Goal: Task Accomplishment & Management: Use online tool/utility

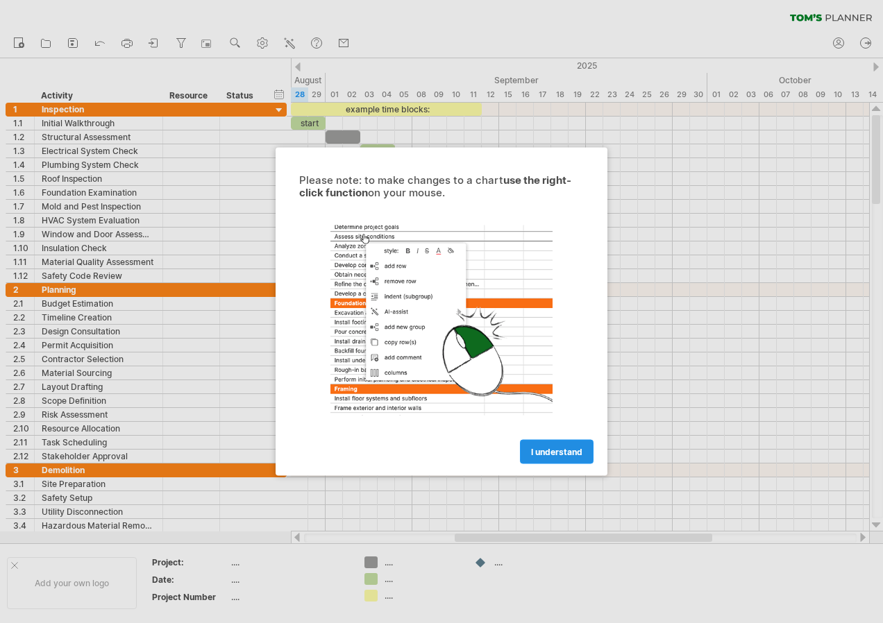
click at [551, 453] on span "I understand" at bounding box center [556, 452] width 51 height 10
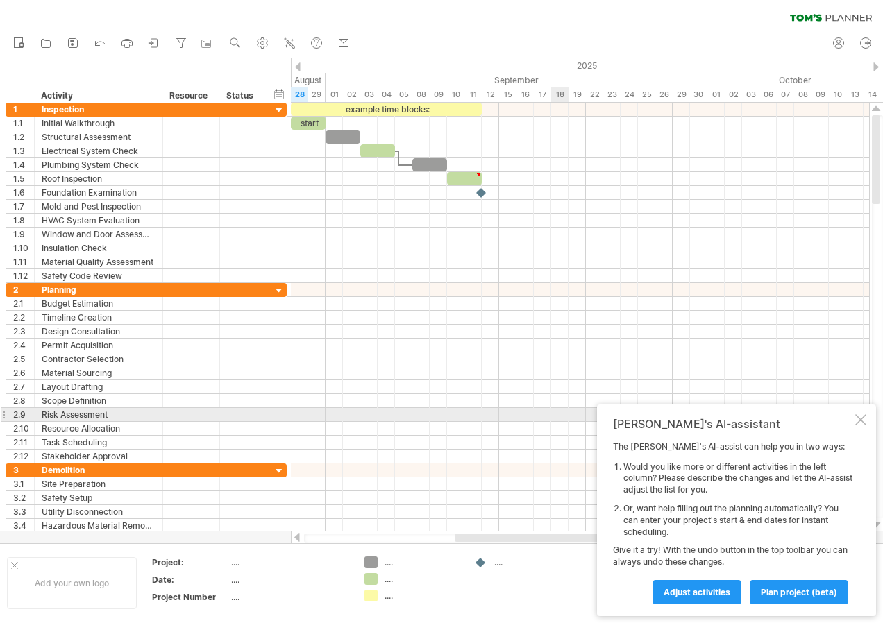
click at [860, 418] on div at bounding box center [860, 419] width 11 height 11
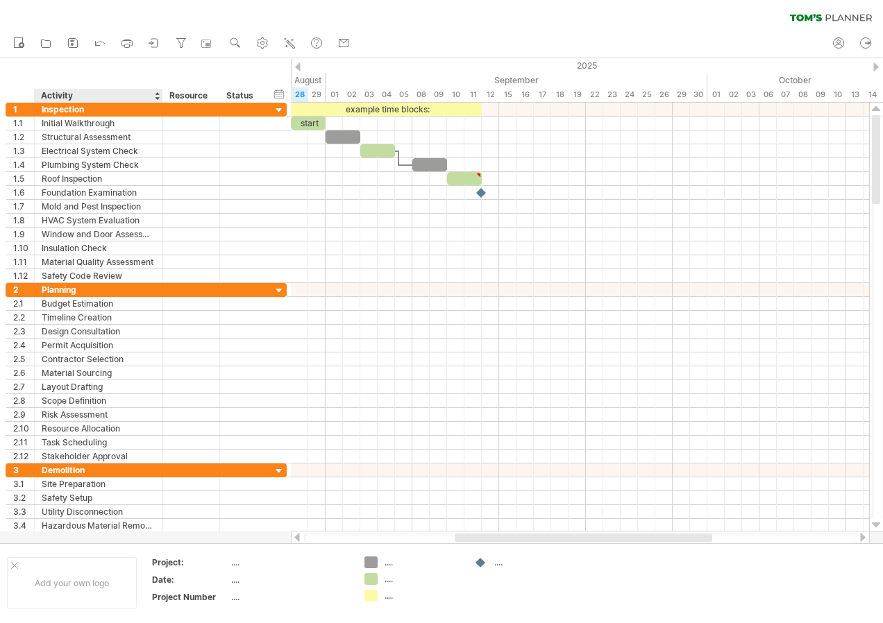
click at [110, 96] on div "Activity" at bounding box center [98, 96] width 114 height 14
type input "*"
click at [104, 95] on input "text" at bounding box center [98, 96] width 114 height 14
type input "**********"
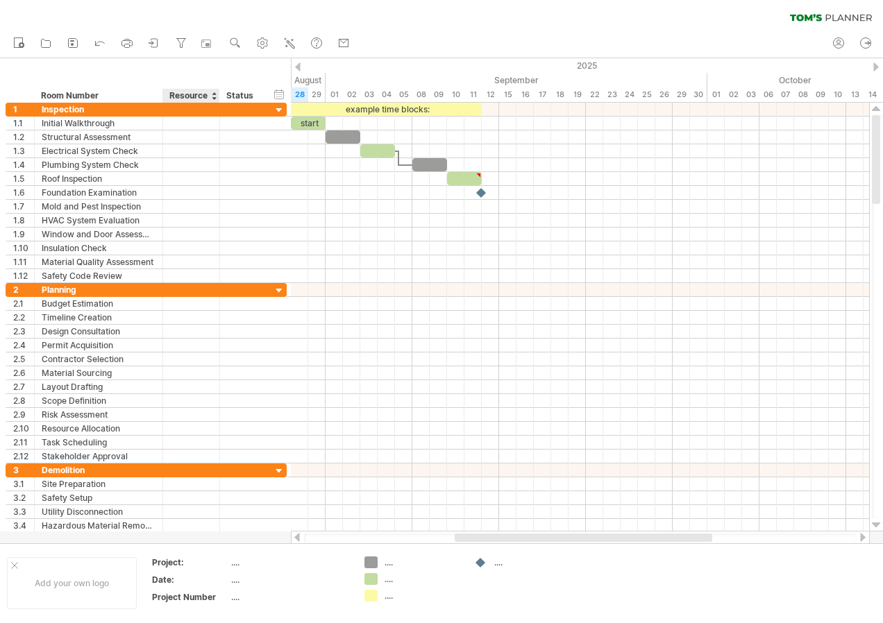
click at [187, 93] on div "Resource" at bounding box center [190, 96] width 42 height 14
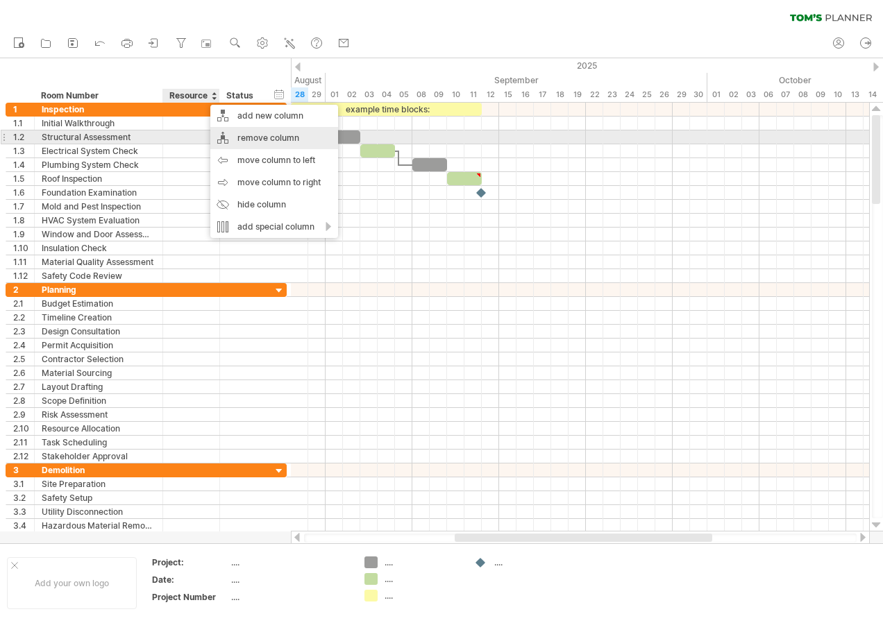
click at [265, 142] on div "remove column" at bounding box center [274, 138] width 128 height 22
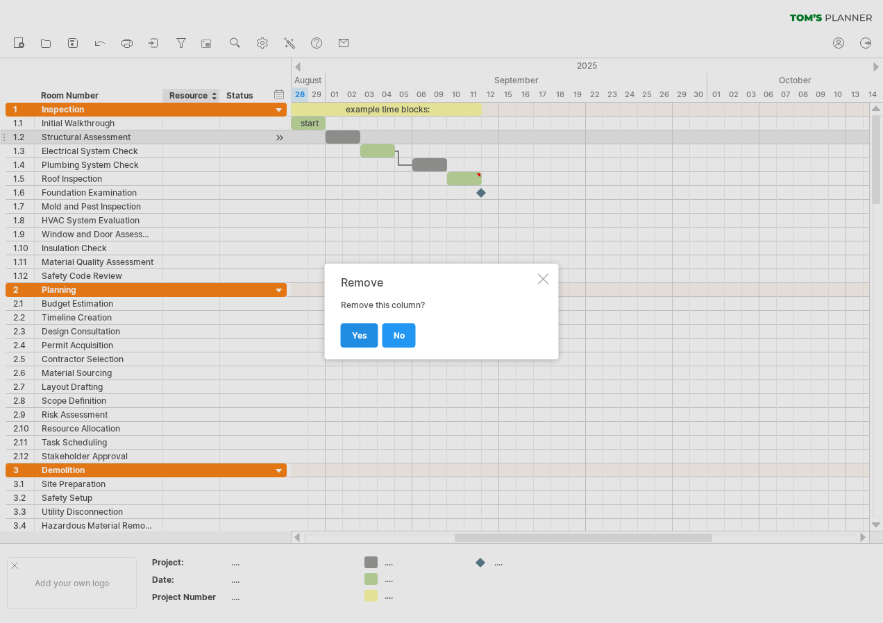
click at [363, 330] on span "yes" at bounding box center [359, 335] width 15 height 10
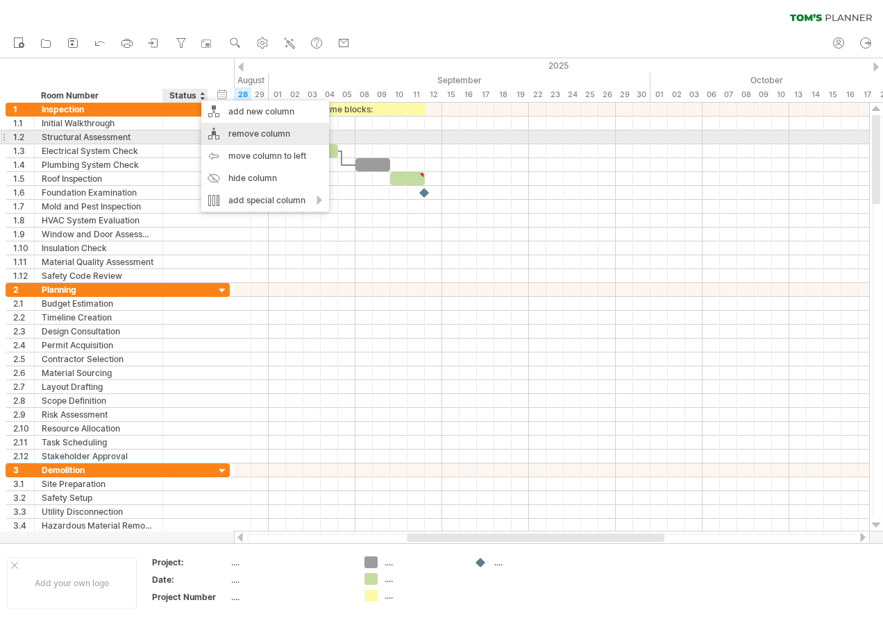
click at [264, 135] on div "remove column" at bounding box center [265, 134] width 128 height 22
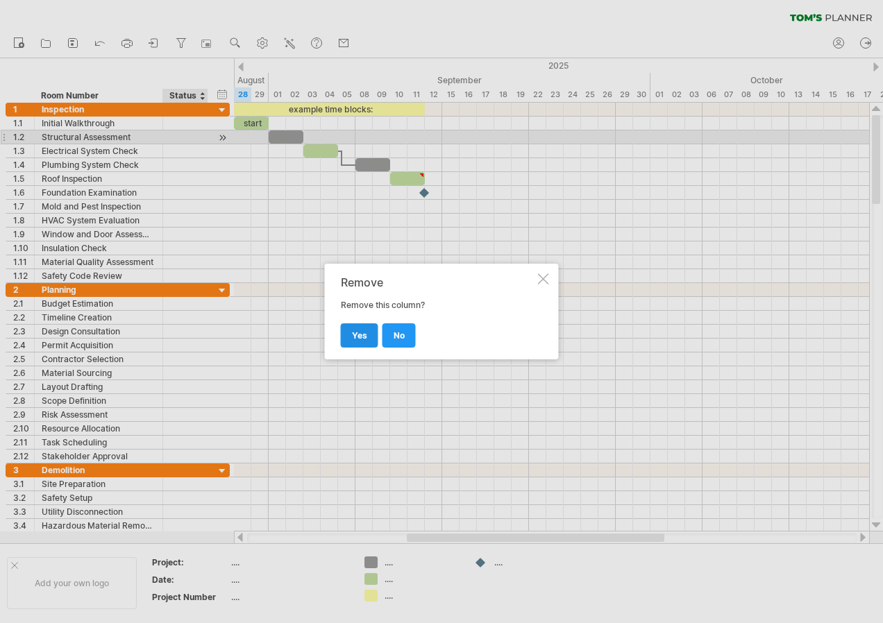
click at [366, 339] on link "yes" at bounding box center [359, 335] width 37 height 24
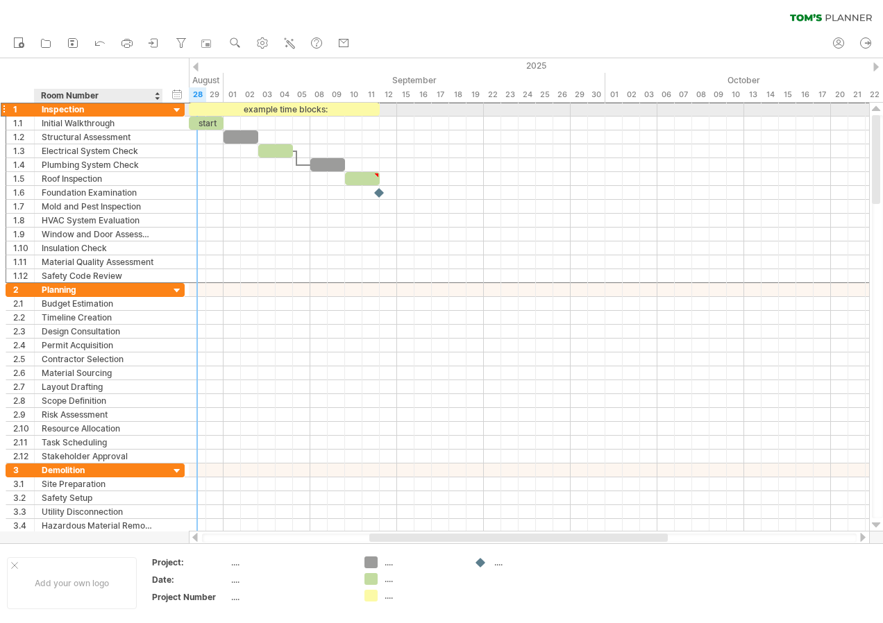
click at [72, 111] on div "Inspection" at bounding box center [99, 109] width 114 height 13
click at [105, 112] on input "**********" at bounding box center [99, 109] width 114 height 13
type input "*"
type input "**********"
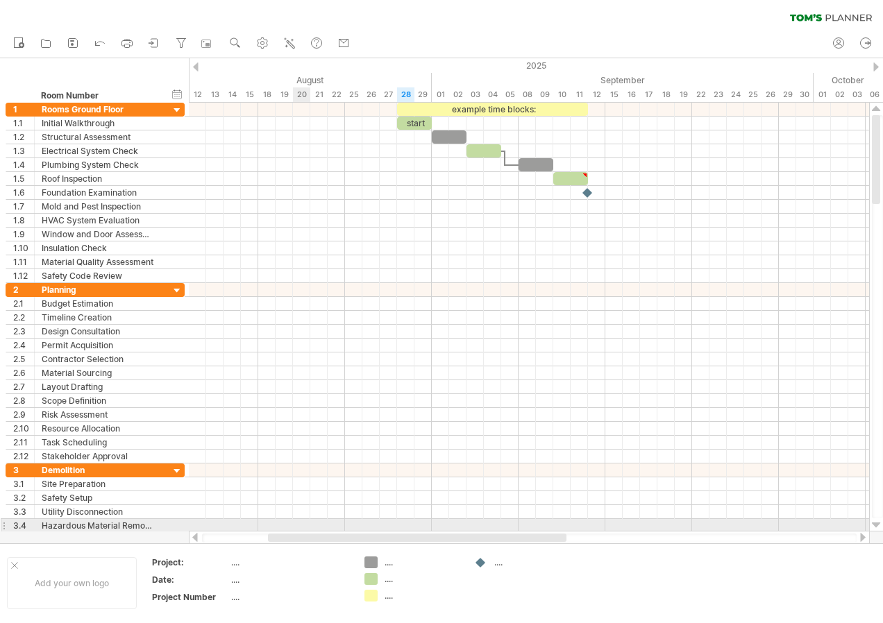
drag, startPoint x: 403, startPoint y: 539, endPoint x: 302, endPoint y: 526, distance: 102.2
click at [302, 526] on div "Trying to reach [DOMAIN_NAME] Connected again... 0% clear filter new 1" at bounding box center [441, 311] width 883 height 623
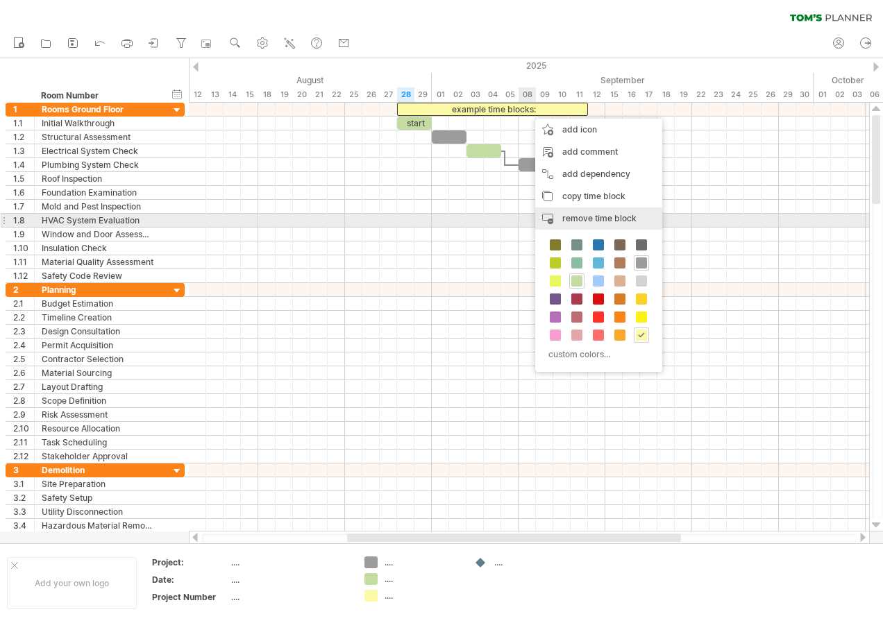
click at [600, 218] on span "remove time block" at bounding box center [599, 218] width 74 height 10
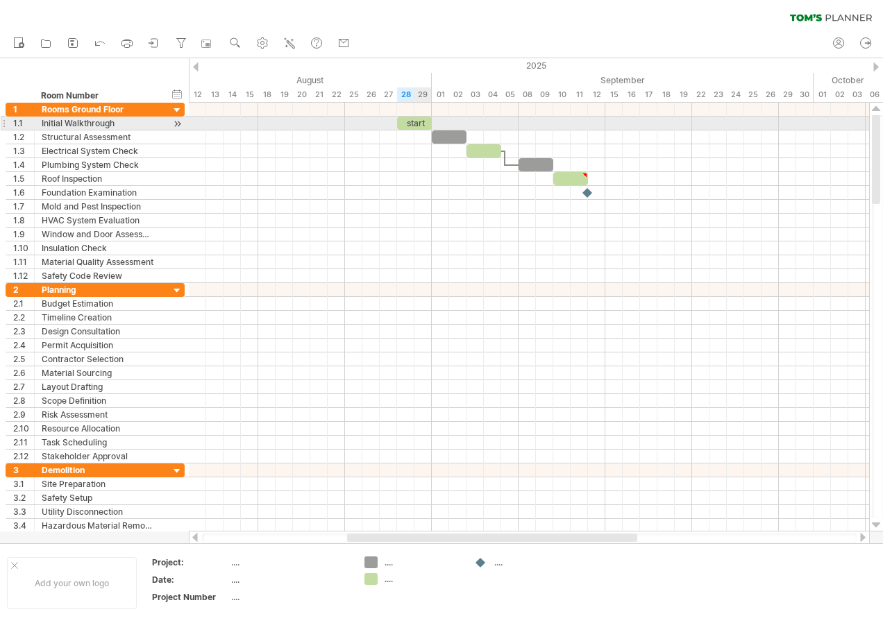
click at [418, 122] on div "start" at bounding box center [414, 123] width 35 height 13
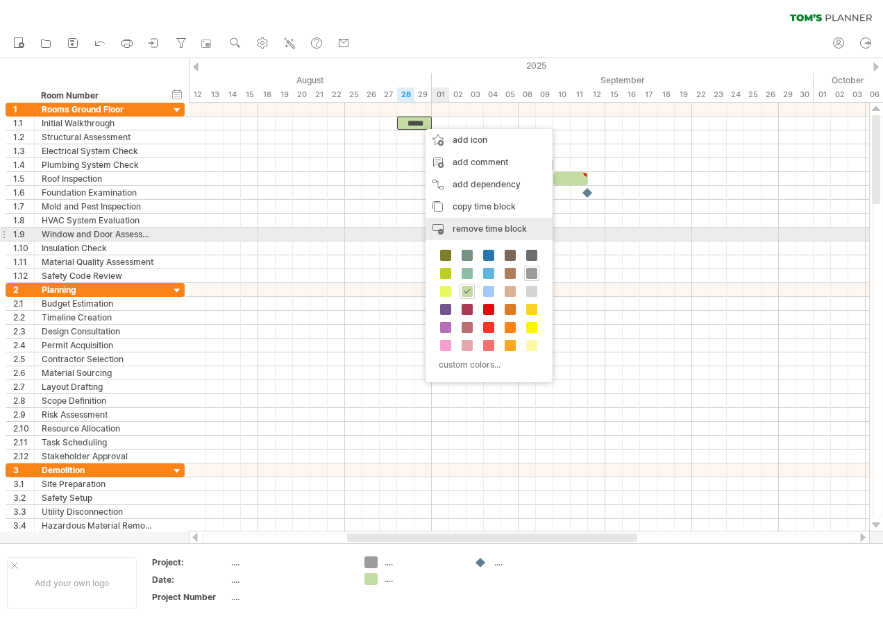
click at [488, 232] on span "remove time block" at bounding box center [490, 228] width 74 height 10
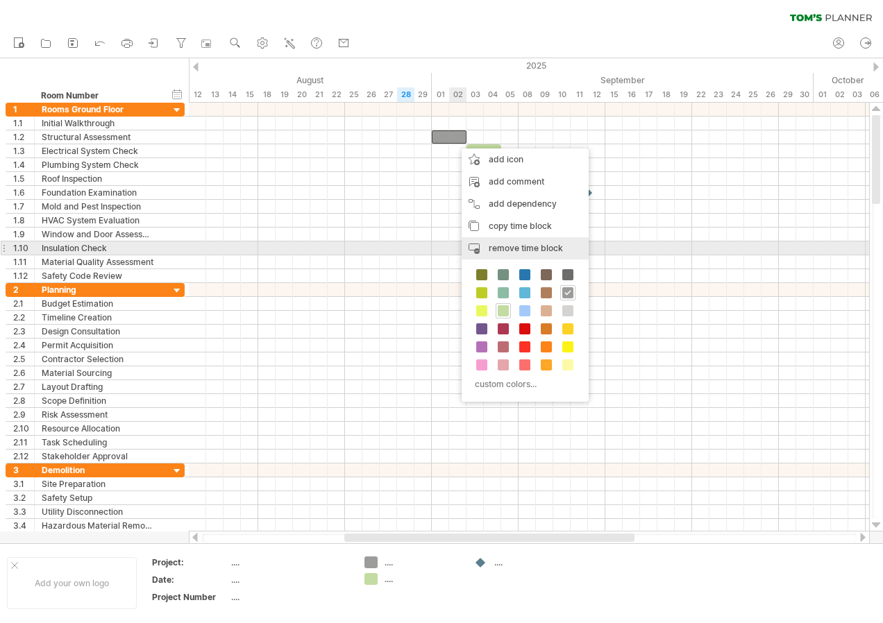
click at [505, 251] on span "remove time block" at bounding box center [526, 248] width 74 height 10
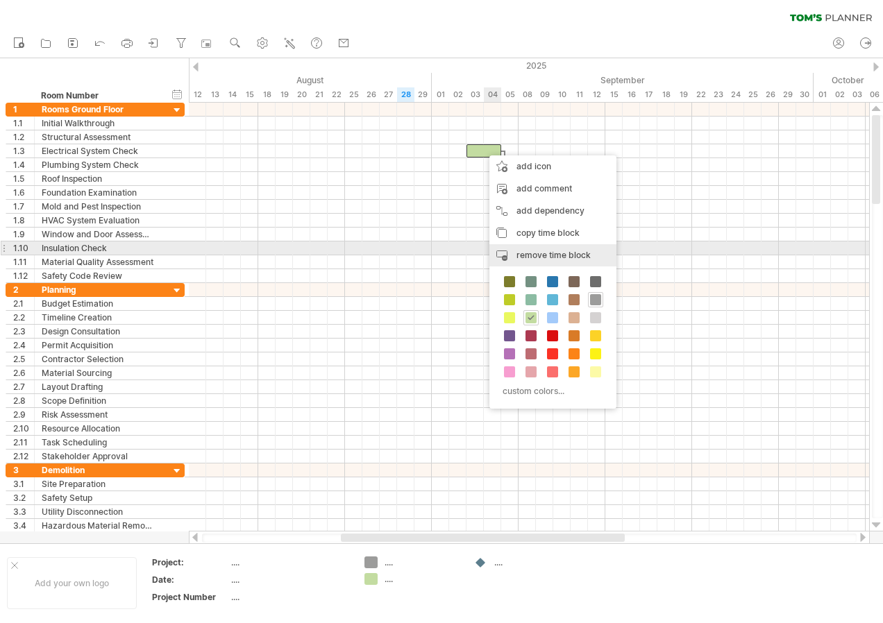
click at [537, 253] on span "remove time block" at bounding box center [553, 255] width 74 height 10
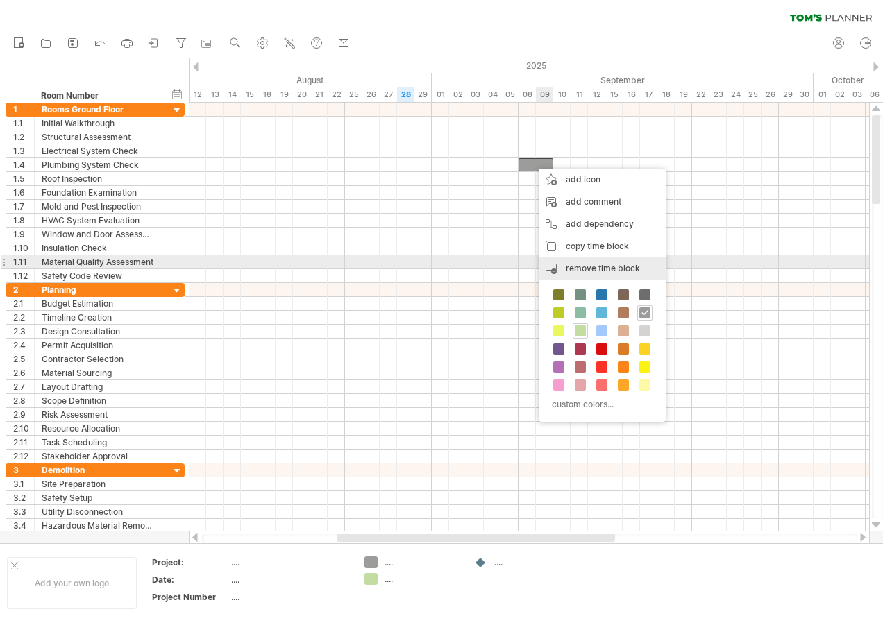
click at [580, 264] on span "remove time block" at bounding box center [603, 268] width 74 height 10
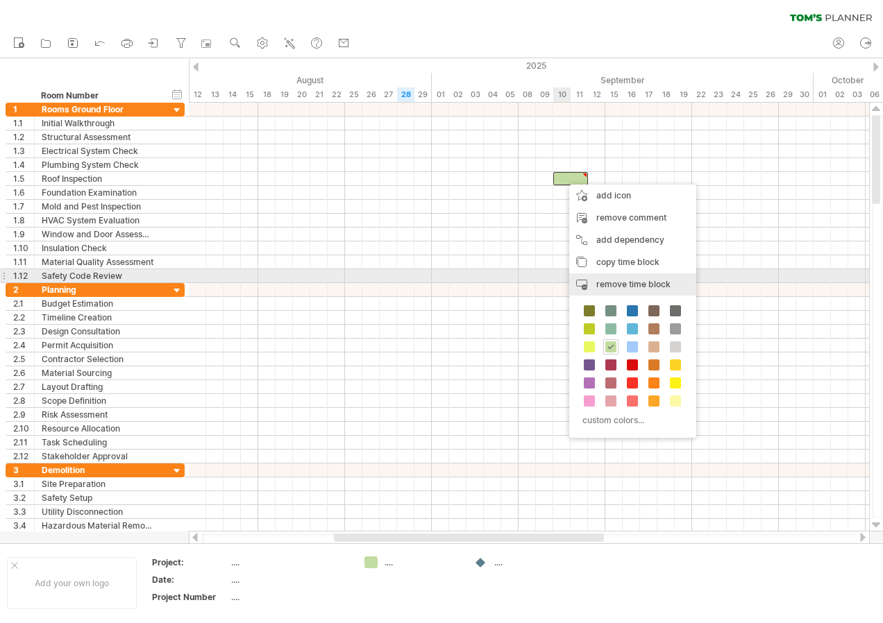
click at [607, 282] on span "remove time block" at bounding box center [633, 284] width 74 height 10
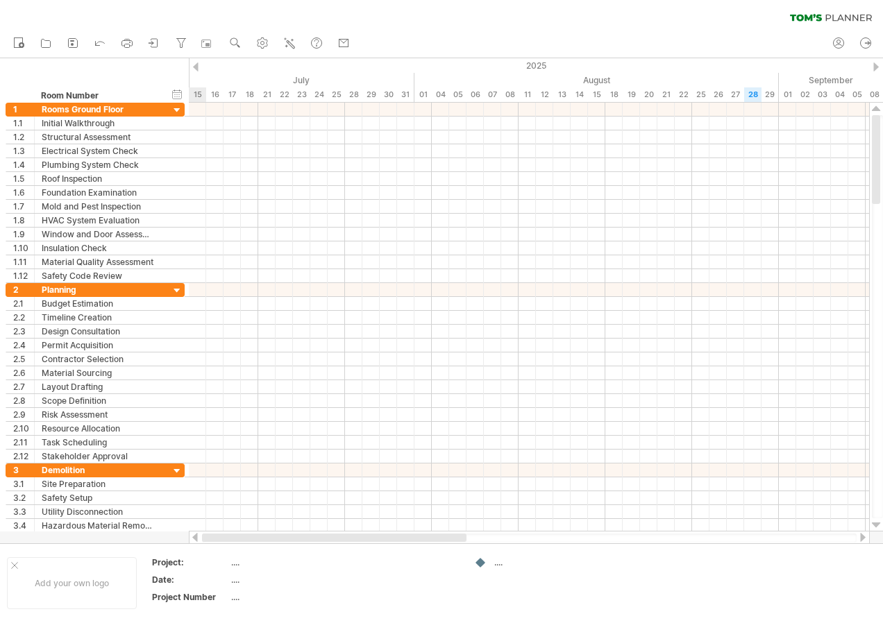
drag, startPoint x: 581, startPoint y: 541, endPoint x: 361, endPoint y: 538, distance: 220.0
click at [361, 538] on div at bounding box center [334, 538] width 264 height 8
click at [197, 65] on div at bounding box center [196, 66] width 6 height 9
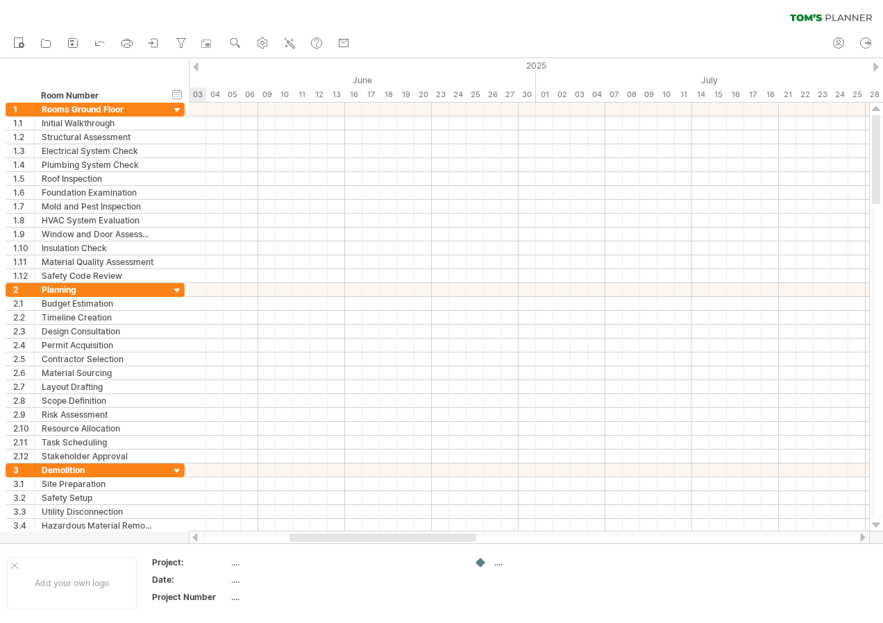
click at [197, 65] on div at bounding box center [196, 66] width 6 height 9
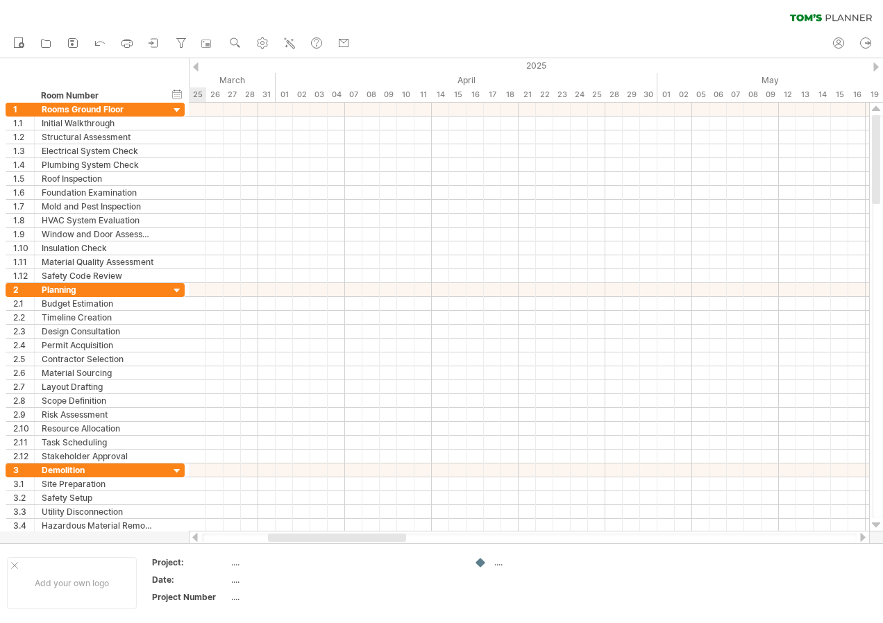
click at [197, 65] on div at bounding box center [196, 66] width 6 height 9
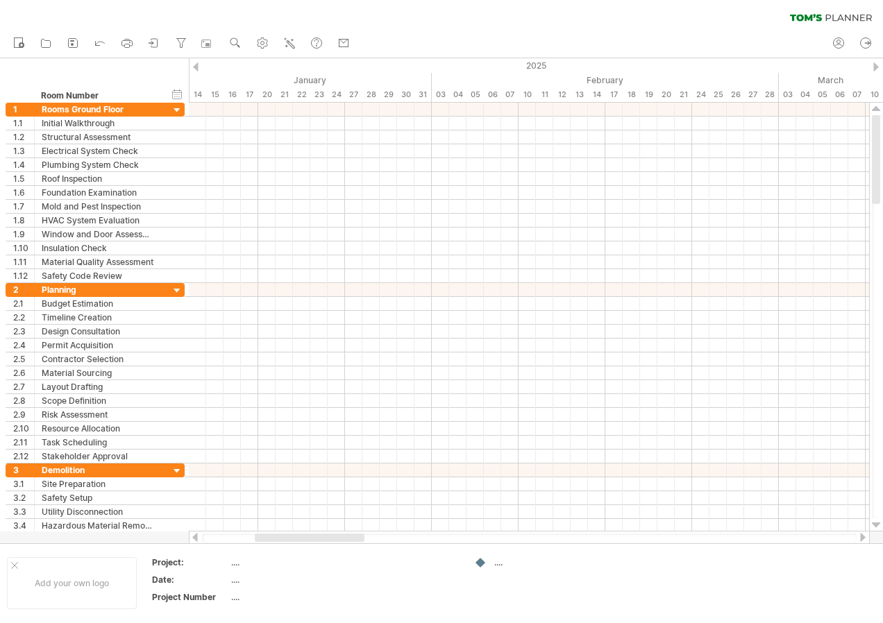
click at [197, 65] on div at bounding box center [196, 66] width 6 height 9
click at [199, 67] on div "Trying to reach [DOMAIN_NAME] Connected again... 0% clear filter new 1" at bounding box center [441, 311] width 883 height 623
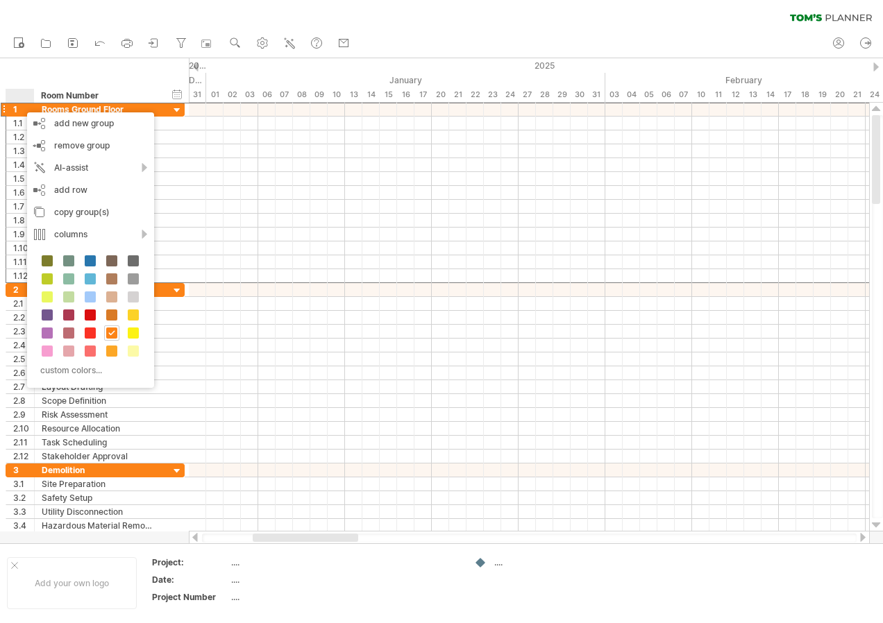
click at [20, 95] on div at bounding box center [22, 96] width 21 height 14
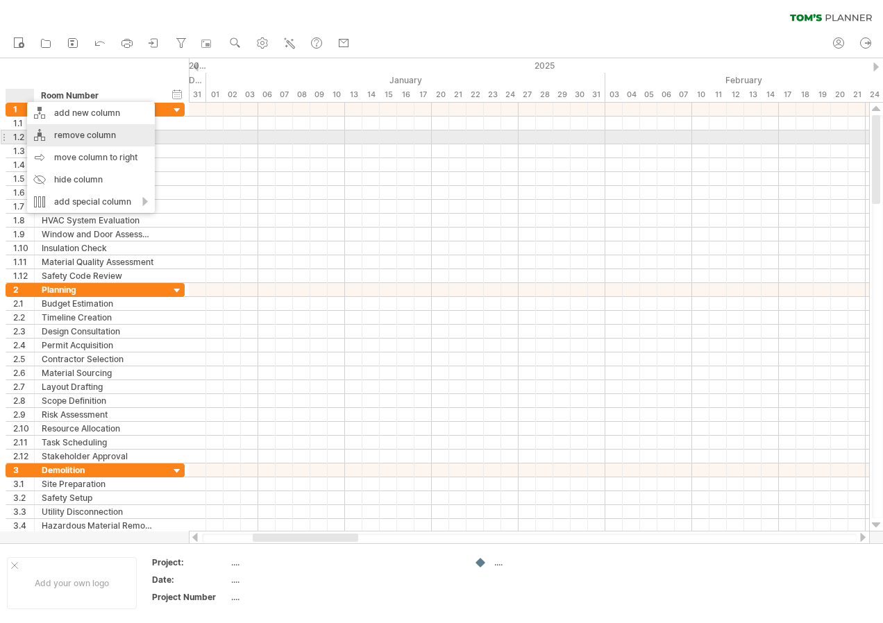
click at [88, 135] on div "remove column" at bounding box center [91, 135] width 128 height 22
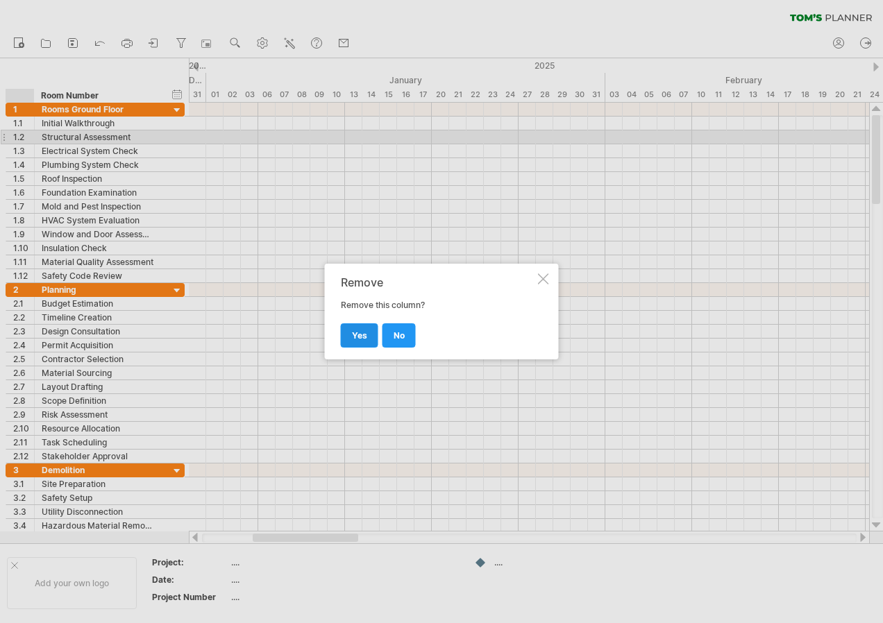
click at [352, 331] on span "yes" at bounding box center [359, 335] width 15 height 10
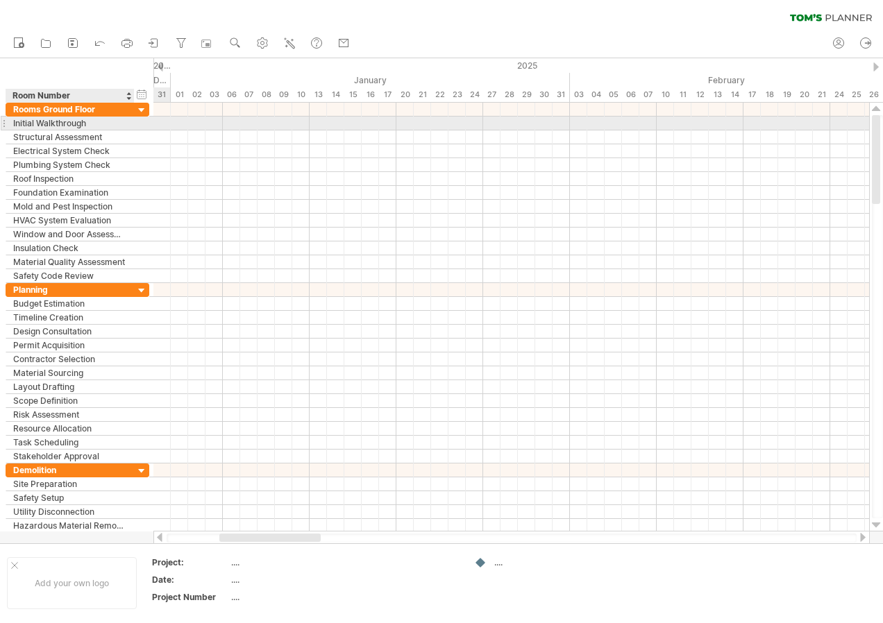
click at [97, 122] on div "Initial Walkthrough" at bounding box center [70, 123] width 114 height 13
type input "*"
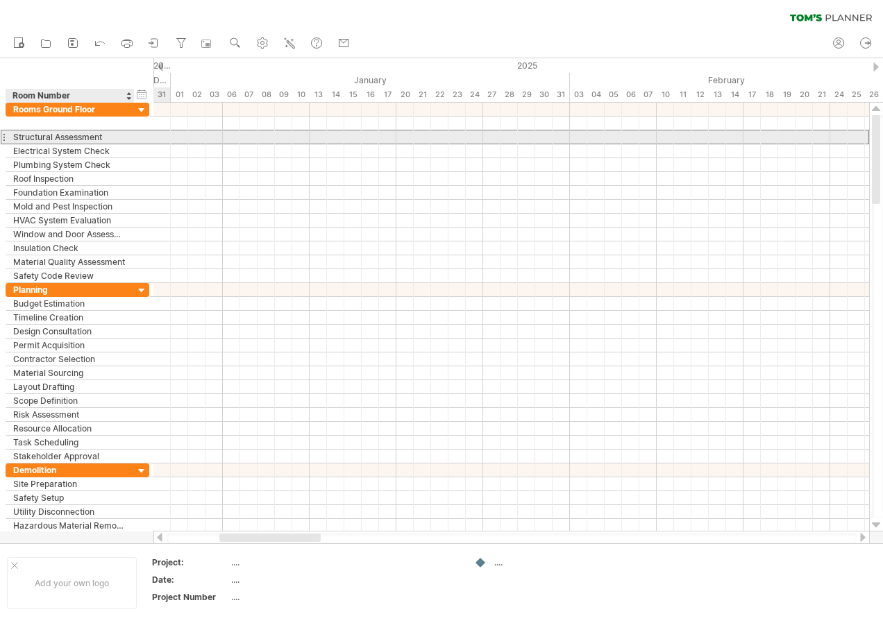
click at [92, 137] on div "Structural Assessment" at bounding box center [70, 136] width 114 height 13
type input "*"
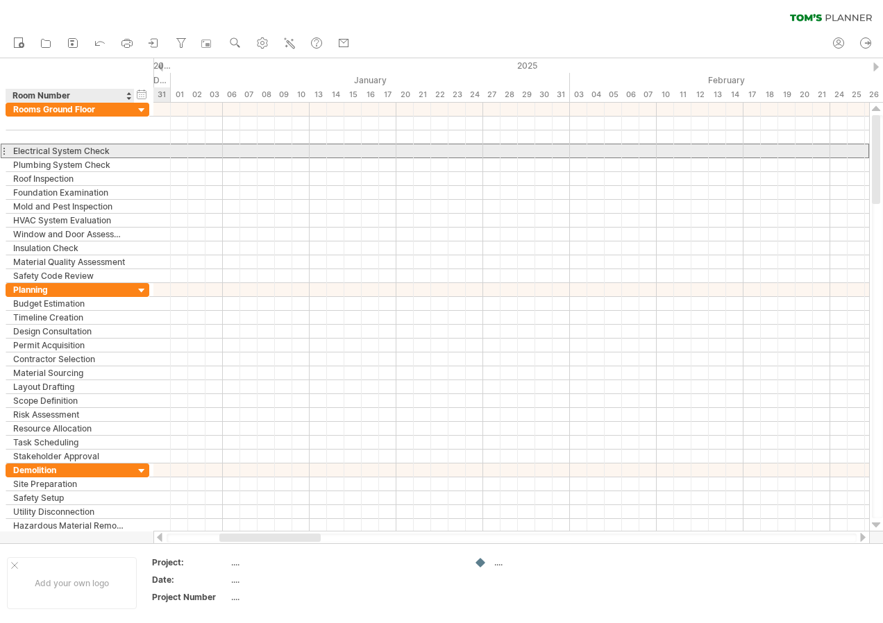
click at [121, 153] on div "Electrical System Check" at bounding box center [70, 150] width 114 height 13
type input "*"
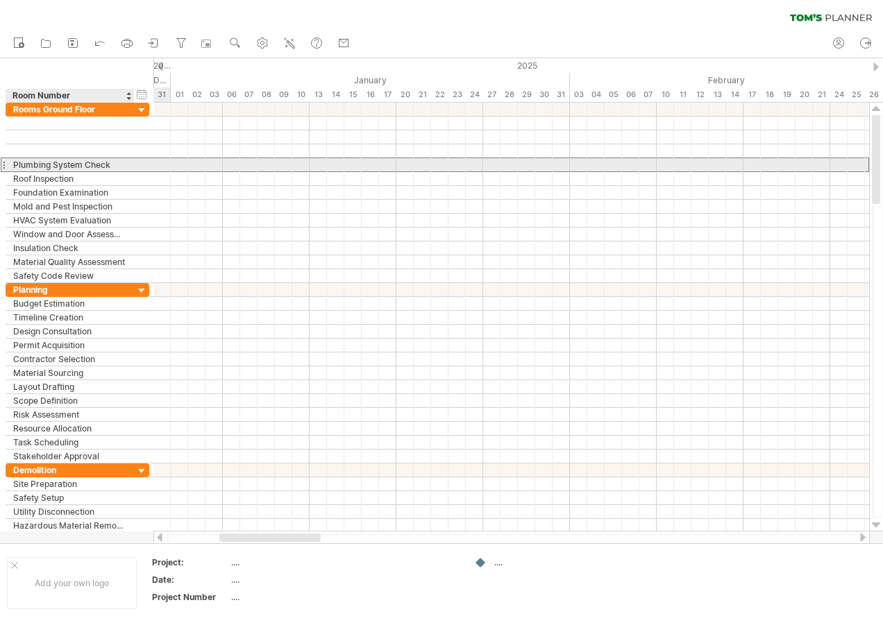
click at [126, 166] on div "Plumbing System Check" at bounding box center [70, 164] width 114 height 13
type input "*"
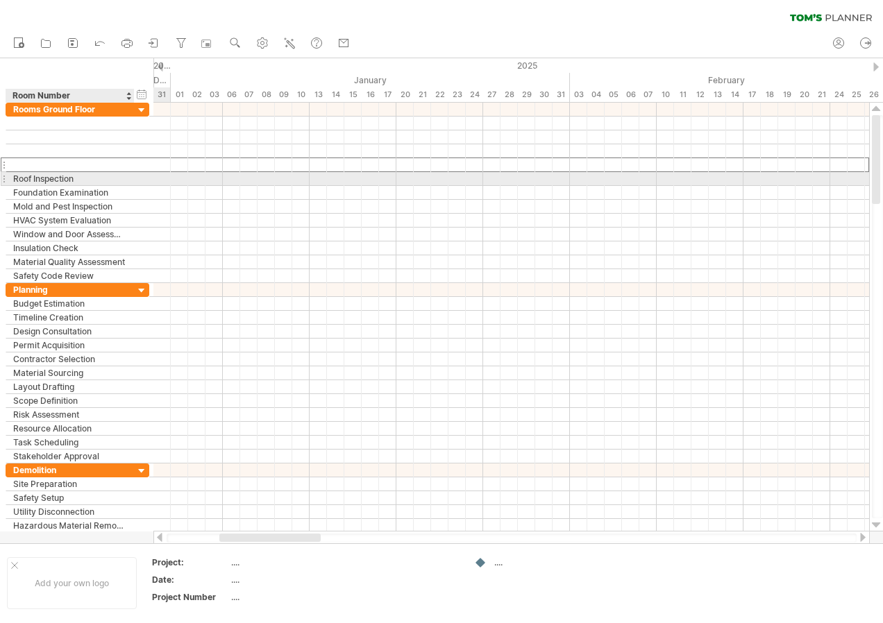
click at [117, 178] on div "Roof Inspection" at bounding box center [70, 178] width 114 height 13
type input "*"
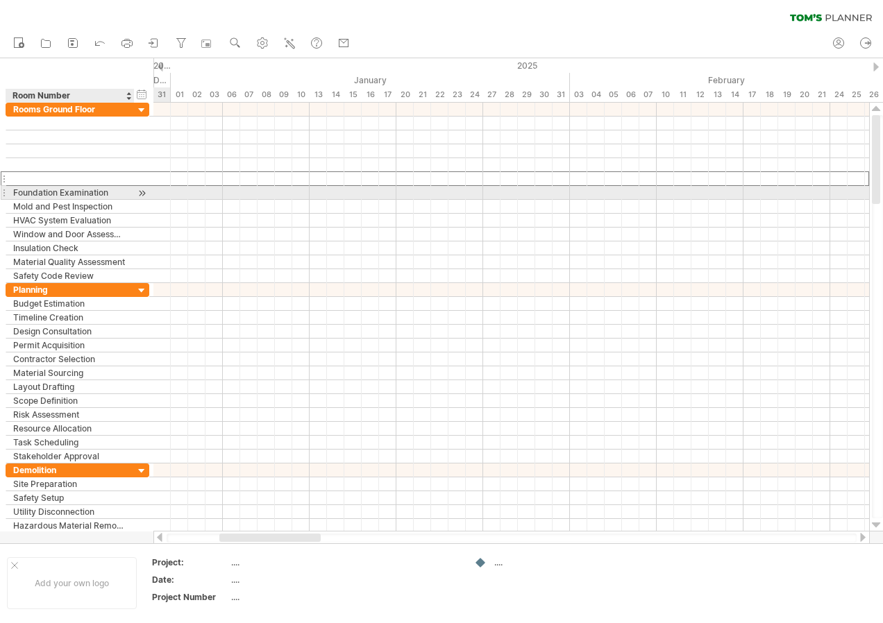
click at [119, 191] on div "Foundation Examination" at bounding box center [70, 192] width 114 height 13
type input "*"
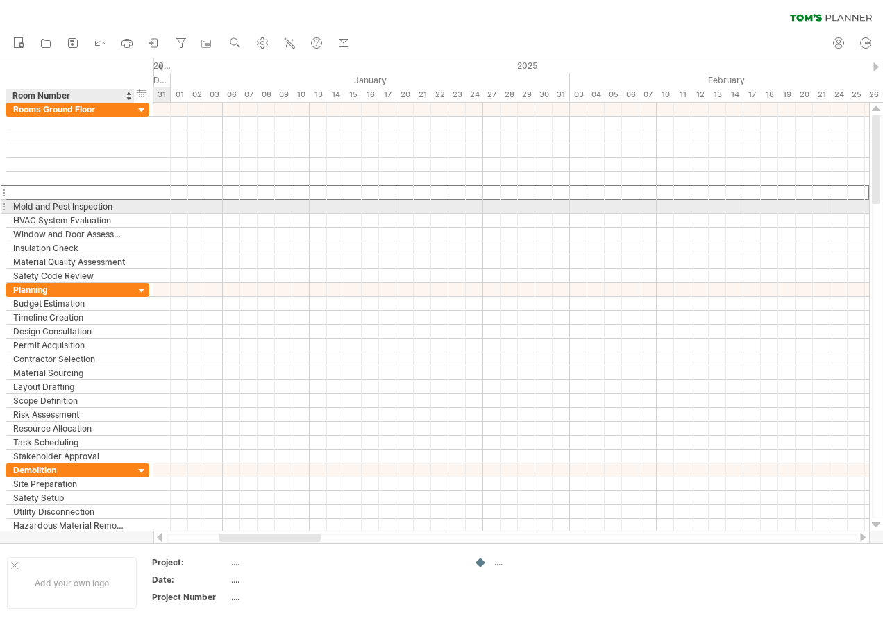
click at [120, 207] on div "Mold and Pest Inspection" at bounding box center [70, 206] width 114 height 13
type input "*"
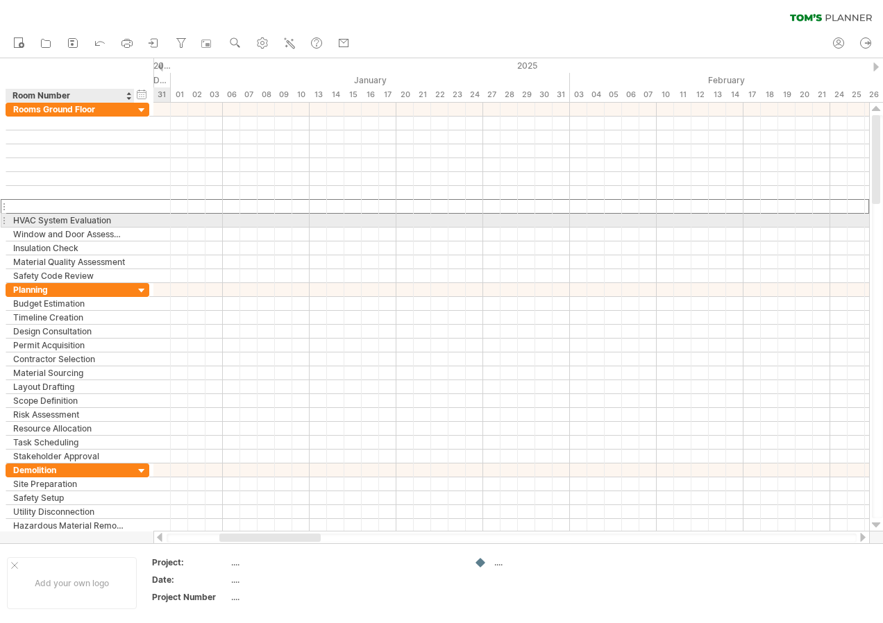
click at [104, 218] on div "HVAC System Evaluation" at bounding box center [70, 220] width 114 height 13
type input "*"
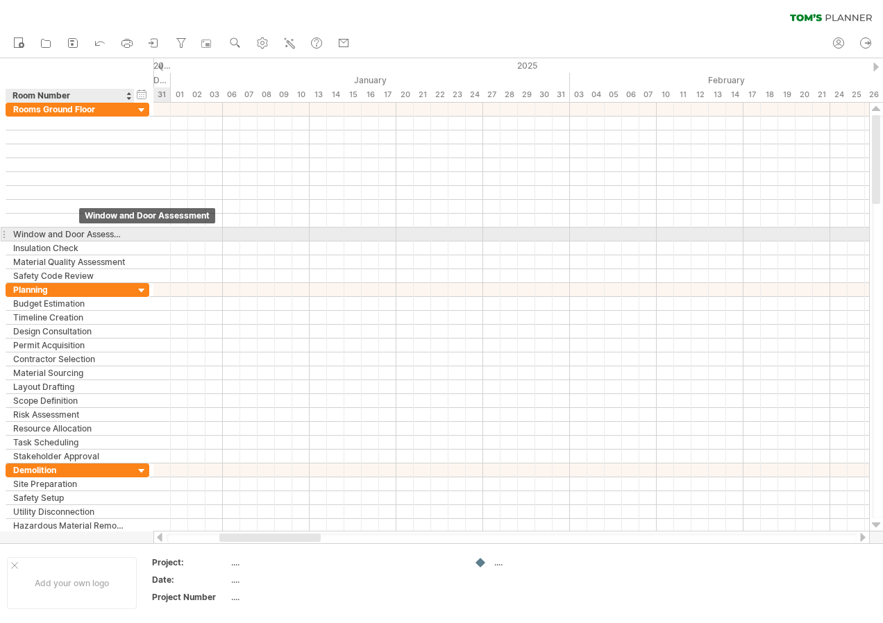
click at [120, 233] on div "Window and Door Assessment" at bounding box center [70, 234] width 114 height 13
click at [135, 235] on div "**********" at bounding box center [78, 234] width 144 height 15
click at [117, 237] on div "Window and Door Assessment" at bounding box center [70, 234] width 114 height 13
type input "*"
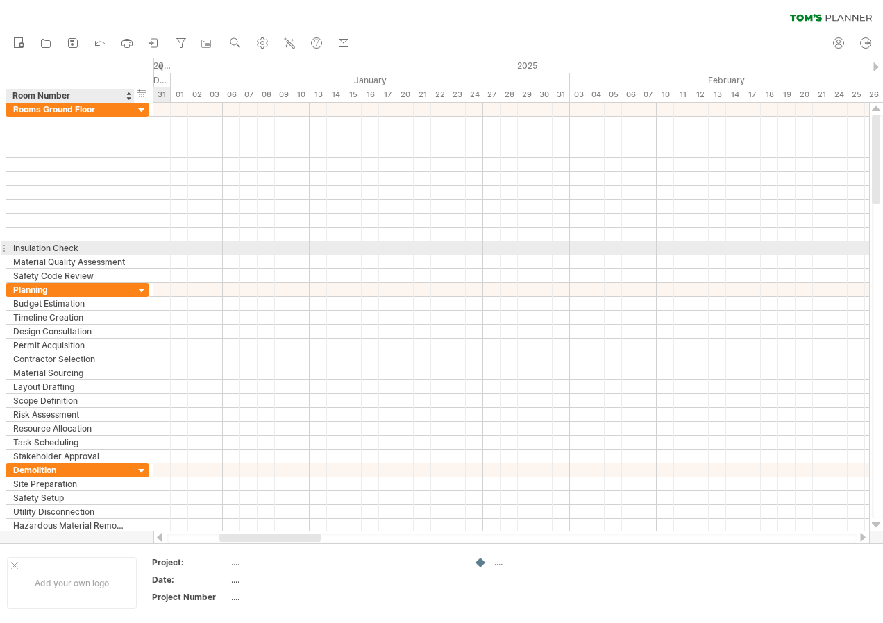
click at [83, 247] on div "Insulation Check" at bounding box center [70, 248] width 114 height 13
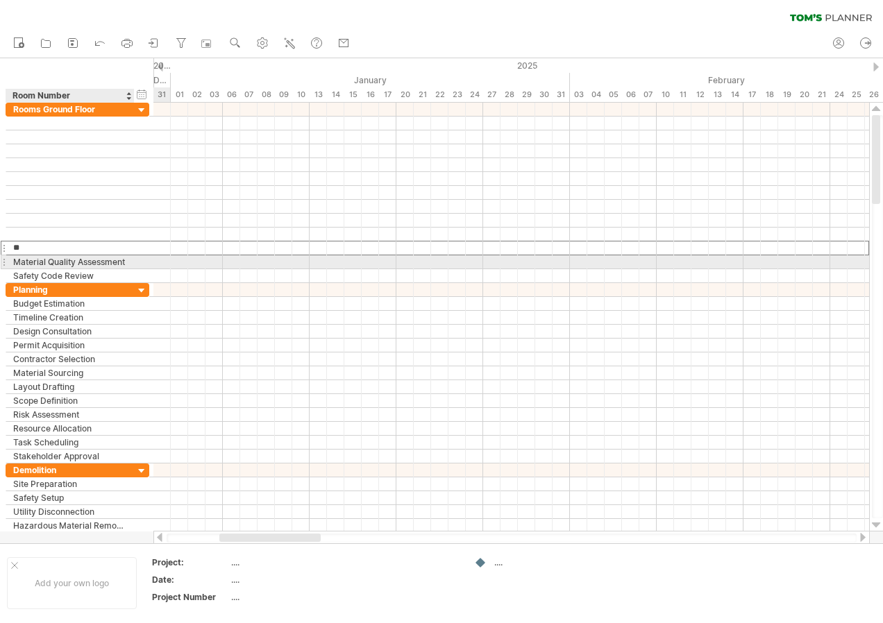
type input "*"
click at [130, 261] on div at bounding box center [132, 262] width 7 height 14
click at [113, 264] on div "Material Quality Assessment" at bounding box center [70, 261] width 114 height 13
click at [131, 264] on div at bounding box center [132, 262] width 7 height 14
click at [120, 262] on div "Material Quality Assessment" at bounding box center [70, 261] width 114 height 13
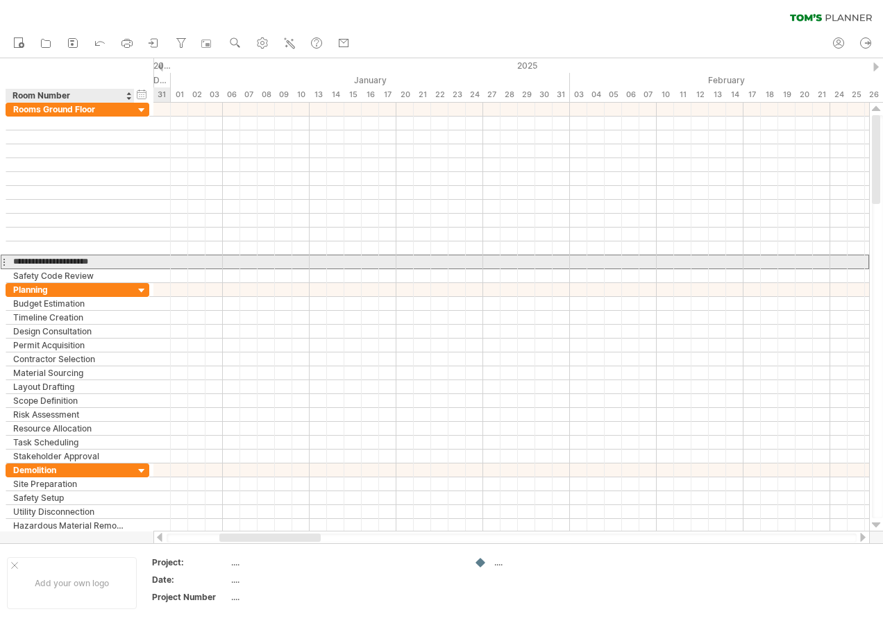
click at [120, 262] on input "**********" at bounding box center [70, 261] width 114 height 13
type input "*"
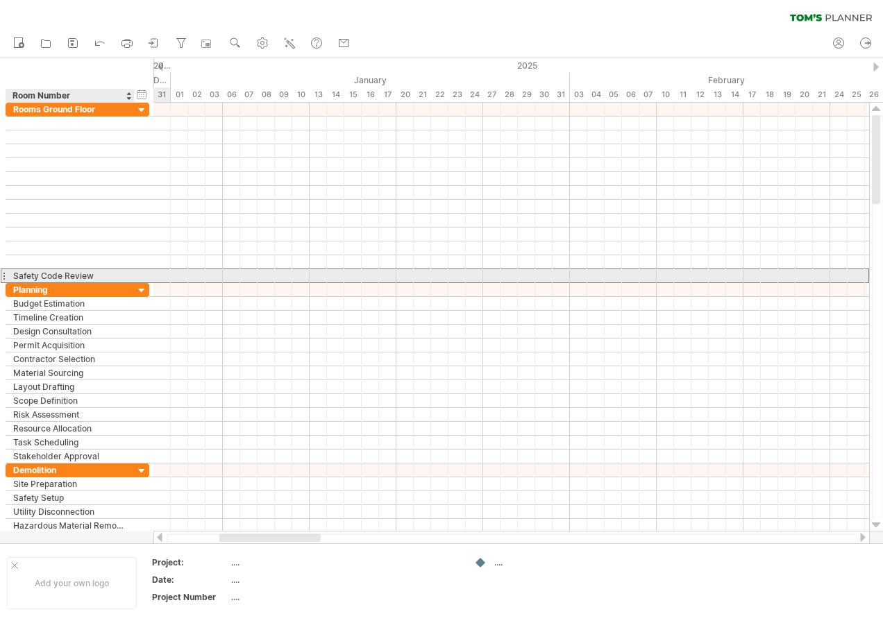
click at [106, 273] on div "Safety Code Review" at bounding box center [70, 275] width 114 height 13
type input "*"
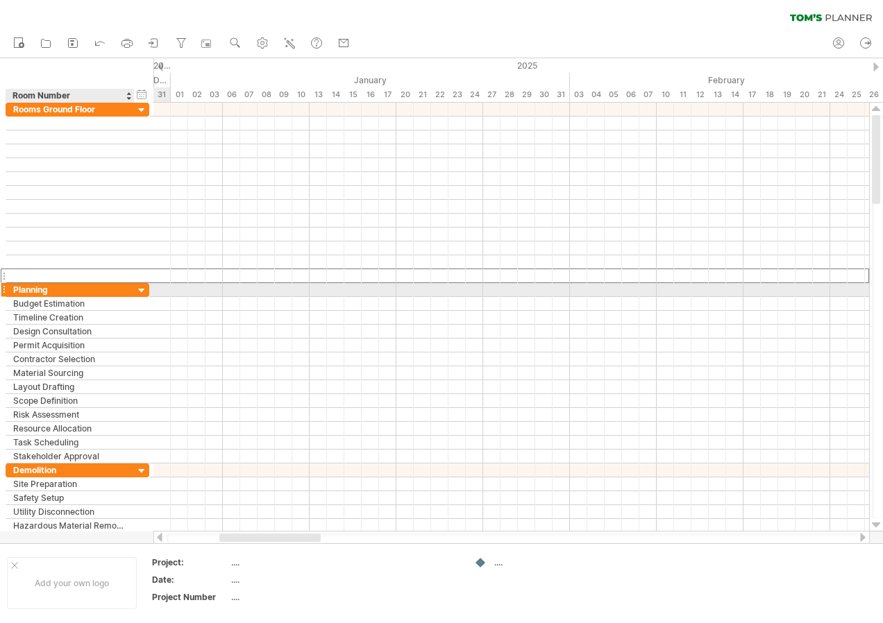
click at [92, 287] on div "Planning" at bounding box center [70, 289] width 114 height 13
type input "*"
type input "**********"
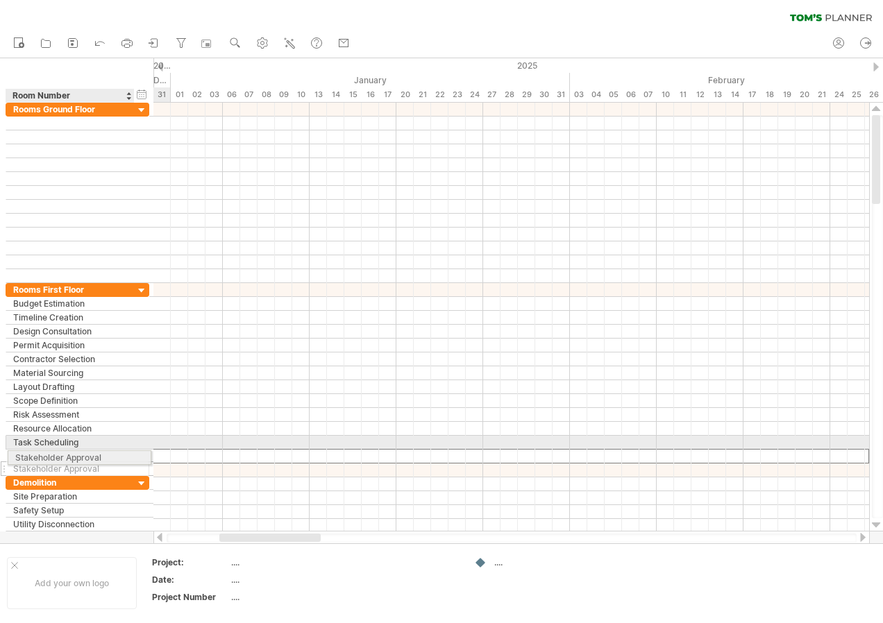
drag, startPoint x: 104, startPoint y: 457, endPoint x: 90, endPoint y: 455, distance: 14.6
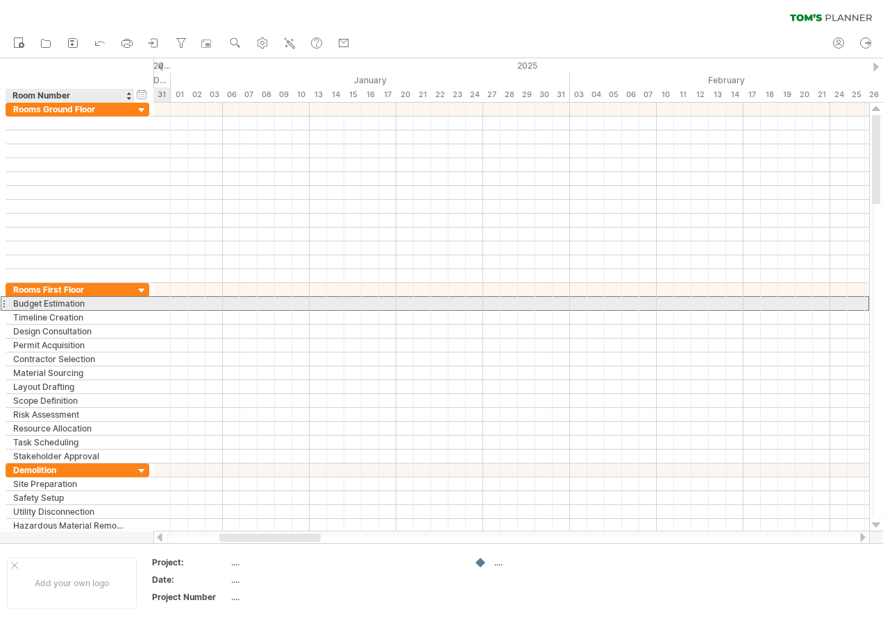
click at [109, 305] on div "Budget Estimation" at bounding box center [70, 303] width 114 height 13
type input "*"
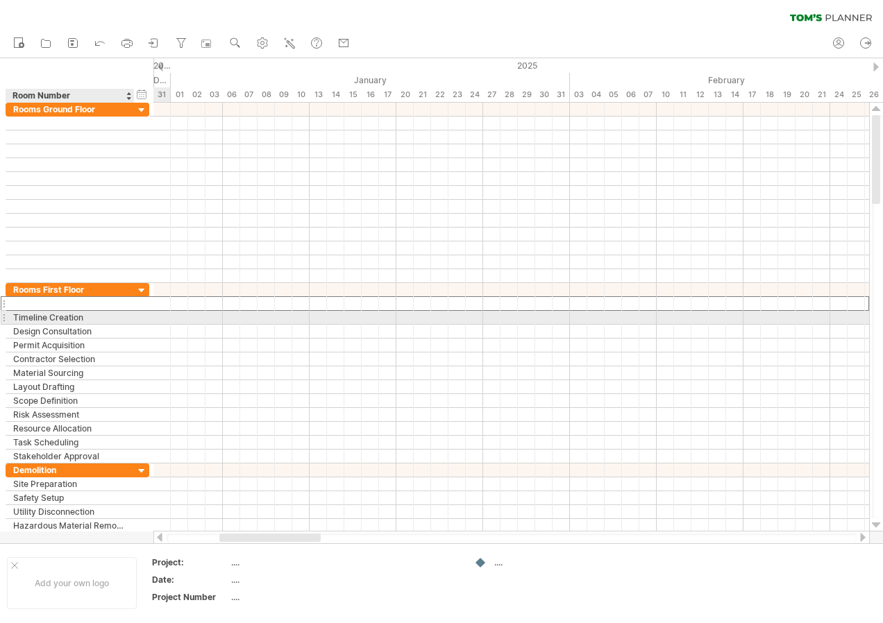
click at [101, 319] on div "Timeline Creation" at bounding box center [70, 317] width 114 height 13
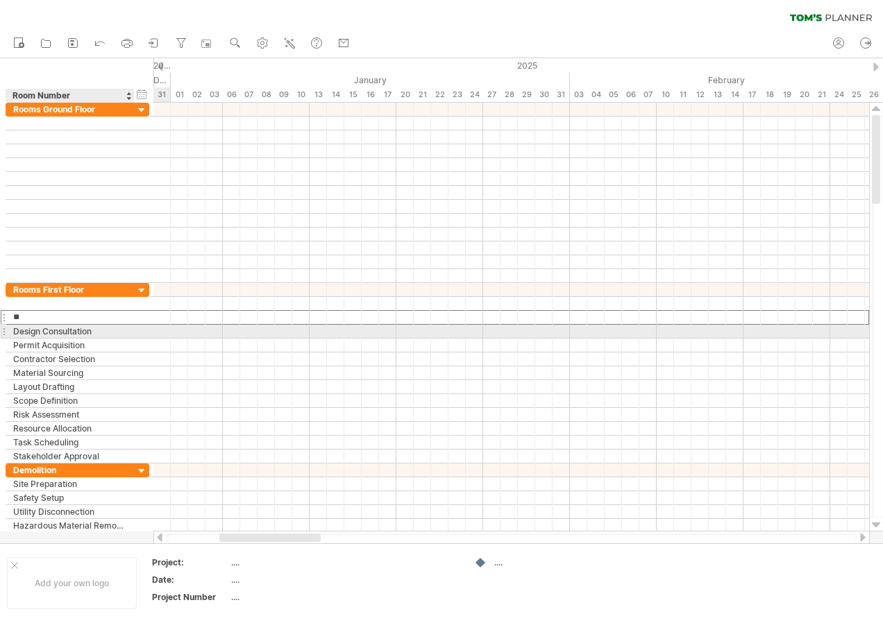
type input "*"
click at [102, 331] on div "Design Consultation" at bounding box center [70, 331] width 114 height 13
type input "*"
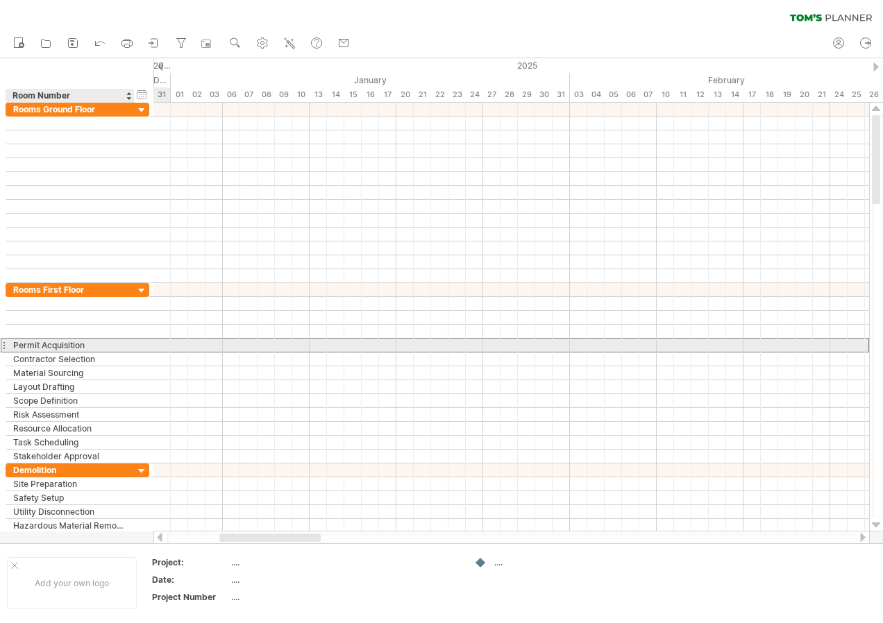
click at [106, 346] on div "Permit Acquisition" at bounding box center [70, 345] width 114 height 13
type input "*"
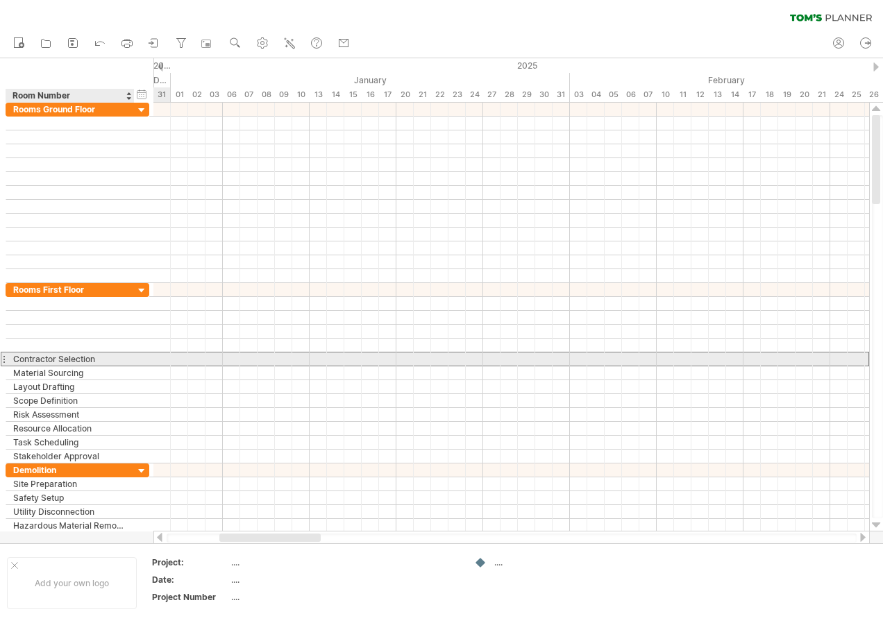
click at [107, 361] on div "Contractor Selection" at bounding box center [70, 359] width 114 height 13
type input "*"
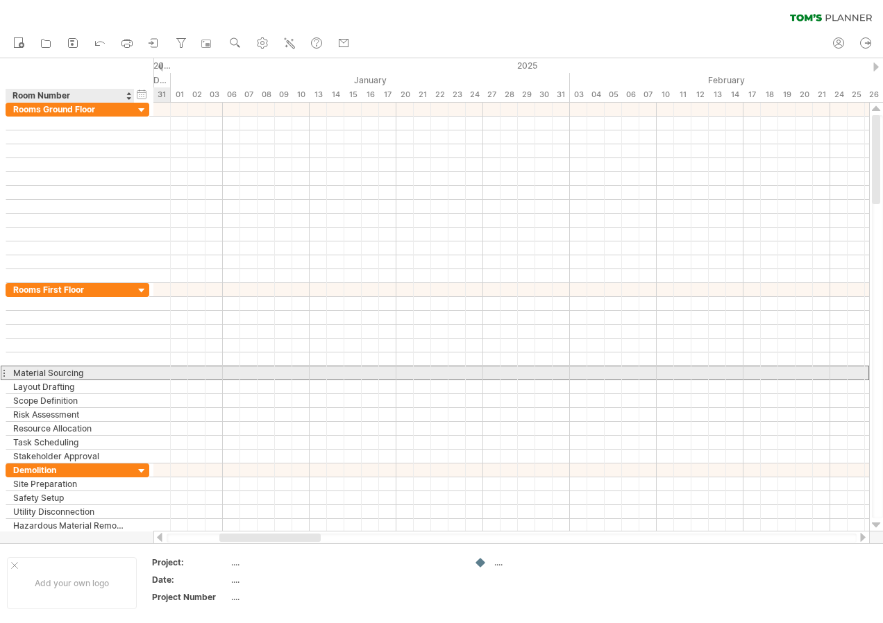
click at [106, 371] on div "Material Sourcing" at bounding box center [70, 372] width 114 height 13
type input "*"
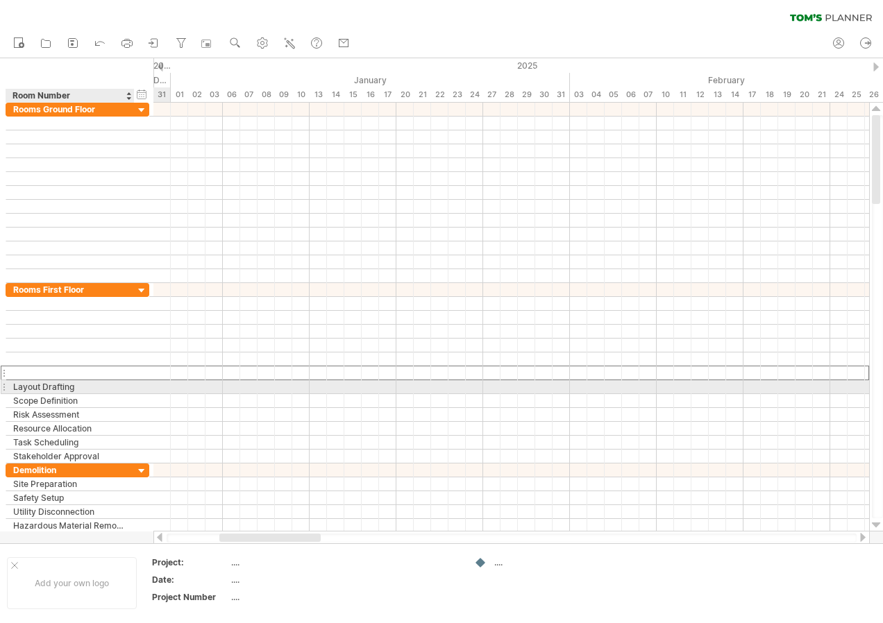
click at [93, 384] on div "Layout Drafting" at bounding box center [70, 386] width 114 height 13
type input "*"
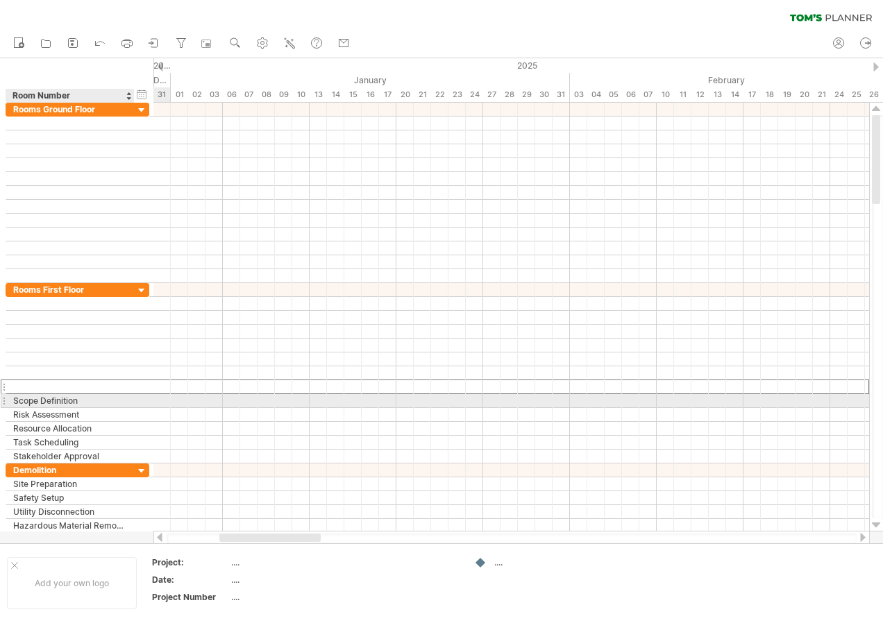
click at [93, 400] on div "Scope Definition" at bounding box center [70, 400] width 114 height 13
type input "*"
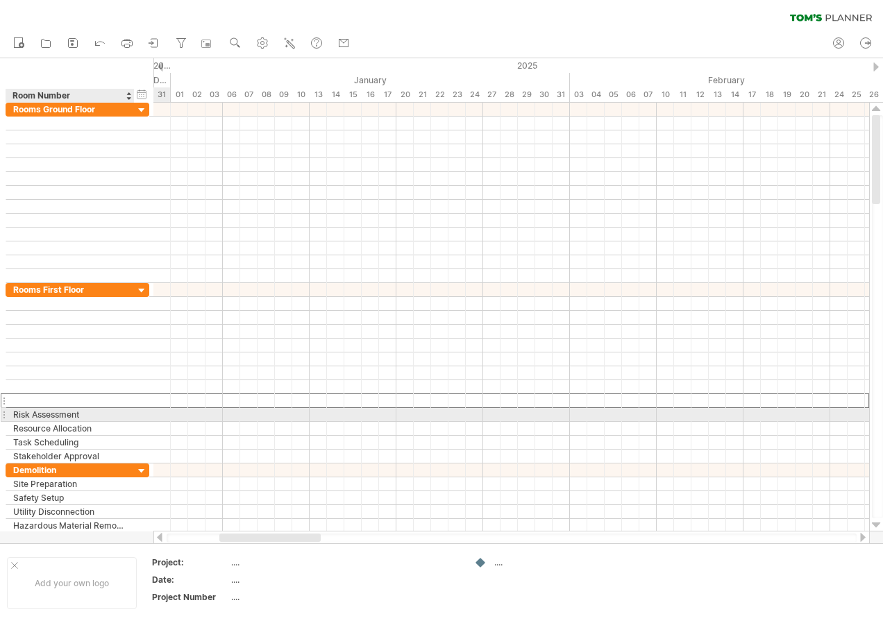
click at [96, 412] on div "Risk Assessment" at bounding box center [70, 414] width 114 height 13
type input "*"
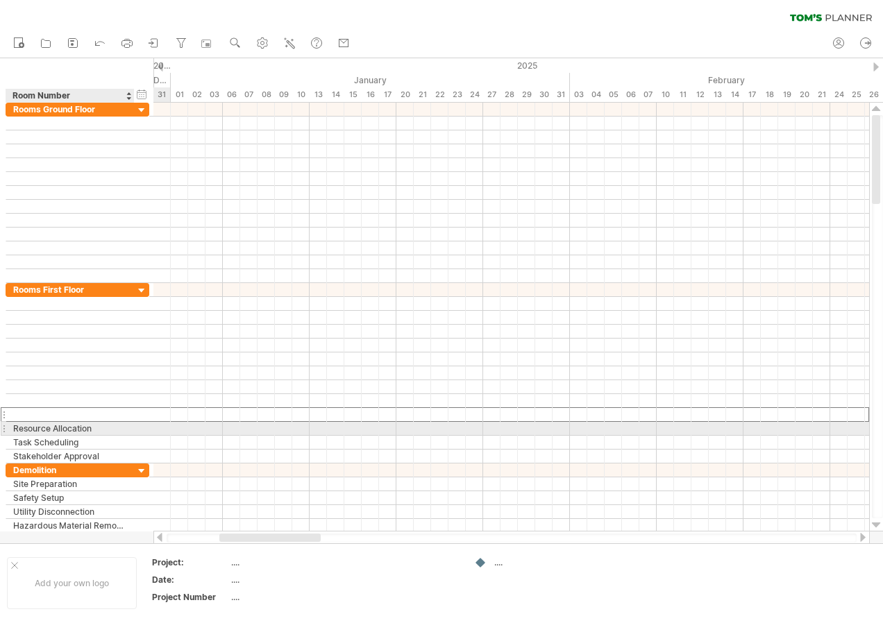
click at [97, 430] on div "Resource Allocation" at bounding box center [70, 428] width 114 height 13
type input "*"
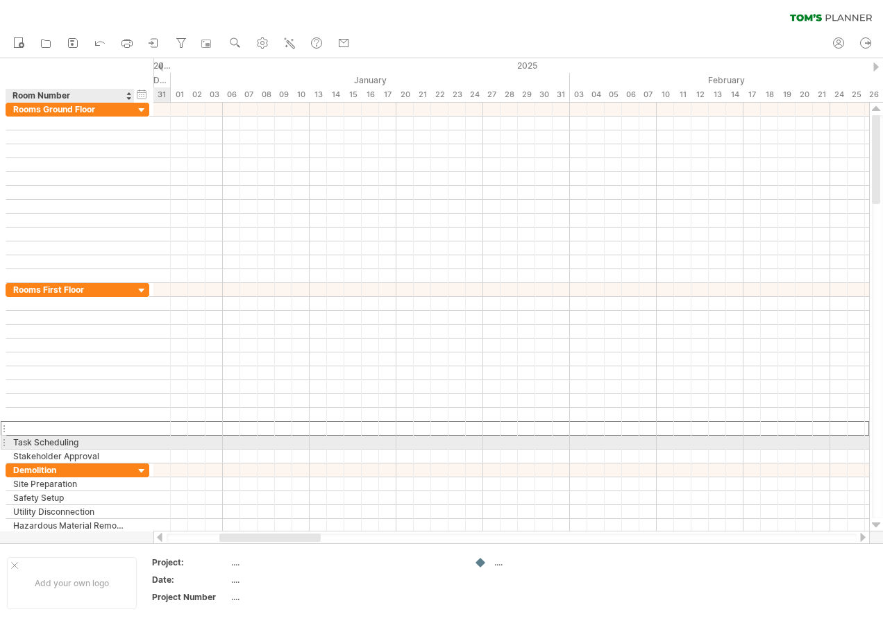
click at [94, 441] on div "Task Scheduling" at bounding box center [70, 442] width 114 height 13
type input "*"
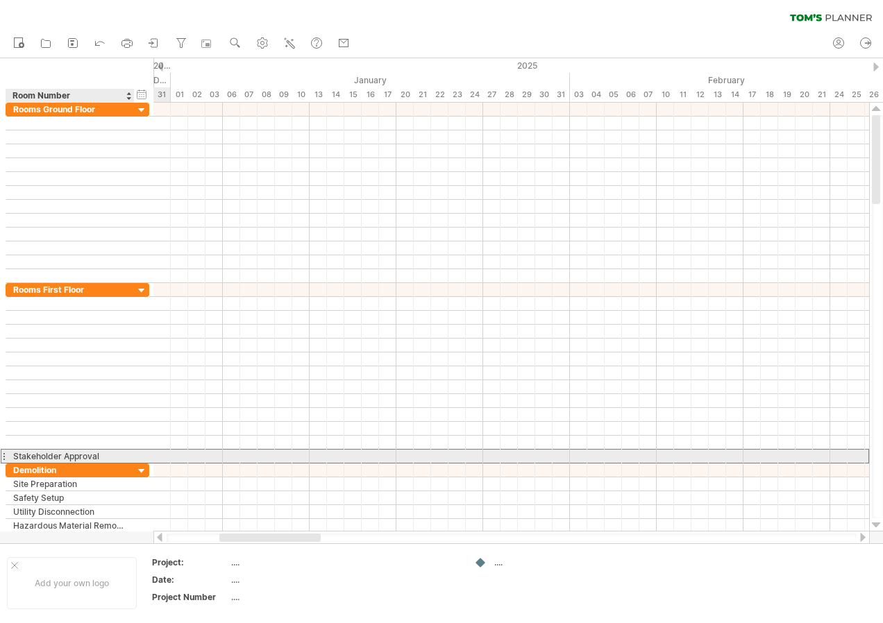
click at [106, 457] on div "Stakeholder Approval" at bounding box center [70, 456] width 114 height 13
type input "*"
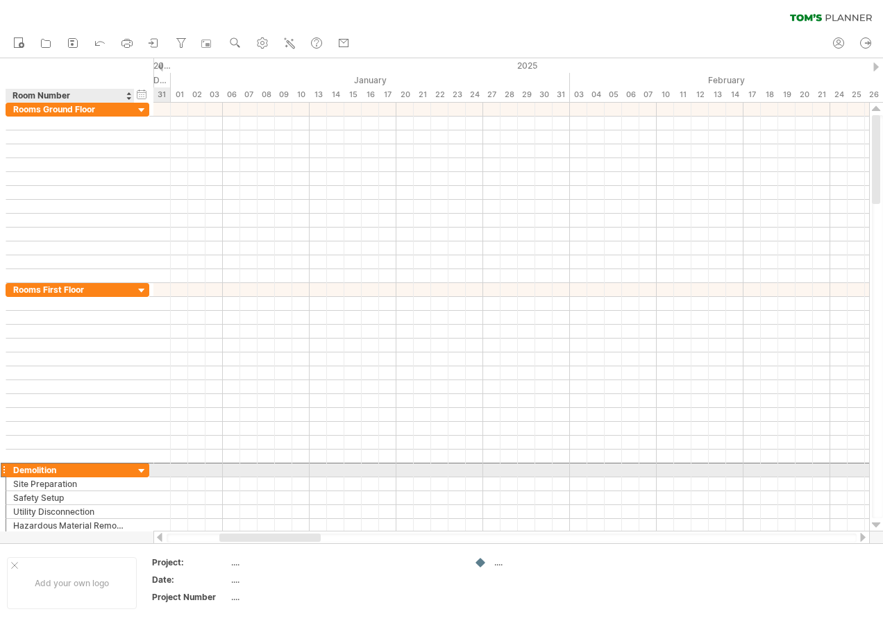
click at [67, 475] on div "Demolition" at bounding box center [70, 470] width 114 height 13
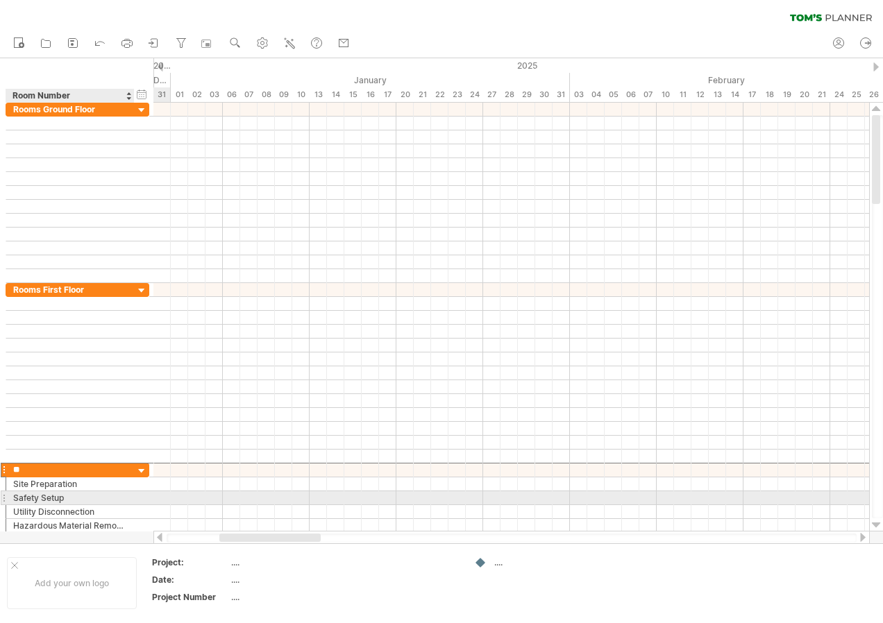
type input "*"
type input "**********"
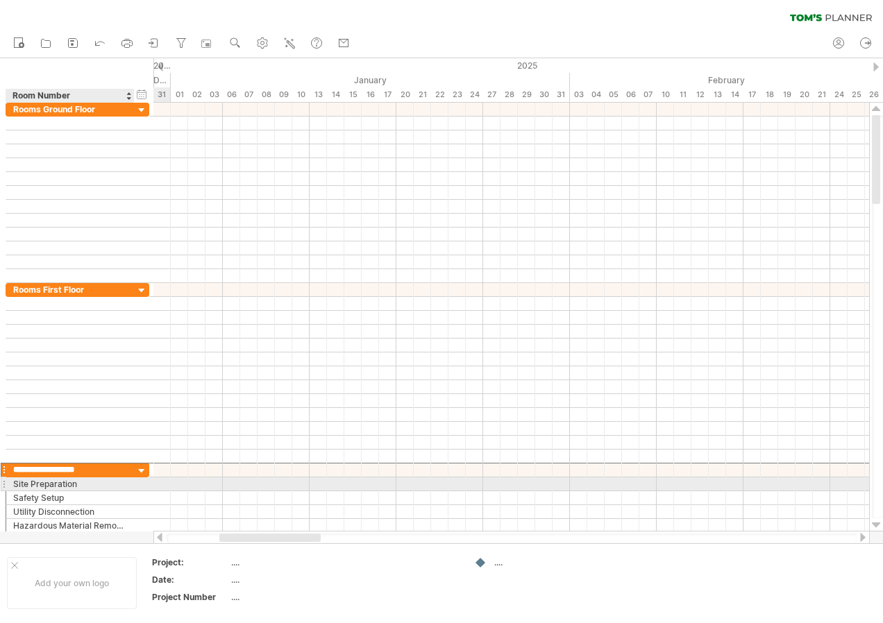
click at [106, 488] on div "Site Preparation" at bounding box center [70, 484] width 114 height 13
type input "*"
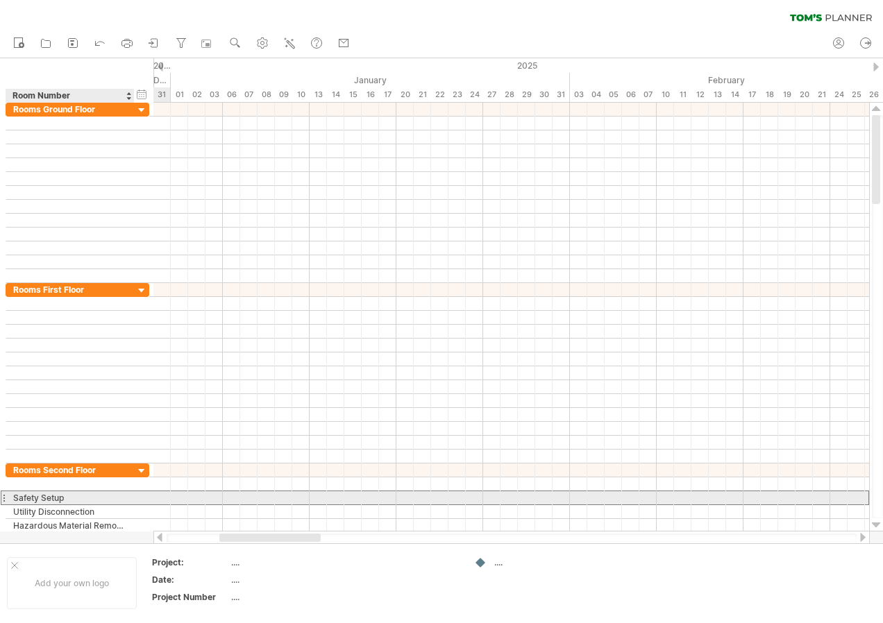
click at [83, 494] on div "Safety Setup" at bounding box center [70, 497] width 114 height 13
type input "*"
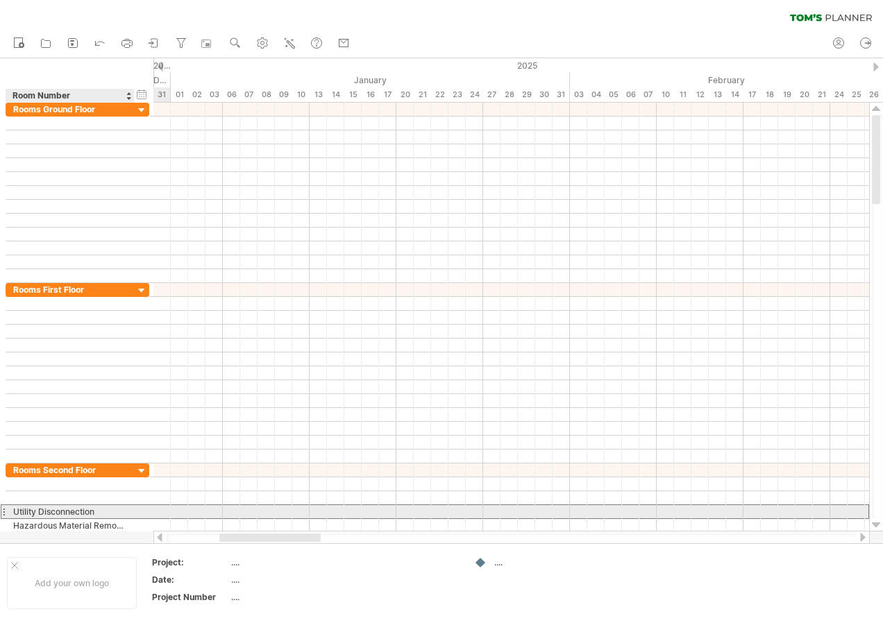
click at [107, 514] on div "Utility Disconnection" at bounding box center [70, 511] width 114 height 13
type input "*"
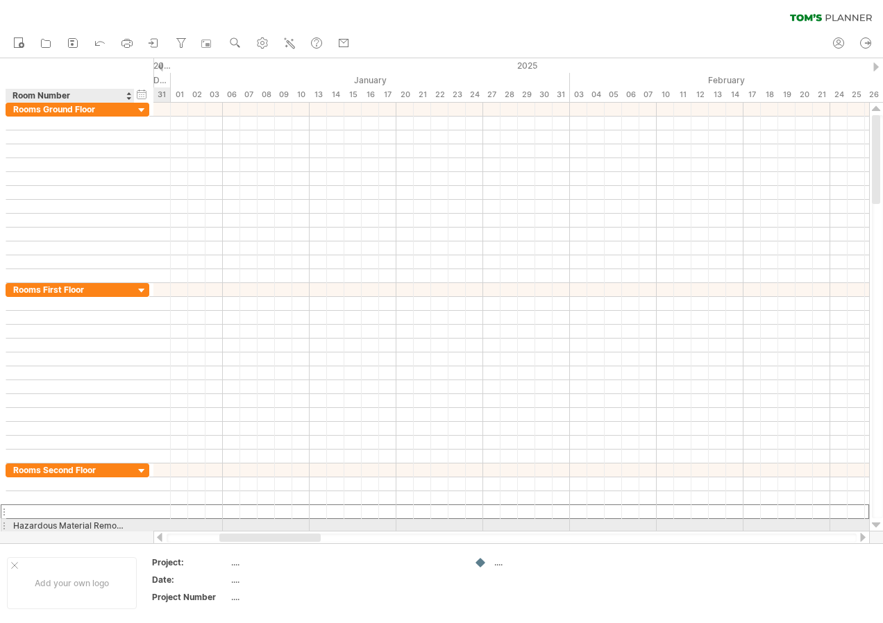
click at [114, 524] on div "Hazardous Material Removal" at bounding box center [70, 525] width 114 height 13
click at [126, 528] on input "**********" at bounding box center [70, 524] width 114 height 13
type input "*"
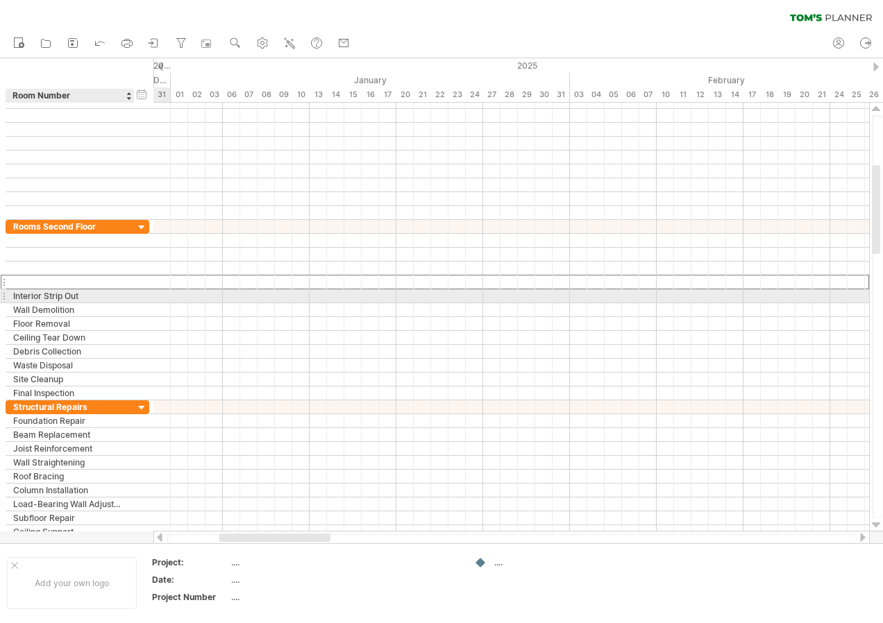
click at [96, 296] on div "Interior Strip Out" at bounding box center [70, 295] width 114 height 13
type input "*"
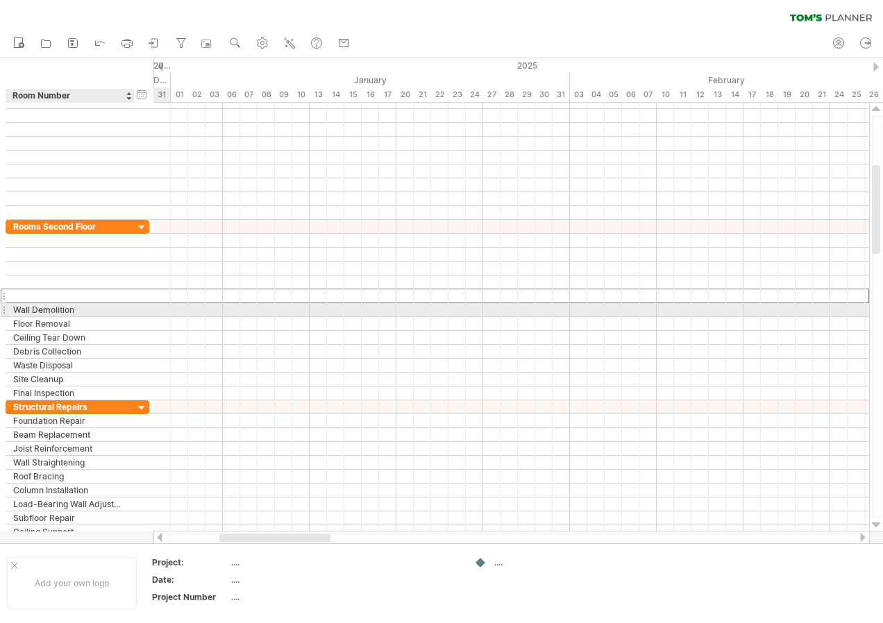
click at [88, 312] on div "Wall Demolition" at bounding box center [70, 309] width 114 height 13
type input "*"
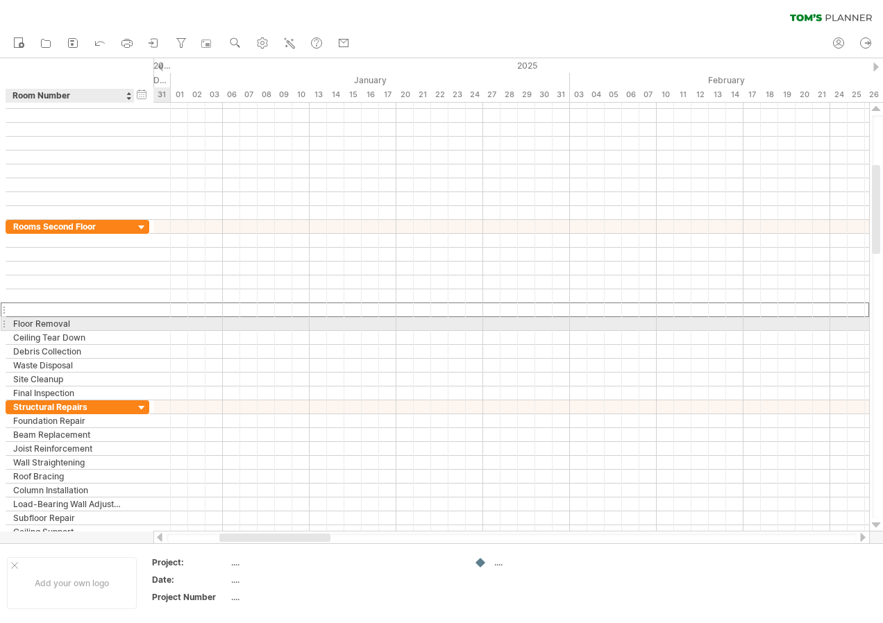
click at [88, 320] on div "Floor Removal" at bounding box center [70, 323] width 114 height 13
type input "*"
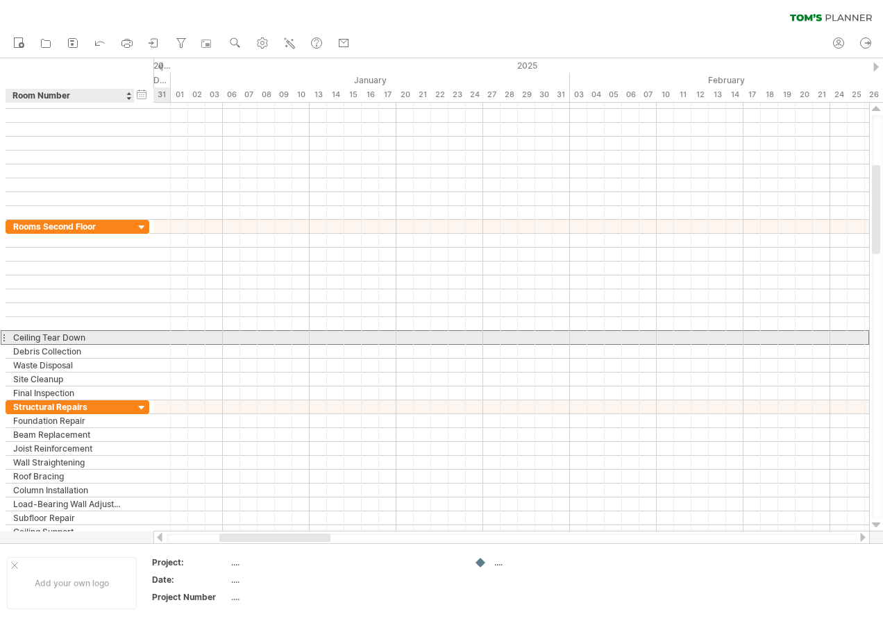
click at [91, 336] on div "Ceiling Tear Down" at bounding box center [70, 337] width 114 height 13
type input "*"
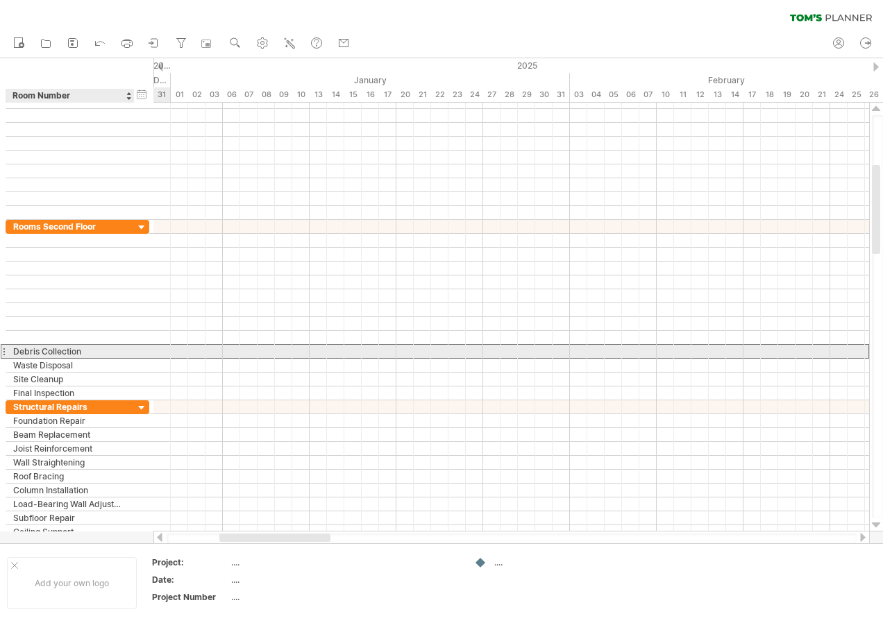
click at [91, 350] on div "Debris Collection" at bounding box center [70, 351] width 114 height 13
type input "*"
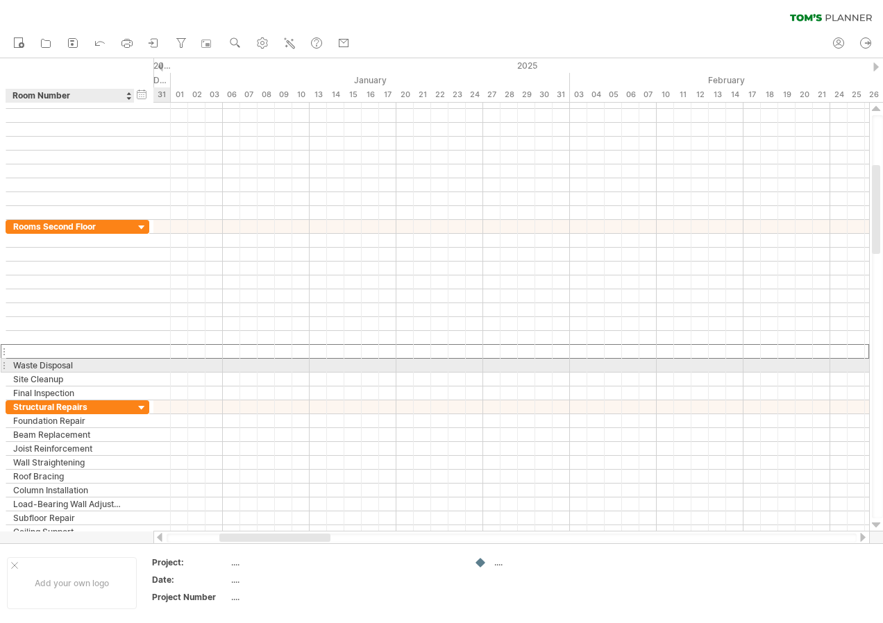
click at [87, 369] on div "Waste Disposal" at bounding box center [70, 365] width 114 height 13
type input "*"
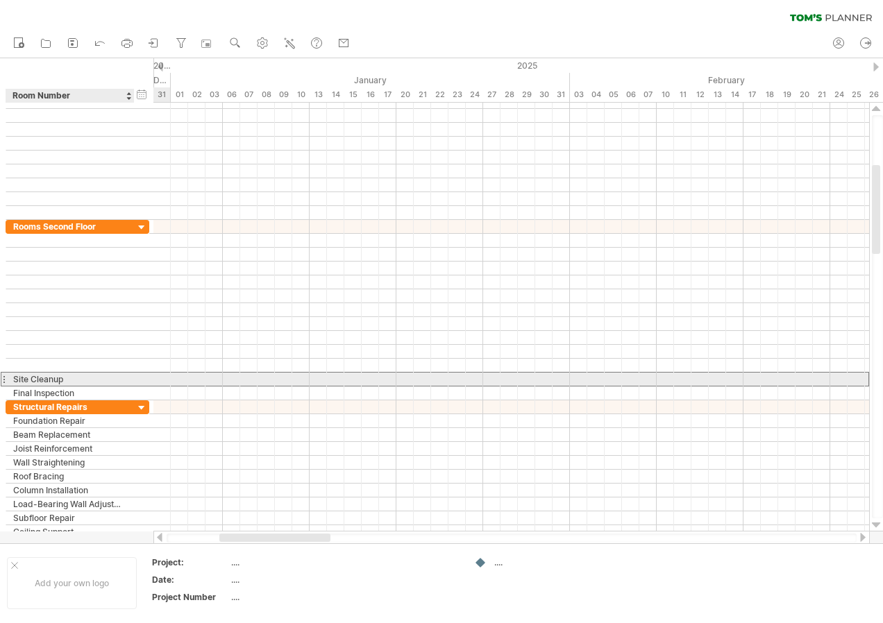
click at [90, 378] on div "Site Cleanup" at bounding box center [70, 379] width 114 height 13
type input "*"
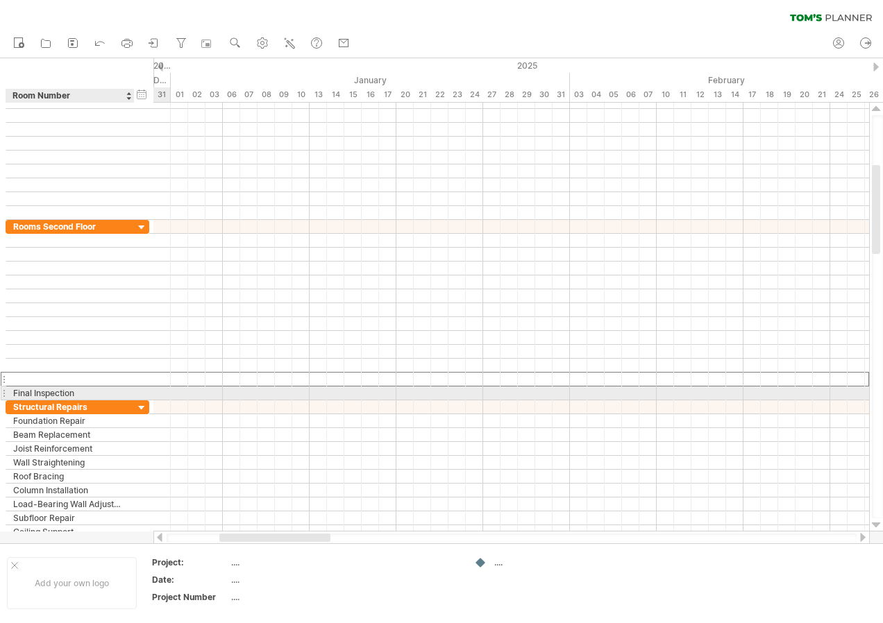
click at [92, 396] on div "Final Inspection" at bounding box center [70, 393] width 114 height 13
type input "*"
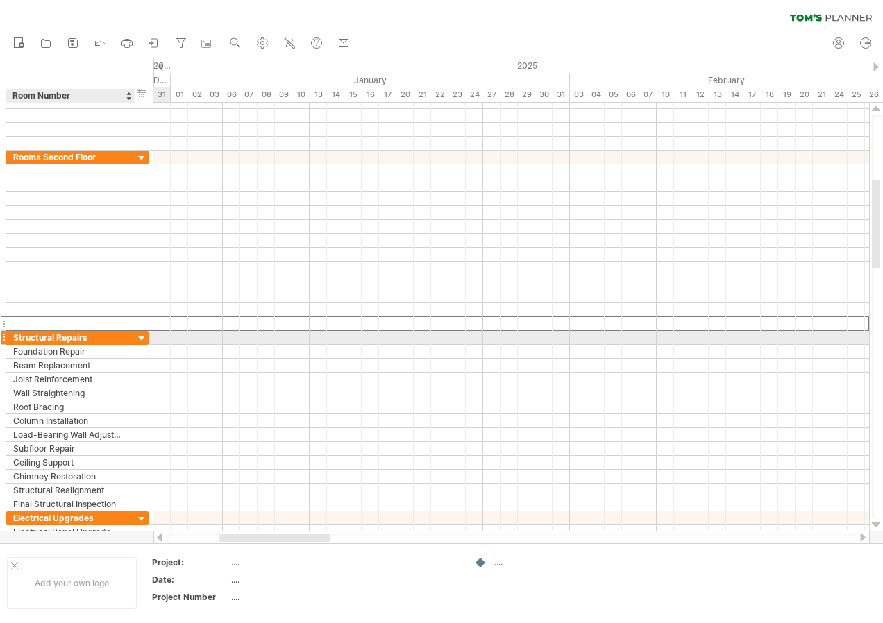
click at [88, 339] on div "Structural Repairs" at bounding box center [70, 337] width 114 height 13
click at [98, 339] on input "**********" at bounding box center [70, 337] width 114 height 13
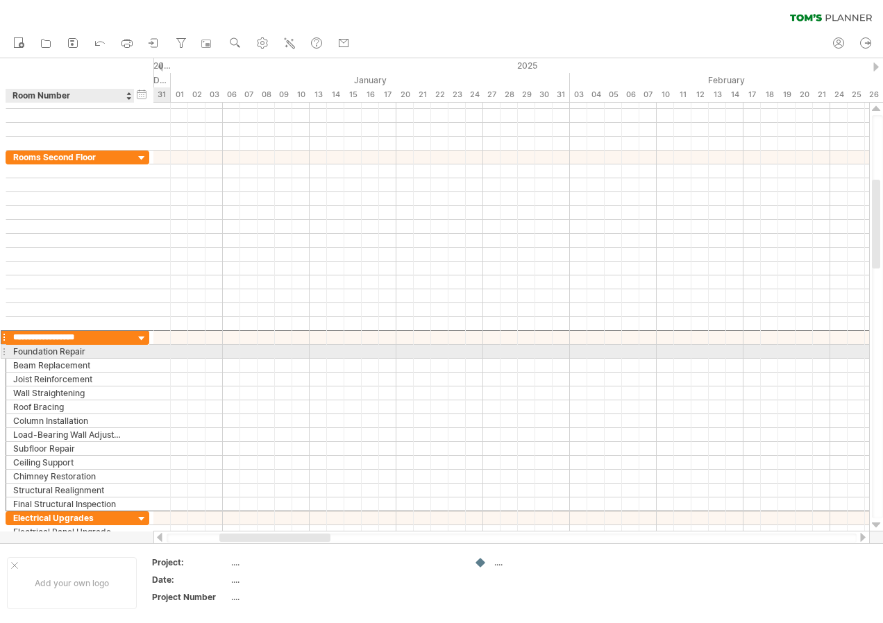
drag, startPoint x: 101, startPoint y: 339, endPoint x: 108, endPoint y: 347, distance: 10.4
click at [108, 347] on div "**********" at bounding box center [78, 420] width 144 height 181
click at [108, 346] on input "**********" at bounding box center [70, 351] width 114 height 13
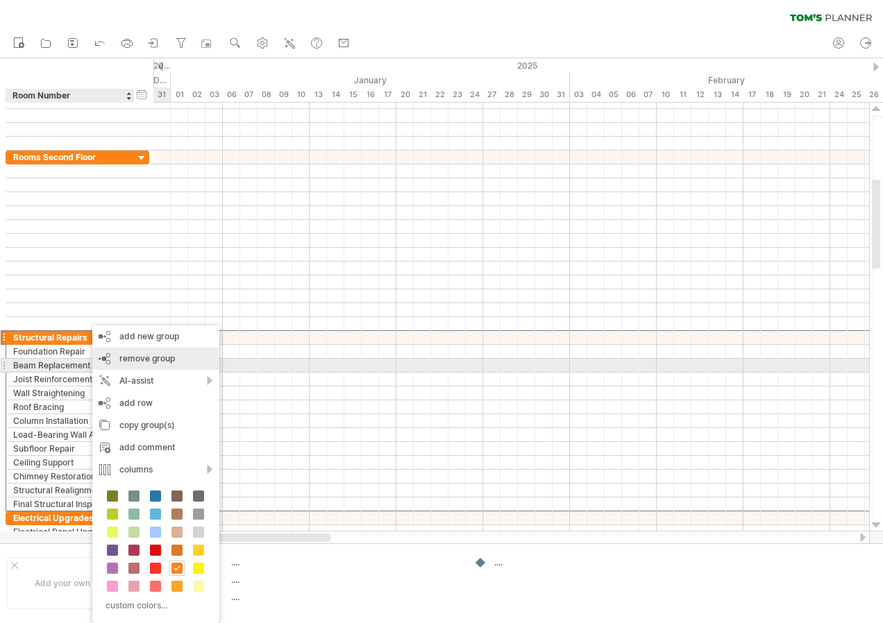
click at [161, 360] on span "remove group" at bounding box center [147, 358] width 56 height 10
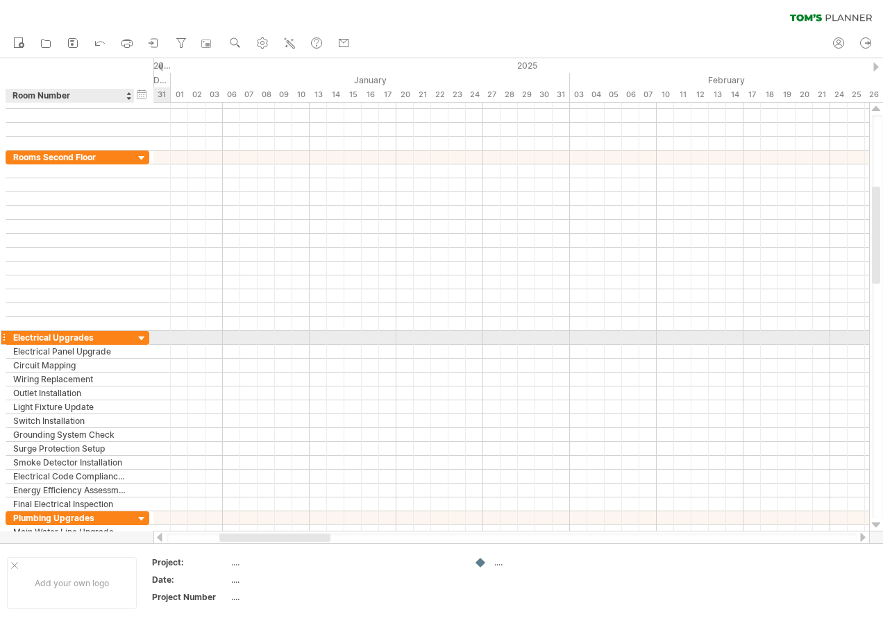
click at [99, 337] on div "Electrical Upgrades" at bounding box center [70, 337] width 114 height 13
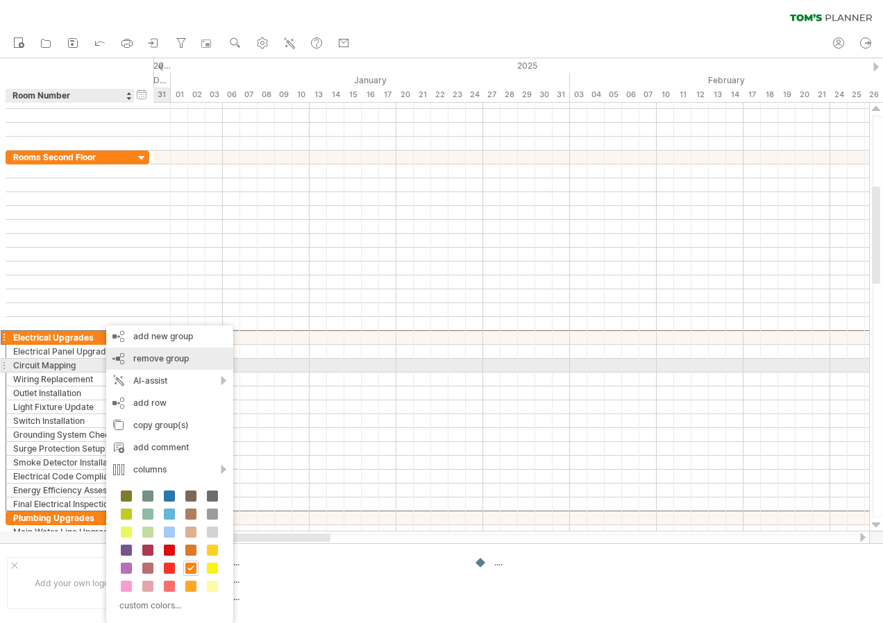
click at [155, 367] on div "remove group remove selected groups" at bounding box center [169, 359] width 127 height 22
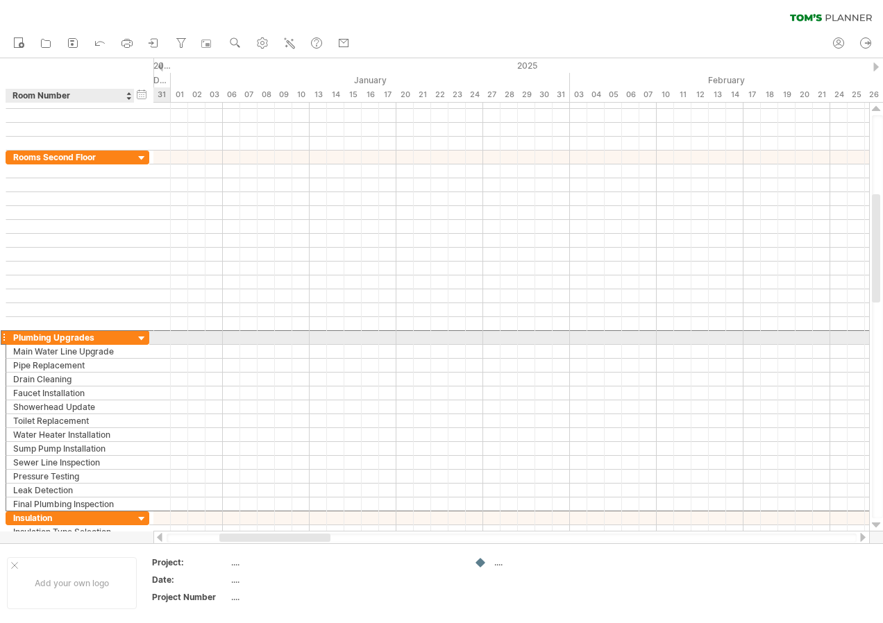
click at [96, 341] on div "Plumbing Upgrades" at bounding box center [70, 337] width 114 height 13
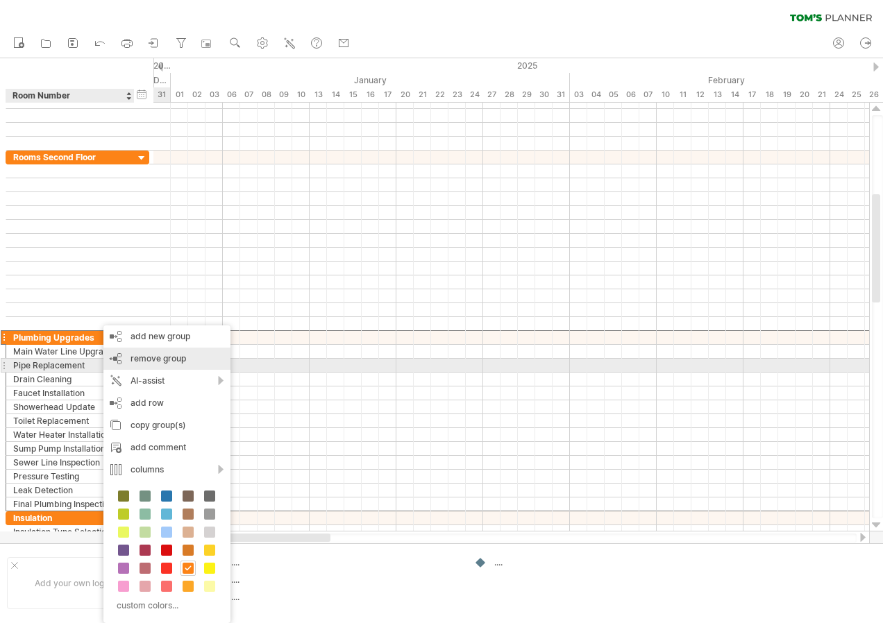
click at [175, 364] on div "remove group remove selected groups" at bounding box center [166, 359] width 127 height 22
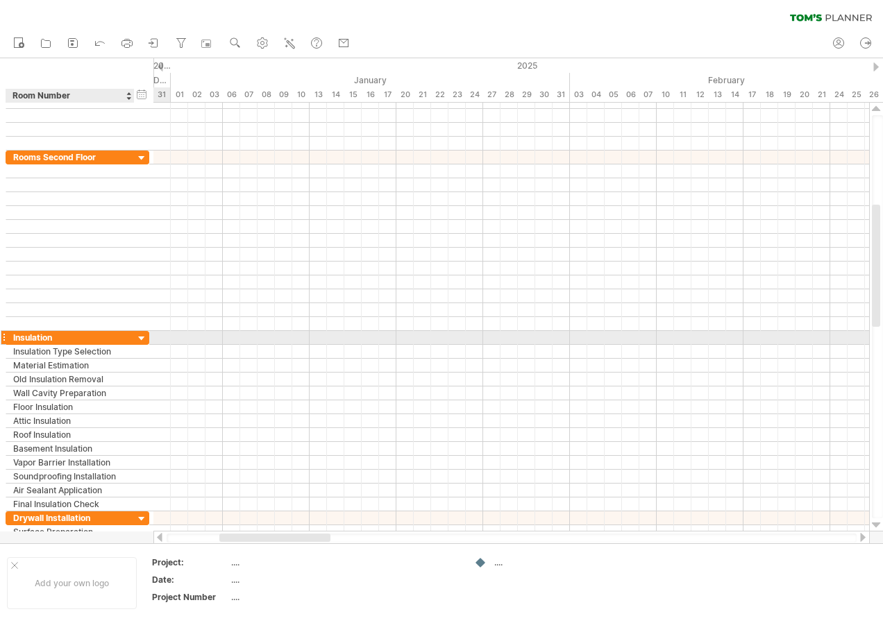
click at [111, 337] on div "Insulation" at bounding box center [70, 337] width 114 height 13
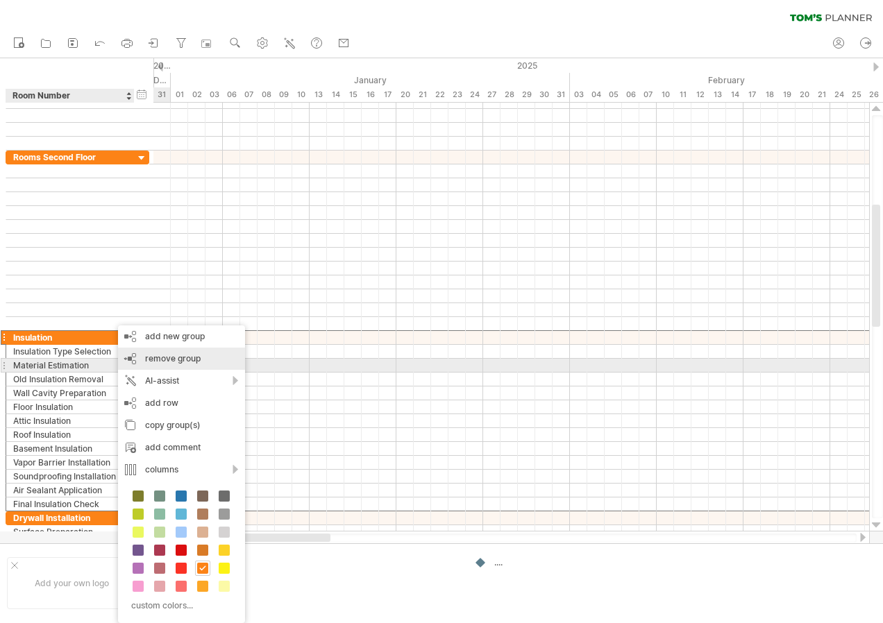
click at [175, 360] on span "remove group" at bounding box center [173, 358] width 56 height 10
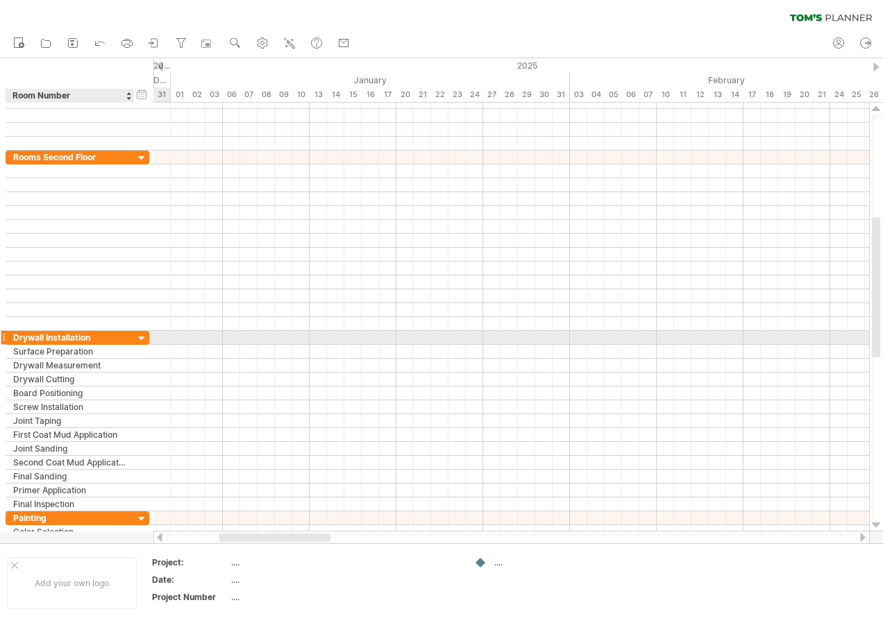
click at [123, 335] on div "Drywall Installation" at bounding box center [70, 337] width 114 height 13
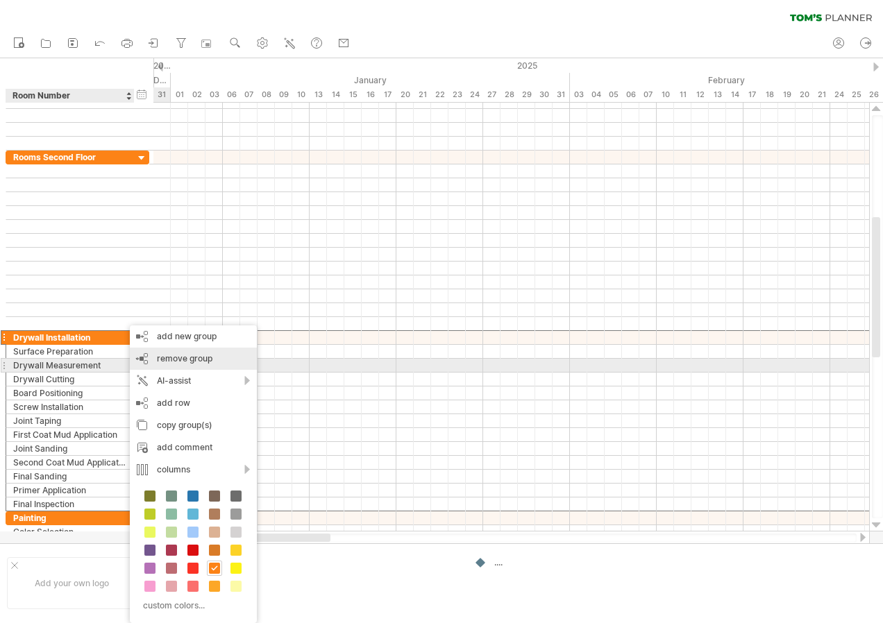
click at [219, 360] on div "remove group remove selected groups" at bounding box center [193, 359] width 127 height 22
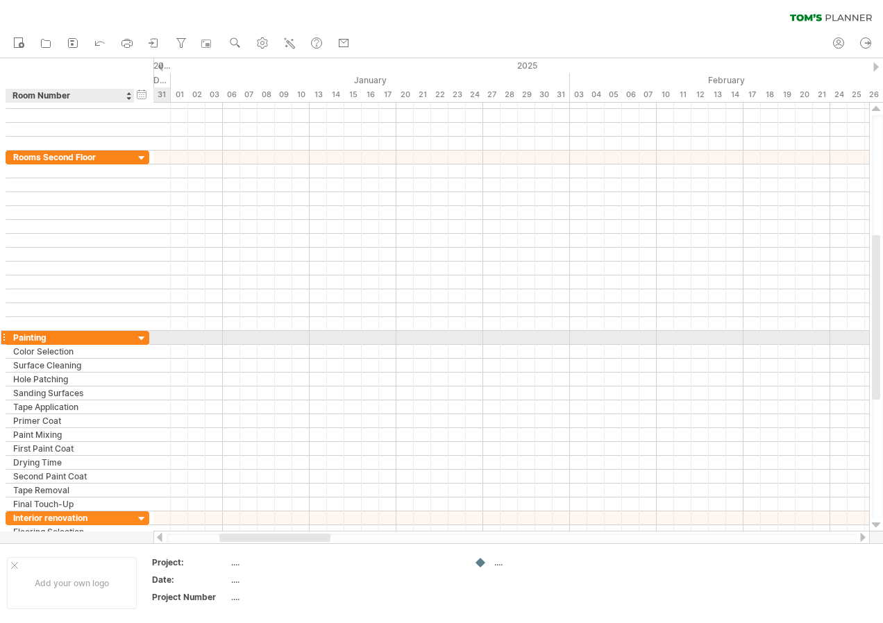
click at [84, 341] on div "Painting" at bounding box center [70, 337] width 114 height 13
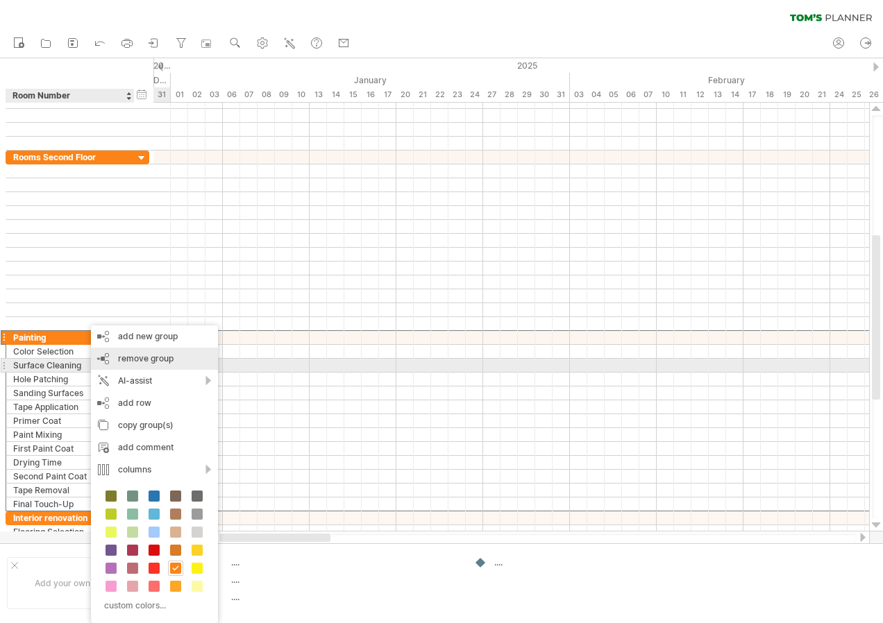
click at [161, 360] on span "remove group" at bounding box center [146, 358] width 56 height 10
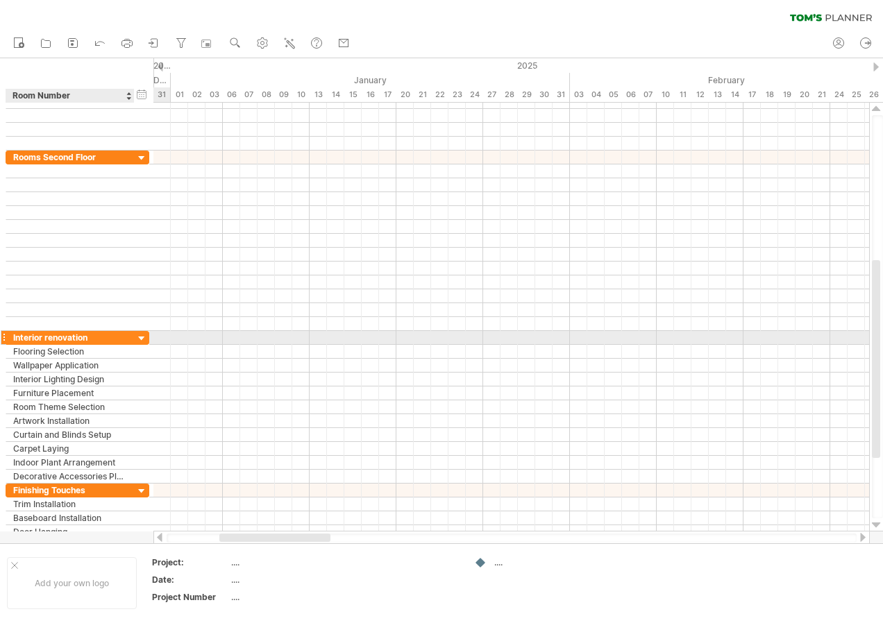
click at [112, 338] on div "Interior renovation" at bounding box center [70, 337] width 114 height 13
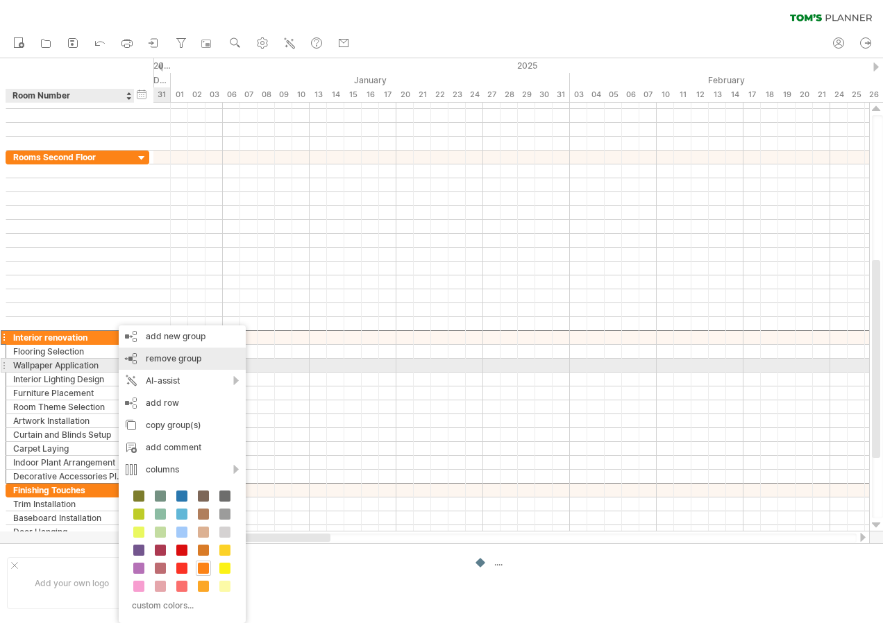
click at [183, 364] on div "remove group remove selected groups" at bounding box center [182, 359] width 127 height 22
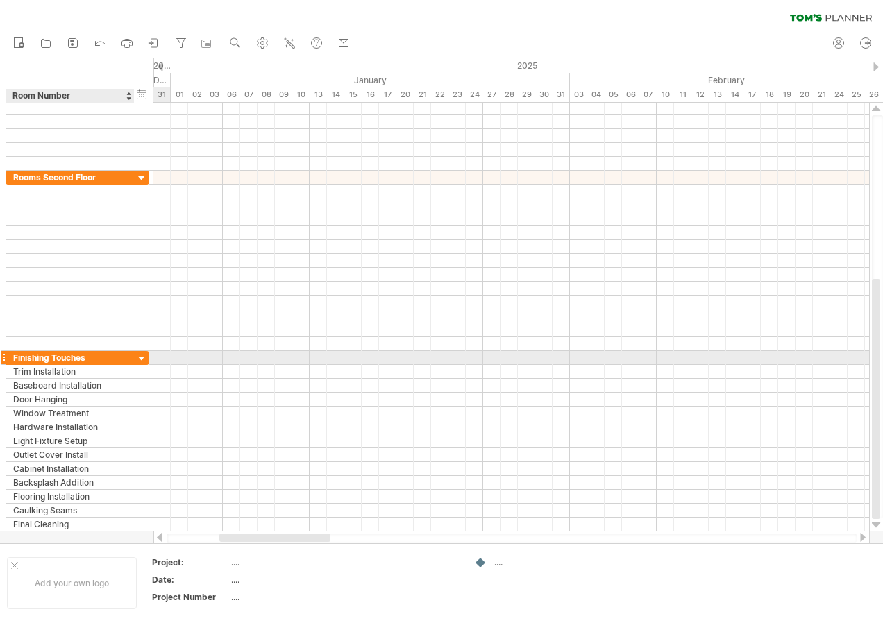
click at [110, 355] on div "Finishing Touches" at bounding box center [70, 357] width 114 height 13
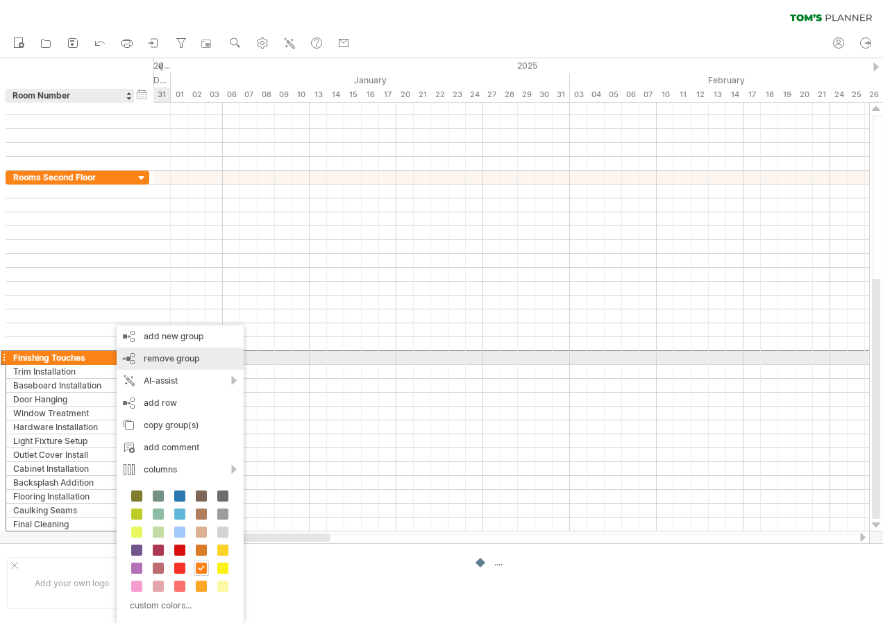
click at [186, 359] on span "remove group" at bounding box center [172, 358] width 56 height 10
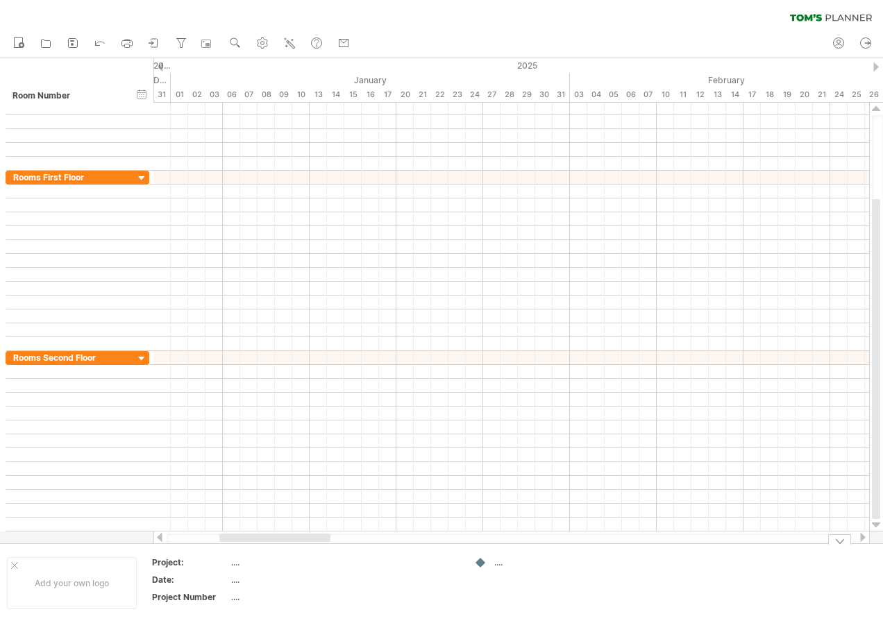
click at [415, 590] on td at bounding box center [412, 583] width 110 height 53
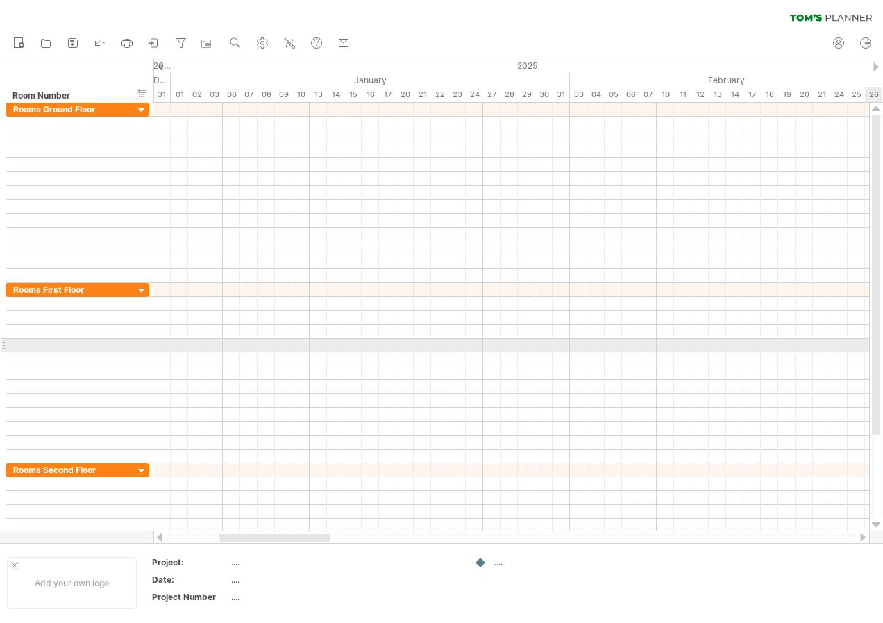
drag, startPoint x: 877, startPoint y: 460, endPoint x: 883, endPoint y: 351, distance: 109.1
click at [882, 351] on html "progress(100%) Trying to reach [DOMAIN_NAME] Connected again... 0% clear filter…" at bounding box center [441, 313] width 883 height 626
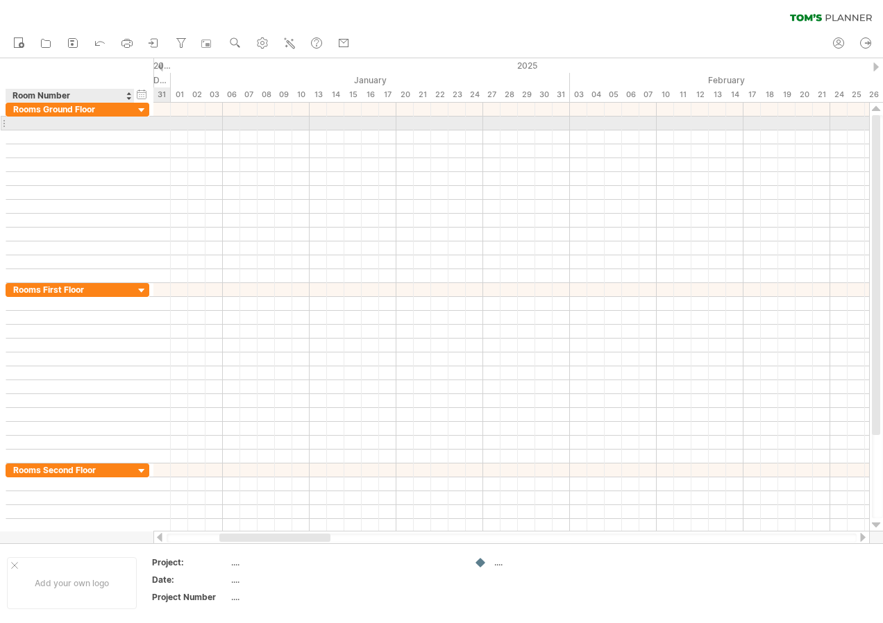
click at [56, 121] on div at bounding box center [70, 123] width 114 height 13
type input "******"
click at [96, 97] on div "Room Number" at bounding box center [69, 96] width 114 height 14
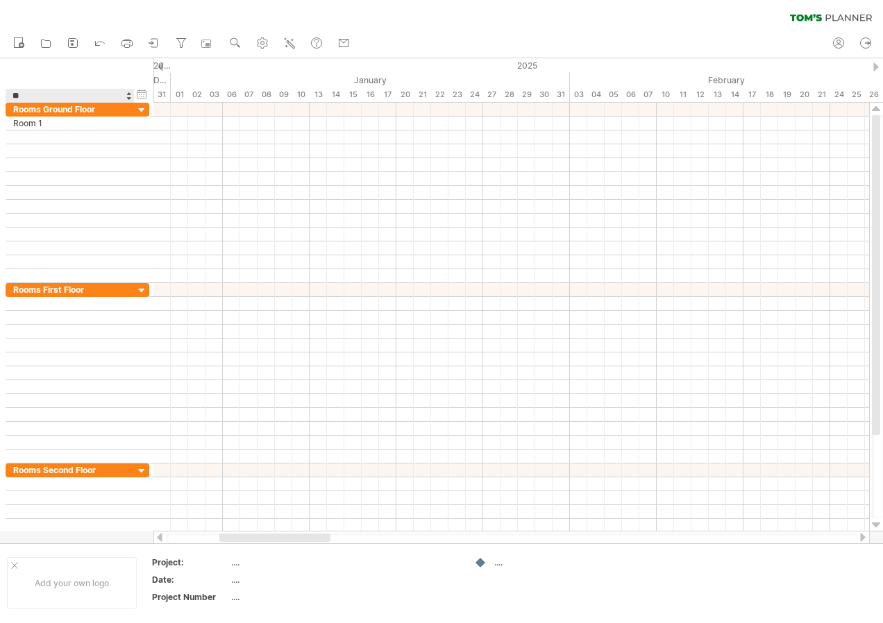
type input "*"
click at [83, 71] on div "hide start/end/duration show start/end/duration Room Number" at bounding box center [76, 80] width 153 height 44
click at [129, 96] on div at bounding box center [129, 96] width 6 height 14
click at [118, 71] on div "hide start/end/duration show start/end/duration" at bounding box center [76, 80] width 153 height 44
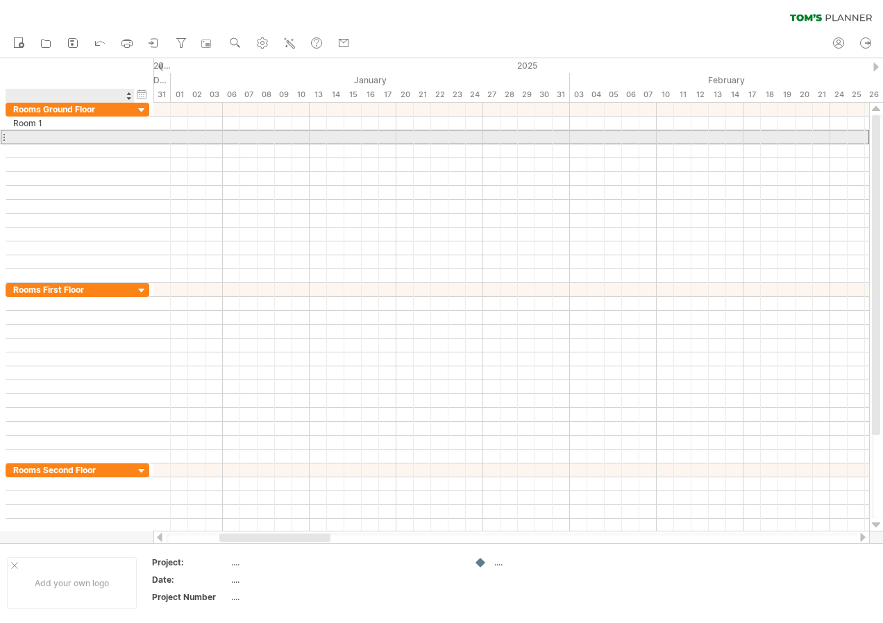
click at [56, 135] on div at bounding box center [70, 136] width 114 height 13
type input "******"
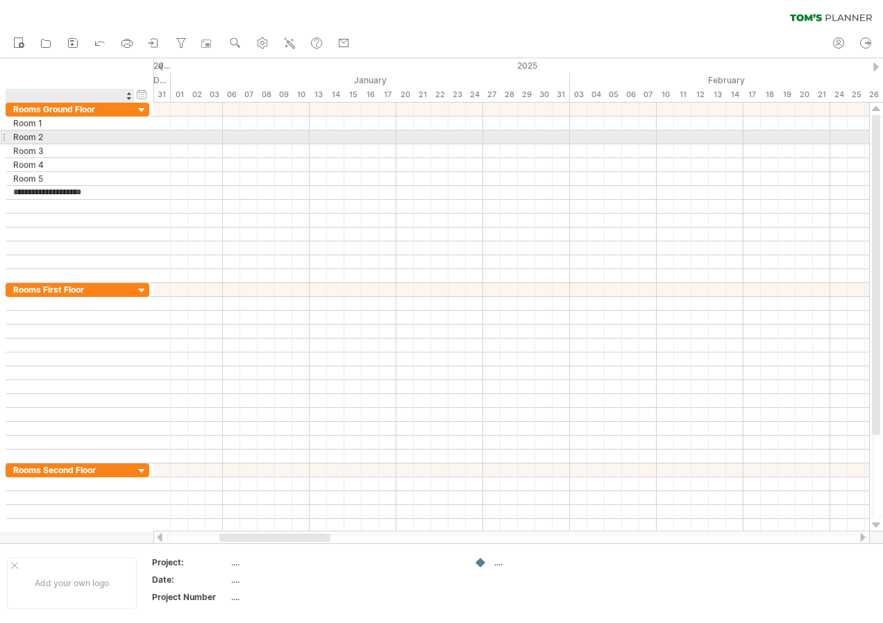
type input "******"
type input "*"
type input "******"
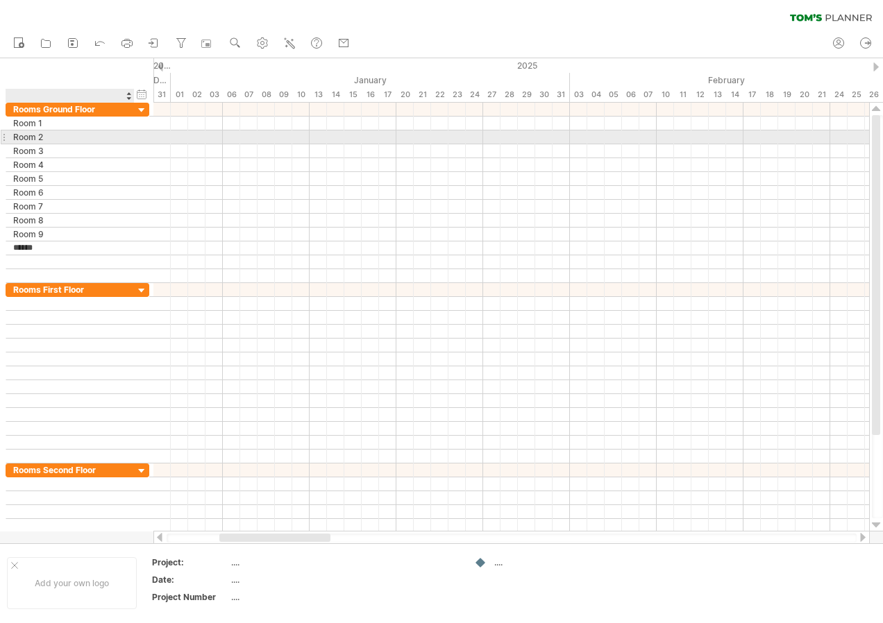
type input "*******"
type input "******"
type input "*******"
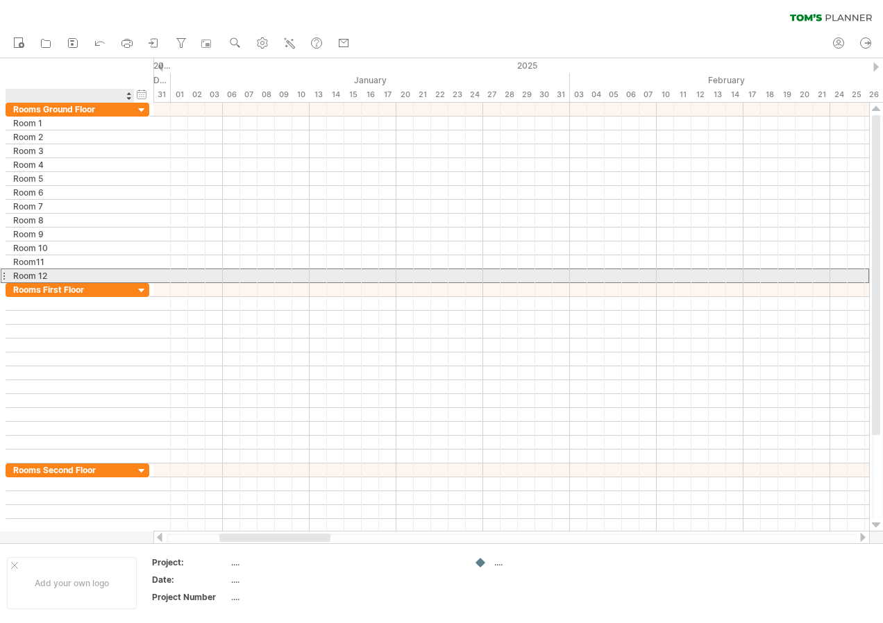
click at [115, 271] on div "Room 12" at bounding box center [70, 275] width 114 height 13
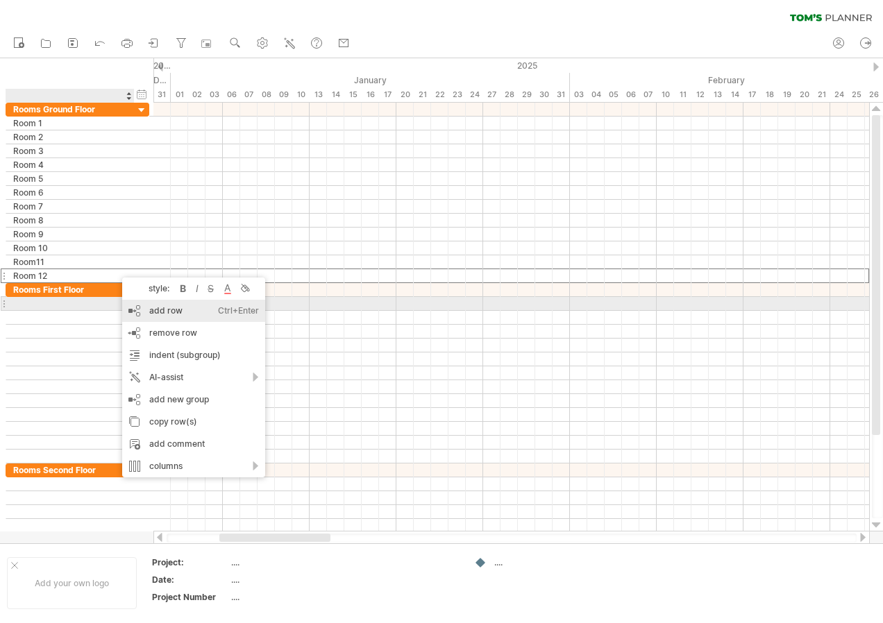
click at [201, 310] on div "add row Ctrl+Enter Cmd+Enter" at bounding box center [193, 311] width 143 height 22
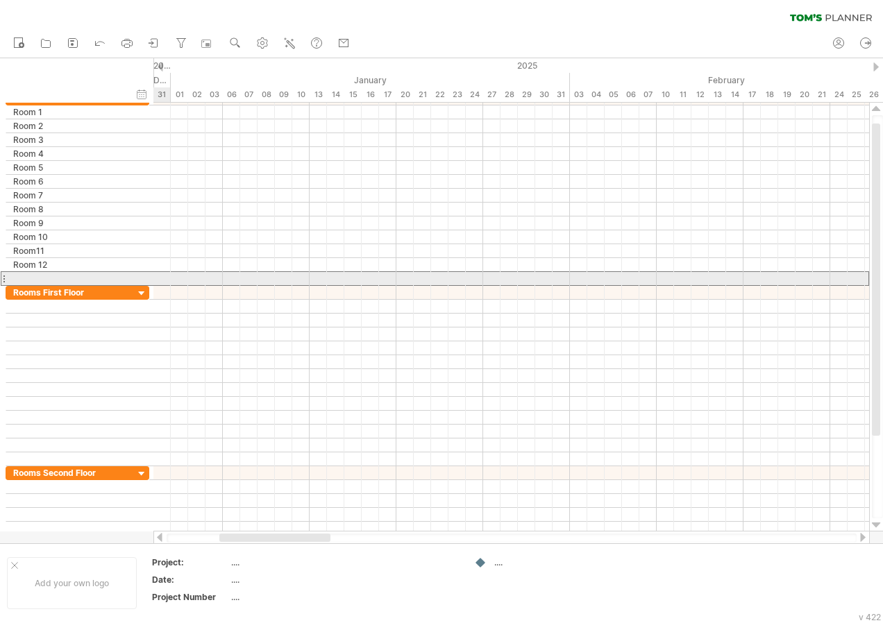
click at [146, 276] on div at bounding box center [78, 278] width 144 height 15
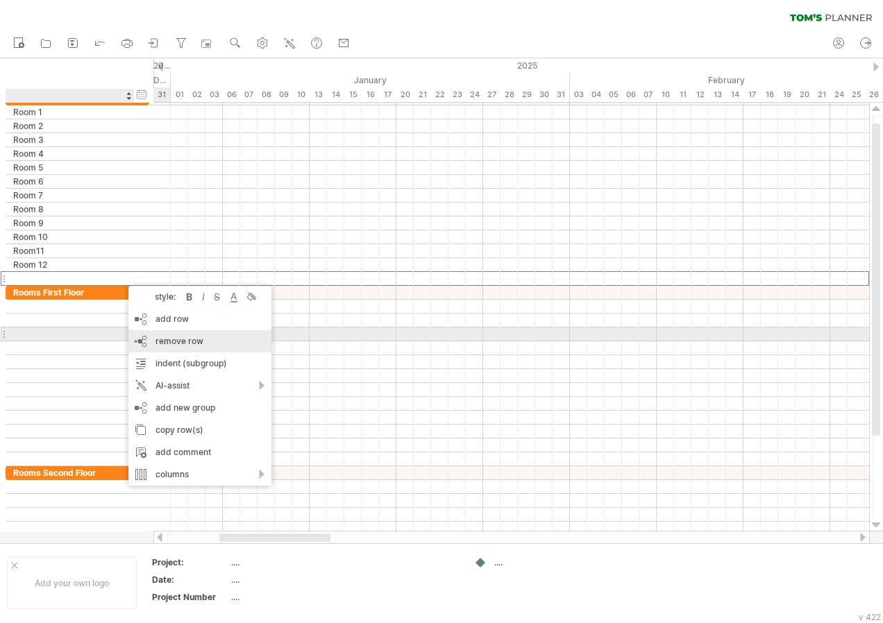
click at [176, 337] on span "remove row" at bounding box center [179, 341] width 48 height 10
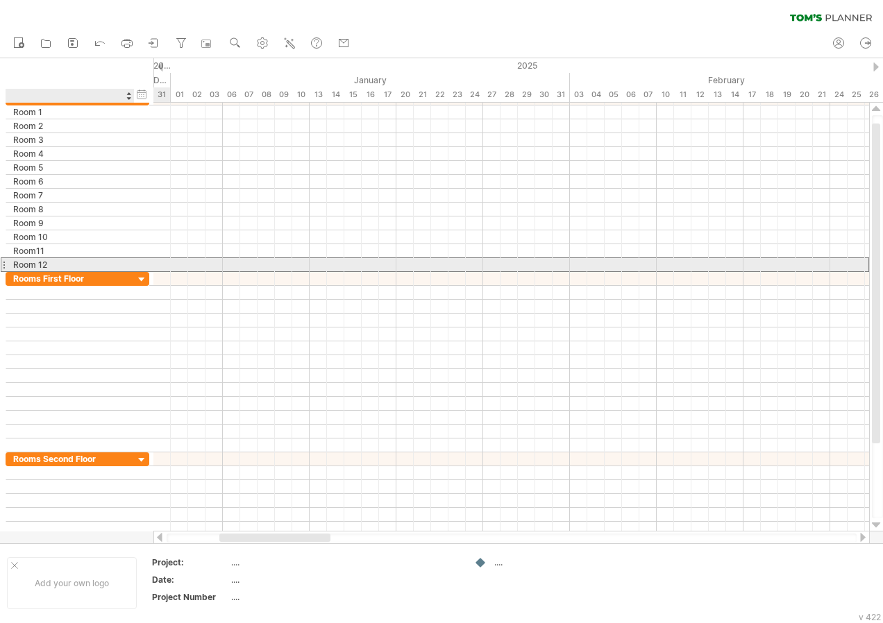
click at [83, 265] on div "Room 12" at bounding box center [70, 264] width 114 height 13
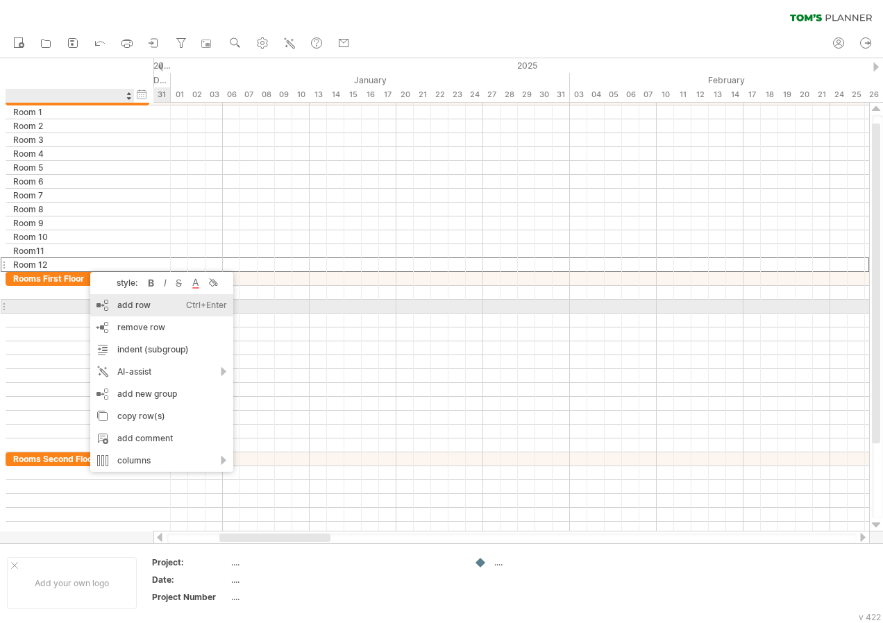
click at [166, 311] on div "add row Ctrl+Enter Cmd+Enter" at bounding box center [161, 305] width 143 height 22
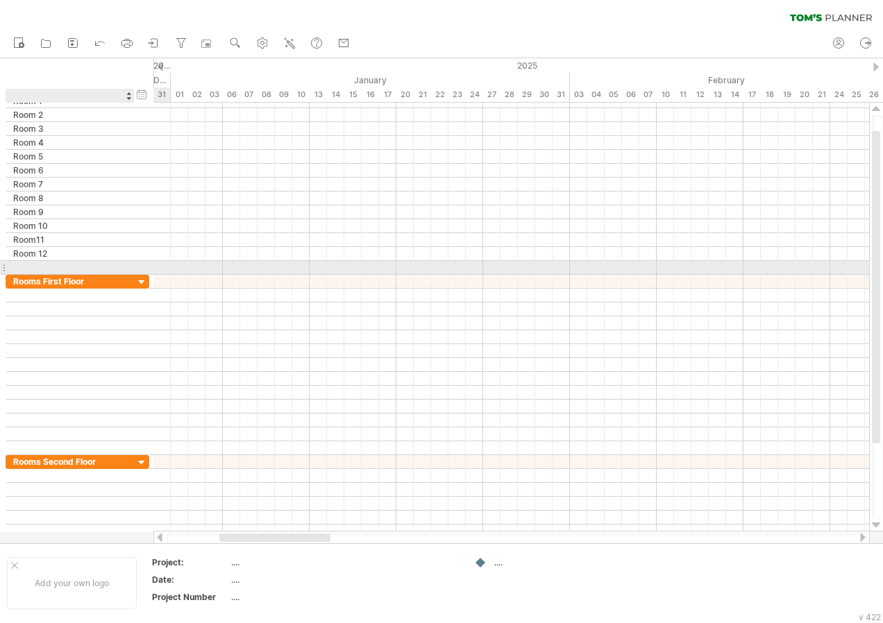
click at [94, 269] on input "text" at bounding box center [70, 267] width 114 height 13
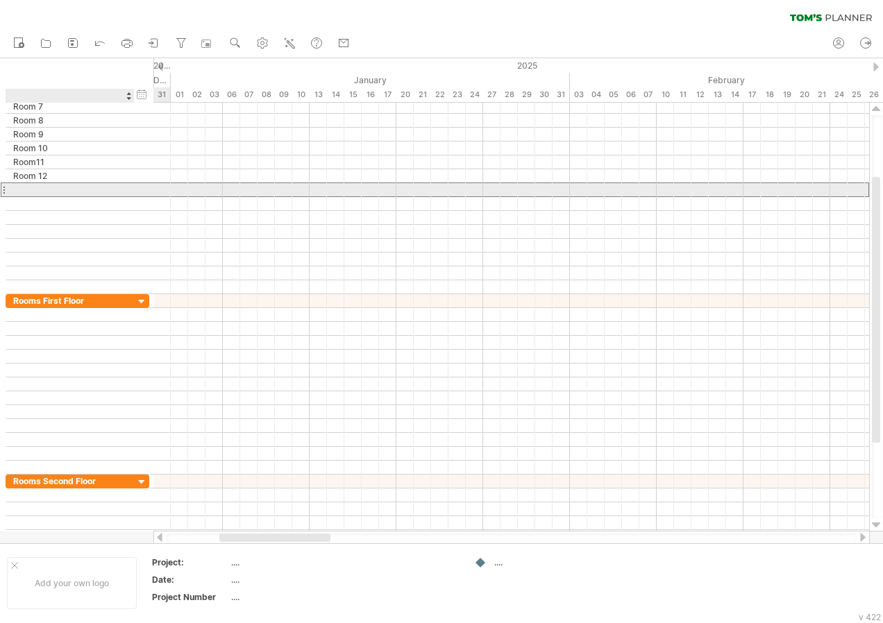
click at [27, 191] on div at bounding box center [70, 189] width 114 height 13
type input "**********"
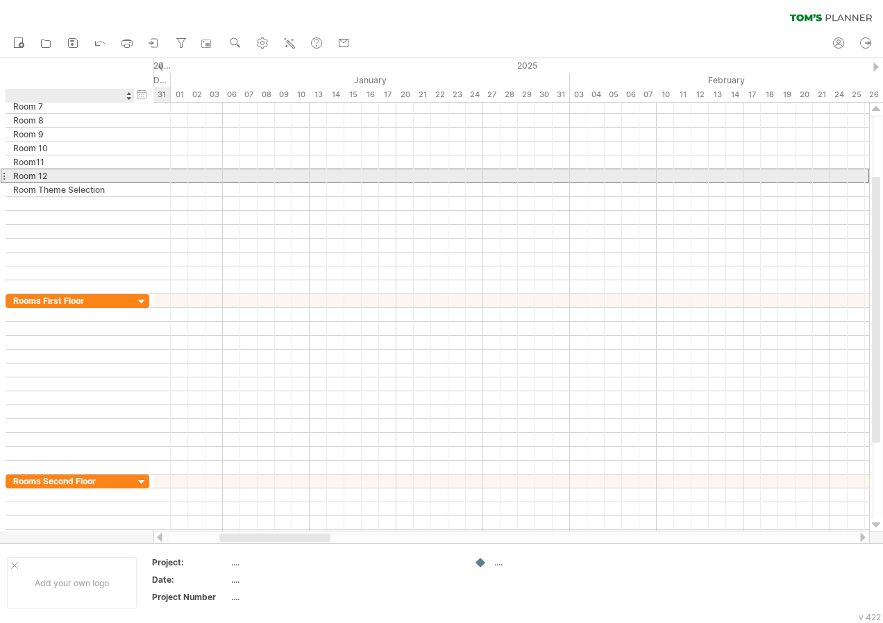
click at [44, 180] on div "Room 12" at bounding box center [70, 175] width 114 height 13
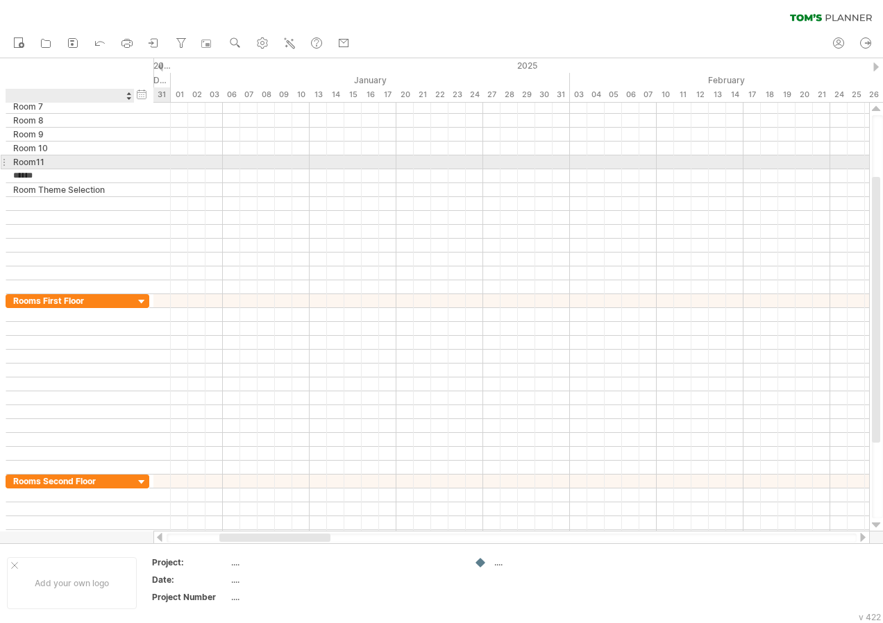
type input "****"
click at [37, 161] on div "Room11" at bounding box center [70, 161] width 114 height 13
click at [47, 164] on input "******" at bounding box center [70, 161] width 114 height 13
click at [36, 164] on input "******" at bounding box center [70, 161] width 114 height 13
type input "*******"
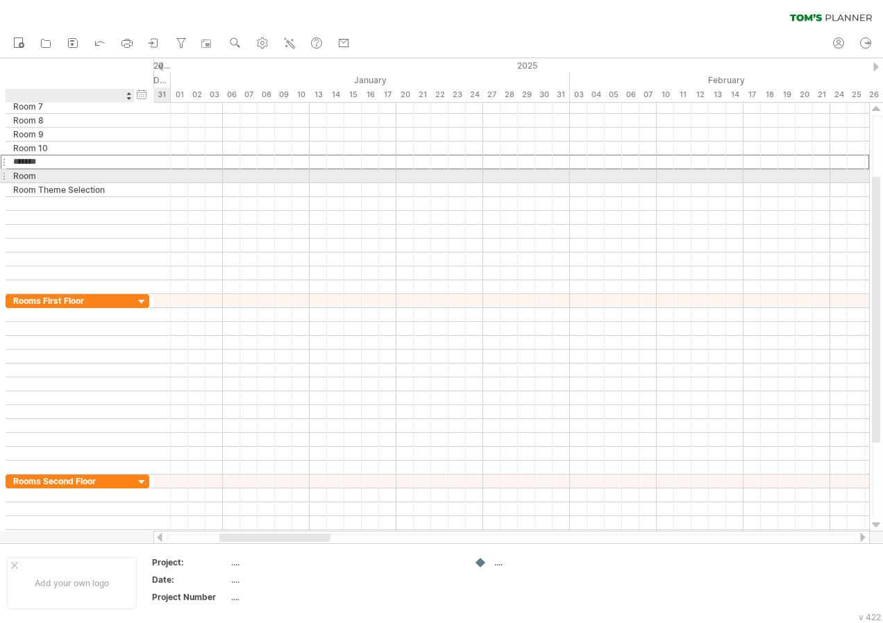
click at [40, 178] on div "Room" at bounding box center [70, 175] width 114 height 13
type input "*******"
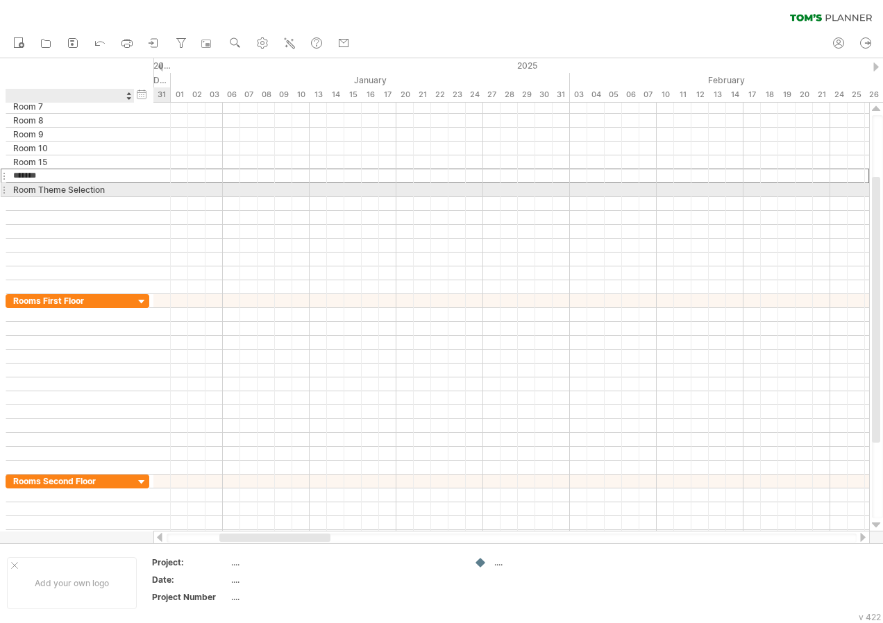
click at [44, 186] on div "Room Theme Selection" at bounding box center [70, 189] width 114 height 13
click at [108, 189] on input "**********" at bounding box center [70, 189] width 114 height 13
type input "*******"
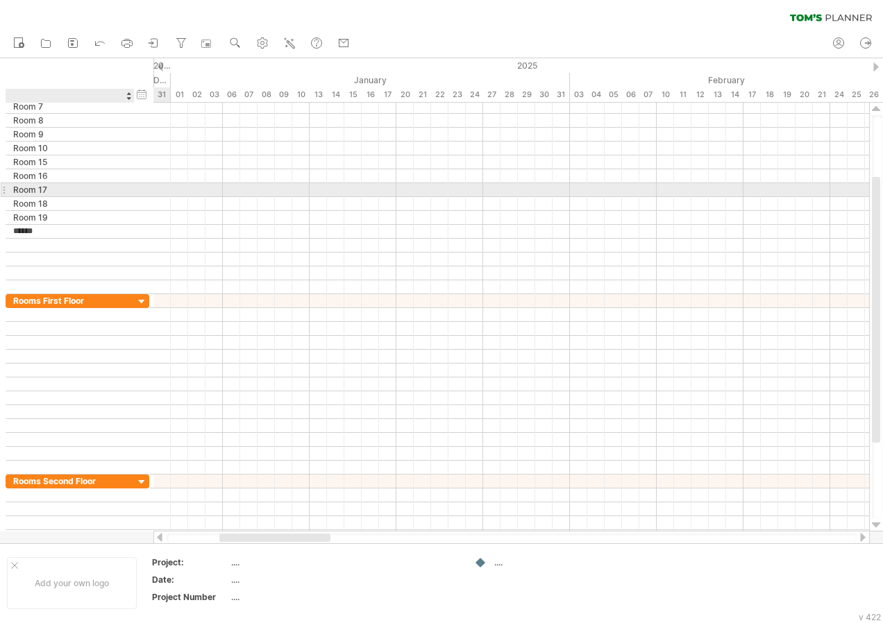
type input "*******"
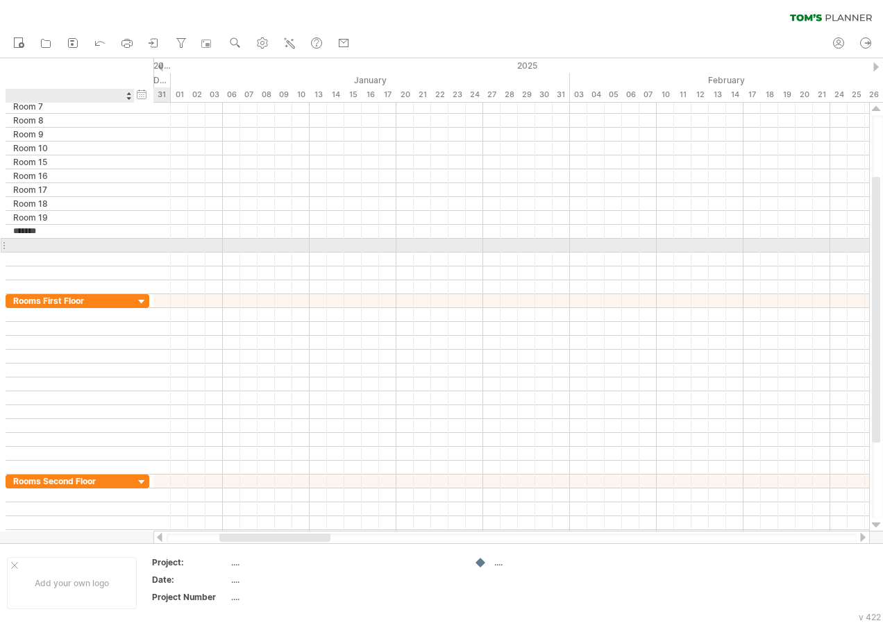
click at [72, 246] on div at bounding box center [70, 245] width 114 height 13
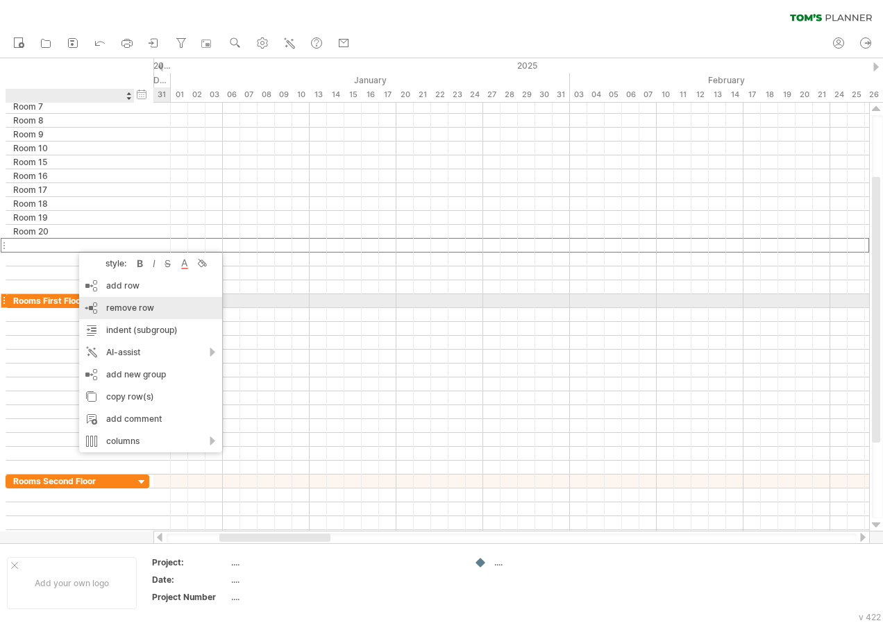
click at [142, 303] on span "remove row" at bounding box center [130, 308] width 48 height 10
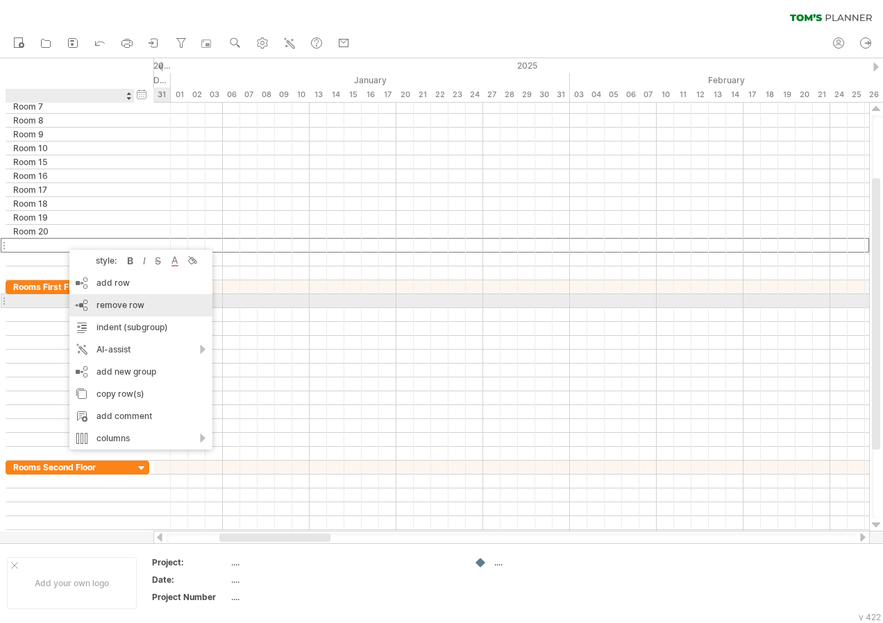
click at [137, 303] on span "remove row" at bounding box center [120, 305] width 48 height 10
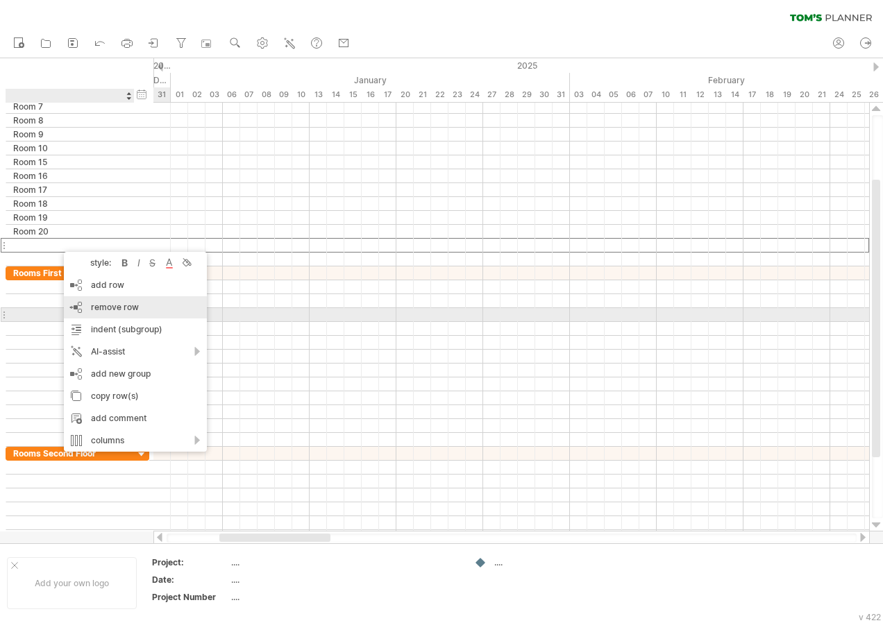
click at [126, 310] on span "remove row" at bounding box center [115, 307] width 48 height 10
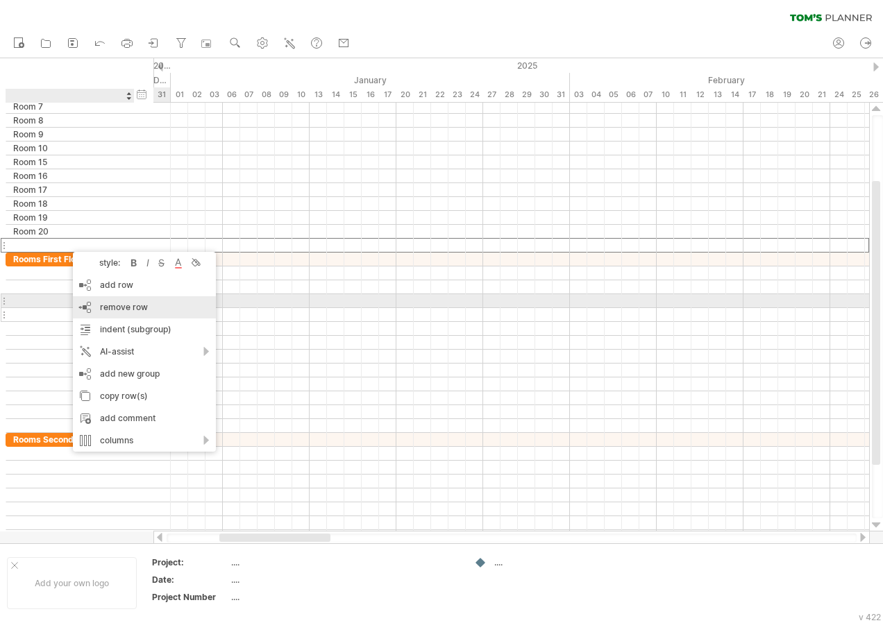
click at [121, 307] on span "remove row" at bounding box center [124, 307] width 48 height 10
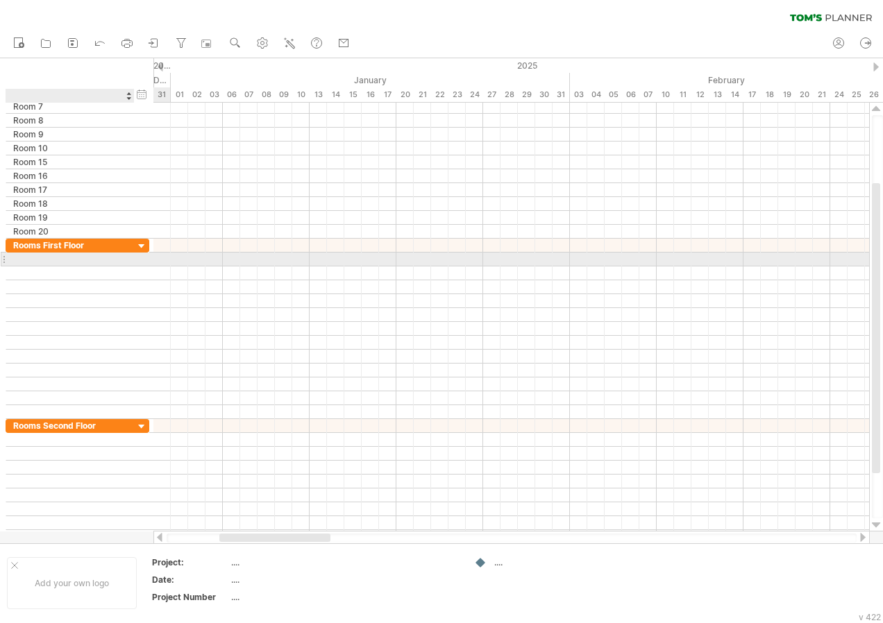
click at [69, 259] on div at bounding box center [70, 259] width 114 height 13
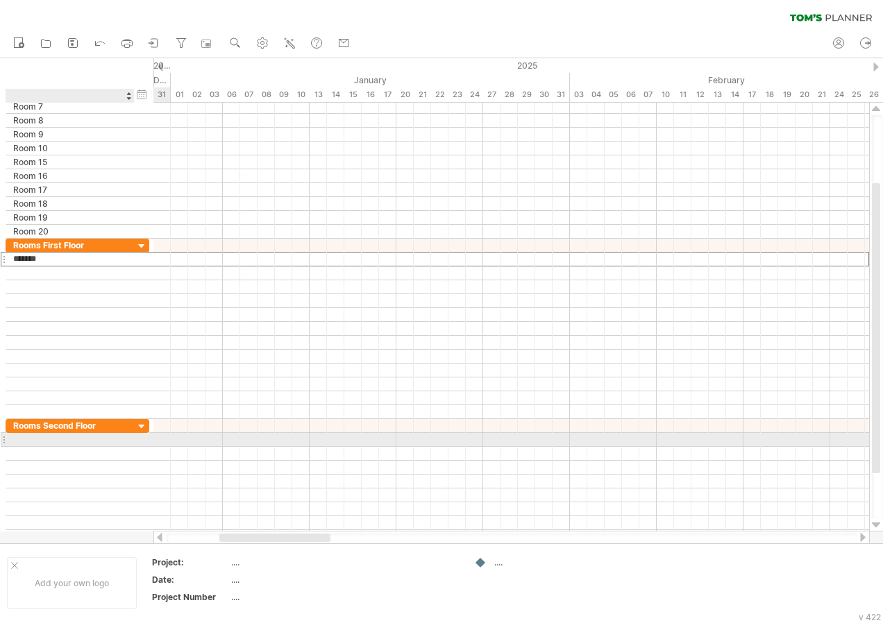
type input "********"
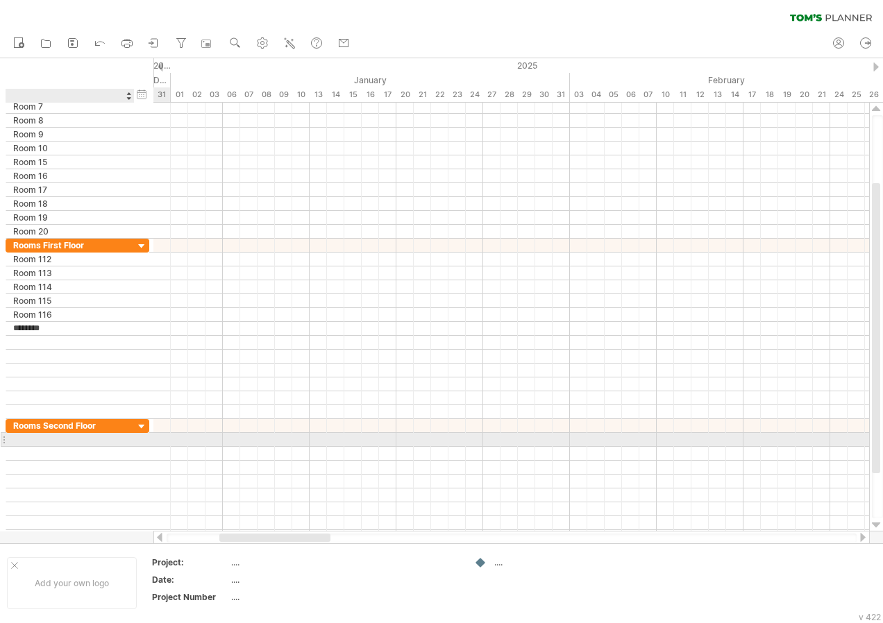
type input "********"
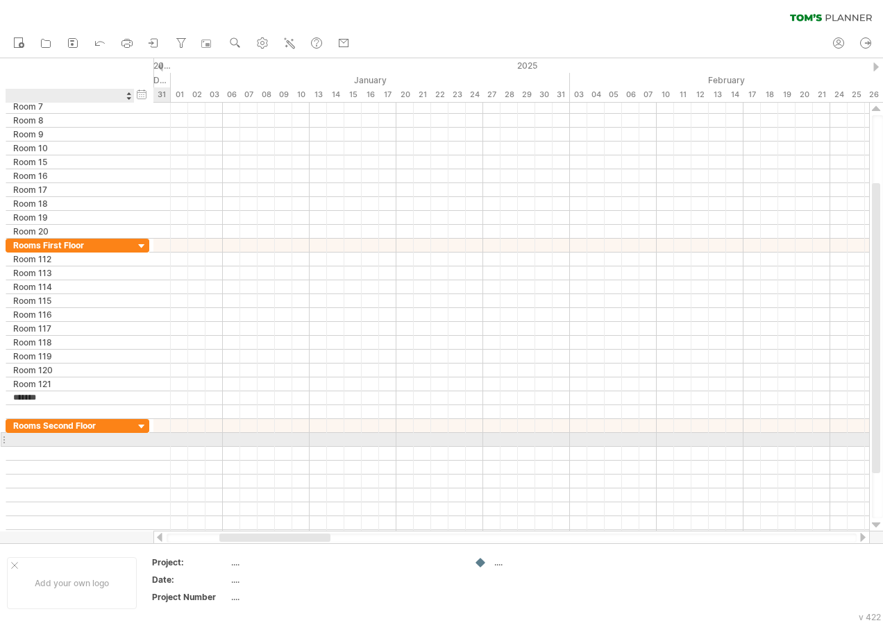
type input "********"
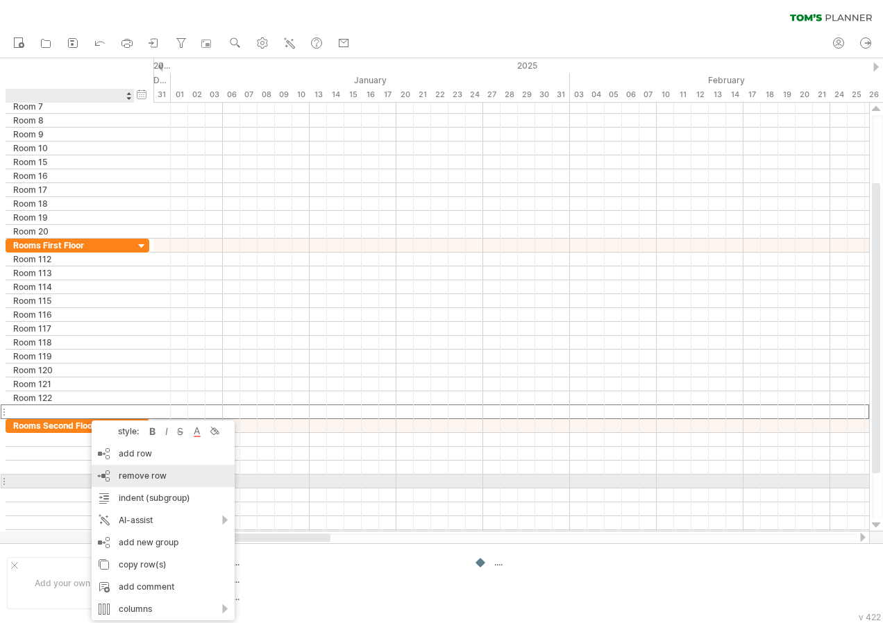
click at [144, 476] on span "remove row" at bounding box center [143, 476] width 48 height 10
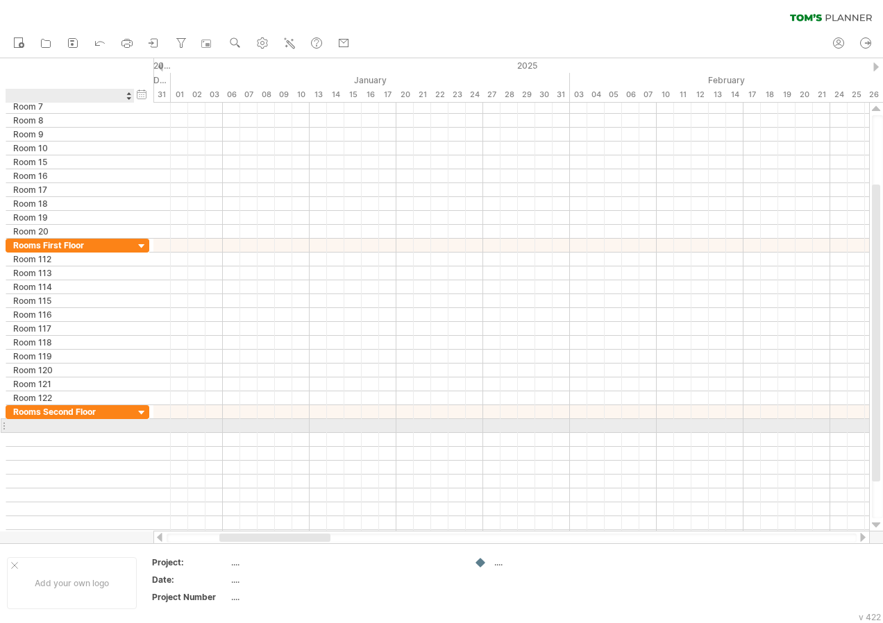
click at [65, 421] on div at bounding box center [70, 425] width 114 height 13
type input "********"
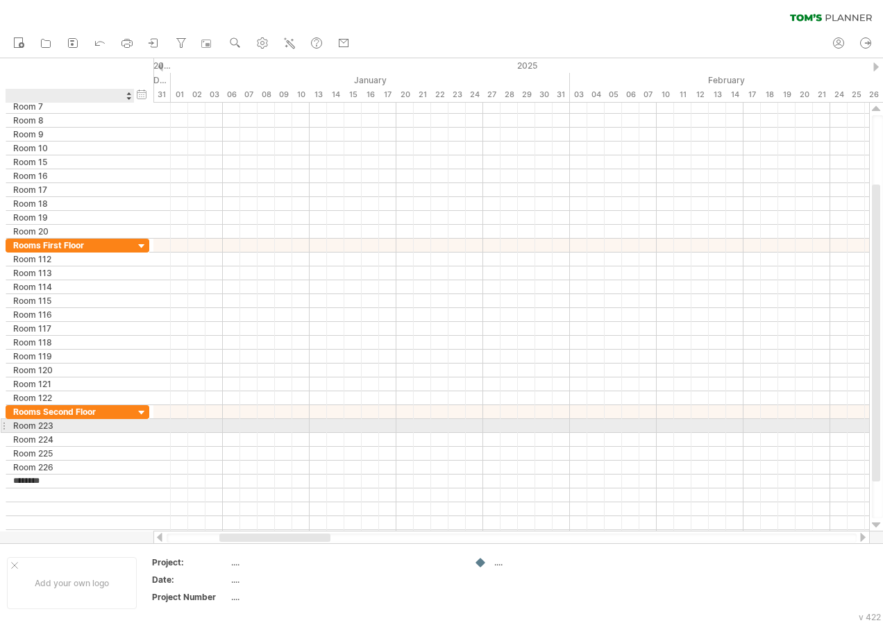
type input "********"
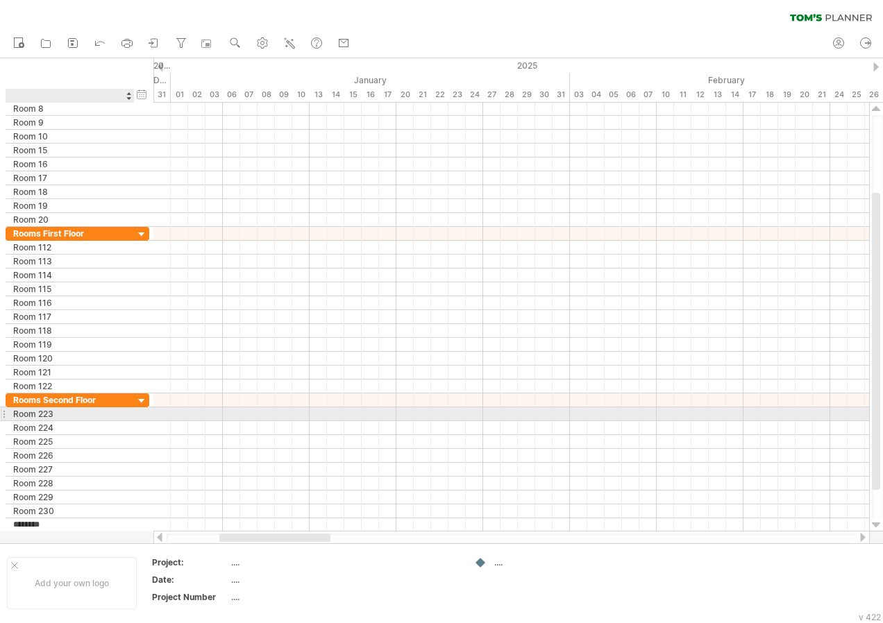
type input "********"
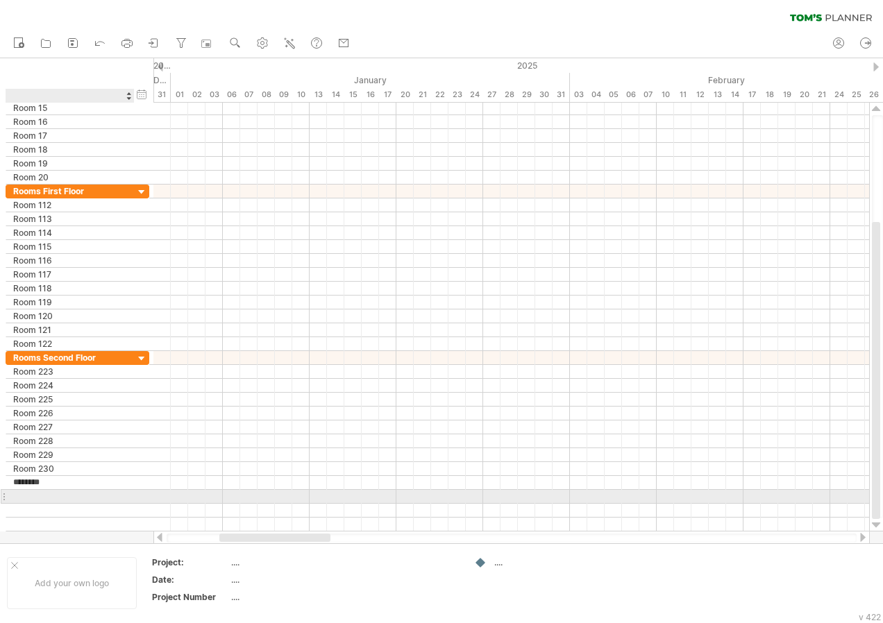
click at [65, 494] on input "text" at bounding box center [70, 496] width 114 height 13
type input "********"
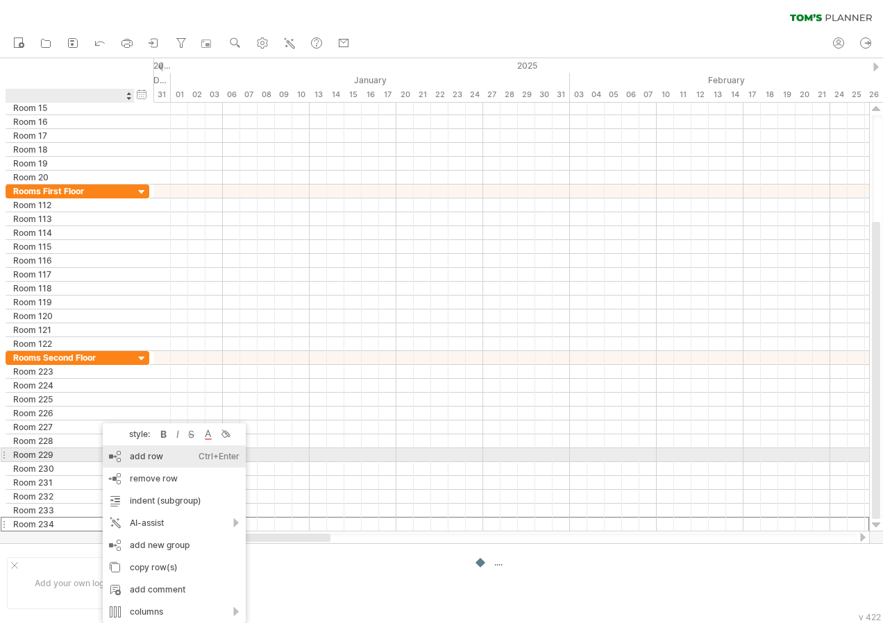
click at [160, 458] on div "add row Ctrl+Enter Cmd+Enter" at bounding box center [174, 457] width 143 height 22
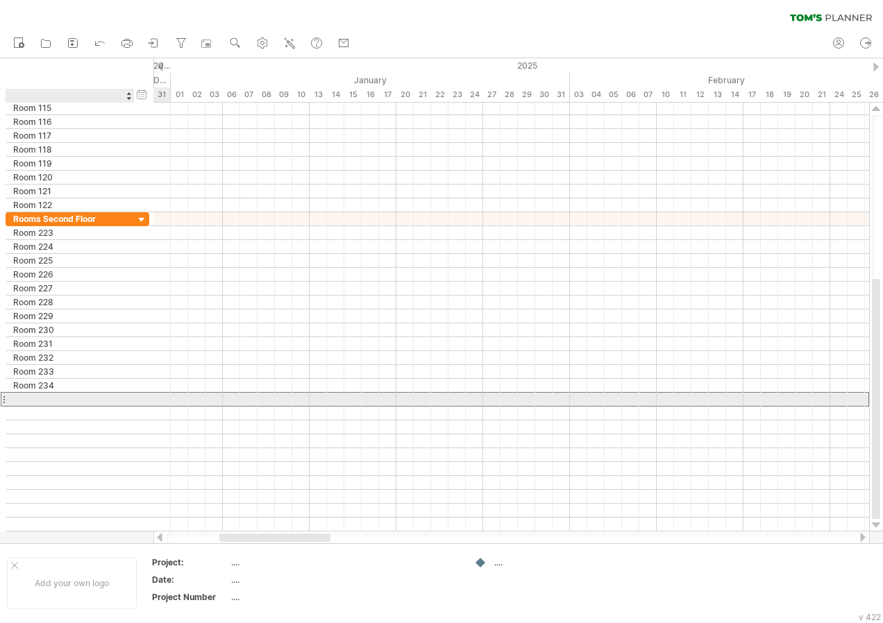
click at [40, 399] on div at bounding box center [70, 399] width 114 height 13
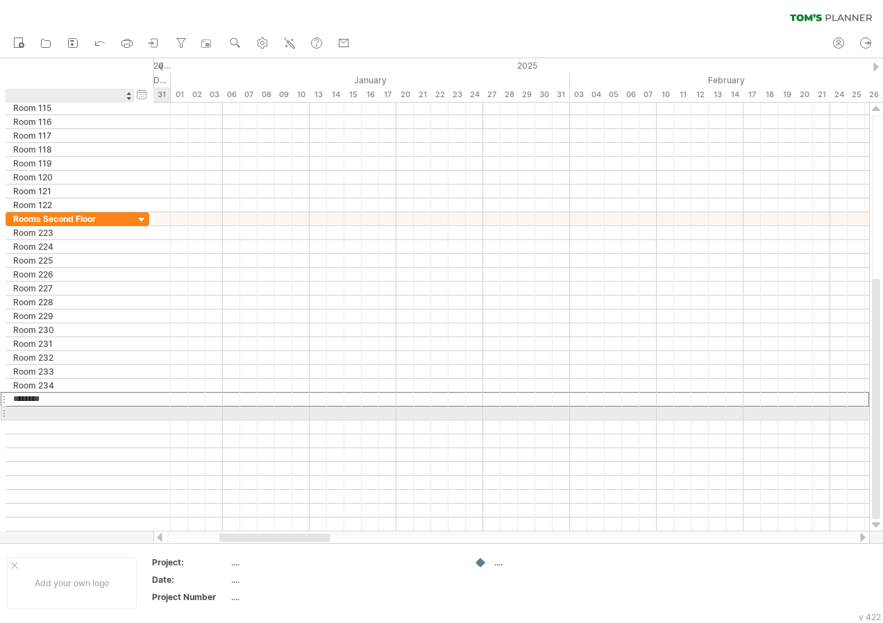
type input "********"
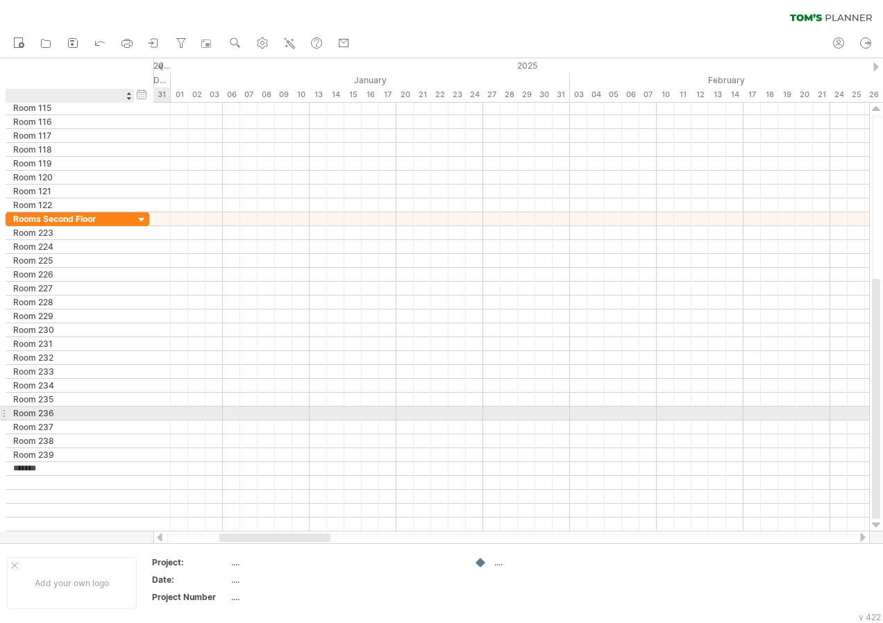
type input "********"
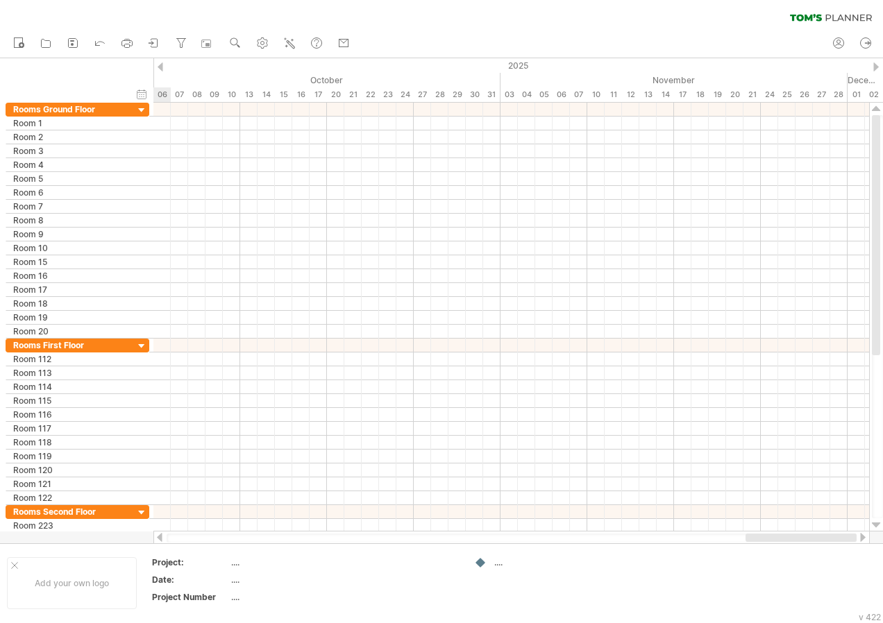
drag, startPoint x: 293, startPoint y: 534, endPoint x: 879, endPoint y: 540, distance: 585.8
click at [879, 540] on div "Trying to reach [DOMAIN_NAME] Connected again... 0% clear filter new" at bounding box center [441, 311] width 883 height 623
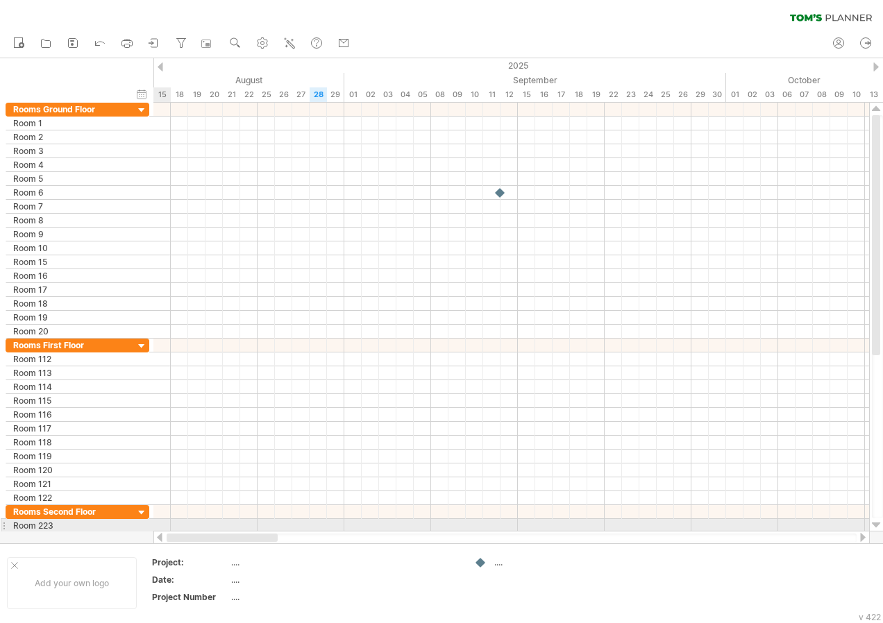
drag, startPoint x: 463, startPoint y: 539, endPoint x: 169, endPoint y: 523, distance: 294.7
click at [169, 523] on div "Trying to reach [DOMAIN_NAME] Connected again... 0% clear filter new" at bounding box center [441, 311] width 883 height 623
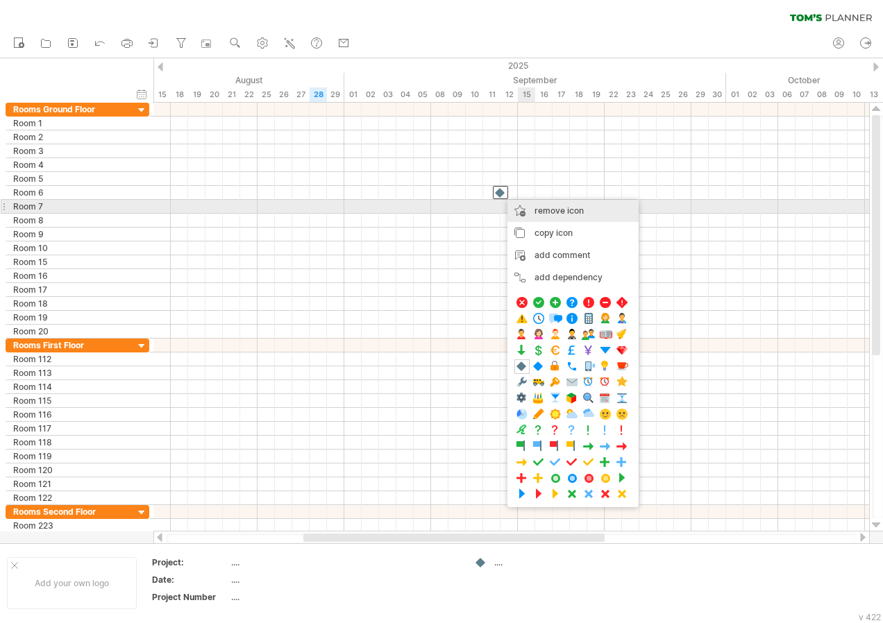
click at [543, 207] on span "remove icon" at bounding box center [558, 210] width 49 height 10
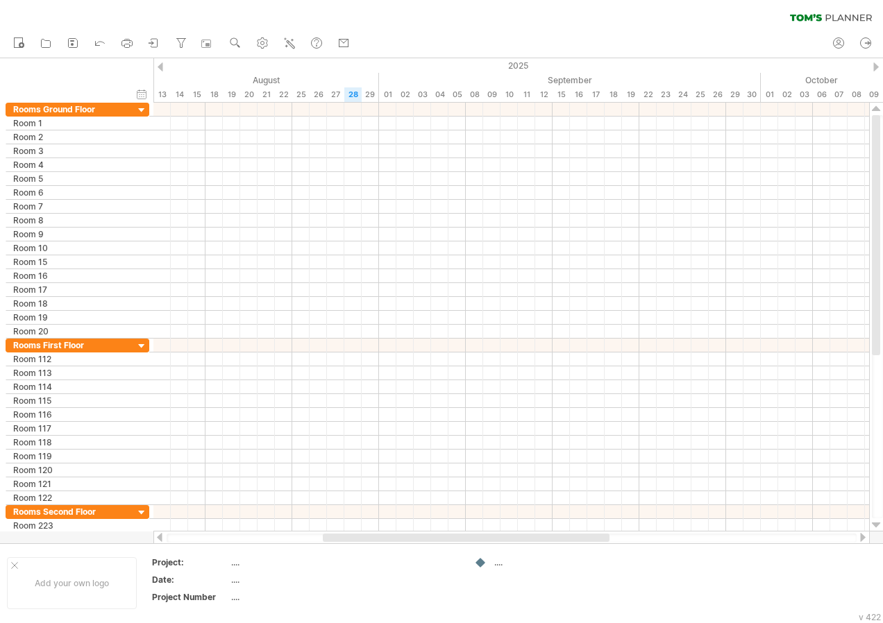
drag, startPoint x: 482, startPoint y: 537, endPoint x: 469, endPoint y: 533, distance: 13.8
click at [469, 533] on div at bounding box center [511, 538] width 716 height 14
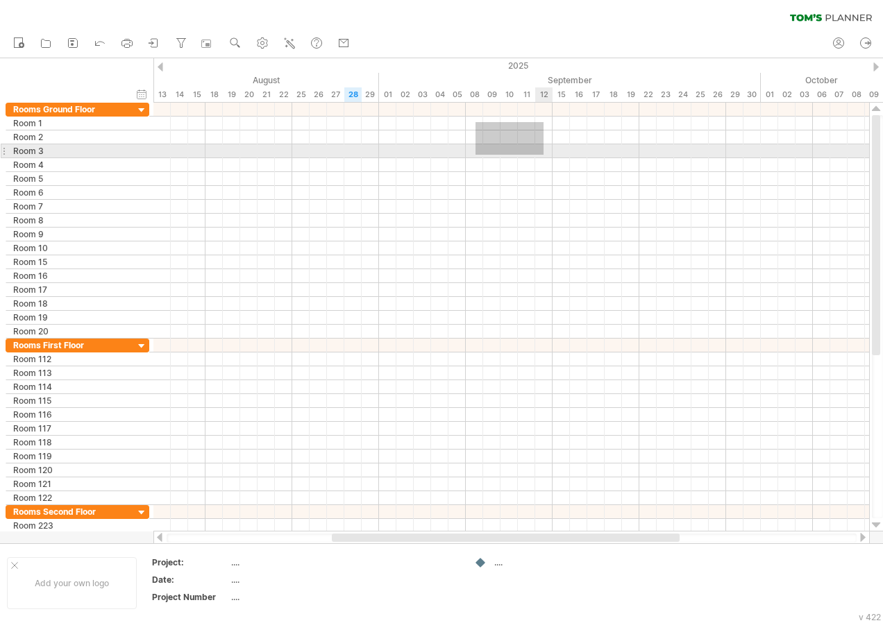
drag, startPoint x: 475, startPoint y: 122, endPoint x: 543, endPoint y: 155, distance: 75.4
click at [543, 155] on div at bounding box center [511, 221] width 716 height 236
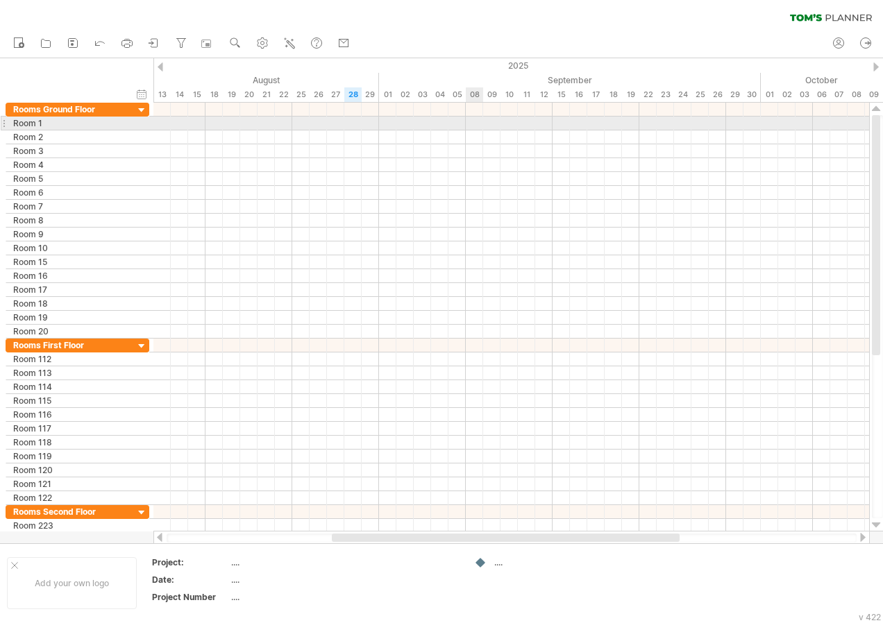
click at [470, 120] on div at bounding box center [511, 124] width 716 height 14
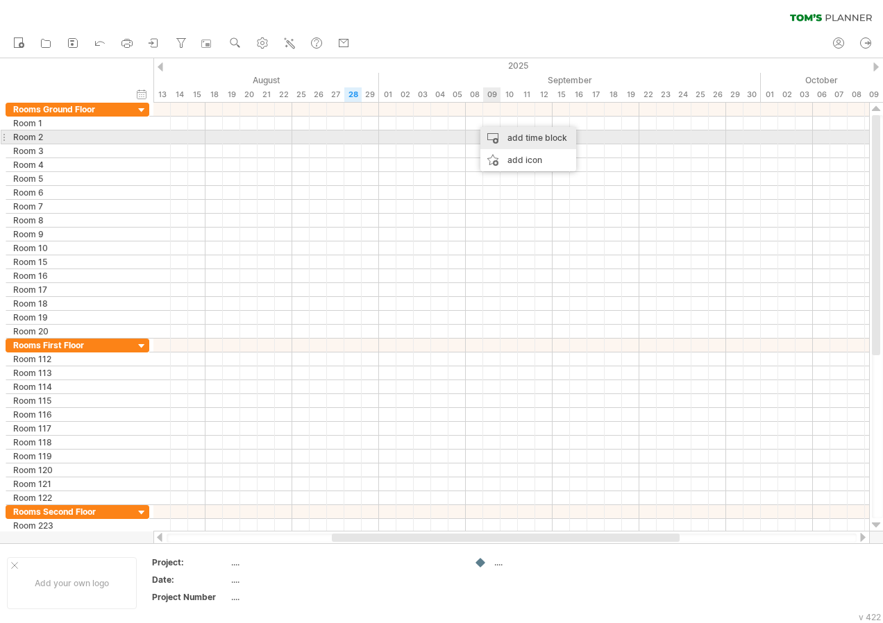
click at [508, 134] on div "add time block" at bounding box center [528, 138] width 96 height 22
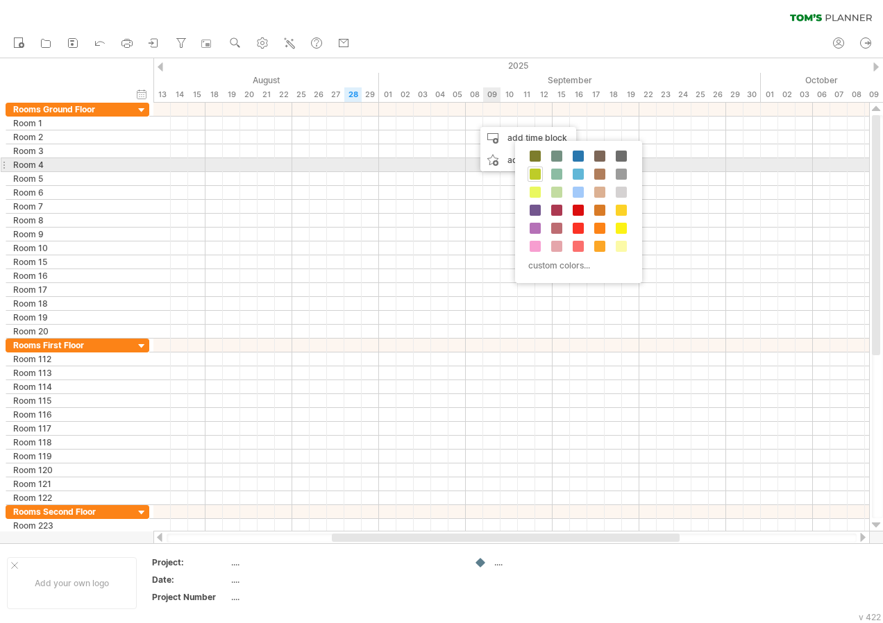
click at [533, 169] on span at bounding box center [535, 174] width 11 height 11
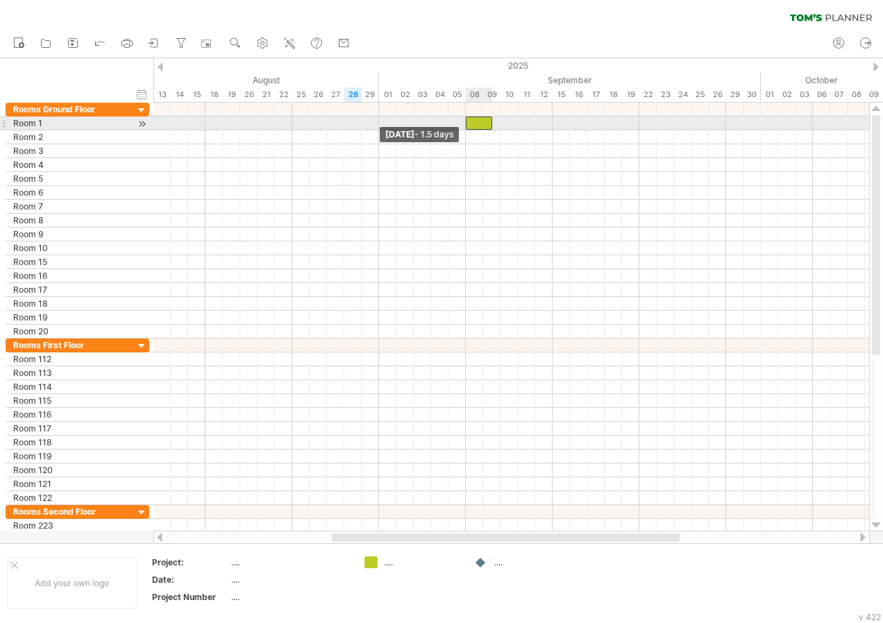
drag, startPoint x: 475, startPoint y: 123, endPoint x: 466, endPoint y: 123, distance: 8.3
click at [466, 123] on span at bounding box center [466, 123] width 6 height 13
drag, startPoint x: 493, startPoint y: 123, endPoint x: 549, endPoint y: 127, distance: 55.7
click at [549, 127] on div at bounding box center [509, 123] width 87 height 13
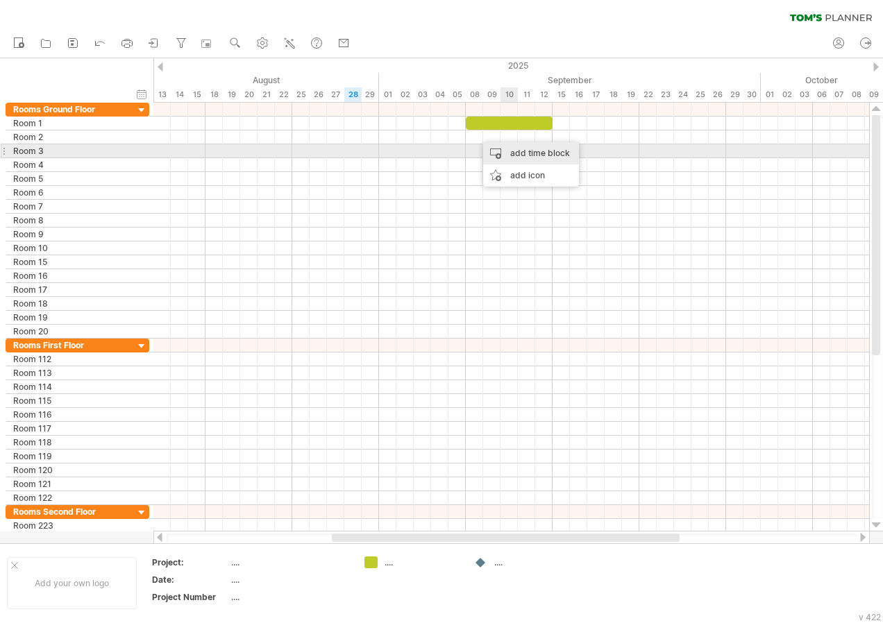
click at [517, 153] on div "add time block" at bounding box center [531, 153] width 96 height 22
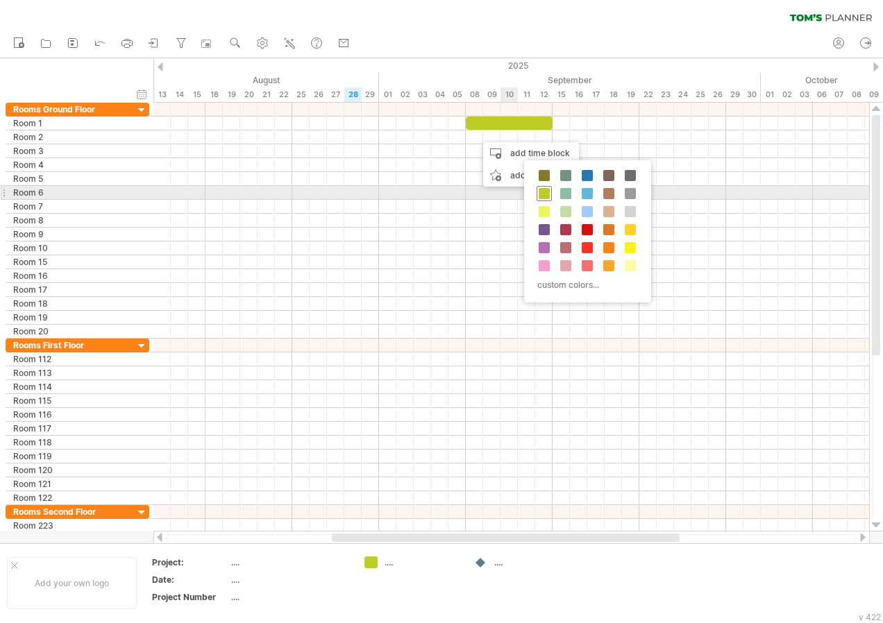
click at [541, 188] on span at bounding box center [544, 193] width 11 height 11
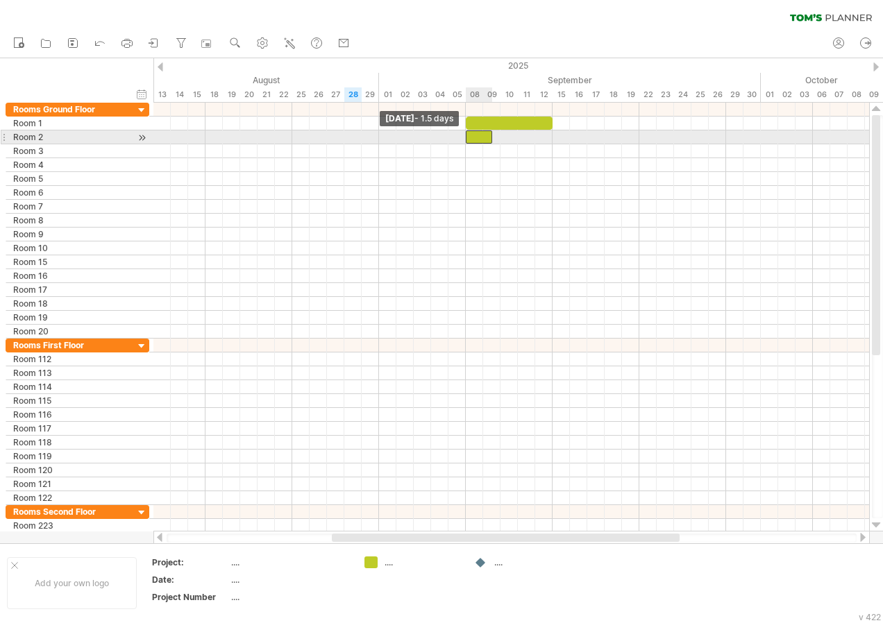
click at [468, 139] on div at bounding box center [479, 136] width 26 height 13
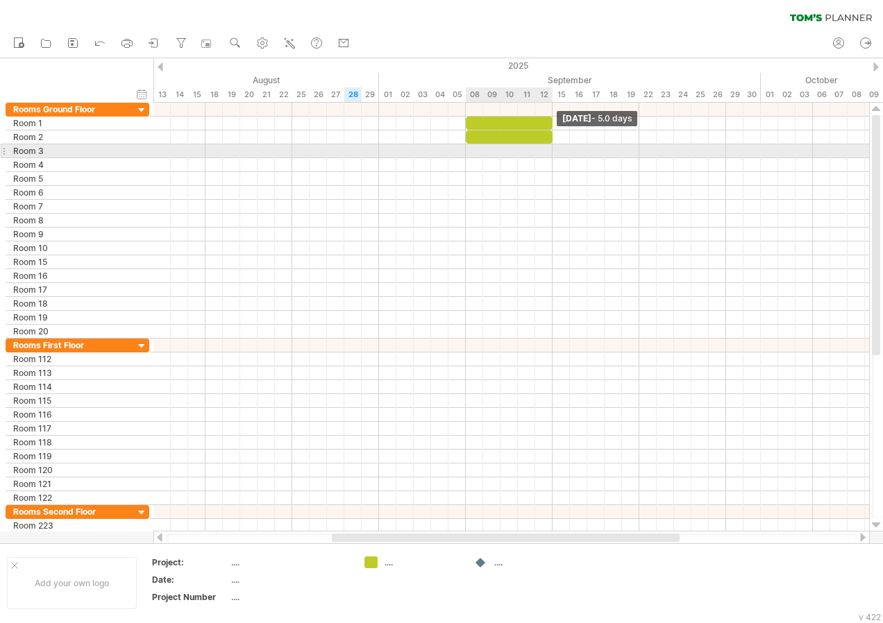
drag, startPoint x: 492, startPoint y: 135, endPoint x: 552, endPoint y: 146, distance: 60.6
click at [552, 146] on div "[DATE] - 5.0 days [DATE] - 1.5 days" at bounding box center [511, 317] width 716 height 429
drag, startPoint x: 469, startPoint y: 152, endPoint x: 546, endPoint y: 155, distance: 77.1
click at [546, 155] on div at bounding box center [511, 151] width 716 height 14
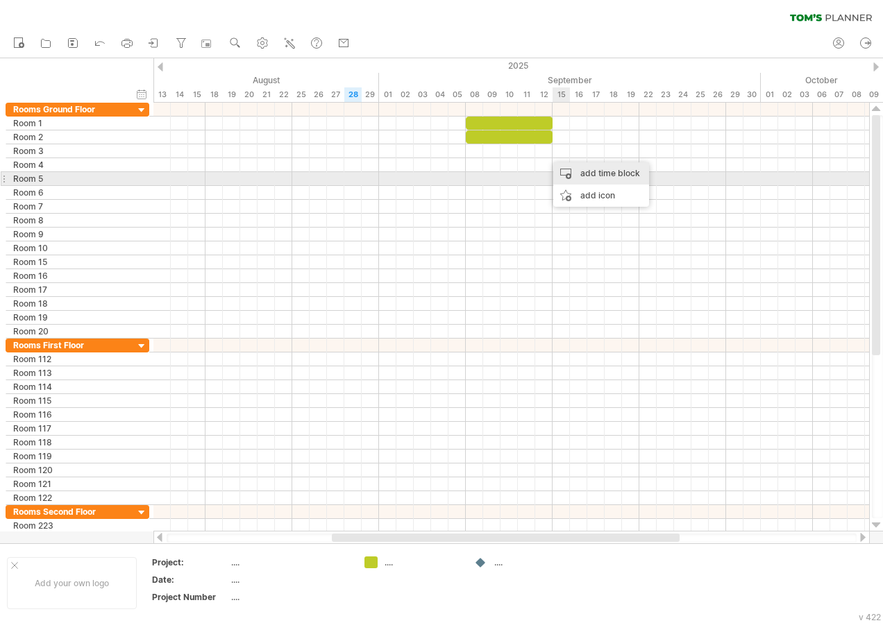
click at [573, 174] on div "add time block" at bounding box center [601, 173] width 96 height 22
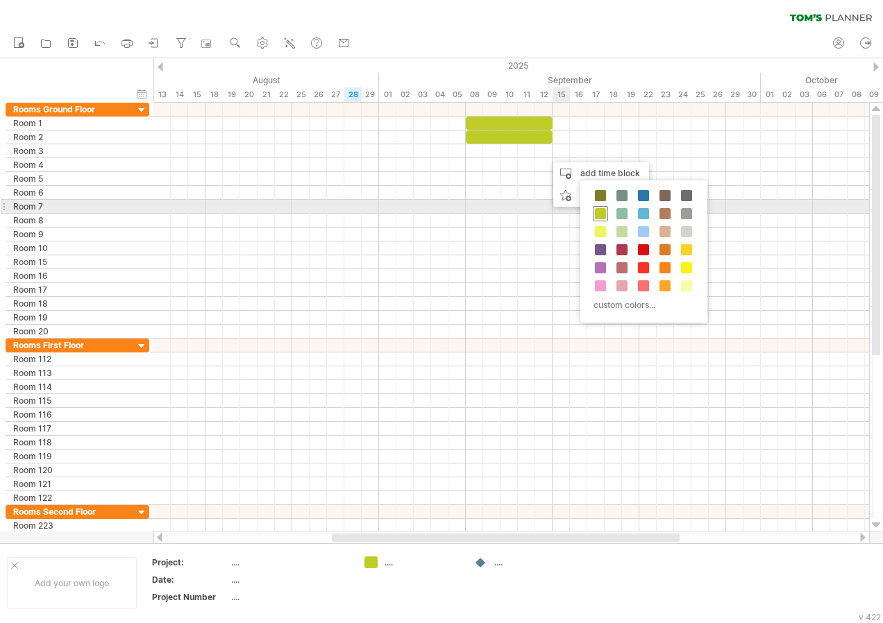
click at [593, 210] on div at bounding box center [600, 213] width 15 height 15
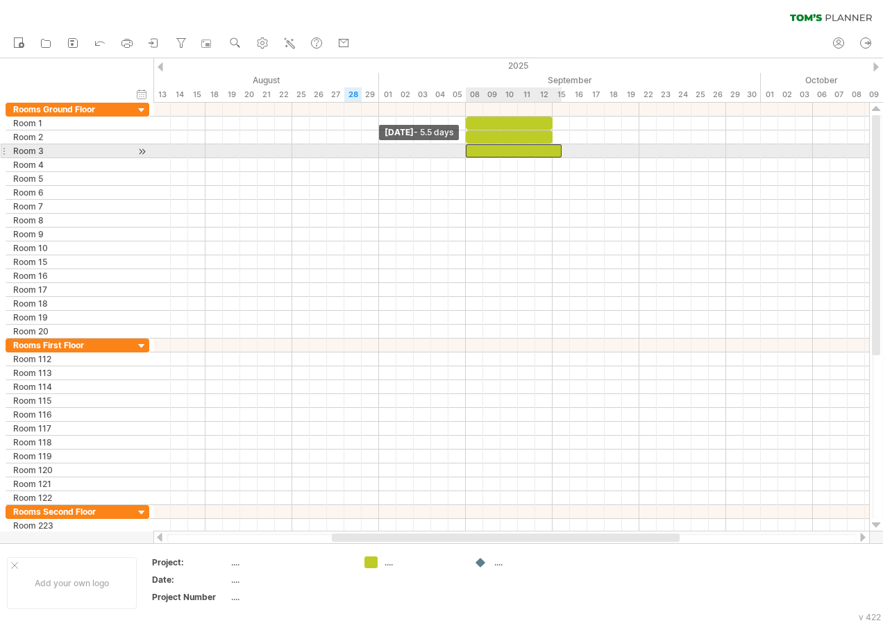
drag, startPoint x: 544, startPoint y: 151, endPoint x: 467, endPoint y: 149, distance: 77.1
click at [467, 149] on span at bounding box center [466, 150] width 6 height 13
drag, startPoint x: 561, startPoint y: 149, endPoint x: 550, endPoint y: 150, distance: 11.8
click at [550, 150] on span at bounding box center [553, 150] width 6 height 13
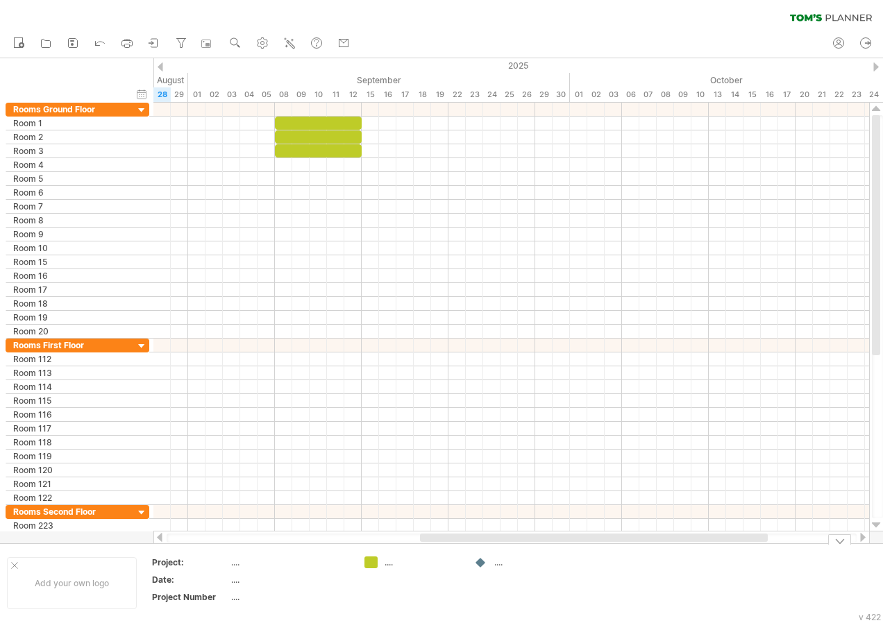
drag, startPoint x: 531, startPoint y: 537, endPoint x: 619, endPoint y: 549, distance: 89.0
click at [619, 549] on div "Trying to reach [DOMAIN_NAME] Connected again... 0% clear filter new" at bounding box center [441, 311] width 883 height 623
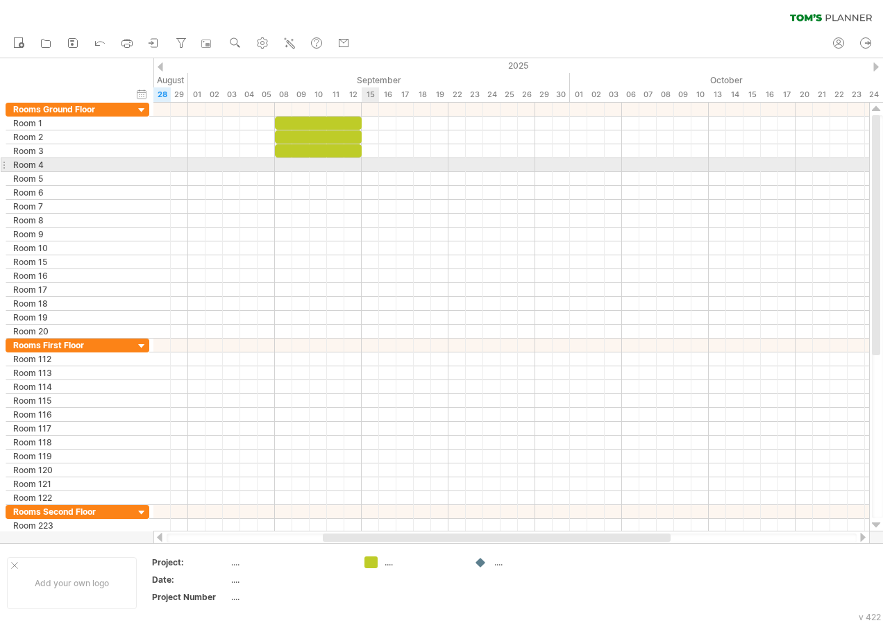
click at [374, 167] on div at bounding box center [511, 165] width 716 height 14
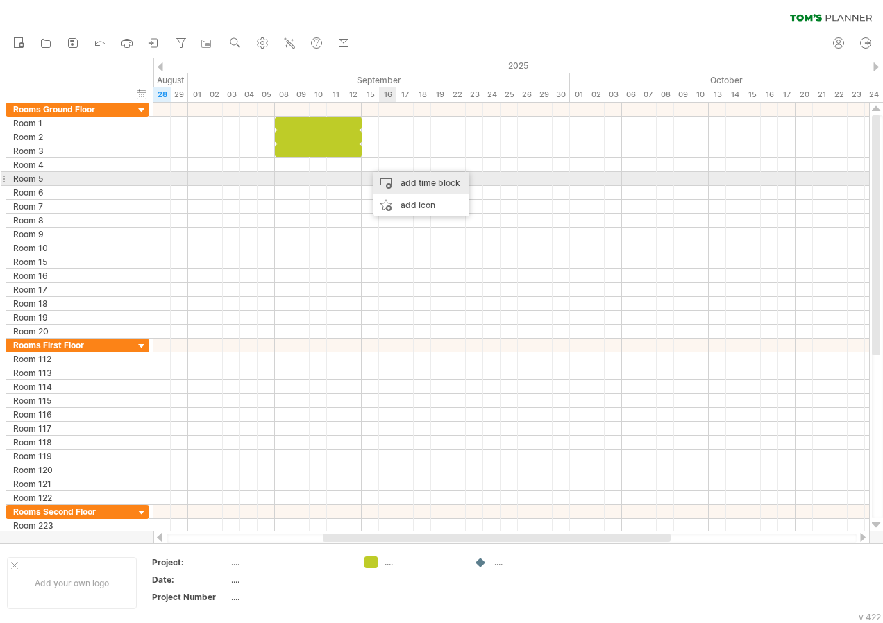
click at [414, 183] on div "add time block" at bounding box center [421, 183] width 96 height 22
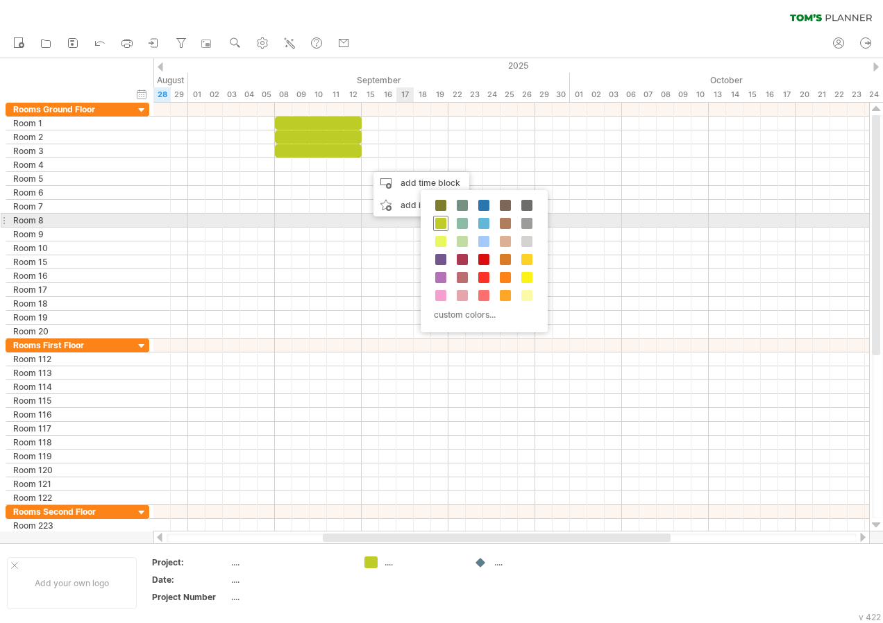
click at [443, 222] on span at bounding box center [440, 223] width 11 height 11
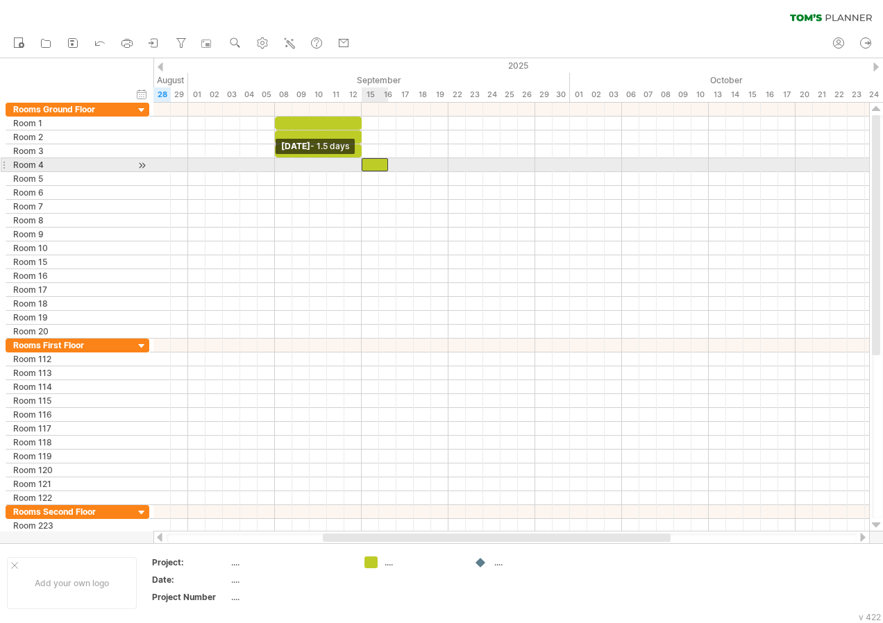
click at [367, 164] on div at bounding box center [375, 164] width 26 height 13
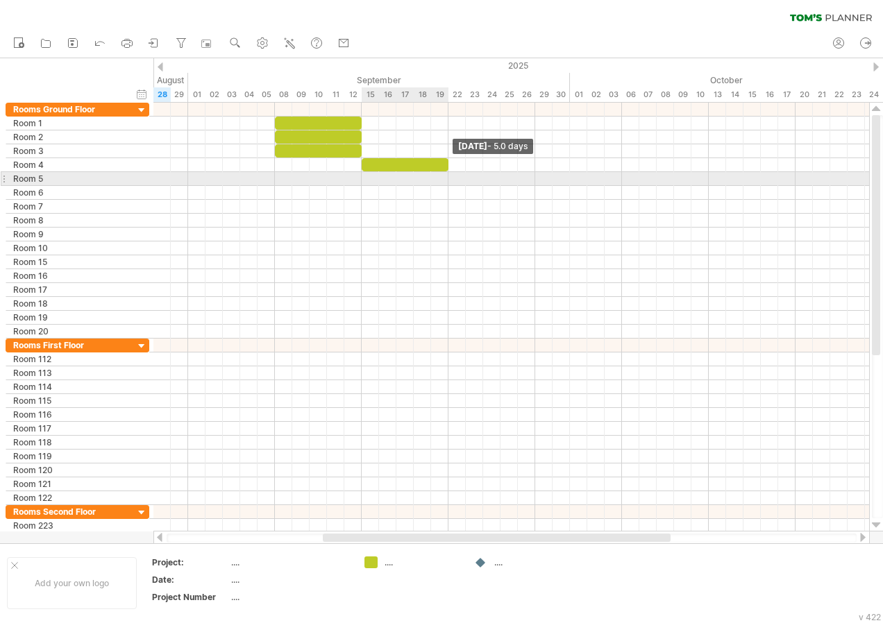
drag, startPoint x: 385, startPoint y: 163, endPoint x: 444, endPoint y: 174, distance: 59.2
click at [444, 174] on div "[DATE] - 5.0 days [DATE] - 1.5 days" at bounding box center [511, 317] width 716 height 429
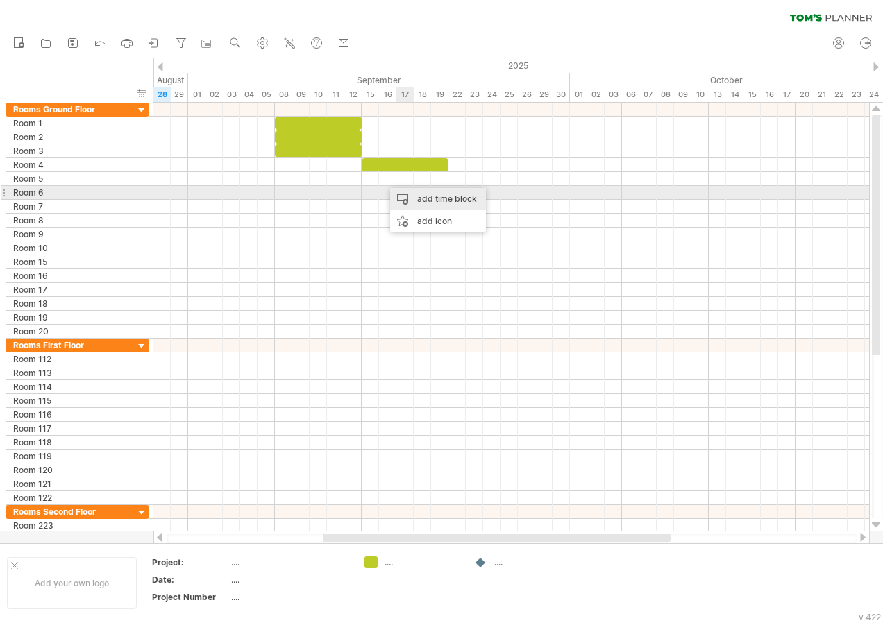
click at [415, 194] on div "add time block" at bounding box center [438, 199] width 96 height 22
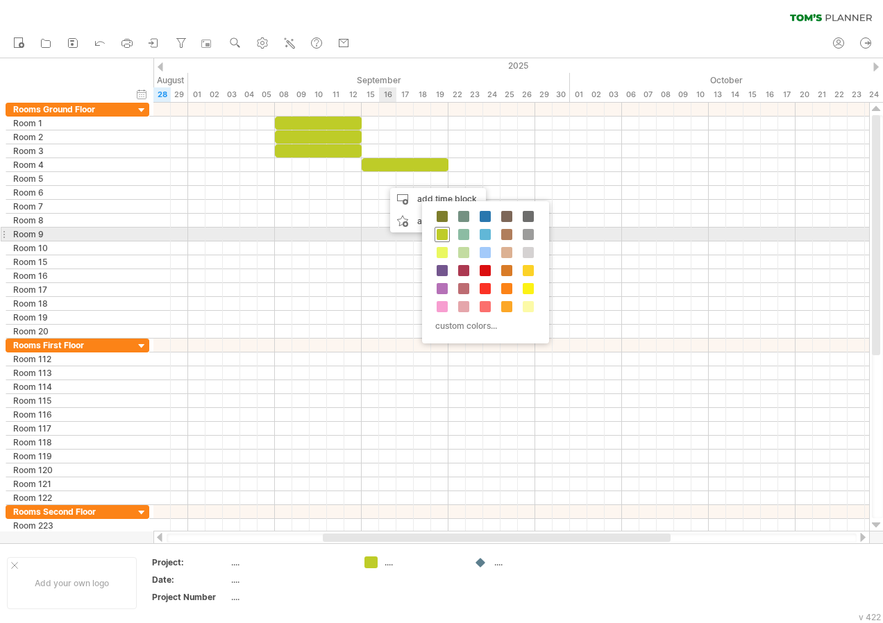
click at [441, 239] on span at bounding box center [442, 234] width 11 height 11
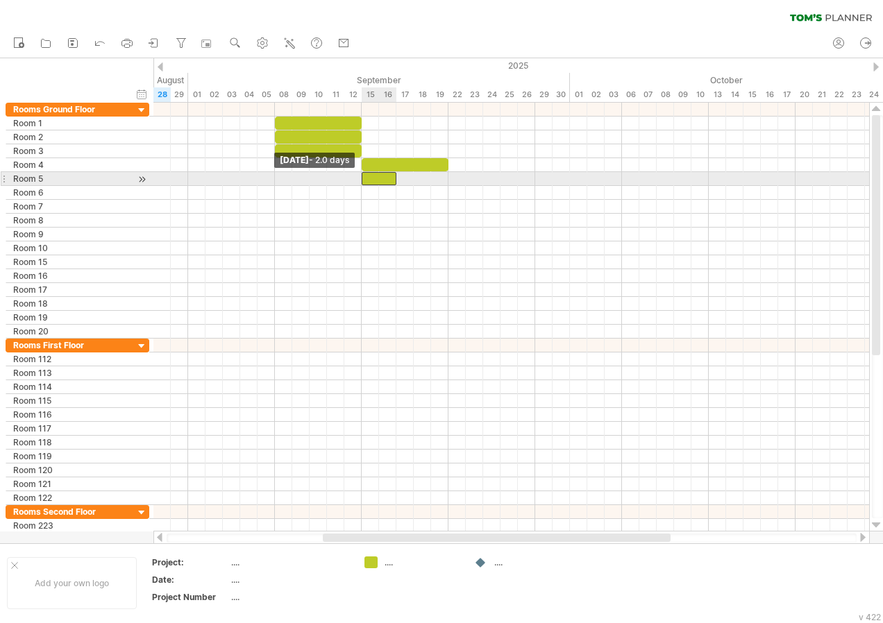
drag, startPoint x: 379, startPoint y: 179, endPoint x: 364, endPoint y: 178, distance: 15.3
click at [364, 178] on span at bounding box center [362, 178] width 6 height 13
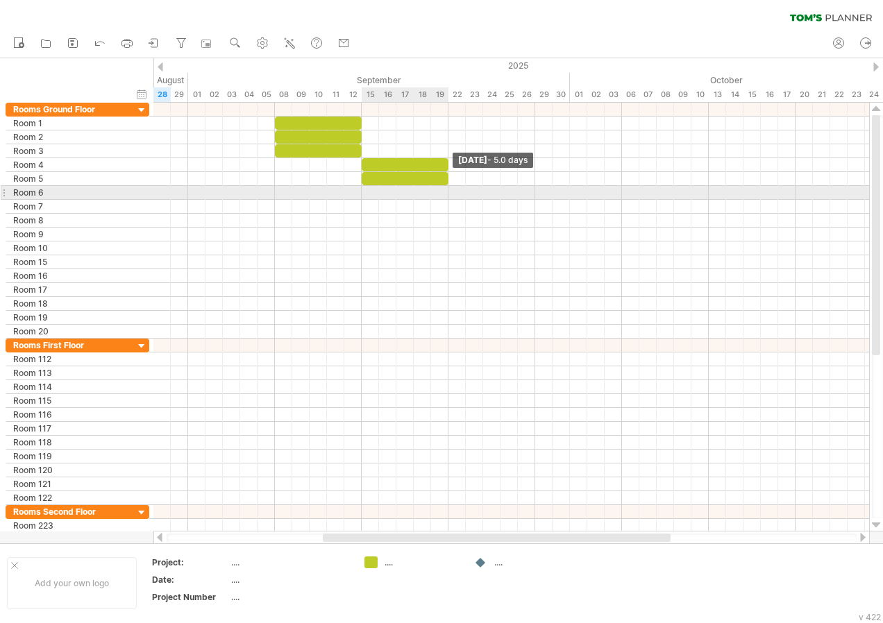
drag, startPoint x: 397, startPoint y: 180, endPoint x: 447, endPoint y: 192, distance: 51.5
click at [447, 192] on div "[DATE] - 5.0 days [DATE] - 2.0 days" at bounding box center [511, 317] width 716 height 429
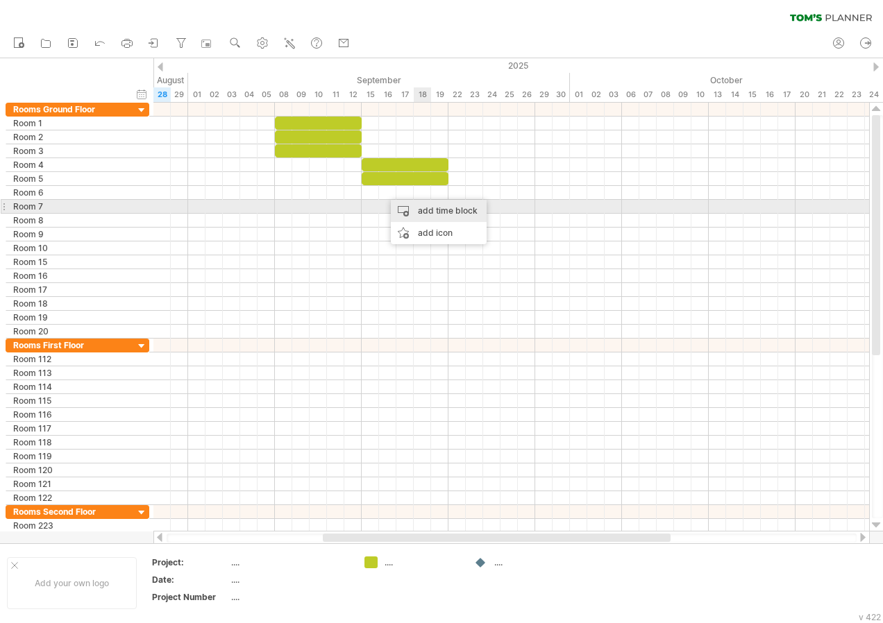
click at [424, 206] on div "add time block" at bounding box center [439, 211] width 96 height 22
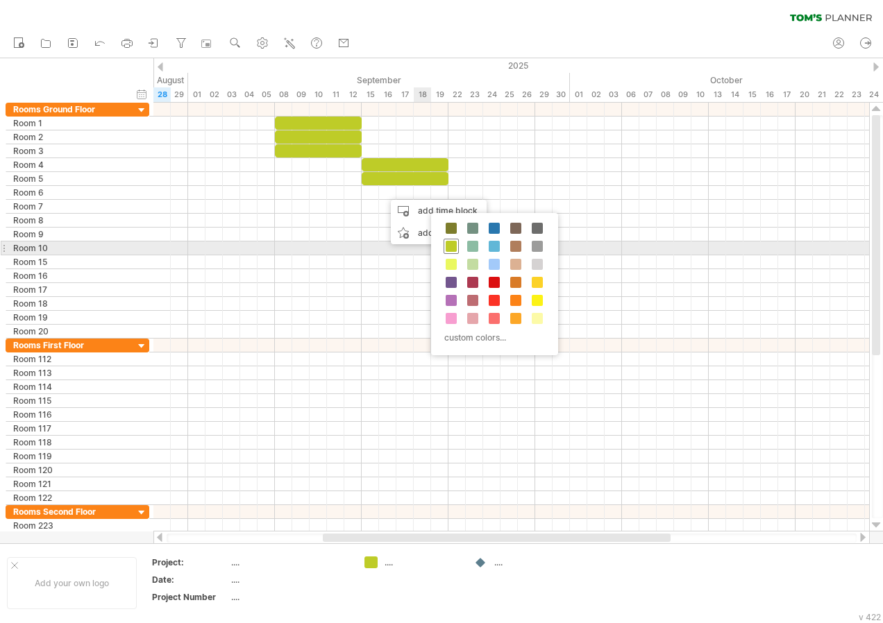
click at [449, 244] on span at bounding box center [451, 246] width 11 height 11
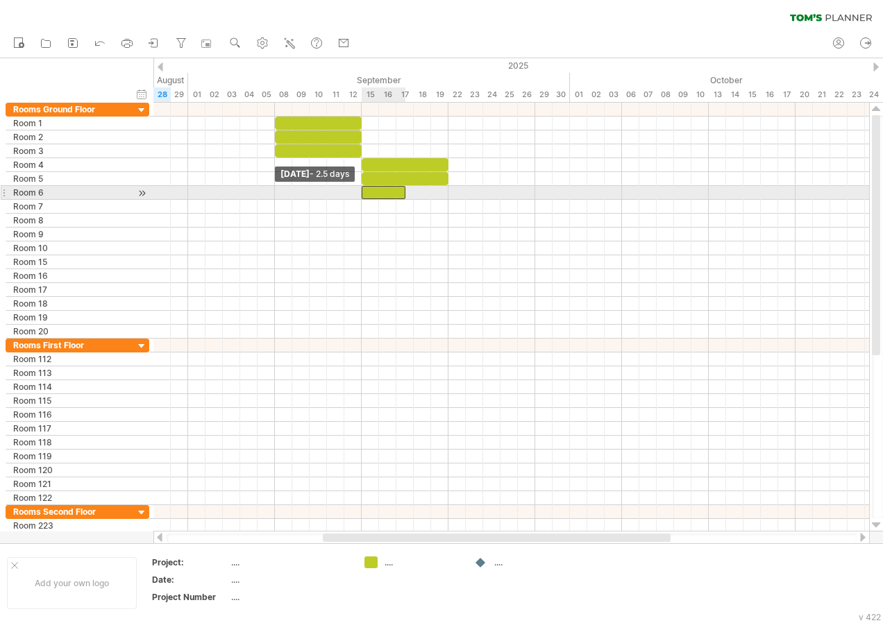
drag, startPoint x: 387, startPoint y: 193, endPoint x: 365, endPoint y: 193, distance: 22.2
click at [365, 193] on div at bounding box center [384, 192] width 44 height 13
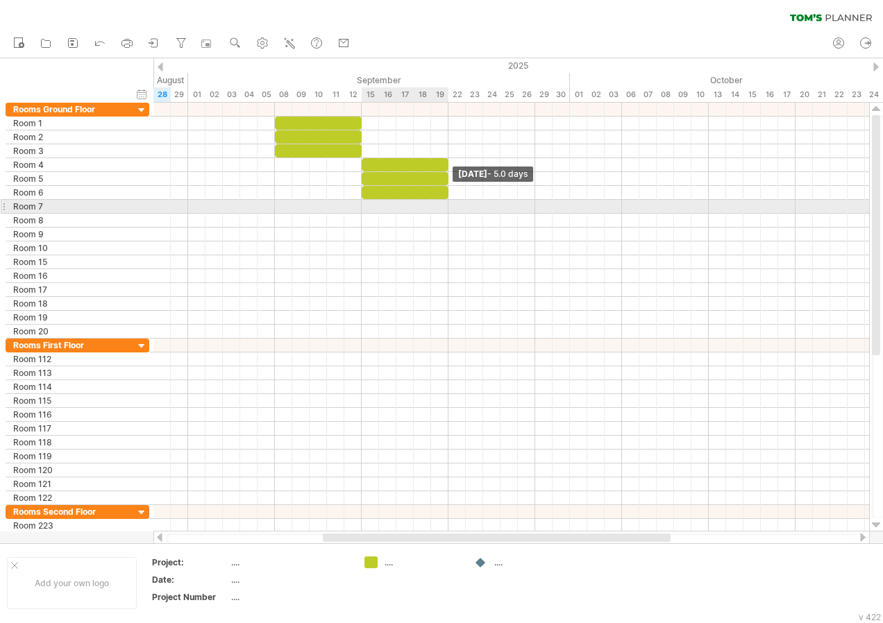
drag, startPoint x: 408, startPoint y: 194, endPoint x: 446, endPoint y: 201, distance: 38.2
click at [446, 201] on div "[DATE] - 5.0 days [DATE] - 2.5 days" at bounding box center [511, 317] width 716 height 429
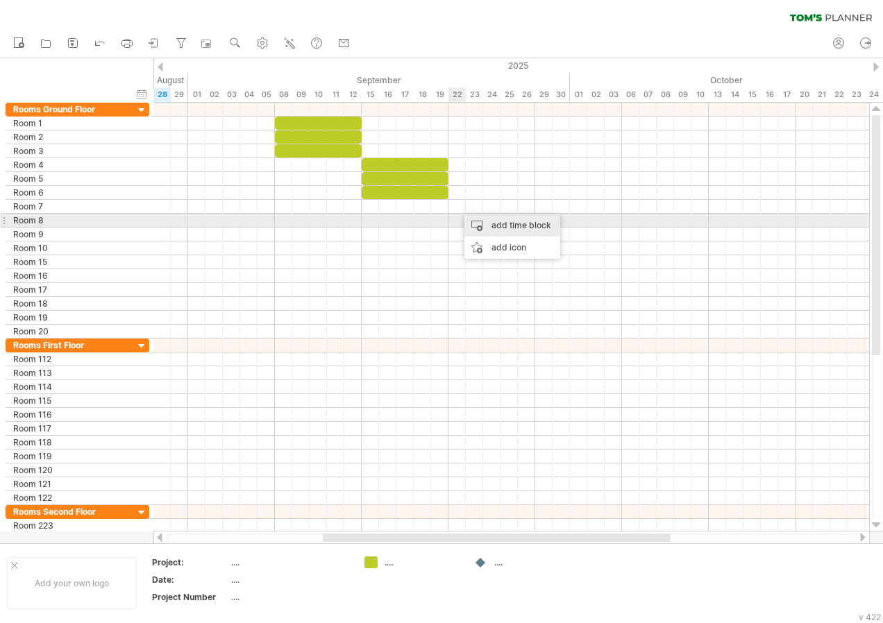
click at [498, 220] on div "add time block" at bounding box center [512, 225] width 96 height 22
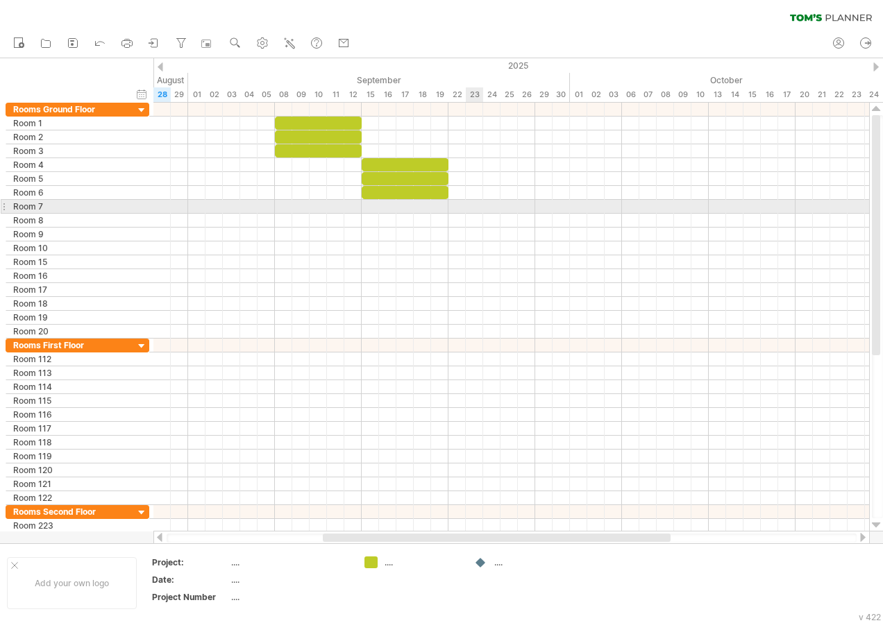
drag, startPoint x: 453, startPoint y: 207, endPoint x: 475, endPoint y: 207, distance: 22.9
click at [475, 207] on div at bounding box center [511, 207] width 716 height 14
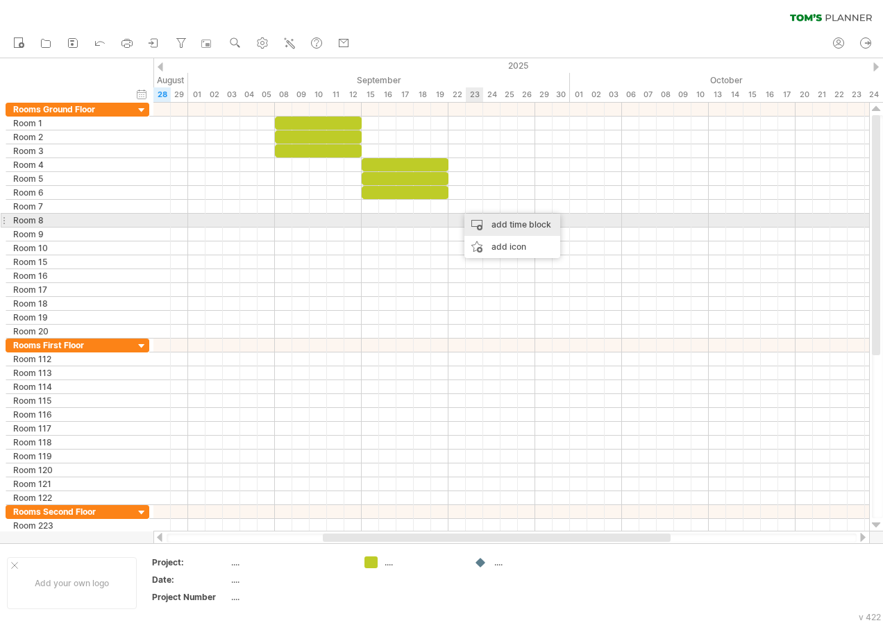
click at [488, 221] on div "add time block" at bounding box center [512, 225] width 96 height 22
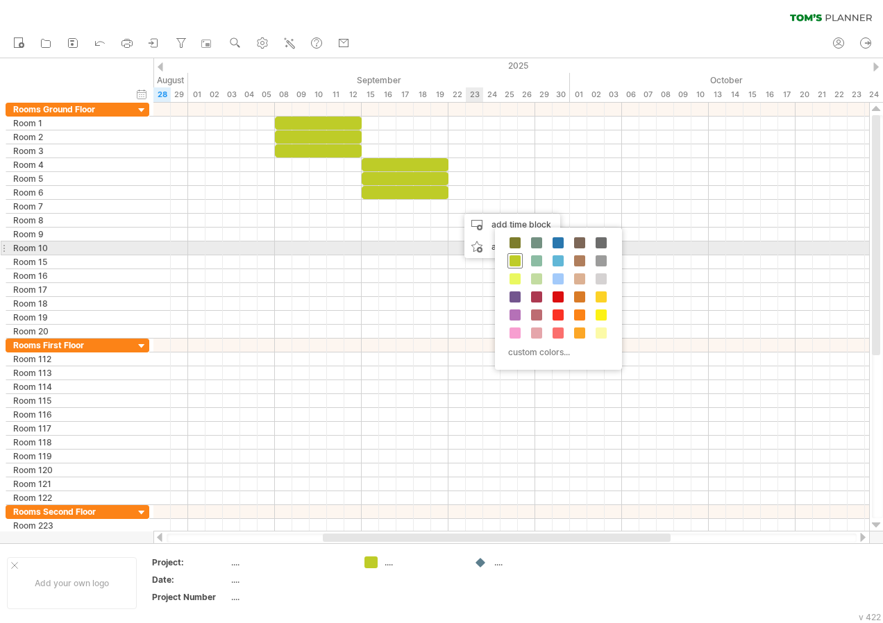
click at [512, 257] on span at bounding box center [514, 260] width 11 height 11
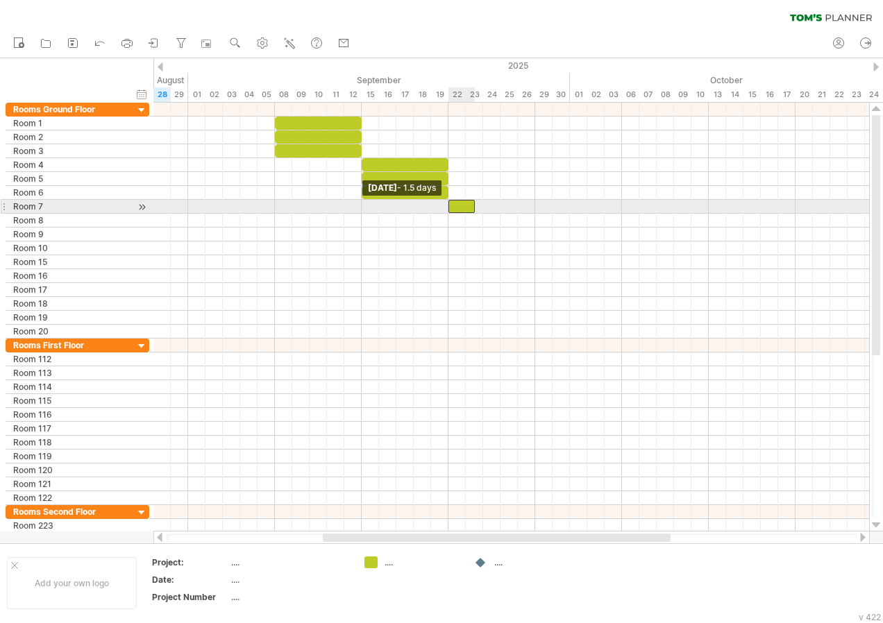
click at [451, 208] on div at bounding box center [461, 206] width 26 height 13
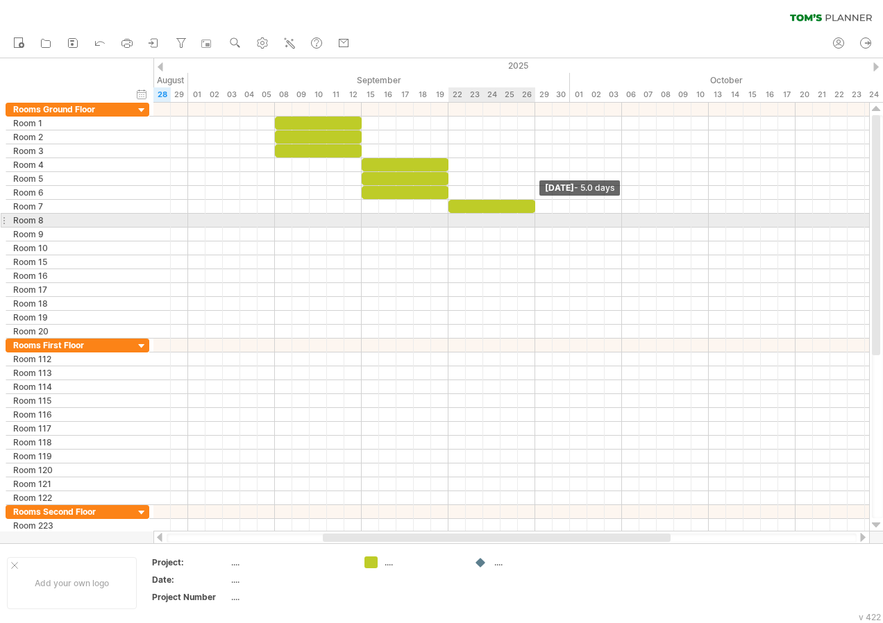
drag, startPoint x: 473, startPoint y: 208, endPoint x: 533, endPoint y: 214, distance: 60.1
click at [533, 214] on div "[DATE] - 5.0 days [DATE] - 1.5 days" at bounding box center [511, 317] width 716 height 429
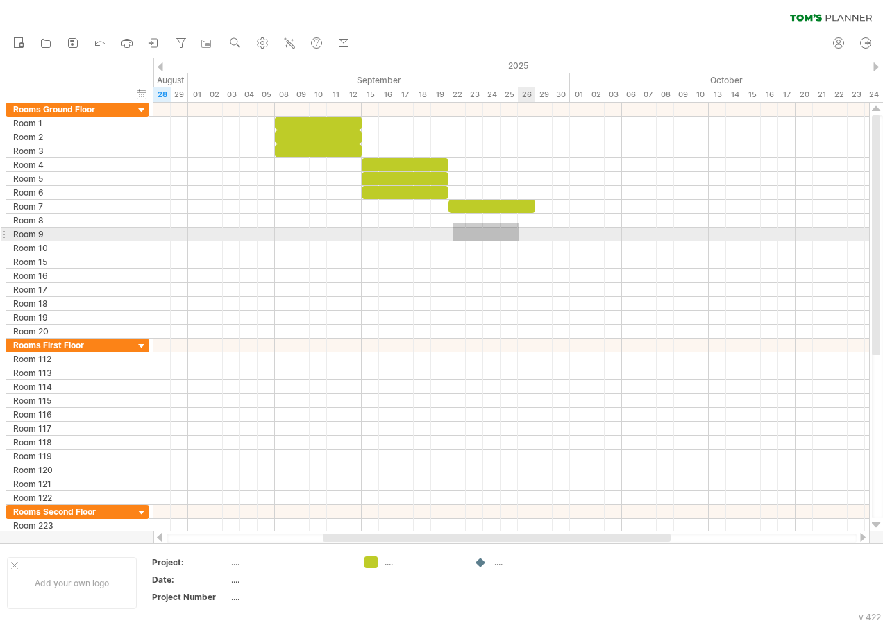
drag, startPoint x: 453, startPoint y: 223, endPoint x: 520, endPoint y: 241, distance: 69.0
click at [520, 241] on div at bounding box center [511, 221] width 716 height 236
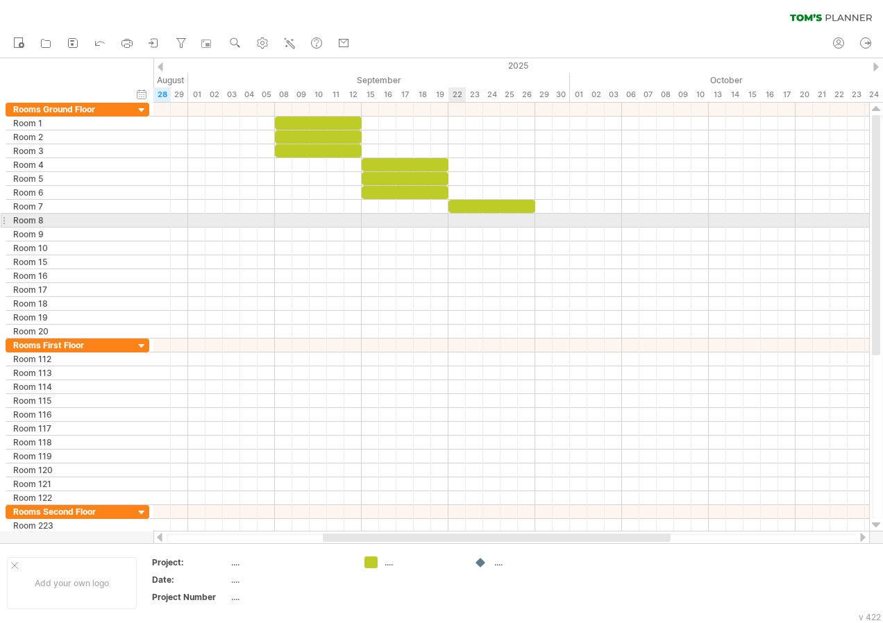
click at [459, 220] on div at bounding box center [511, 221] width 716 height 14
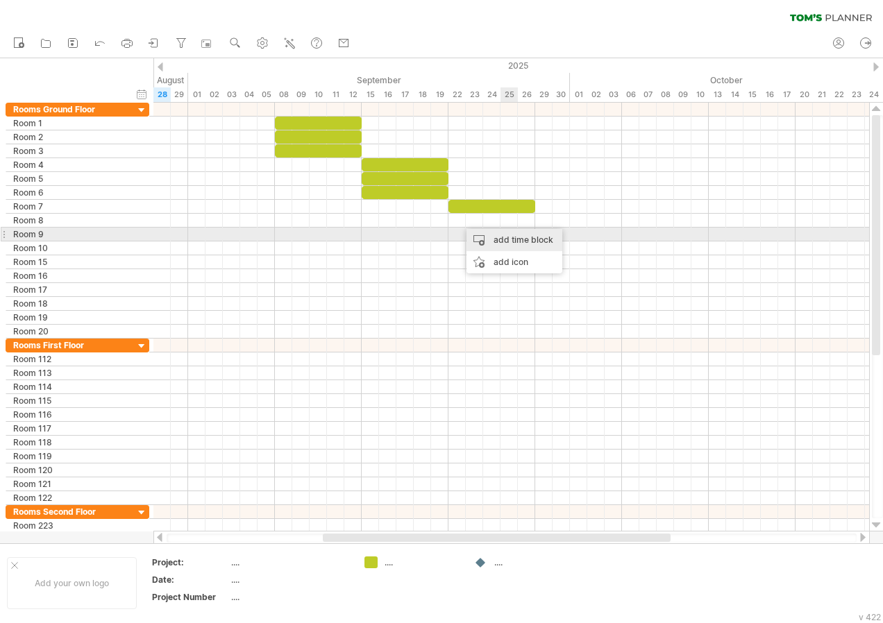
click at [511, 240] on div "add time block" at bounding box center [514, 240] width 96 height 22
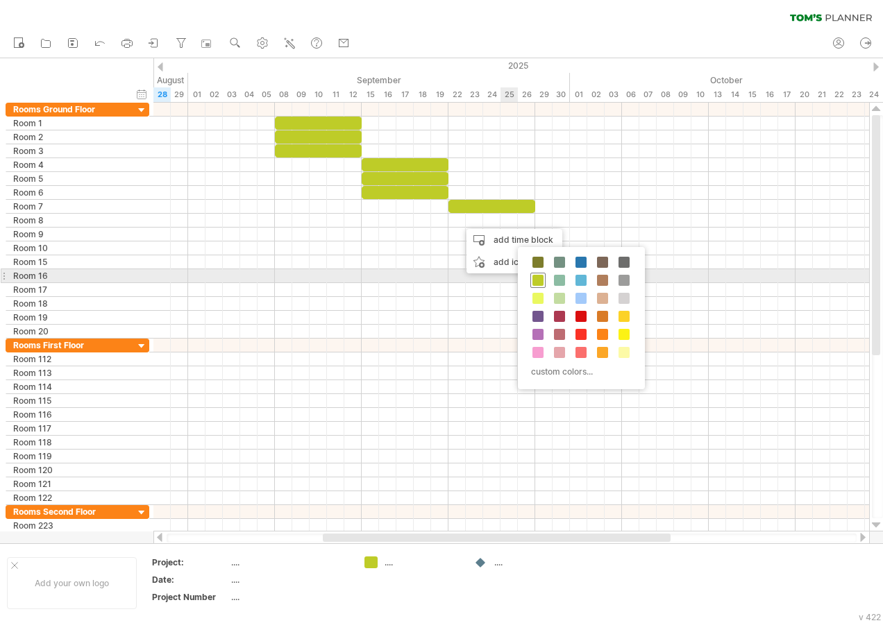
click at [537, 276] on span at bounding box center [537, 280] width 11 height 11
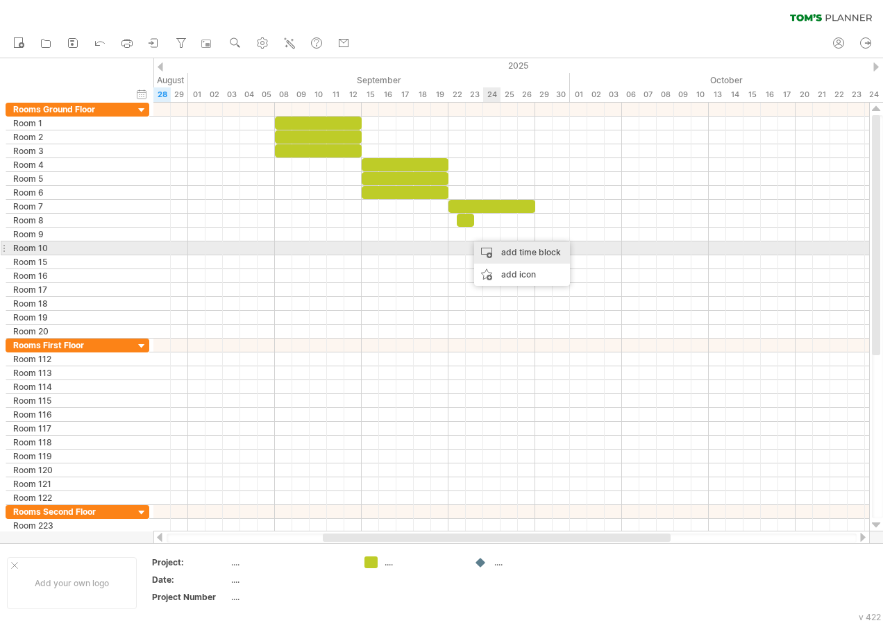
click at [502, 250] on div "add time block" at bounding box center [522, 253] width 96 height 22
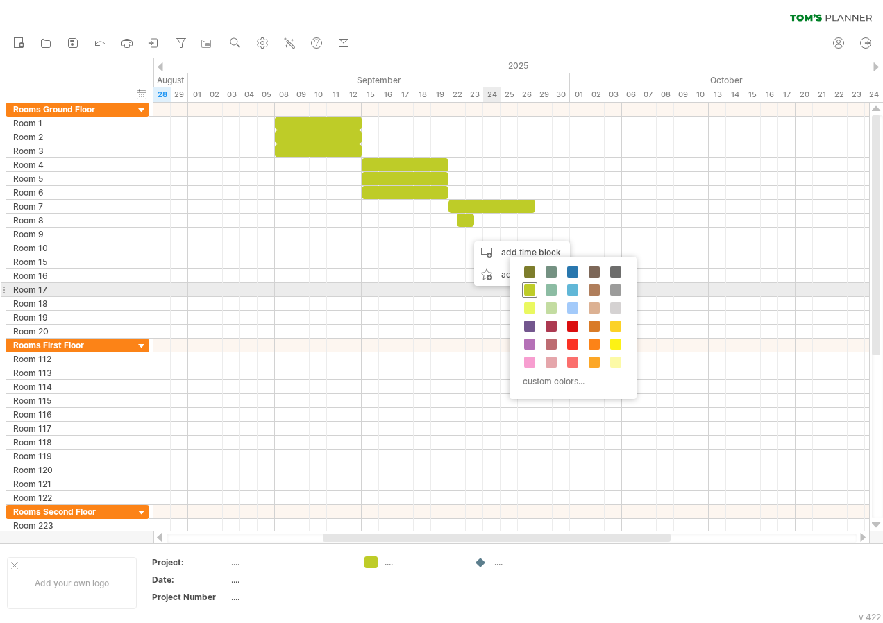
click at [532, 287] on span at bounding box center [529, 290] width 11 height 11
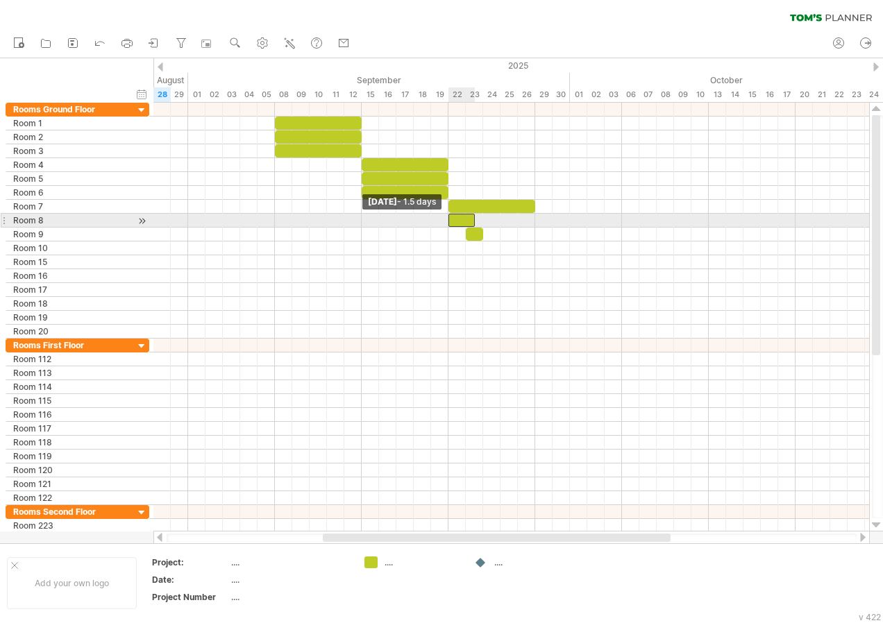
drag, startPoint x: 459, startPoint y: 221, endPoint x: 449, endPoint y: 221, distance: 9.7
click at [449, 221] on span at bounding box center [449, 220] width 6 height 13
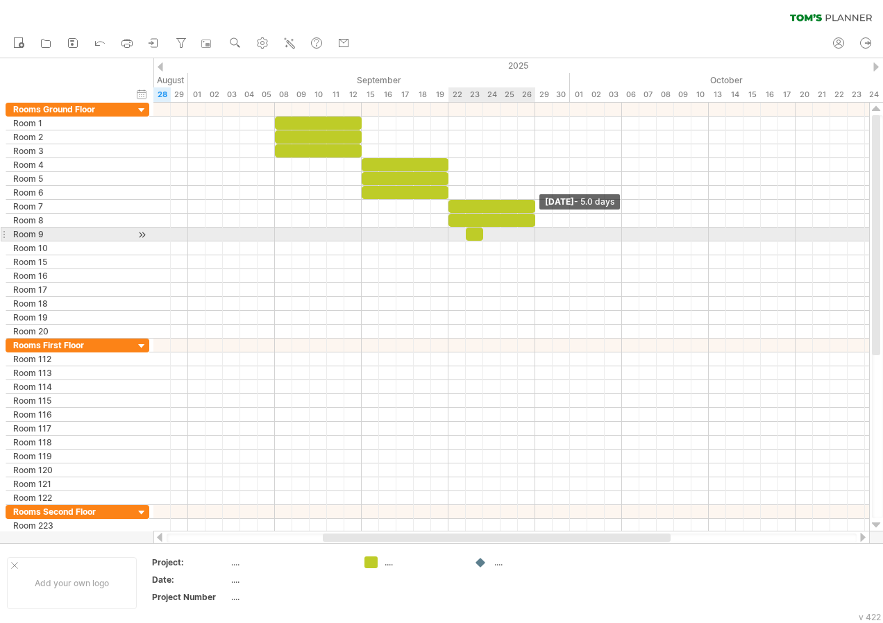
drag, startPoint x: 477, startPoint y: 221, endPoint x: 534, endPoint y: 228, distance: 58.1
click at [534, 228] on div "[DATE] - 5.0 days [DATE] - 1.5 days" at bounding box center [511, 317] width 716 height 429
drag, startPoint x: 466, startPoint y: 233, endPoint x: 453, endPoint y: 233, distance: 13.9
click at [453, 233] on div at bounding box center [465, 234] width 35 height 13
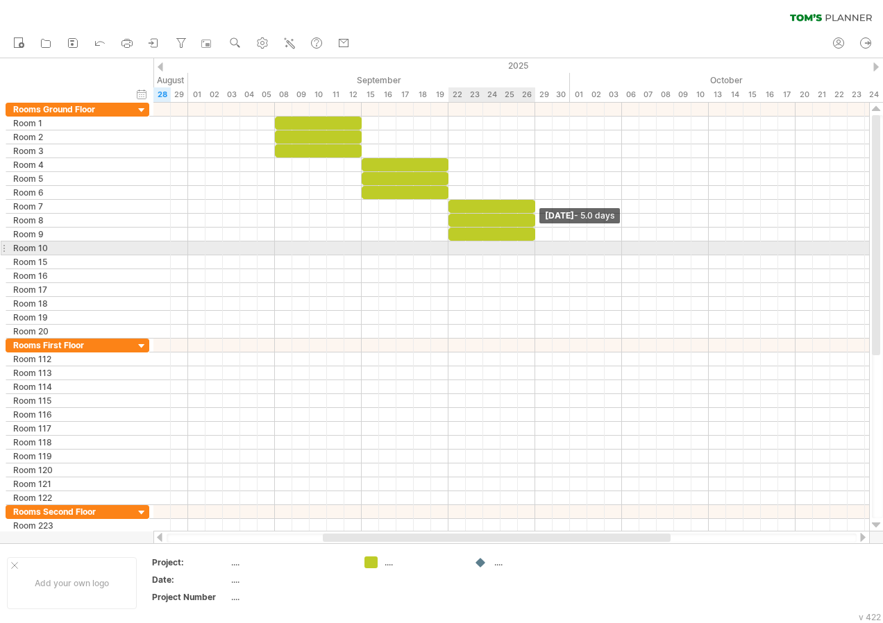
drag, startPoint x: 482, startPoint y: 235, endPoint x: 532, endPoint y: 242, distance: 50.6
click at [532, 242] on div "[DATE] - 5.0 days [DATE] - 2.0 days" at bounding box center [511, 317] width 716 height 429
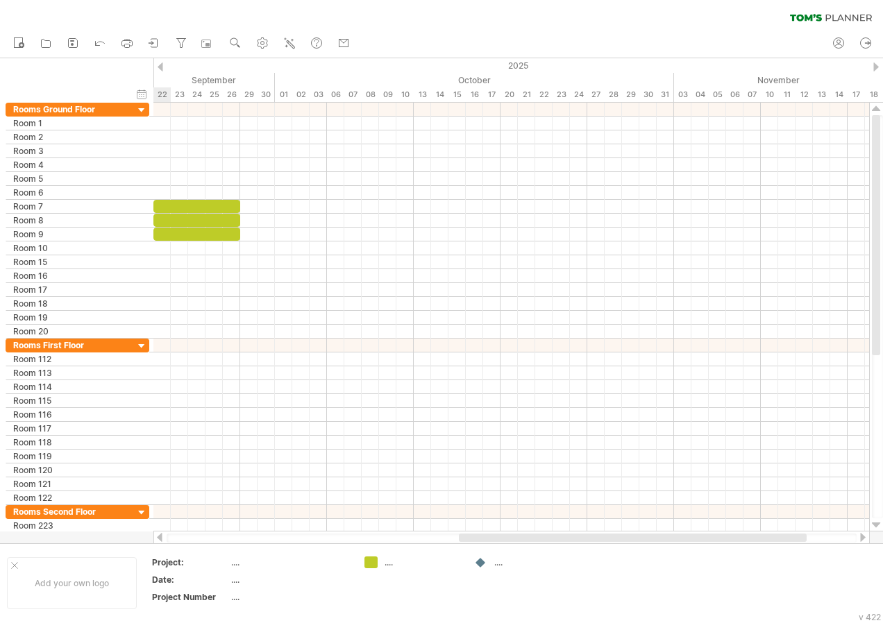
drag, startPoint x: 517, startPoint y: 540, endPoint x: 653, endPoint y: 540, distance: 136.0
click at [653, 540] on div at bounding box center [633, 538] width 348 height 8
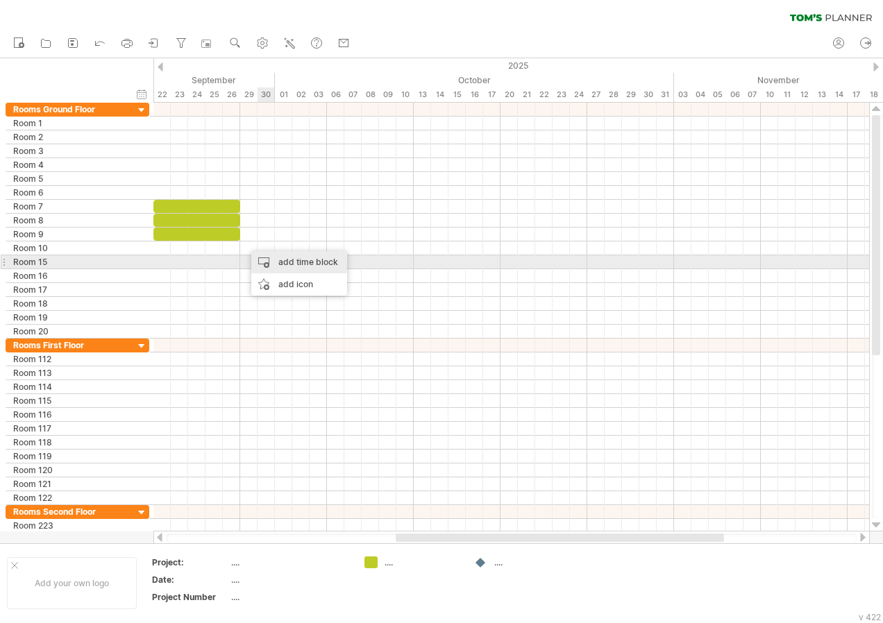
click at [291, 260] on div "add time block" at bounding box center [299, 262] width 96 height 22
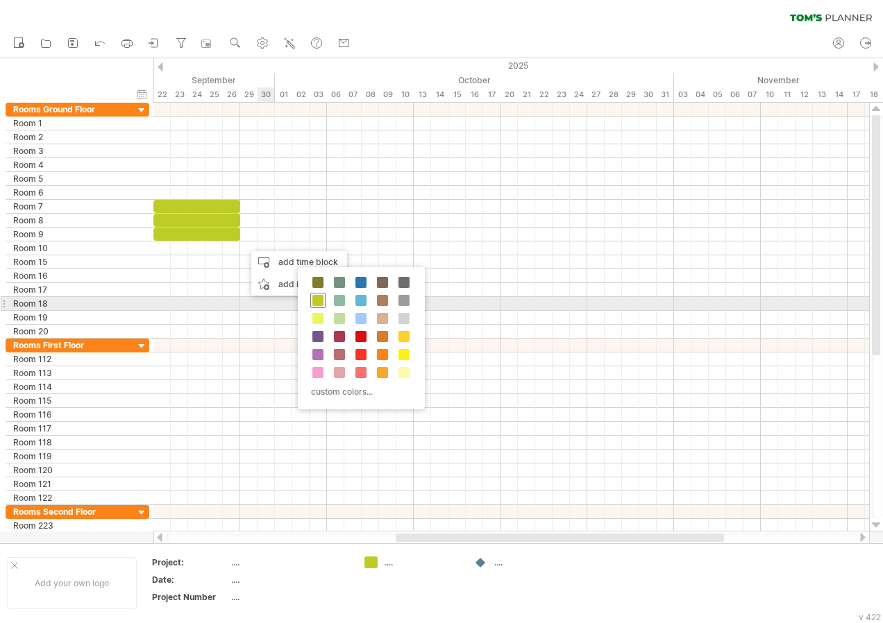
click at [316, 302] on span at bounding box center [317, 300] width 11 height 11
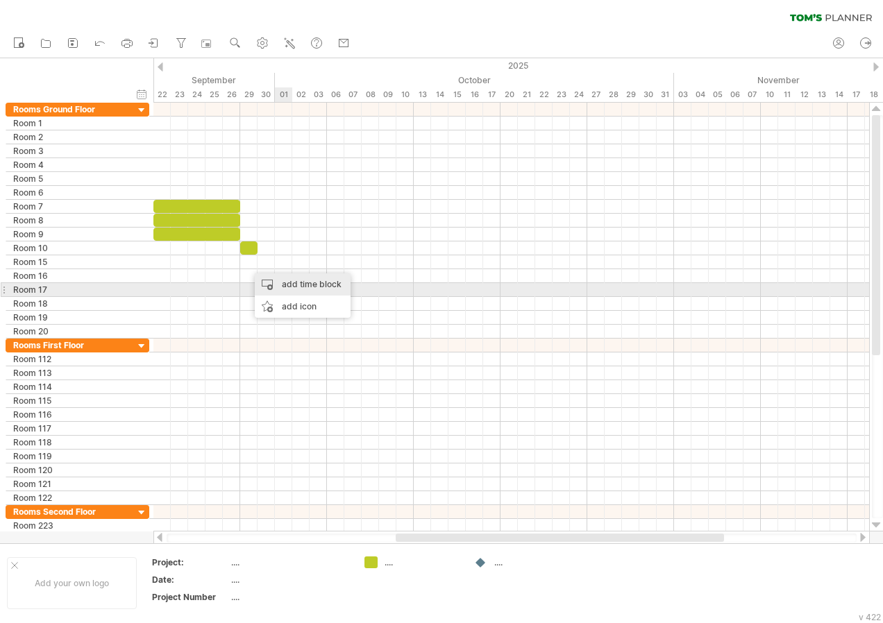
click at [288, 289] on div "add time block" at bounding box center [303, 284] width 96 height 22
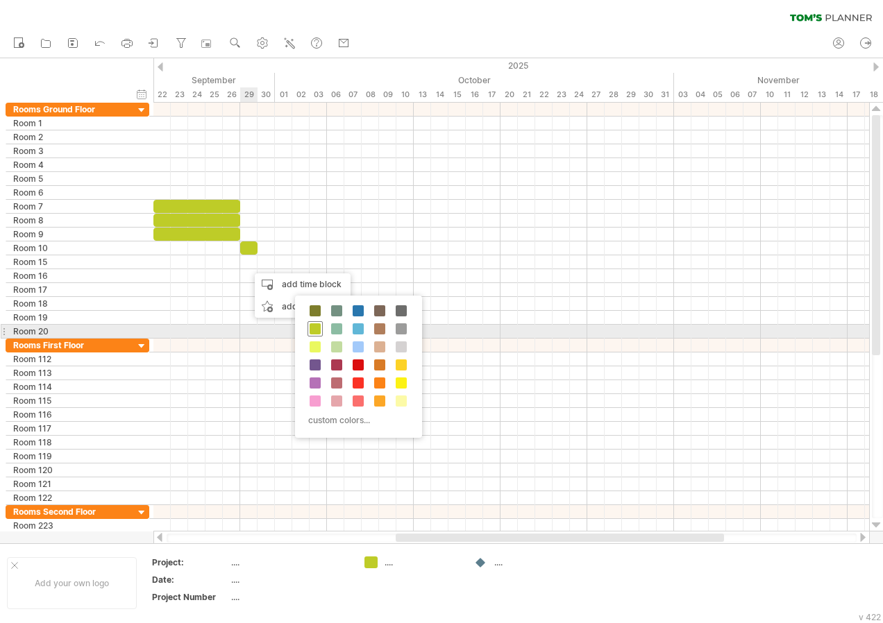
click at [314, 330] on span at bounding box center [315, 328] width 11 height 11
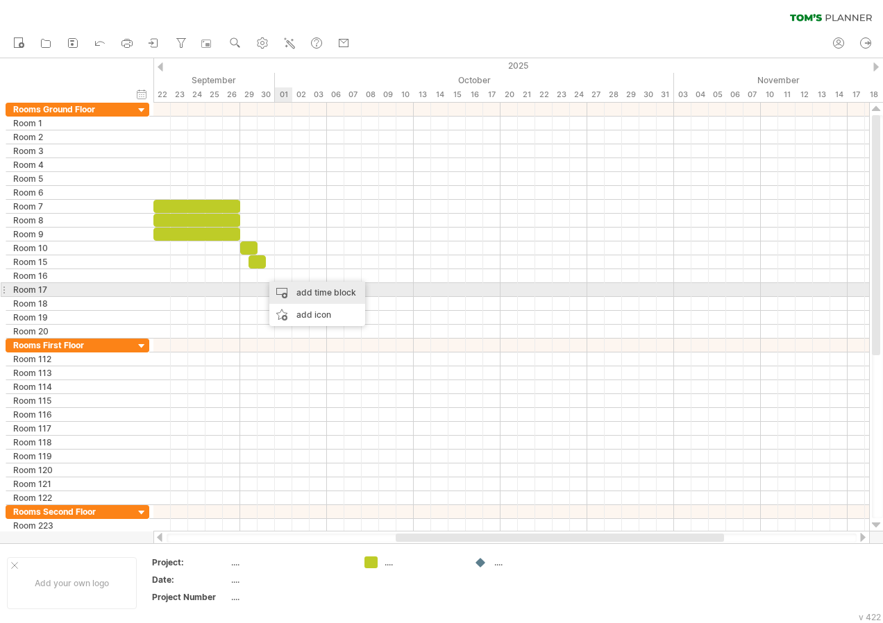
click at [299, 289] on div "add time block" at bounding box center [317, 293] width 96 height 22
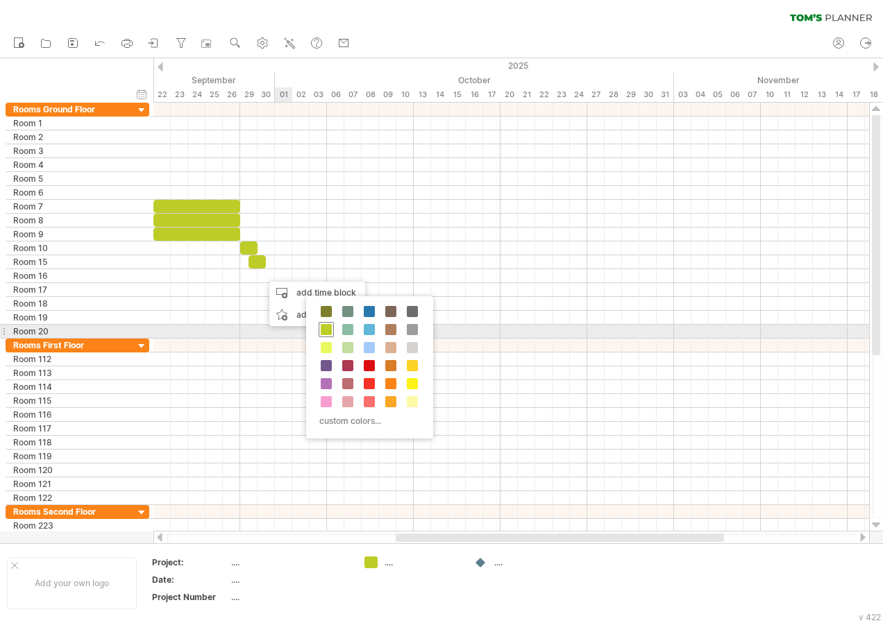
click at [322, 329] on span at bounding box center [326, 329] width 11 height 11
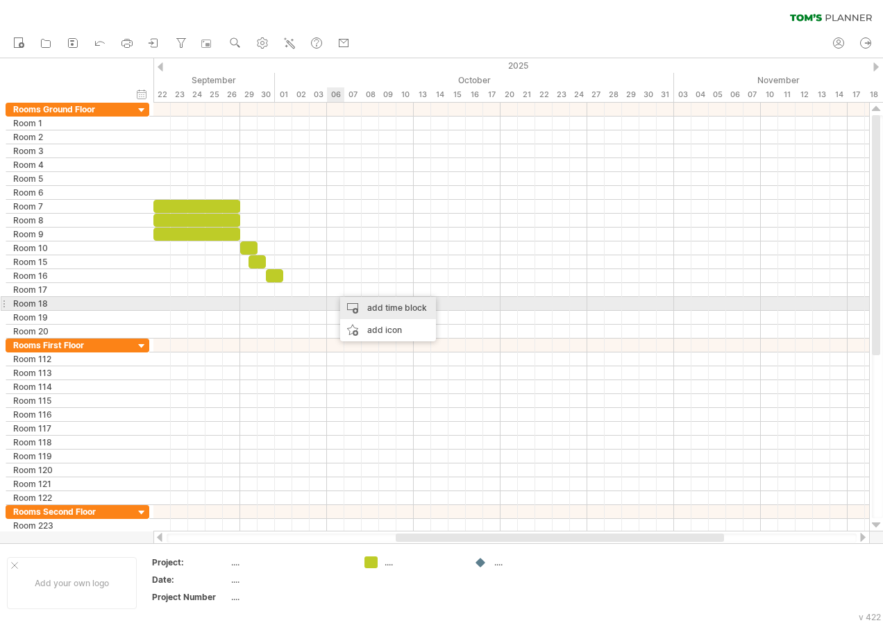
click at [360, 307] on div "add time block" at bounding box center [388, 308] width 96 height 22
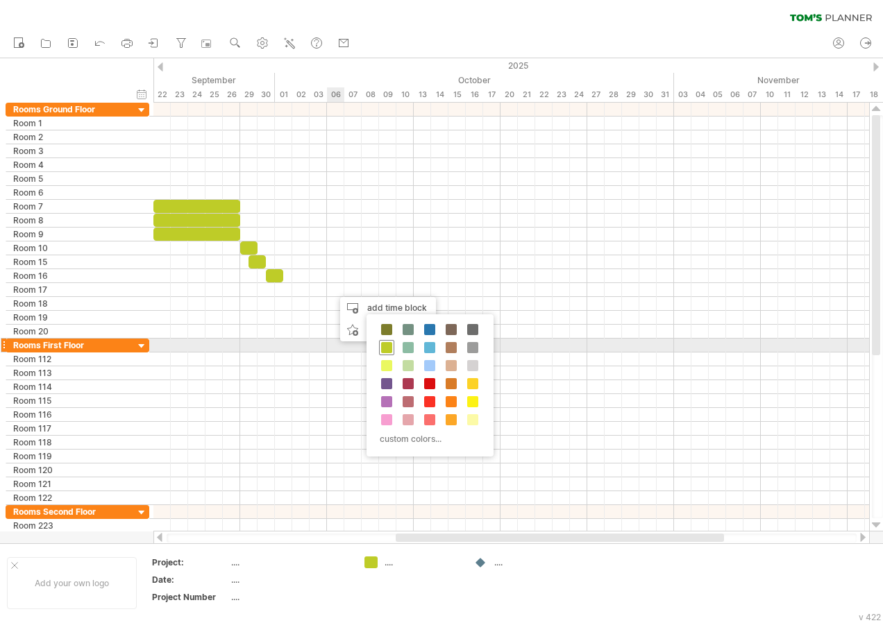
click at [381, 346] on span at bounding box center [386, 347] width 11 height 11
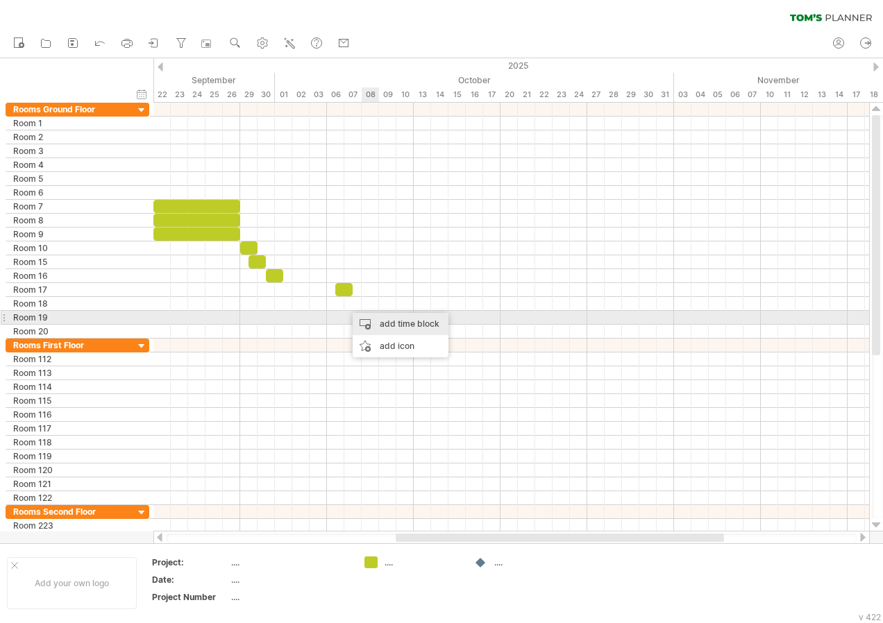
click at [378, 323] on div "add time block" at bounding box center [401, 324] width 96 height 22
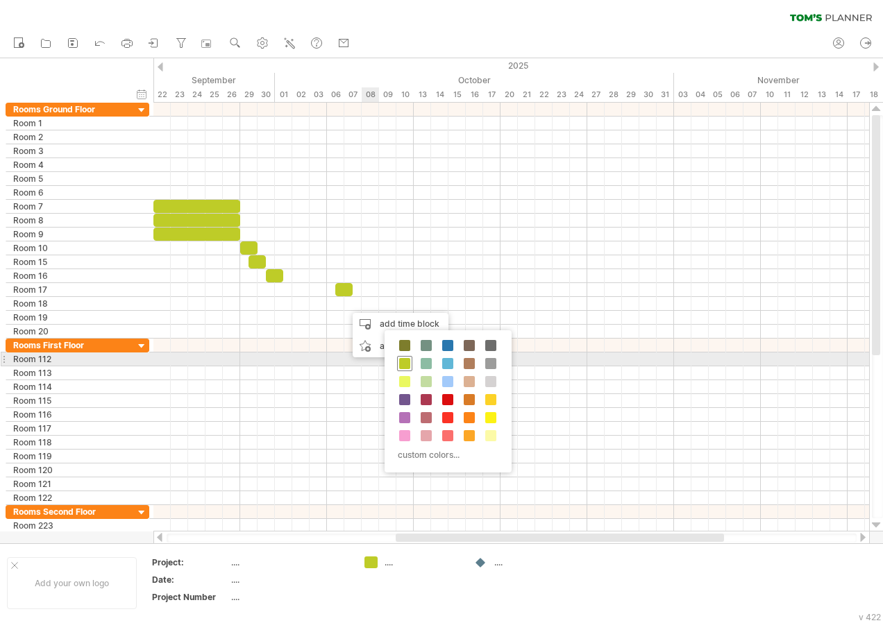
click at [405, 358] on span at bounding box center [404, 363] width 11 height 11
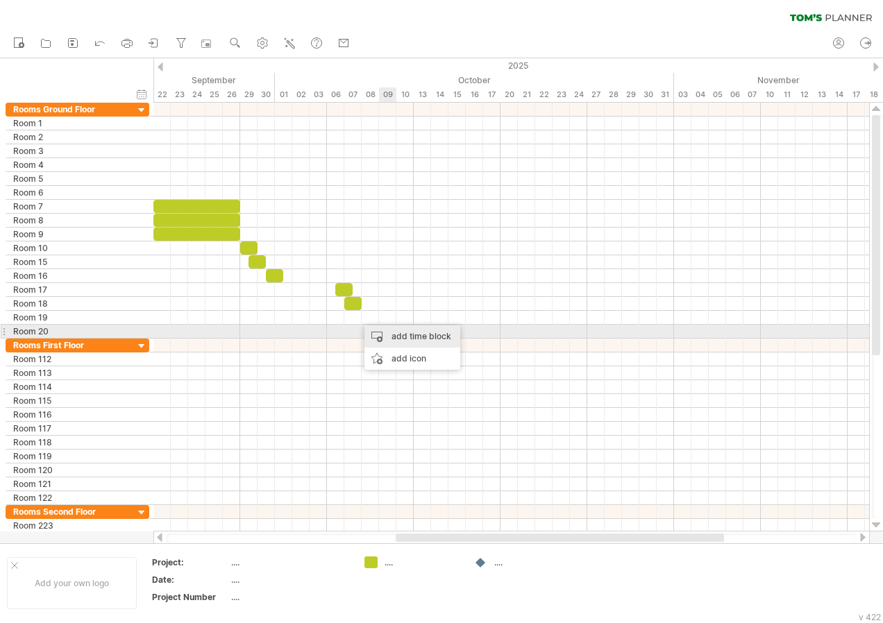
click at [393, 335] on div "add time block" at bounding box center [412, 337] width 96 height 22
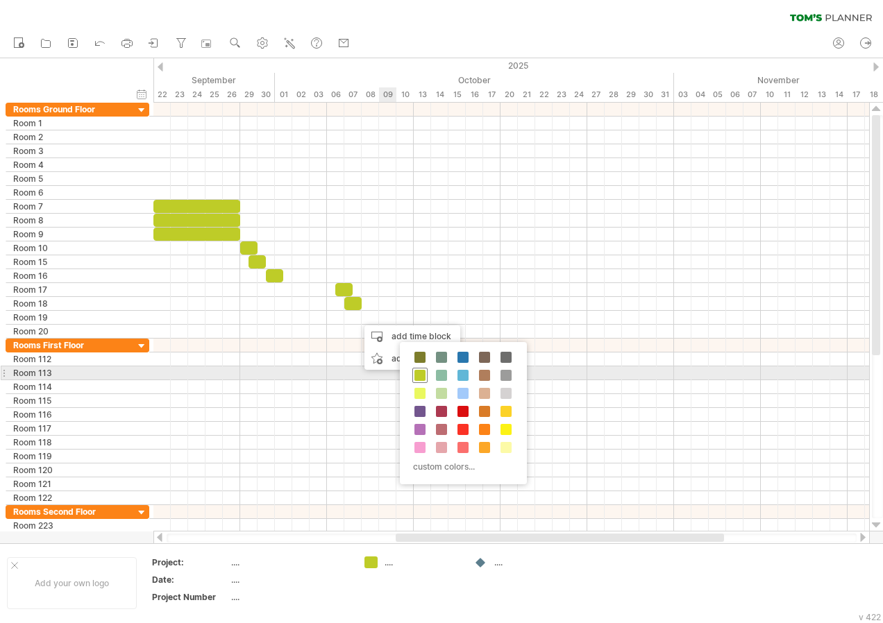
click at [417, 369] on div at bounding box center [419, 375] width 15 height 15
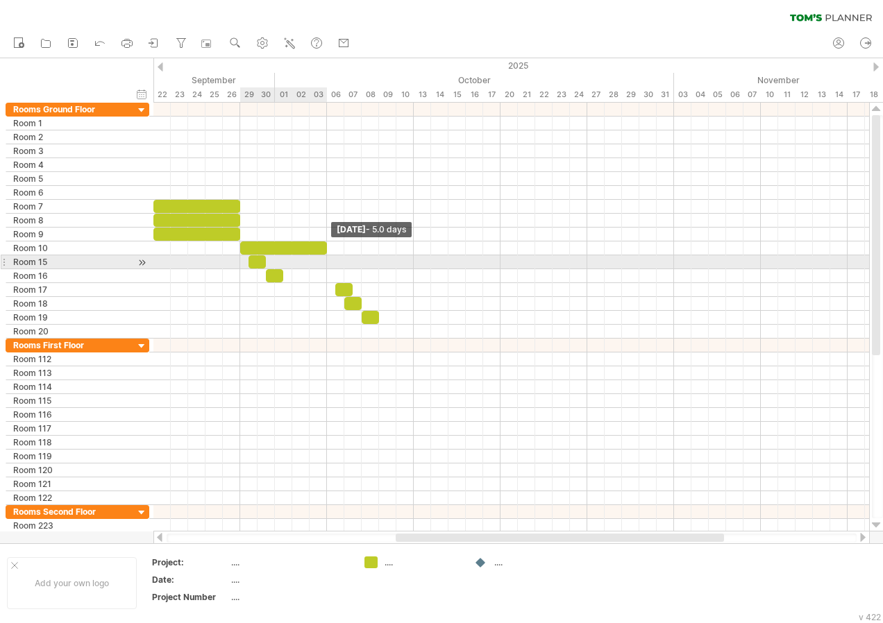
drag, startPoint x: 260, startPoint y: 248, endPoint x: 327, endPoint y: 259, distance: 68.2
click at [327, 259] on div "[DATE] - 5.0 days [DATE] - 2.0 days" at bounding box center [511, 317] width 716 height 429
drag, startPoint x: 248, startPoint y: 264, endPoint x: 241, endPoint y: 264, distance: 7.6
click at [241, 264] on span at bounding box center [240, 261] width 6 height 13
drag, startPoint x: 267, startPoint y: 258, endPoint x: 325, endPoint y: 262, distance: 58.4
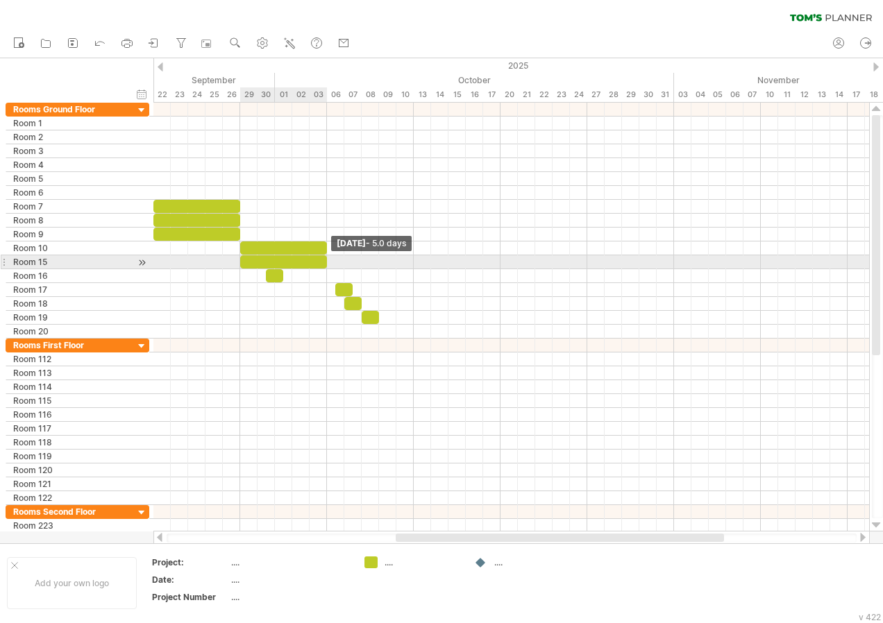
click at [325, 262] on span at bounding box center [327, 261] width 6 height 13
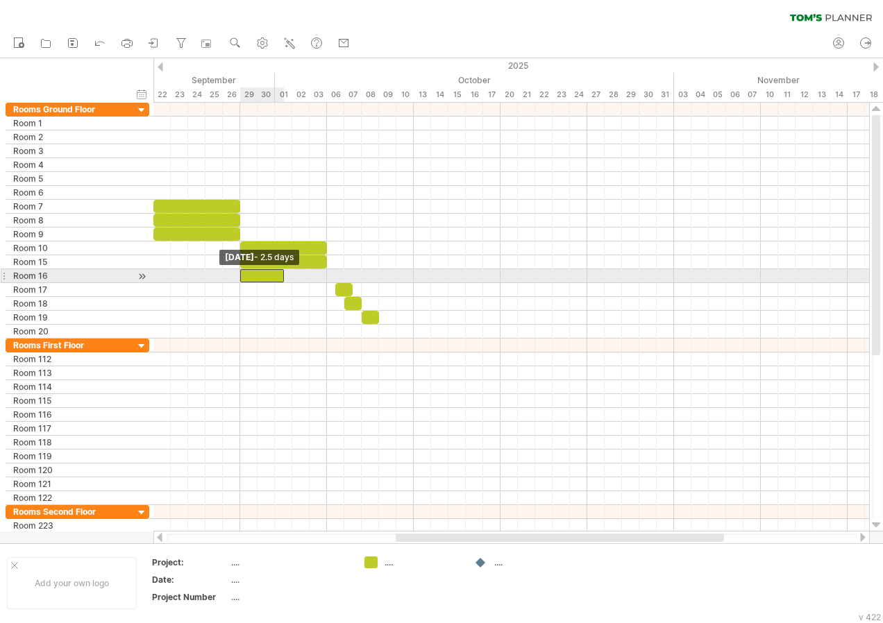
drag, startPoint x: 267, startPoint y: 274, endPoint x: 240, endPoint y: 276, distance: 26.4
click at [240, 276] on span at bounding box center [240, 275] width 6 height 13
drag, startPoint x: 284, startPoint y: 273, endPoint x: 326, endPoint y: 278, distance: 41.9
click at [326, 278] on span at bounding box center [327, 275] width 6 height 13
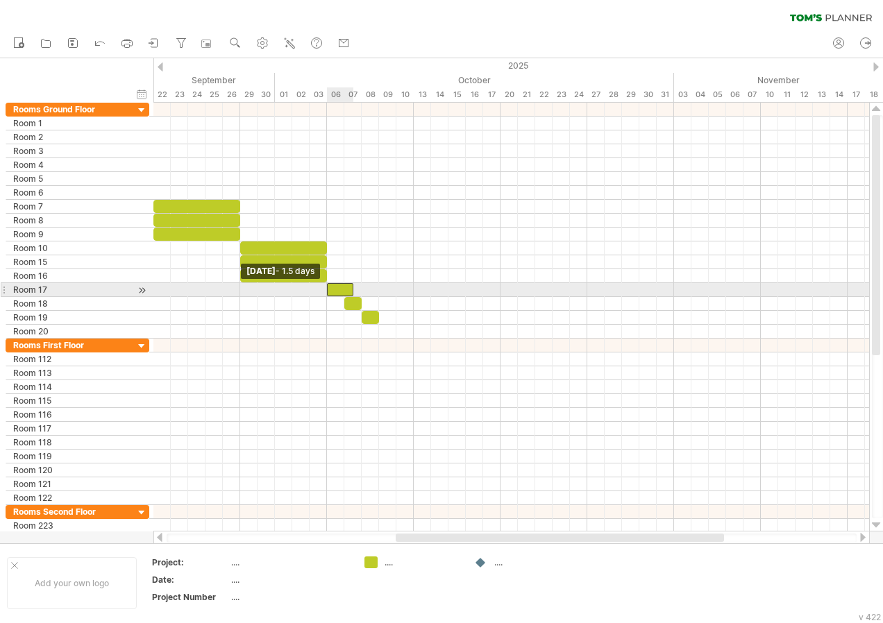
drag, startPoint x: 335, startPoint y: 289, endPoint x: 327, endPoint y: 289, distance: 7.6
click at [327, 289] on span at bounding box center [327, 289] width 6 height 13
drag, startPoint x: 352, startPoint y: 288, endPoint x: 409, endPoint y: 293, distance: 57.1
click at [409, 293] on div at bounding box center [370, 289] width 87 height 13
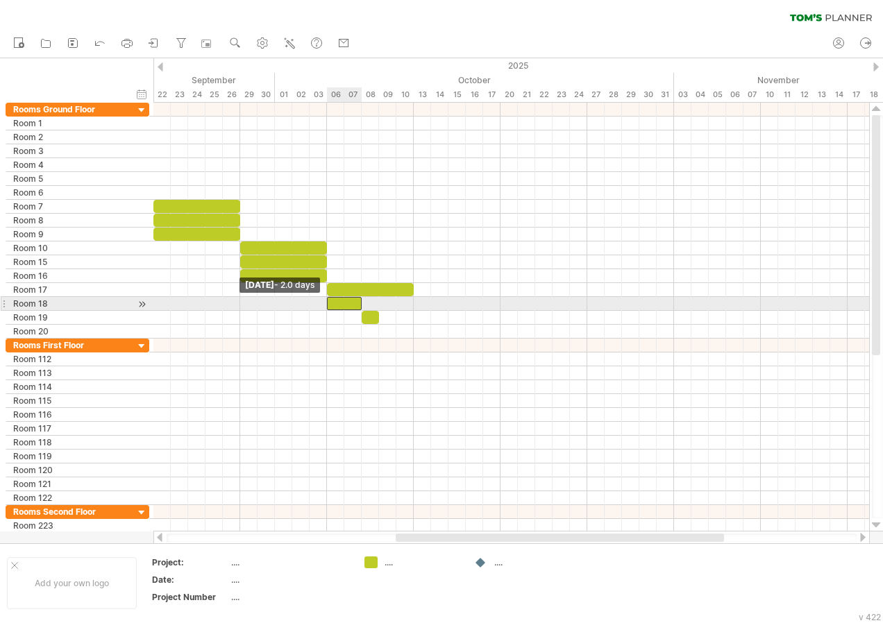
drag, startPoint x: 346, startPoint y: 304, endPoint x: 328, endPoint y: 307, distance: 17.7
click at [328, 307] on span at bounding box center [327, 303] width 6 height 13
drag, startPoint x: 362, startPoint y: 300, endPoint x: 380, endPoint y: 313, distance: 21.8
click at [413, 304] on span at bounding box center [414, 303] width 6 height 13
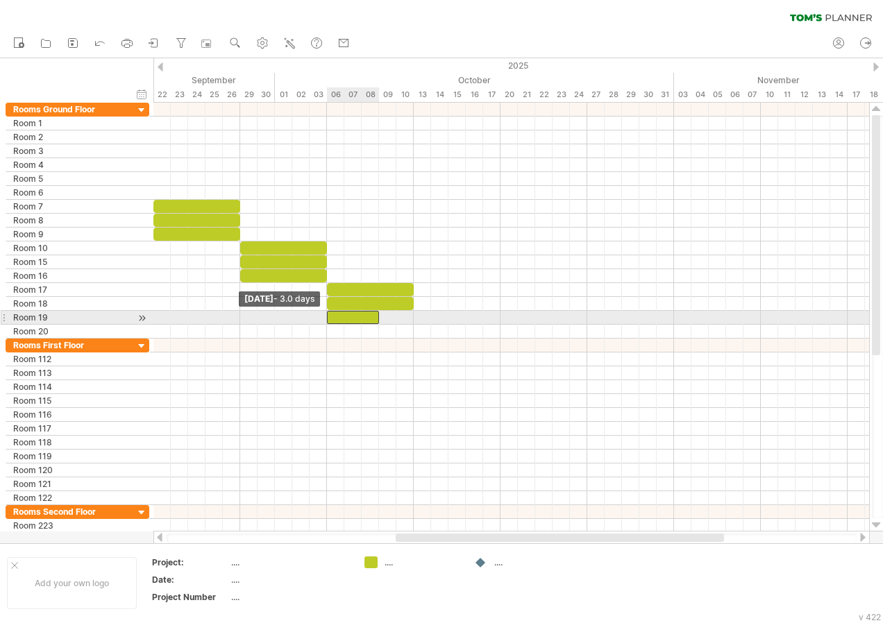
drag, startPoint x: 364, startPoint y: 316, endPoint x: 329, endPoint y: 318, distance: 34.7
click at [329, 318] on span at bounding box center [327, 317] width 6 height 13
drag, startPoint x: 378, startPoint y: 314, endPoint x: 409, endPoint y: 316, distance: 30.6
click at [409, 316] on div at bounding box center [370, 317] width 87 height 13
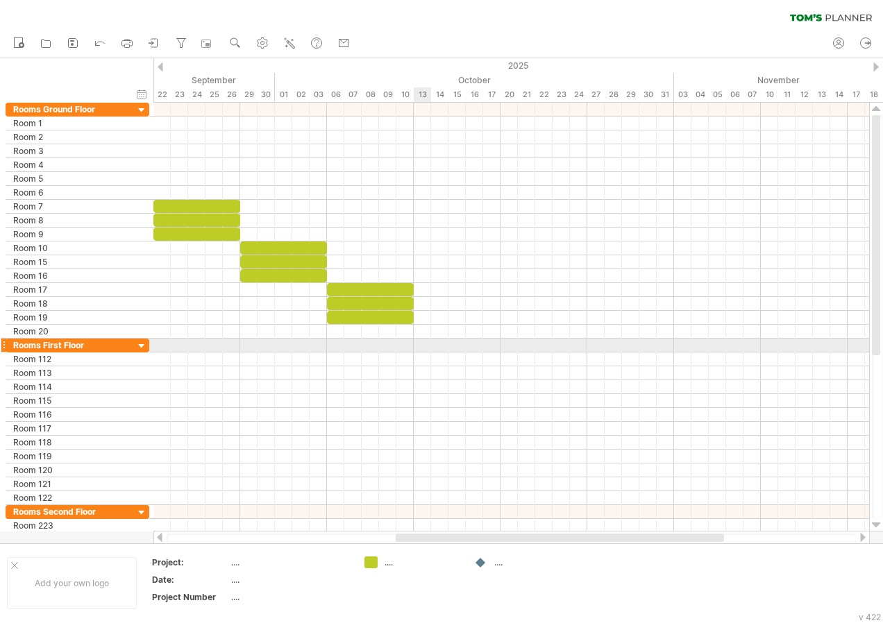
click at [418, 343] on div at bounding box center [511, 346] width 716 height 14
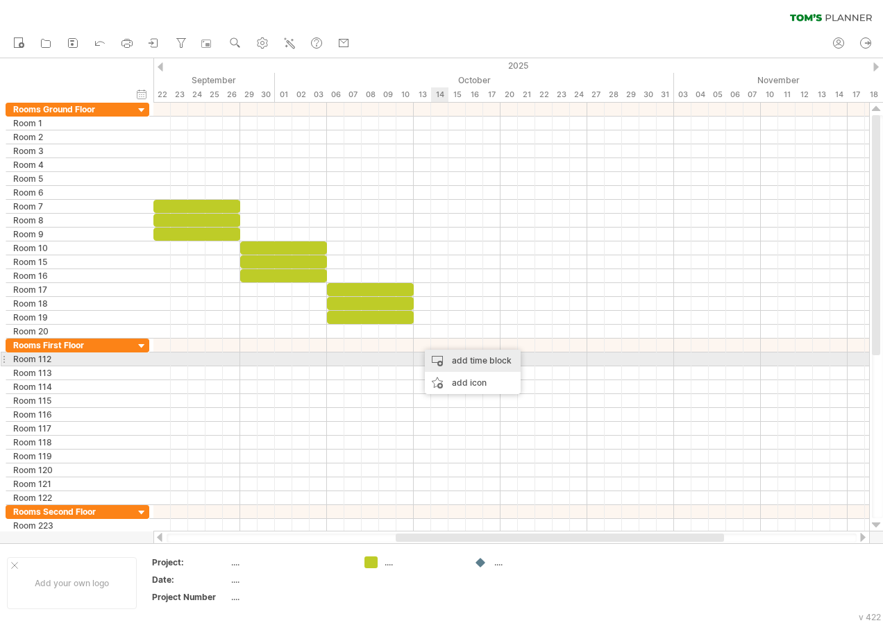
click at [452, 353] on div "add time block" at bounding box center [473, 361] width 96 height 22
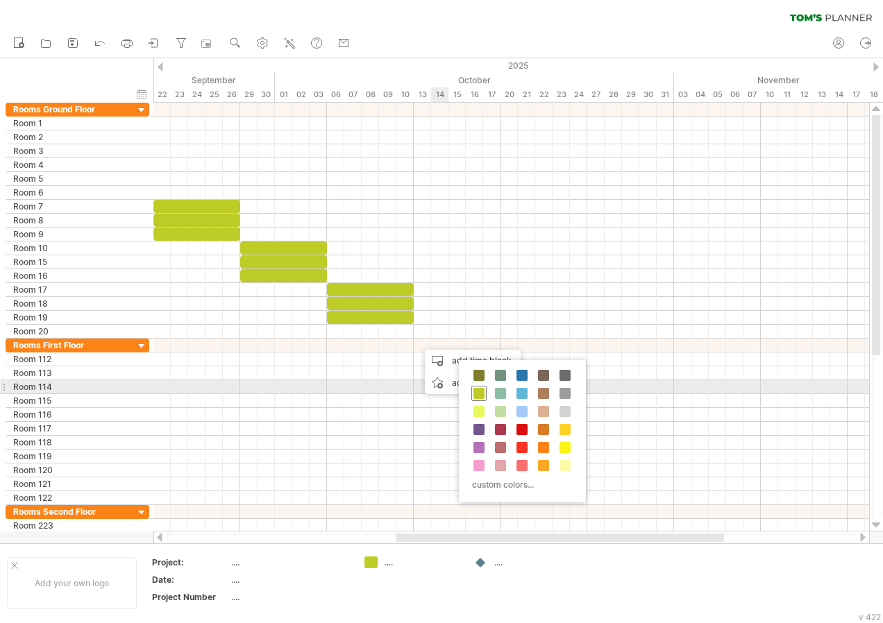
click at [480, 391] on span at bounding box center [478, 393] width 11 height 11
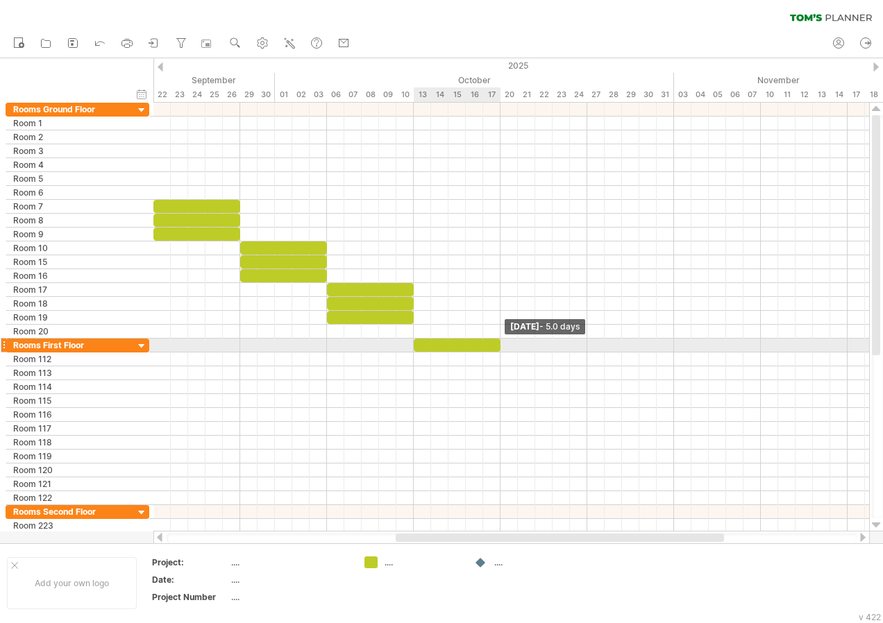
drag, startPoint x: 429, startPoint y: 346, endPoint x: 500, endPoint y: 347, distance: 70.8
click at [500, 347] on span at bounding box center [501, 345] width 6 height 13
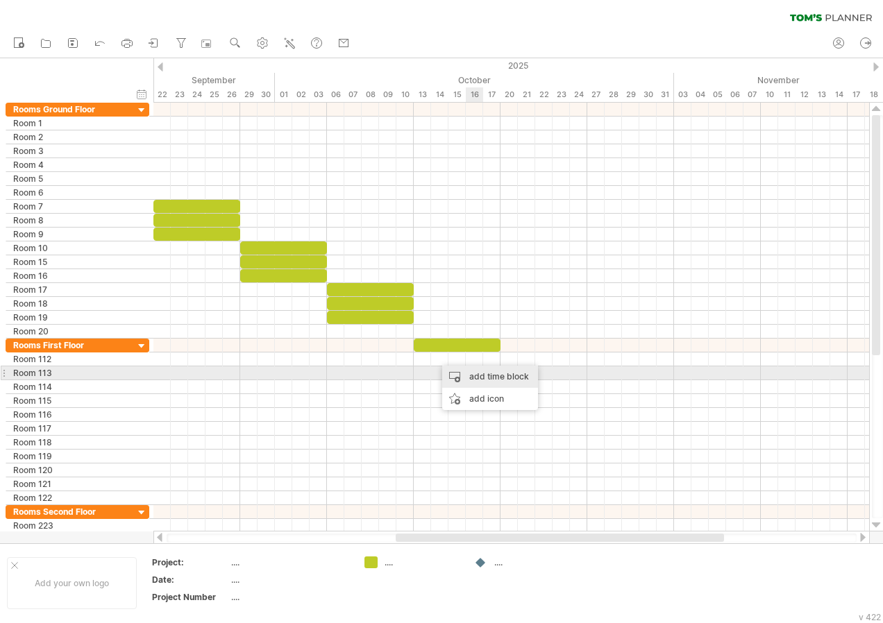
click at [479, 377] on div "add time block" at bounding box center [490, 377] width 96 height 22
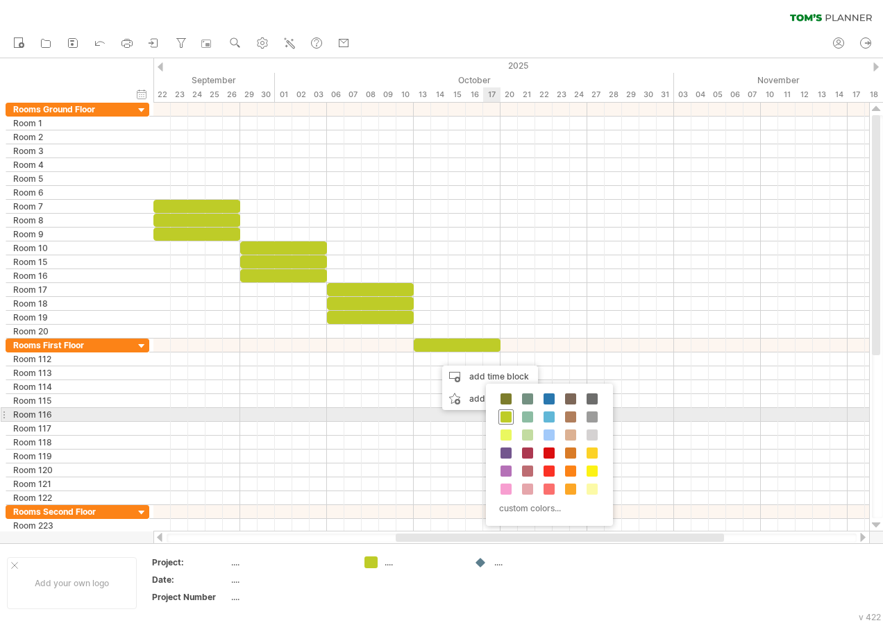
click at [507, 412] on span at bounding box center [505, 417] width 11 height 11
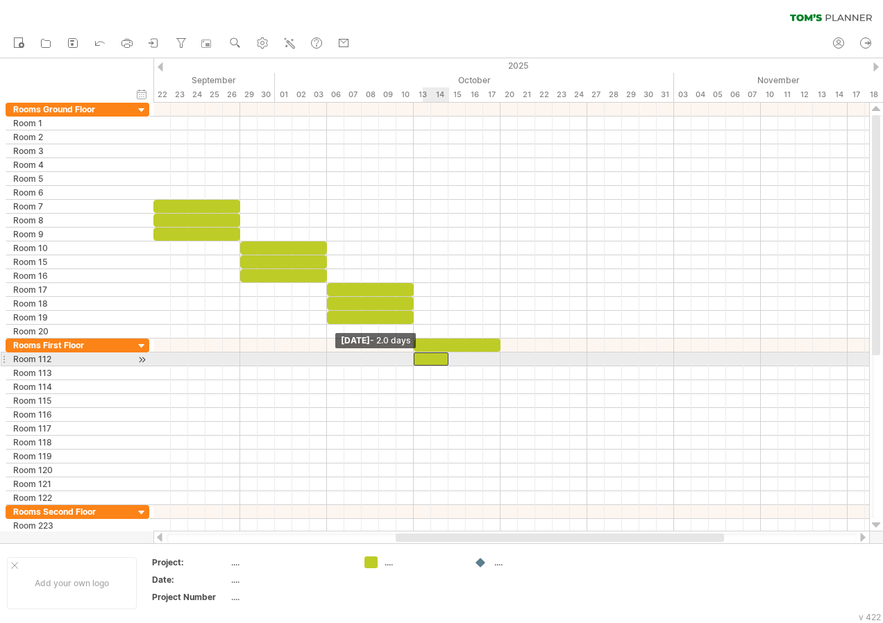
drag, startPoint x: 428, startPoint y: 360, endPoint x: 414, endPoint y: 360, distance: 13.9
click at [414, 360] on span at bounding box center [414, 359] width 6 height 13
drag, startPoint x: 449, startPoint y: 360, endPoint x: 501, endPoint y: 366, distance: 52.4
click at [501, 366] on div "[DATE] - 5.0 days [DATE] - 2.0 days" at bounding box center [511, 317] width 716 height 429
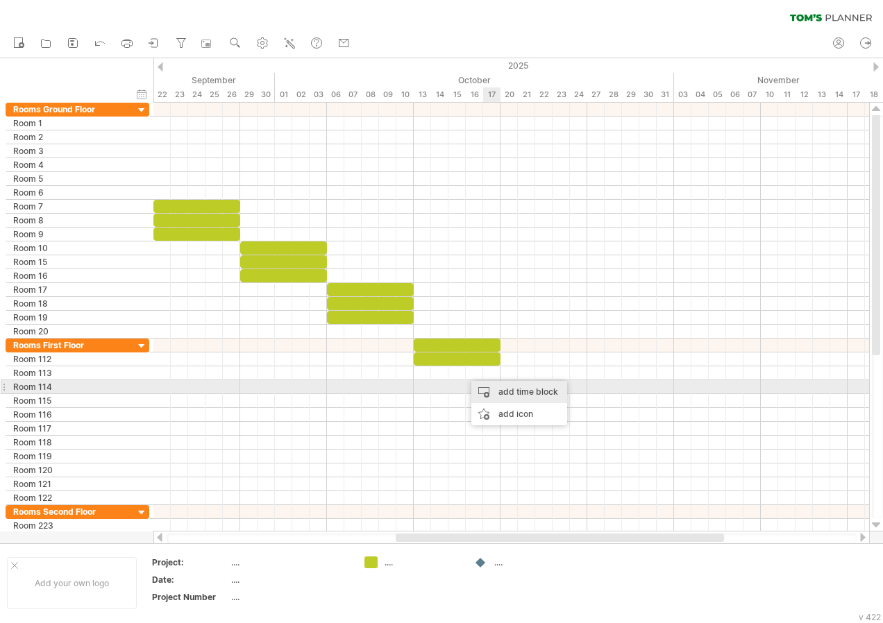
click at [498, 386] on div "add time block" at bounding box center [519, 392] width 96 height 22
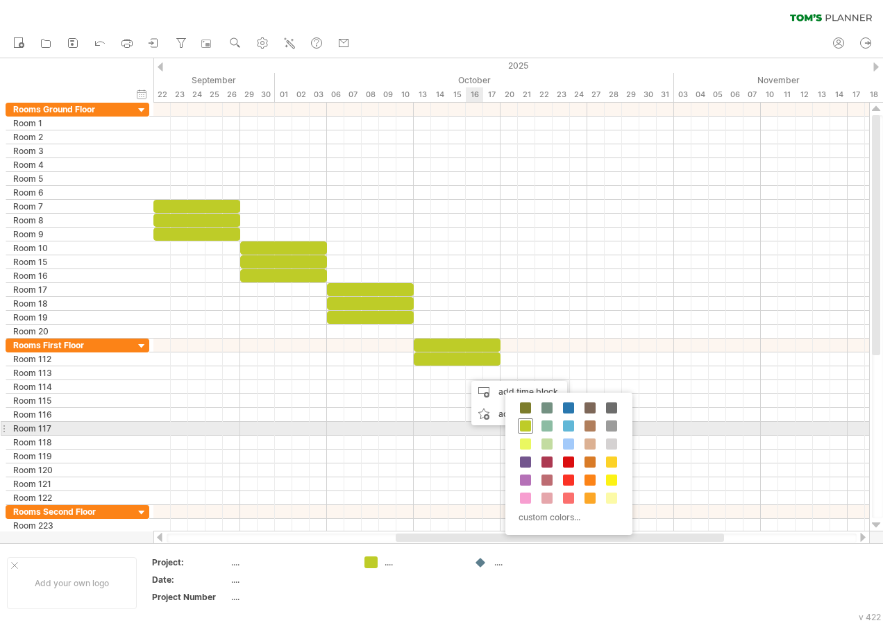
click at [522, 428] on span at bounding box center [525, 426] width 11 height 11
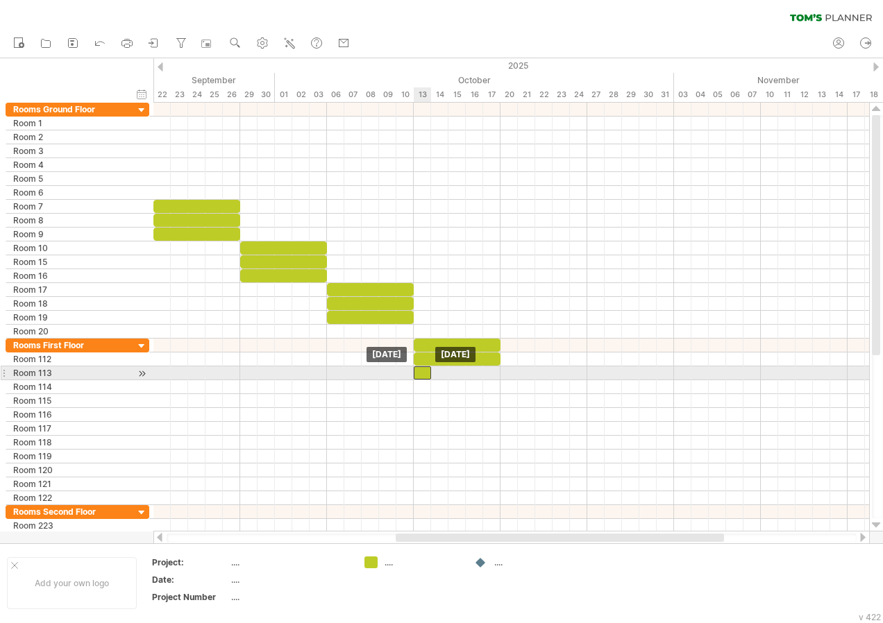
drag, startPoint x: 476, startPoint y: 375, endPoint x: 427, endPoint y: 376, distance: 49.3
click at [427, 376] on div at bounding box center [422, 372] width 17 height 13
drag, startPoint x: 432, startPoint y: 372, endPoint x: 498, endPoint y: 371, distance: 65.3
click at [498, 371] on span at bounding box center [501, 372] width 6 height 13
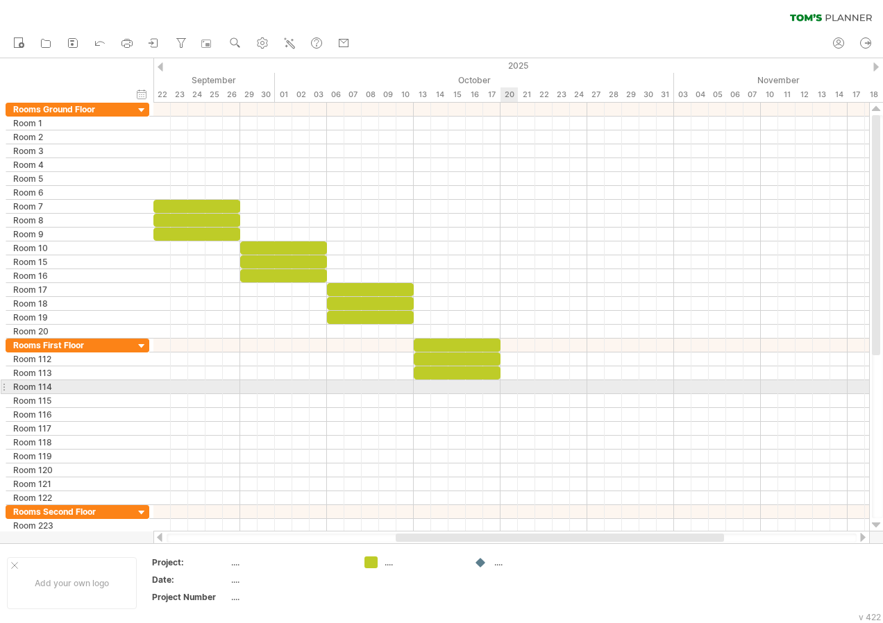
click at [509, 387] on div at bounding box center [511, 387] width 716 height 14
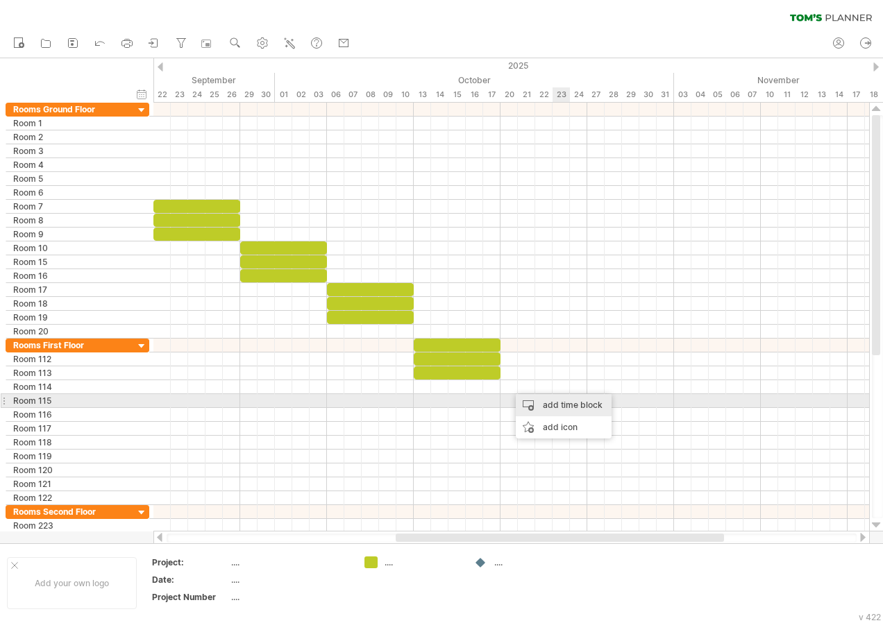
click at [559, 403] on div "add time block" at bounding box center [564, 405] width 96 height 22
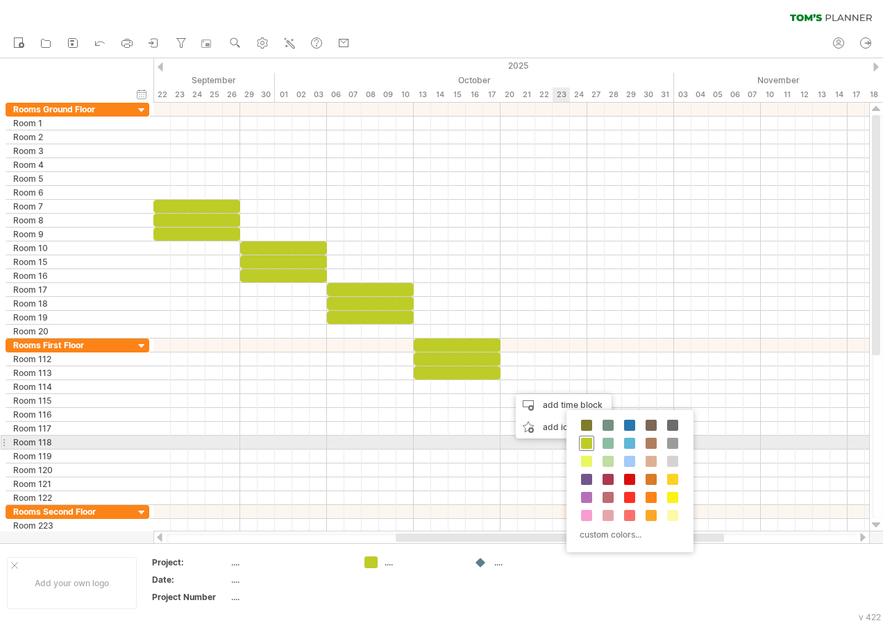
click at [587, 437] on div at bounding box center [586, 443] width 15 height 15
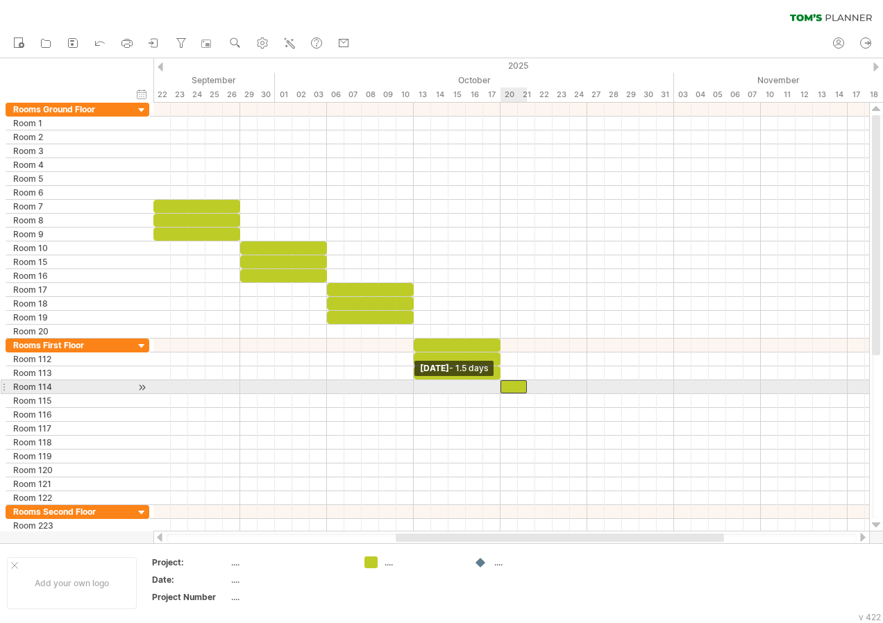
drag, startPoint x: 510, startPoint y: 387, endPoint x: 500, endPoint y: 388, distance: 9.8
click at [500, 388] on span at bounding box center [501, 386] width 6 height 13
drag, startPoint x: 527, startPoint y: 389, endPoint x: 588, endPoint y: 391, distance: 60.4
click at [588, 391] on span at bounding box center [587, 386] width 6 height 13
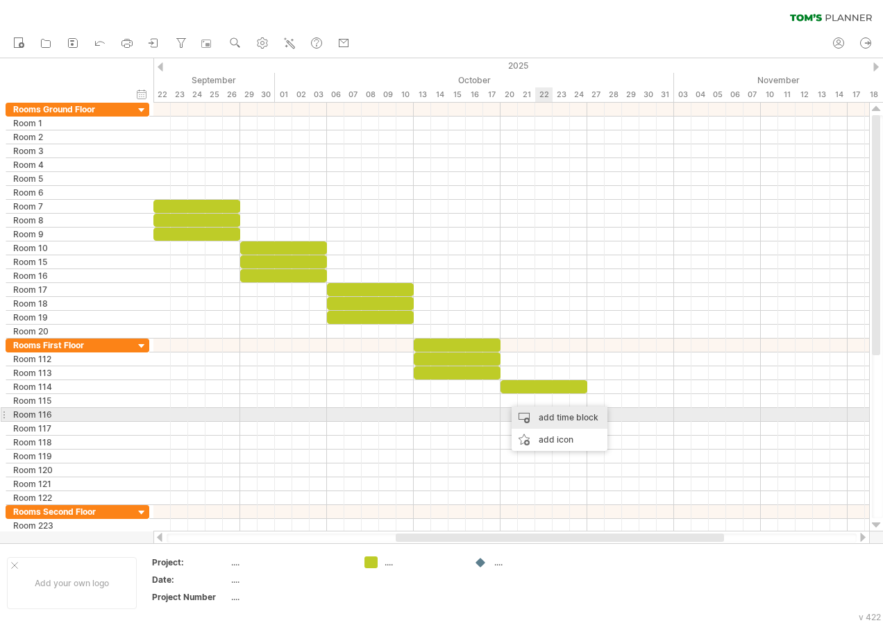
click at [545, 416] on div "add time block" at bounding box center [560, 418] width 96 height 22
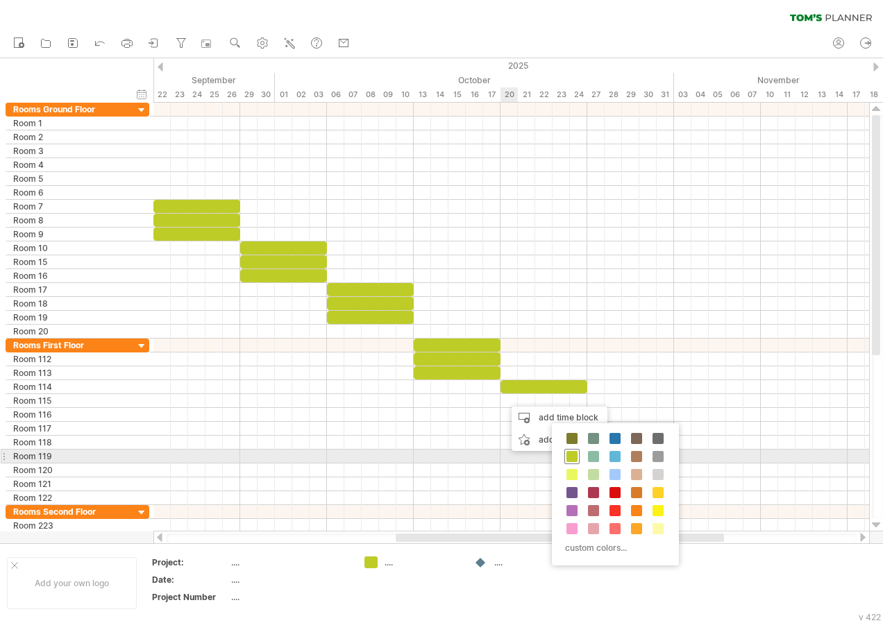
click at [567, 457] on span at bounding box center [571, 456] width 11 height 11
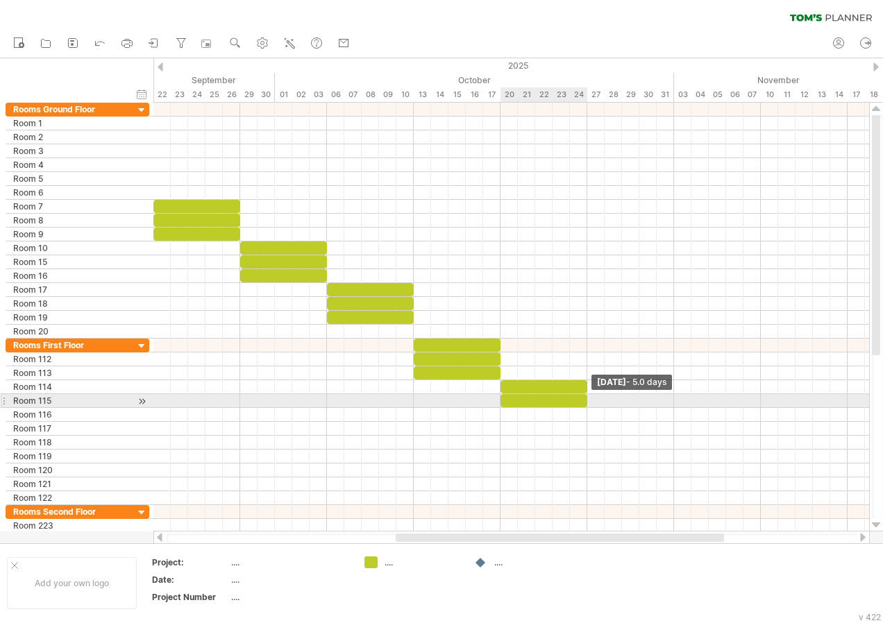
drag, startPoint x: 516, startPoint y: 403, endPoint x: 582, endPoint y: 405, distance: 66.7
click at [582, 405] on div at bounding box center [543, 400] width 87 height 13
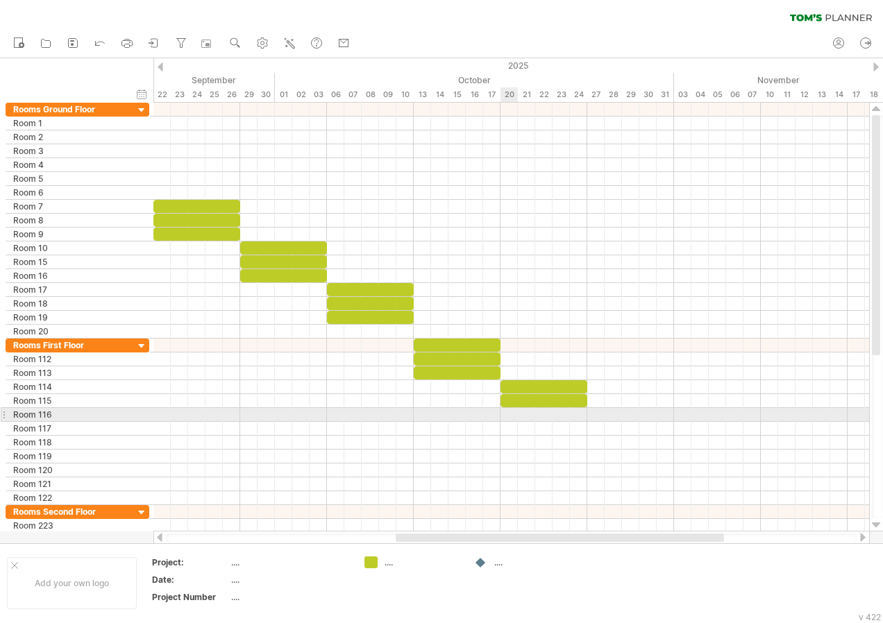
click at [507, 416] on div at bounding box center [511, 415] width 716 height 14
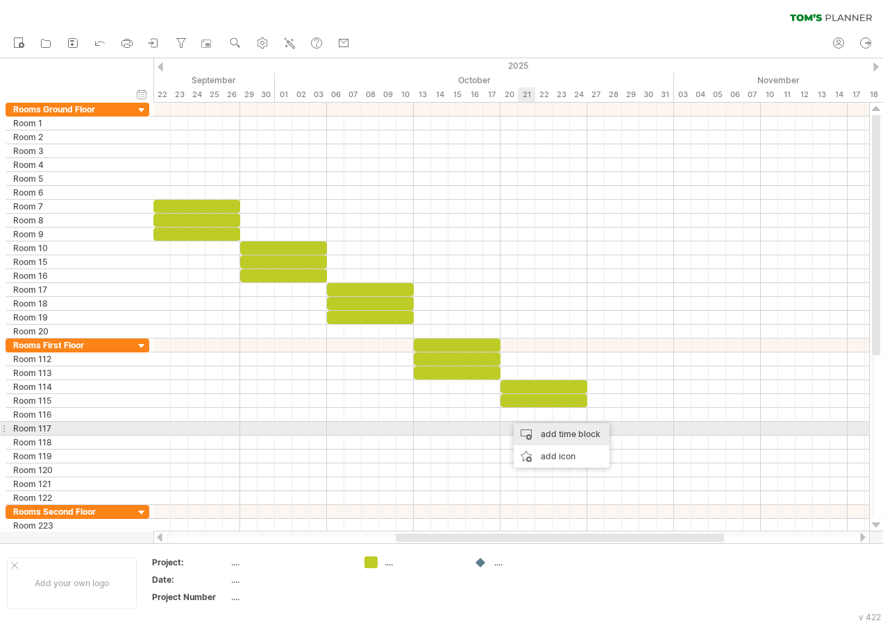
click at [536, 427] on div "add time block" at bounding box center [562, 434] width 96 height 22
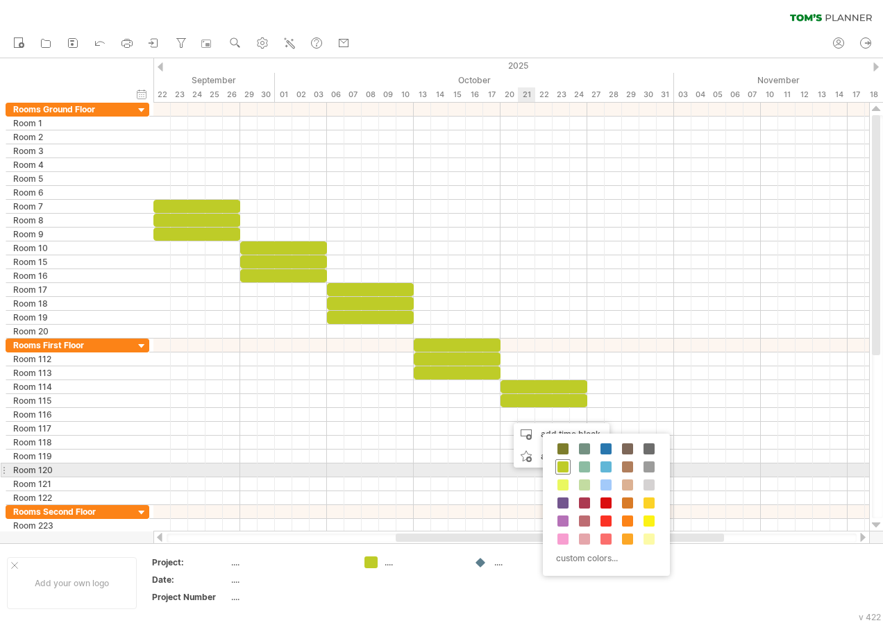
click at [561, 464] on span at bounding box center [562, 467] width 11 height 11
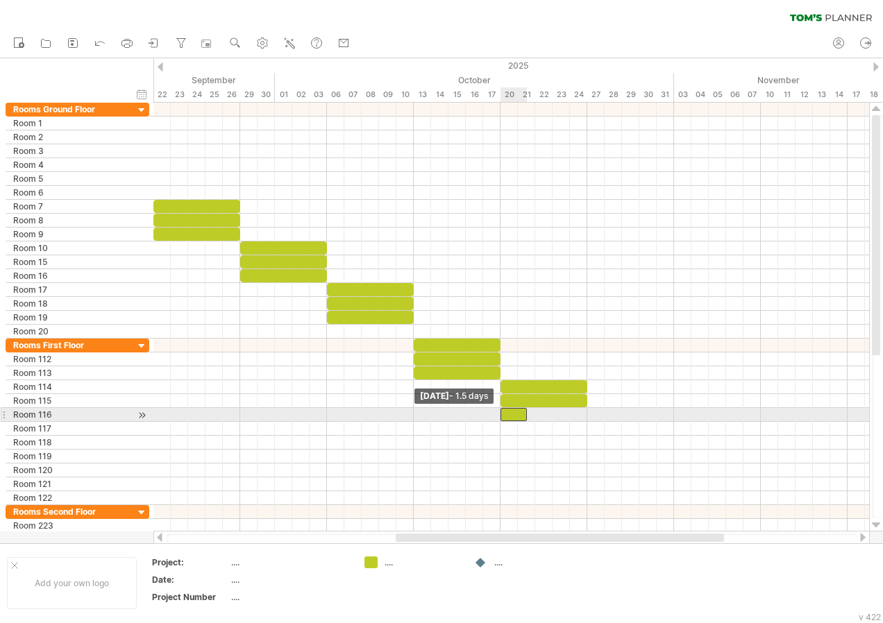
drag, startPoint x: 509, startPoint y: 416, endPoint x: 498, endPoint y: 419, distance: 10.6
click at [498, 419] on span at bounding box center [501, 414] width 6 height 13
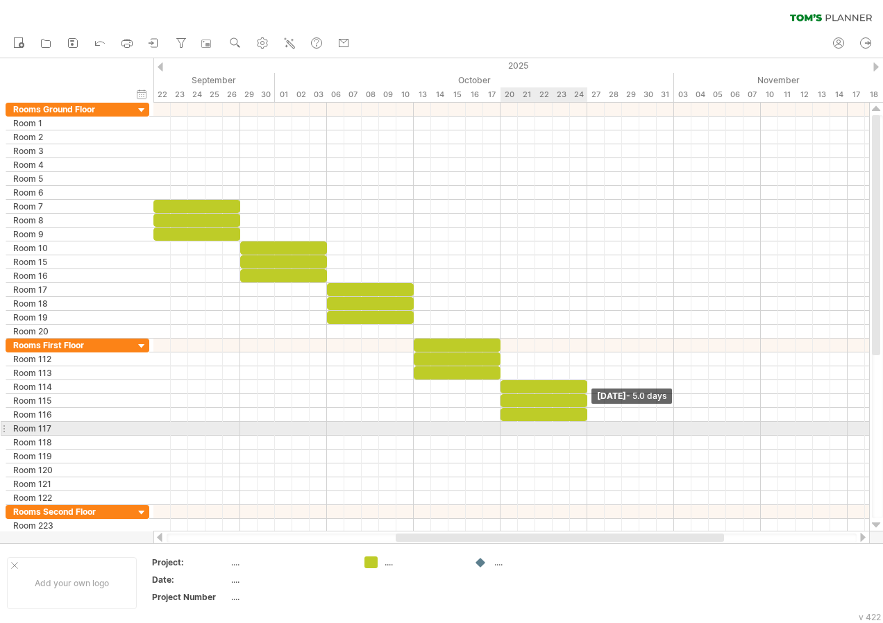
drag, startPoint x: 526, startPoint y: 418, endPoint x: 584, endPoint y: 427, distance: 58.3
click at [584, 427] on div "[DATE] - 5.0 days [DATE] - 1.5 days" at bounding box center [511, 317] width 716 height 429
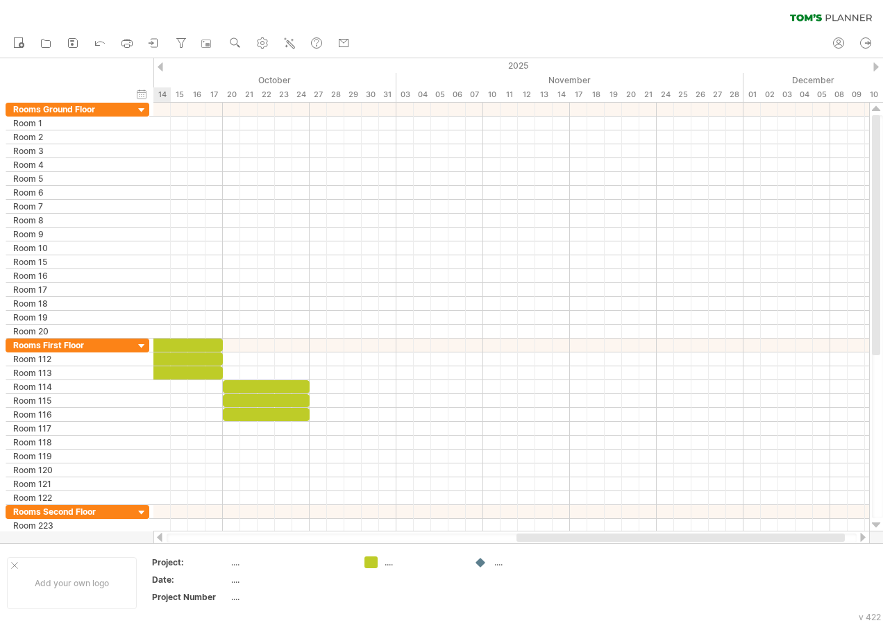
drag, startPoint x: 567, startPoint y: 538, endPoint x: 688, endPoint y: 537, distance: 120.8
click at [688, 537] on div at bounding box center [680, 538] width 328 height 8
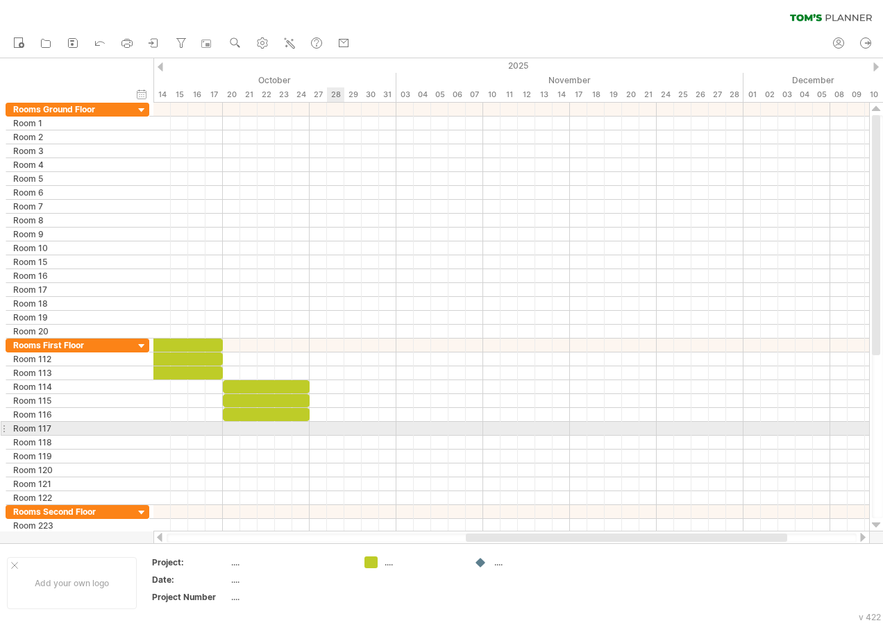
click at [329, 425] on div at bounding box center [511, 429] width 716 height 14
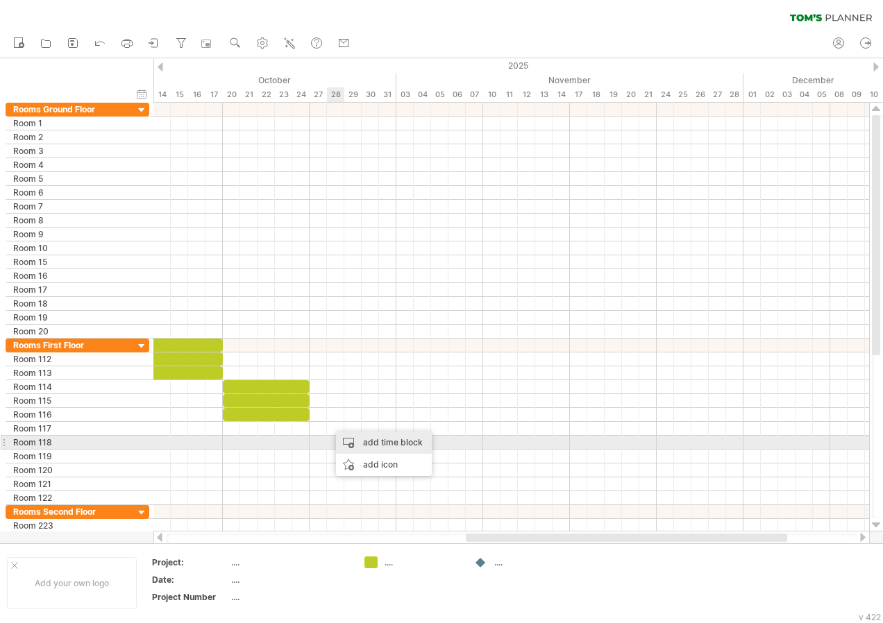
click at [365, 444] on div "add time block" at bounding box center [384, 443] width 96 height 22
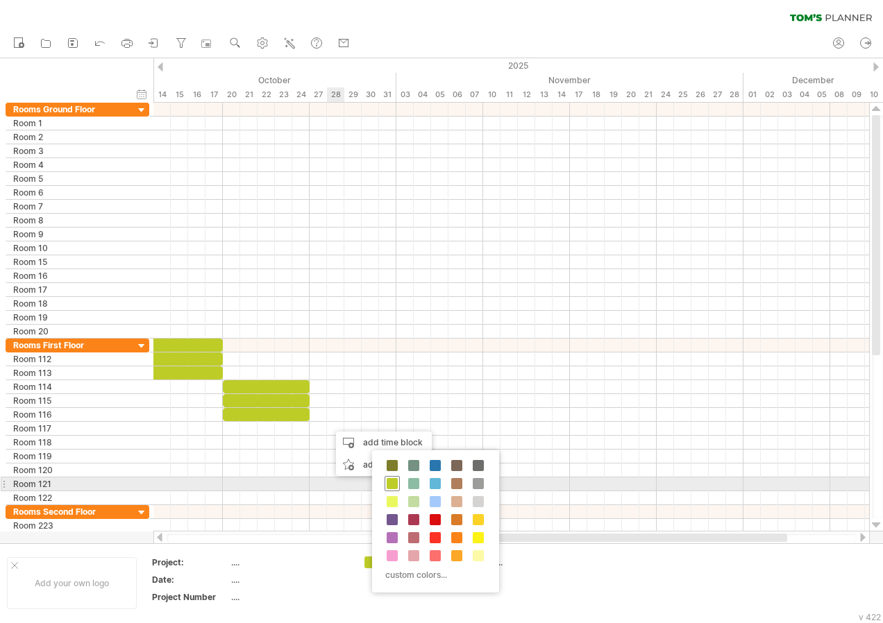
click at [391, 484] on span at bounding box center [392, 483] width 11 height 11
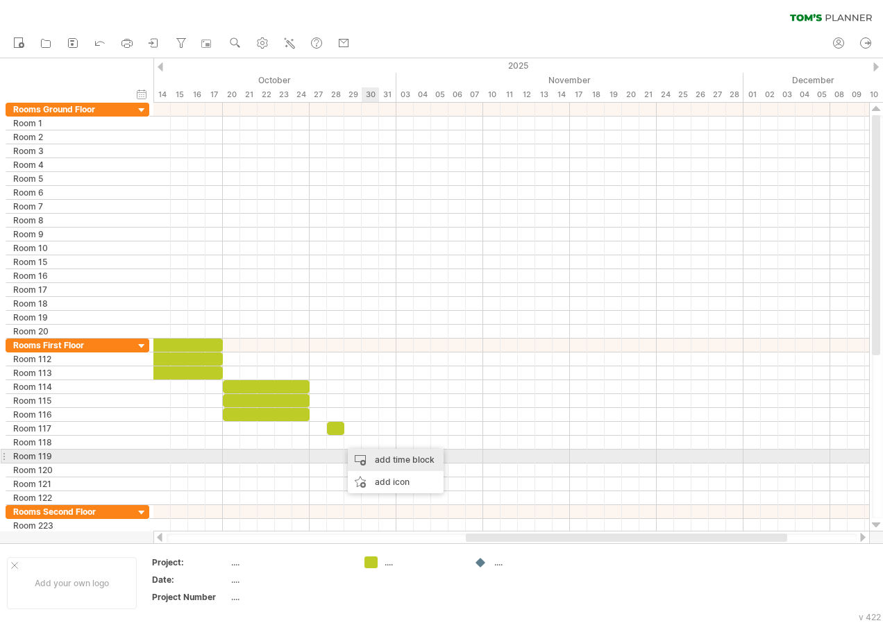
click at [378, 463] on div "add time block" at bounding box center [396, 460] width 96 height 22
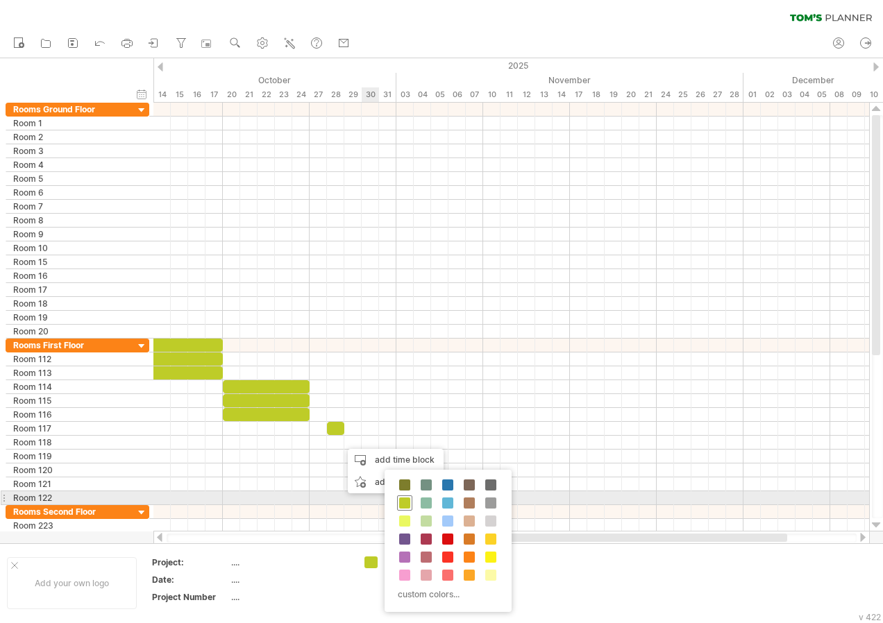
click at [400, 502] on span at bounding box center [404, 503] width 11 height 11
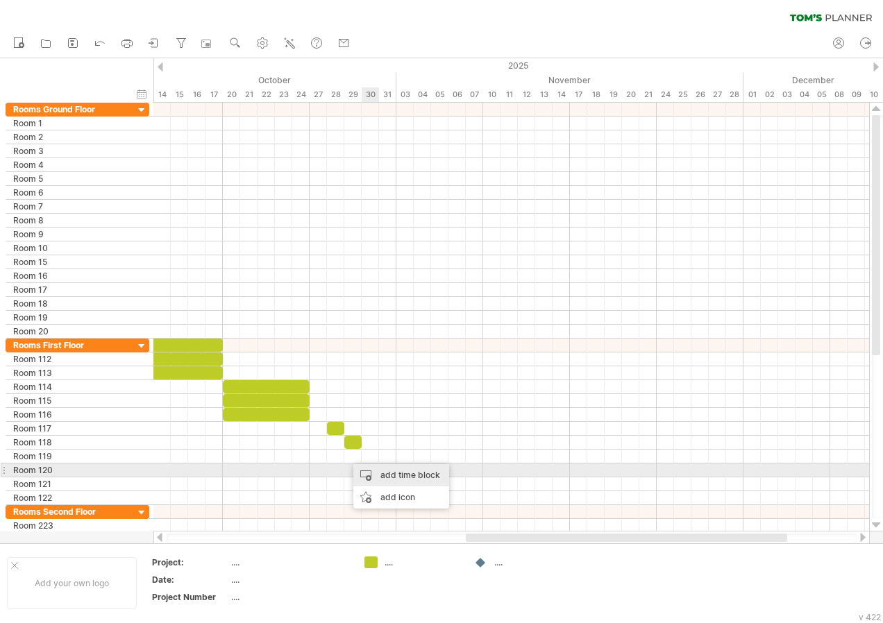
click at [389, 474] on div "add time block" at bounding box center [401, 475] width 96 height 22
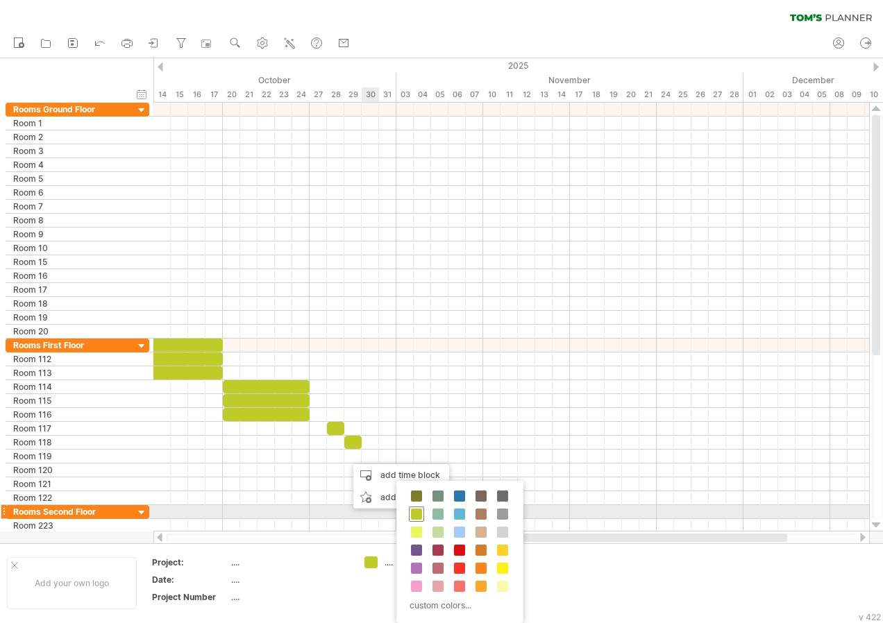
click at [413, 512] on span at bounding box center [416, 514] width 11 height 11
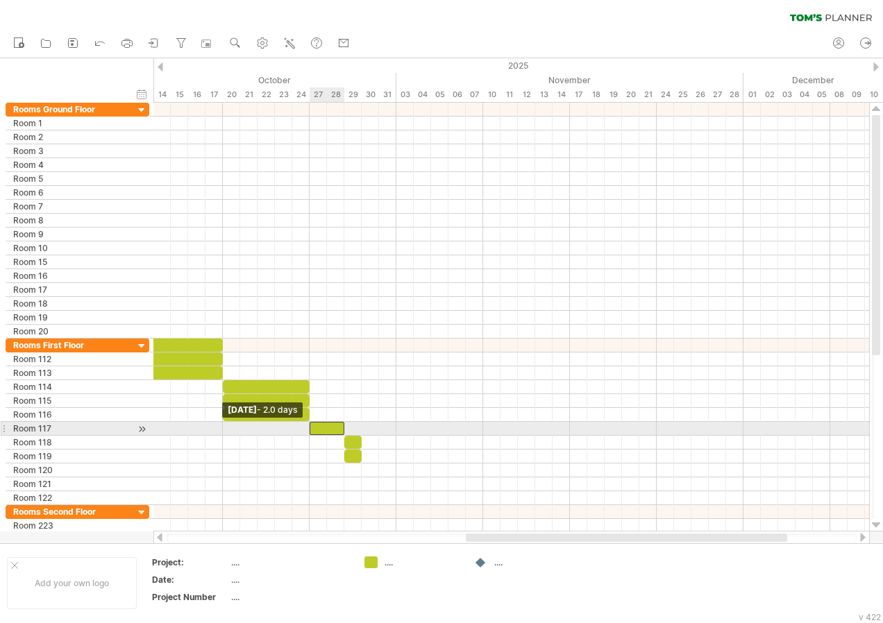
drag, startPoint x: 327, startPoint y: 429, endPoint x: 312, endPoint y: 431, distance: 15.4
click at [312, 431] on span at bounding box center [310, 428] width 6 height 13
drag, startPoint x: 342, startPoint y: 427, endPoint x: 396, endPoint y: 435, distance: 54.1
click at [396, 435] on div "[DATE] - 5.0 days [DATE] - 2.0 days" at bounding box center [511, 317] width 716 height 429
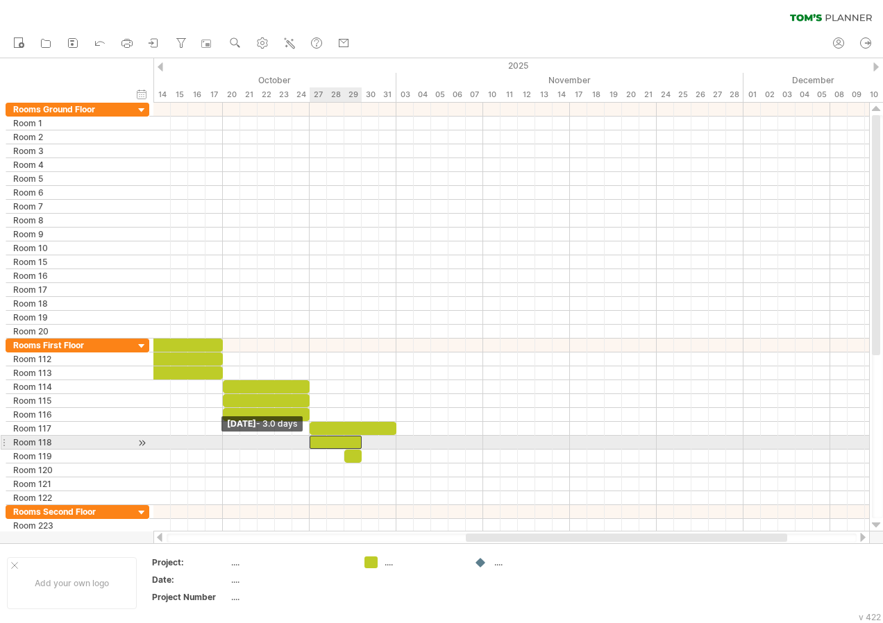
drag, startPoint x: 345, startPoint y: 443, endPoint x: 311, endPoint y: 444, distance: 34.0
click at [311, 444] on span at bounding box center [310, 442] width 6 height 13
drag, startPoint x: 360, startPoint y: 440, endPoint x: 395, endPoint y: 445, distance: 35.7
click at [395, 445] on span at bounding box center [397, 442] width 6 height 13
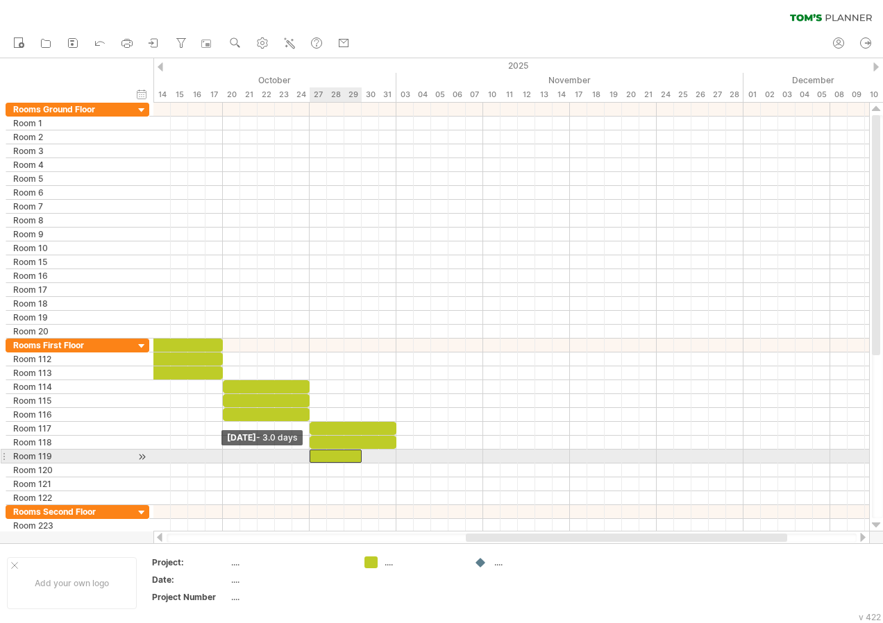
drag, startPoint x: 344, startPoint y: 459, endPoint x: 312, endPoint y: 459, distance: 32.6
click at [312, 459] on span at bounding box center [310, 456] width 6 height 13
drag, startPoint x: 360, startPoint y: 457, endPoint x: 394, endPoint y: 460, distance: 33.5
click at [394, 460] on span at bounding box center [397, 456] width 6 height 13
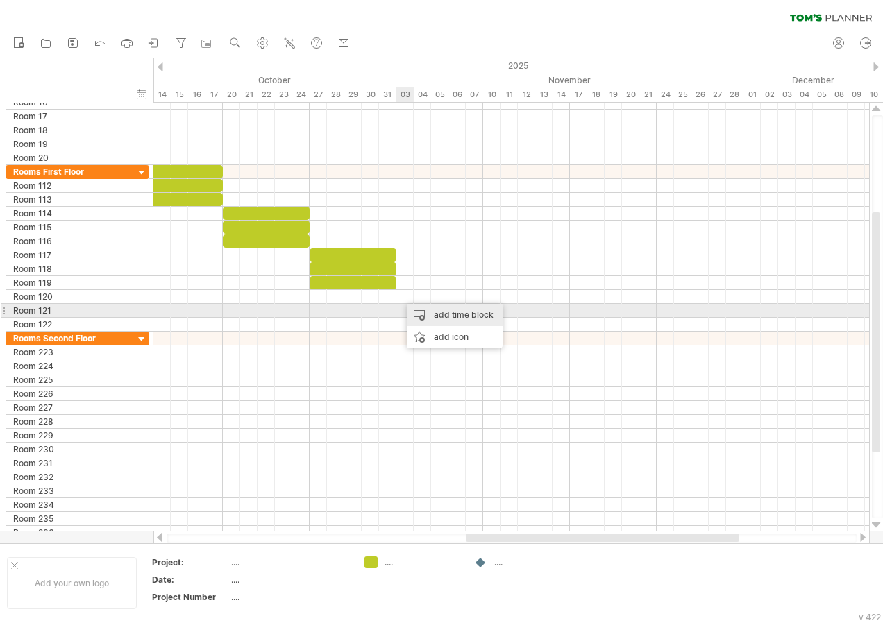
click at [428, 313] on div "add time block" at bounding box center [455, 315] width 96 height 22
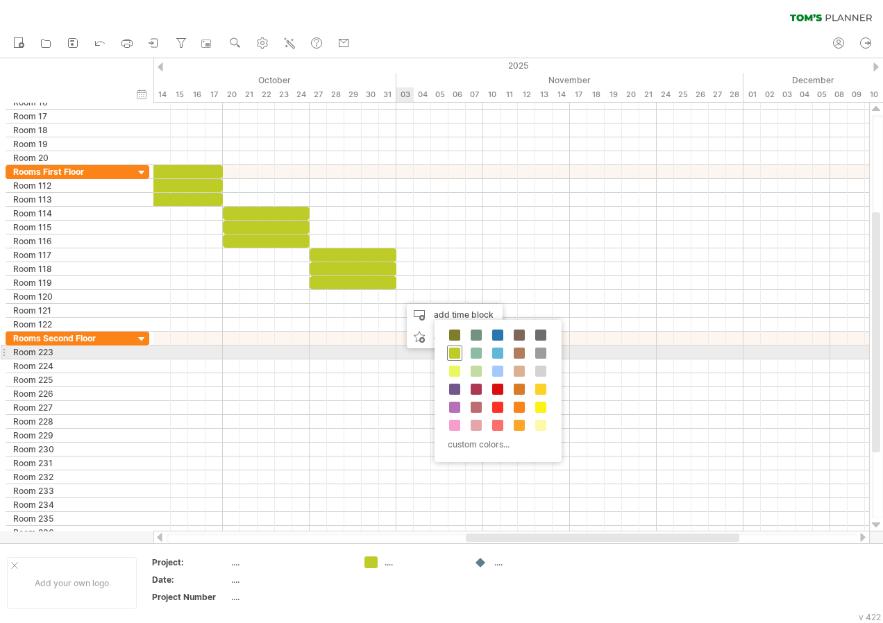
drag, startPoint x: 454, startPoint y: 349, endPoint x: 439, endPoint y: 338, distance: 18.3
click at [454, 350] on span at bounding box center [454, 353] width 11 height 11
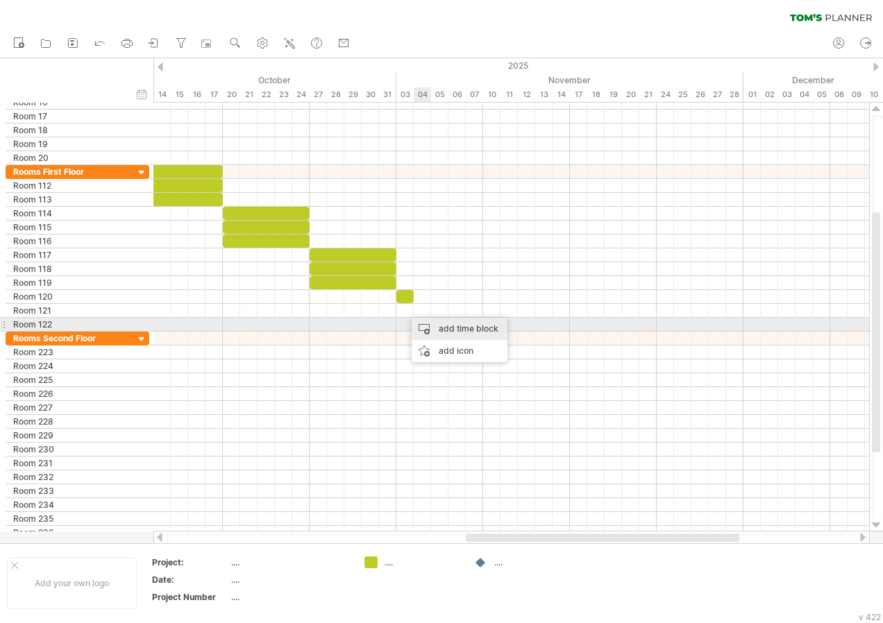
click at [435, 331] on div "add time block" at bounding box center [460, 329] width 96 height 22
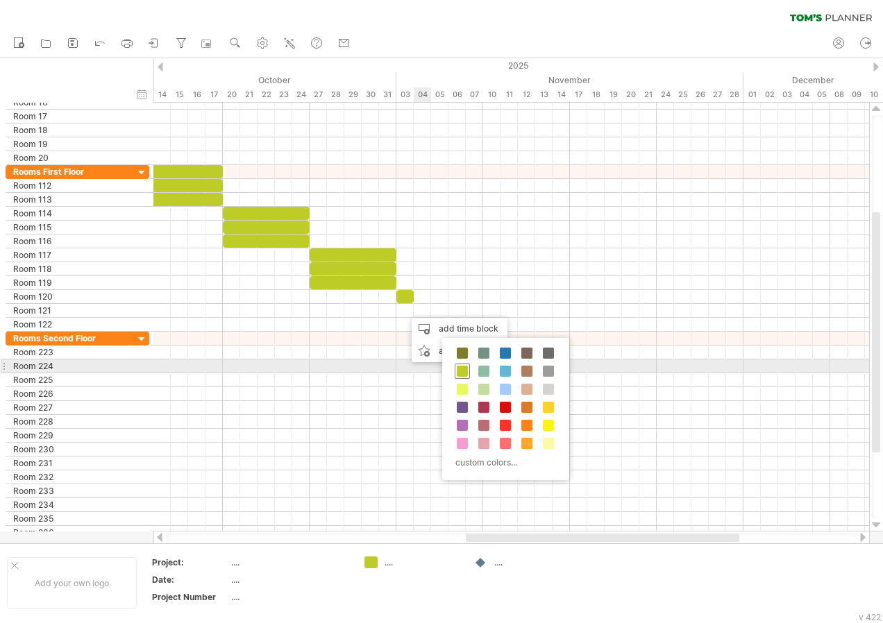
click at [461, 368] on span at bounding box center [462, 371] width 11 height 11
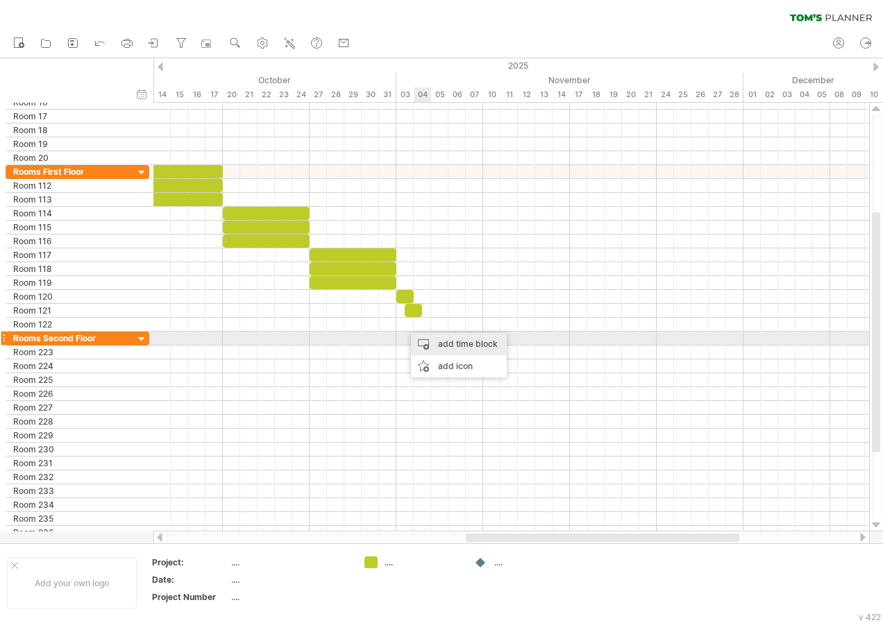
click at [436, 344] on div "add time block" at bounding box center [459, 344] width 96 height 22
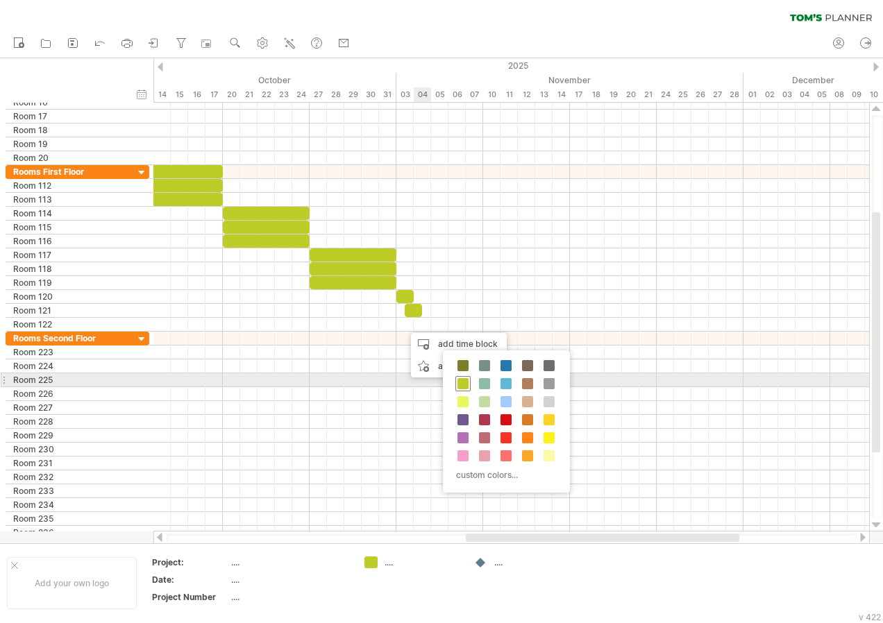
click at [464, 384] on span at bounding box center [462, 383] width 11 height 11
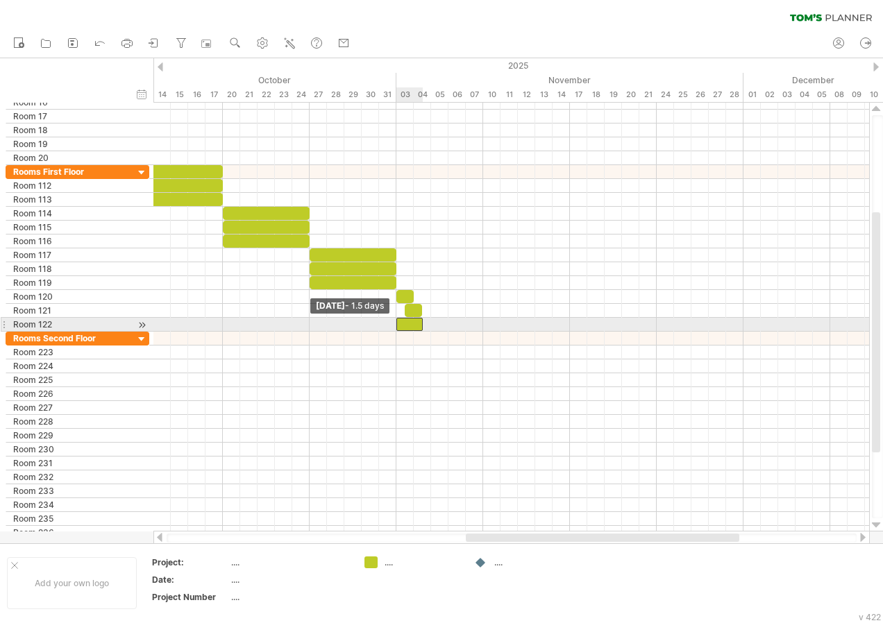
drag, startPoint x: 404, startPoint y: 326, endPoint x: 396, endPoint y: 326, distance: 7.6
click at [396, 326] on span at bounding box center [397, 324] width 6 height 13
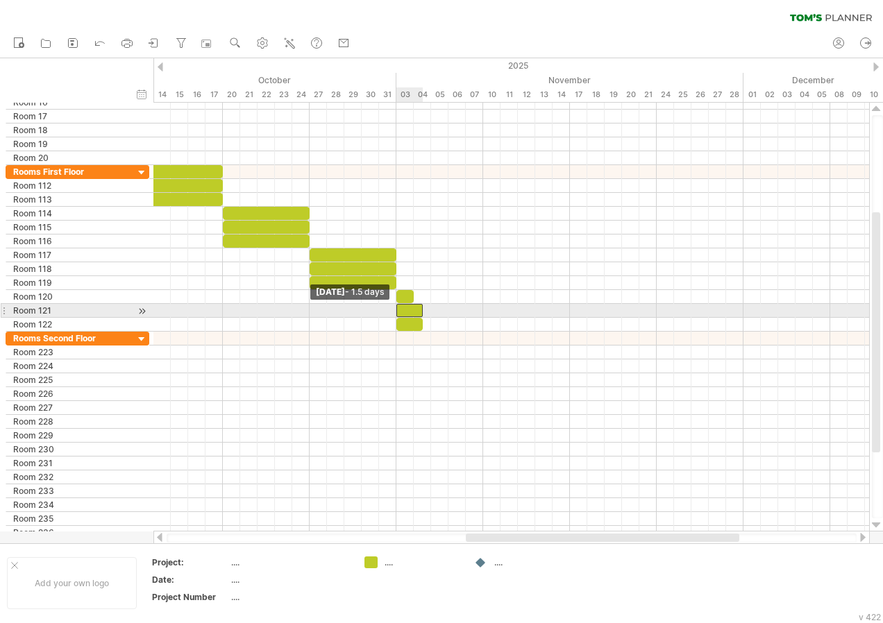
drag, startPoint x: 405, startPoint y: 310, endPoint x: 396, endPoint y: 310, distance: 9.7
click at [396, 310] on span at bounding box center [397, 310] width 6 height 13
drag, startPoint x: 413, startPoint y: 294, endPoint x: 481, endPoint y: 306, distance: 69.0
click at [481, 306] on div "[DATE] - 5.0 days [DATE] - 1.5 days" at bounding box center [511, 317] width 716 height 429
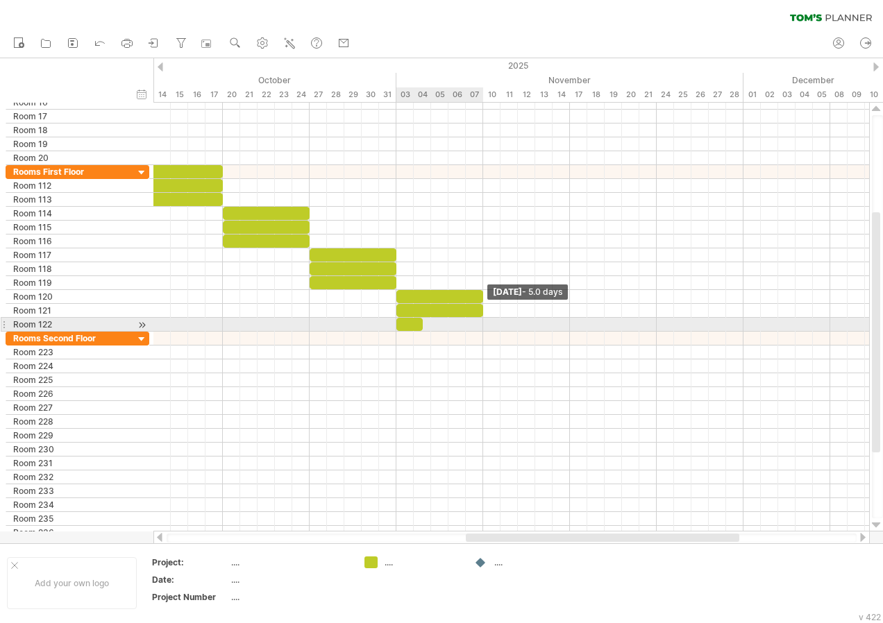
drag, startPoint x: 421, startPoint y: 314, endPoint x: 478, endPoint y: 321, distance: 57.3
click at [478, 321] on div "[DATE] - 5.0 days [DATE] - 1.5 days" at bounding box center [511, 317] width 716 height 429
drag, startPoint x: 421, startPoint y: 327, endPoint x: 478, endPoint y: 332, distance: 57.8
click at [478, 332] on div "[DATE] - 5.0 days [DATE] - 1.5 days" at bounding box center [511, 317] width 716 height 429
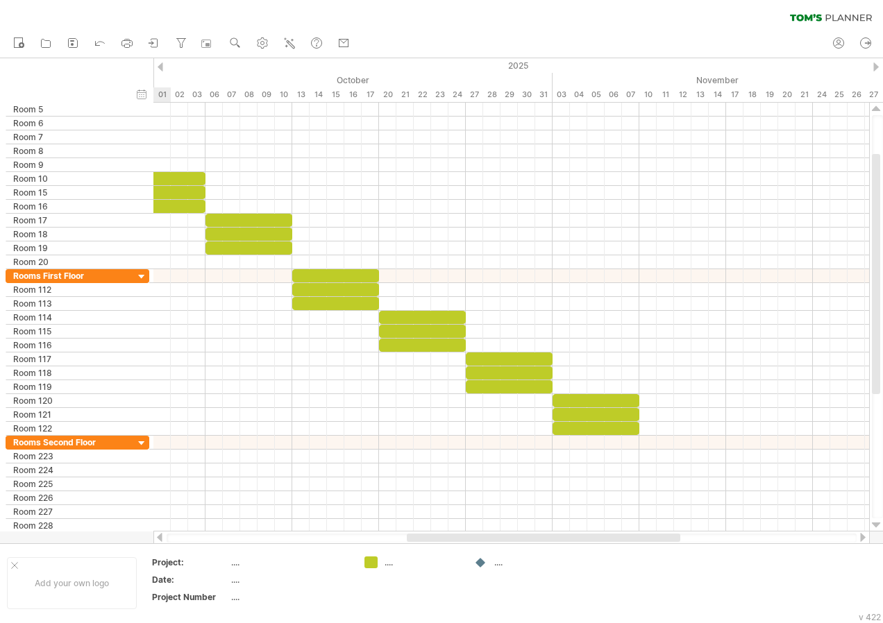
drag, startPoint x: 532, startPoint y: 541, endPoint x: 473, endPoint y: 540, distance: 59.0
click at [473, 540] on div at bounding box center [543, 538] width 273 height 8
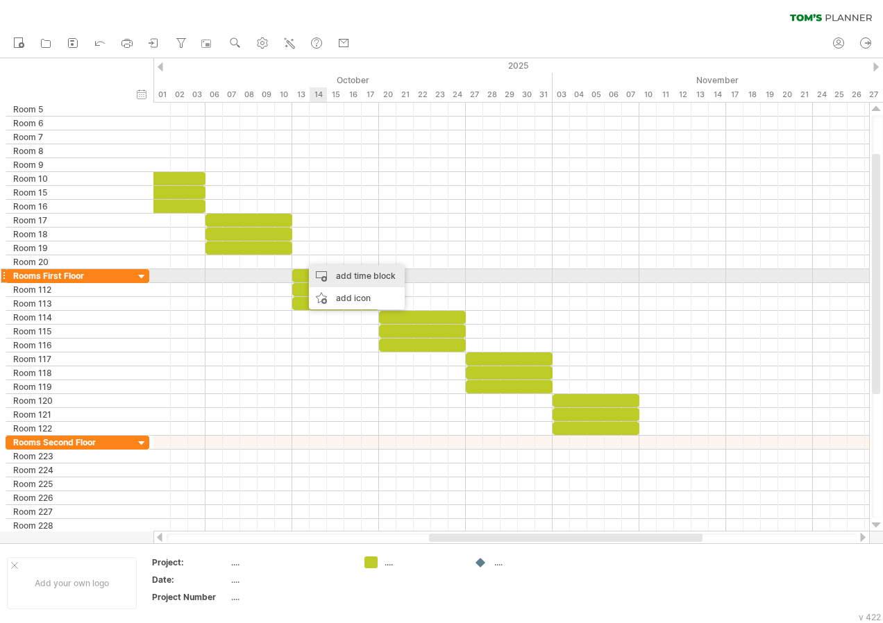
click at [332, 278] on div "add time block" at bounding box center [357, 276] width 96 height 22
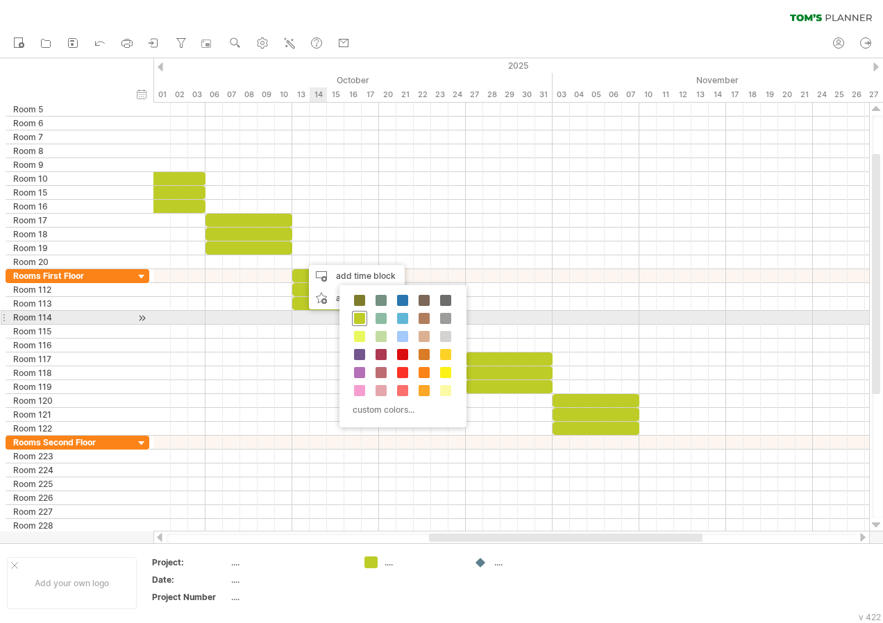
click at [357, 323] on span at bounding box center [359, 318] width 11 height 11
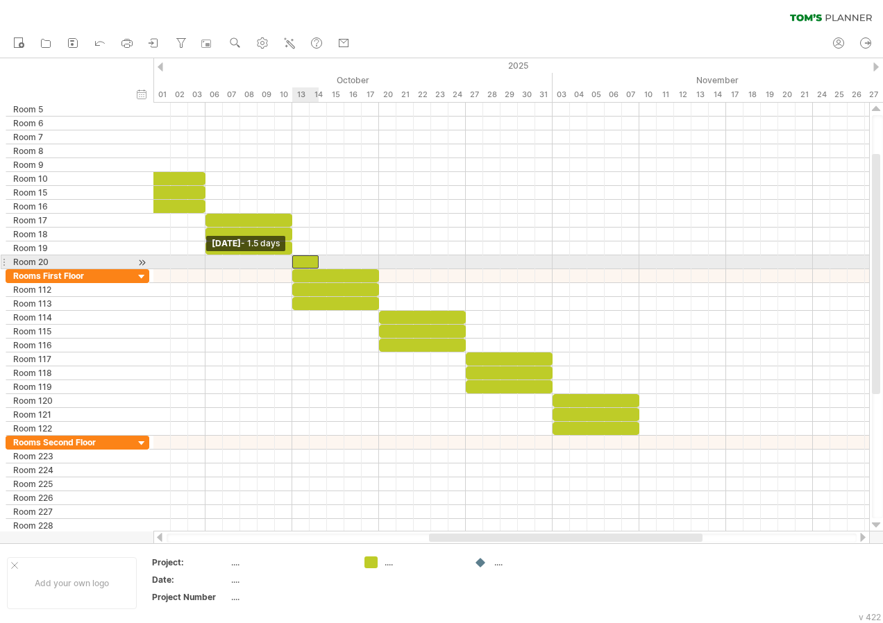
drag, startPoint x: 301, startPoint y: 262, endPoint x: 293, endPoint y: 262, distance: 8.3
click at [293, 262] on span at bounding box center [292, 261] width 6 height 13
drag, startPoint x: 317, startPoint y: 264, endPoint x: 376, endPoint y: 265, distance: 59.0
click at [376, 265] on span at bounding box center [379, 261] width 6 height 13
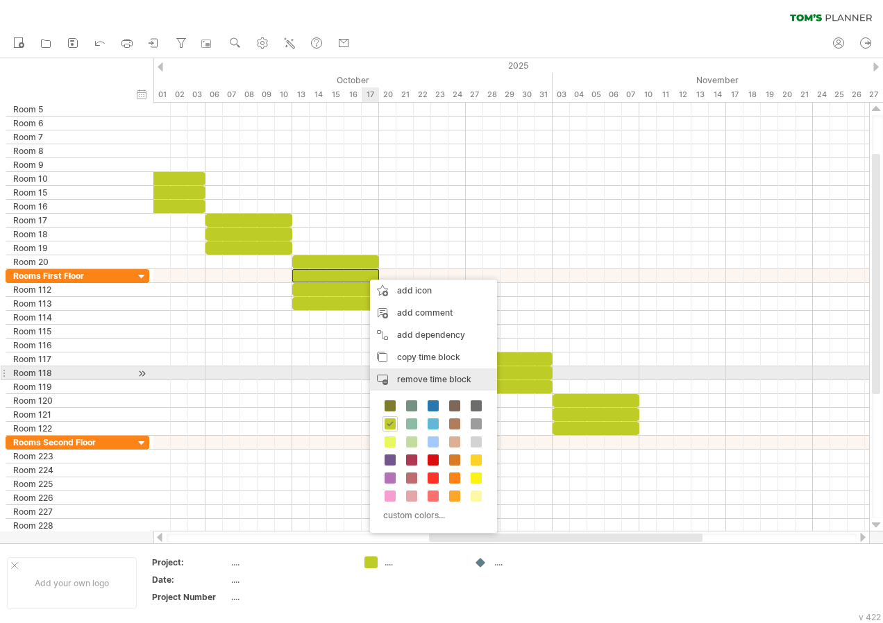
click at [463, 373] on div "remove time block remove selected items" at bounding box center [433, 380] width 127 height 22
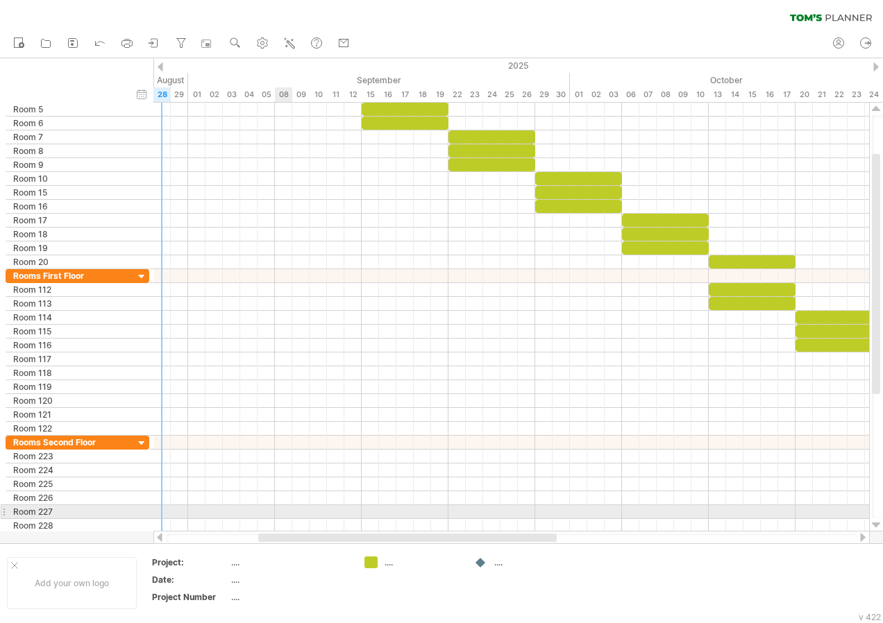
drag, startPoint x: 462, startPoint y: 539, endPoint x: 291, endPoint y: 516, distance: 172.3
click at [291, 516] on div "Trying to reach [DOMAIN_NAME] Connected again... 0% clear filter new" at bounding box center [441, 311] width 883 height 623
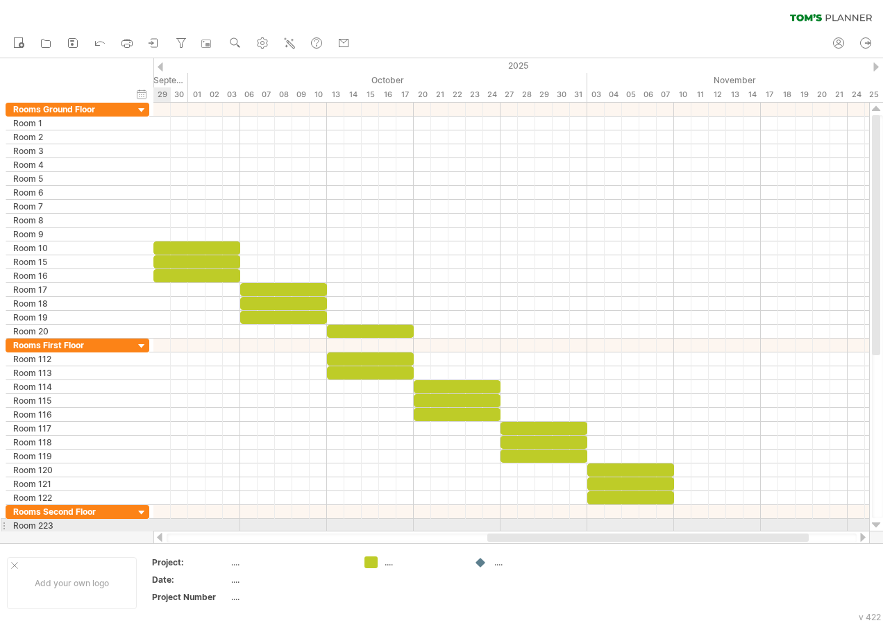
drag, startPoint x: 580, startPoint y: 537, endPoint x: 747, endPoint y: 532, distance: 168.1
click at [747, 532] on div at bounding box center [511, 538] width 716 height 14
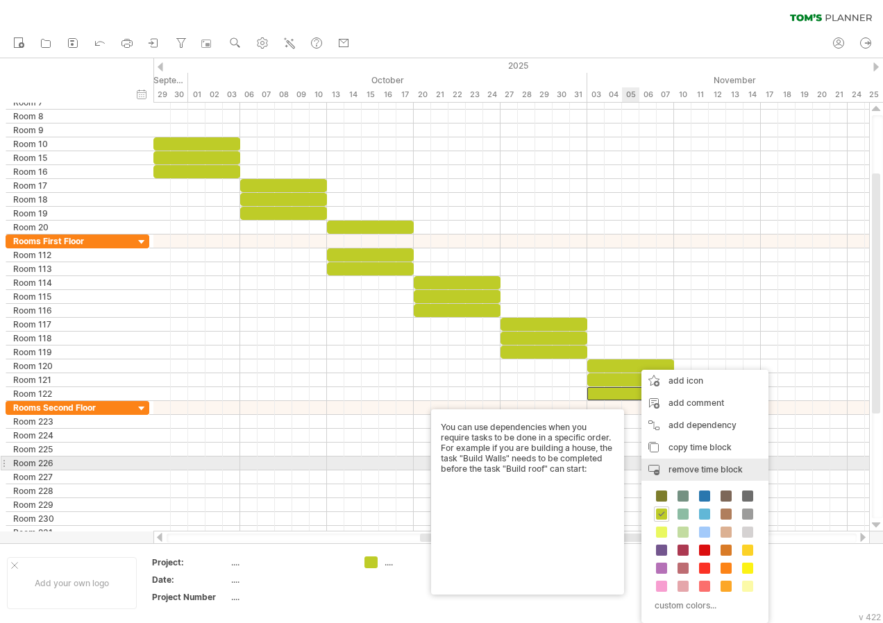
click at [707, 470] on span "remove time block" at bounding box center [705, 469] width 74 height 10
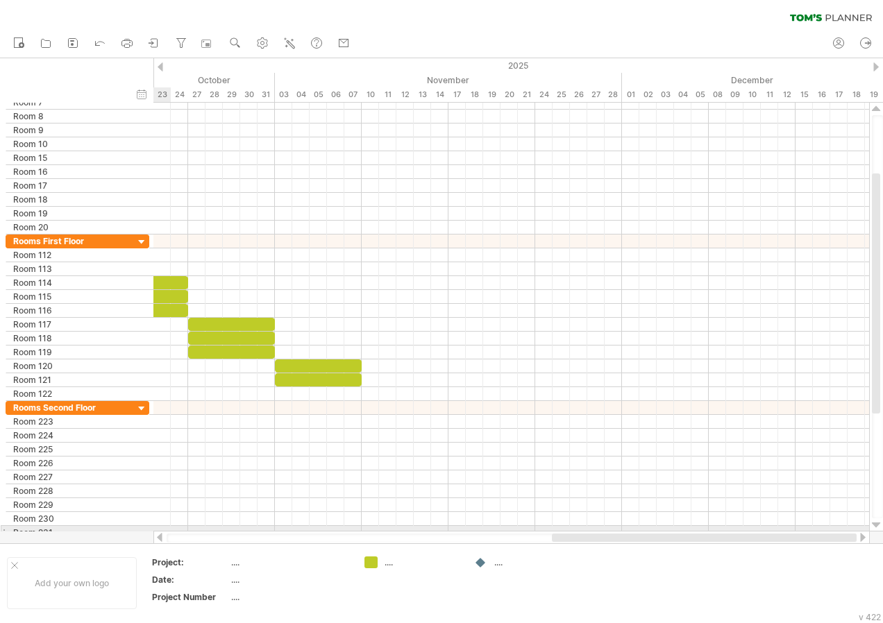
drag, startPoint x: 560, startPoint y: 541, endPoint x: 776, endPoint y: 531, distance: 216.1
click at [776, 531] on div at bounding box center [511, 538] width 716 height 14
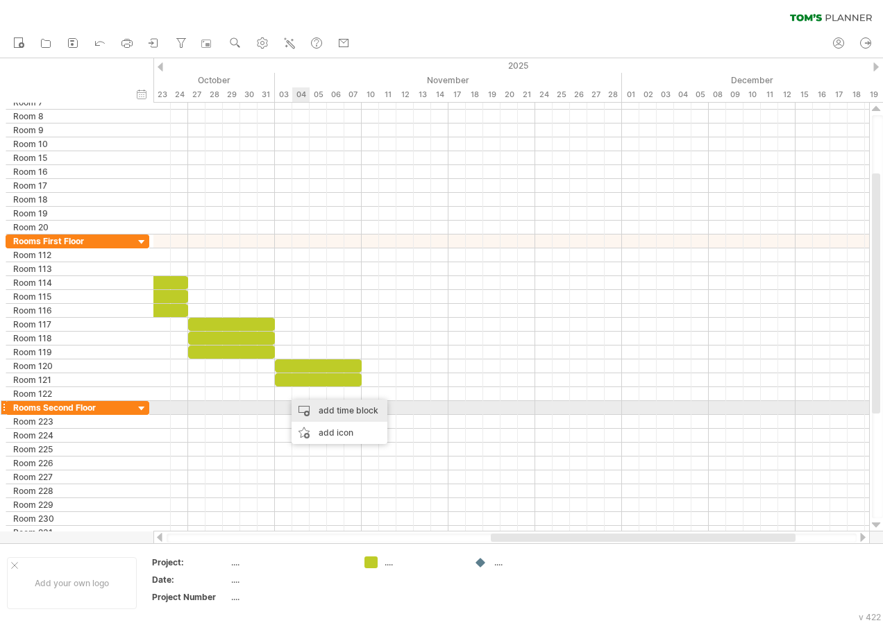
click at [319, 412] on div "add time block" at bounding box center [340, 411] width 96 height 22
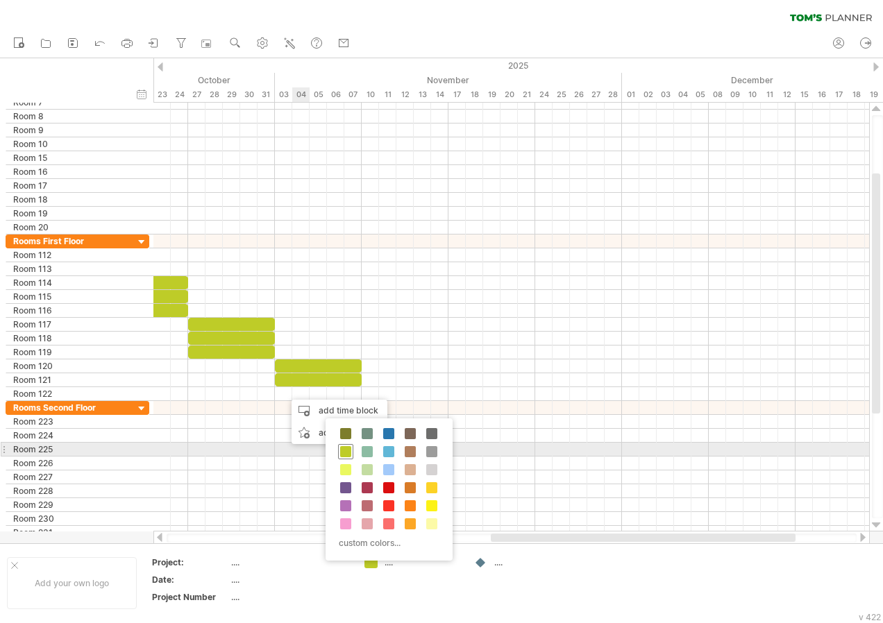
click at [341, 448] on span at bounding box center [345, 451] width 11 height 11
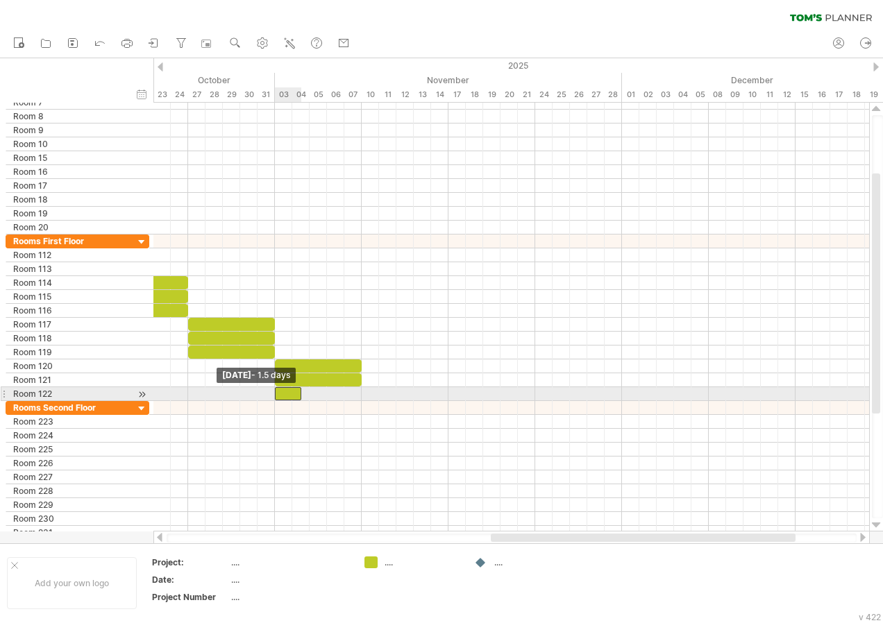
drag, startPoint x: 283, startPoint y: 393, endPoint x: 272, endPoint y: 393, distance: 11.1
click at [272, 393] on span at bounding box center [275, 393] width 6 height 13
drag, startPoint x: 302, startPoint y: 394, endPoint x: 360, endPoint y: 397, distance: 58.4
click at [360, 397] on span at bounding box center [362, 393] width 6 height 13
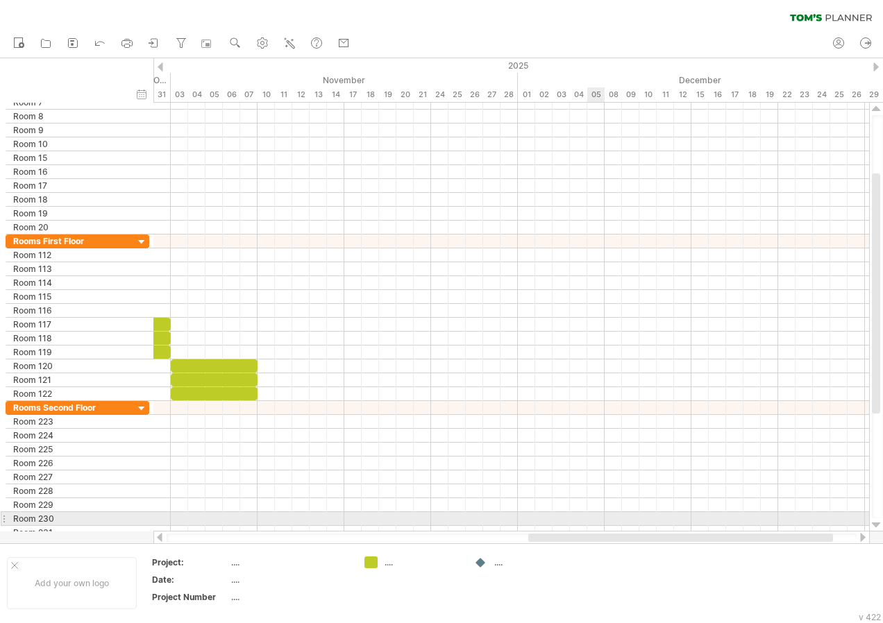
drag, startPoint x: 556, startPoint y: 539, endPoint x: 593, endPoint y: 514, distance: 44.7
click at [593, 514] on div "Trying to reach [DOMAIN_NAME] Connected again... 0% clear filter new" at bounding box center [441, 311] width 883 height 623
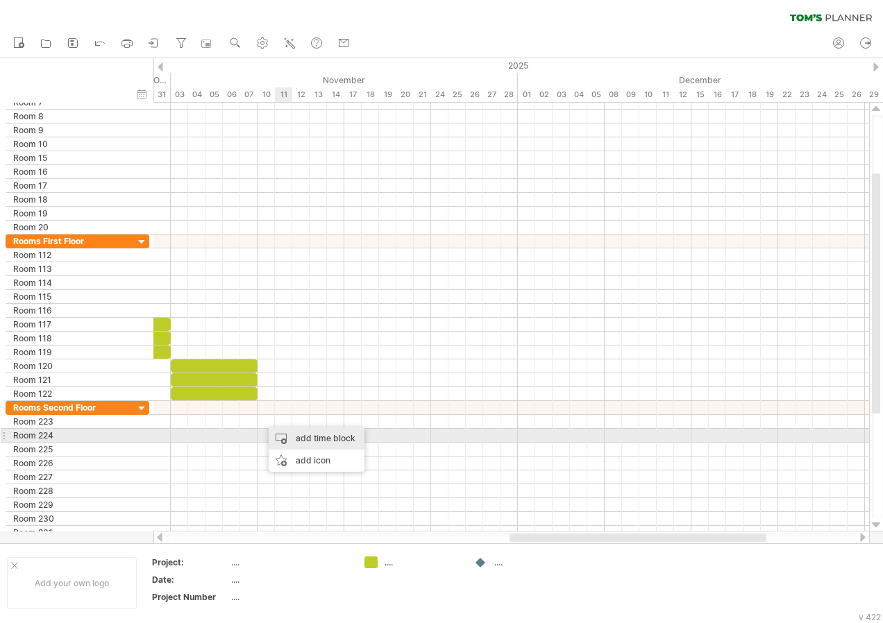
click at [294, 437] on div "add time block" at bounding box center [317, 439] width 96 height 22
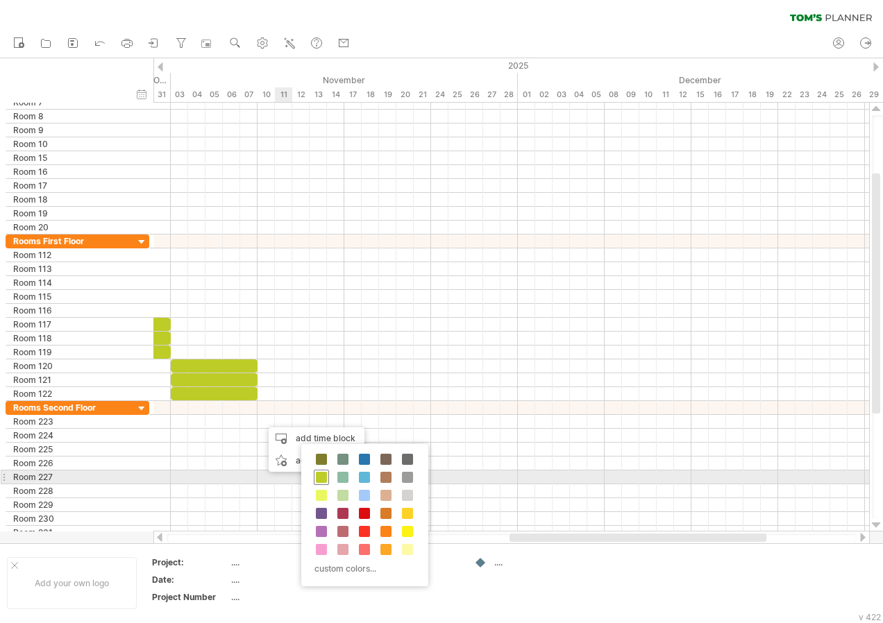
click at [324, 476] on span at bounding box center [321, 477] width 11 height 11
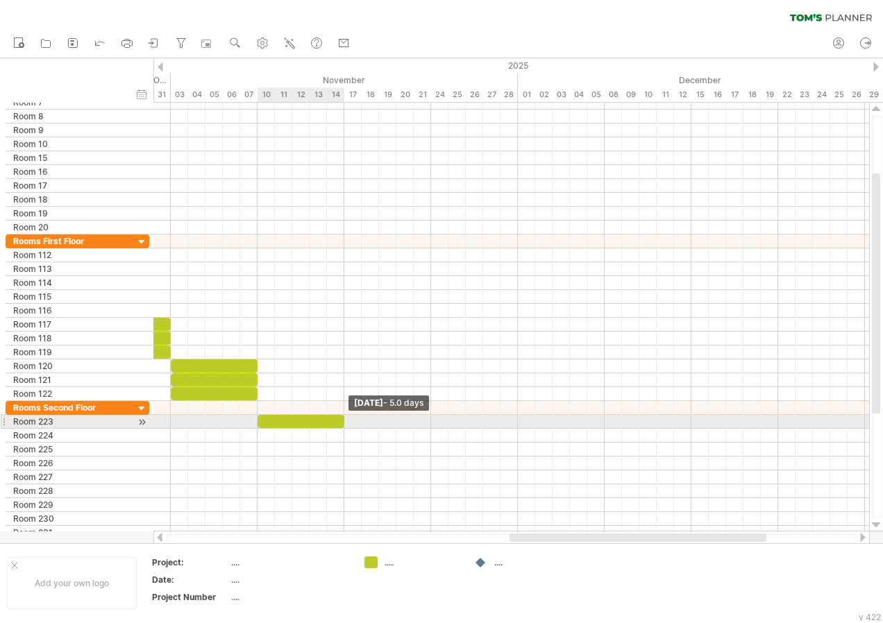
drag, startPoint x: 273, startPoint y: 421, endPoint x: 341, endPoint y: 429, distance: 68.5
click at [341, 429] on div "[DATE] - 5.0 days [DATE] - 1.5 days" at bounding box center [511, 317] width 716 height 429
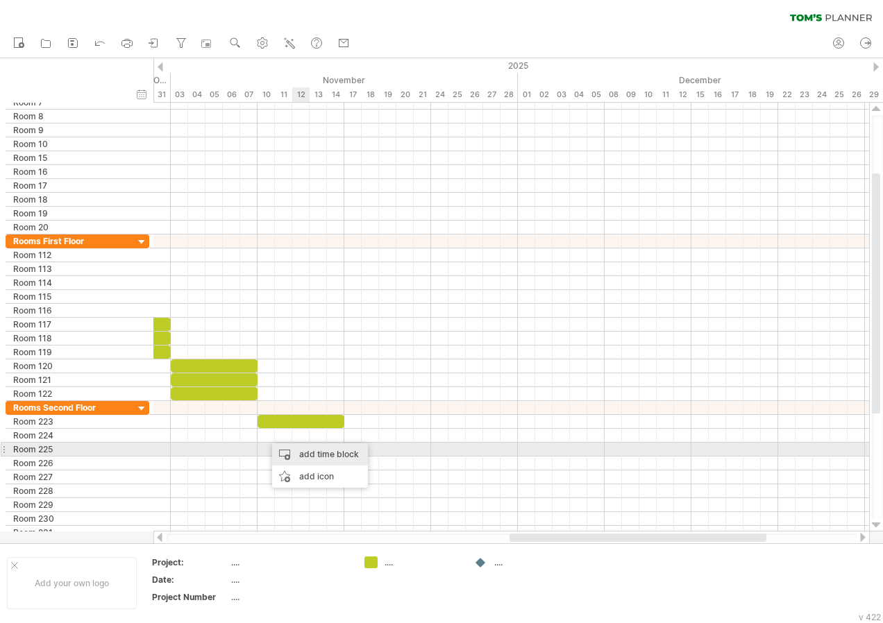
click at [312, 452] on div "add time block" at bounding box center [320, 455] width 96 height 22
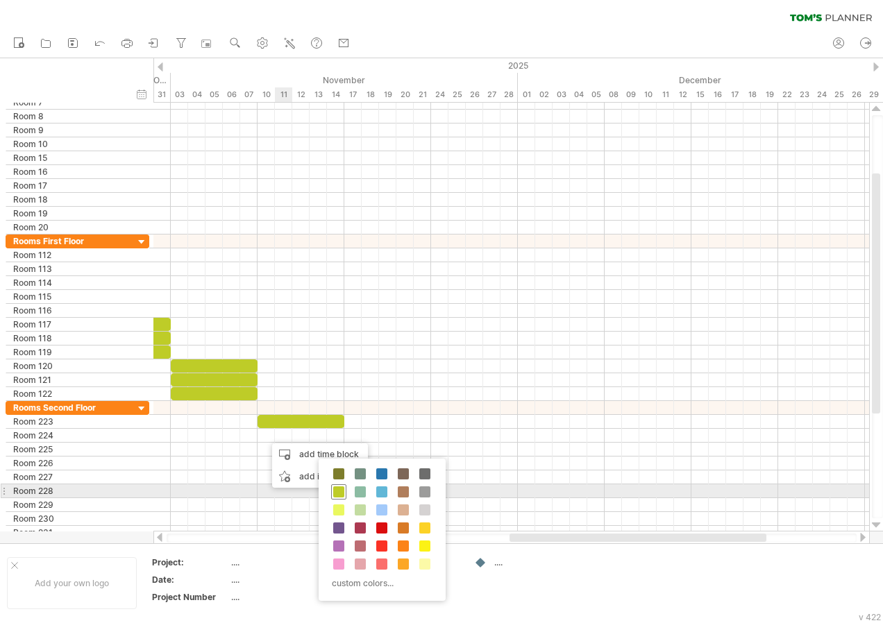
click at [338, 491] on span at bounding box center [338, 492] width 11 height 11
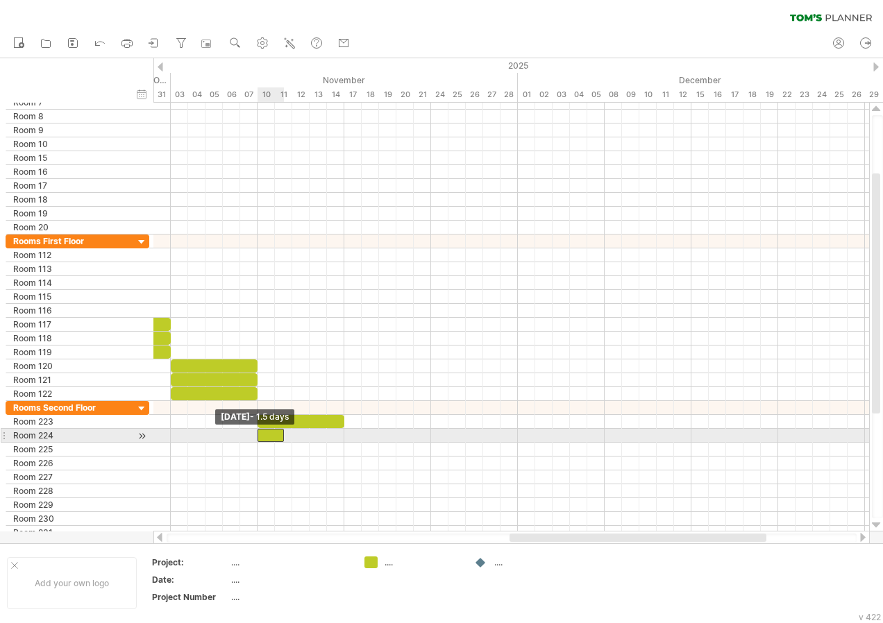
drag, startPoint x: 264, startPoint y: 434, endPoint x: 257, endPoint y: 436, distance: 7.8
click at [257, 436] on span at bounding box center [258, 435] width 6 height 13
drag, startPoint x: 283, startPoint y: 436, endPoint x: 343, endPoint y: 443, distance: 60.1
click at [343, 443] on div "[DATE] - 5.0 days [DATE] - 1.5 days" at bounding box center [511, 317] width 716 height 429
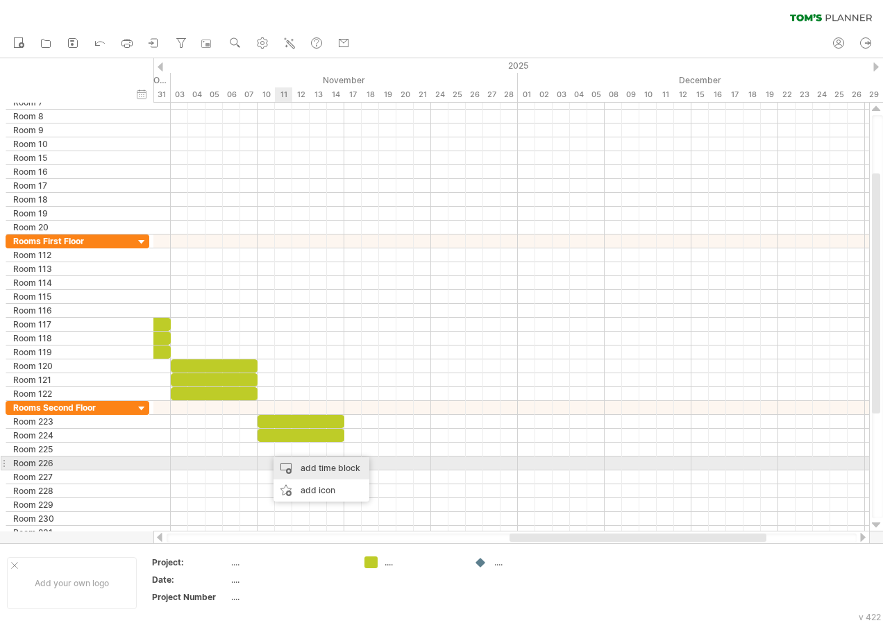
click at [303, 469] on div "add time block" at bounding box center [321, 468] width 96 height 22
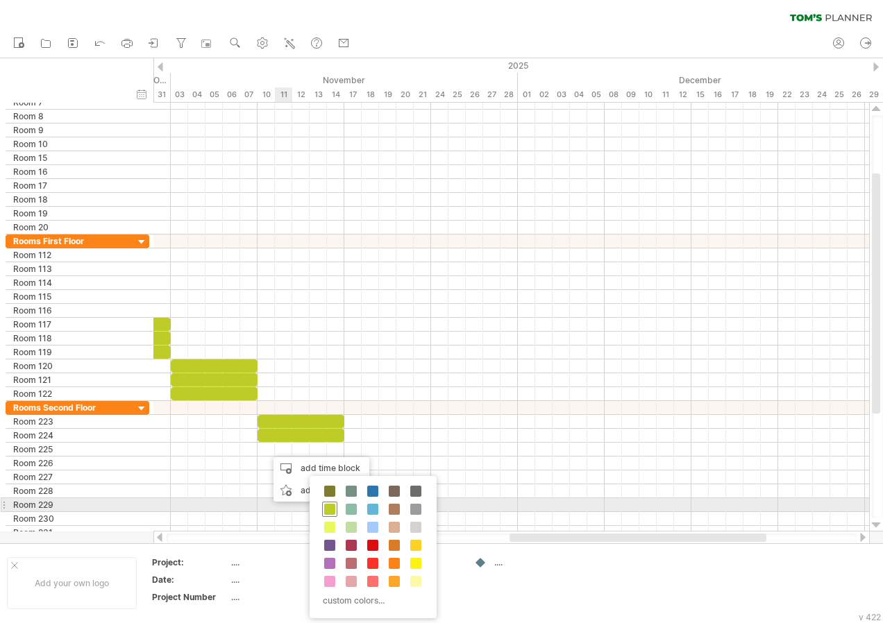
click at [332, 507] on span at bounding box center [329, 509] width 11 height 11
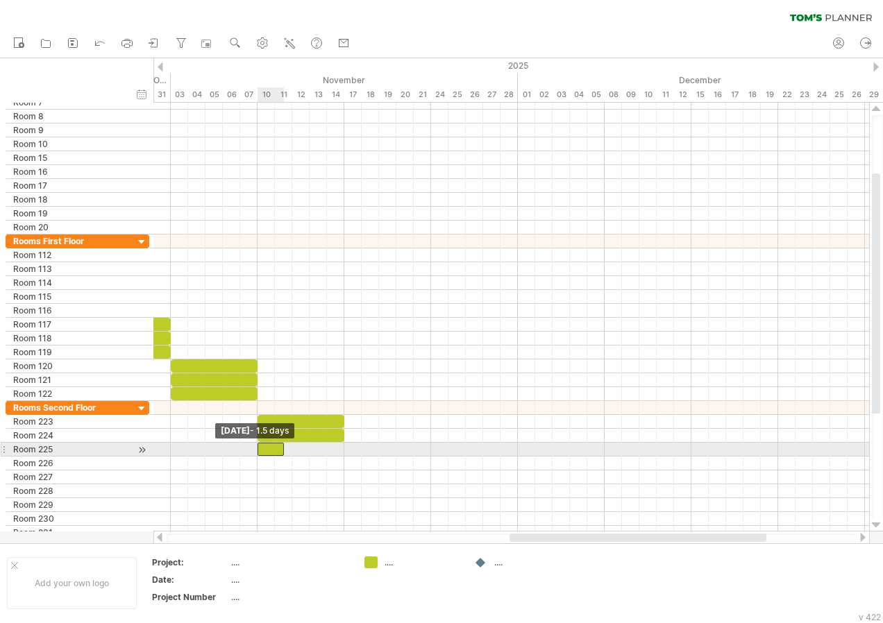
click at [261, 451] on div at bounding box center [270, 449] width 26 height 13
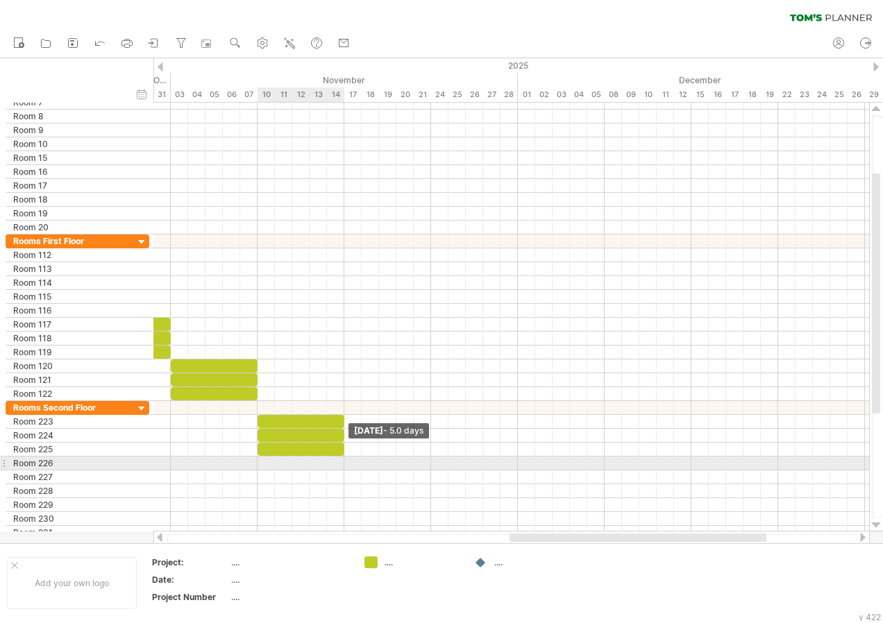
drag, startPoint x: 284, startPoint y: 450, endPoint x: 341, endPoint y: 459, distance: 58.3
click at [341, 459] on div "[DATE] - 5.0 days [DATE] - 1.5 days" at bounding box center [511, 317] width 716 height 429
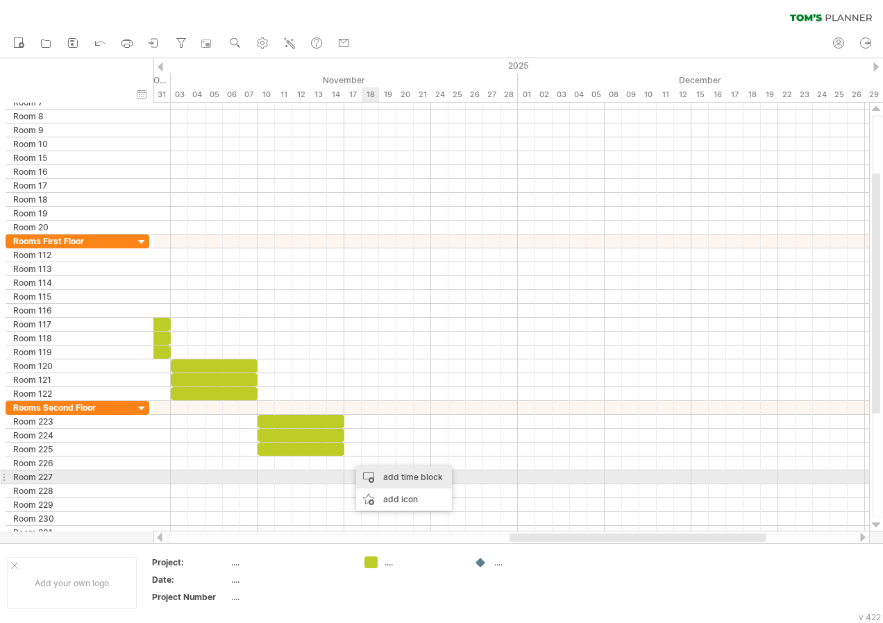
click at [381, 475] on div "add time block" at bounding box center [404, 477] width 96 height 22
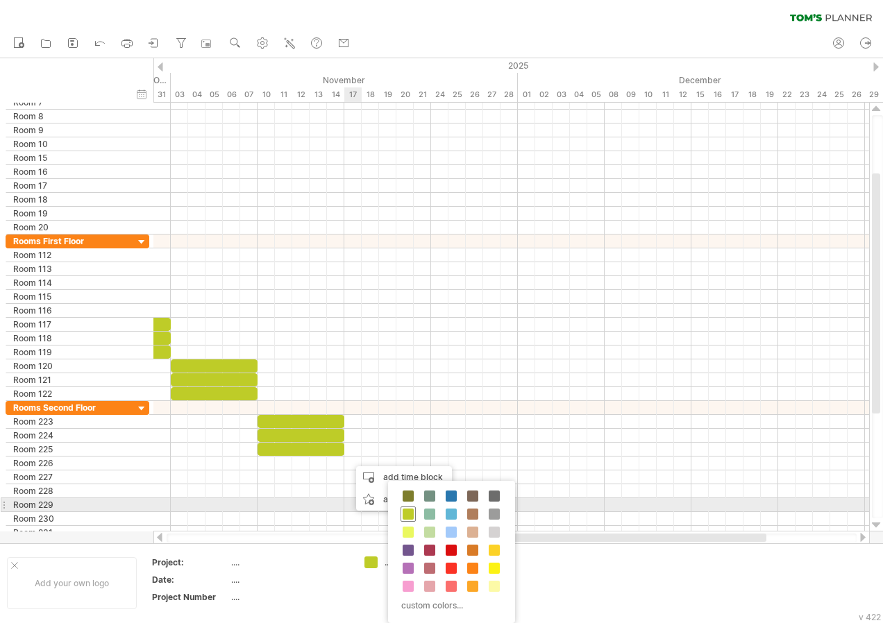
click at [403, 512] on span at bounding box center [408, 514] width 11 height 11
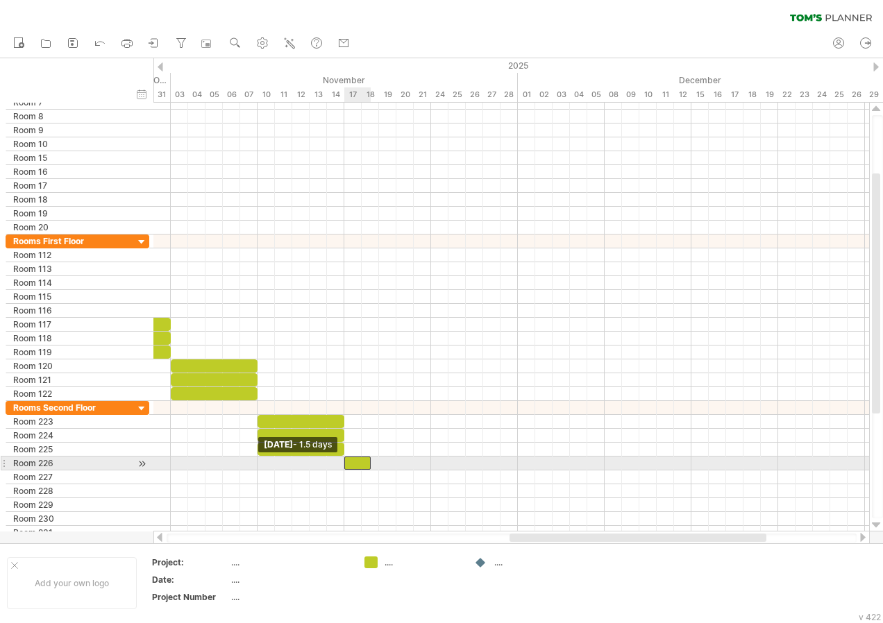
click at [346, 464] on span at bounding box center [344, 463] width 6 height 13
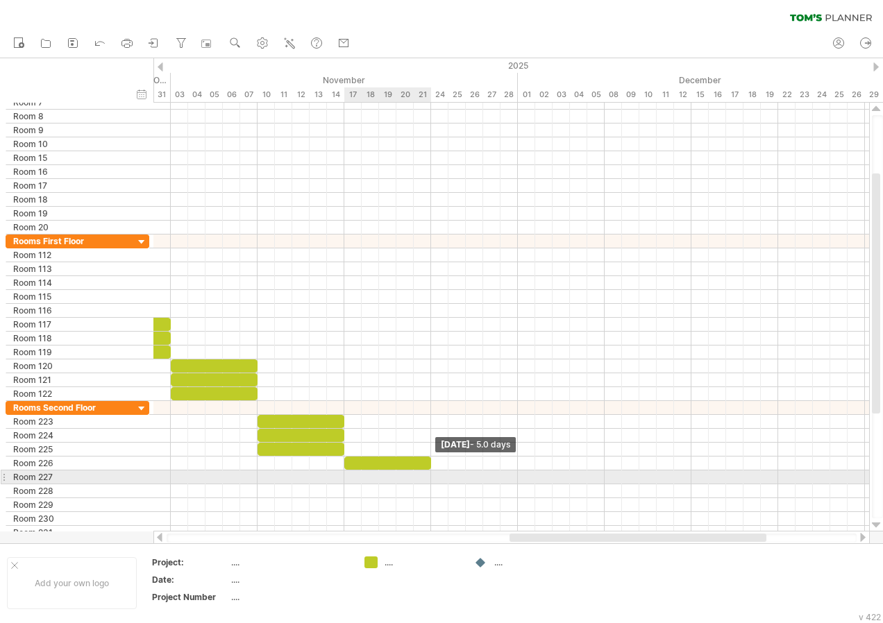
drag, startPoint x: 372, startPoint y: 462, endPoint x: 433, endPoint y: 472, distance: 61.8
click at [433, 472] on div "[DATE] - 5.0 days [DATE] - 1.5 days" at bounding box center [511, 317] width 716 height 429
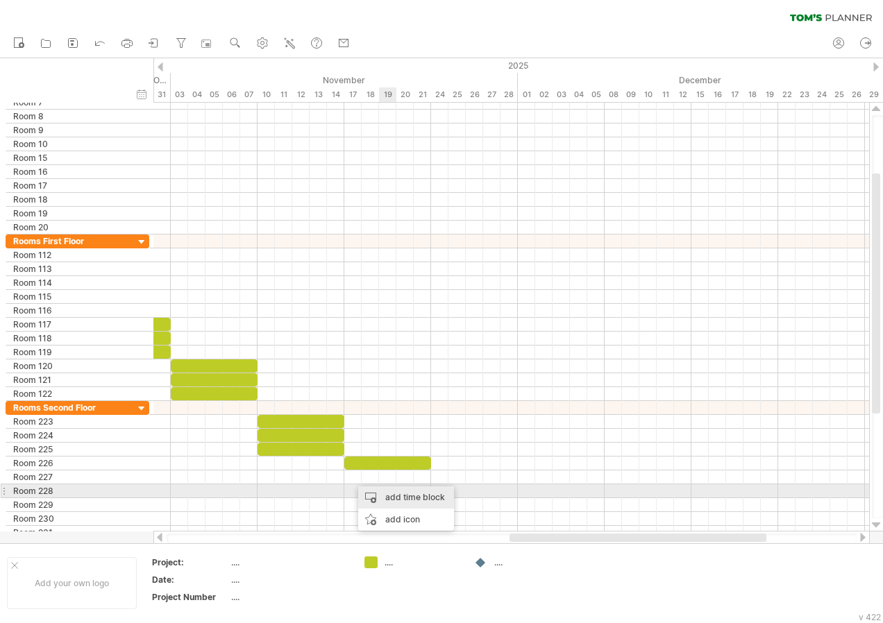
click at [387, 497] on div "add time block" at bounding box center [406, 498] width 96 height 22
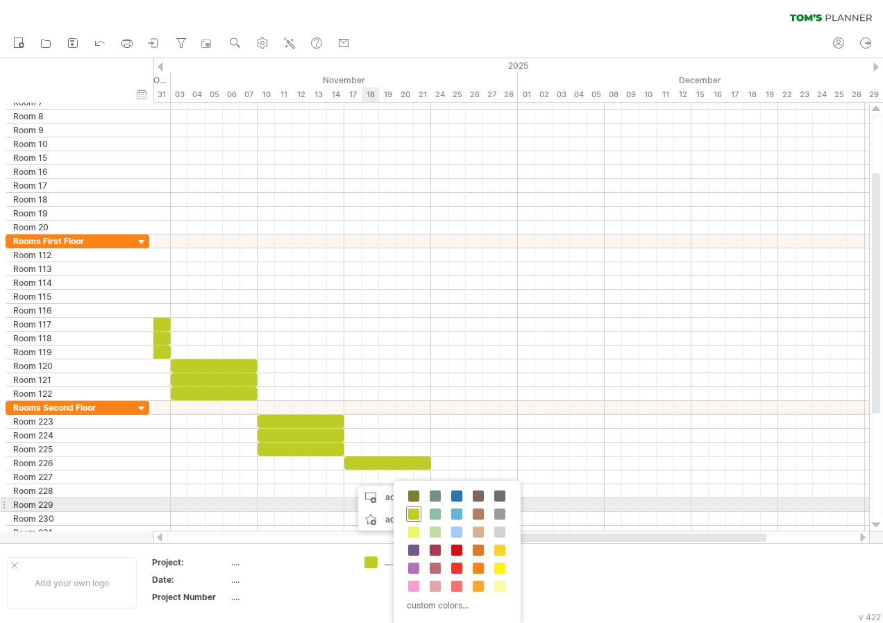
click at [409, 512] on span at bounding box center [413, 514] width 11 height 11
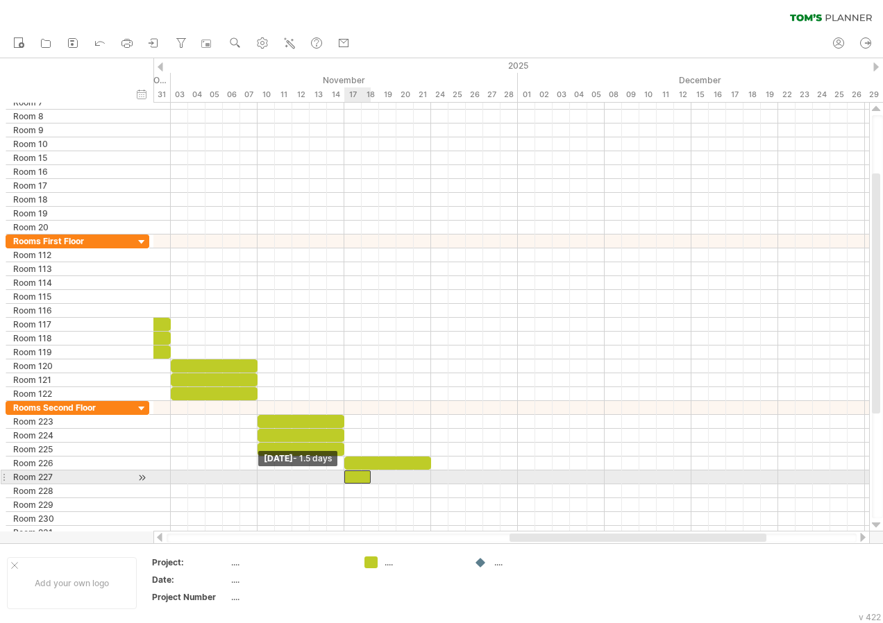
drag, startPoint x: 352, startPoint y: 476, endPoint x: 343, endPoint y: 478, distance: 9.1
click at [343, 478] on span at bounding box center [344, 477] width 6 height 13
drag, startPoint x: 370, startPoint y: 476, endPoint x: 428, endPoint y: 481, distance: 58.5
click at [428, 481] on span at bounding box center [431, 477] width 6 height 13
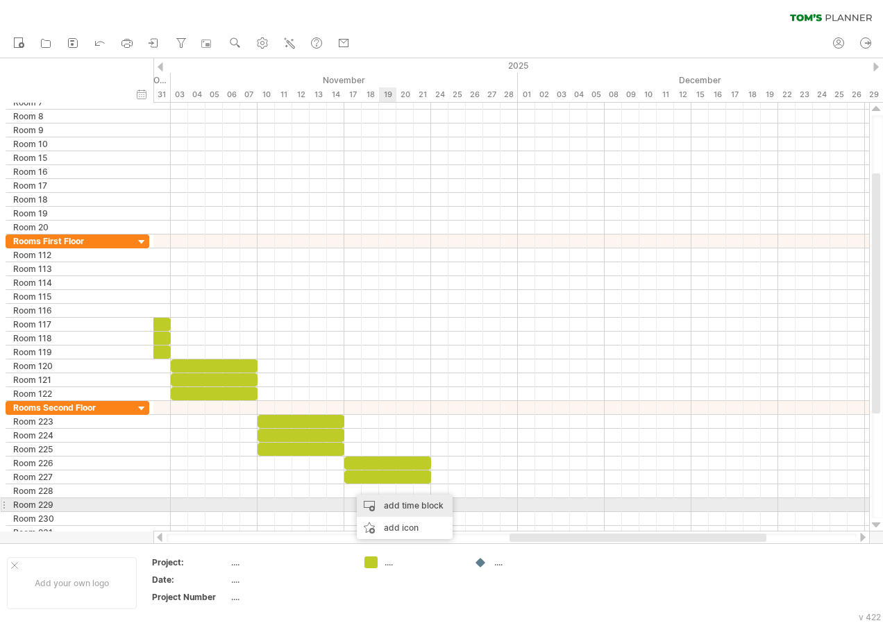
click at [386, 506] on div "add time block" at bounding box center [405, 506] width 96 height 22
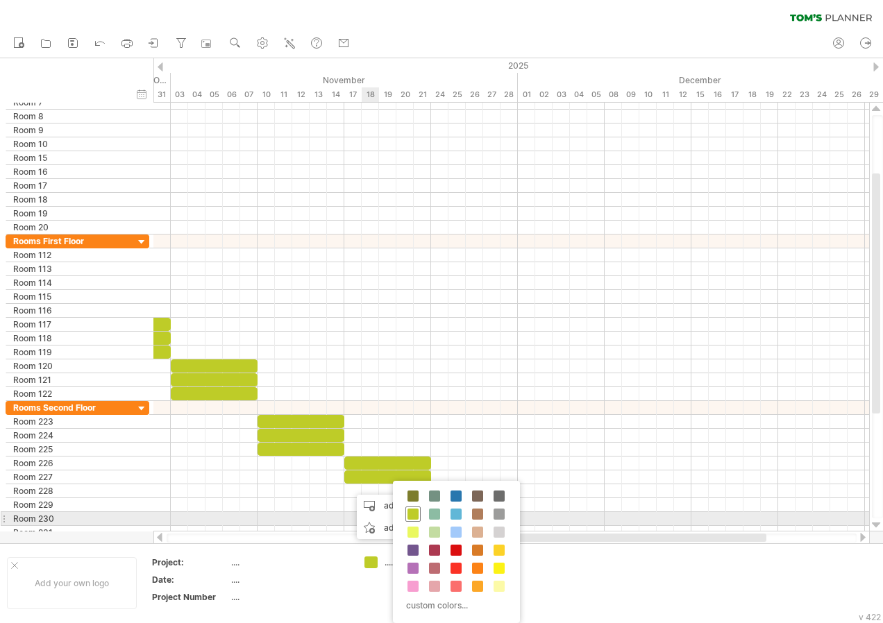
click at [407, 514] on span at bounding box center [412, 514] width 11 height 11
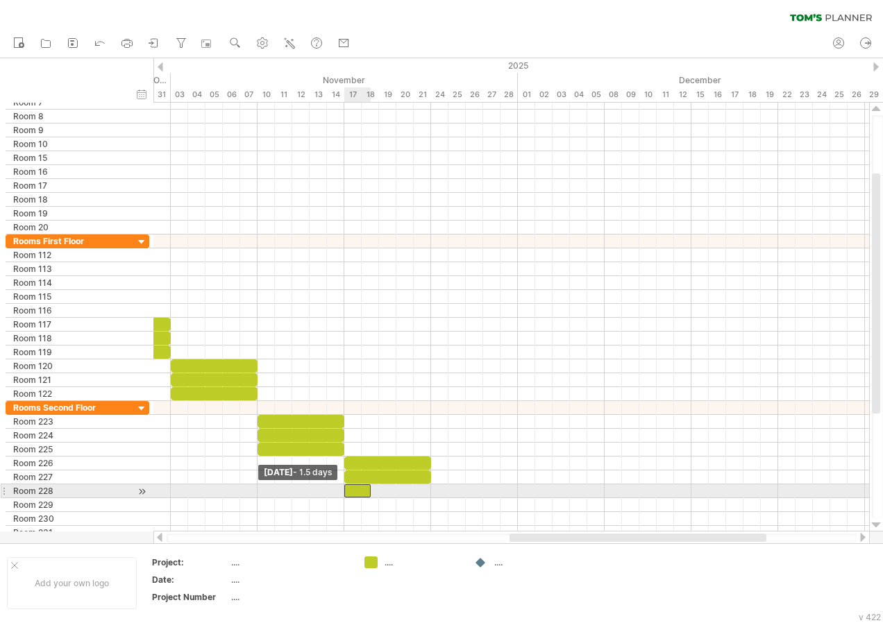
drag, startPoint x: 353, startPoint y: 492, endPoint x: 345, endPoint y: 493, distance: 7.7
click at [345, 493] on span at bounding box center [344, 490] width 6 height 13
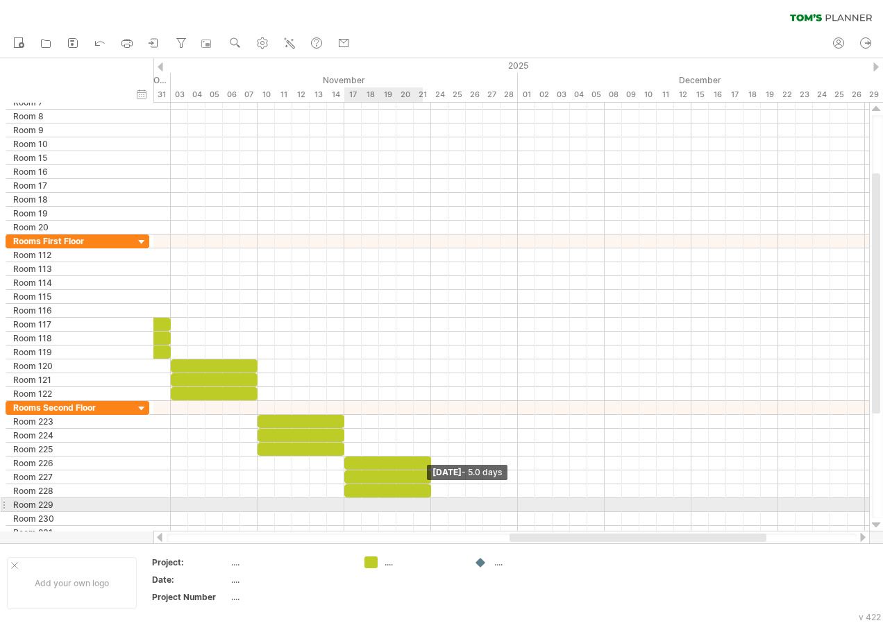
drag, startPoint x: 369, startPoint y: 491, endPoint x: 425, endPoint y: 499, distance: 56.8
click at [425, 499] on div "[DATE] - 5.0 days [DATE] - 1.5 days" at bounding box center [511, 317] width 716 height 429
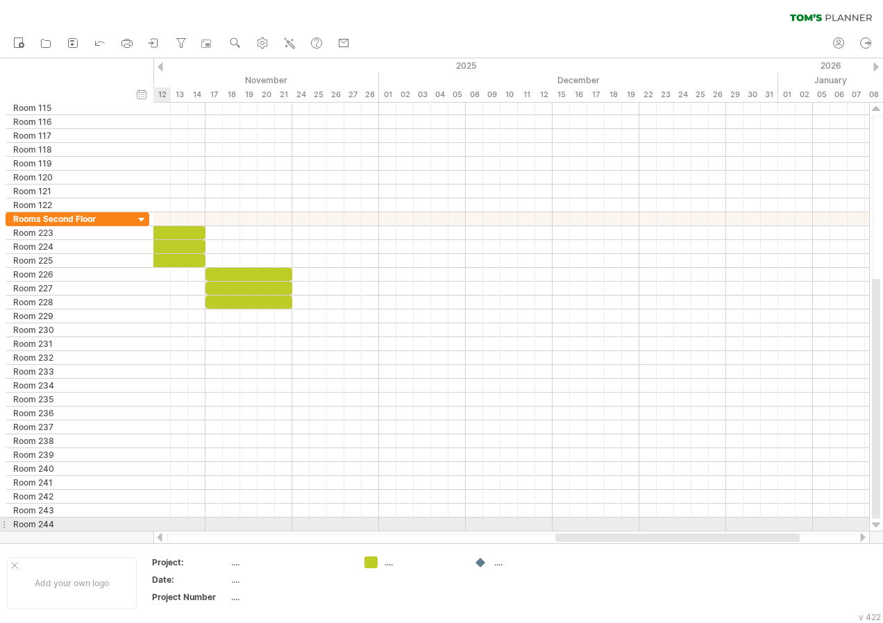
drag, startPoint x: 555, startPoint y: 537, endPoint x: 601, endPoint y: 531, distance: 46.1
click at [601, 531] on div at bounding box center [511, 538] width 716 height 14
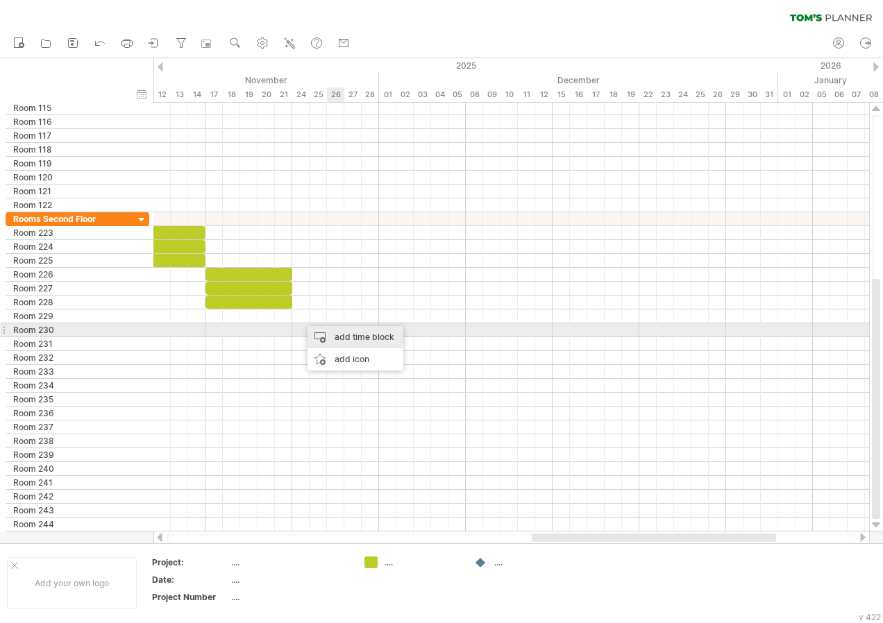
click at [337, 332] on div "add time block" at bounding box center [355, 337] width 96 height 22
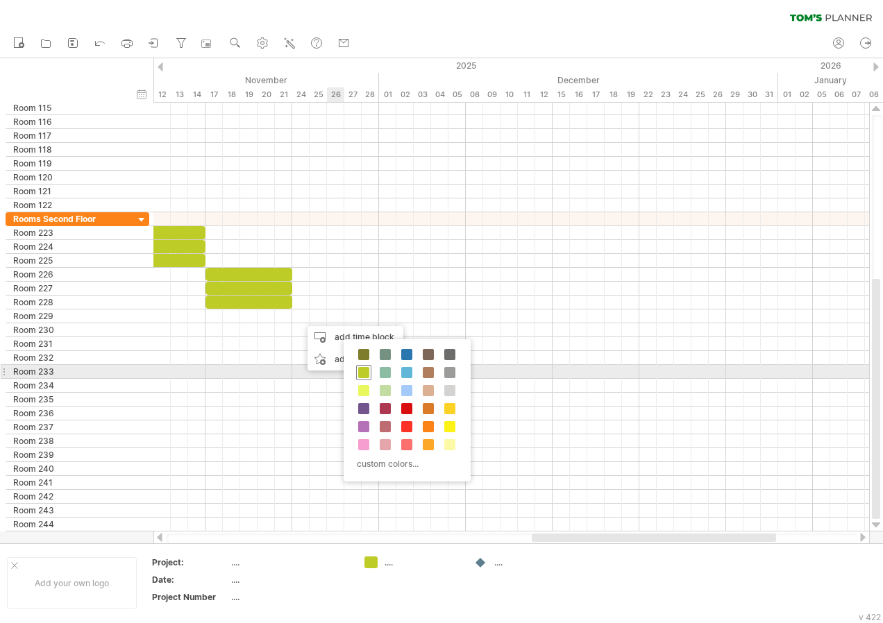
click at [364, 375] on span at bounding box center [363, 372] width 11 height 11
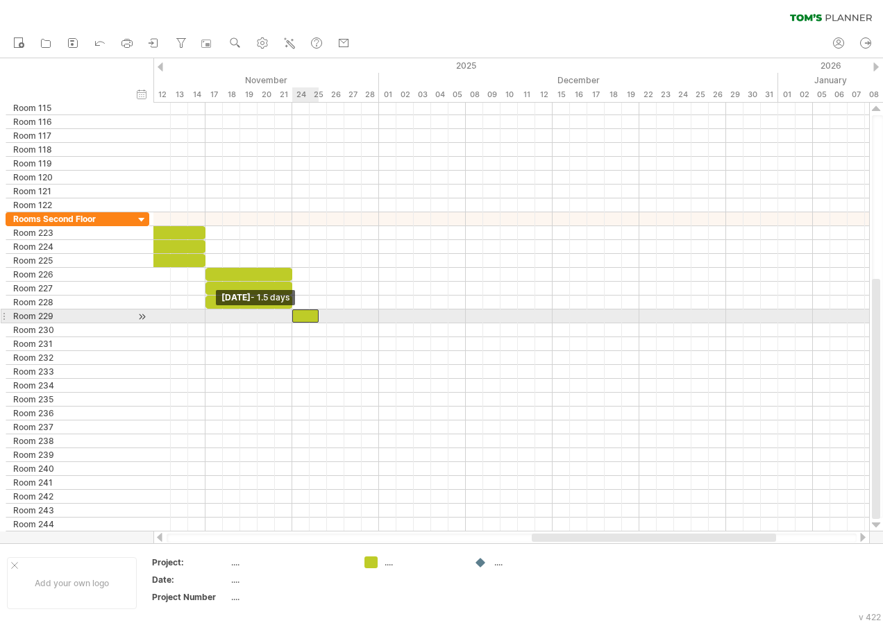
click at [294, 320] on span at bounding box center [292, 316] width 6 height 13
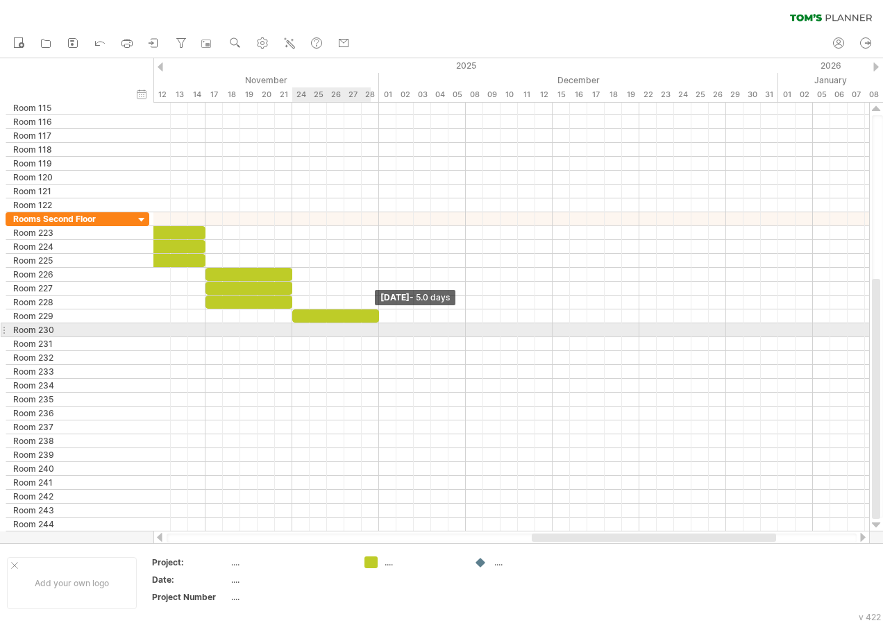
drag, startPoint x: 316, startPoint y: 314, endPoint x: 373, endPoint y: 324, distance: 57.1
click at [373, 324] on div "[DATE] - 5.0 days [DATE] - 1.5 days" at bounding box center [511, 317] width 716 height 429
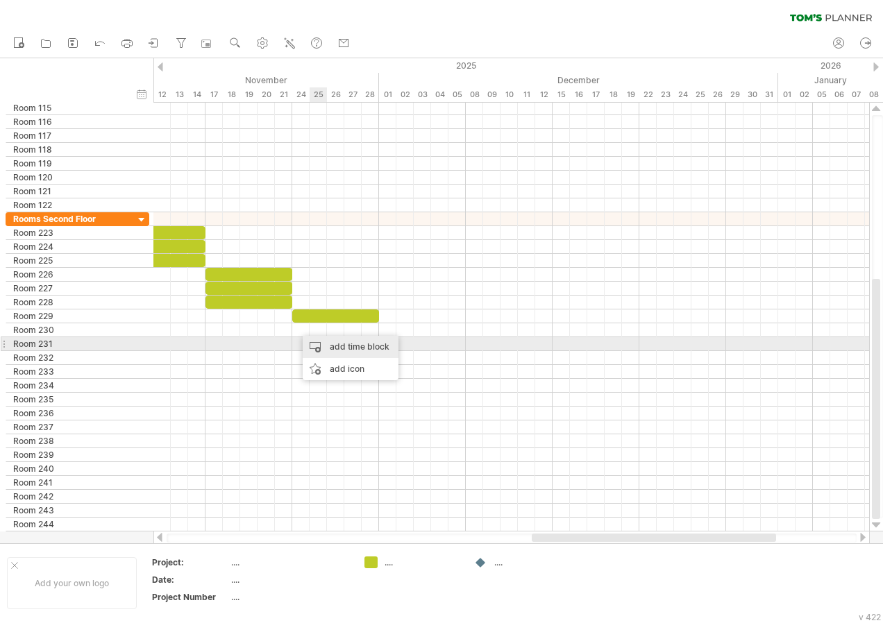
click at [325, 344] on div "add time block" at bounding box center [351, 347] width 96 height 22
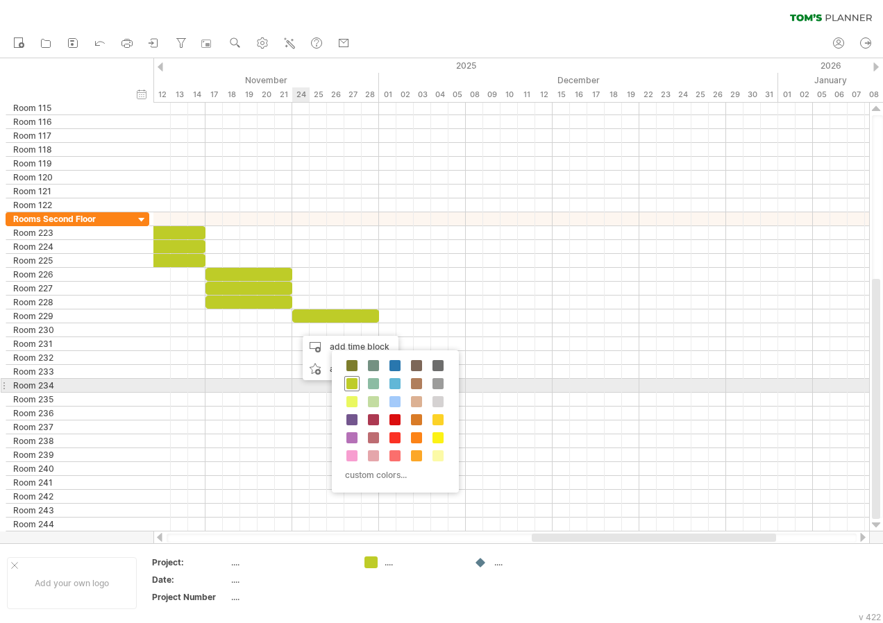
click at [345, 381] on div at bounding box center [351, 383] width 15 height 15
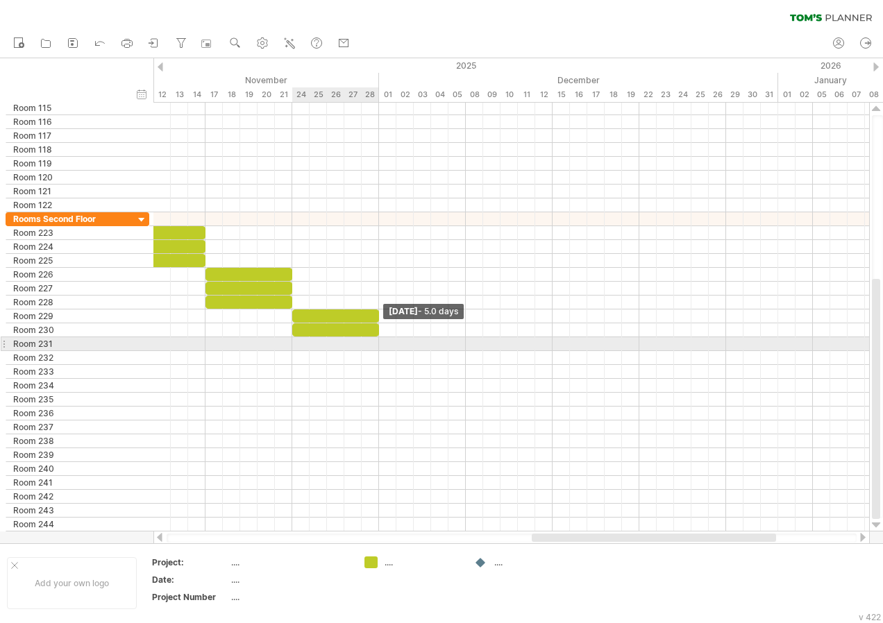
drag, startPoint x: 310, startPoint y: 334, endPoint x: 378, endPoint y: 341, distance: 69.1
click at [378, 341] on div "[DATE] - 5.0 days [DATE] - 1.5 days" at bounding box center [511, 317] width 716 height 429
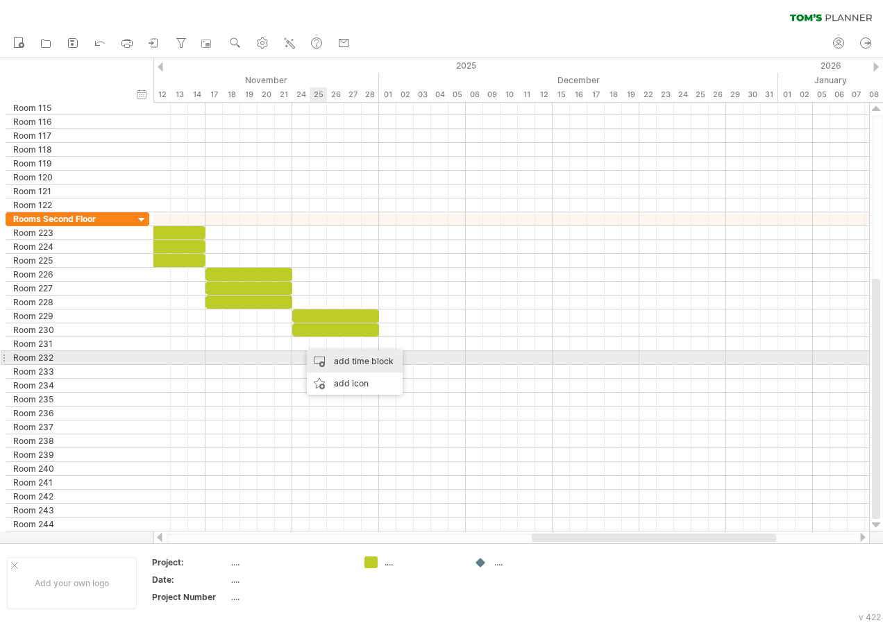
click at [334, 357] on div "add time block" at bounding box center [355, 361] width 96 height 22
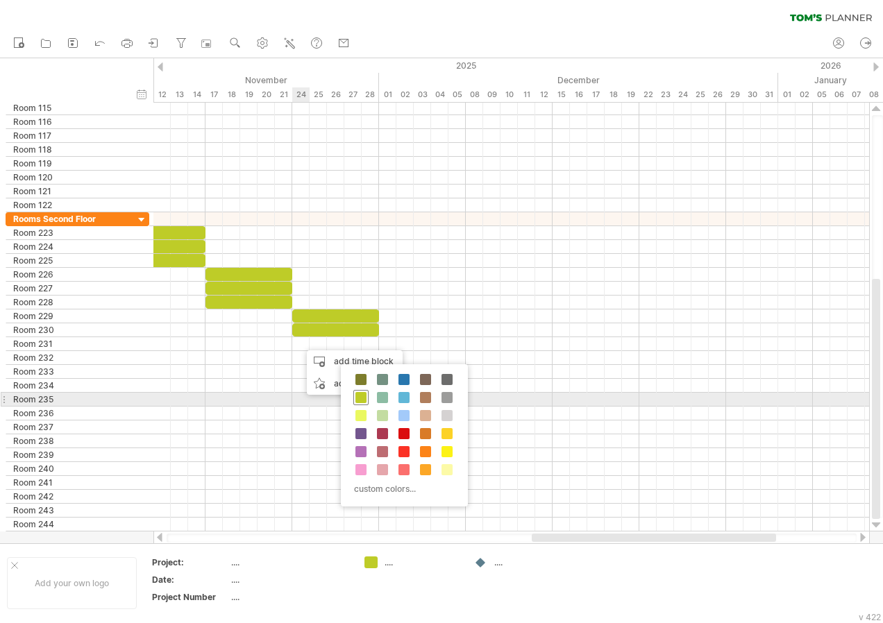
click at [365, 396] on span at bounding box center [360, 397] width 11 height 11
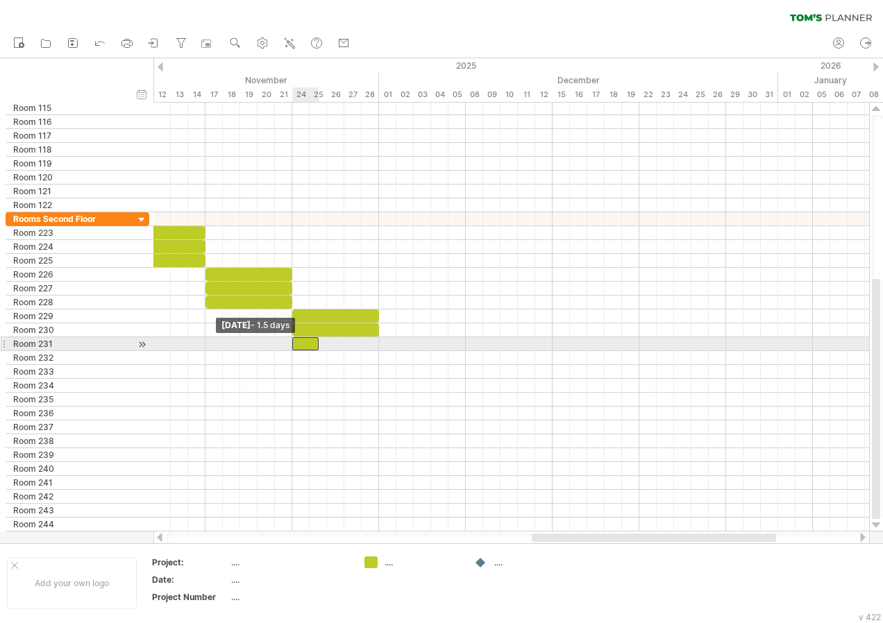
drag, startPoint x: 300, startPoint y: 344, endPoint x: 293, endPoint y: 346, distance: 7.2
click at [293, 346] on span at bounding box center [292, 343] width 6 height 13
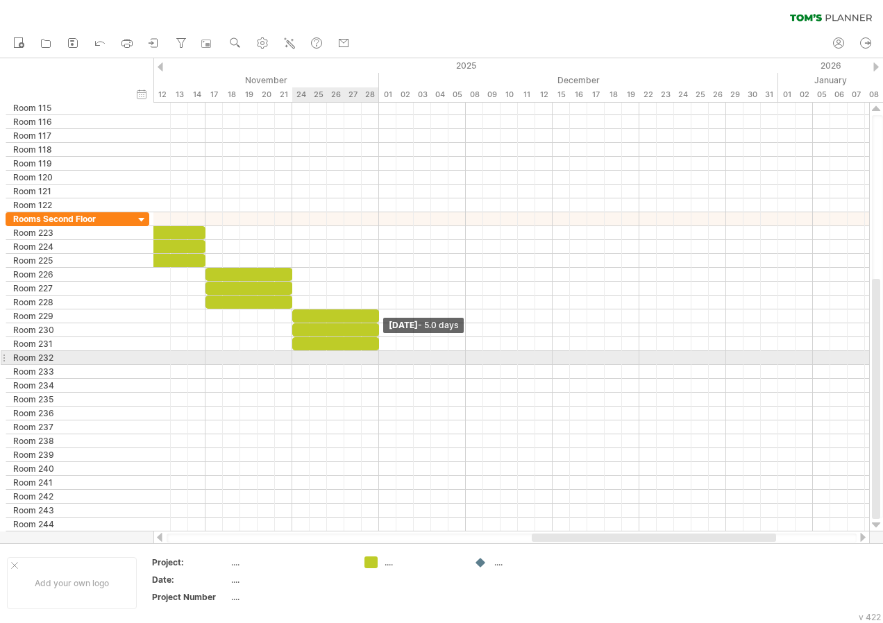
drag, startPoint x: 319, startPoint y: 344, endPoint x: 377, endPoint y: 355, distance: 59.2
click at [377, 355] on div "[DATE] - 5.0 days [DATE] - 1.5 days" at bounding box center [511, 317] width 716 height 429
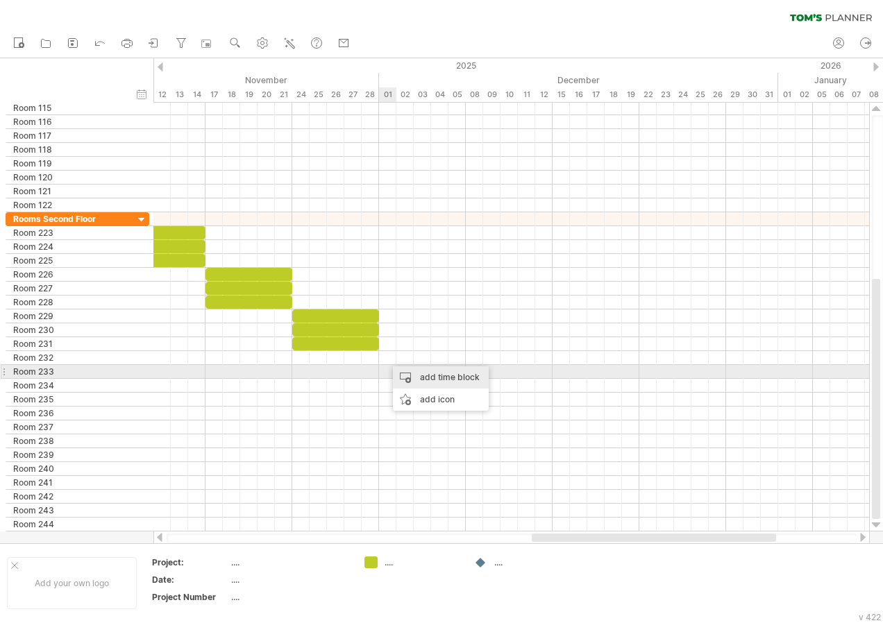
click at [403, 378] on div "add time block" at bounding box center [441, 377] width 96 height 22
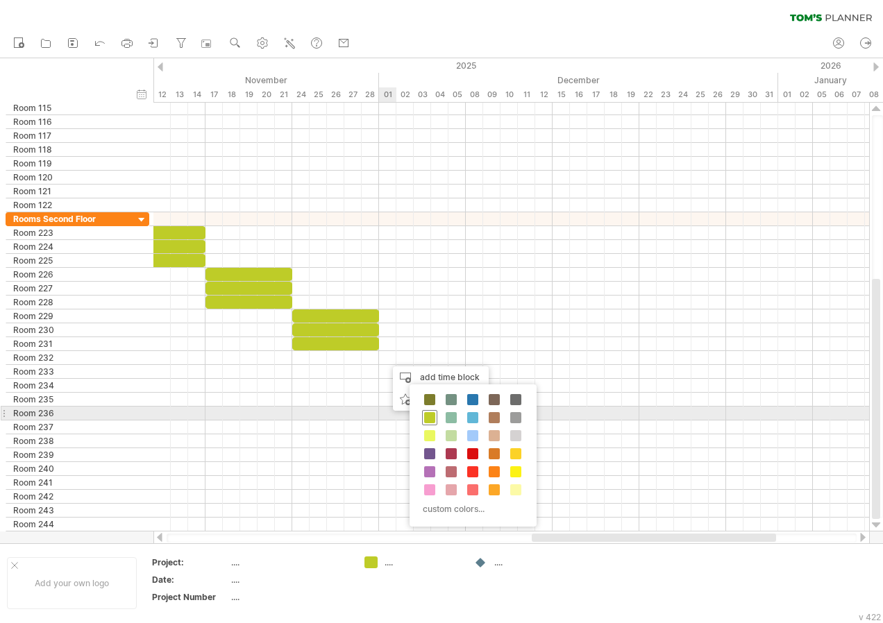
click at [430, 415] on span at bounding box center [429, 417] width 11 height 11
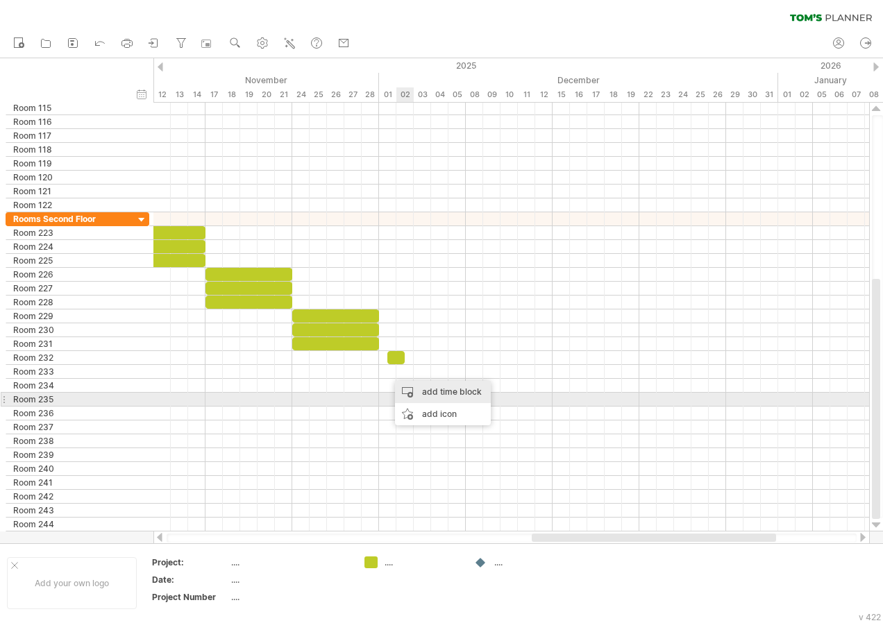
click at [420, 393] on div "add time block" at bounding box center [443, 392] width 96 height 22
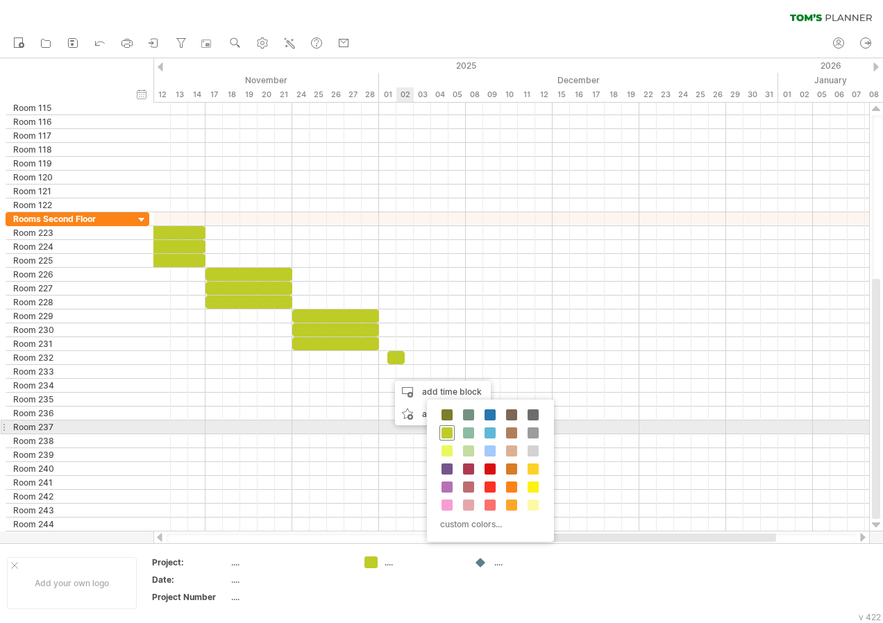
click at [446, 428] on span at bounding box center [446, 433] width 11 height 11
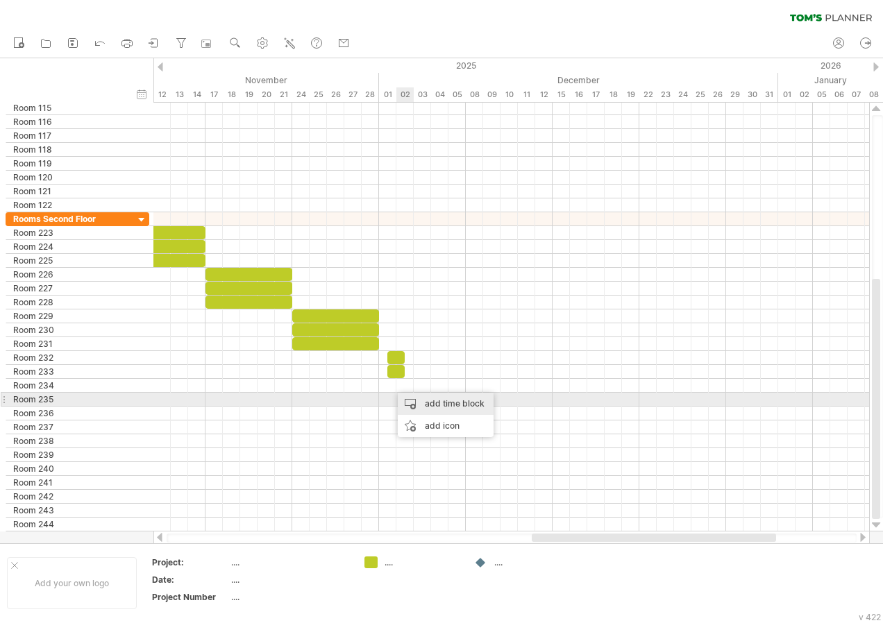
click at [428, 398] on div "add time block" at bounding box center [446, 404] width 96 height 22
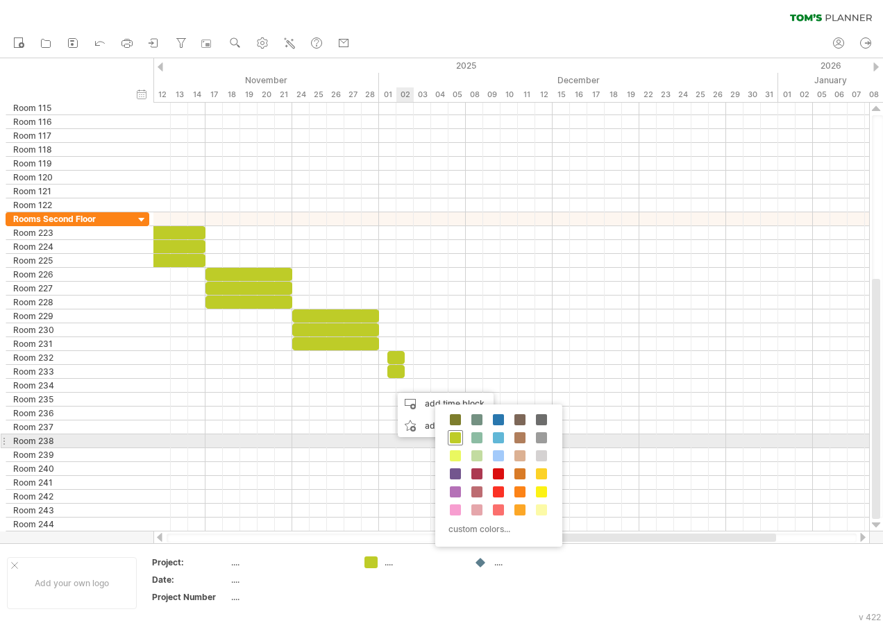
click at [455, 435] on span at bounding box center [455, 437] width 11 height 11
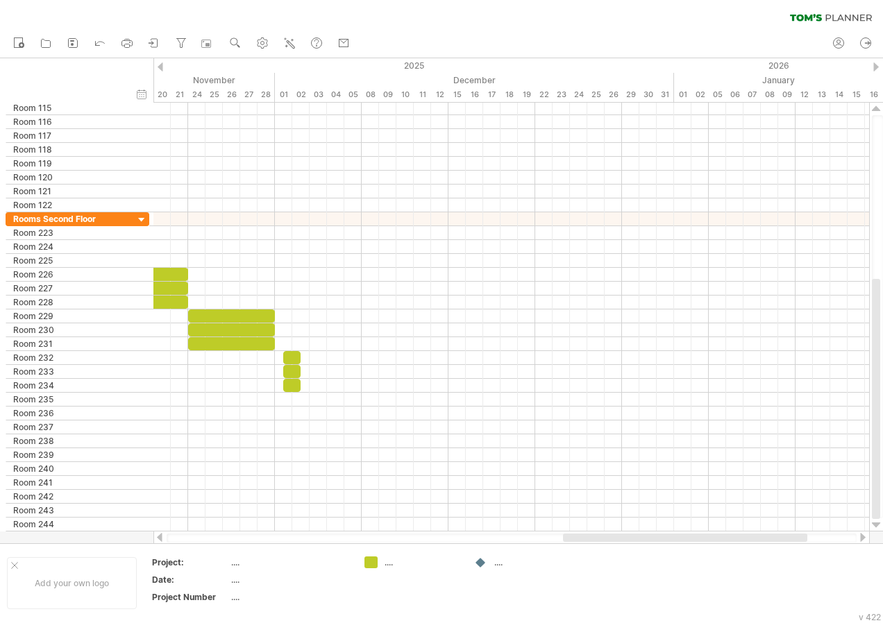
drag, startPoint x: 616, startPoint y: 536, endPoint x: 662, endPoint y: 539, distance: 45.9
click at [662, 539] on div at bounding box center [685, 538] width 244 height 8
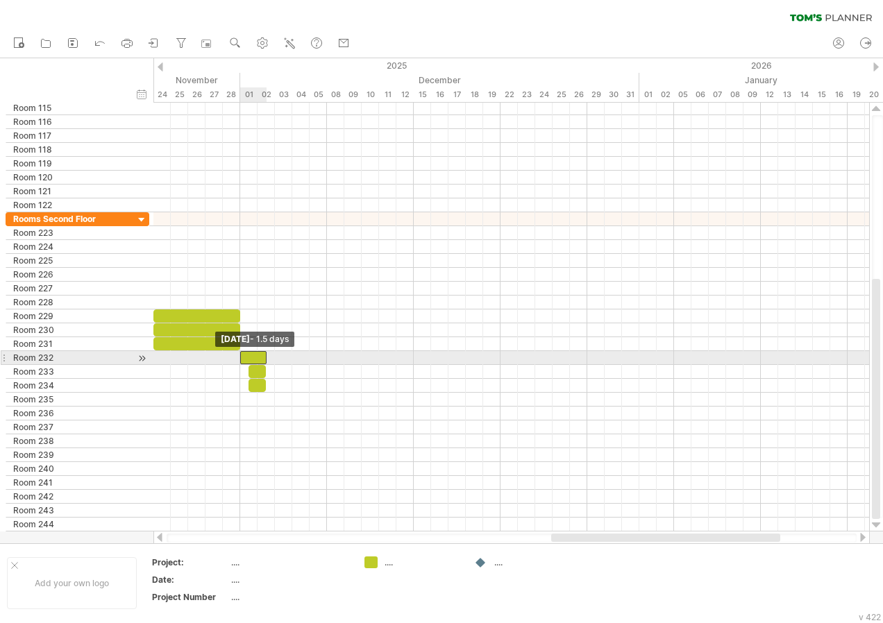
drag, startPoint x: 248, startPoint y: 353, endPoint x: 241, endPoint y: 355, distance: 7.8
click at [241, 355] on span at bounding box center [240, 357] width 6 height 13
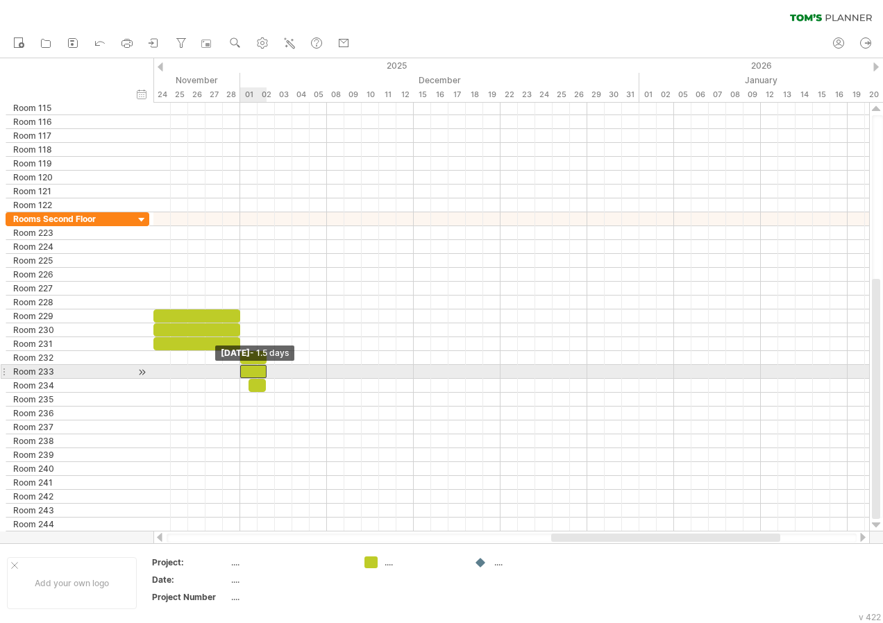
drag, startPoint x: 249, startPoint y: 371, endPoint x: 241, endPoint y: 369, distance: 8.4
click at [241, 369] on span at bounding box center [240, 371] width 6 height 13
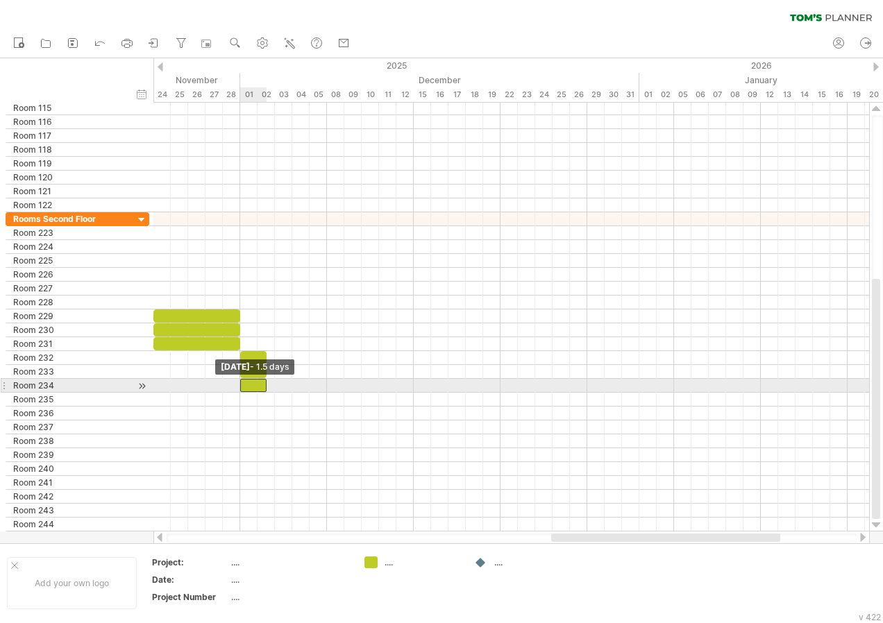
drag, startPoint x: 251, startPoint y: 385, endPoint x: 242, endPoint y: 385, distance: 9.0
click at [242, 385] on span at bounding box center [240, 385] width 6 height 13
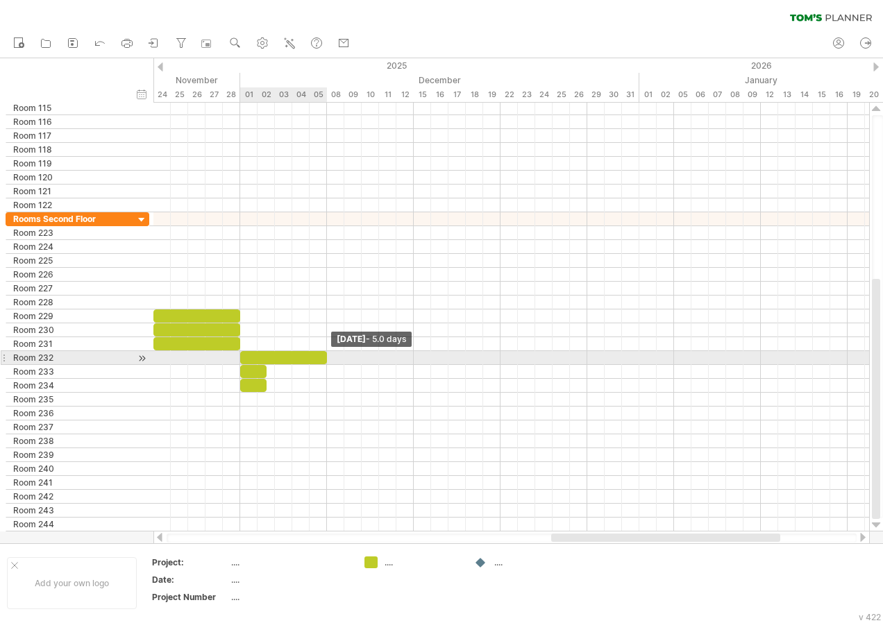
drag, startPoint x: 264, startPoint y: 357, endPoint x: 322, endPoint y: 357, distance: 57.6
click at [322, 357] on div at bounding box center [283, 357] width 87 height 13
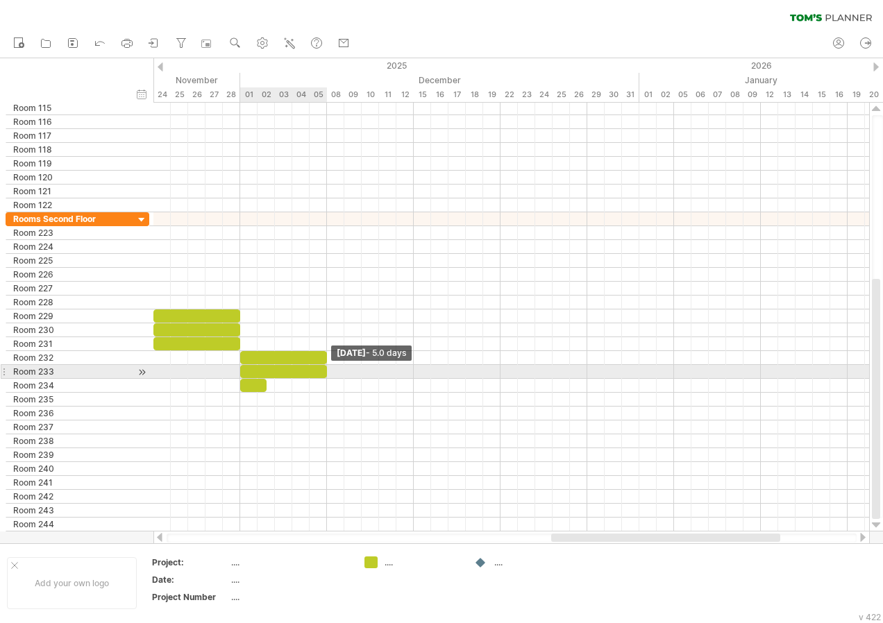
drag, startPoint x: 264, startPoint y: 371, endPoint x: 328, endPoint y: 376, distance: 63.3
click at [328, 376] on span at bounding box center [327, 371] width 6 height 13
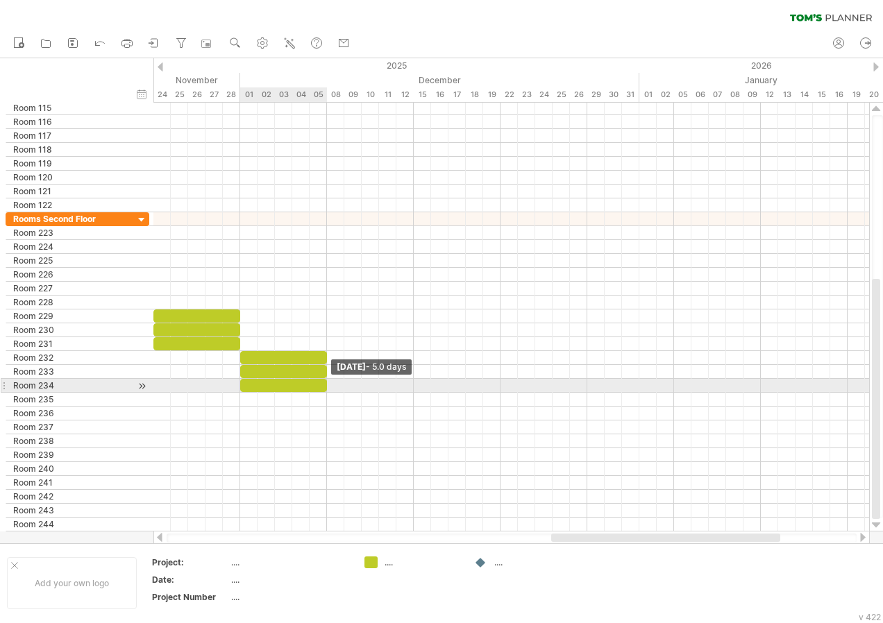
drag, startPoint x: 267, startPoint y: 388, endPoint x: 325, endPoint y: 385, distance: 58.4
click at [325, 385] on span at bounding box center [327, 385] width 6 height 13
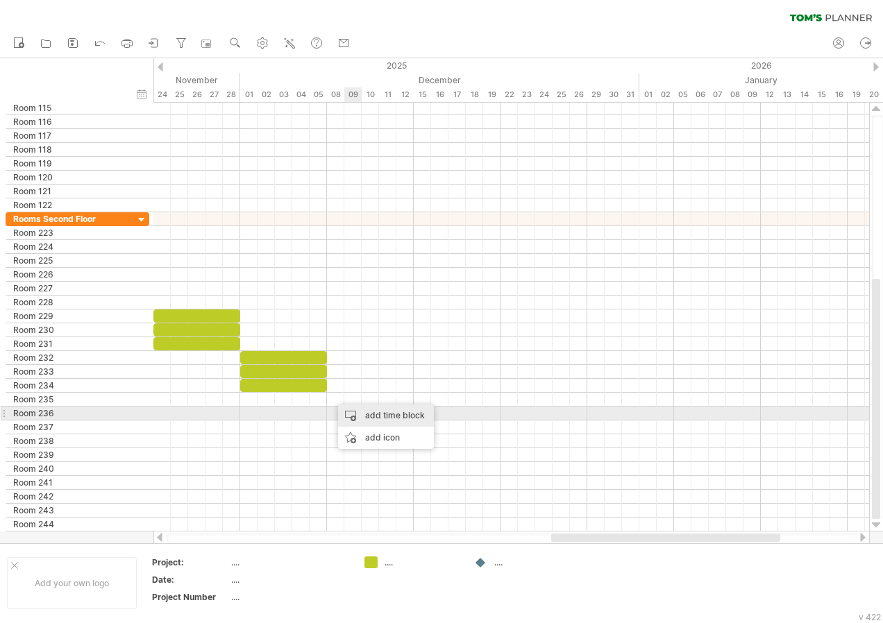
click at [378, 418] on div "add time block" at bounding box center [386, 416] width 96 height 22
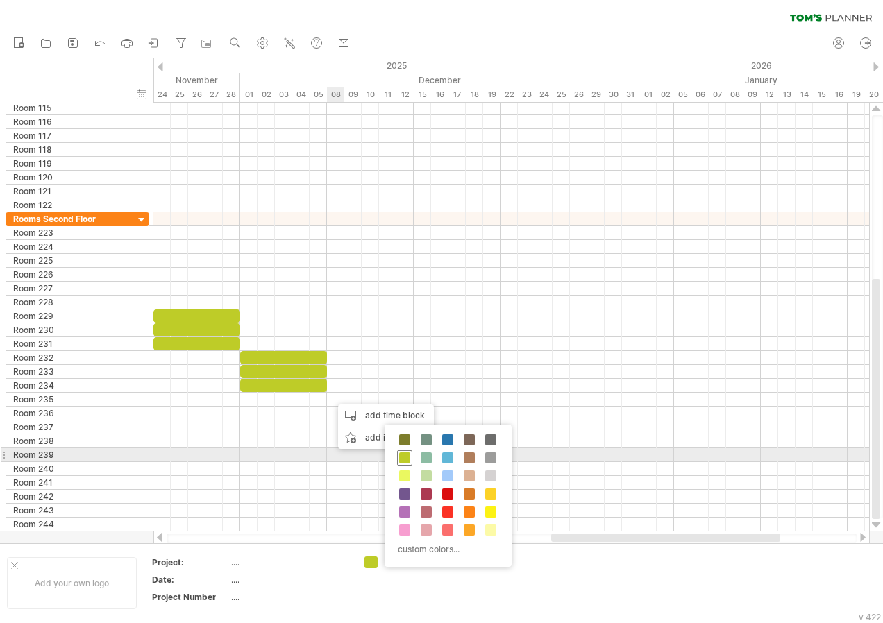
click at [405, 457] on span at bounding box center [404, 458] width 11 height 11
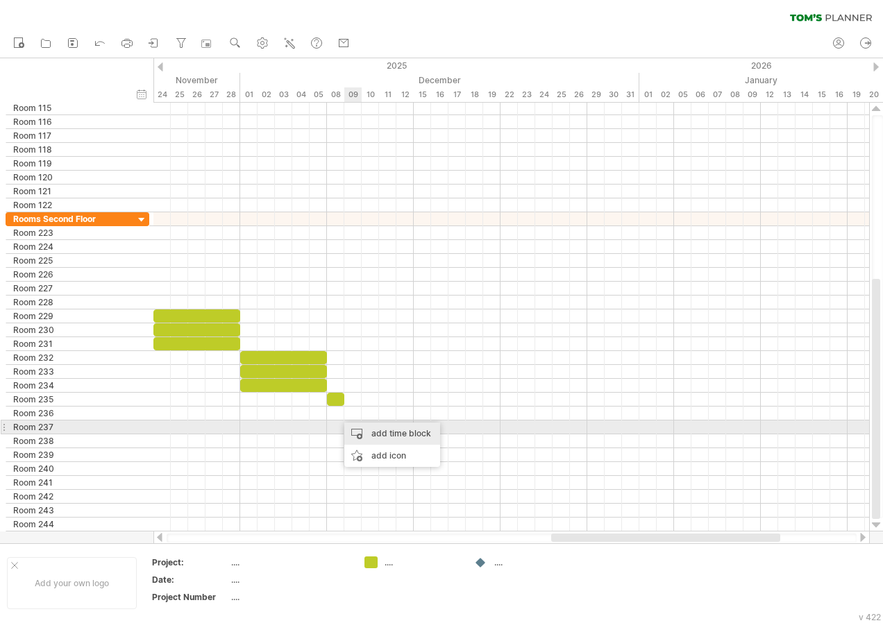
click at [380, 432] on div "add time block" at bounding box center [392, 434] width 96 height 22
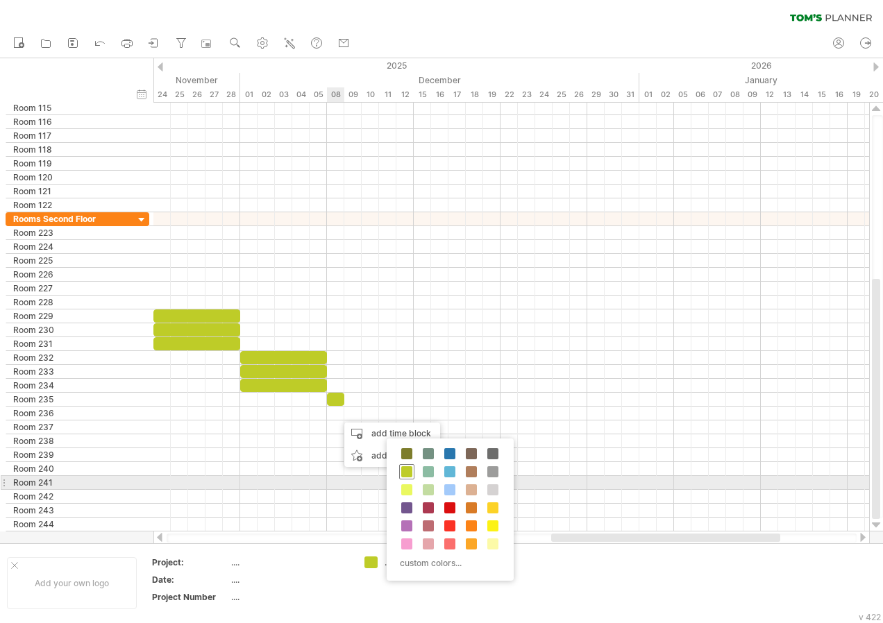
click at [409, 477] on span at bounding box center [406, 471] width 11 height 11
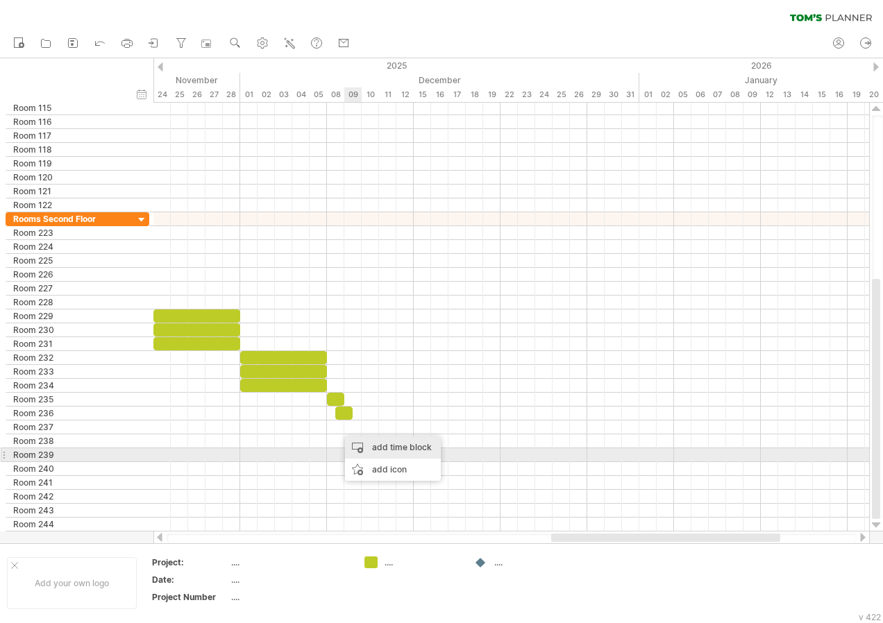
click at [375, 450] on div "add time block" at bounding box center [393, 448] width 96 height 22
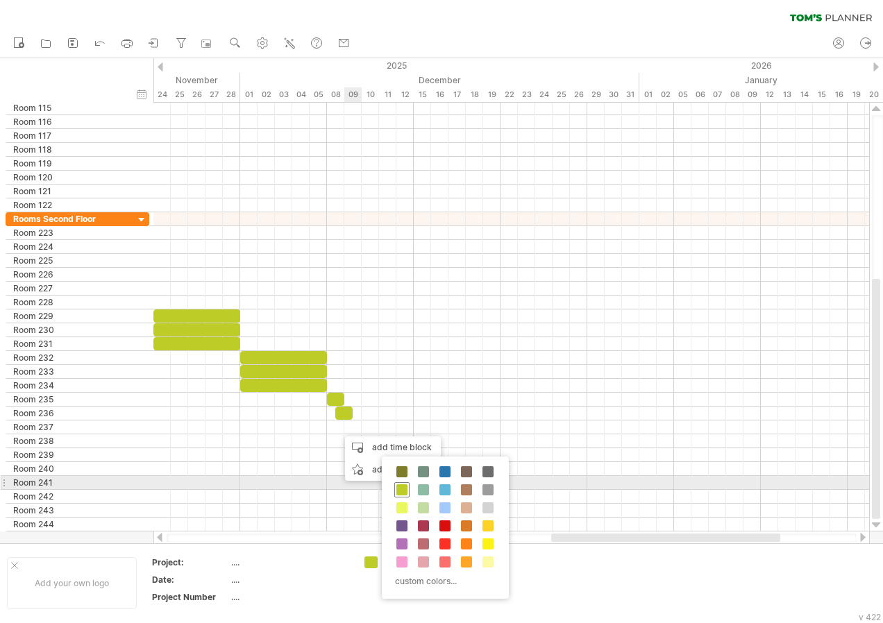
click at [405, 484] on span at bounding box center [401, 489] width 11 height 11
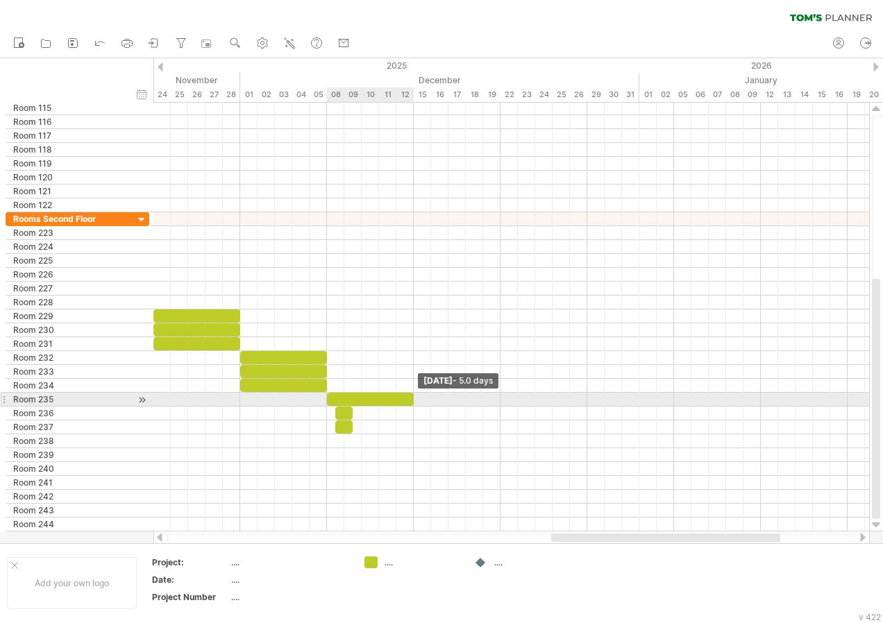
drag, startPoint x: 345, startPoint y: 401, endPoint x: 413, endPoint y: 402, distance: 68.0
click at [413, 402] on span at bounding box center [414, 399] width 6 height 13
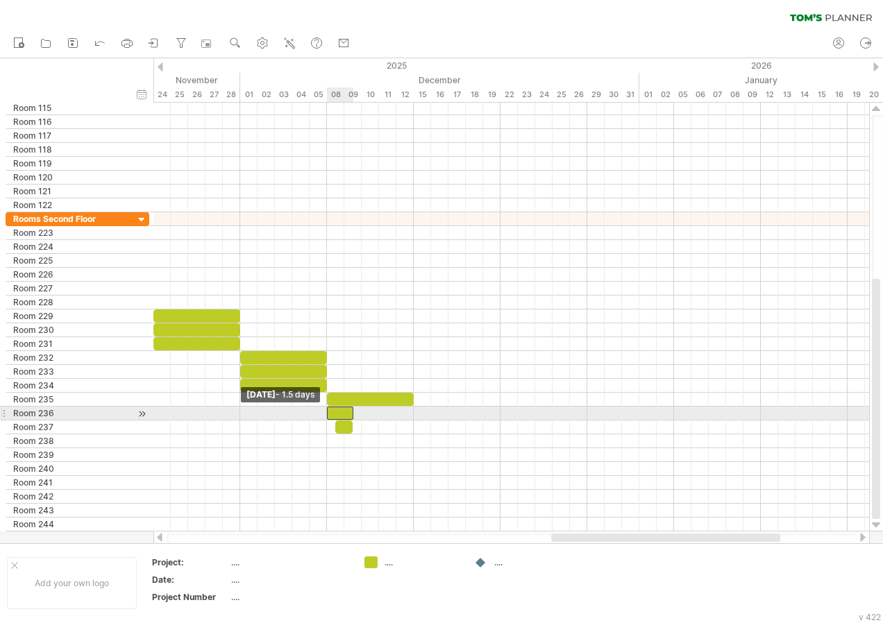
drag, startPoint x: 336, startPoint y: 413, endPoint x: 328, endPoint y: 413, distance: 7.6
click at [328, 413] on span at bounding box center [327, 413] width 6 height 13
drag, startPoint x: 355, startPoint y: 412, endPoint x: 413, endPoint y: 419, distance: 58.6
click at [413, 419] on span at bounding box center [414, 413] width 6 height 13
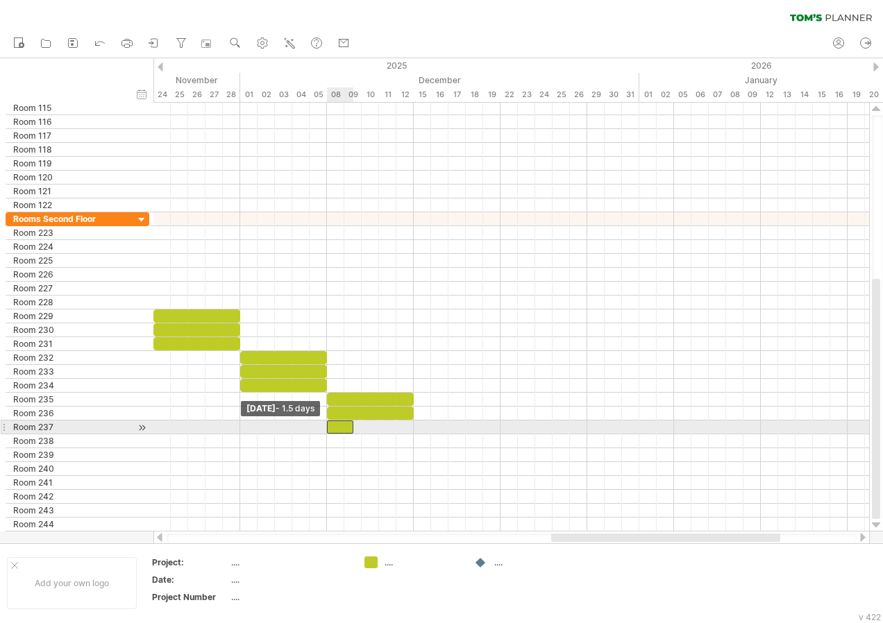
drag, startPoint x: 334, startPoint y: 430, endPoint x: 326, endPoint y: 430, distance: 7.6
click at [326, 430] on span at bounding box center [327, 427] width 6 height 13
drag, startPoint x: 351, startPoint y: 426, endPoint x: 410, endPoint y: 430, distance: 59.1
click at [410, 430] on div at bounding box center [370, 427] width 87 height 13
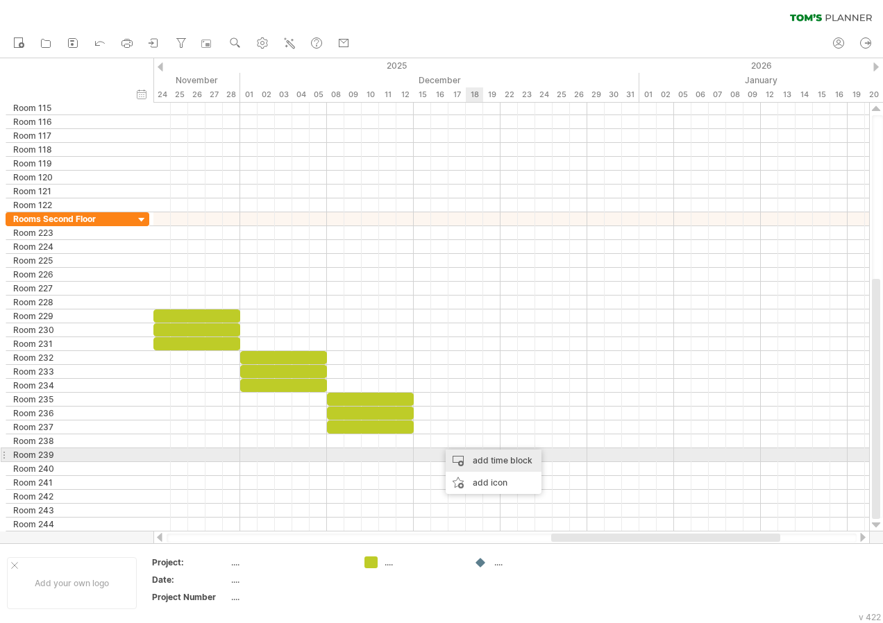
click at [477, 457] on div "add time block" at bounding box center [494, 461] width 96 height 22
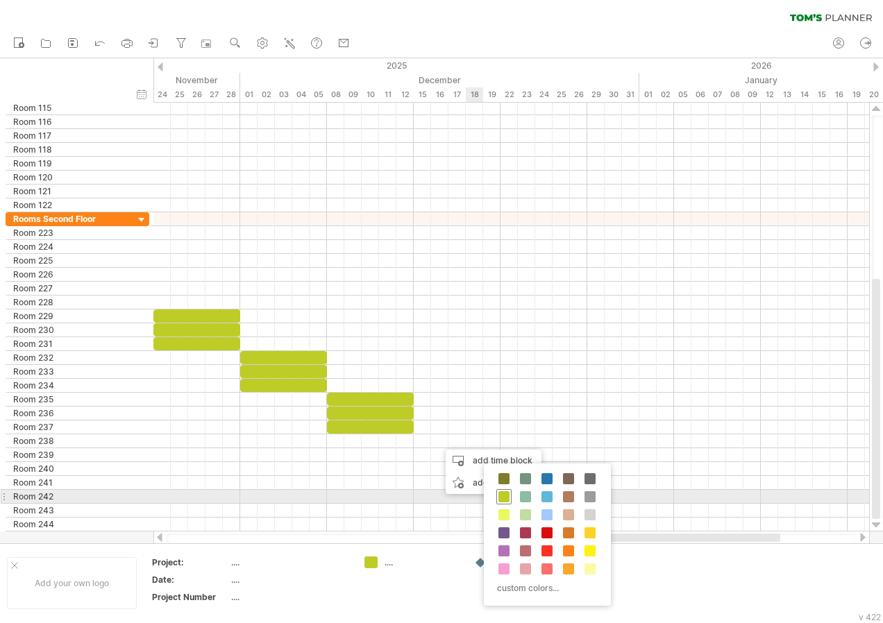
click at [505, 500] on span at bounding box center [503, 496] width 11 height 11
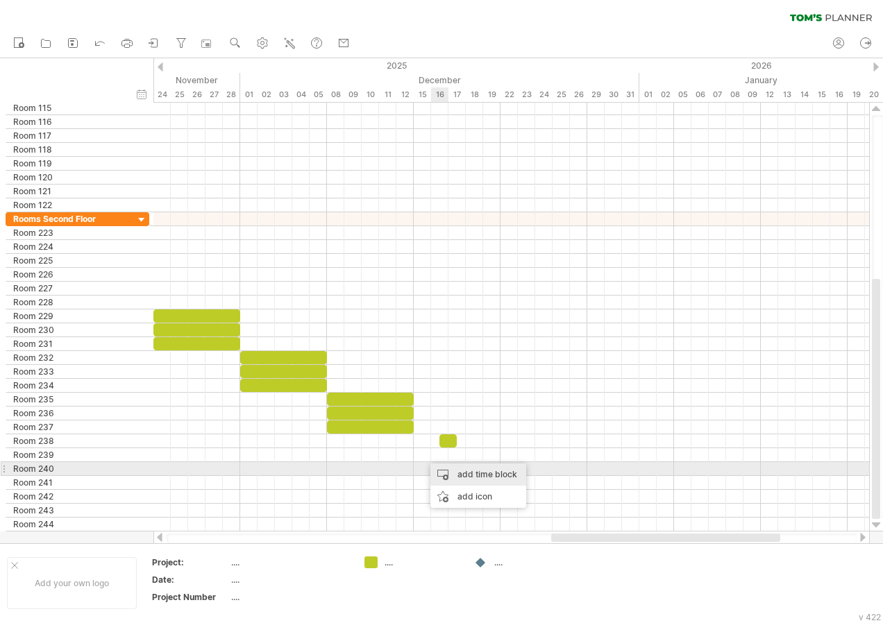
click at [449, 475] on div "add time block" at bounding box center [478, 475] width 96 height 22
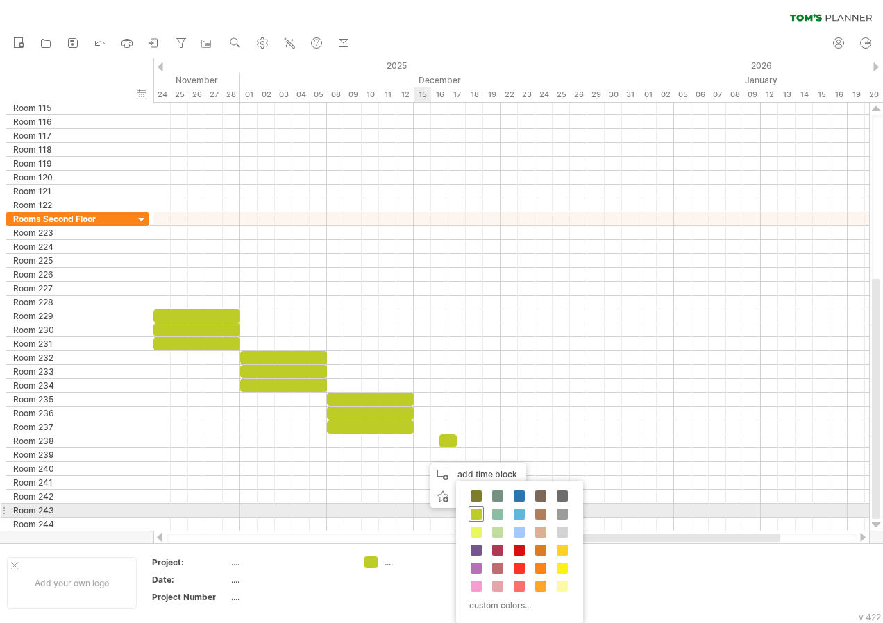
click at [471, 509] on span at bounding box center [476, 514] width 11 height 11
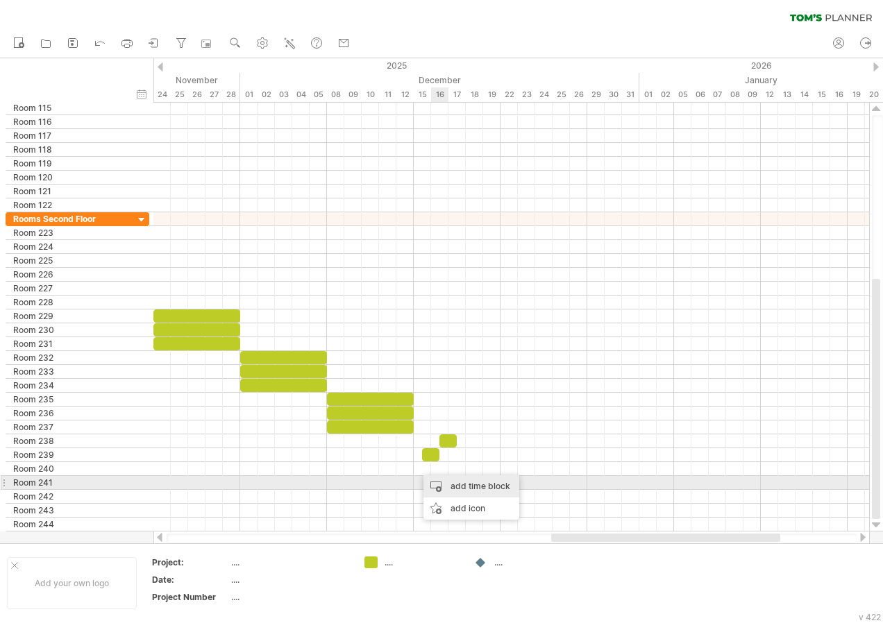
click at [446, 483] on div "add time block" at bounding box center [471, 486] width 96 height 22
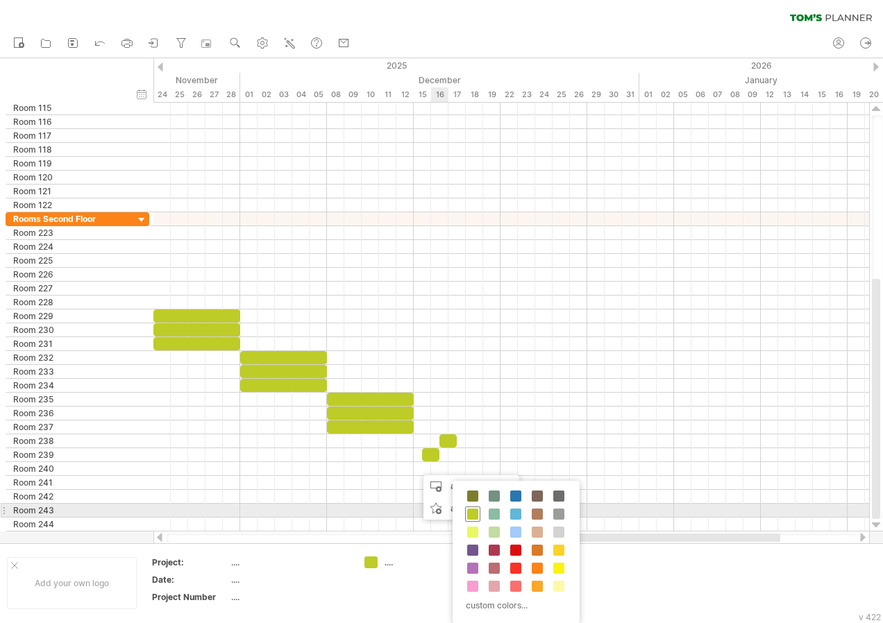
click at [474, 508] on div at bounding box center [472, 514] width 15 height 15
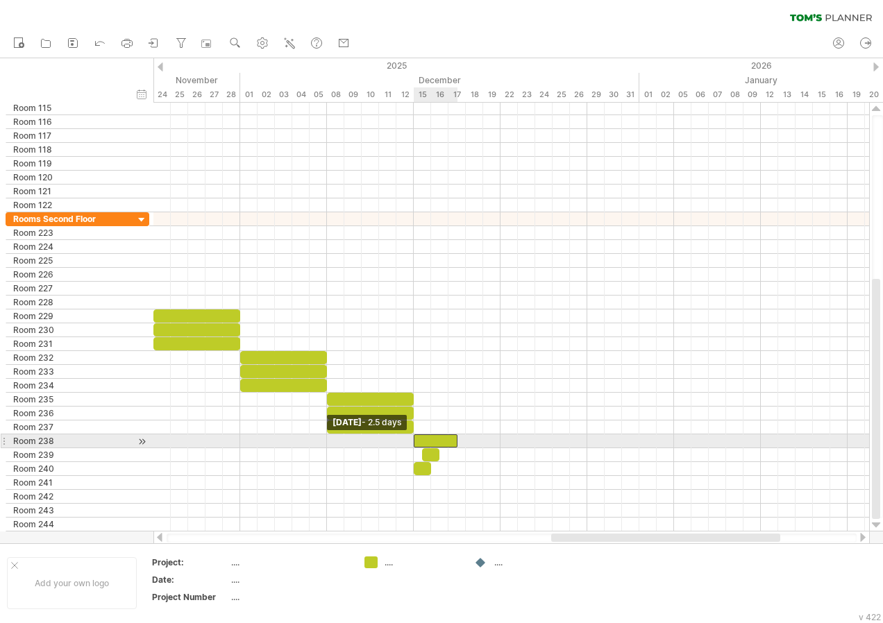
drag, startPoint x: 438, startPoint y: 440, endPoint x: 415, endPoint y: 440, distance: 22.9
click at [415, 440] on span at bounding box center [414, 440] width 6 height 13
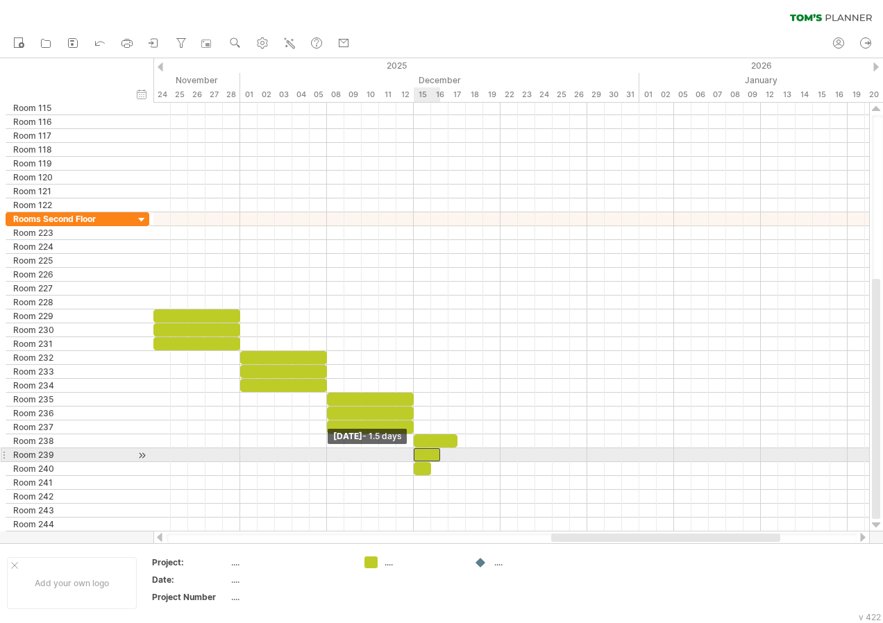
click at [414, 457] on span at bounding box center [414, 454] width 6 height 13
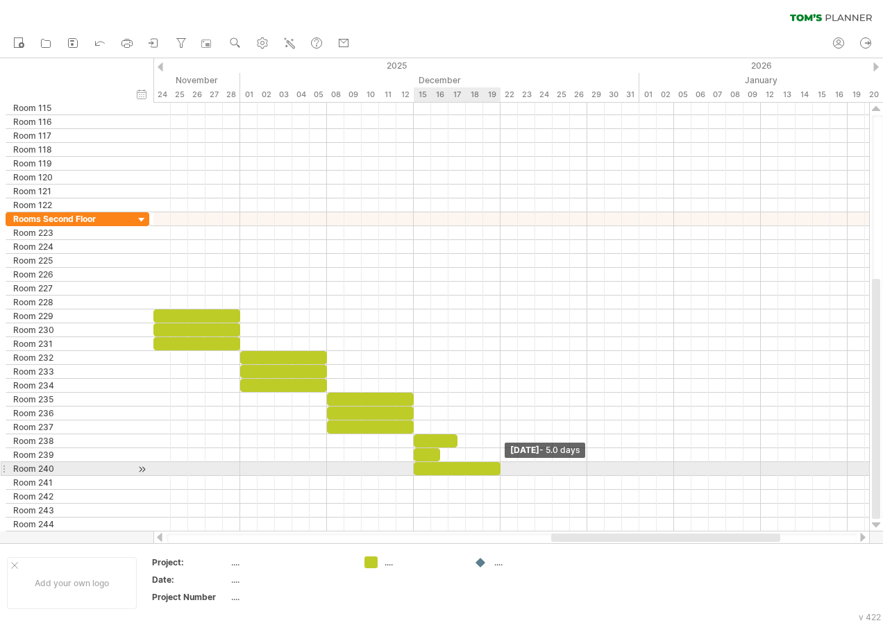
drag, startPoint x: 430, startPoint y: 466, endPoint x: 498, endPoint y: 475, distance: 67.9
click at [498, 475] on div "[DATE] - 5.0 days [DATE] - 1.5 days" at bounding box center [511, 317] width 716 height 429
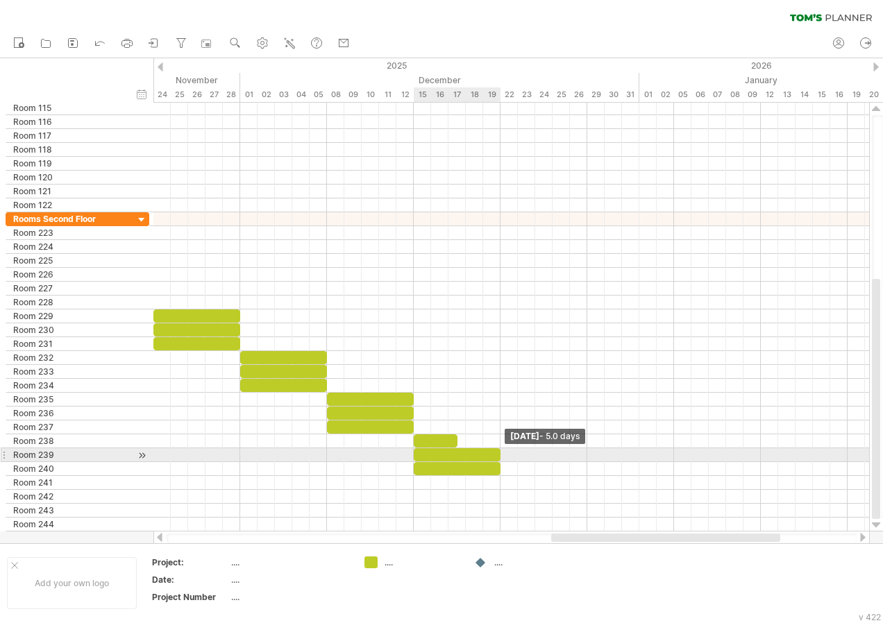
drag, startPoint x: 437, startPoint y: 456, endPoint x: 496, endPoint y: 457, distance: 59.7
click at [496, 457] on div at bounding box center [457, 454] width 87 height 13
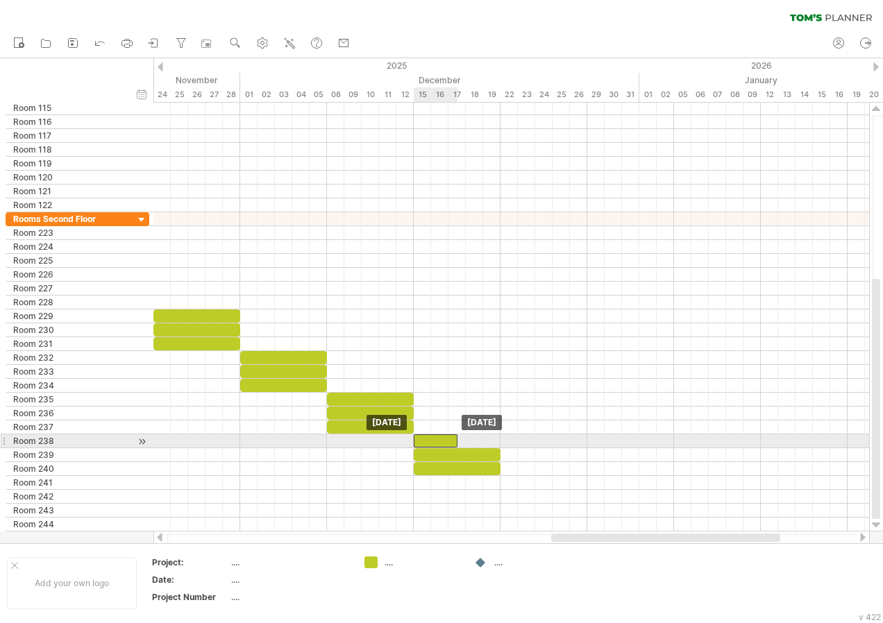
click at [453, 444] on div at bounding box center [436, 440] width 44 height 13
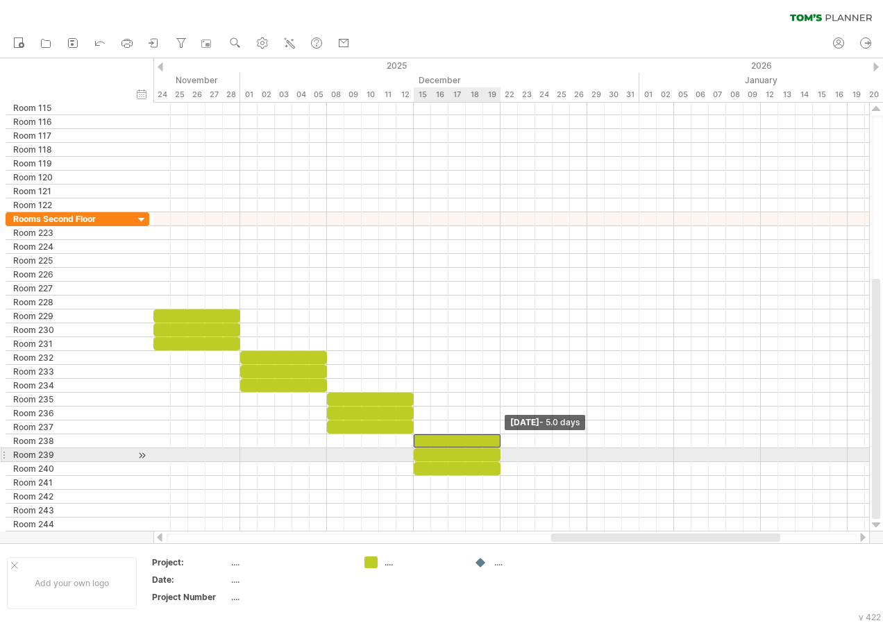
drag, startPoint x: 458, startPoint y: 444, endPoint x: 499, endPoint y: 450, distance: 41.4
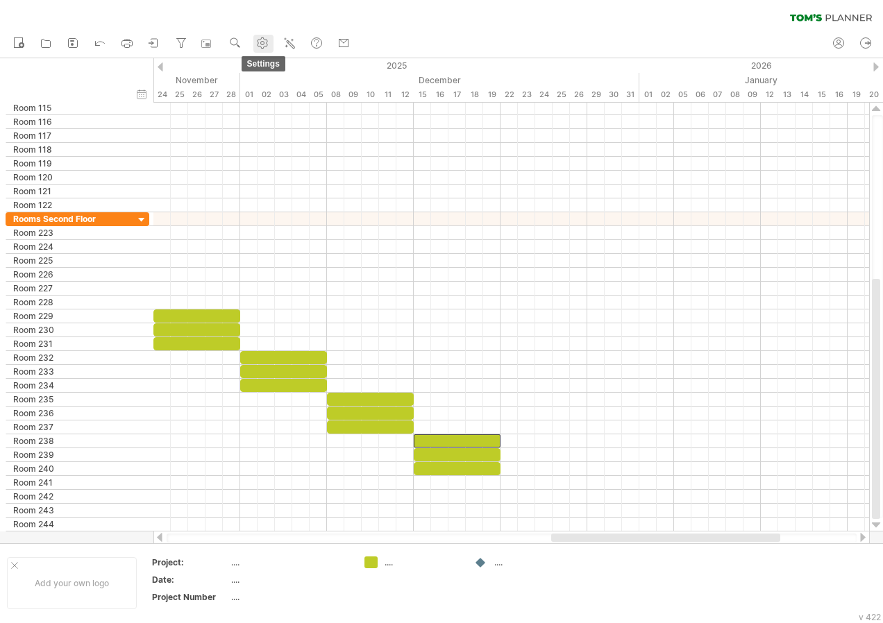
click at [273, 44] on link "settings" at bounding box center [263, 44] width 20 height 18
select select "*"
select select "**"
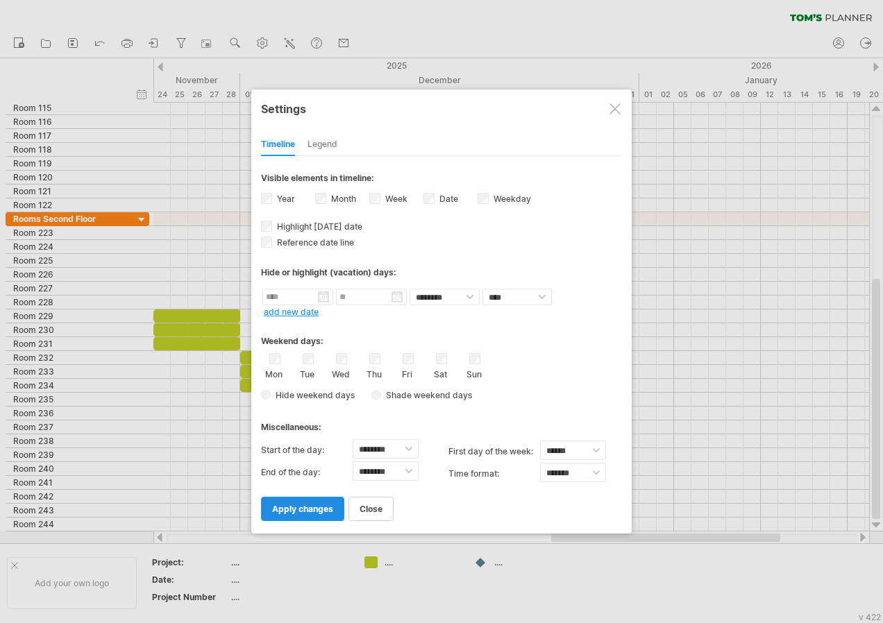
click at [326, 501] on link "apply changes" at bounding box center [302, 509] width 83 height 24
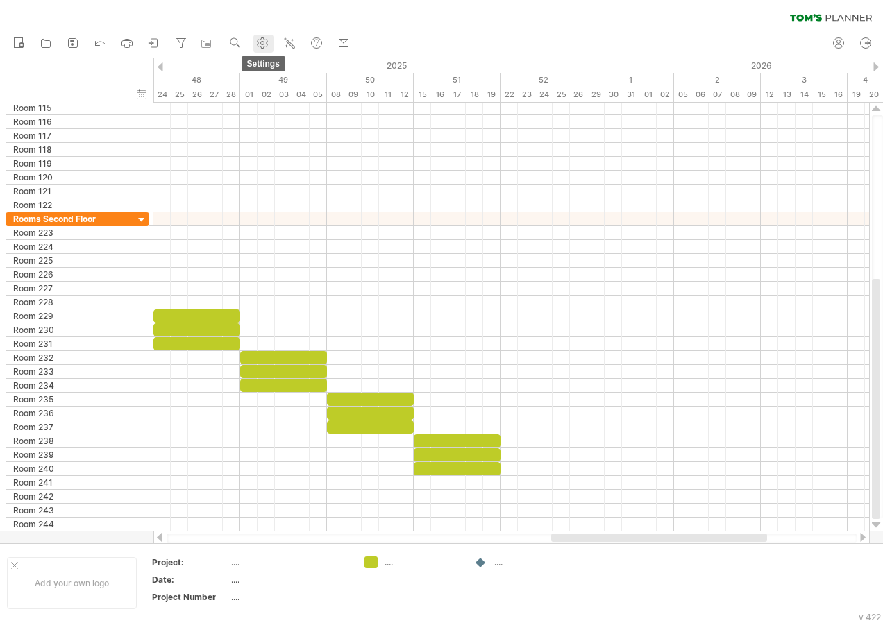
click at [258, 43] on use at bounding box center [262, 43] width 14 height 14
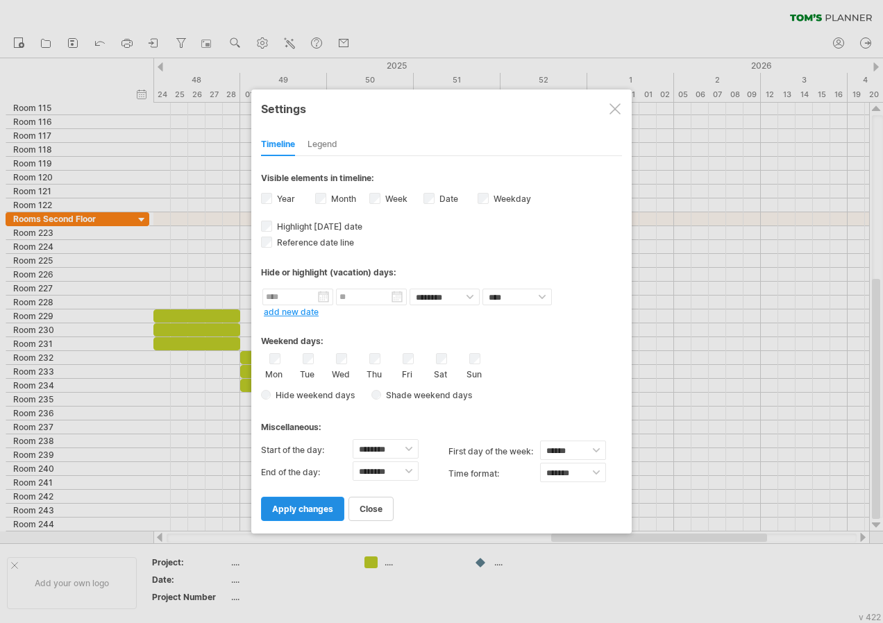
click at [302, 514] on link "apply changes" at bounding box center [302, 509] width 83 height 24
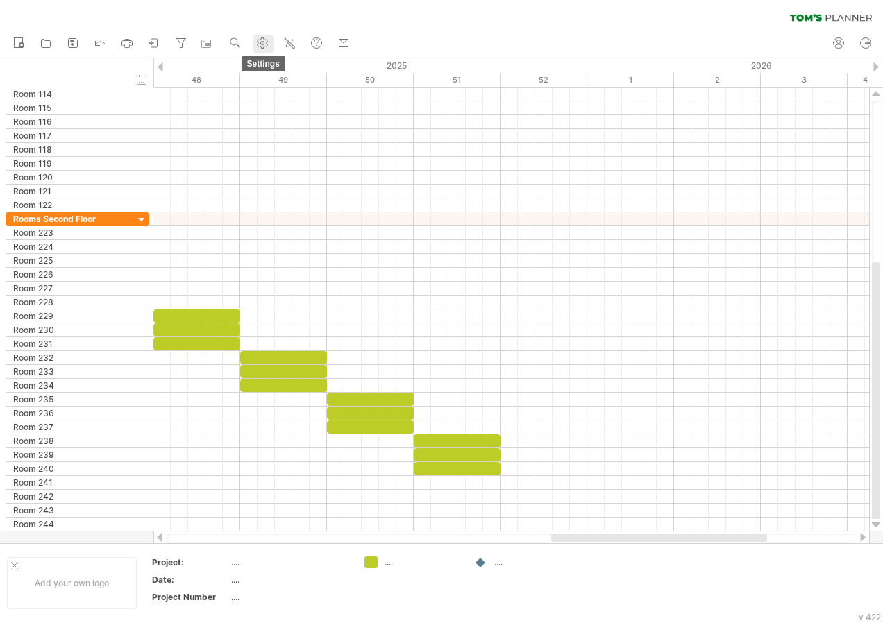
click at [265, 39] on use at bounding box center [262, 43] width 14 height 14
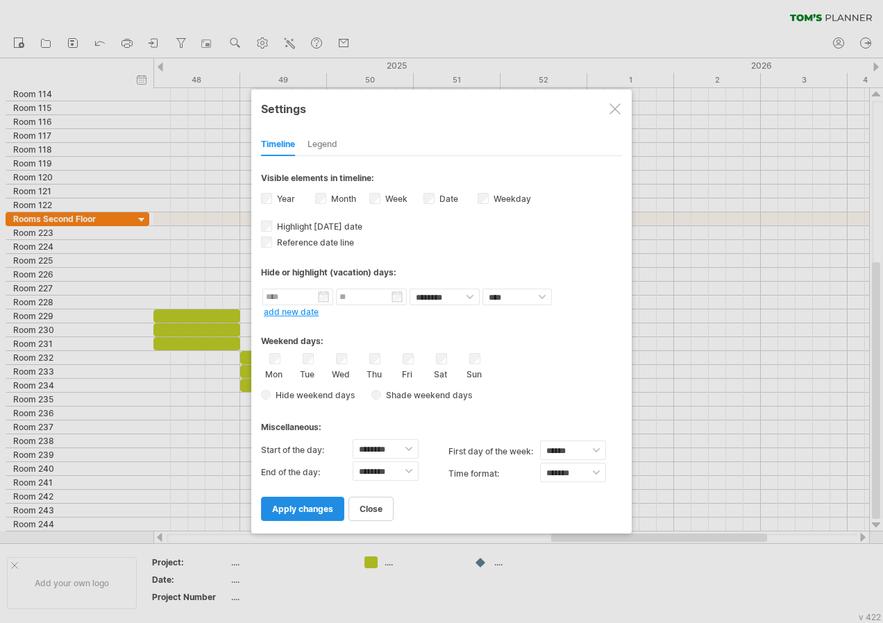
click at [326, 503] on link "apply changes" at bounding box center [302, 509] width 83 height 24
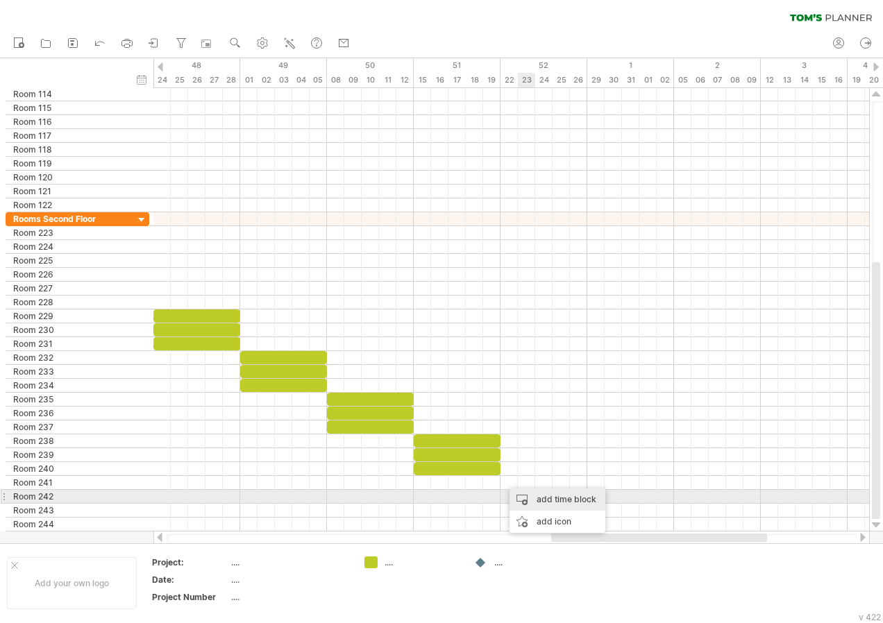
click at [546, 496] on div "add time block" at bounding box center [557, 500] width 96 height 22
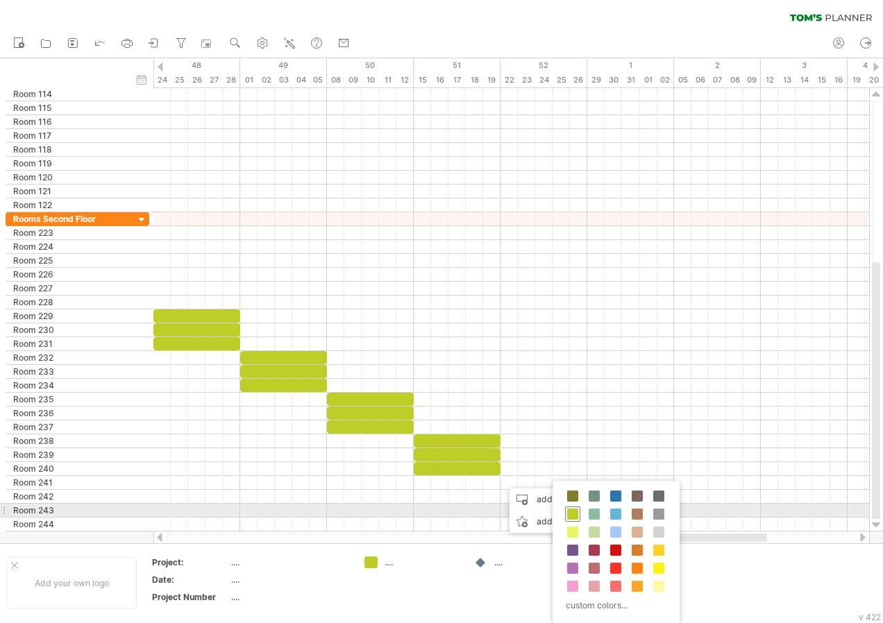
click at [576, 515] on span at bounding box center [572, 514] width 11 height 11
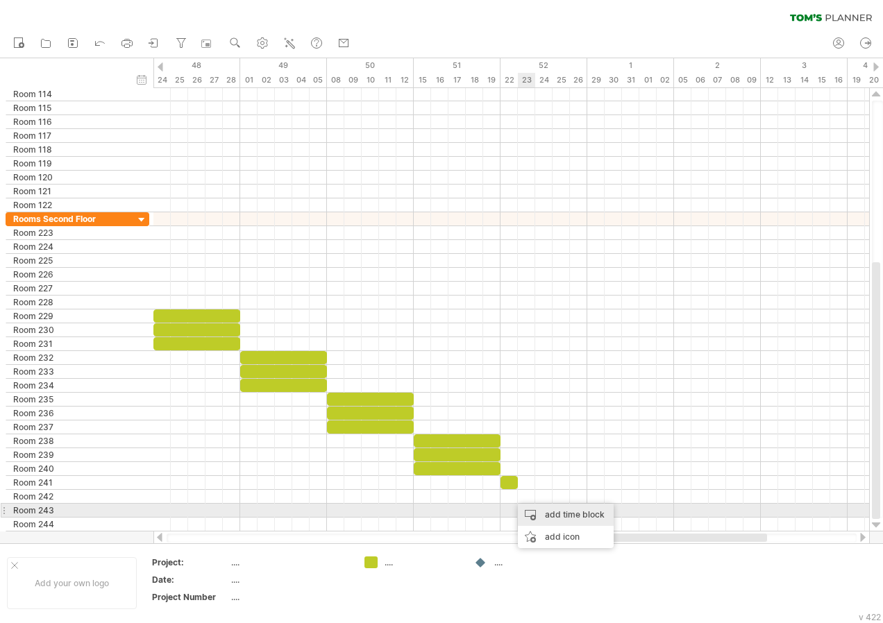
click at [546, 514] on div "add time block" at bounding box center [566, 515] width 96 height 22
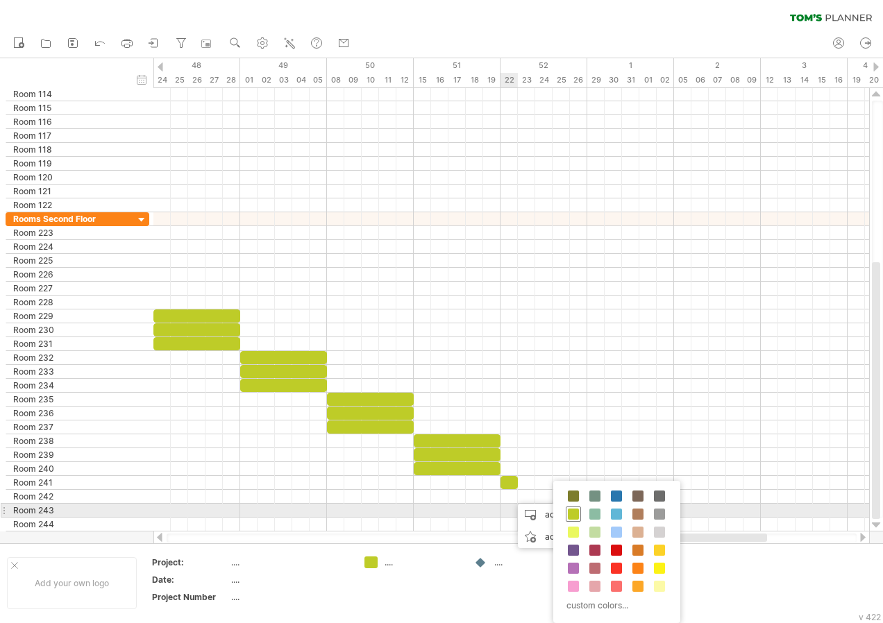
click at [575, 510] on span at bounding box center [573, 514] width 11 height 11
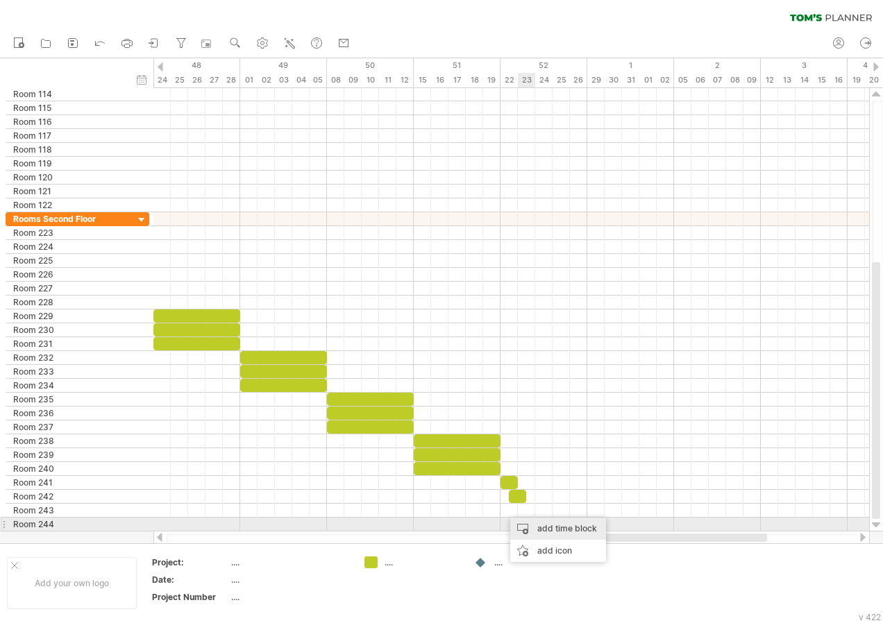
click at [541, 525] on div "add time block" at bounding box center [558, 529] width 96 height 22
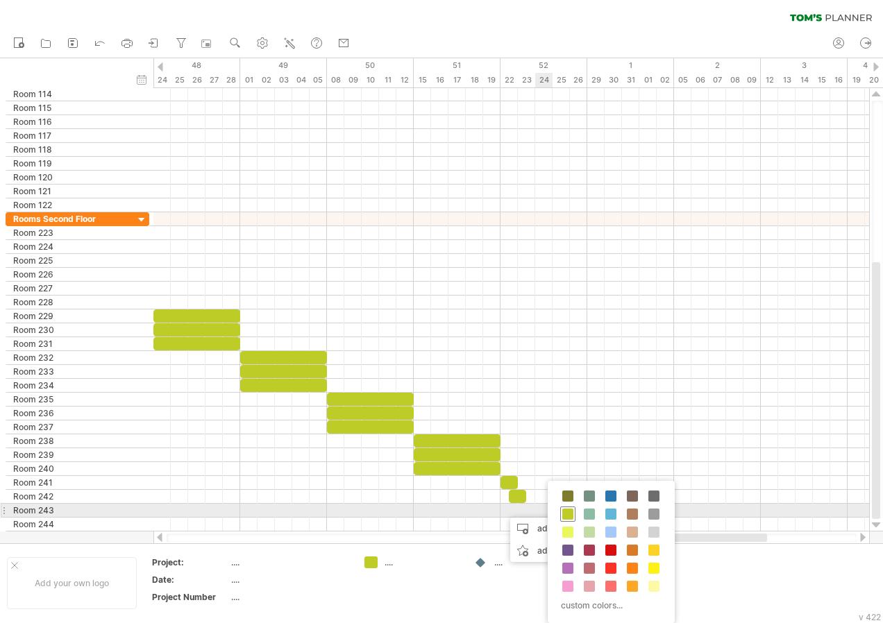
click at [566, 512] on span at bounding box center [567, 514] width 11 height 11
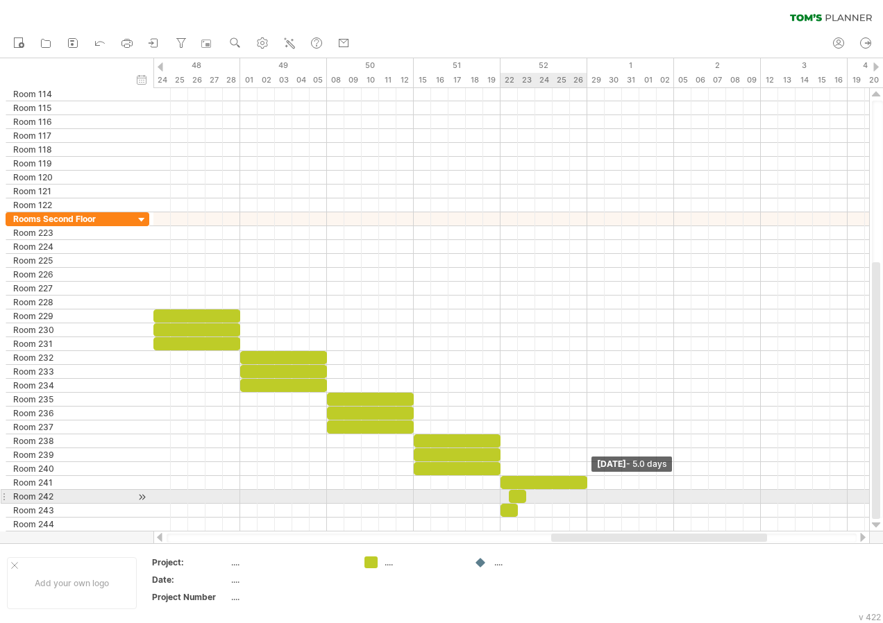
drag, startPoint x: 516, startPoint y: 482, endPoint x: 584, endPoint y: 494, distance: 68.3
click at [584, 494] on div "[DATE] - 5.0 days [DATE]" at bounding box center [511, 310] width 716 height 444
click at [502, 496] on span at bounding box center [501, 496] width 6 height 13
drag, startPoint x: 524, startPoint y: 496, endPoint x: 586, endPoint y: 502, distance: 62.2
click at [586, 502] on span at bounding box center [587, 496] width 6 height 13
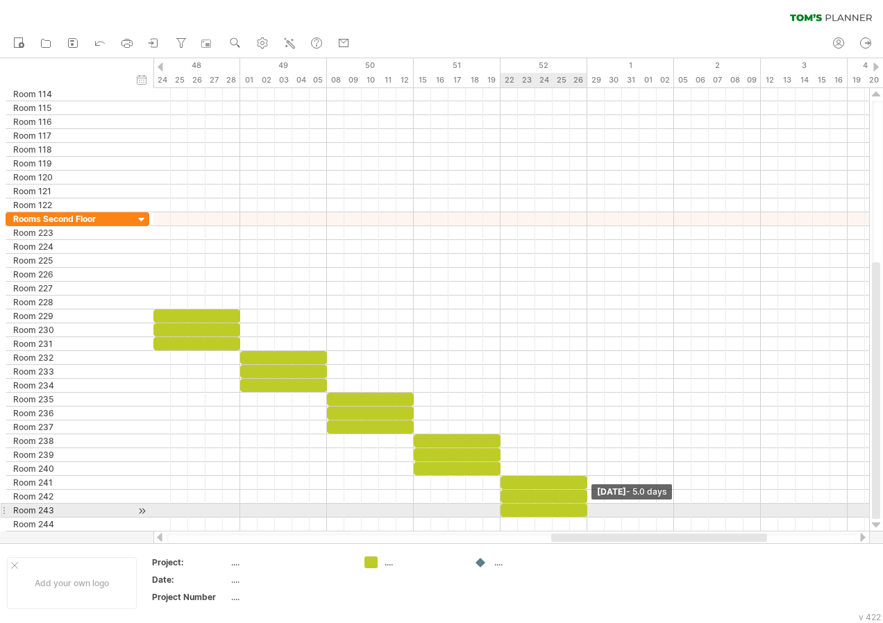
drag, startPoint x: 517, startPoint y: 514, endPoint x: 584, endPoint y: 516, distance: 67.3
click at [584, 516] on span at bounding box center [587, 510] width 6 height 13
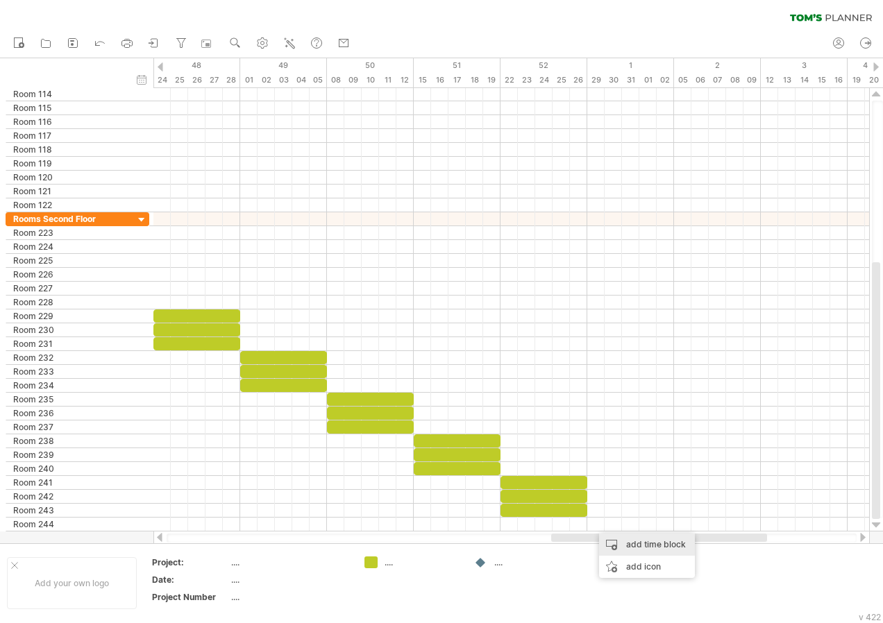
click at [630, 539] on div "add time block" at bounding box center [647, 545] width 96 height 22
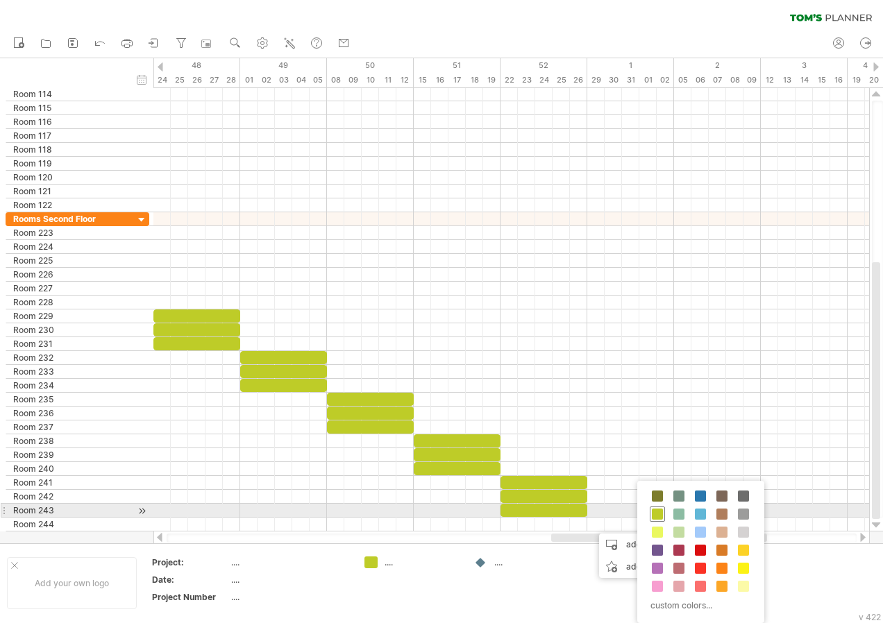
click at [656, 513] on span at bounding box center [657, 514] width 11 height 11
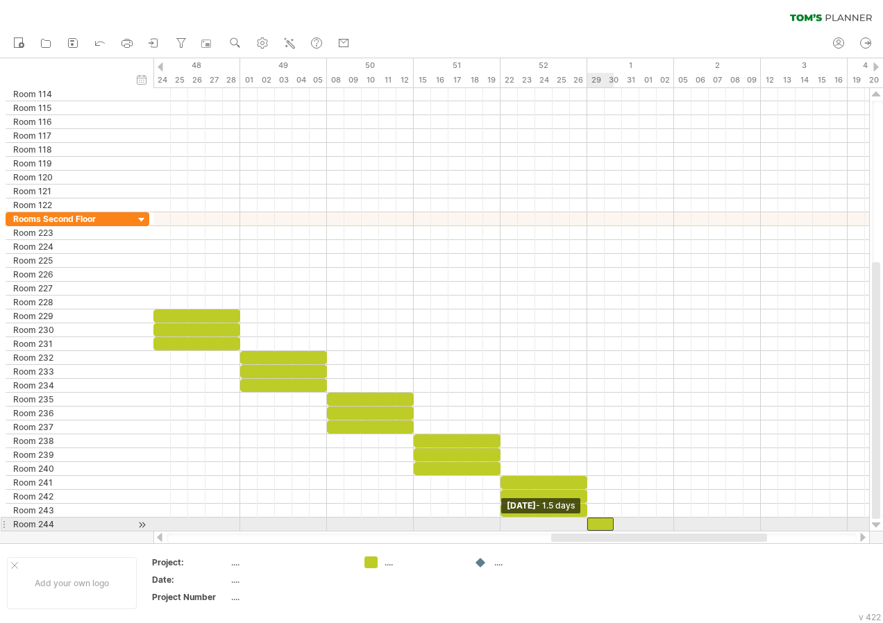
drag, startPoint x: 596, startPoint y: 526, endPoint x: 587, endPoint y: 525, distance: 8.4
click at [587, 525] on span at bounding box center [587, 524] width 6 height 13
drag, startPoint x: 614, startPoint y: 527, endPoint x: 671, endPoint y: 530, distance: 57.0
click at [671, 530] on span at bounding box center [674, 524] width 6 height 13
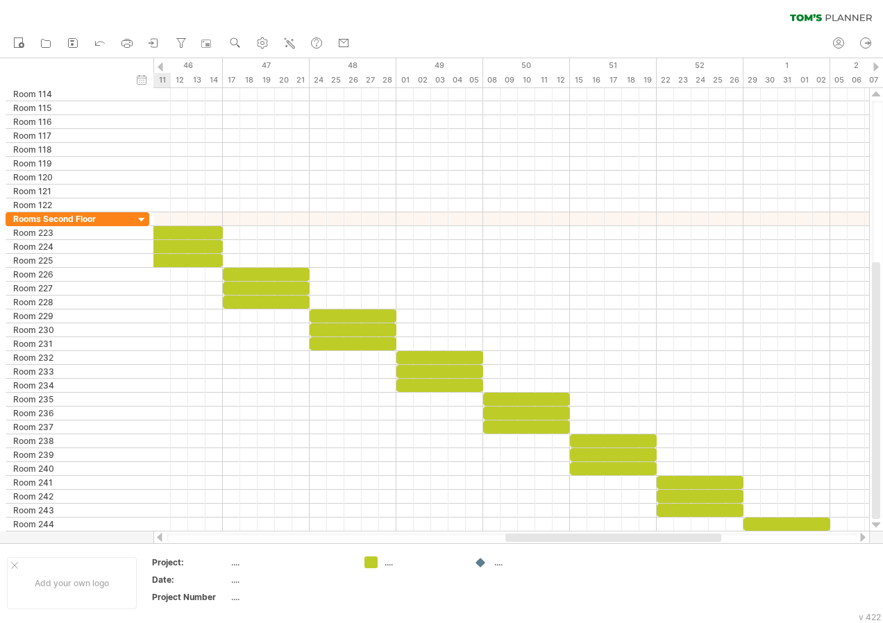
drag, startPoint x: 623, startPoint y: 541, endPoint x: 577, endPoint y: 539, distance: 45.9
click at [577, 539] on div at bounding box center [613, 538] width 216 height 8
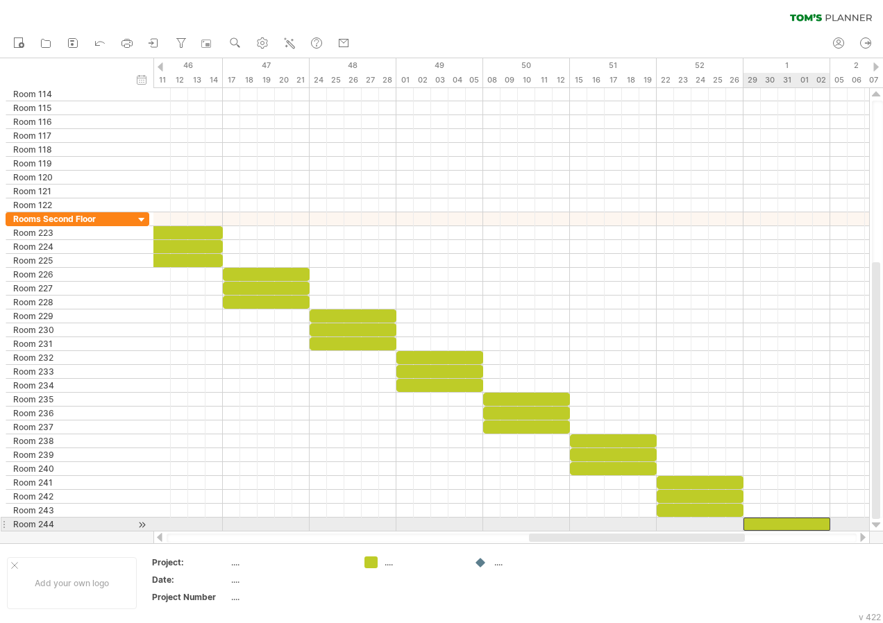
click at [766, 525] on div at bounding box center [786, 524] width 87 height 13
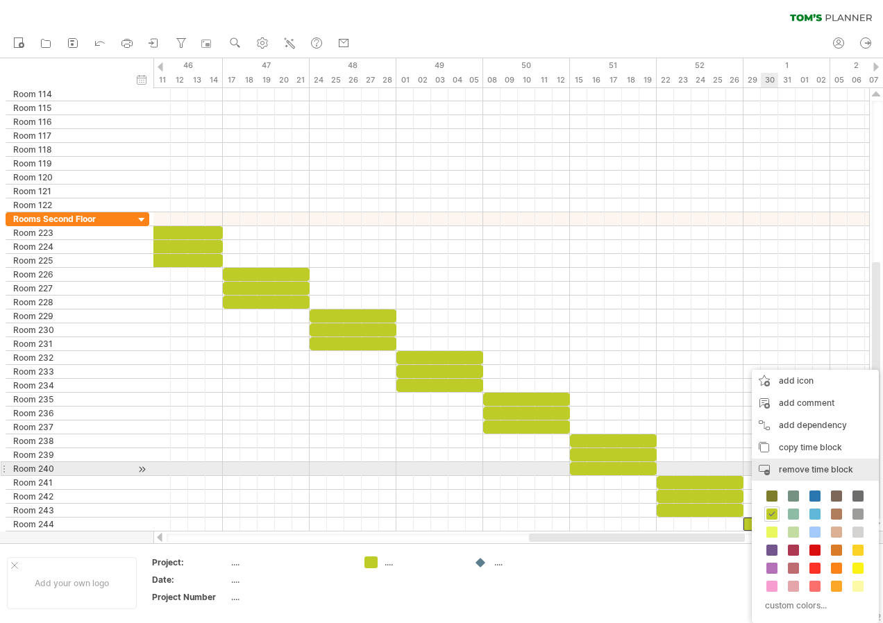
click at [788, 475] on div "remove time block remove selected items" at bounding box center [815, 470] width 127 height 22
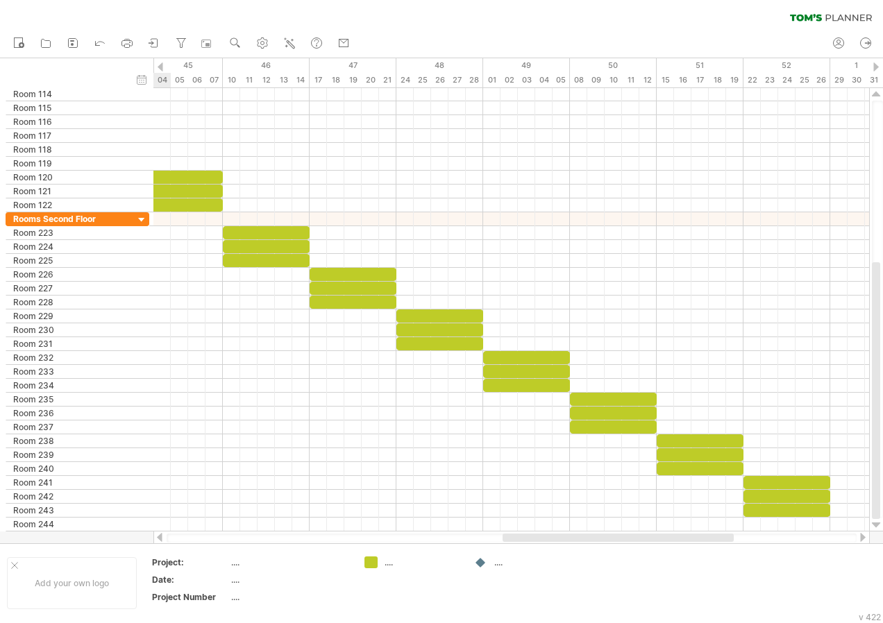
drag, startPoint x: 742, startPoint y: 536, endPoint x: 721, endPoint y: 543, distance: 22.2
click at [721, 543] on div "Trying to reach [DOMAIN_NAME] Connected again... 0% clear filter new" at bounding box center [441, 311] width 883 height 623
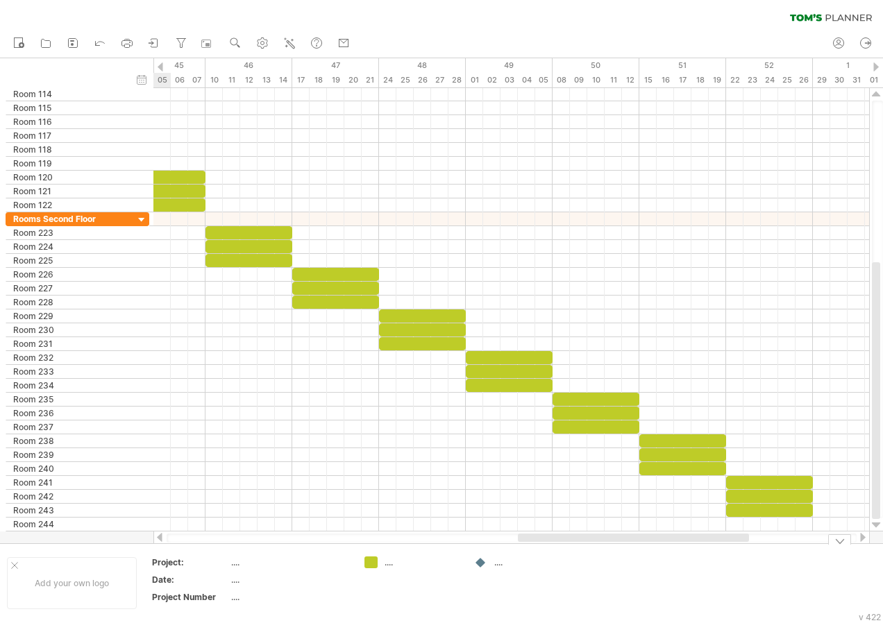
click at [722, 543] on div "Add your own logo Project: .... Date: .... Project Number .... .... ...." at bounding box center [441, 582] width 883 height 79
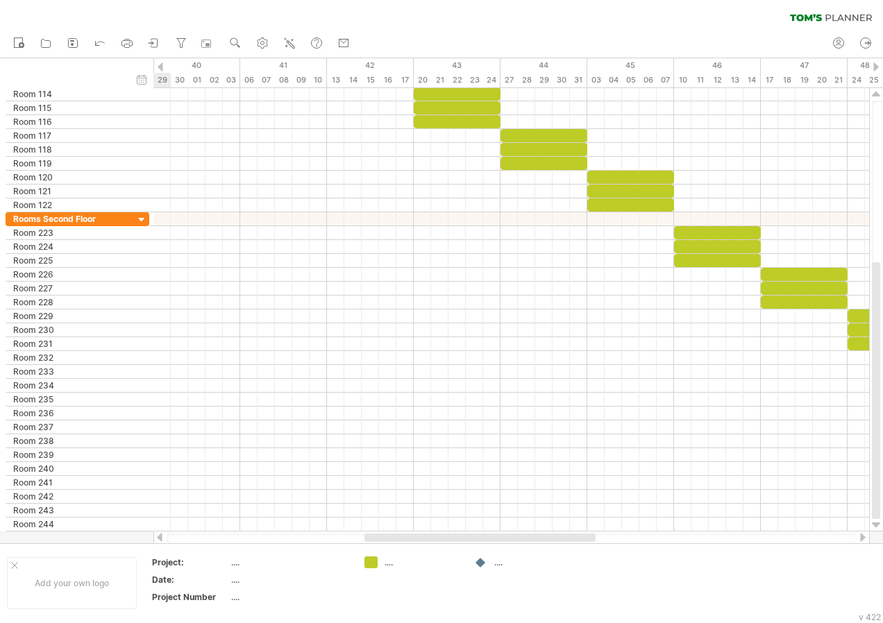
drag, startPoint x: 712, startPoint y: 534, endPoint x: 559, endPoint y: 537, distance: 153.4
click at [559, 537] on div at bounding box center [479, 538] width 231 height 8
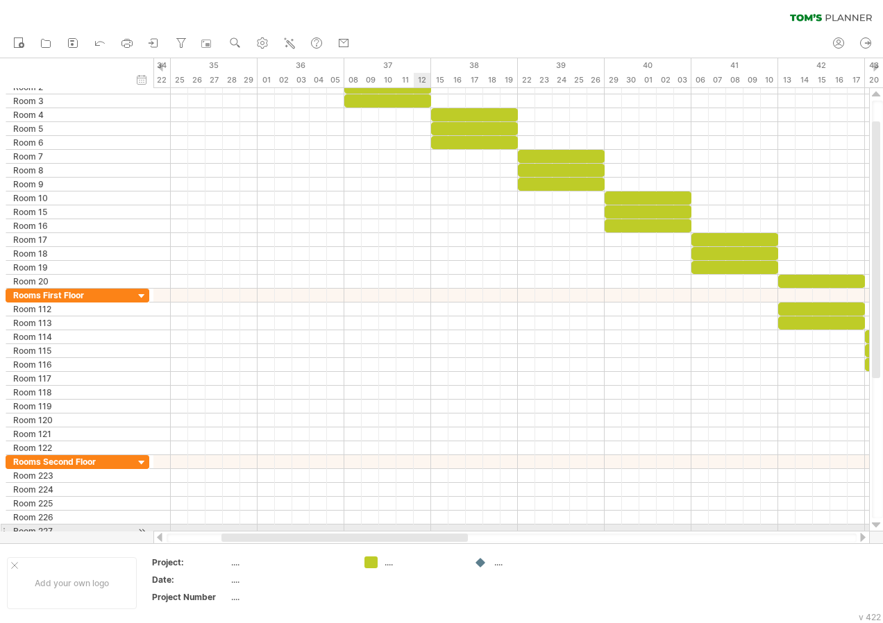
drag, startPoint x: 577, startPoint y: 541, endPoint x: 428, endPoint y: 525, distance: 150.8
click at [428, 525] on div "Trying to reach [DOMAIN_NAME] Connected again... 0% clear filter new" at bounding box center [441, 311] width 883 height 623
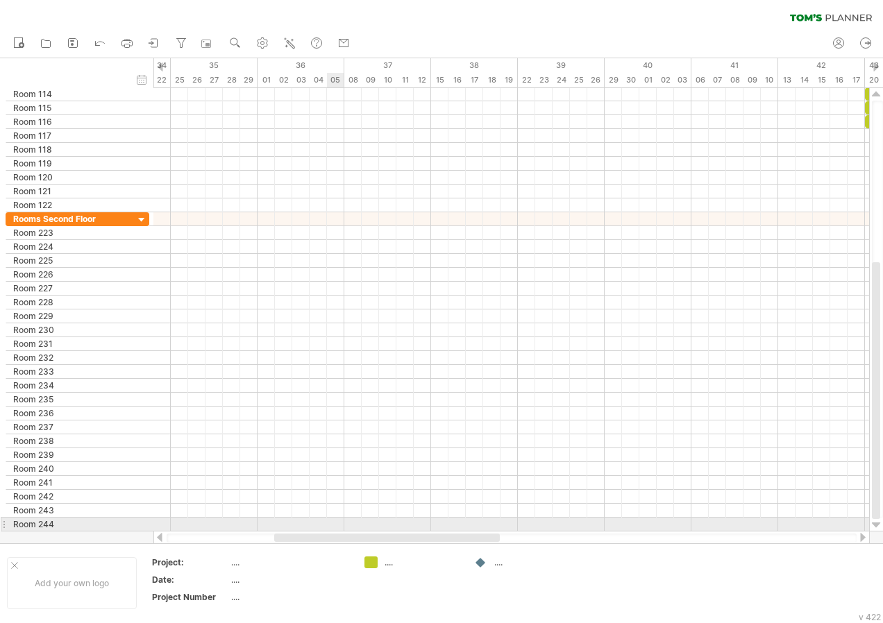
click at [328, 523] on div at bounding box center [511, 525] width 716 height 14
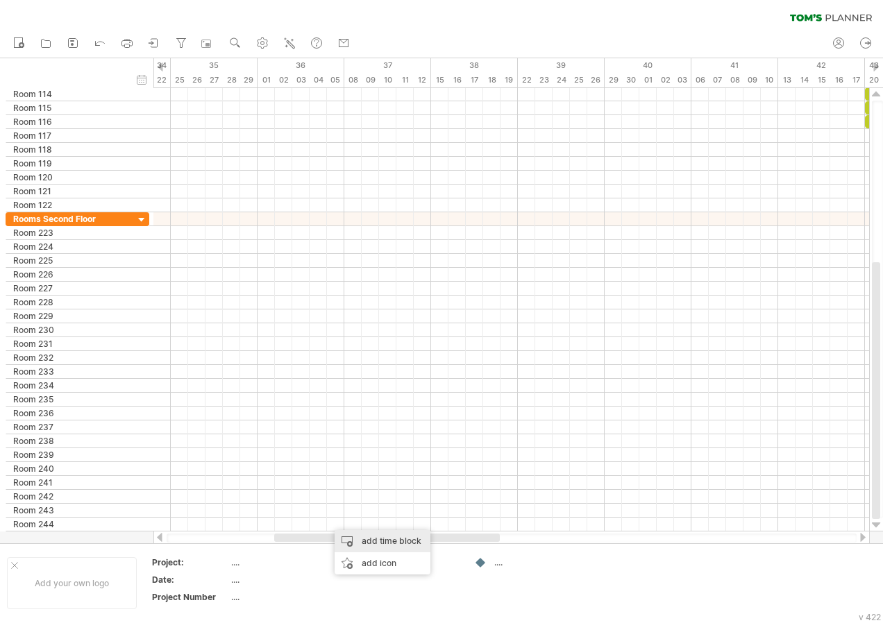
click at [365, 537] on div "add time block" at bounding box center [383, 541] width 96 height 22
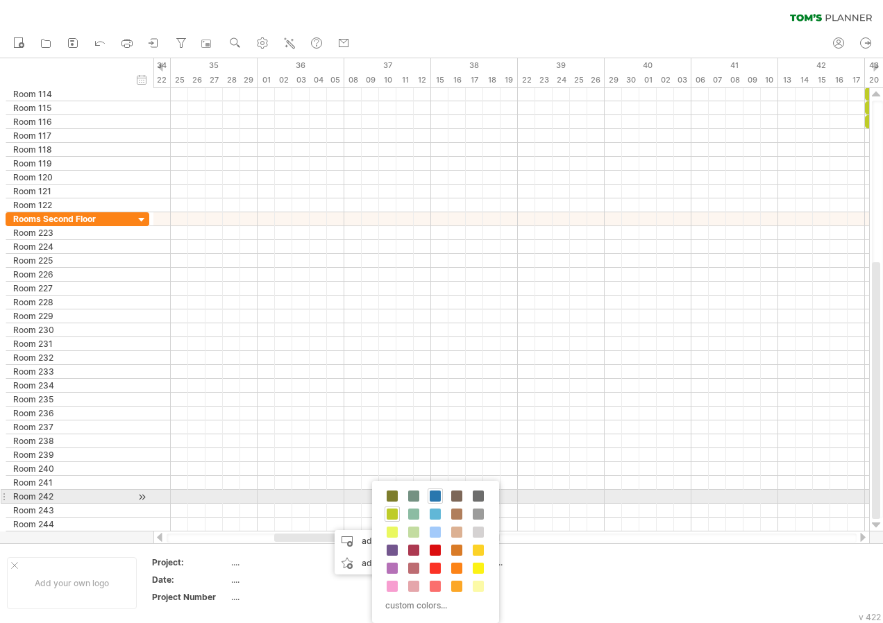
click at [441, 493] on div at bounding box center [435, 496] width 15 height 15
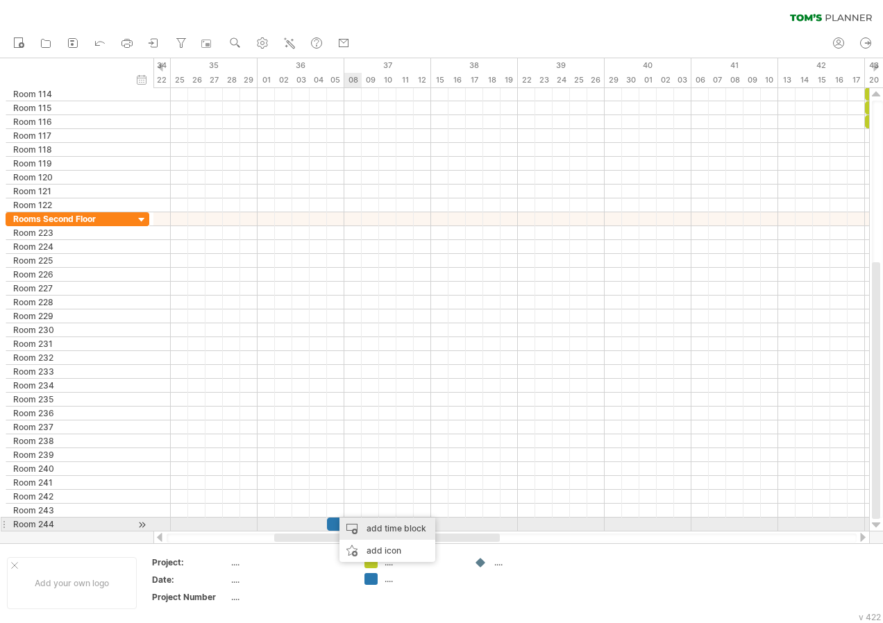
click at [360, 526] on div "add time block" at bounding box center [387, 529] width 96 height 22
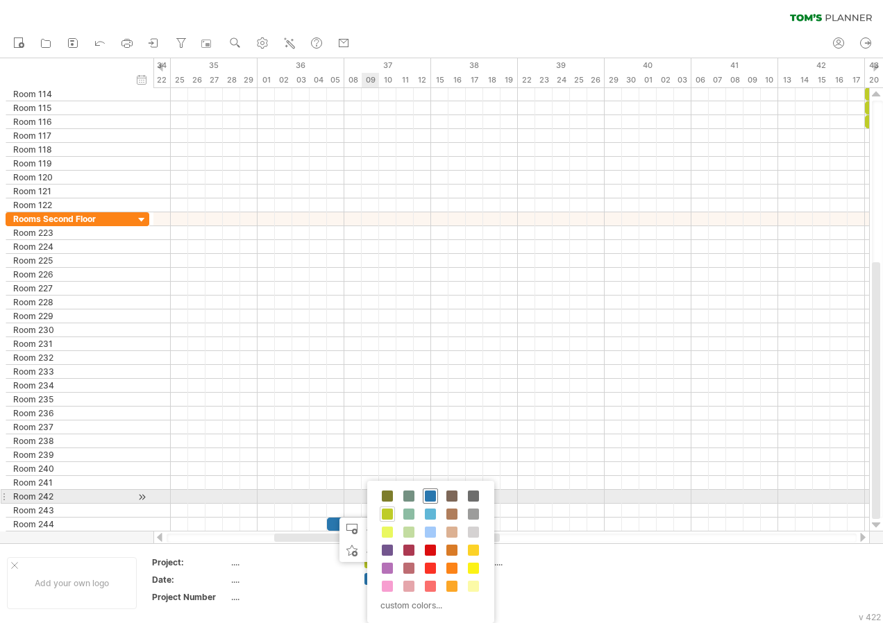
click at [432, 496] on span at bounding box center [430, 496] width 11 height 11
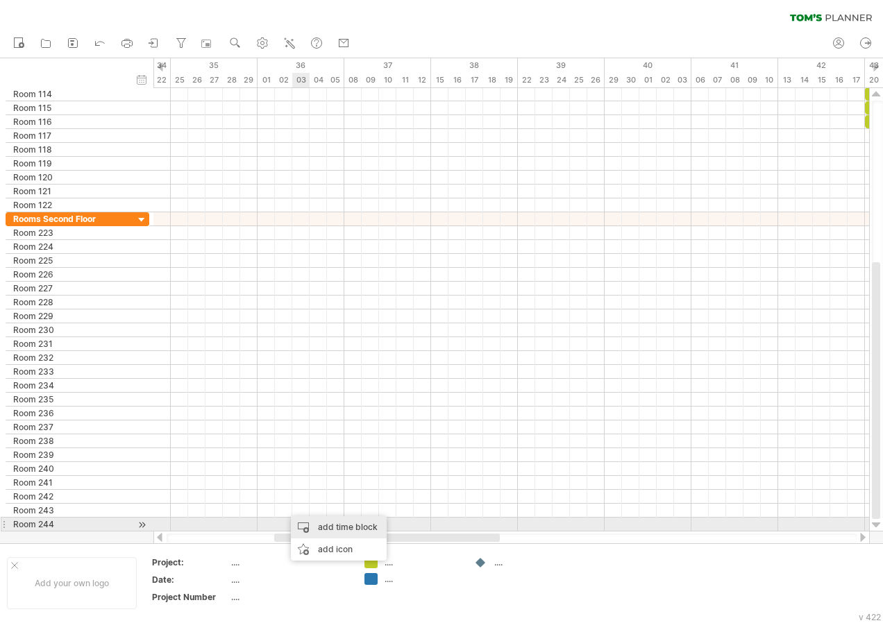
click at [328, 525] on div "add time block" at bounding box center [339, 527] width 96 height 22
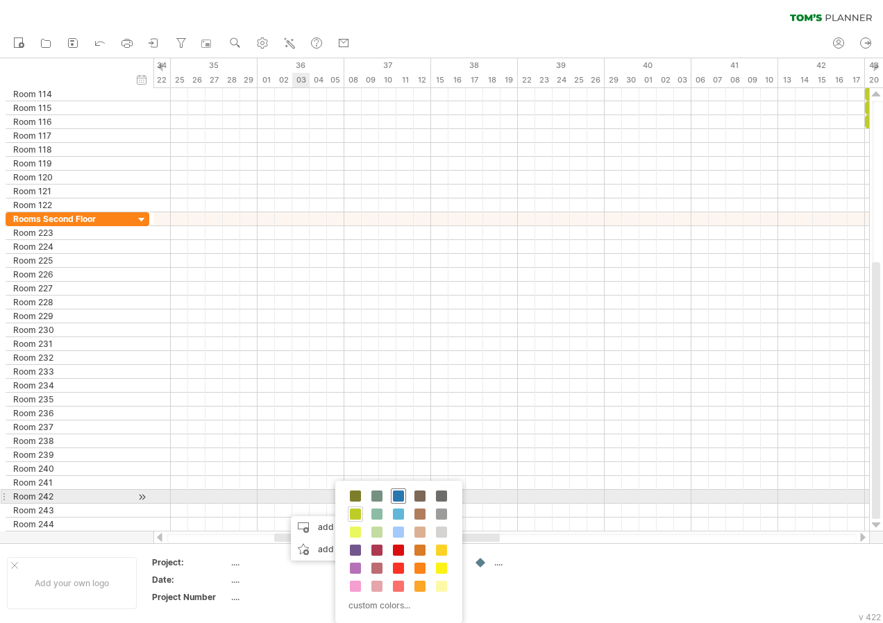
click at [397, 498] on span at bounding box center [398, 496] width 11 height 11
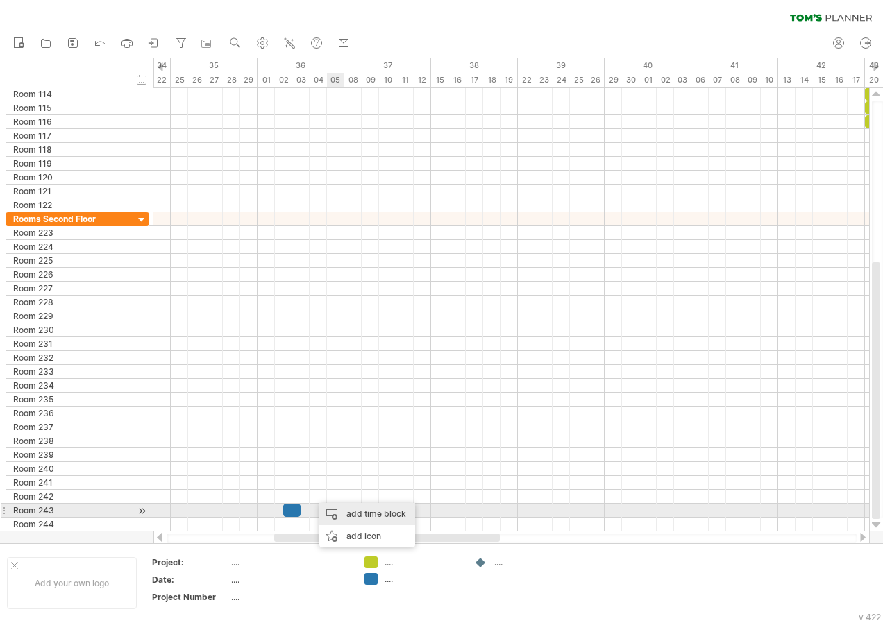
click at [357, 516] on div "add time block" at bounding box center [367, 514] width 96 height 22
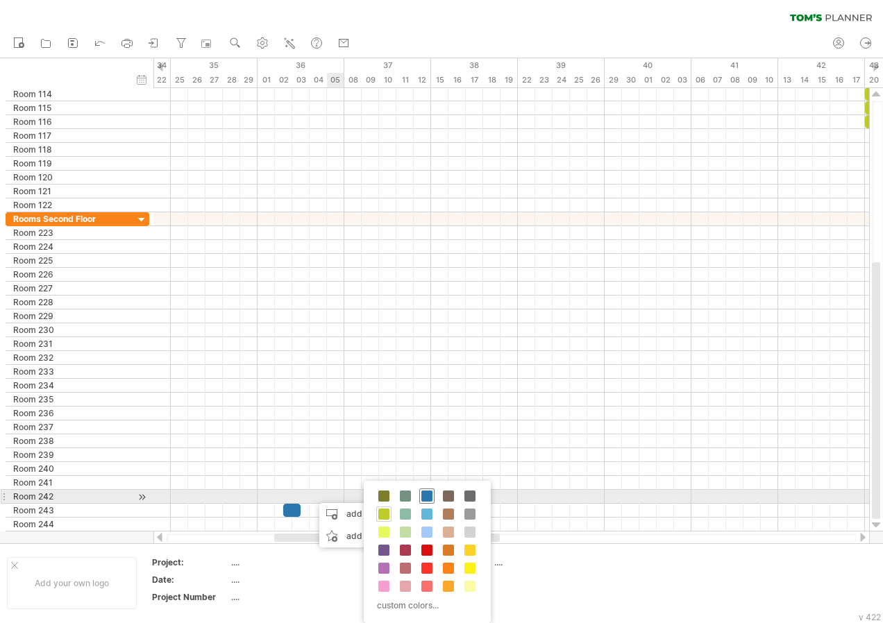
click at [420, 493] on div at bounding box center [426, 496] width 15 height 15
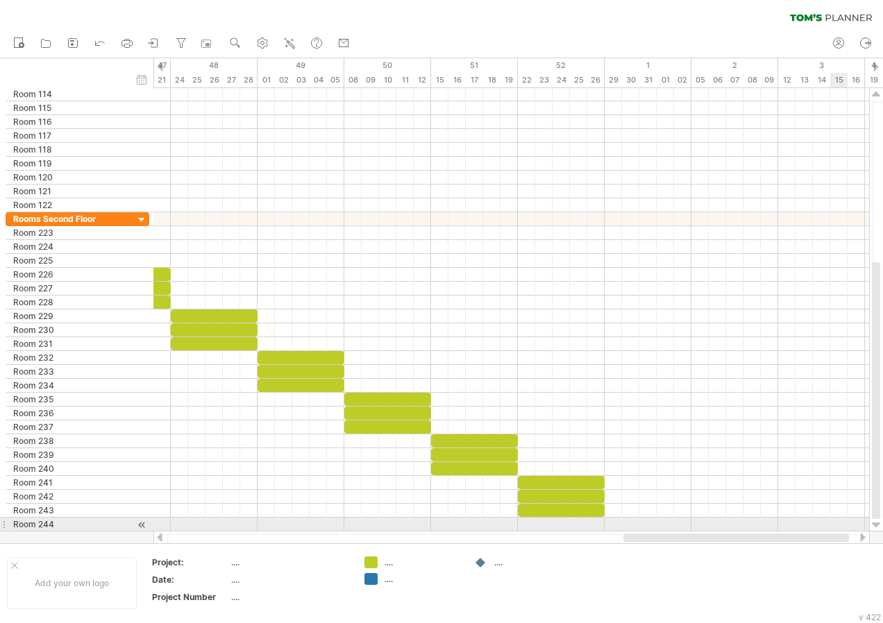
drag, startPoint x: 496, startPoint y: 537, endPoint x: 841, endPoint y: 522, distance: 344.6
click at [841, 522] on div "Trying to reach [DOMAIN_NAME] Connected again... 0% clear filter new" at bounding box center [441, 311] width 883 height 623
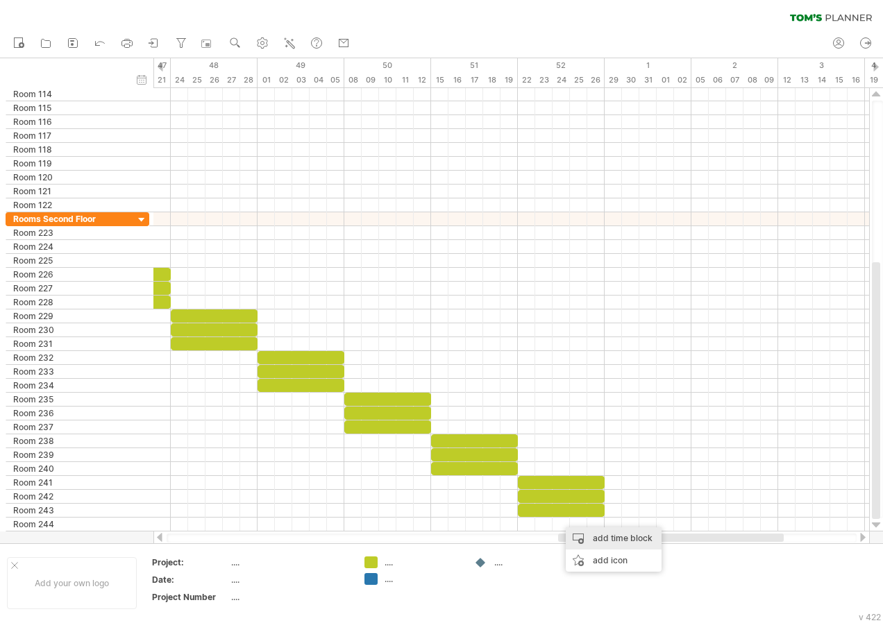
click at [597, 535] on div "add time block" at bounding box center [614, 538] width 96 height 22
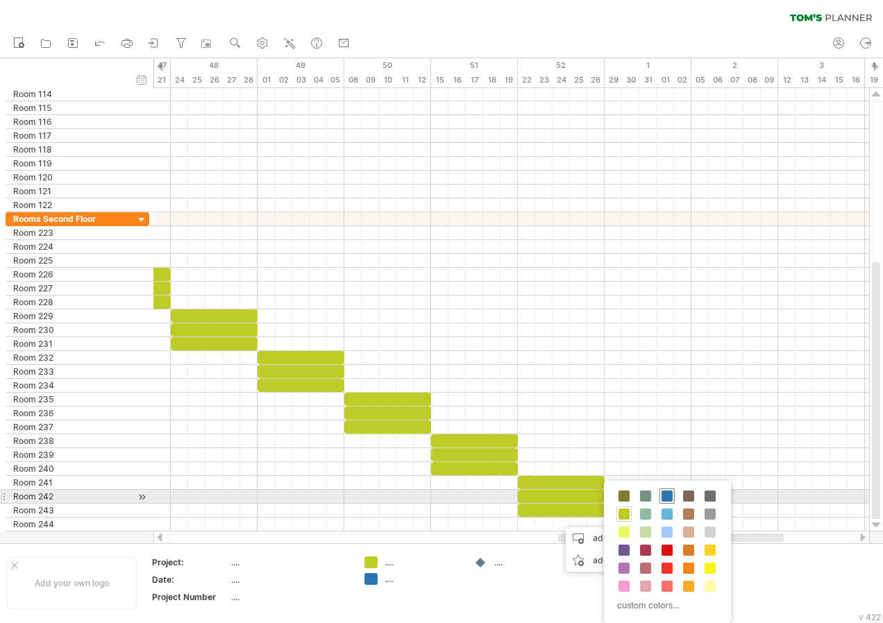
click at [666, 498] on span at bounding box center [666, 496] width 11 height 11
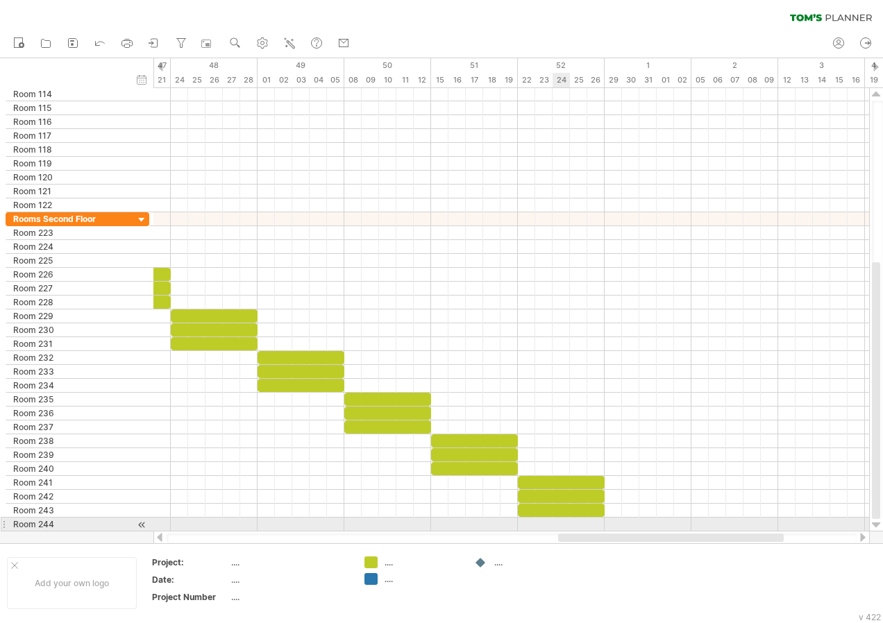
click at [568, 522] on div at bounding box center [511, 525] width 716 height 14
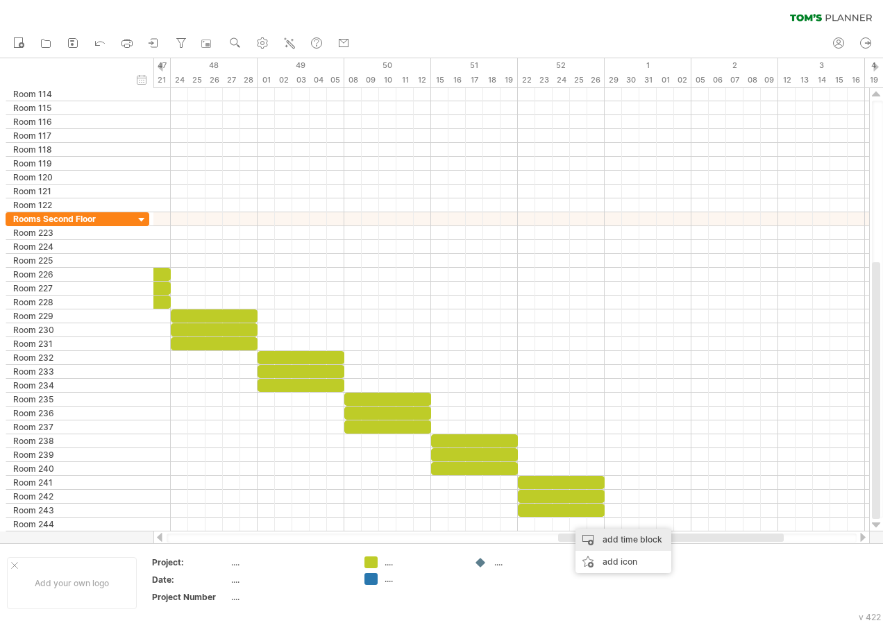
click at [617, 540] on div "add time block" at bounding box center [623, 540] width 96 height 22
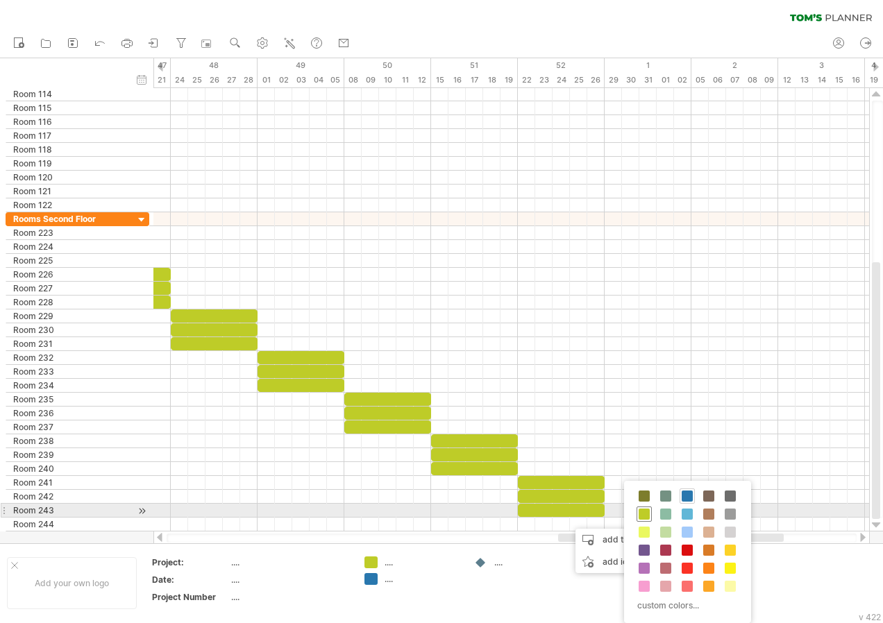
click at [641, 513] on span at bounding box center [644, 514] width 11 height 11
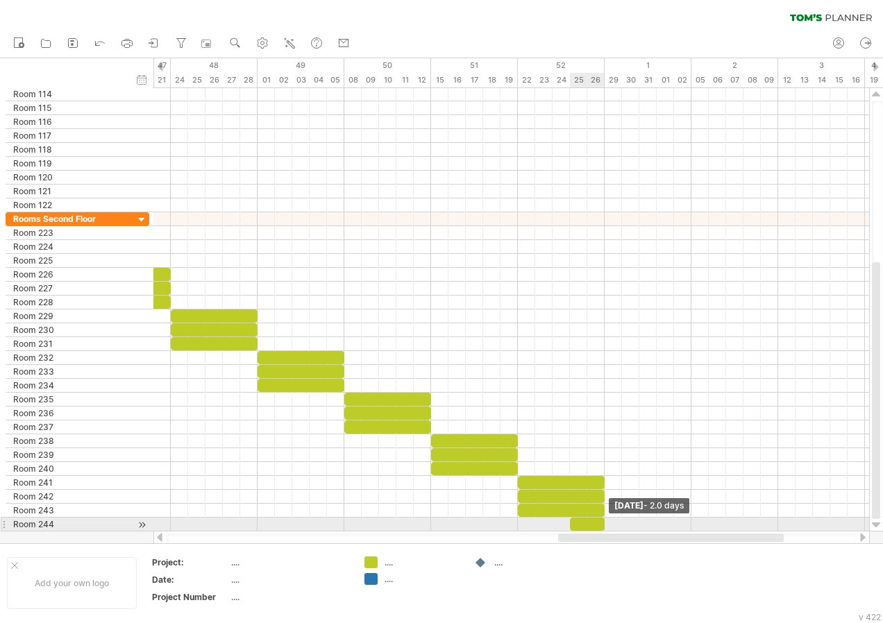
drag, startPoint x: 589, startPoint y: 525, endPoint x: 602, endPoint y: 525, distance: 13.9
click at [602, 525] on span at bounding box center [605, 524] width 6 height 13
drag, startPoint x: 571, startPoint y: 524, endPoint x: 521, endPoint y: 523, distance: 50.0
click at [521, 523] on div at bounding box center [561, 524] width 87 height 13
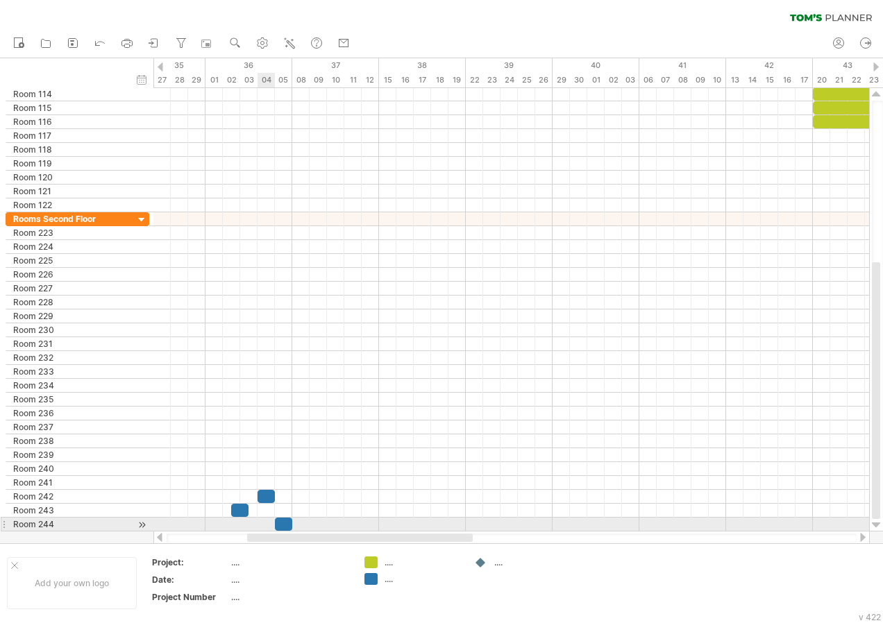
drag, startPoint x: 580, startPoint y: 539, endPoint x: 269, endPoint y: 522, distance: 311.4
click at [269, 522] on div "Trying to reach [DOMAIN_NAME] Connected again... 0% clear filter new" at bounding box center [441, 311] width 883 height 623
drag, startPoint x: 275, startPoint y: 523, endPoint x: 209, endPoint y: 520, distance: 66.0
click at [209, 520] on div at bounding box center [248, 524] width 87 height 13
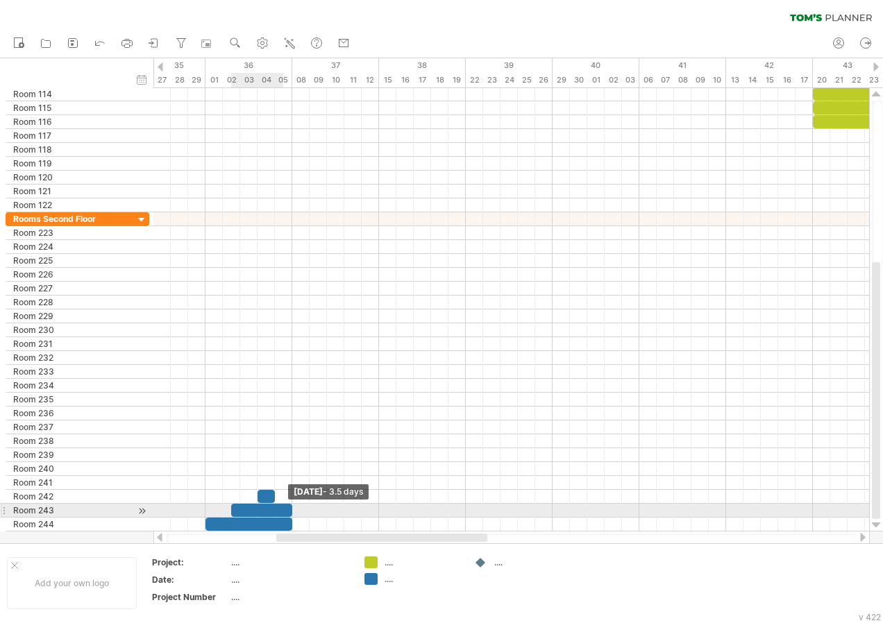
drag, startPoint x: 250, startPoint y: 512, endPoint x: 289, endPoint y: 514, distance: 39.6
click at [289, 514] on span at bounding box center [292, 510] width 6 height 13
drag, startPoint x: 232, startPoint y: 507, endPoint x: 210, endPoint y: 507, distance: 22.2
click at [210, 507] on div at bounding box center [248, 510] width 87 height 13
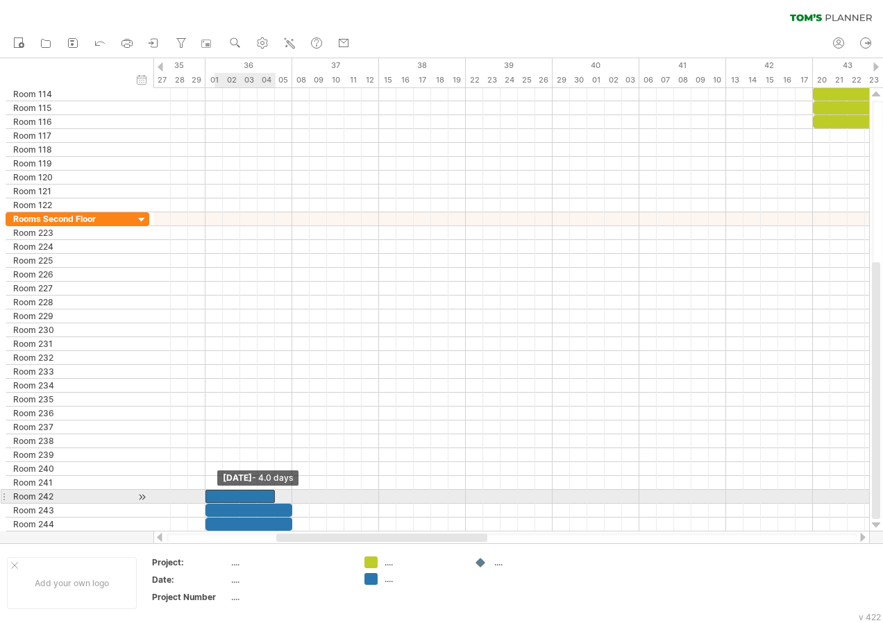
drag, startPoint x: 256, startPoint y: 498, endPoint x: 208, endPoint y: 493, distance: 48.1
click at [208, 493] on div at bounding box center [239, 496] width 69 height 13
drag, startPoint x: 273, startPoint y: 495, endPoint x: 289, endPoint y: 499, distance: 16.5
click at [289, 499] on span at bounding box center [292, 496] width 6 height 13
click at [314, 492] on div "add time block" at bounding box center [295, 495] width 96 height 22
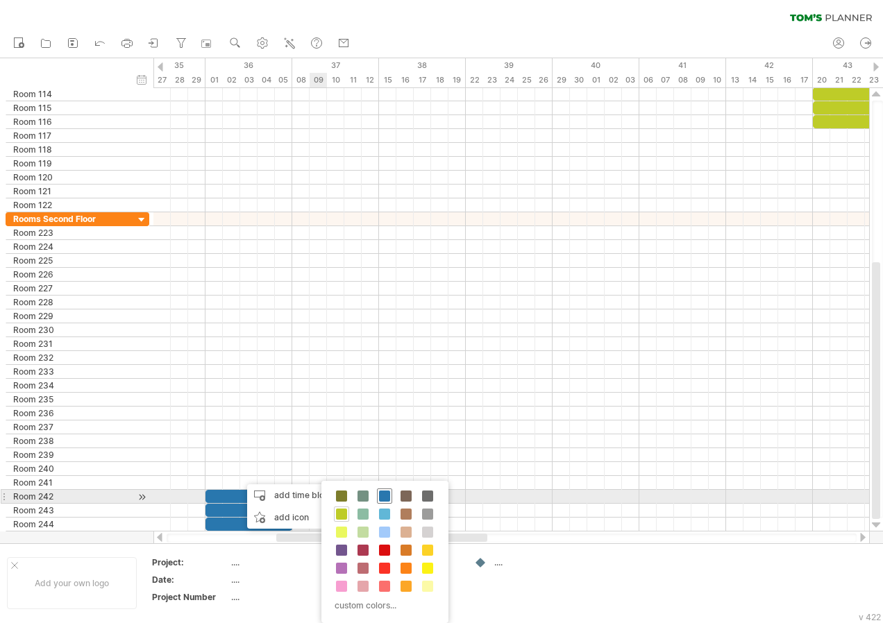
click at [380, 493] on span at bounding box center [384, 496] width 11 height 11
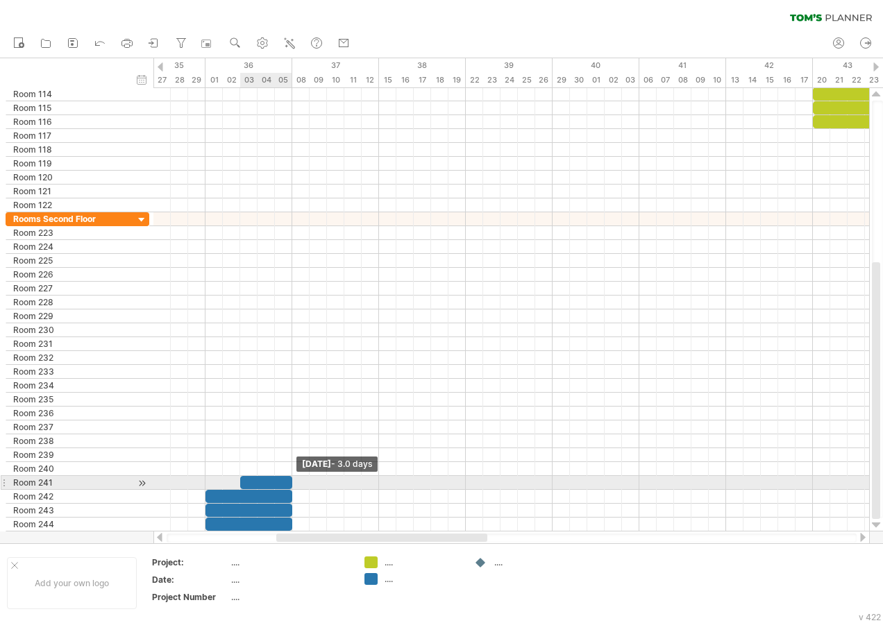
drag, startPoint x: 258, startPoint y: 482, endPoint x: 291, endPoint y: 484, distance: 32.7
click at [291, 484] on span at bounding box center [292, 482] width 6 height 13
drag, startPoint x: 237, startPoint y: 482, endPoint x: 205, endPoint y: 479, distance: 32.7
click at [205, 479] on span at bounding box center [206, 482] width 6 height 13
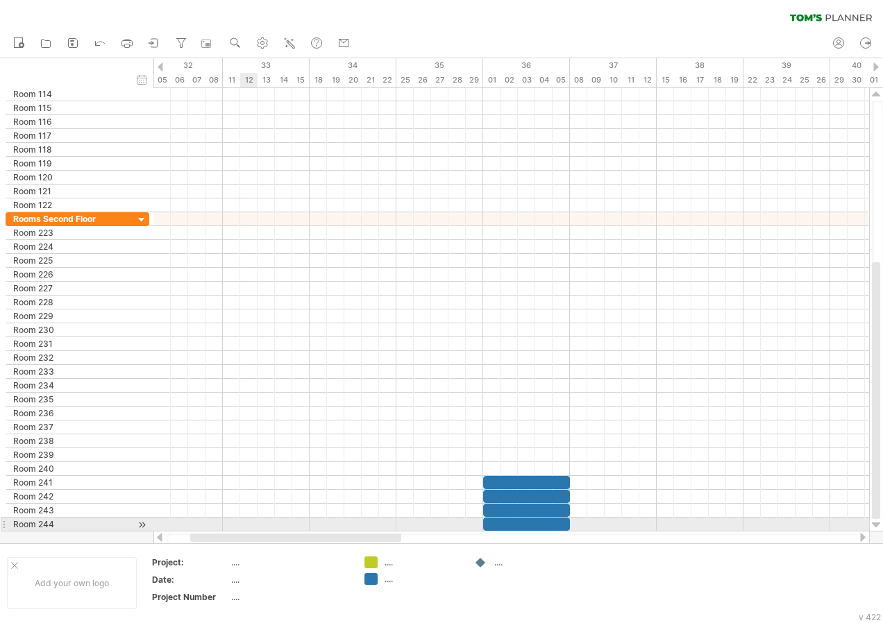
drag, startPoint x: 343, startPoint y: 534, endPoint x: 257, endPoint y: 527, distance: 86.4
click at [257, 527] on div "Trying to reach [DOMAIN_NAME] Connected again... 0% clear filter new" at bounding box center [441, 311] width 883 height 623
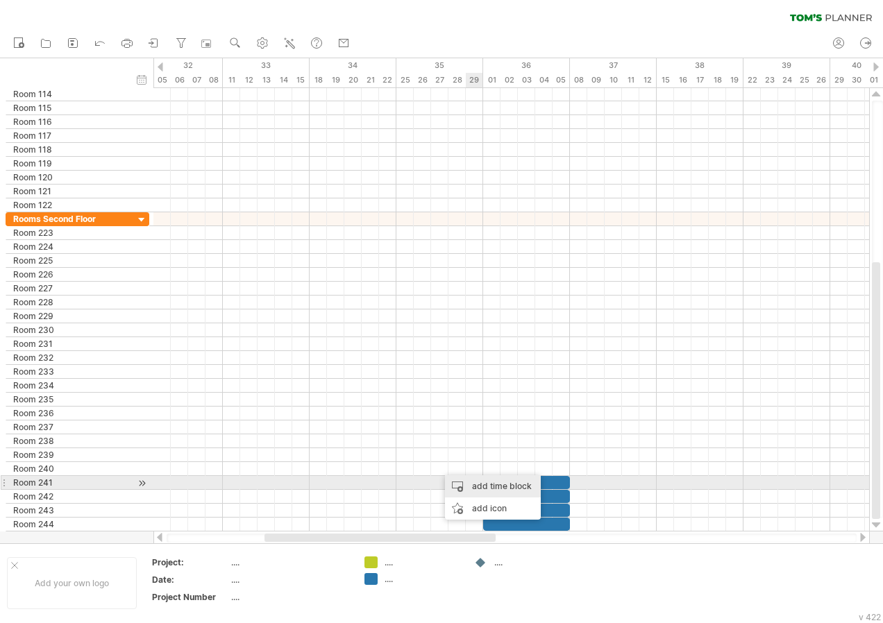
click at [477, 485] on div "add time block" at bounding box center [493, 486] width 96 height 22
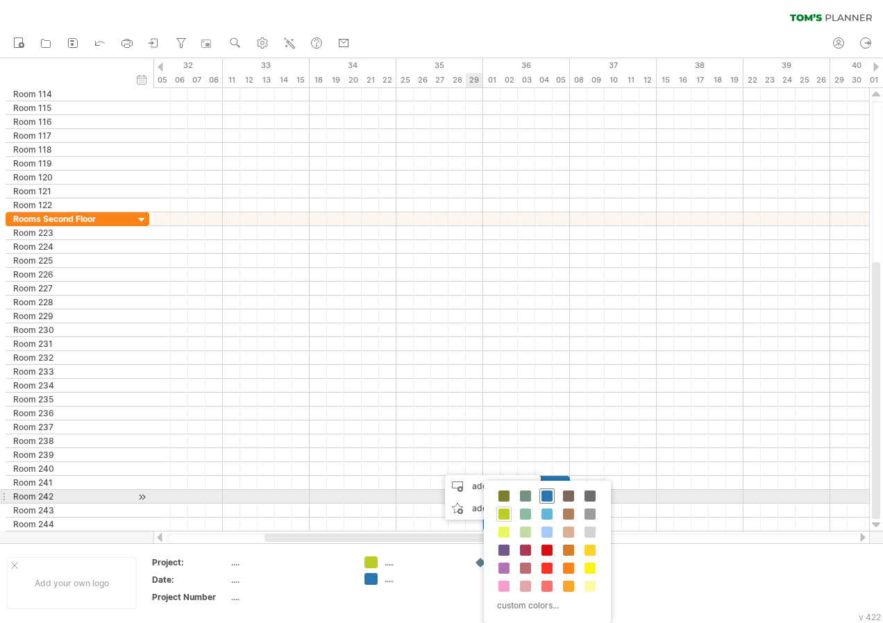
click at [541, 496] on span at bounding box center [546, 496] width 11 height 11
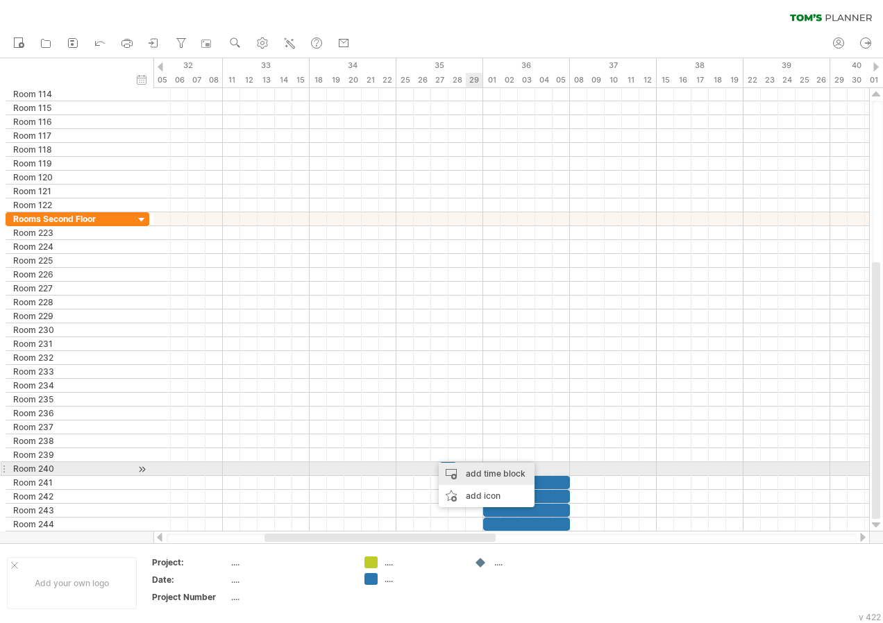
click at [511, 471] on div "add time block" at bounding box center [487, 474] width 96 height 22
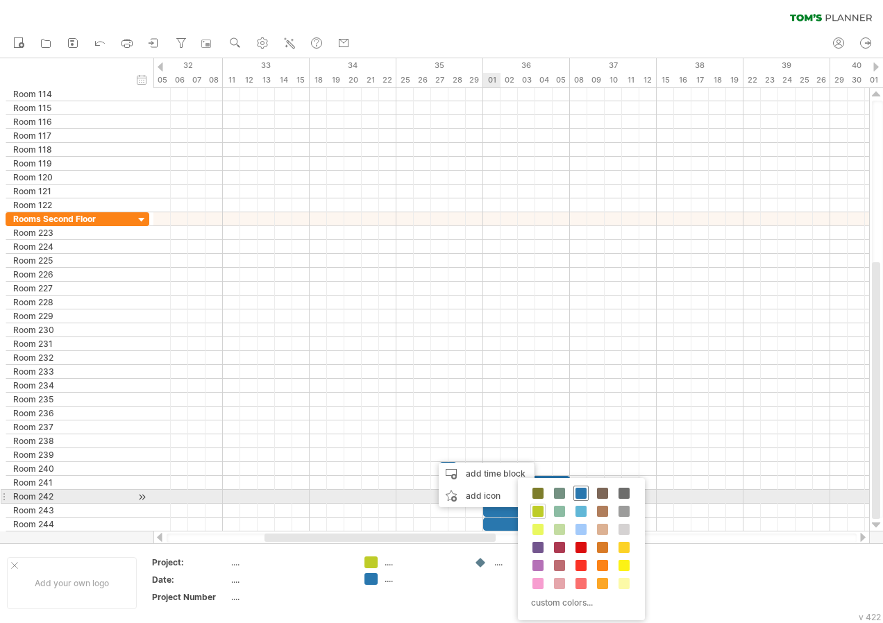
click at [581, 493] on span at bounding box center [580, 493] width 11 height 11
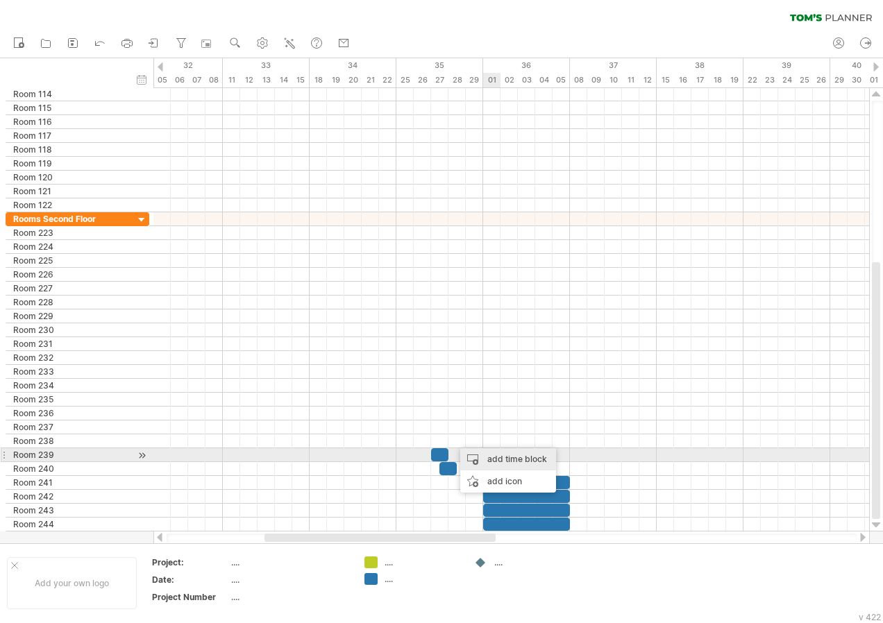
click at [497, 455] on div "add time block" at bounding box center [508, 459] width 96 height 22
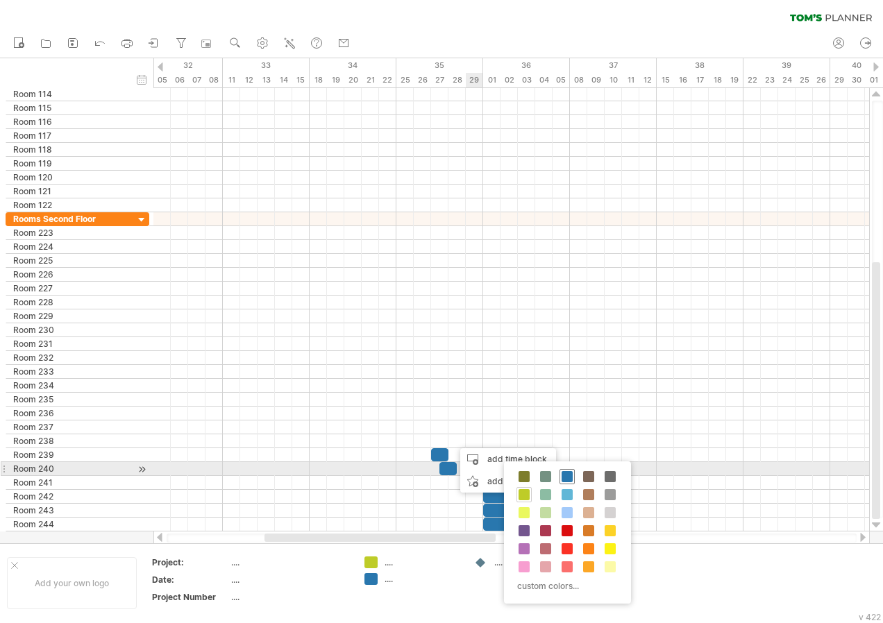
click at [567, 473] on span at bounding box center [566, 476] width 11 height 11
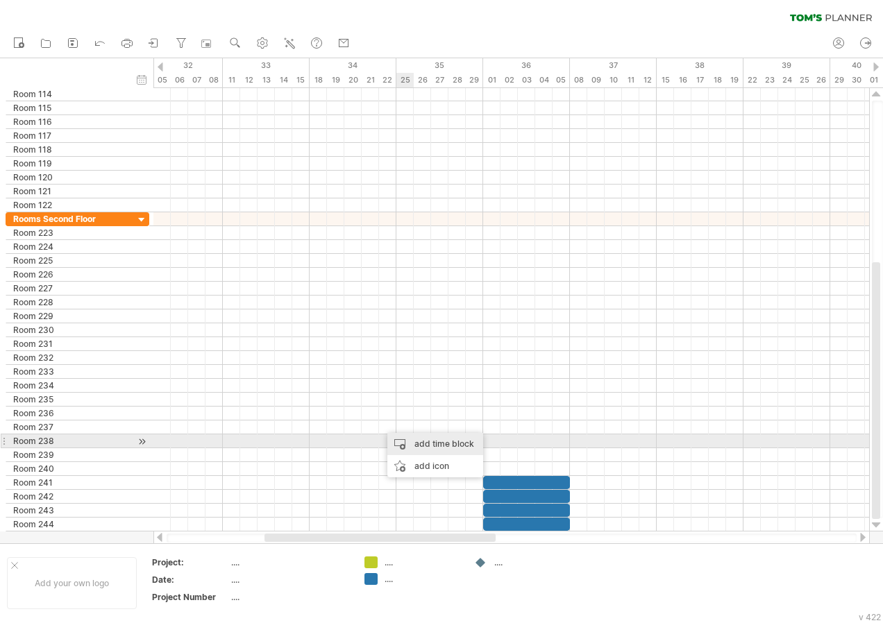
click at [420, 442] on div "add time block" at bounding box center [435, 444] width 96 height 22
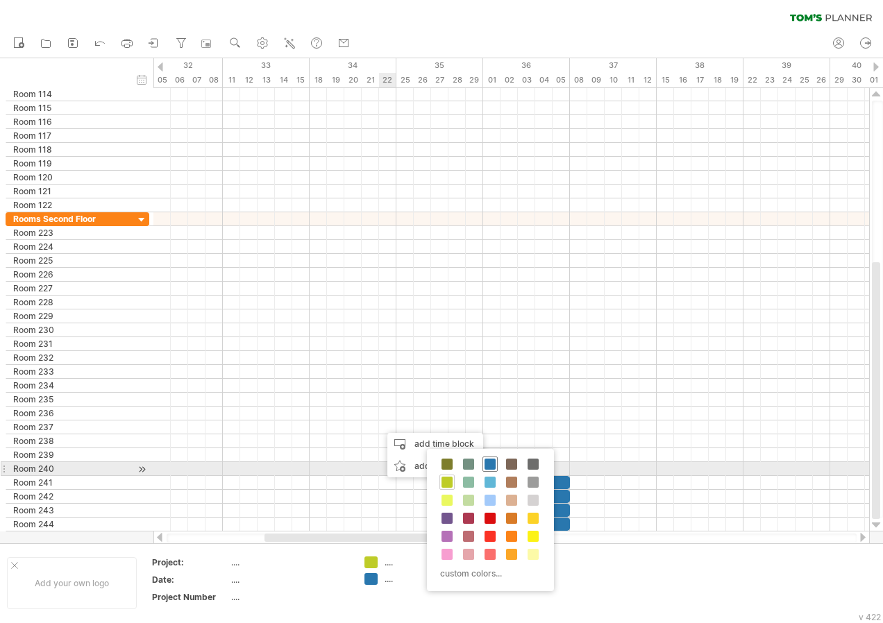
click at [491, 463] on span at bounding box center [489, 464] width 11 height 11
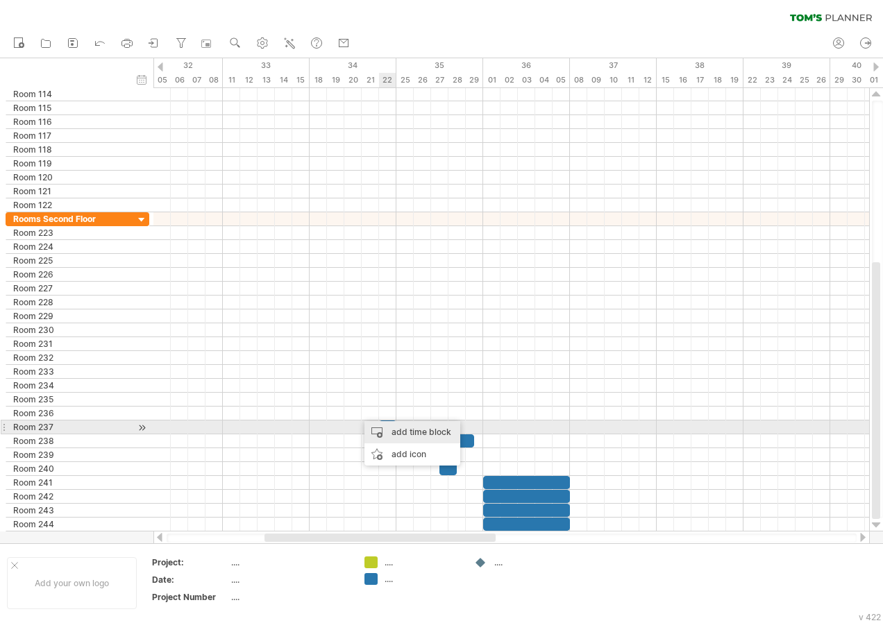
click at [420, 429] on div "add time block" at bounding box center [412, 432] width 96 height 22
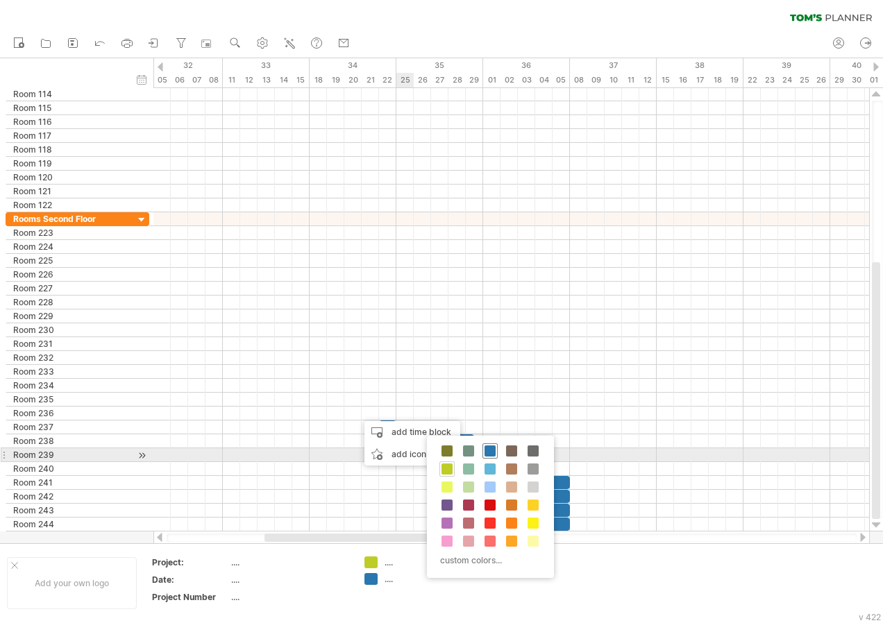
click at [487, 449] on span at bounding box center [489, 451] width 11 height 11
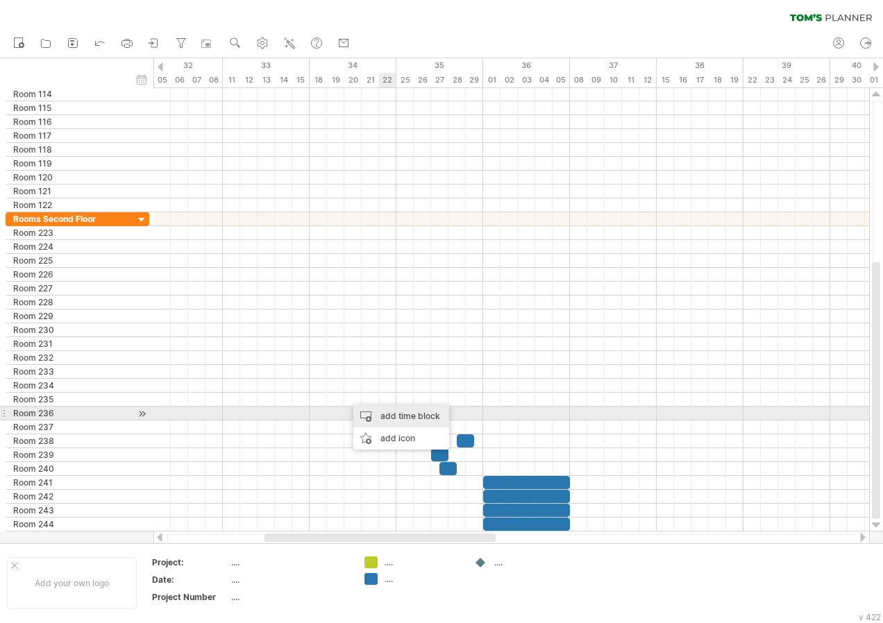
click at [419, 416] on div "add time block" at bounding box center [401, 416] width 96 height 22
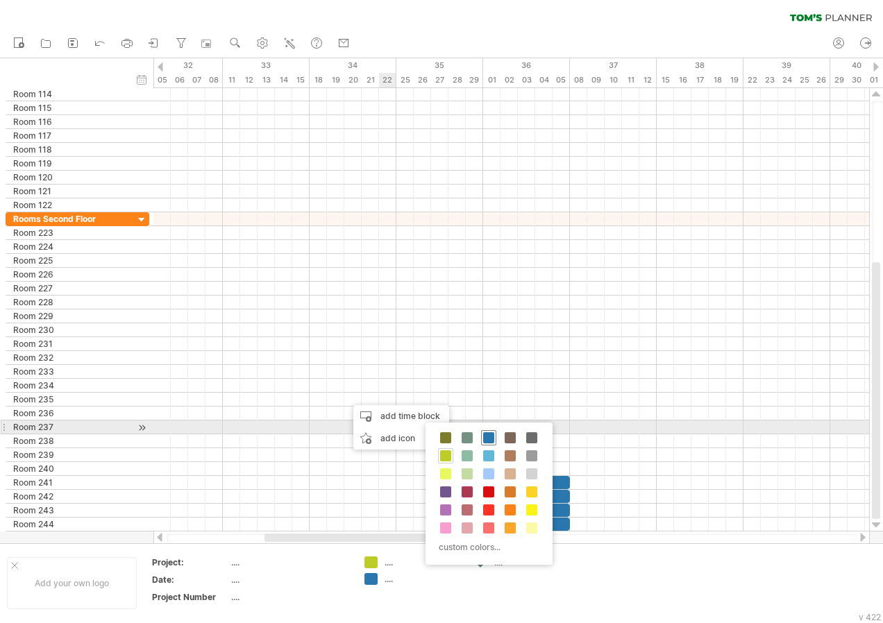
click at [486, 433] on span at bounding box center [488, 437] width 11 height 11
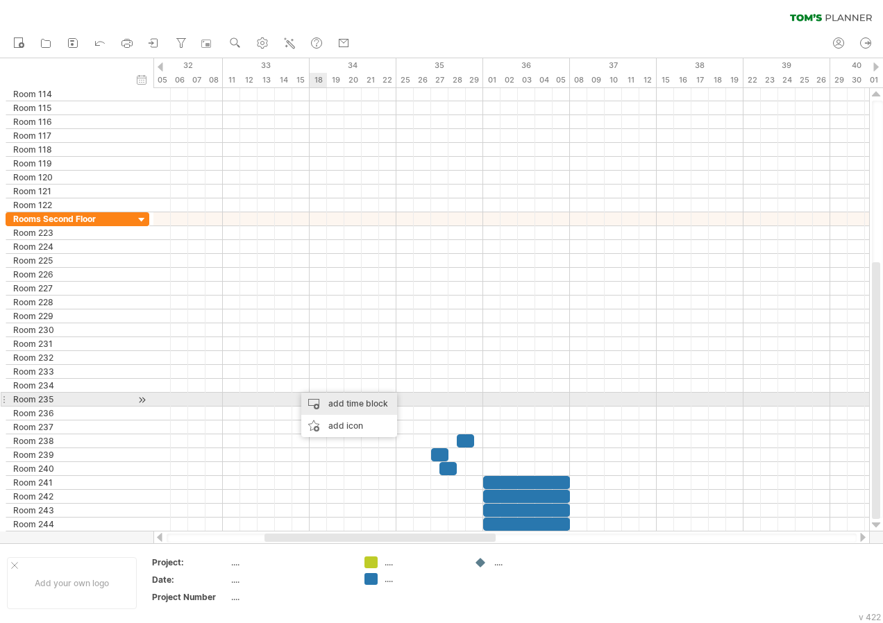
click at [332, 398] on div "add time block" at bounding box center [349, 404] width 96 height 22
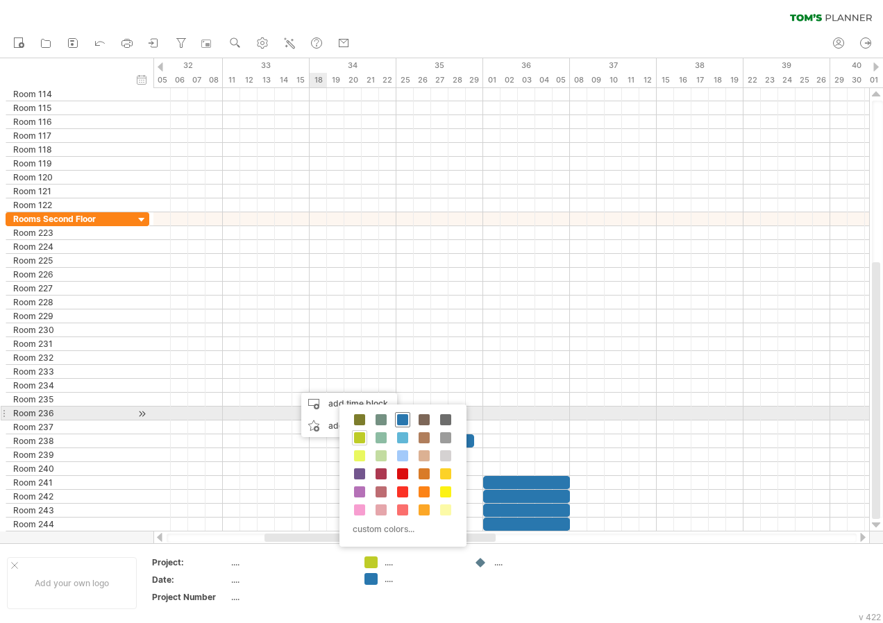
click at [397, 421] on span at bounding box center [402, 419] width 11 height 11
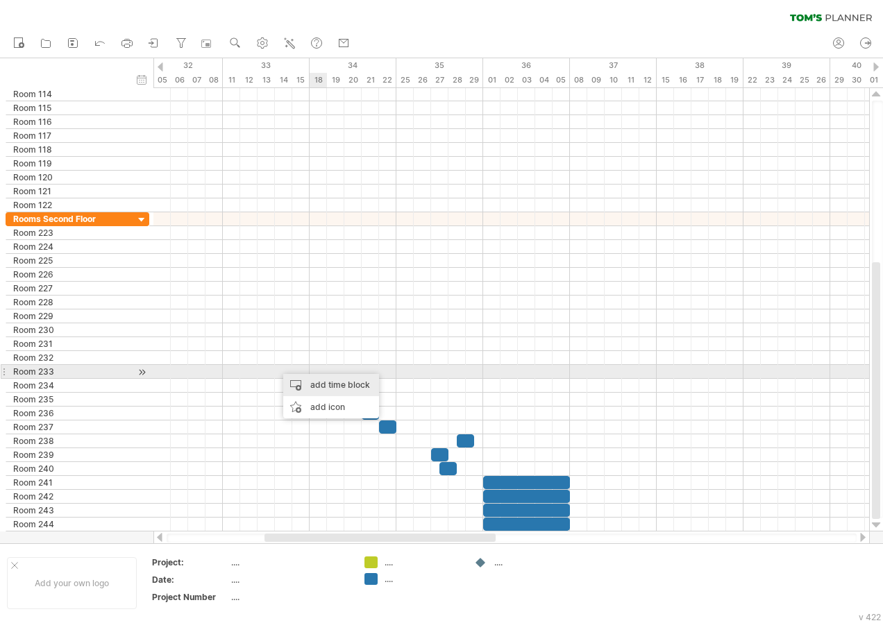
click at [319, 378] on div "add time block" at bounding box center [331, 385] width 96 height 22
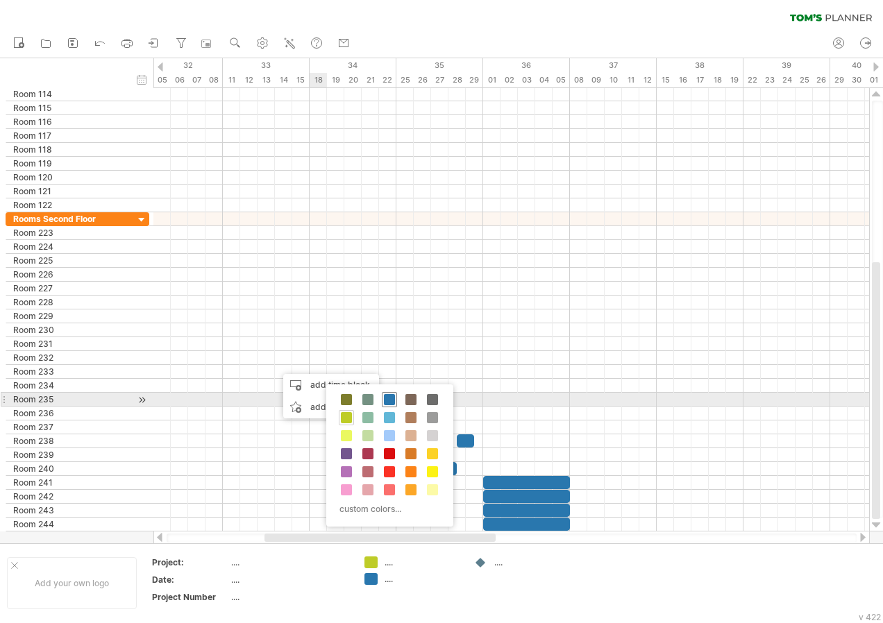
click at [392, 396] on span at bounding box center [389, 399] width 11 height 11
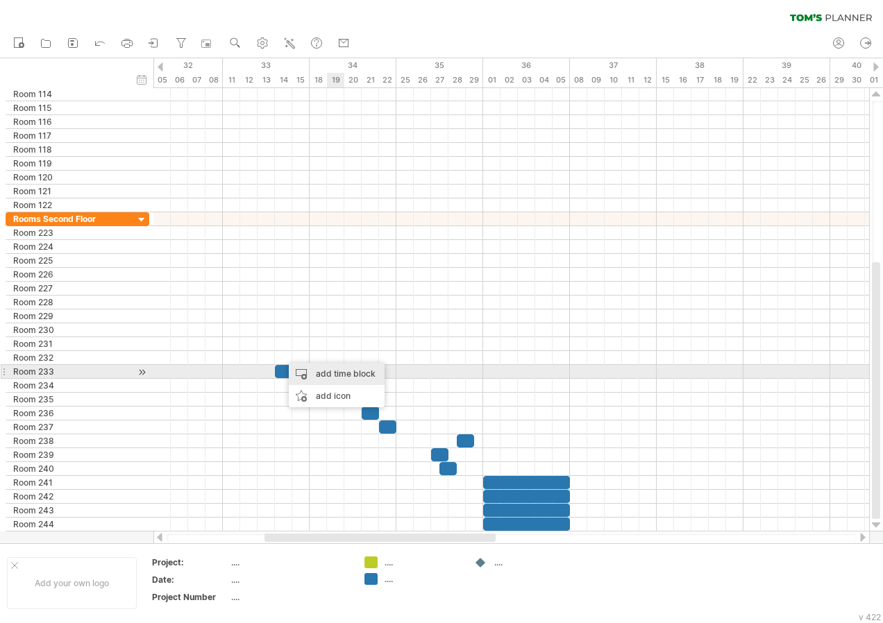
click at [332, 367] on div "add time block" at bounding box center [337, 374] width 96 height 22
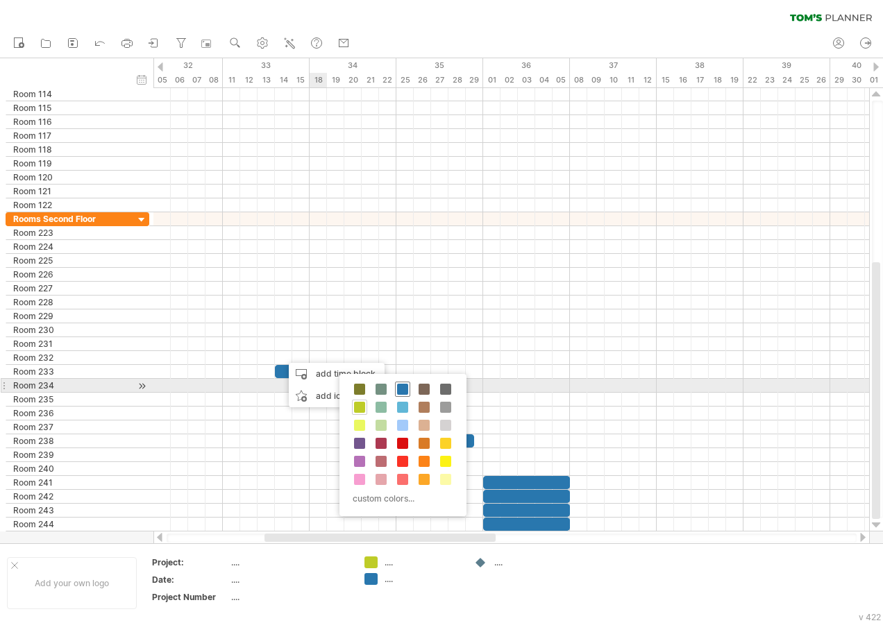
click at [407, 385] on span at bounding box center [402, 389] width 11 height 11
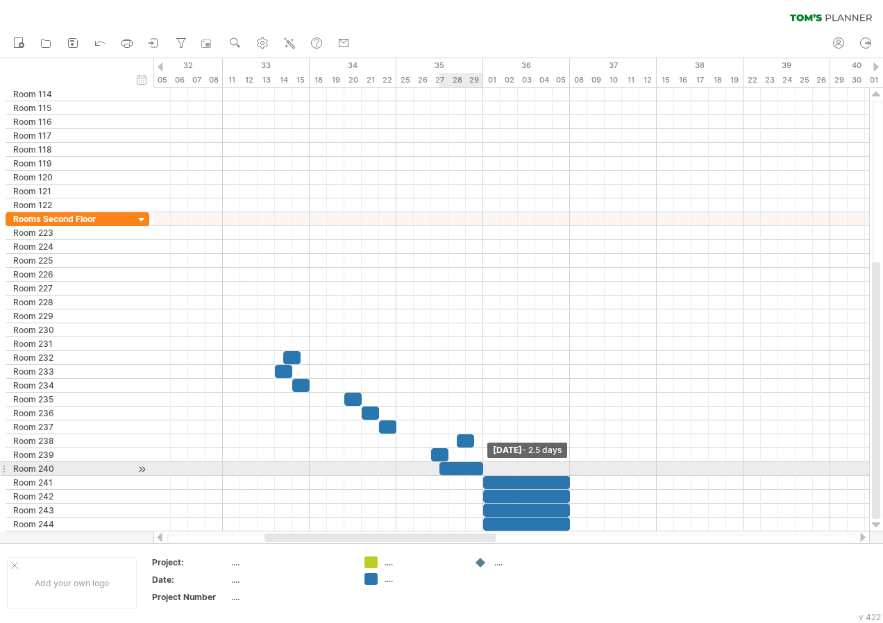
drag, startPoint x: 455, startPoint y: 469, endPoint x: 484, endPoint y: 470, distance: 28.5
click at [484, 470] on span at bounding box center [483, 468] width 6 height 13
drag, startPoint x: 439, startPoint y: 466, endPoint x: 398, endPoint y: 465, distance: 41.6
click at [398, 465] on span at bounding box center [397, 468] width 6 height 13
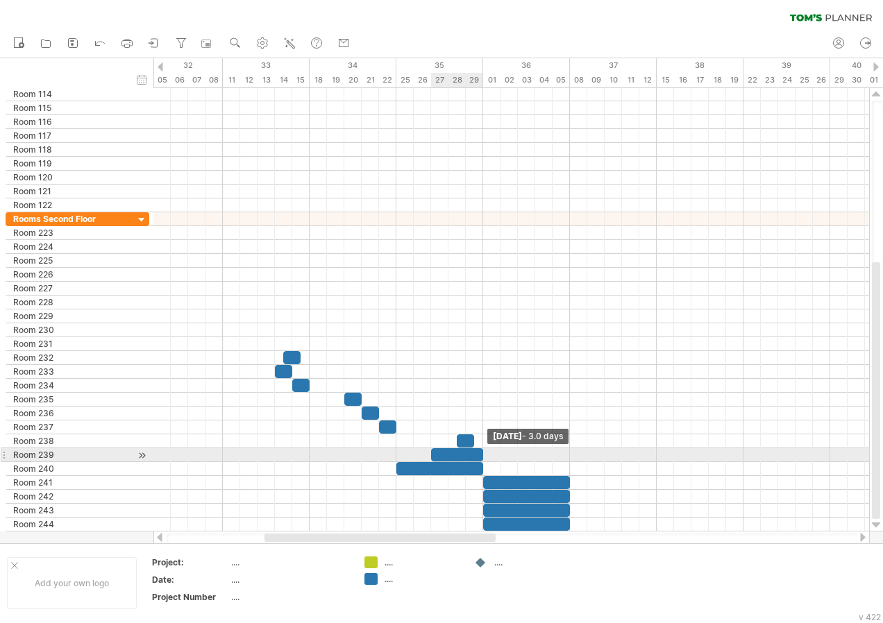
drag, startPoint x: 448, startPoint y: 455, endPoint x: 482, endPoint y: 460, distance: 34.4
click at [482, 460] on span at bounding box center [483, 454] width 6 height 13
drag, startPoint x: 432, startPoint y: 456, endPoint x: 402, endPoint y: 453, distance: 30.7
click at [402, 453] on div at bounding box center [439, 454] width 87 height 13
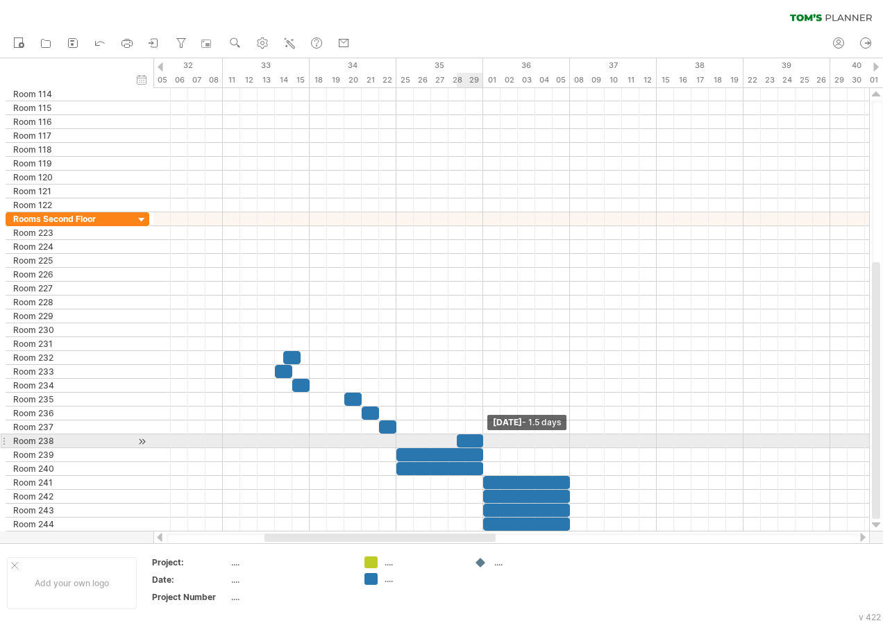
drag, startPoint x: 473, startPoint y: 442, endPoint x: 481, endPoint y: 444, distance: 8.6
click at [481, 444] on span at bounding box center [483, 440] width 6 height 13
drag, startPoint x: 457, startPoint y: 440, endPoint x: 395, endPoint y: 435, distance: 62.7
click at [395, 435] on span at bounding box center [397, 440] width 6 height 13
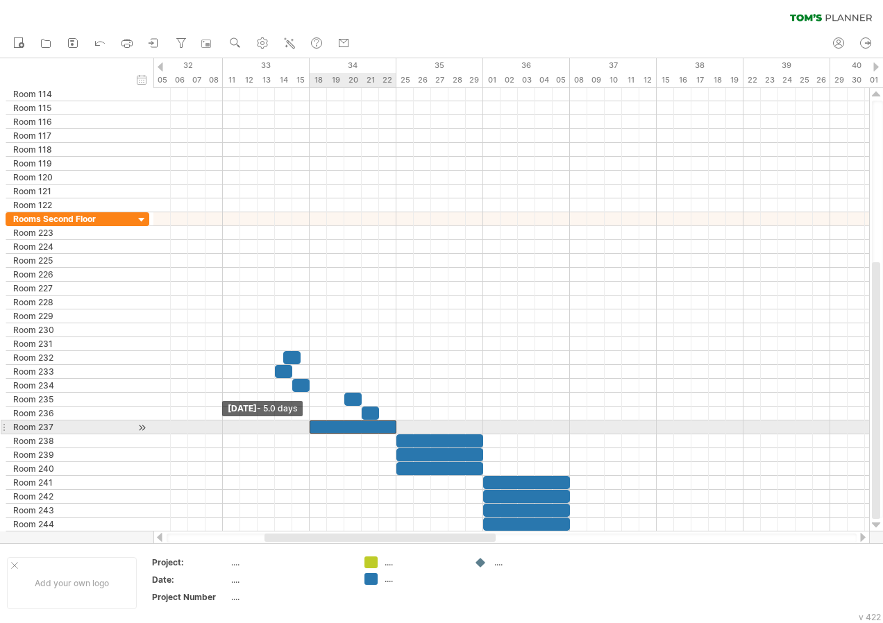
drag, startPoint x: 378, startPoint y: 425, endPoint x: 308, endPoint y: 425, distance: 70.1
click at [308, 425] on span at bounding box center [310, 427] width 6 height 13
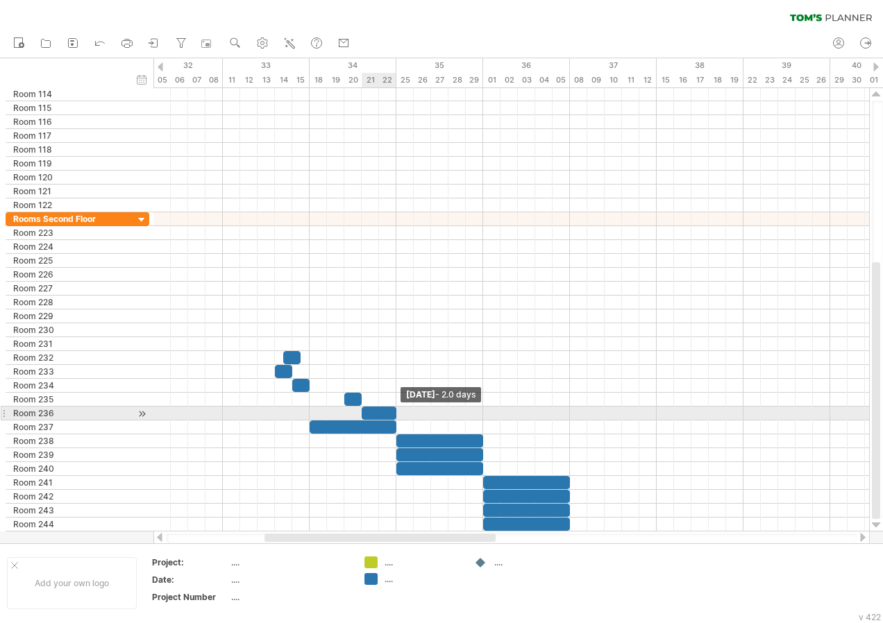
drag, startPoint x: 378, startPoint y: 416, endPoint x: 394, endPoint y: 417, distance: 16.0
click at [394, 417] on span at bounding box center [397, 413] width 6 height 13
drag, startPoint x: 360, startPoint y: 412, endPoint x: 309, endPoint y: 412, distance: 50.7
click at [309, 412] on span at bounding box center [310, 413] width 6 height 13
drag, startPoint x: 363, startPoint y: 402, endPoint x: 394, endPoint y: 407, distance: 31.7
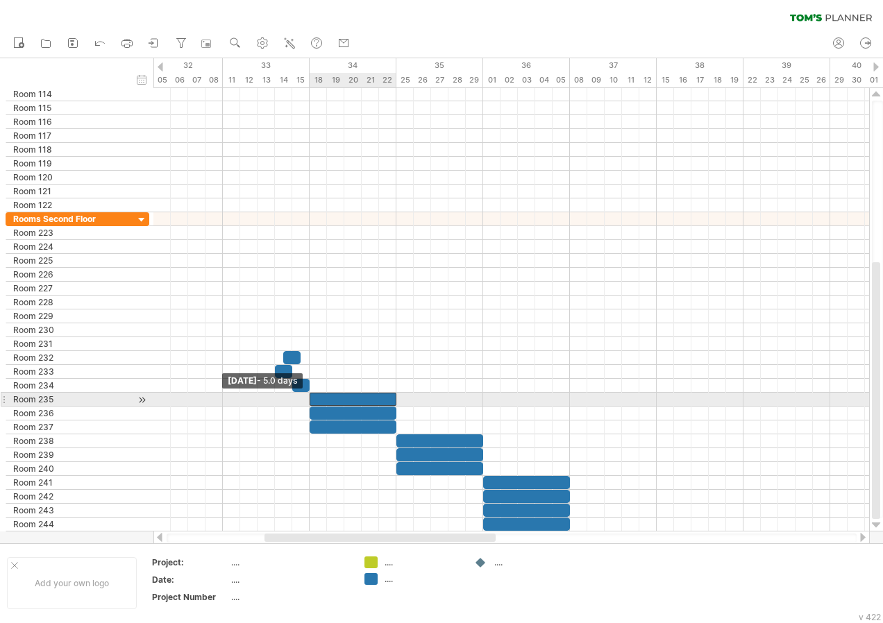
drag, startPoint x: 344, startPoint y: 397, endPoint x: 312, endPoint y: 397, distance: 31.2
click at [312, 397] on div at bounding box center [353, 399] width 87 height 13
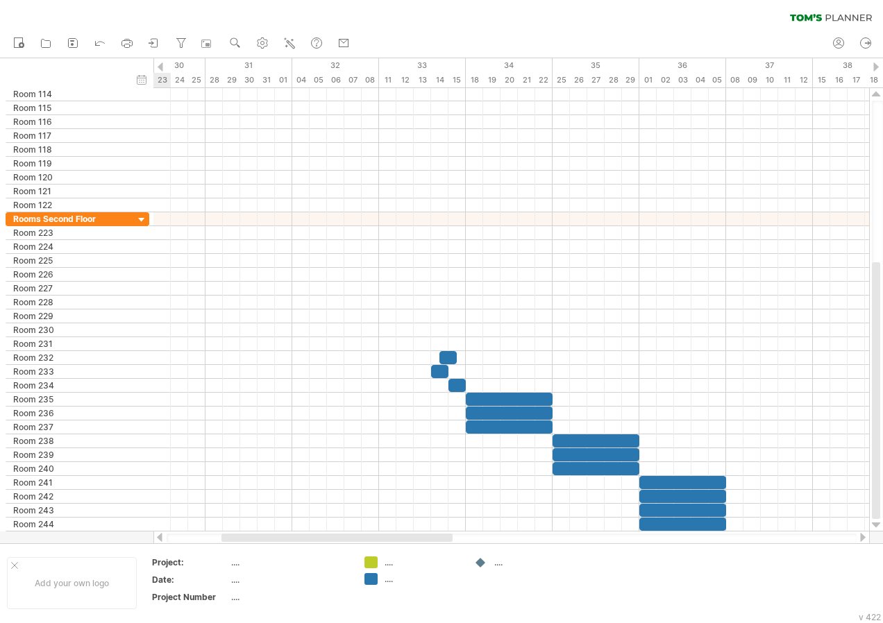
drag, startPoint x: 475, startPoint y: 539, endPoint x: 407, endPoint y: 525, distance: 69.4
click at [409, 529] on div "Trying to reach [DOMAIN_NAME] Connected again... 0% clear filter new" at bounding box center [441, 311] width 883 height 623
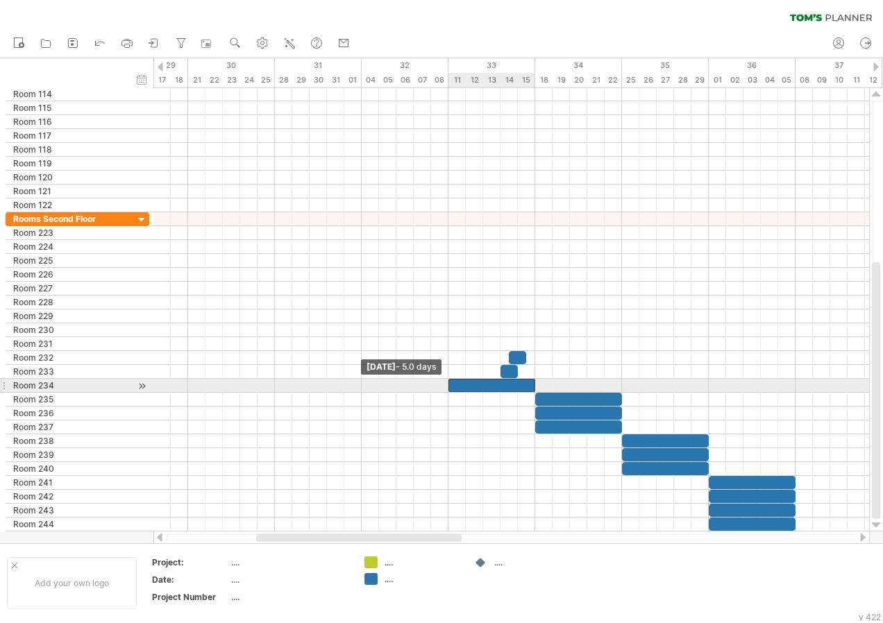
drag, startPoint x: 517, startPoint y: 389, endPoint x: 450, endPoint y: 387, distance: 67.4
click at [450, 387] on span at bounding box center [449, 385] width 6 height 13
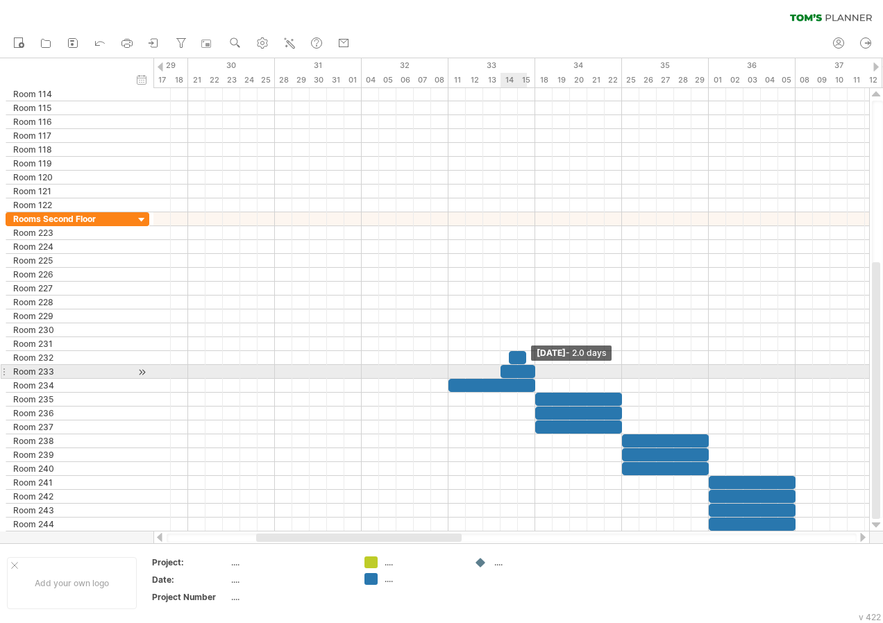
drag, startPoint x: 518, startPoint y: 371, endPoint x: 532, endPoint y: 373, distance: 13.3
click at [532, 373] on div at bounding box center [517, 371] width 35 height 13
drag, startPoint x: 500, startPoint y: 372, endPoint x: 450, endPoint y: 371, distance: 50.0
click at [450, 371] on span at bounding box center [449, 371] width 6 height 13
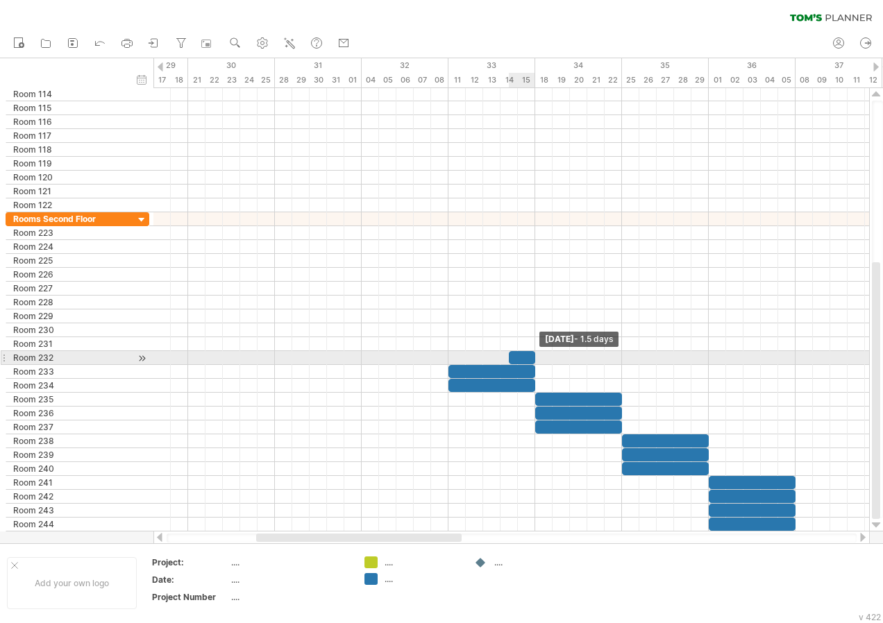
drag, startPoint x: 525, startPoint y: 355, endPoint x: 537, endPoint y: 359, distance: 12.3
click at [537, 359] on span at bounding box center [535, 357] width 6 height 13
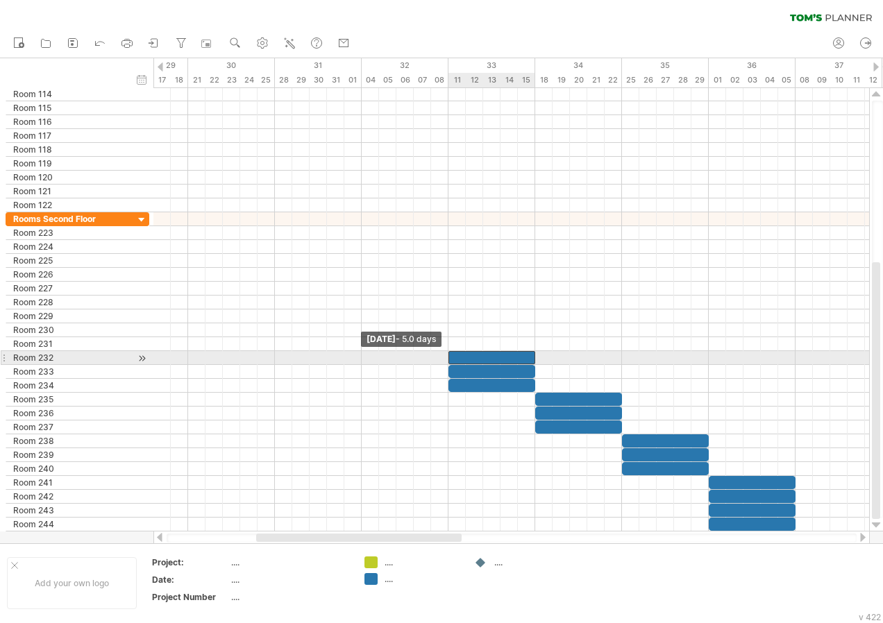
drag, startPoint x: 508, startPoint y: 360, endPoint x: 450, endPoint y: 358, distance: 58.3
click at [450, 358] on span at bounding box center [449, 357] width 6 height 13
click at [424, 357] on div "add time block" at bounding box center [444, 361] width 96 height 22
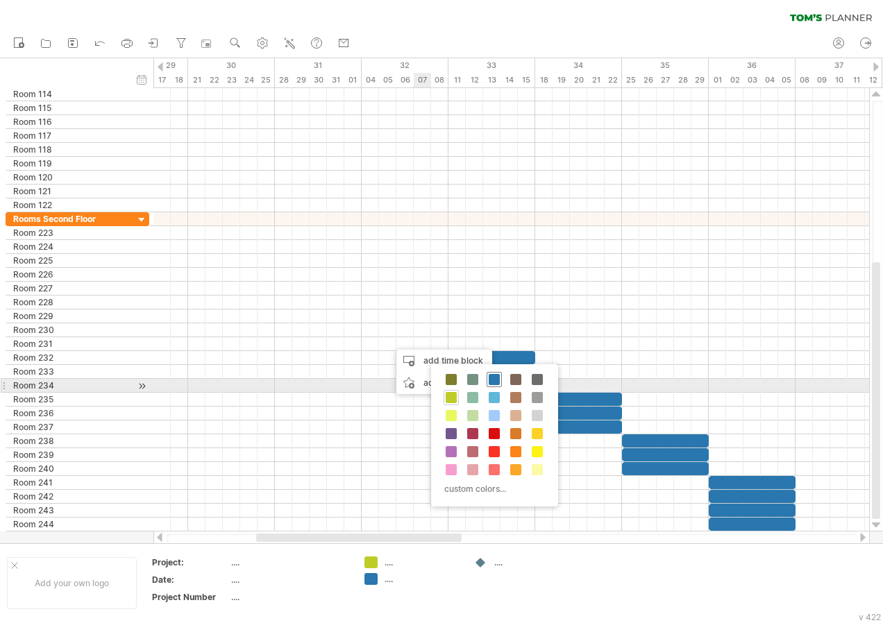
click at [494, 380] on span at bounding box center [494, 379] width 11 height 11
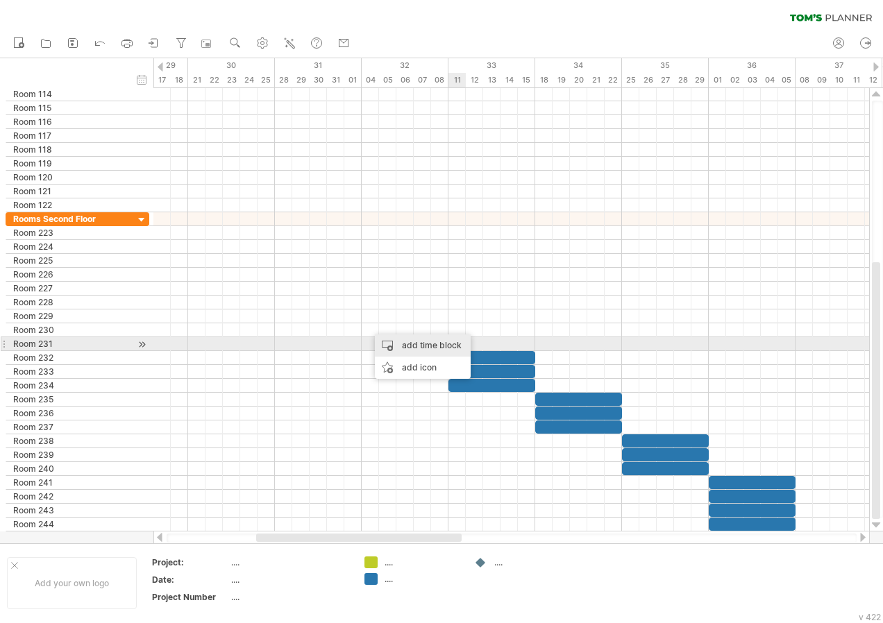
click at [434, 346] on div "add time block" at bounding box center [423, 346] width 96 height 22
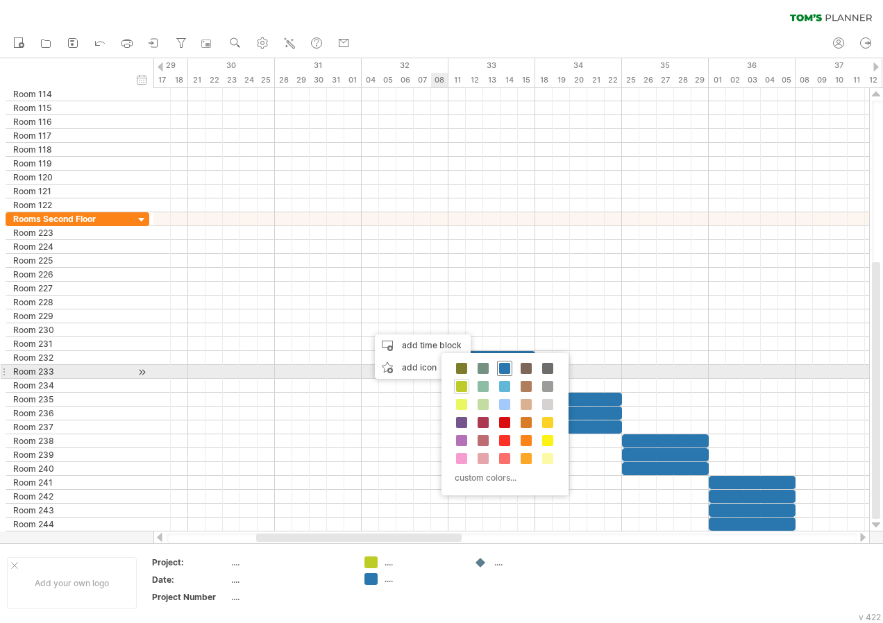
click at [503, 366] on span at bounding box center [504, 368] width 11 height 11
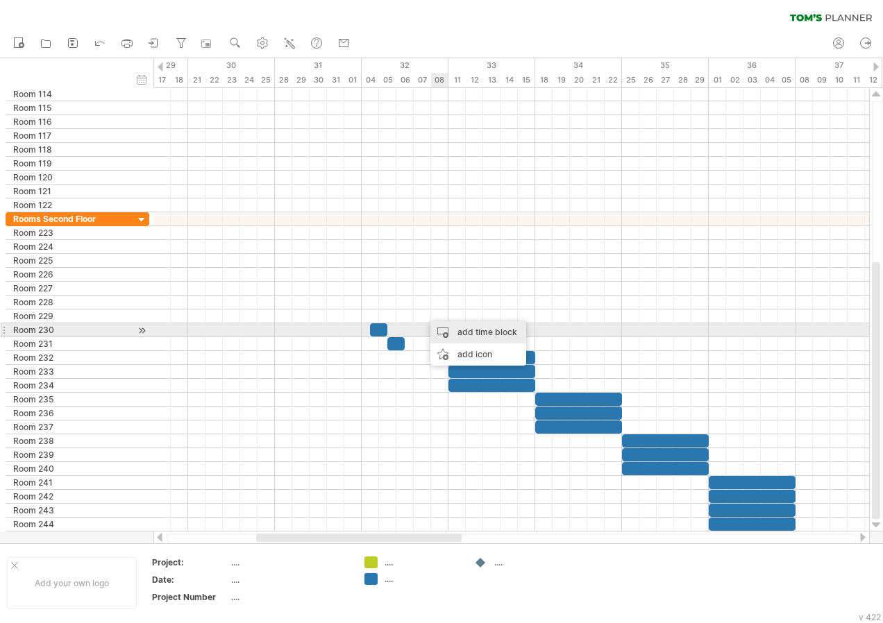
click at [462, 330] on div "add time block" at bounding box center [478, 332] width 96 height 22
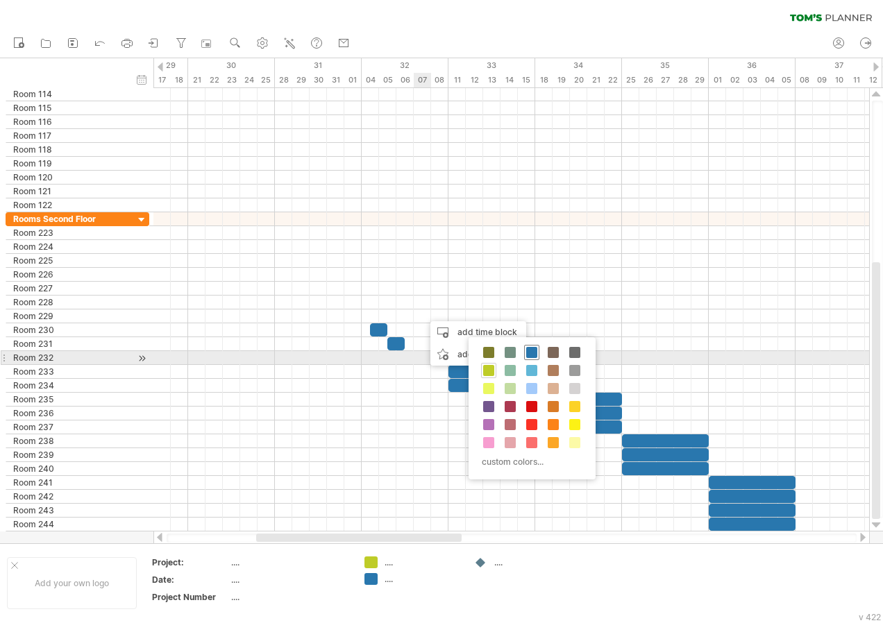
click at [529, 355] on span at bounding box center [531, 352] width 11 height 11
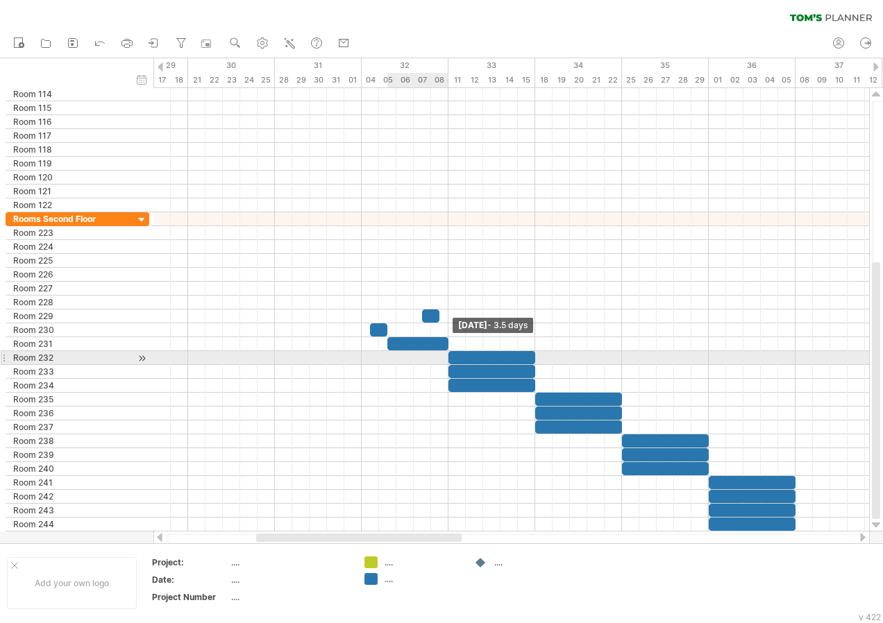
drag, startPoint x: 402, startPoint y: 343, endPoint x: 444, endPoint y: 355, distance: 44.0
click at [444, 355] on div "[DATE] - 3.5 days [DATE] - 5.0 days" at bounding box center [511, 310] width 716 height 444
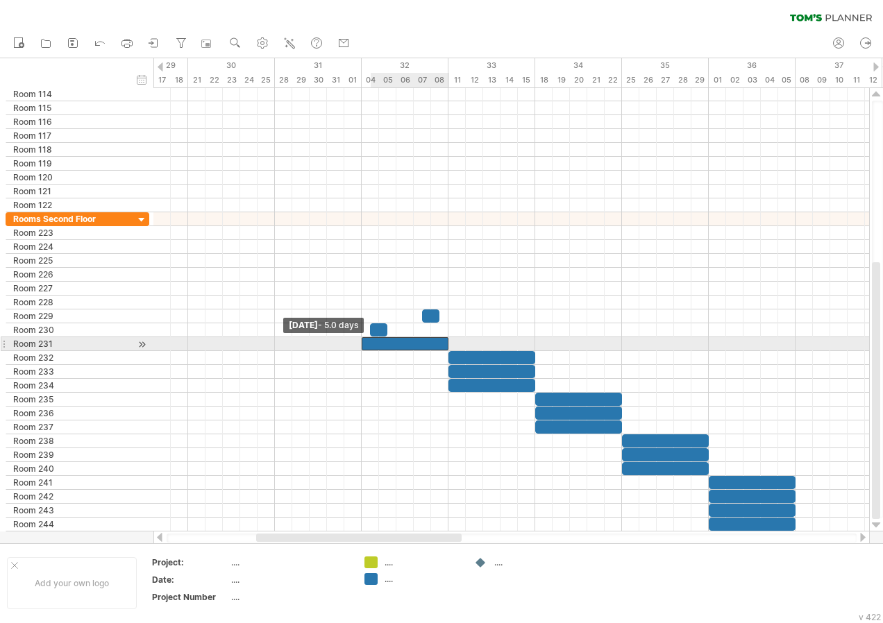
drag, startPoint x: 386, startPoint y: 346, endPoint x: 364, endPoint y: 341, distance: 22.1
click at [364, 341] on div at bounding box center [405, 343] width 87 height 13
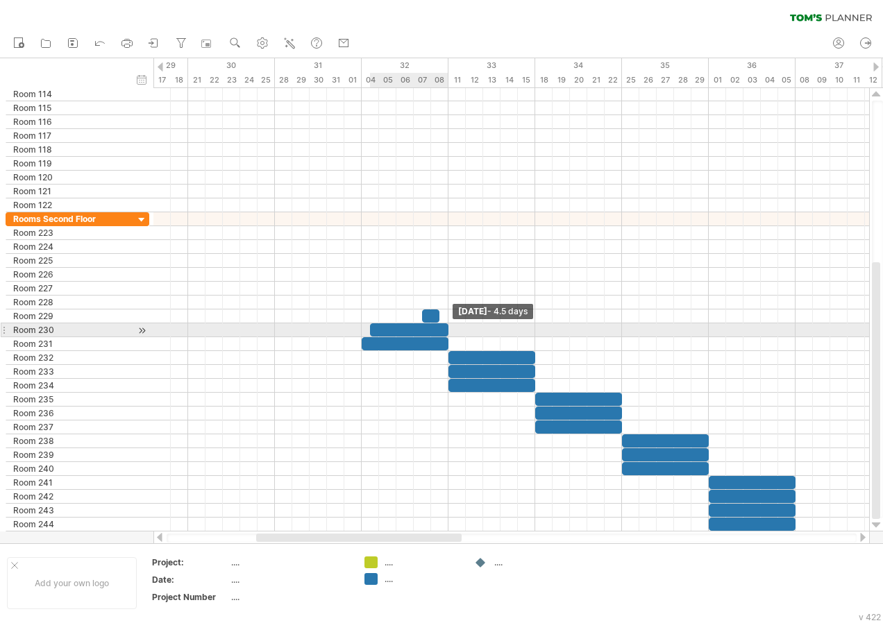
drag, startPoint x: 389, startPoint y: 329, endPoint x: 447, endPoint y: 334, distance: 58.5
click at [447, 334] on span at bounding box center [449, 329] width 6 height 13
click at [362, 330] on span at bounding box center [362, 329] width 6 height 13
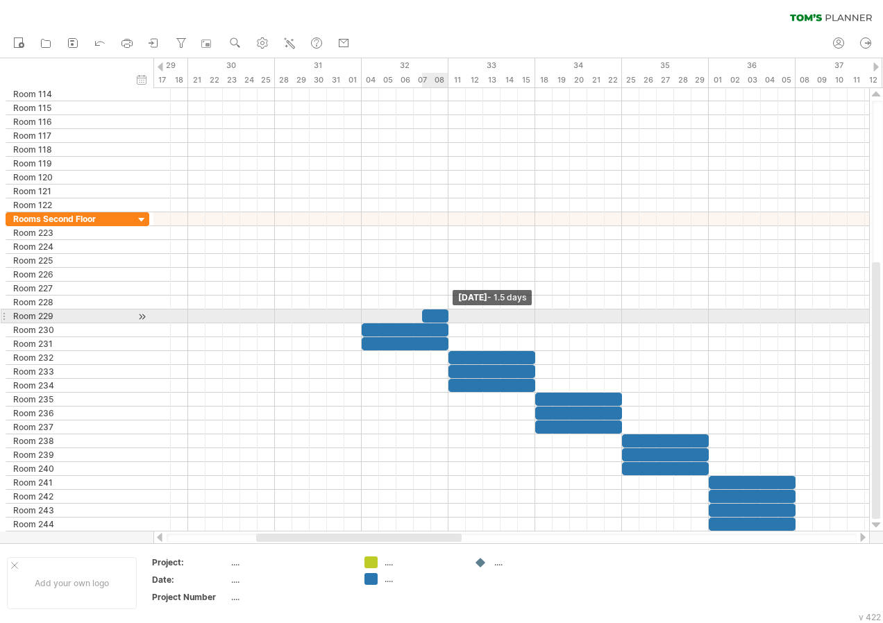
drag, startPoint x: 438, startPoint y: 317, endPoint x: 446, endPoint y: 318, distance: 7.7
click at [446, 318] on span at bounding box center [449, 316] width 6 height 13
drag, startPoint x: 422, startPoint y: 318, endPoint x: 357, endPoint y: 310, distance: 65.1
click at [357, 310] on div "[DATE] - 1.5 days [DATE] - 5.0 days" at bounding box center [511, 310] width 716 height 444
click at [337, 319] on div "add time block" at bounding box center [366, 318] width 96 height 22
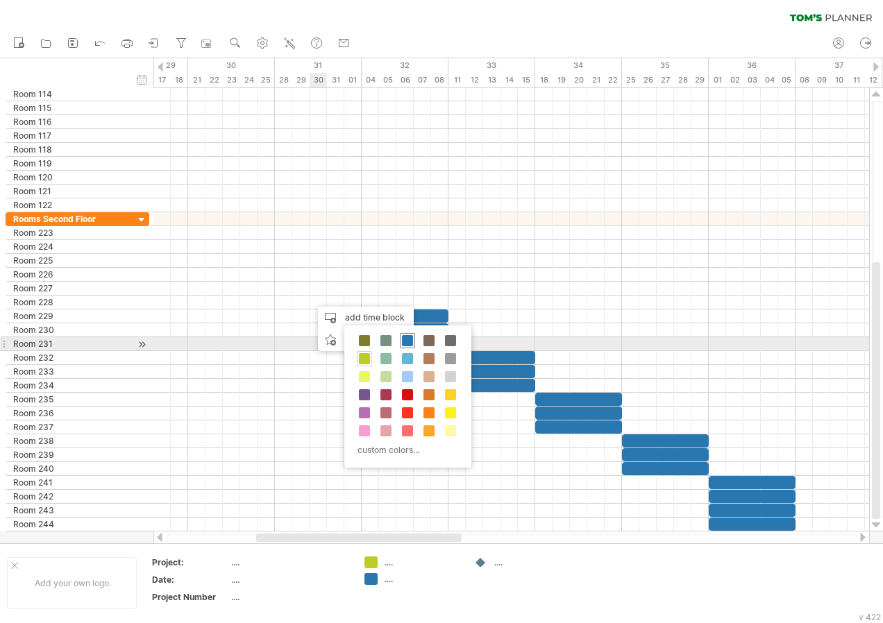
click at [407, 343] on span at bounding box center [407, 340] width 11 height 11
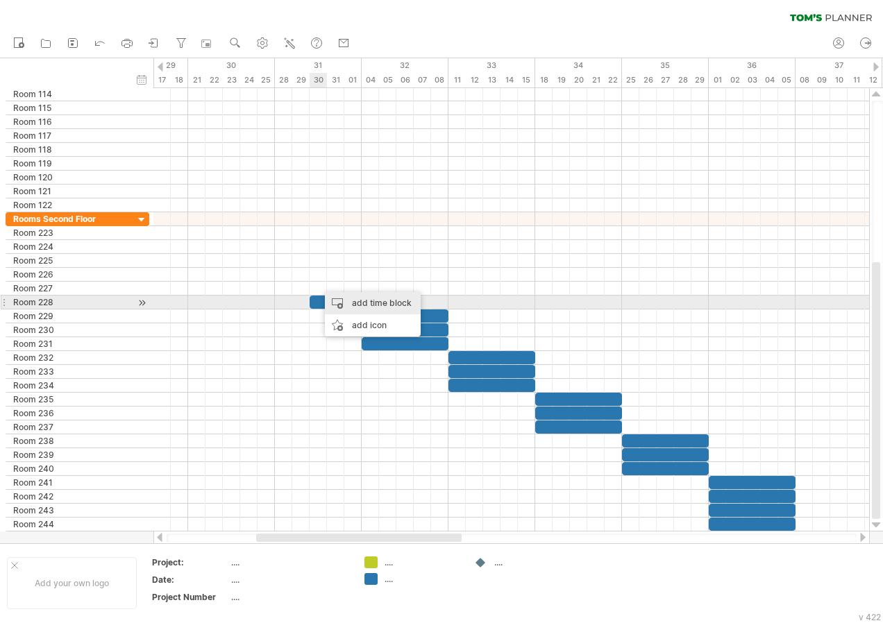
click at [371, 304] on div "add time block" at bounding box center [373, 303] width 96 height 22
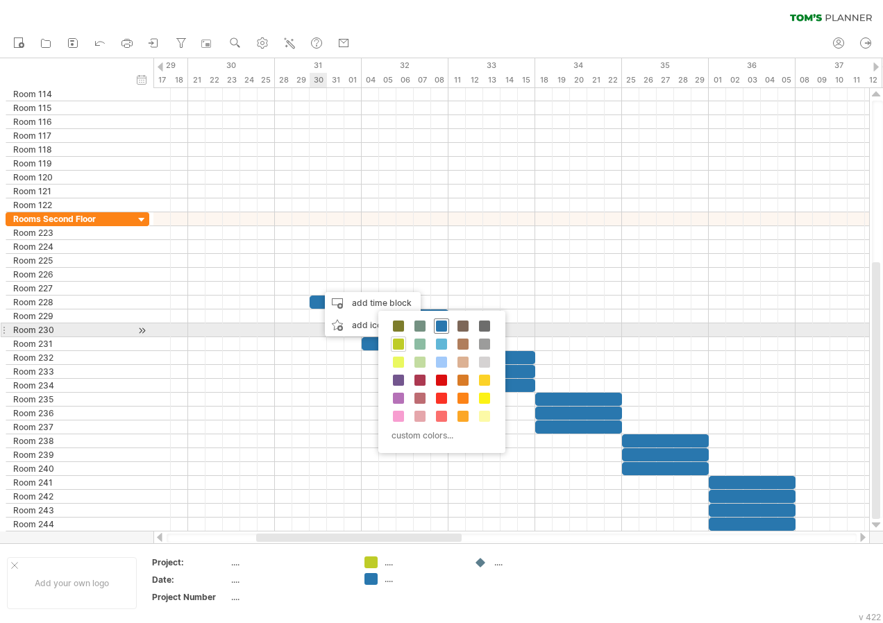
click at [438, 328] on span at bounding box center [441, 326] width 11 height 11
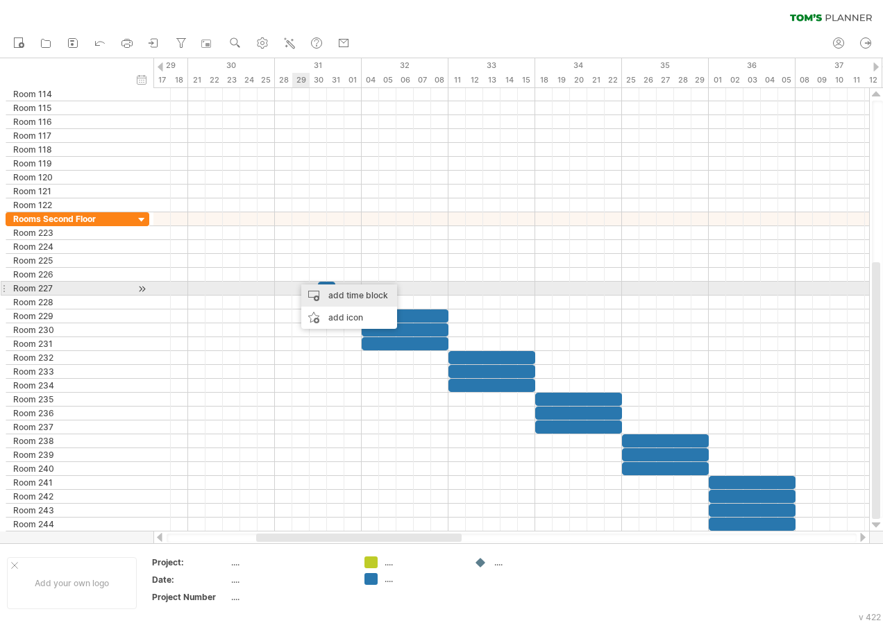
click at [344, 292] on div "add time block" at bounding box center [349, 296] width 96 height 22
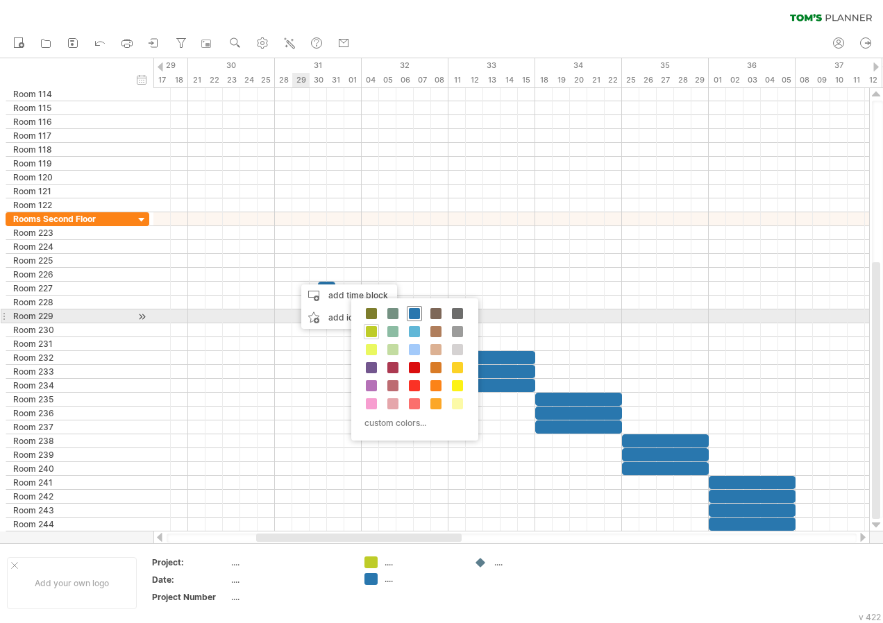
click at [412, 315] on span at bounding box center [414, 313] width 11 height 11
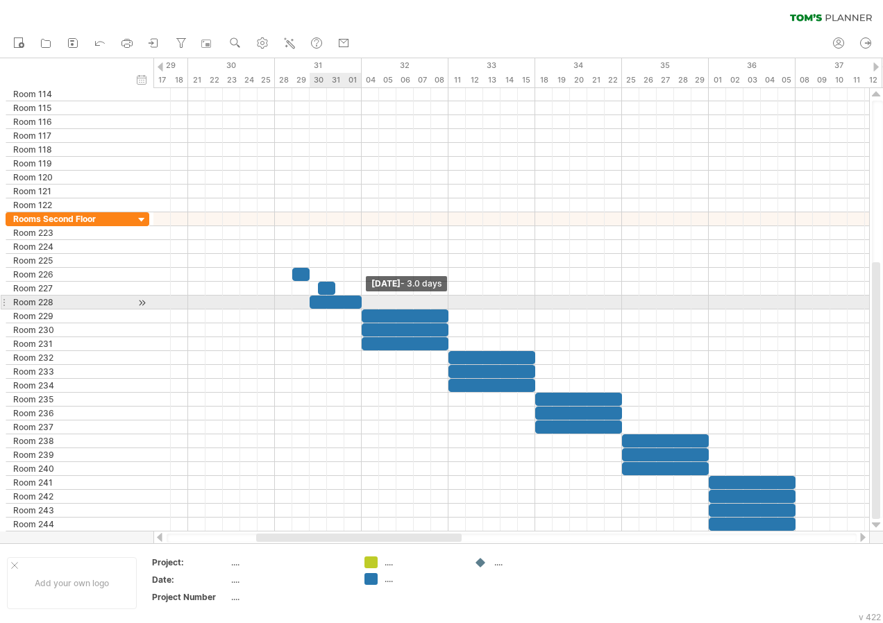
drag, startPoint x: 329, startPoint y: 302, endPoint x: 361, endPoint y: 306, distance: 32.2
click at [361, 306] on span at bounding box center [362, 302] width 6 height 13
drag, startPoint x: 307, startPoint y: 305, endPoint x: 276, endPoint y: 302, distance: 31.4
click at [276, 302] on span at bounding box center [275, 302] width 6 height 13
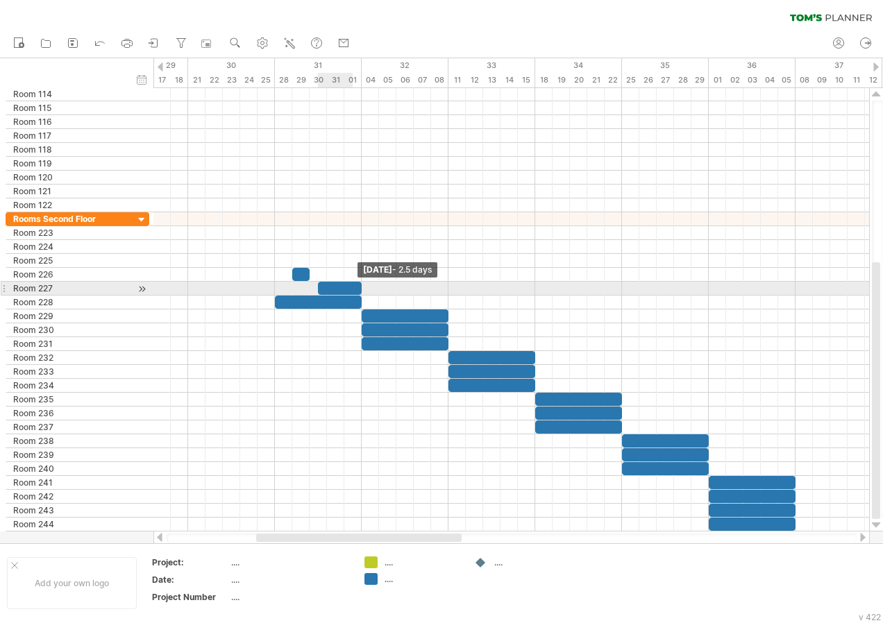
drag, startPoint x: 333, startPoint y: 287, endPoint x: 355, endPoint y: 290, distance: 22.4
click at [355, 290] on div at bounding box center [340, 288] width 44 height 13
drag, startPoint x: 320, startPoint y: 294, endPoint x: 280, endPoint y: 287, distance: 40.2
click at [280, 287] on div at bounding box center [318, 288] width 87 height 13
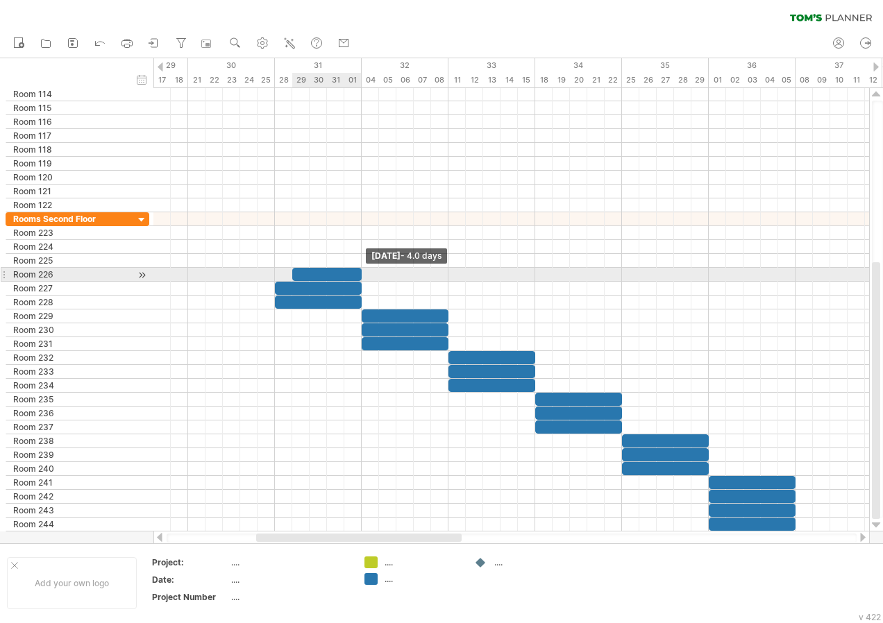
drag, startPoint x: 312, startPoint y: 275, endPoint x: 361, endPoint y: 281, distance: 49.7
click at [361, 281] on div "[DATE] - 4.0 days [DATE] - 5.0 days" at bounding box center [511, 310] width 716 height 444
drag, startPoint x: 292, startPoint y: 276, endPoint x: 279, endPoint y: 277, distance: 13.2
click at [279, 277] on div at bounding box center [318, 274] width 87 height 13
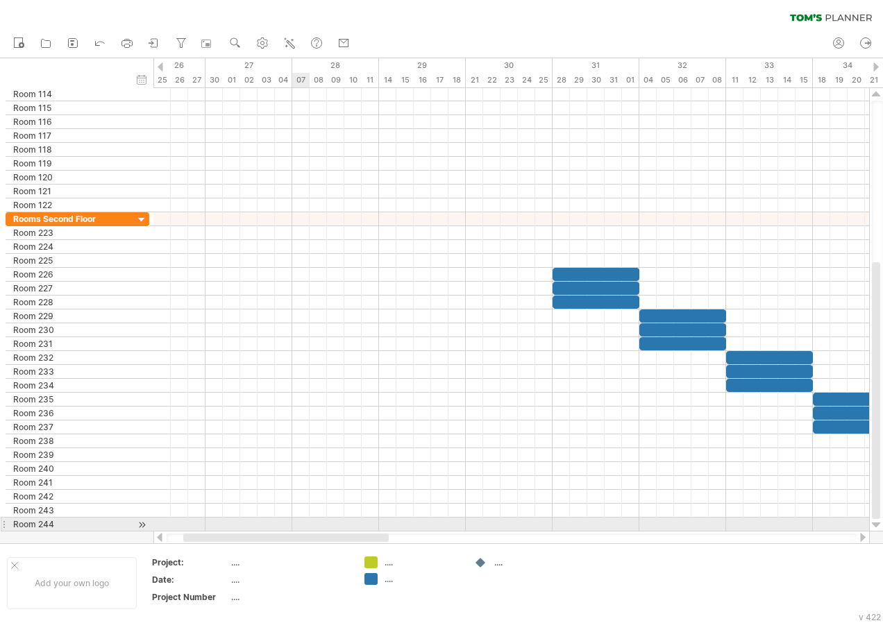
drag, startPoint x: 372, startPoint y: 535, endPoint x: 299, endPoint y: 523, distance: 73.8
click at [299, 523] on div "Trying to reach [DOMAIN_NAME] Connected again... 0% clear filter new" at bounding box center [441, 311] width 883 height 623
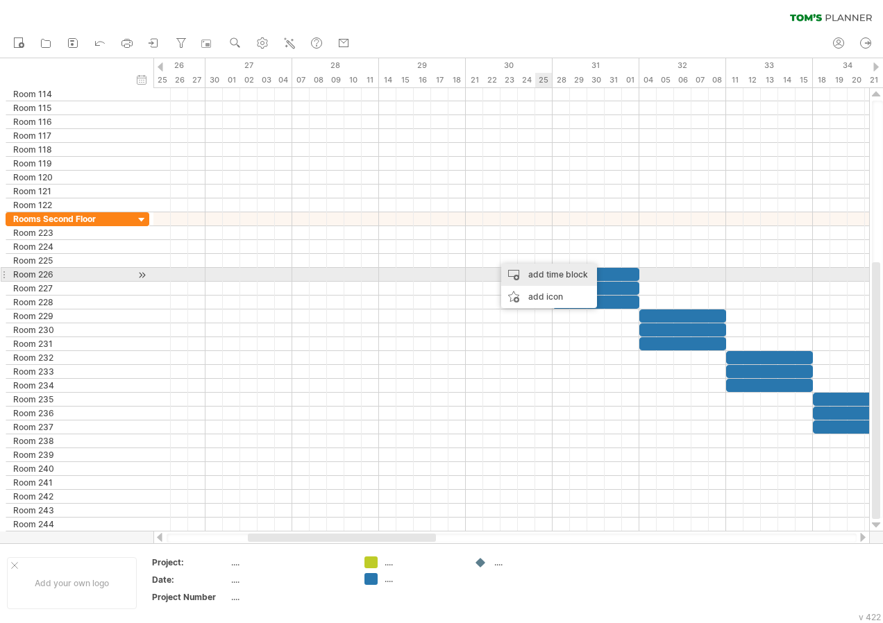
click at [563, 274] on div "add time block" at bounding box center [549, 275] width 96 height 22
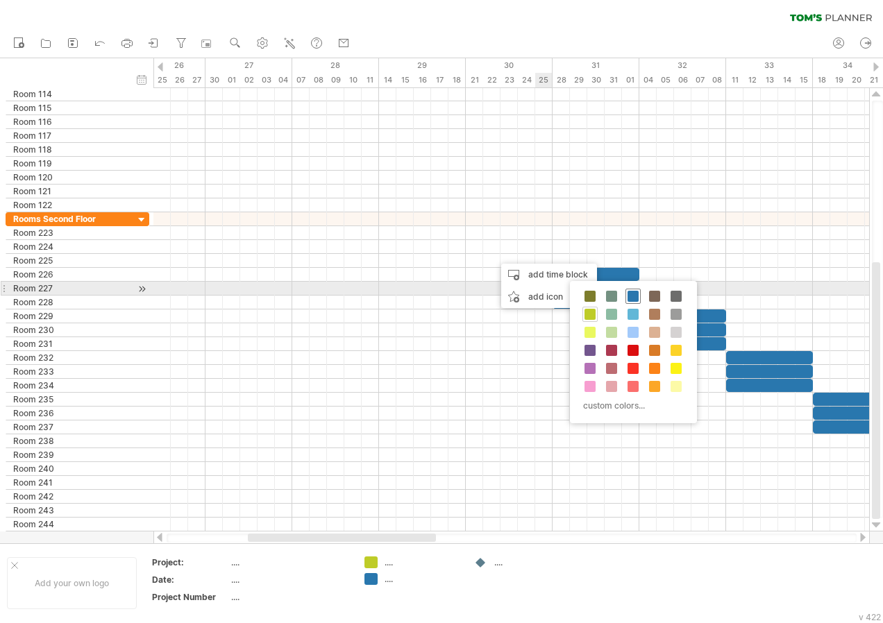
click at [634, 295] on span at bounding box center [632, 296] width 11 height 11
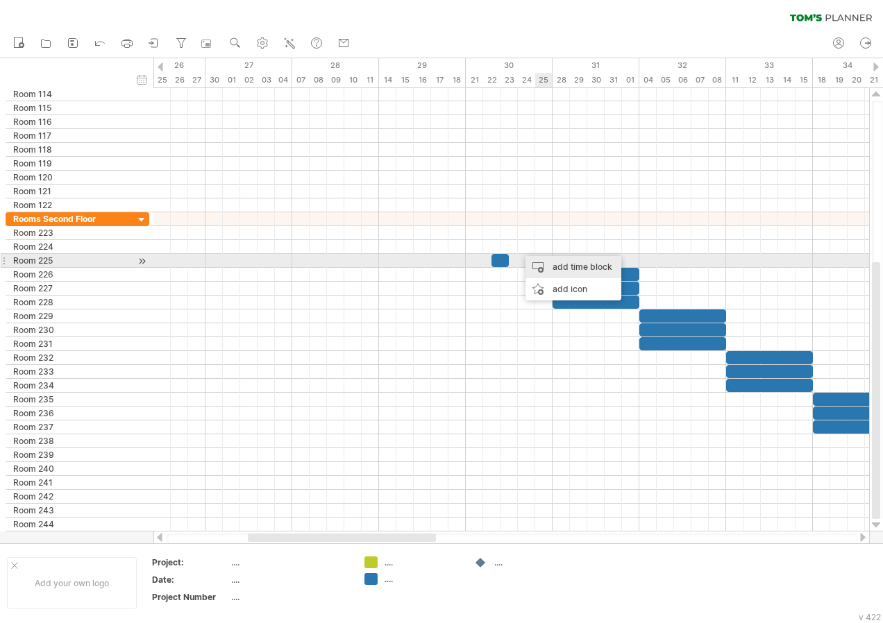
click at [571, 263] on div "add time block" at bounding box center [573, 267] width 96 height 22
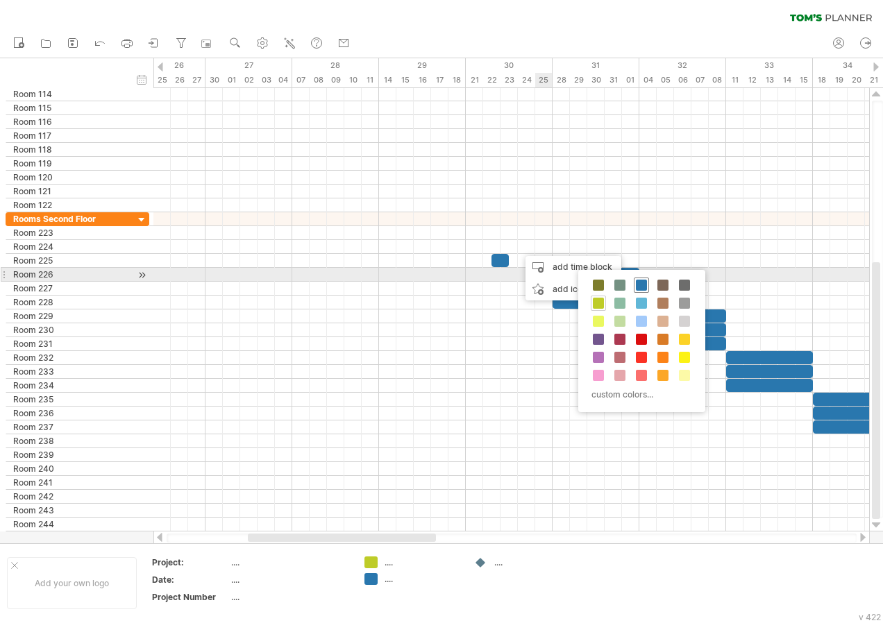
drag, startPoint x: 640, startPoint y: 281, endPoint x: 630, endPoint y: 280, distance: 10.4
click at [640, 280] on span at bounding box center [641, 285] width 11 height 11
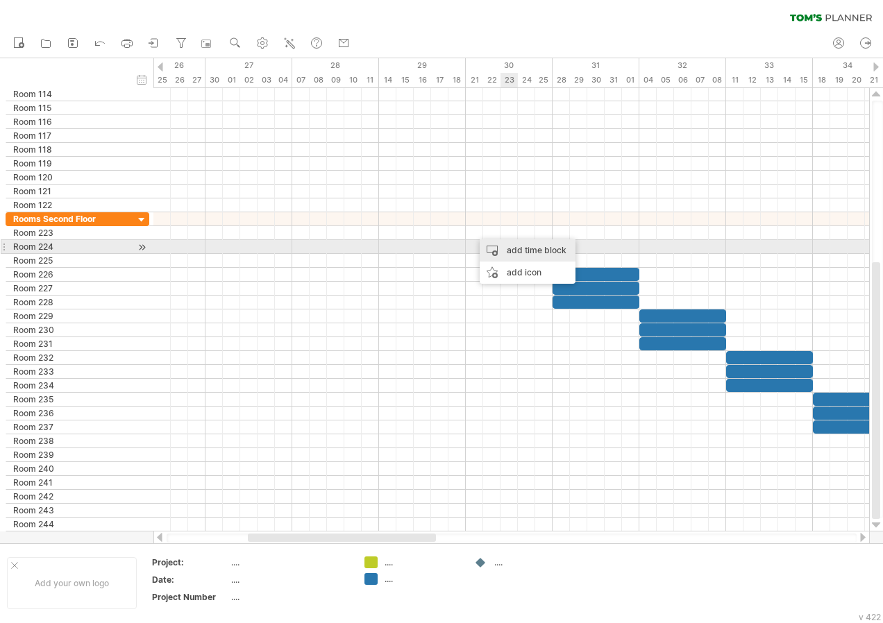
click at [511, 246] on div "add time block" at bounding box center [528, 250] width 96 height 22
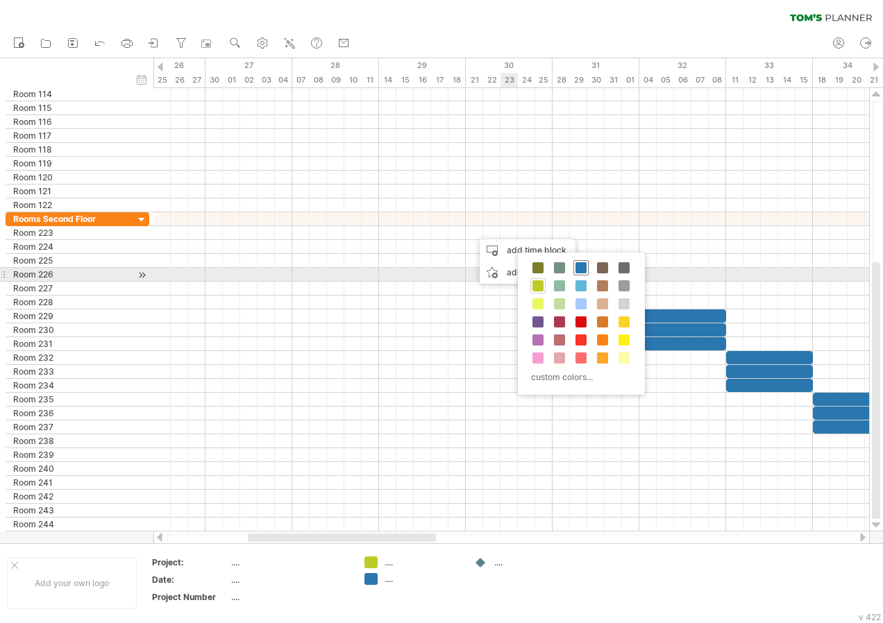
click at [578, 268] on span at bounding box center [580, 267] width 11 height 11
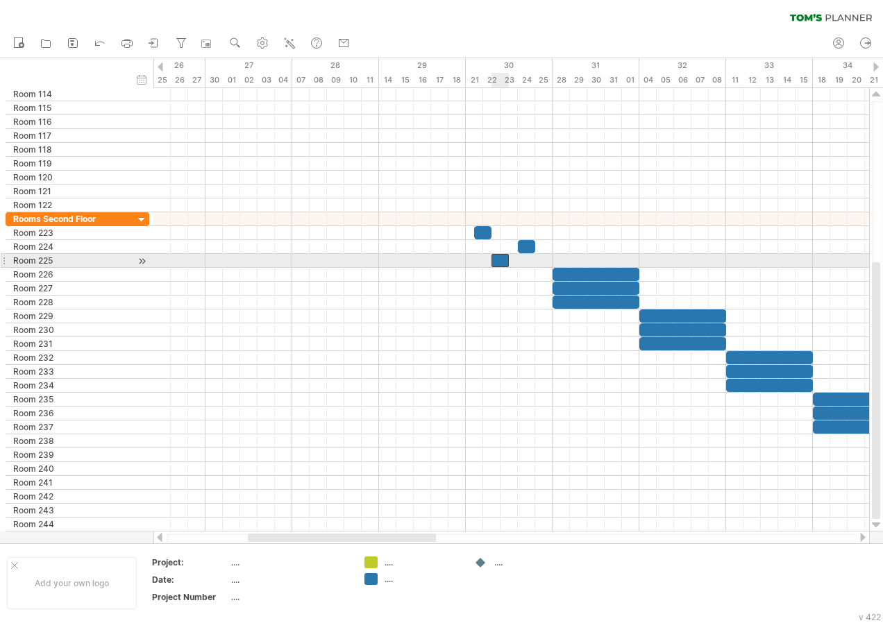
click at [505, 262] on div at bounding box center [499, 260] width 17 height 13
drag, startPoint x: 511, startPoint y: 261, endPoint x: 552, endPoint y: 260, distance: 41.7
click at [552, 260] on span at bounding box center [553, 260] width 6 height 13
drag, startPoint x: 489, startPoint y: 262, endPoint x: 463, endPoint y: 268, distance: 27.1
click at [463, 268] on div "[DATE] - 3.5 days [DATE] - 5.0 days" at bounding box center [511, 310] width 716 height 444
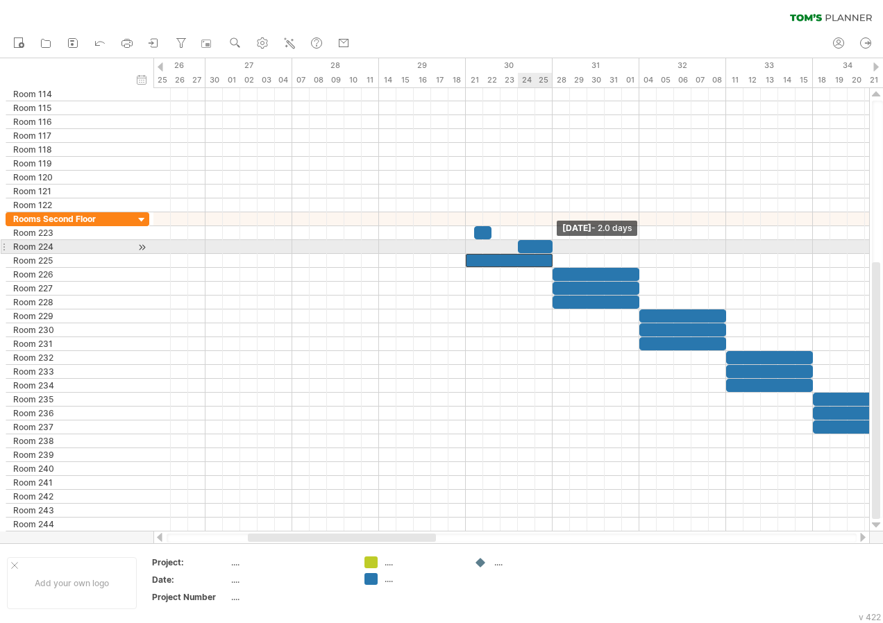
drag, startPoint x: 536, startPoint y: 246, endPoint x: 554, endPoint y: 248, distance: 18.1
click at [554, 248] on span at bounding box center [553, 246] width 6 height 13
drag, startPoint x: 518, startPoint y: 251, endPoint x: 470, endPoint y: 246, distance: 48.1
click at [470, 246] on div at bounding box center [509, 246] width 87 height 13
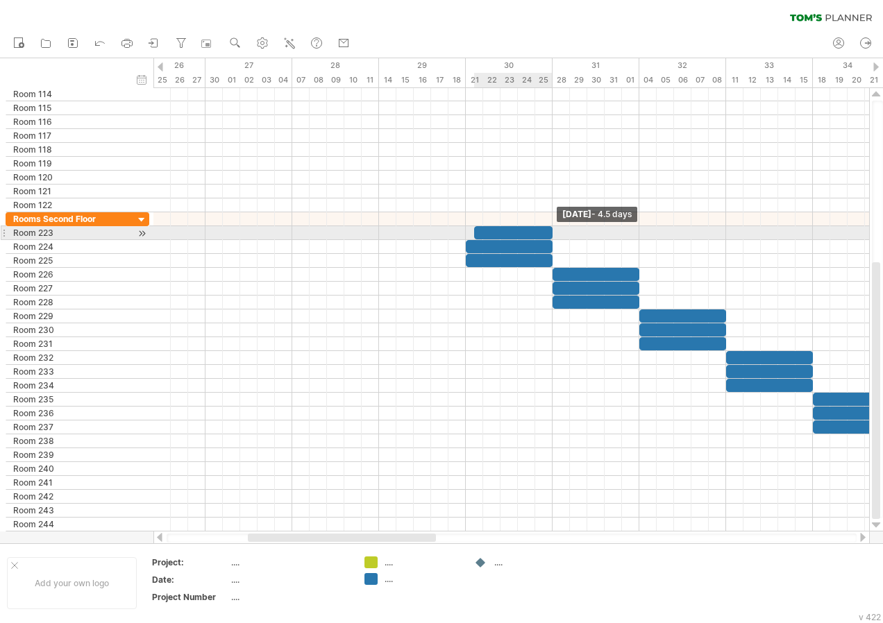
drag, startPoint x: 493, startPoint y: 230, endPoint x: 552, endPoint y: 239, distance: 59.6
click at [552, 239] on span at bounding box center [553, 232] width 6 height 13
drag, startPoint x: 476, startPoint y: 235, endPoint x: 466, endPoint y: 235, distance: 10.4
click at [466, 235] on span at bounding box center [466, 232] width 6 height 13
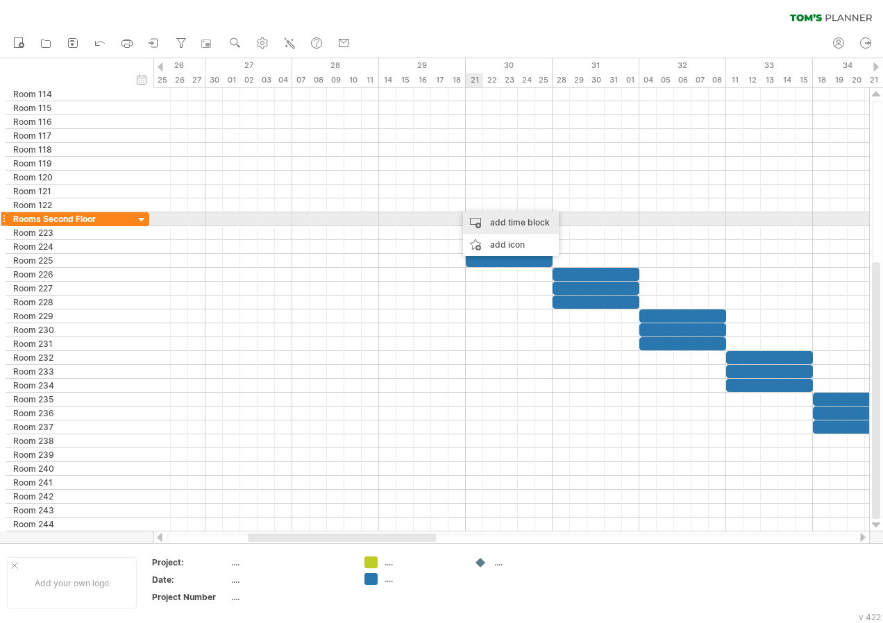
click at [480, 217] on div "add time block" at bounding box center [511, 223] width 96 height 22
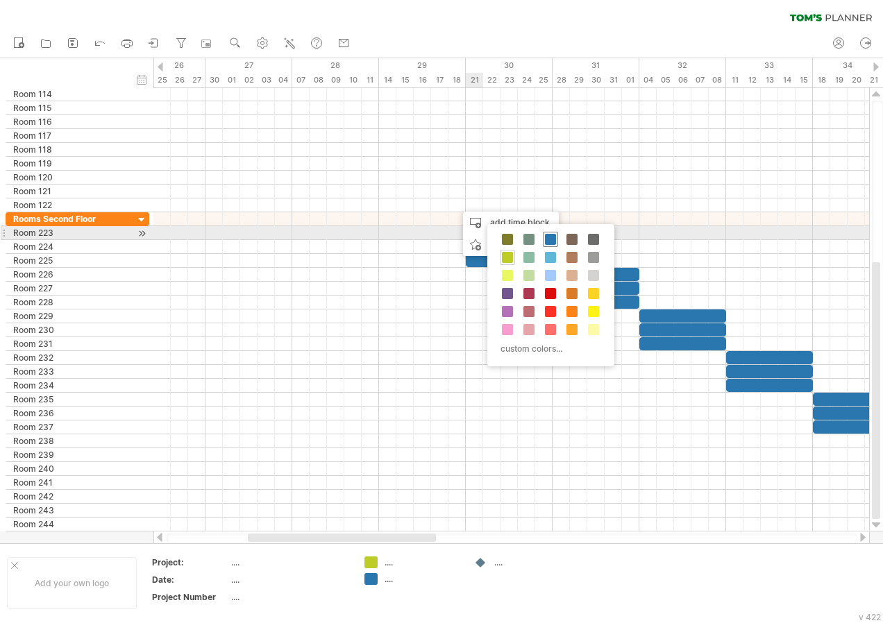
click at [551, 239] on span at bounding box center [550, 239] width 11 height 11
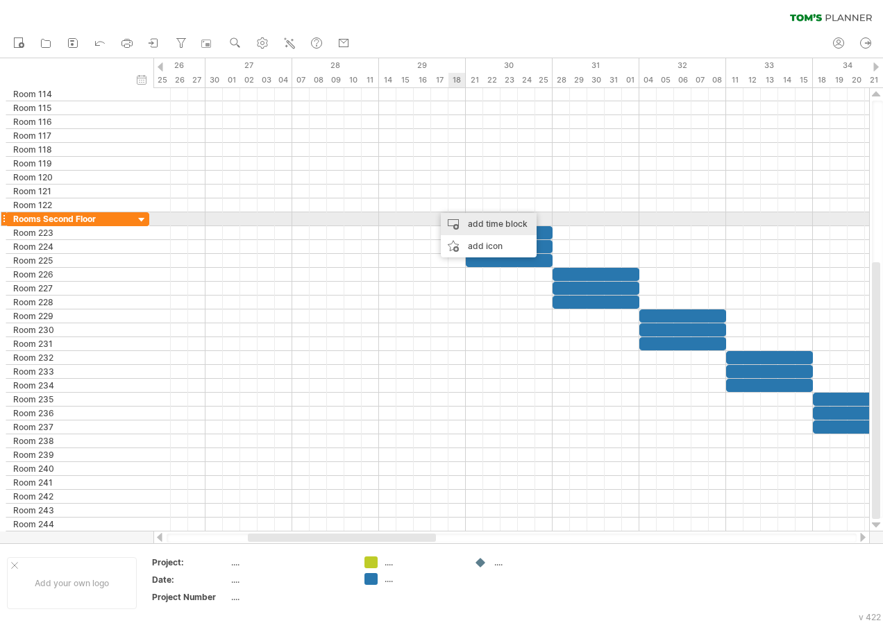
click at [470, 222] on div "add time block" at bounding box center [489, 224] width 96 height 22
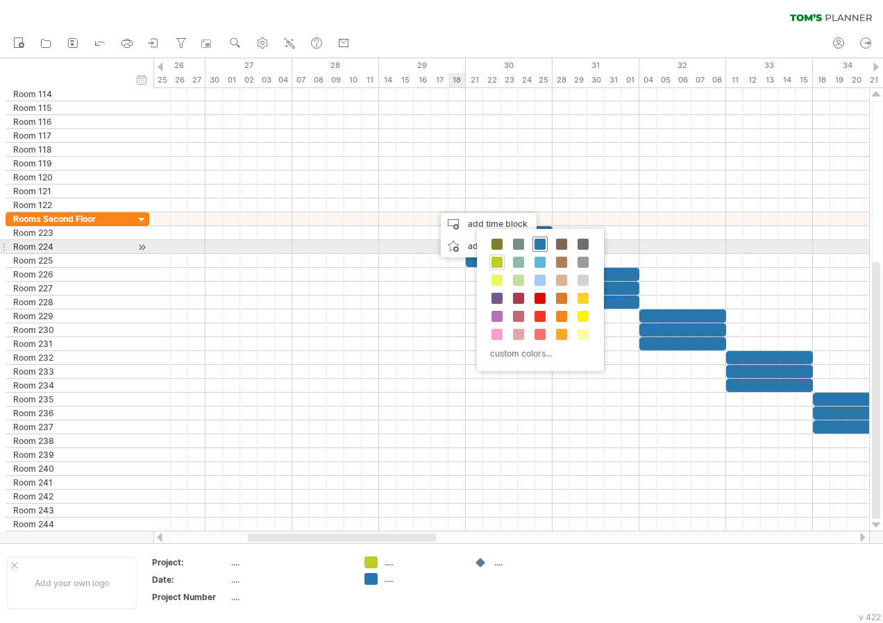
click at [537, 244] on span at bounding box center [539, 244] width 11 height 11
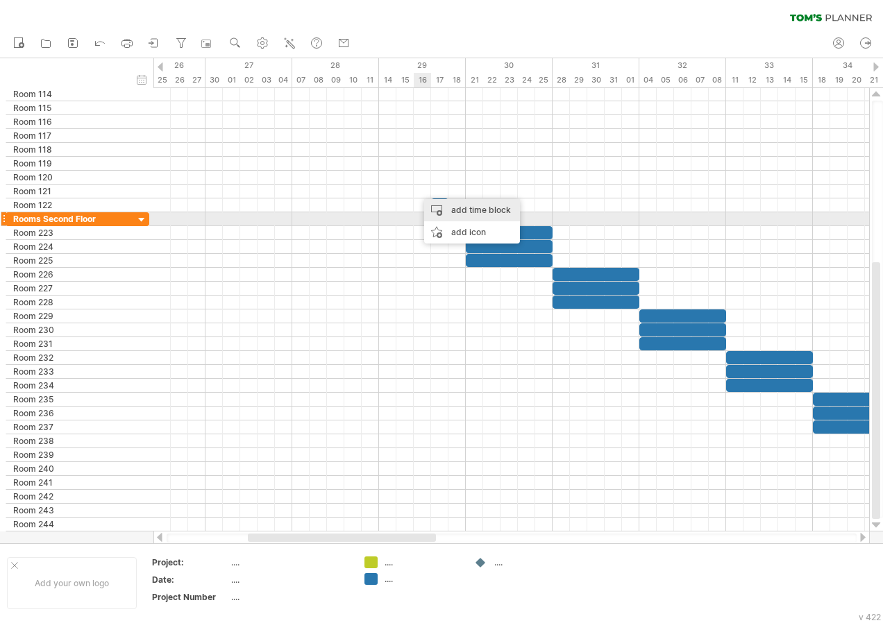
click at [486, 214] on div "add time block" at bounding box center [472, 210] width 96 height 22
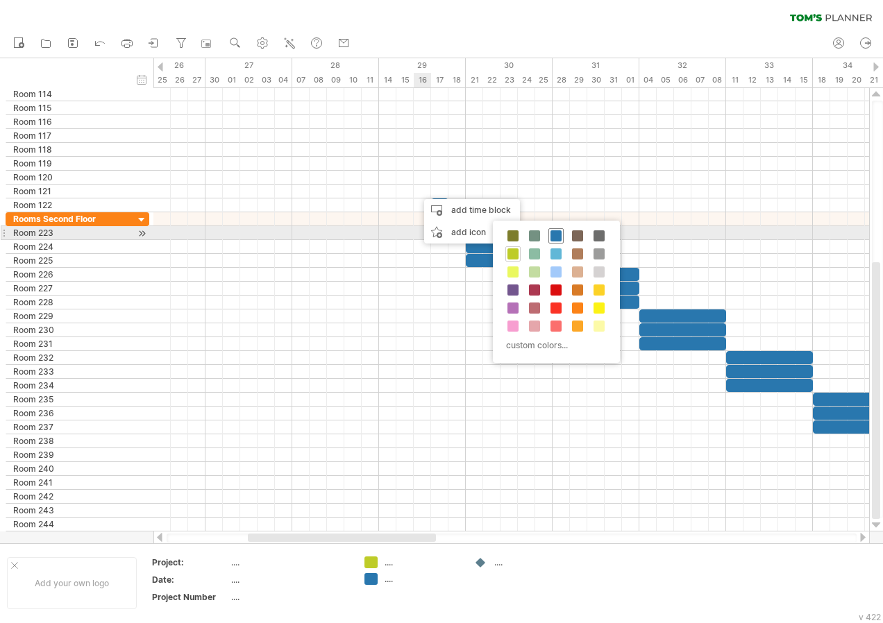
click at [554, 236] on span at bounding box center [555, 235] width 11 height 11
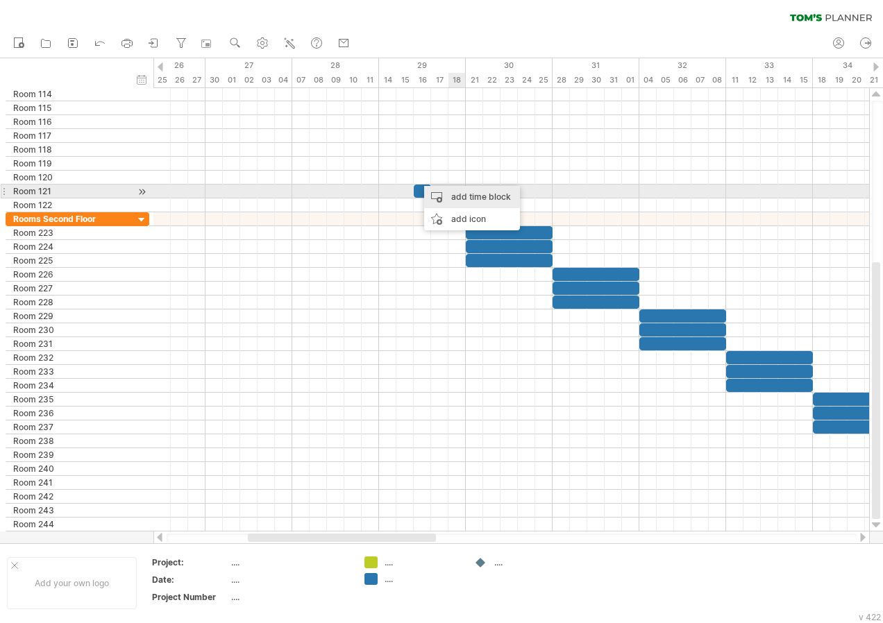
click at [482, 198] on div "add time block" at bounding box center [472, 197] width 96 height 22
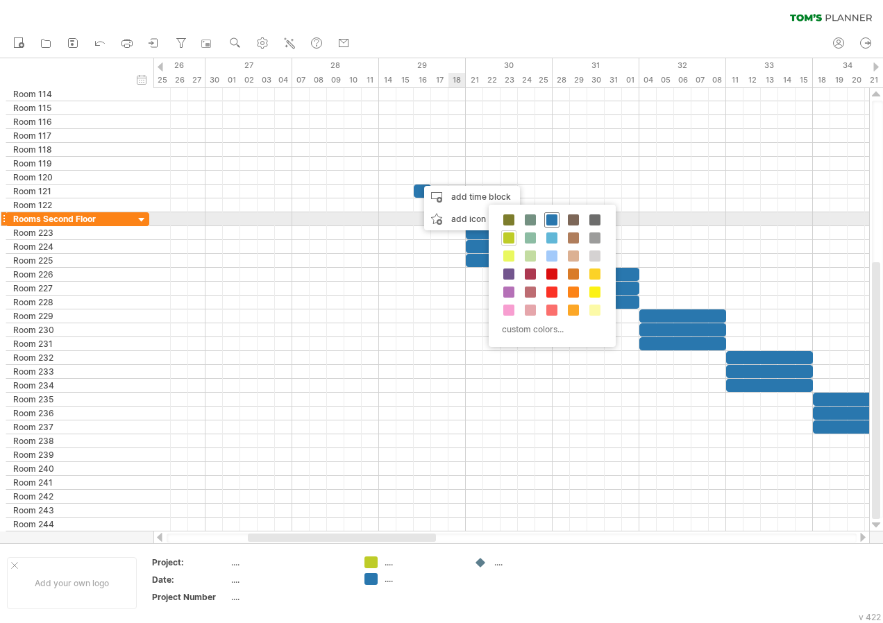
click at [549, 217] on span at bounding box center [551, 219] width 11 height 11
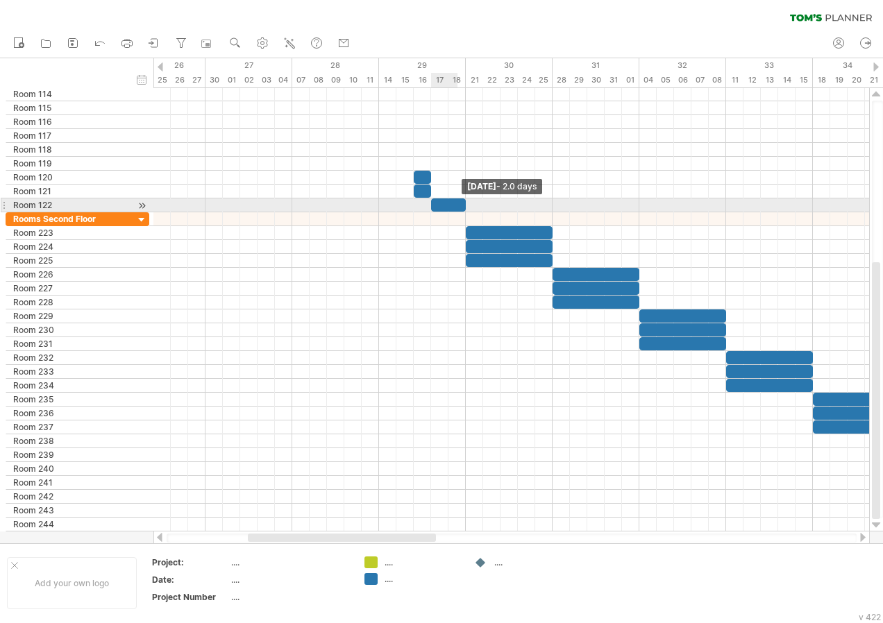
drag, startPoint x: 448, startPoint y: 203, endPoint x: 462, endPoint y: 205, distance: 13.4
click at [462, 205] on div at bounding box center [448, 205] width 35 height 13
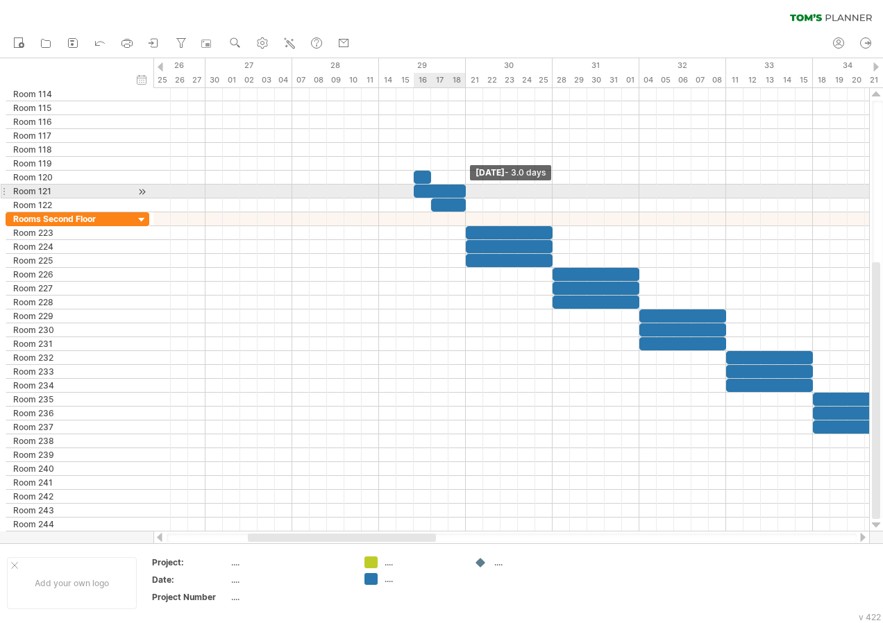
drag, startPoint x: 430, startPoint y: 190, endPoint x: 465, endPoint y: 196, distance: 35.3
click at [465, 196] on span at bounding box center [466, 191] width 6 height 13
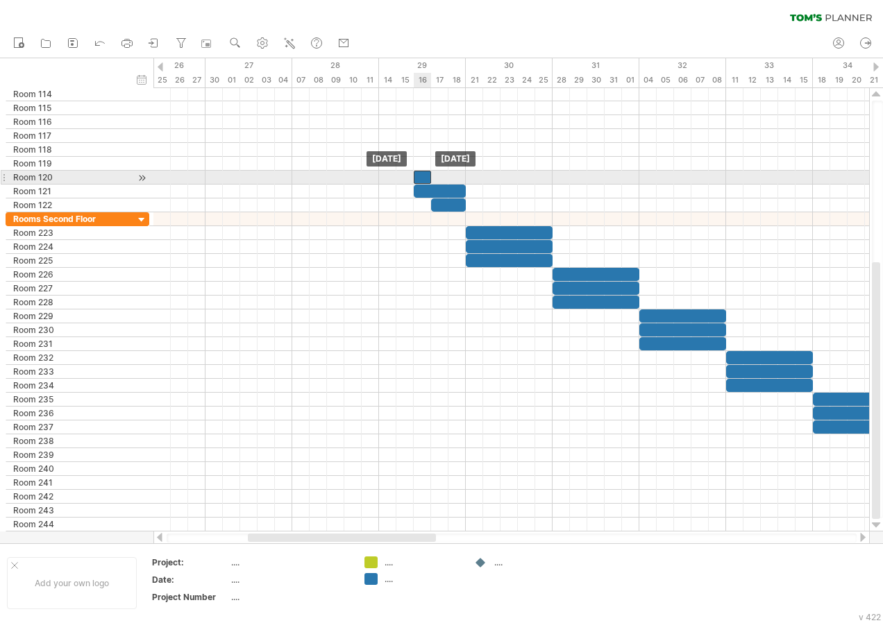
click at [428, 180] on div at bounding box center [422, 177] width 17 height 13
drag, startPoint x: 431, startPoint y: 173, endPoint x: 464, endPoint y: 180, distance: 34.2
click at [464, 180] on span at bounding box center [466, 177] width 6 height 13
drag, startPoint x: 414, startPoint y: 178, endPoint x: 383, endPoint y: 178, distance: 31.2
click at [383, 178] on div at bounding box center [422, 177] width 87 height 13
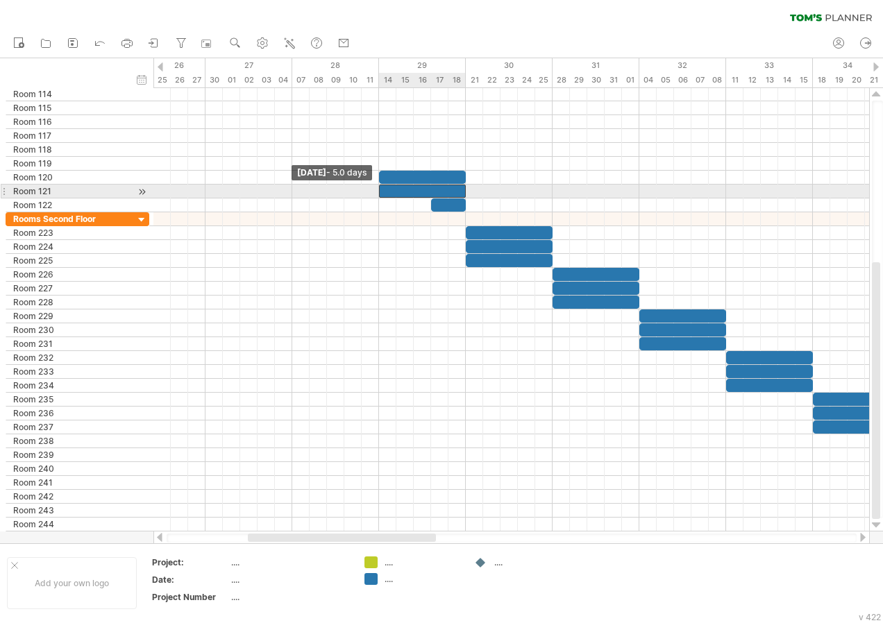
drag, startPoint x: 413, startPoint y: 192, endPoint x: 376, endPoint y: 192, distance: 36.8
click at [376, 192] on span at bounding box center [379, 191] width 6 height 13
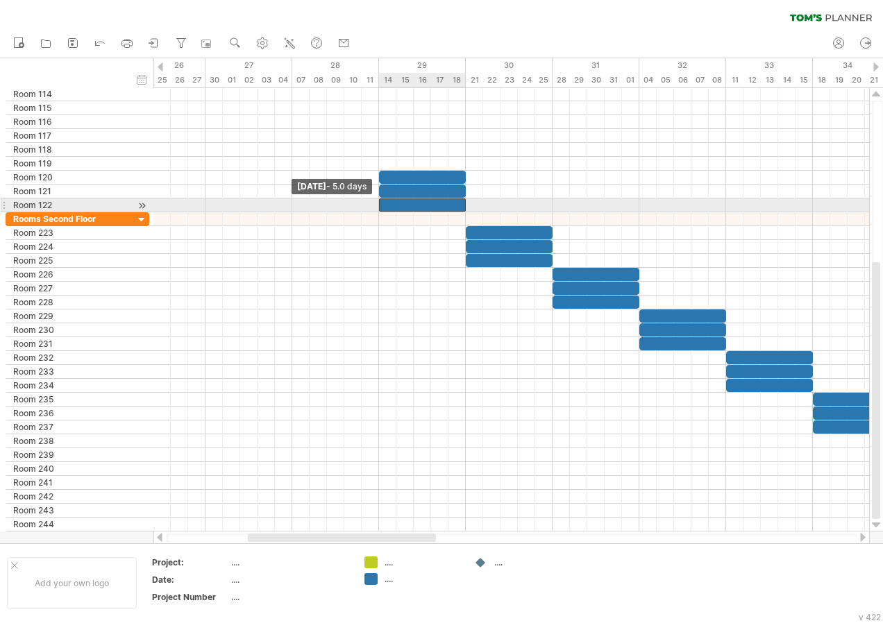
drag, startPoint x: 429, startPoint y: 206, endPoint x: 379, endPoint y: 202, distance: 50.1
click at [379, 202] on span at bounding box center [379, 205] width 6 height 13
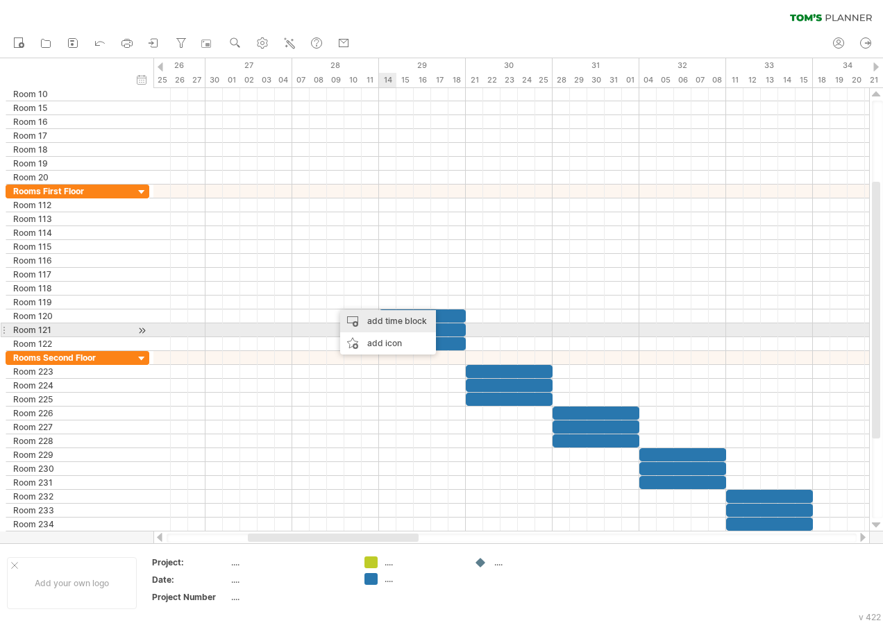
click at [387, 324] on div "add time block" at bounding box center [388, 321] width 96 height 22
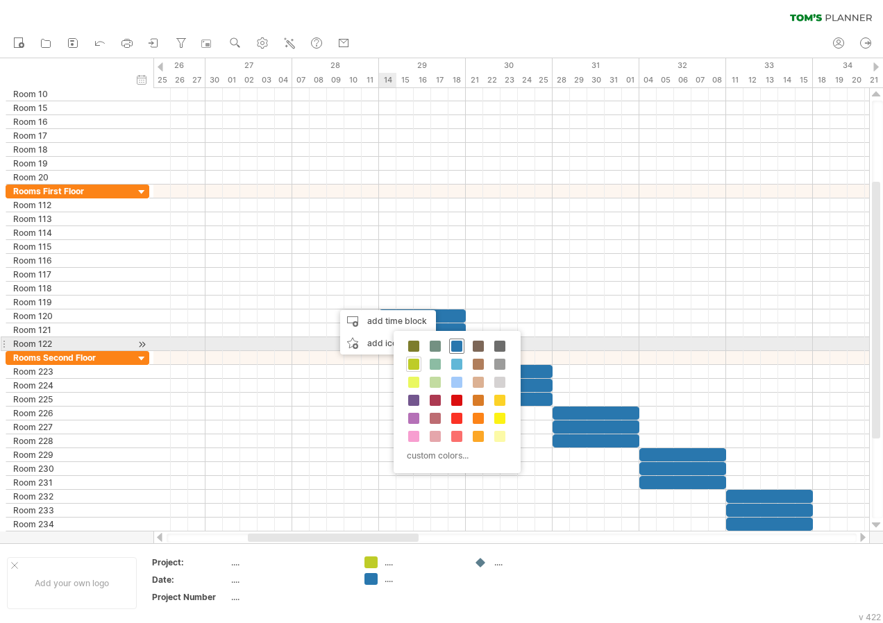
click at [457, 342] on span at bounding box center [456, 346] width 11 height 11
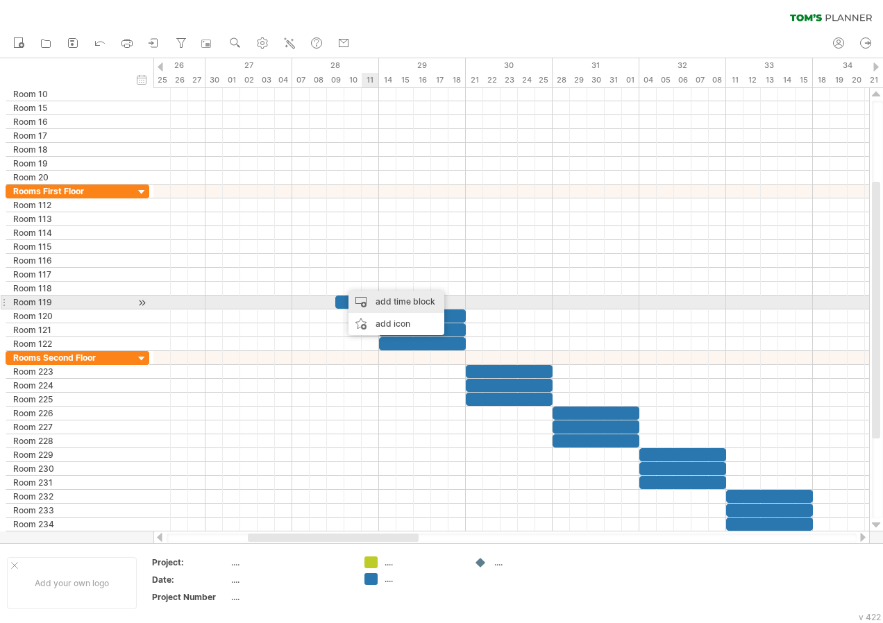
click at [392, 296] on div "add time block" at bounding box center [396, 302] width 96 height 22
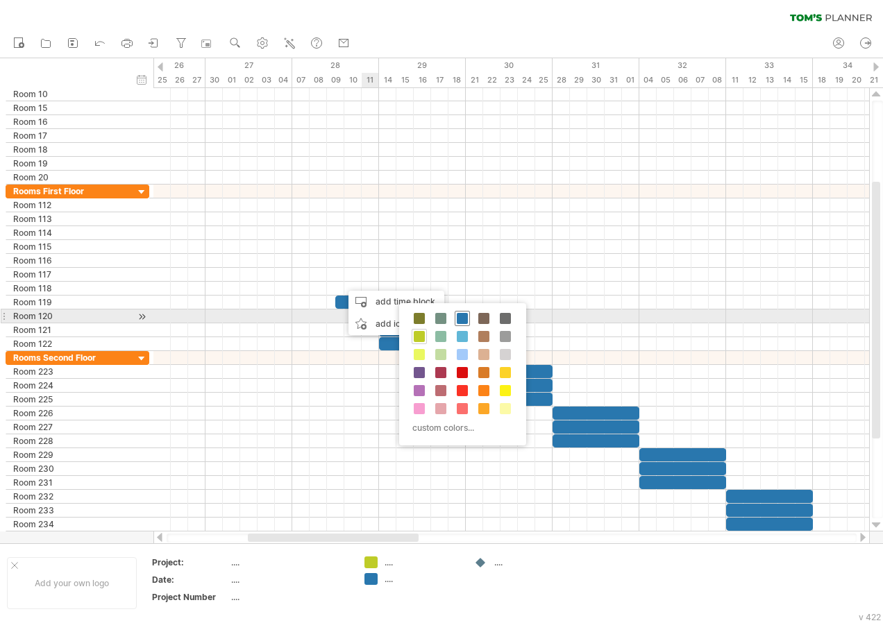
click at [462, 314] on span at bounding box center [462, 318] width 11 height 11
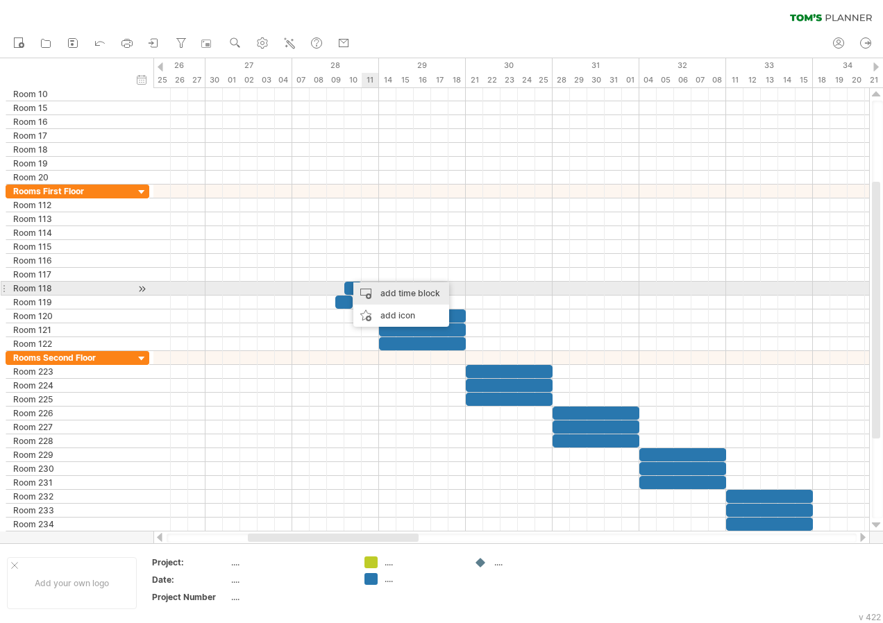
click at [396, 287] on div "add time block" at bounding box center [401, 293] width 96 height 22
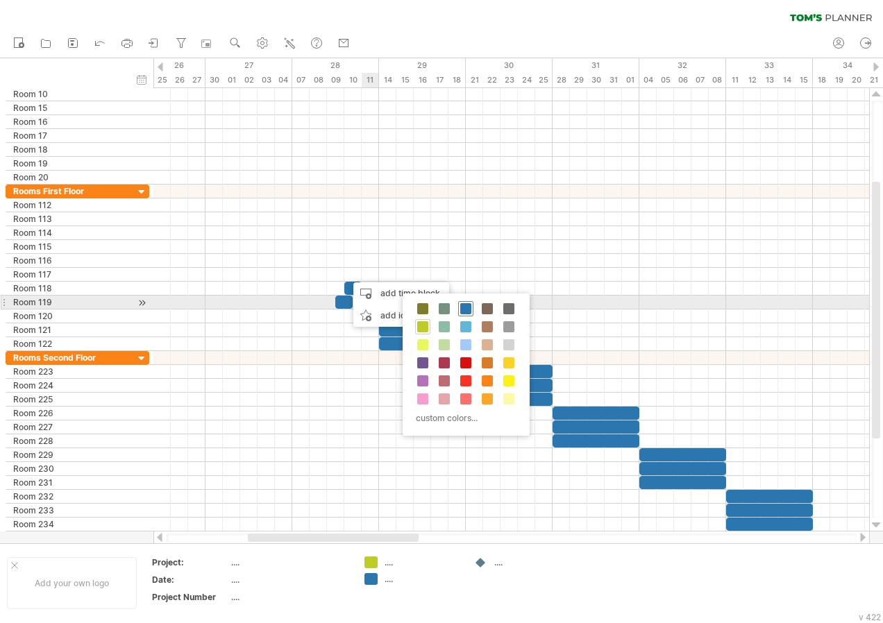
click at [464, 305] on span at bounding box center [465, 308] width 11 height 11
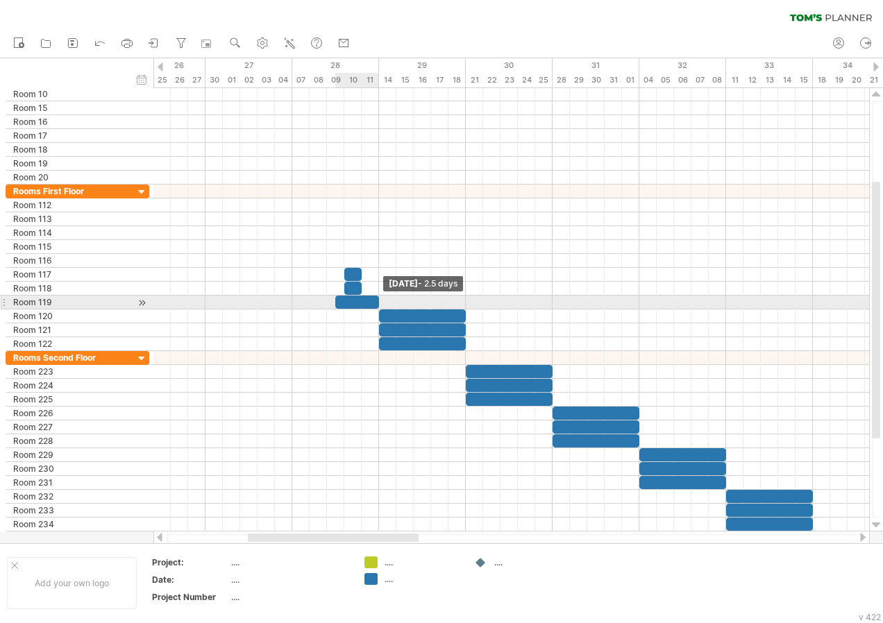
drag, startPoint x: 354, startPoint y: 303, endPoint x: 380, endPoint y: 309, distance: 27.0
click at [380, 309] on div "[DATE] - 2.5 days [DATE] - 5.0 days" at bounding box center [511, 310] width 716 height 444
drag, startPoint x: 335, startPoint y: 303, endPoint x: 295, endPoint y: 303, distance: 39.6
click at [295, 303] on div at bounding box center [335, 302] width 87 height 13
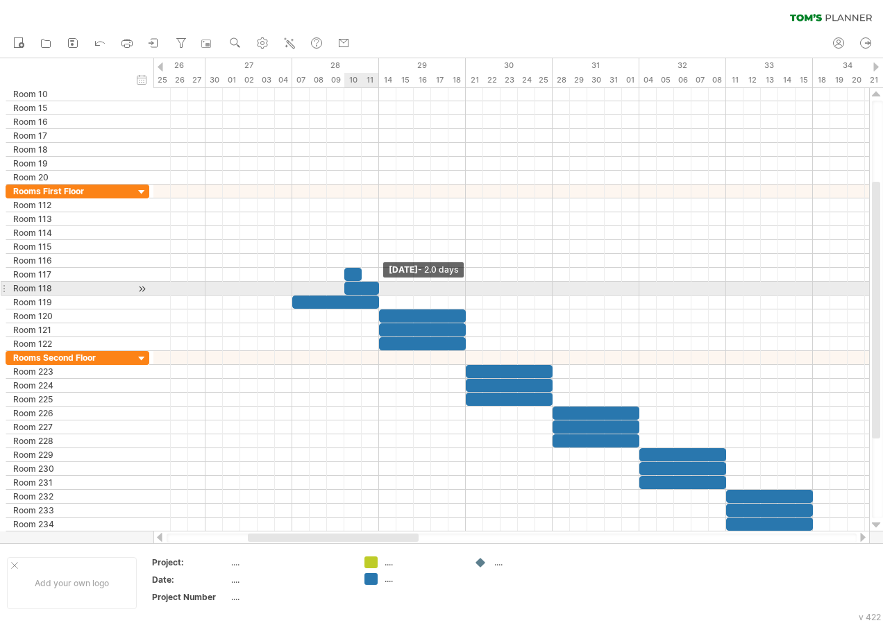
drag, startPoint x: 361, startPoint y: 289, endPoint x: 378, endPoint y: 291, distance: 16.8
click at [378, 291] on span at bounding box center [379, 288] width 6 height 13
drag, startPoint x: 343, startPoint y: 289, endPoint x: 291, endPoint y: 287, distance: 52.1
click at [291, 287] on span at bounding box center [292, 288] width 6 height 13
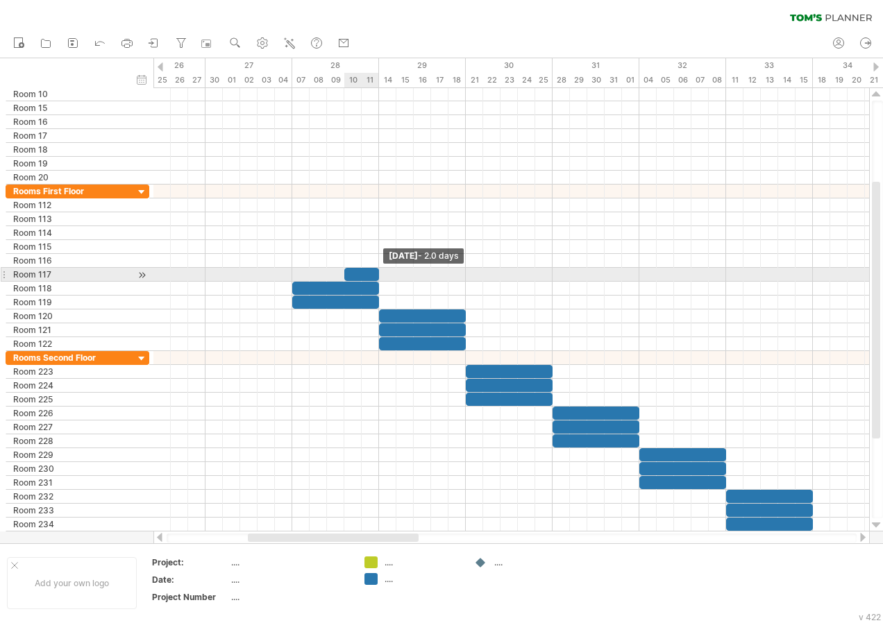
drag, startPoint x: 362, startPoint y: 276, endPoint x: 376, endPoint y: 280, distance: 15.0
click at [376, 280] on span at bounding box center [379, 274] width 6 height 13
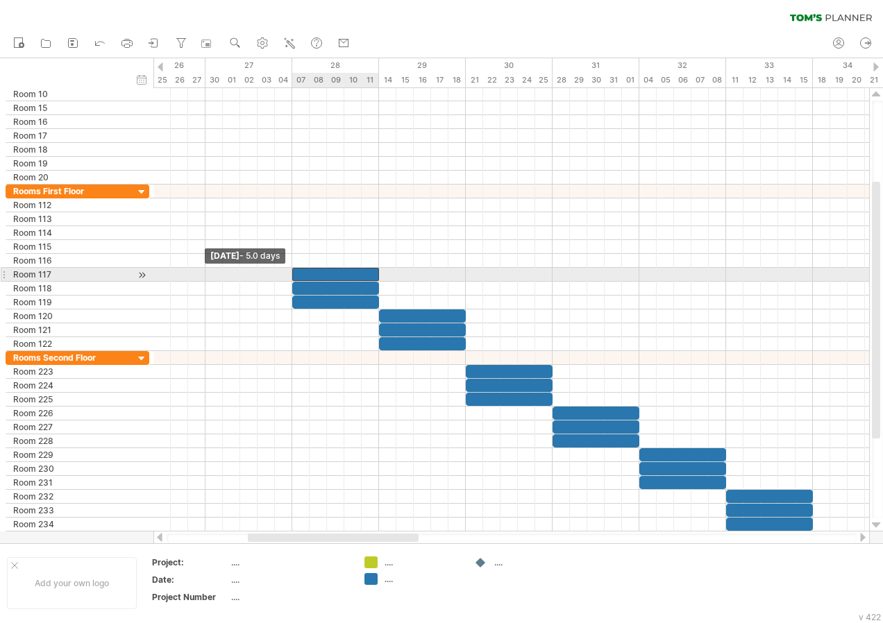
drag, startPoint x: 344, startPoint y: 272, endPoint x: 293, endPoint y: 278, distance: 51.7
click at [293, 278] on span at bounding box center [292, 274] width 6 height 13
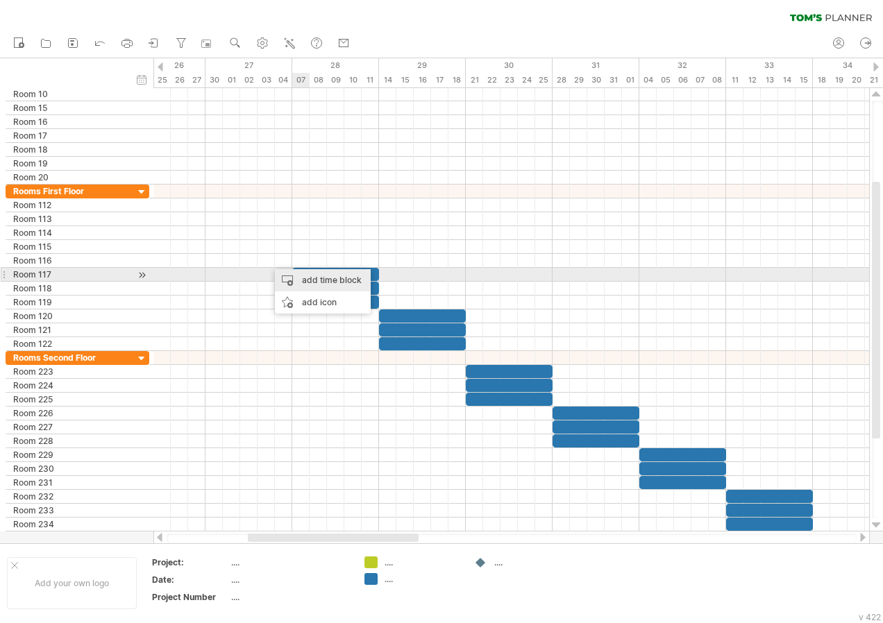
click at [309, 281] on div "add time block" at bounding box center [323, 280] width 96 height 22
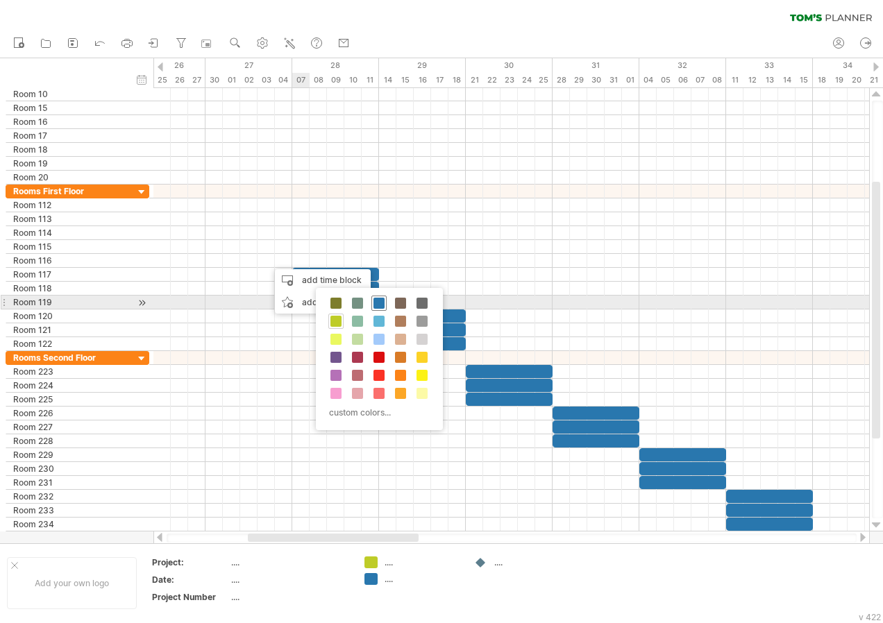
click at [378, 306] on span at bounding box center [378, 303] width 11 height 11
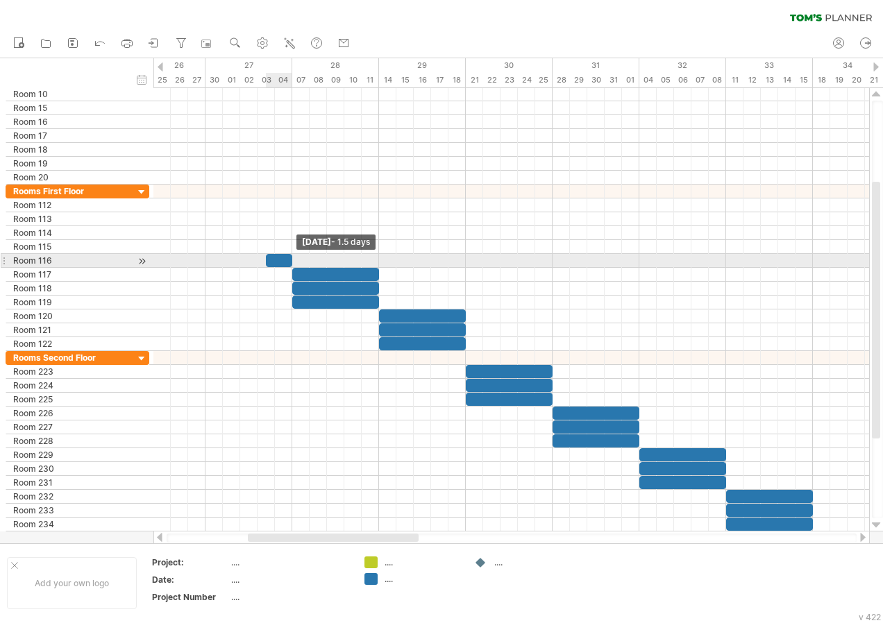
drag, startPoint x: 280, startPoint y: 262, endPoint x: 289, endPoint y: 262, distance: 9.0
click at [289, 262] on span at bounding box center [292, 260] width 6 height 13
drag, startPoint x: 265, startPoint y: 260, endPoint x: 206, endPoint y: 261, distance: 59.0
click at [206, 261] on span at bounding box center [206, 260] width 6 height 13
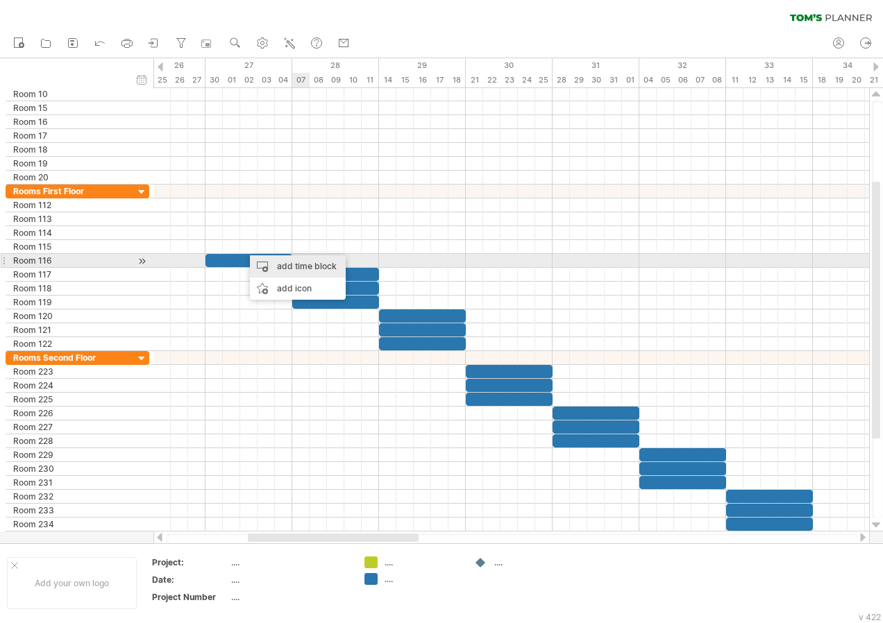
click at [301, 267] on div "add time block" at bounding box center [298, 266] width 96 height 22
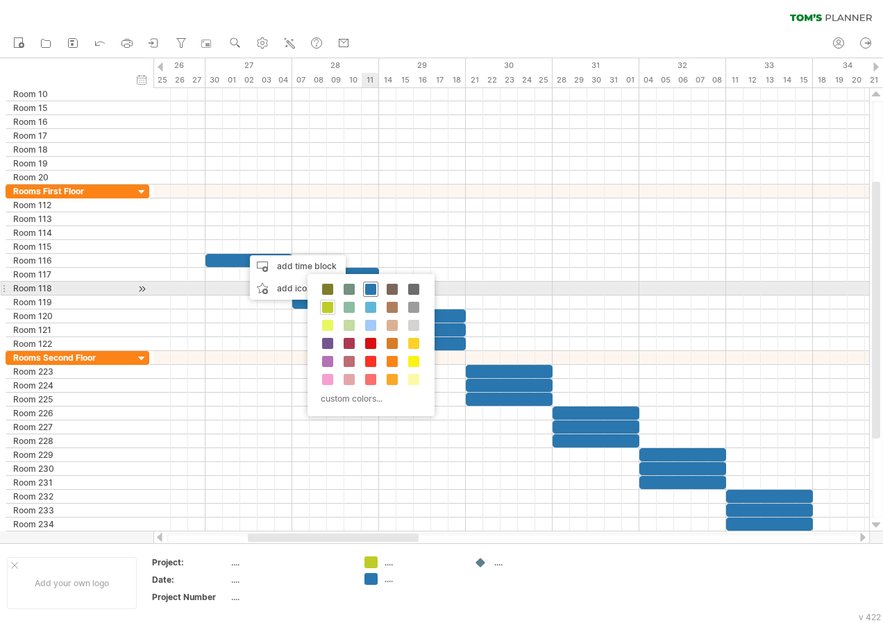
click at [364, 288] on div at bounding box center [370, 289] width 15 height 15
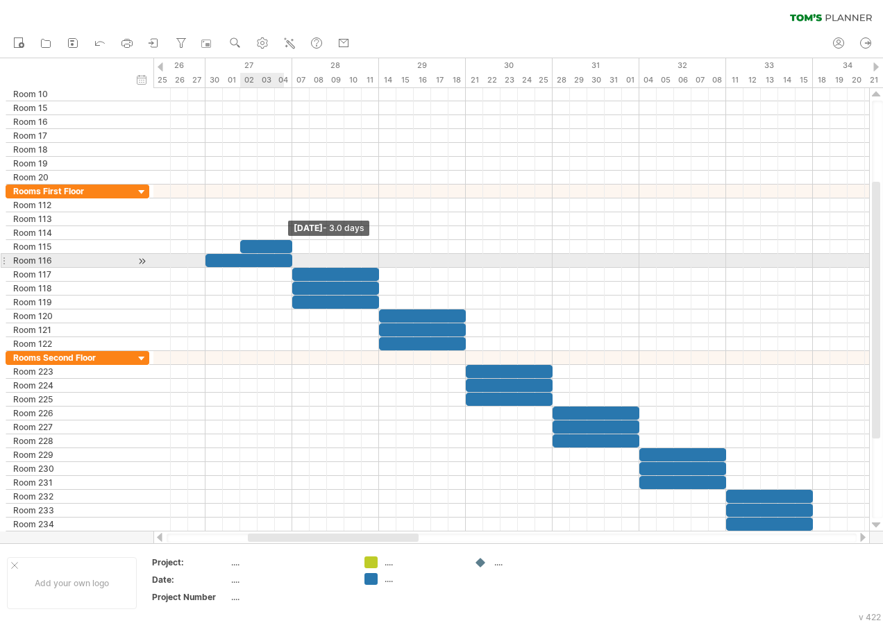
drag, startPoint x: 271, startPoint y: 252, endPoint x: 290, endPoint y: 255, distance: 18.9
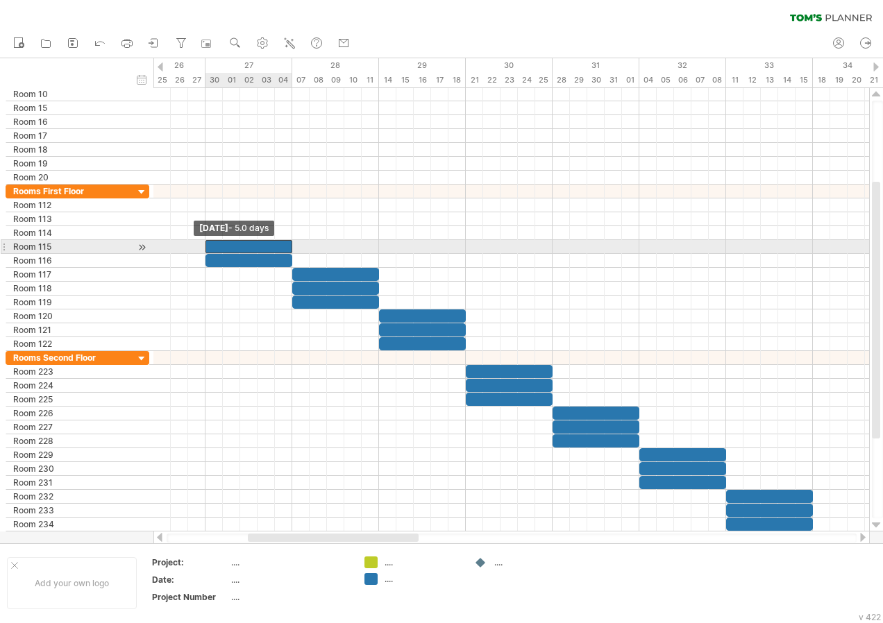
drag, startPoint x: 241, startPoint y: 246, endPoint x: 210, endPoint y: 246, distance: 31.2
click at [210, 246] on div at bounding box center [248, 246] width 87 height 13
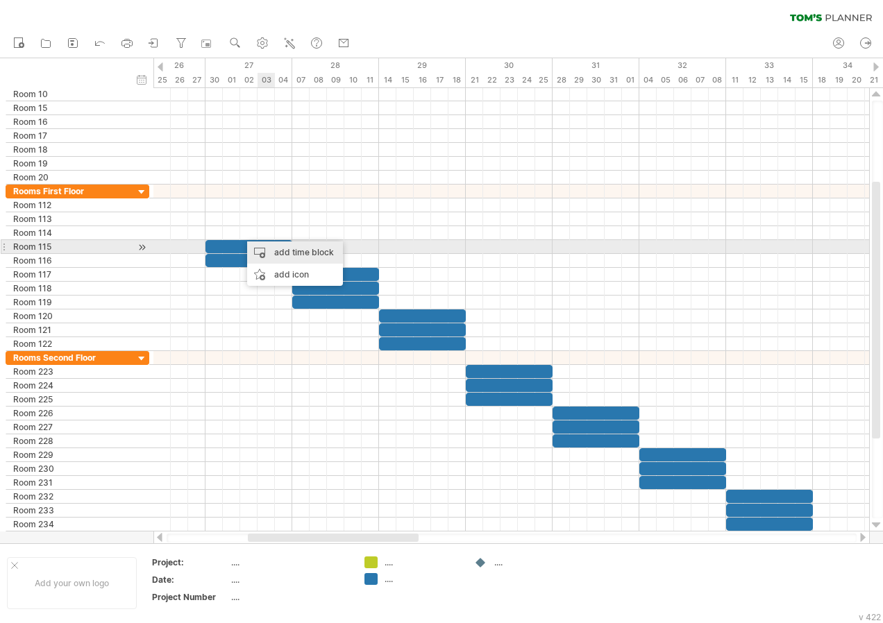
click at [288, 252] on div "add time block" at bounding box center [295, 253] width 96 height 22
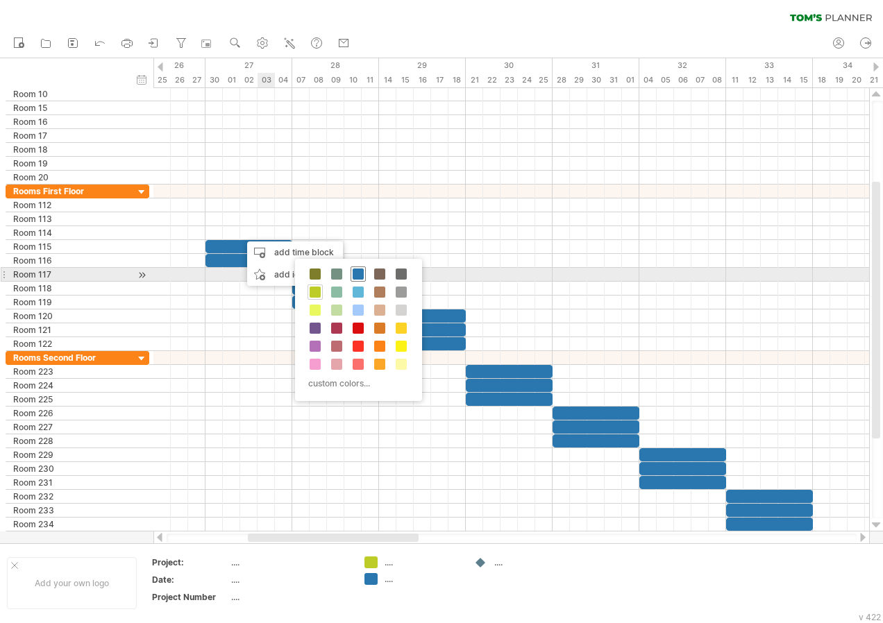
click at [362, 277] on span at bounding box center [358, 274] width 11 height 11
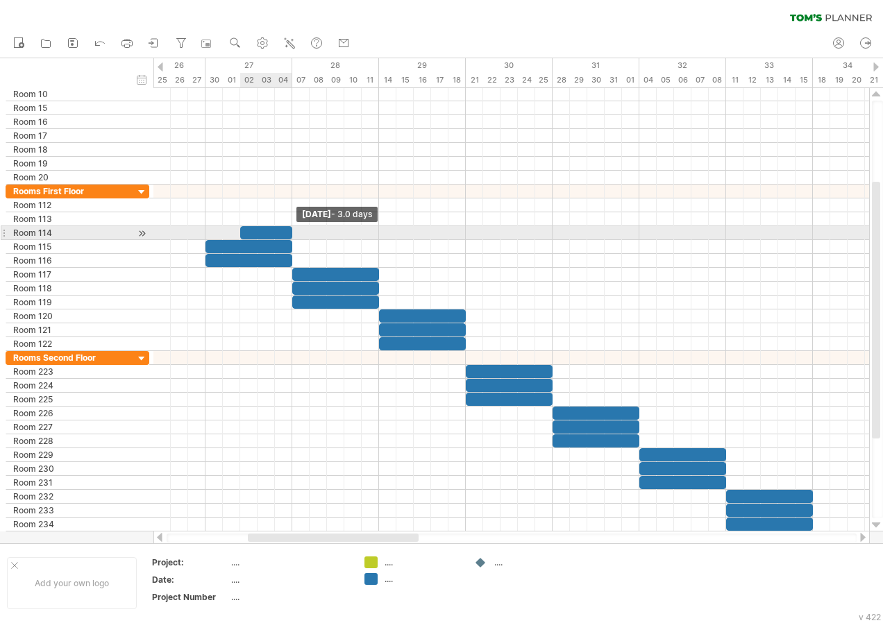
drag, startPoint x: 257, startPoint y: 230, endPoint x: 291, endPoint y: 236, distance: 34.6
click at [291, 236] on span at bounding box center [292, 232] width 6 height 13
drag, startPoint x: 242, startPoint y: 233, endPoint x: 206, endPoint y: 231, distance: 36.1
click at [206, 231] on span at bounding box center [206, 232] width 6 height 13
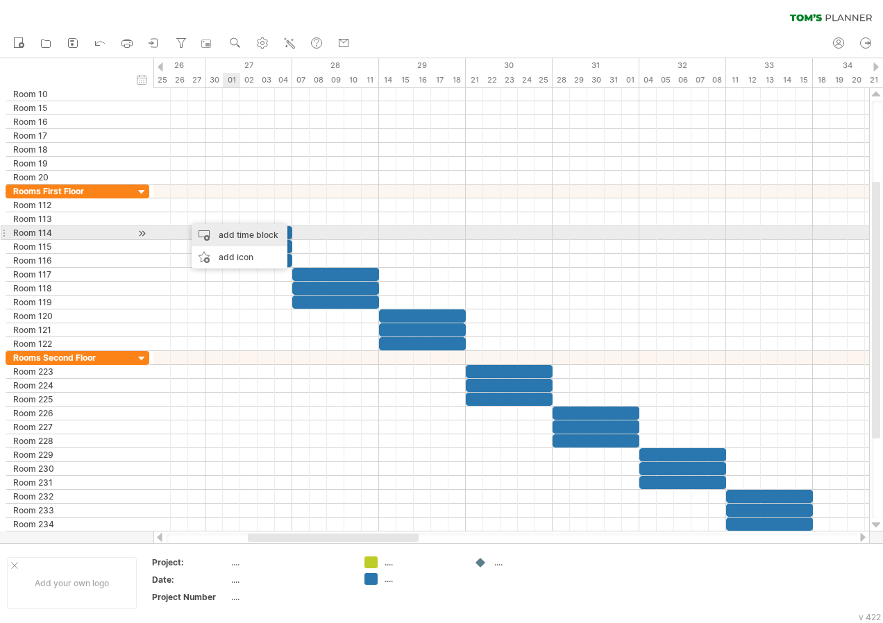
click at [231, 233] on div "add time block" at bounding box center [240, 235] width 96 height 22
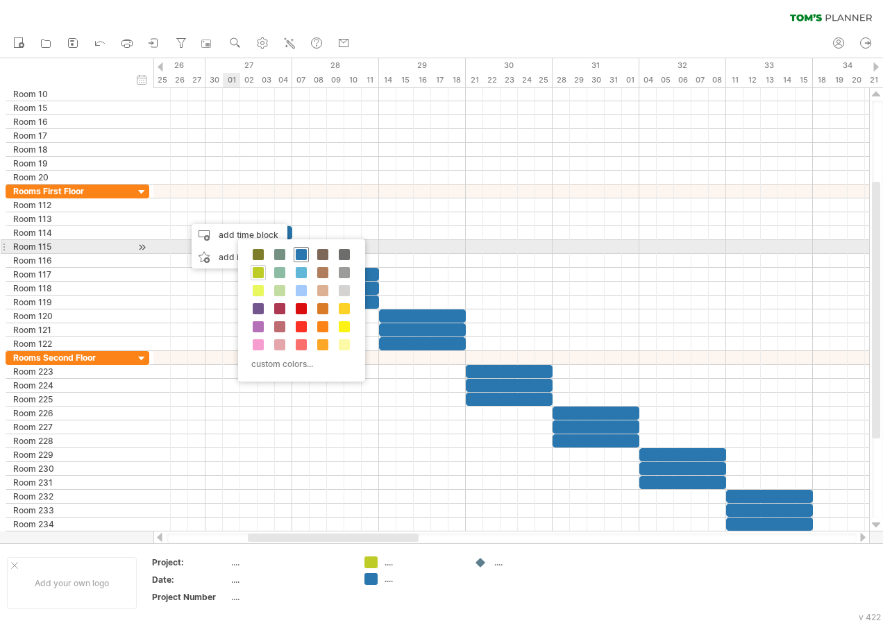
click at [296, 252] on span at bounding box center [301, 254] width 11 height 11
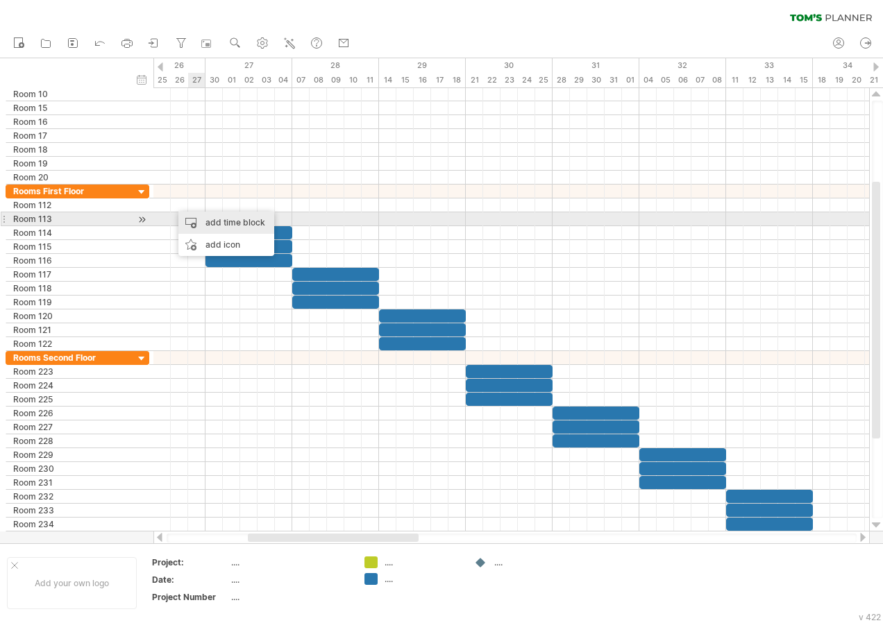
click at [233, 226] on div "add time block" at bounding box center [226, 223] width 96 height 22
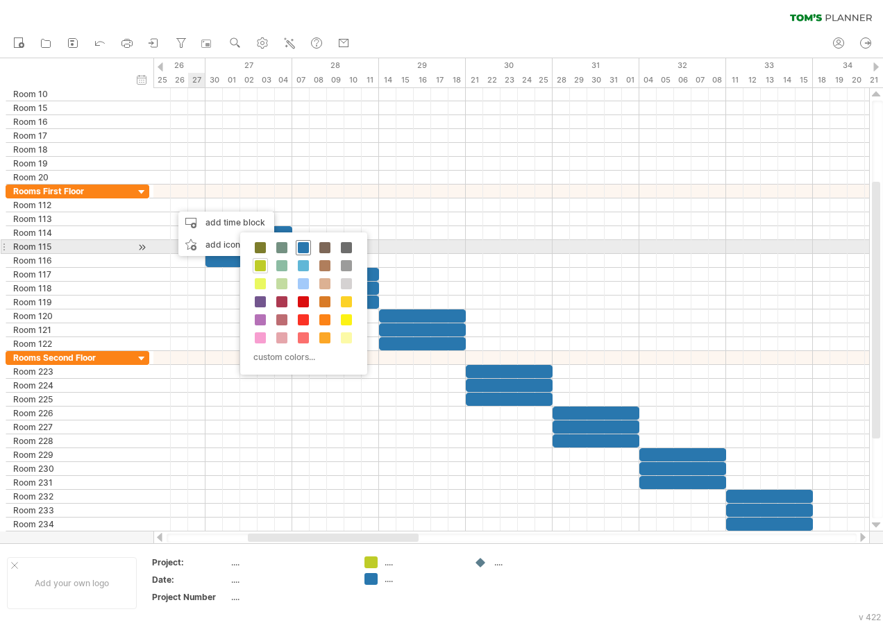
click at [307, 246] on span at bounding box center [303, 247] width 11 height 11
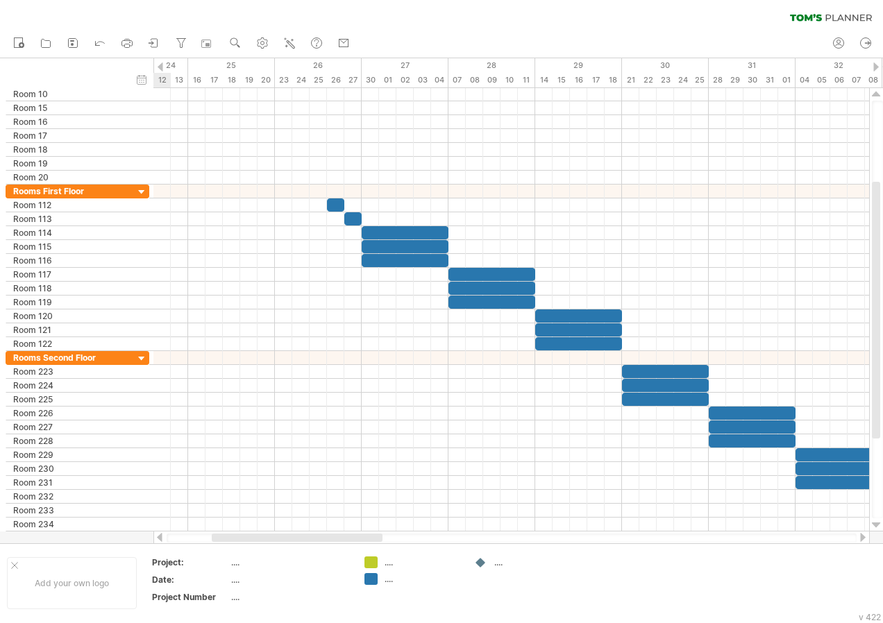
drag, startPoint x: 410, startPoint y: 538, endPoint x: 359, endPoint y: 537, distance: 51.4
click at [361, 536] on div at bounding box center [297, 538] width 171 height 8
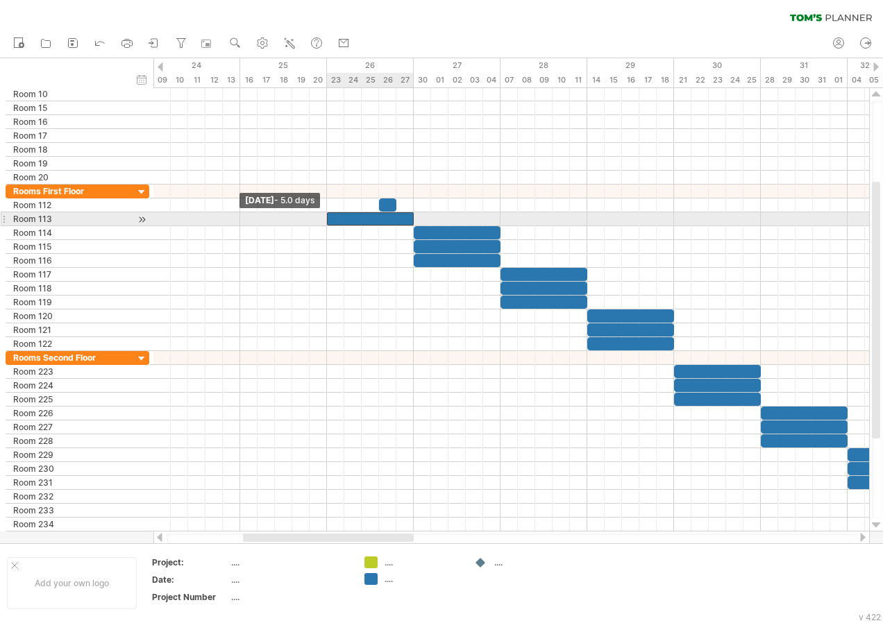
drag, startPoint x: 398, startPoint y: 217, endPoint x: 330, endPoint y: 222, distance: 68.9
click at [330, 222] on div at bounding box center [370, 218] width 87 height 13
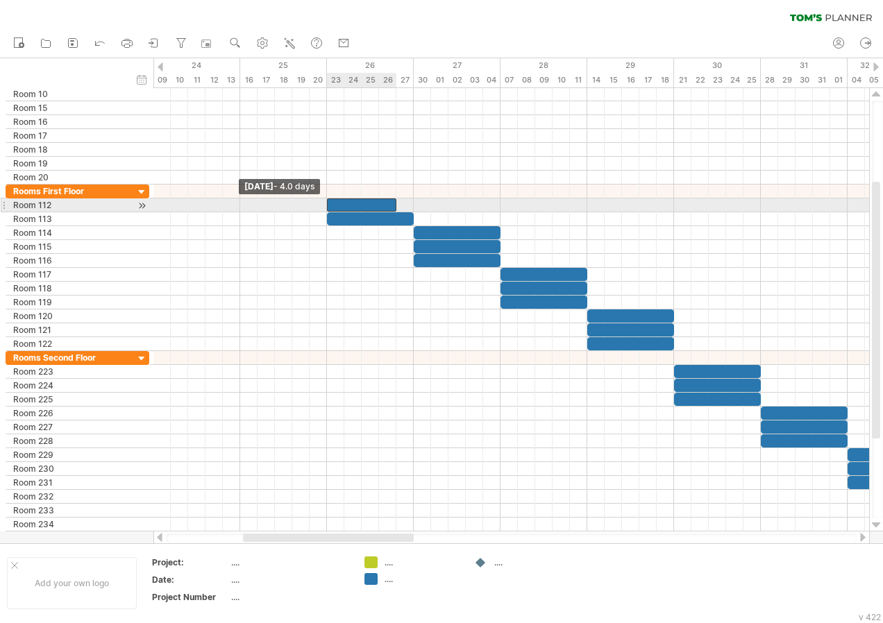
drag, startPoint x: 377, startPoint y: 205, endPoint x: 328, endPoint y: 211, distance: 49.0
click at [328, 211] on span at bounding box center [327, 205] width 6 height 13
drag, startPoint x: 394, startPoint y: 206, endPoint x: 408, endPoint y: 208, distance: 14.0
click at [408, 208] on div at bounding box center [370, 205] width 87 height 13
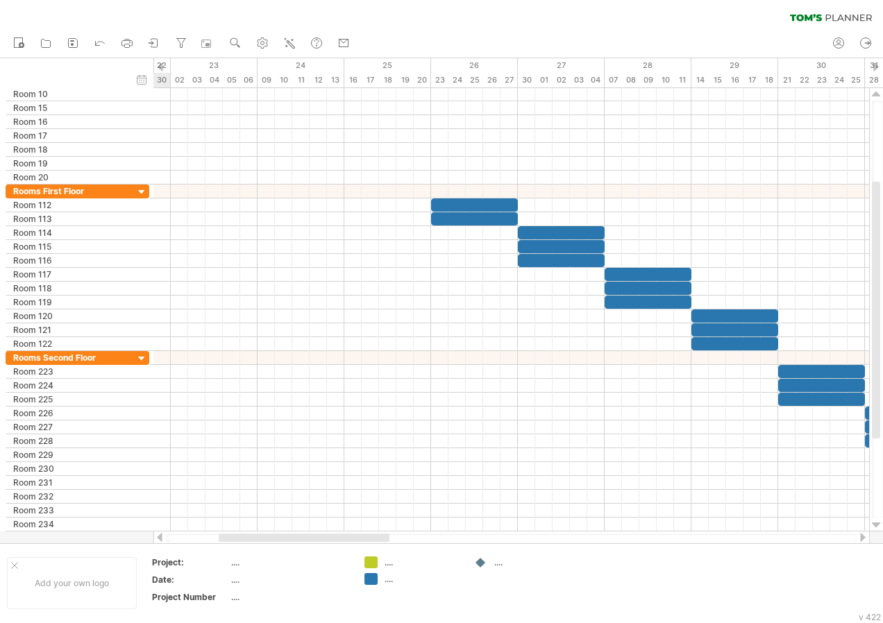
drag, startPoint x: 398, startPoint y: 534, endPoint x: 373, endPoint y: 533, distance: 24.3
click at [373, 533] on div at bounding box center [511, 538] width 716 height 14
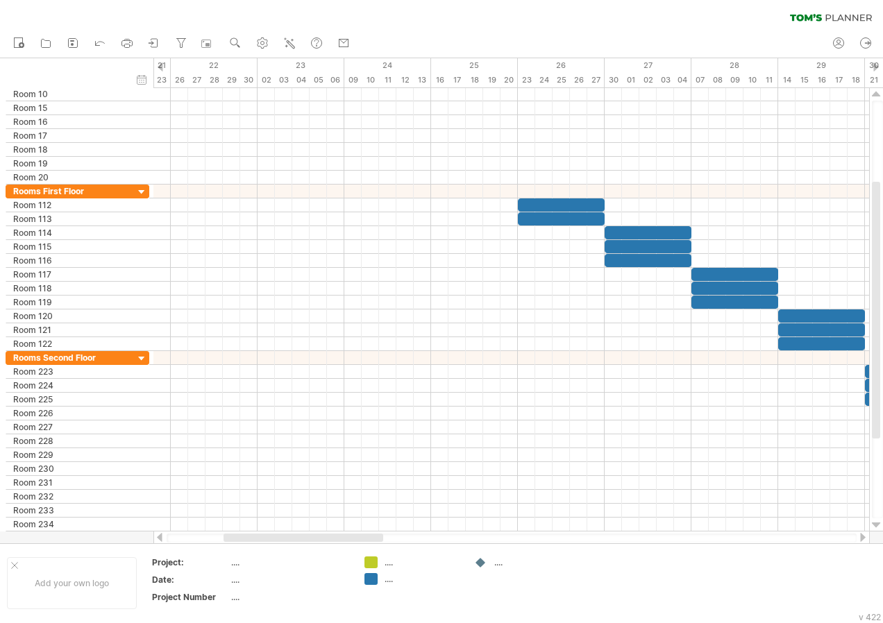
drag, startPoint x: 363, startPoint y: 537, endPoint x: 346, endPoint y: 534, distance: 17.0
click at [346, 534] on div at bounding box center [303, 538] width 160 height 8
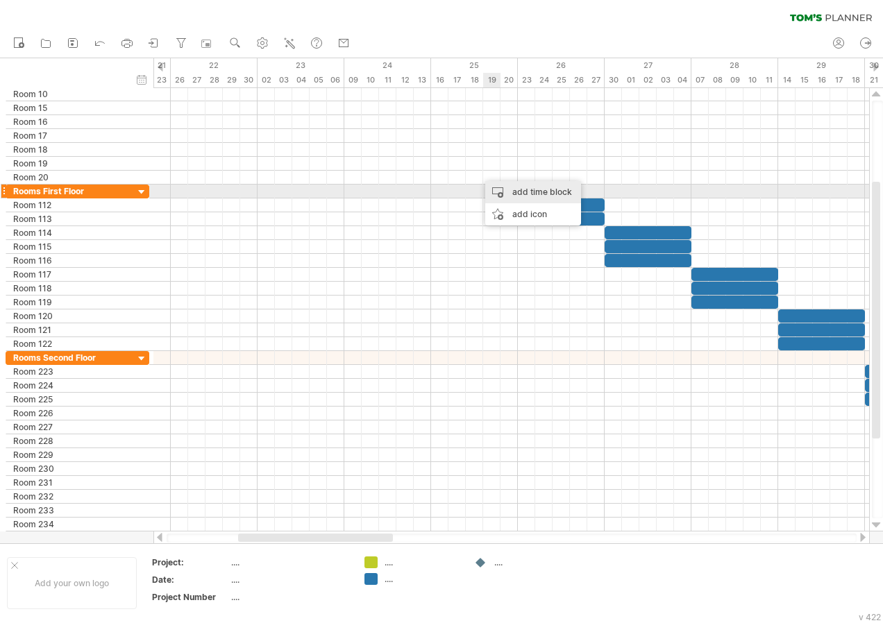
click at [520, 186] on div "add time block" at bounding box center [533, 192] width 96 height 22
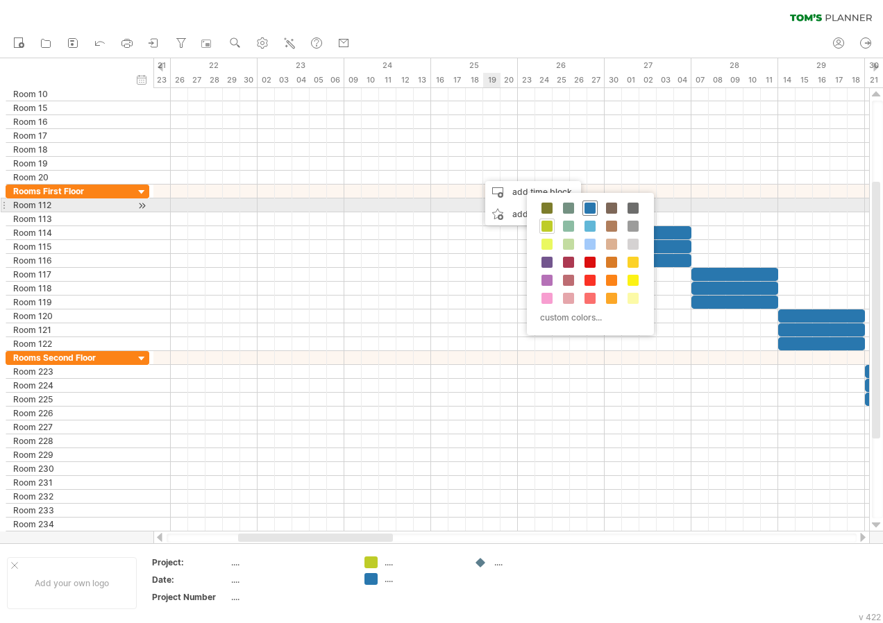
click at [589, 208] on span at bounding box center [589, 208] width 11 height 11
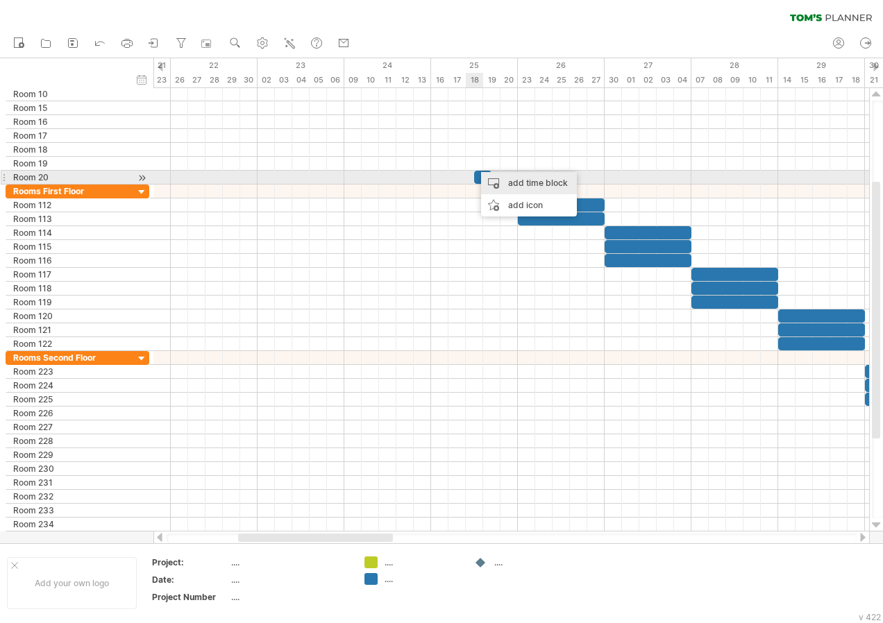
click at [515, 183] on div "add time block" at bounding box center [529, 183] width 96 height 22
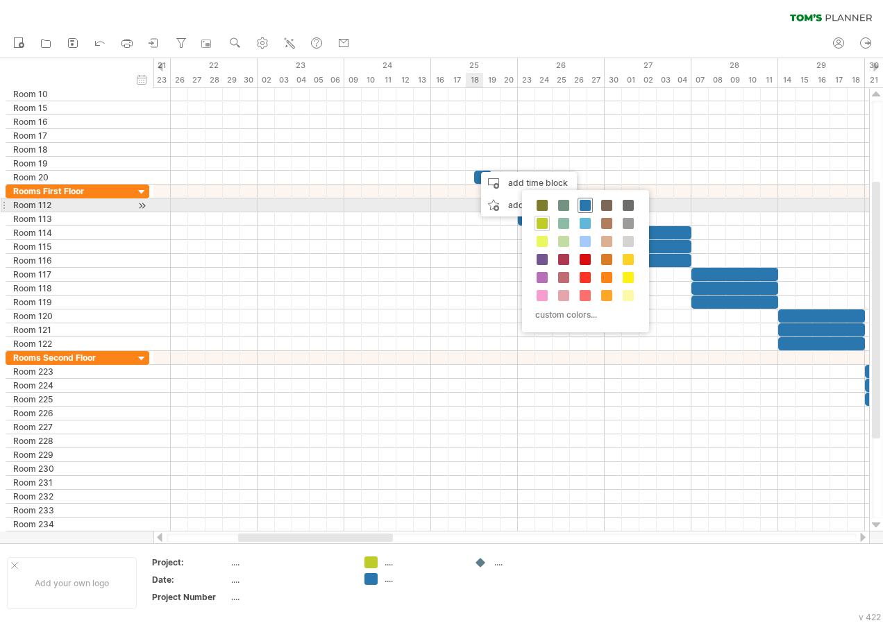
click at [589, 201] on span at bounding box center [585, 205] width 11 height 11
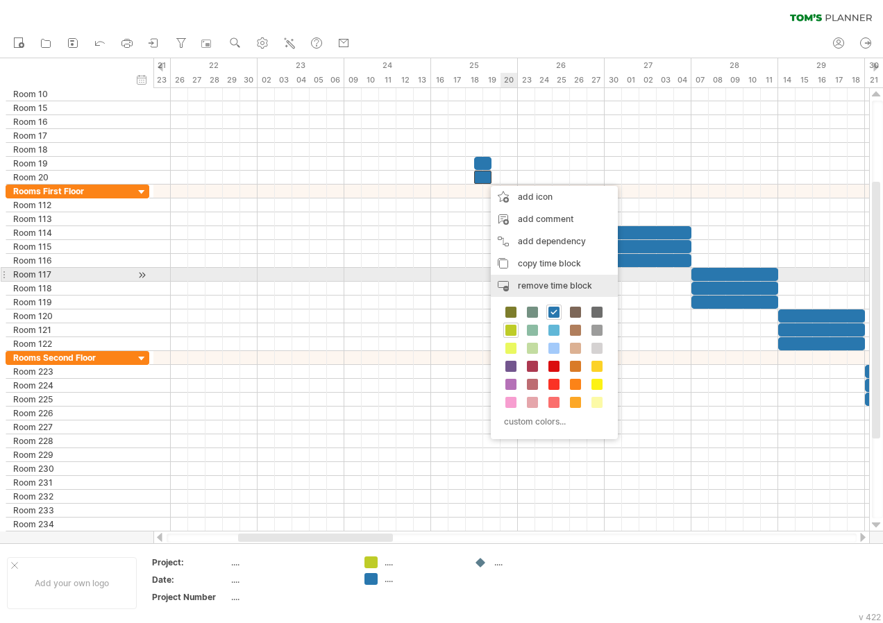
click at [557, 280] on span "remove time block" at bounding box center [555, 285] width 74 height 10
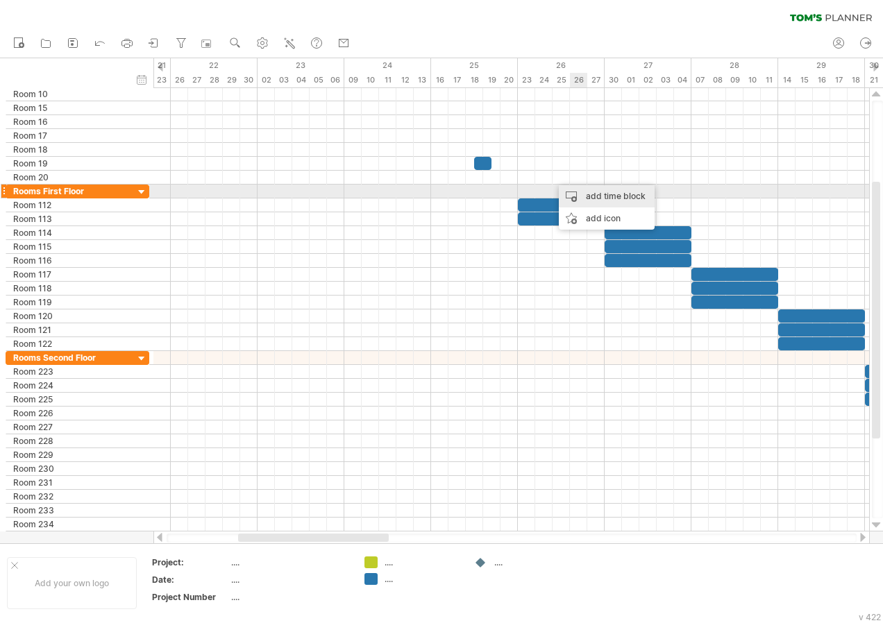
click at [604, 197] on div "add time block" at bounding box center [607, 196] width 96 height 22
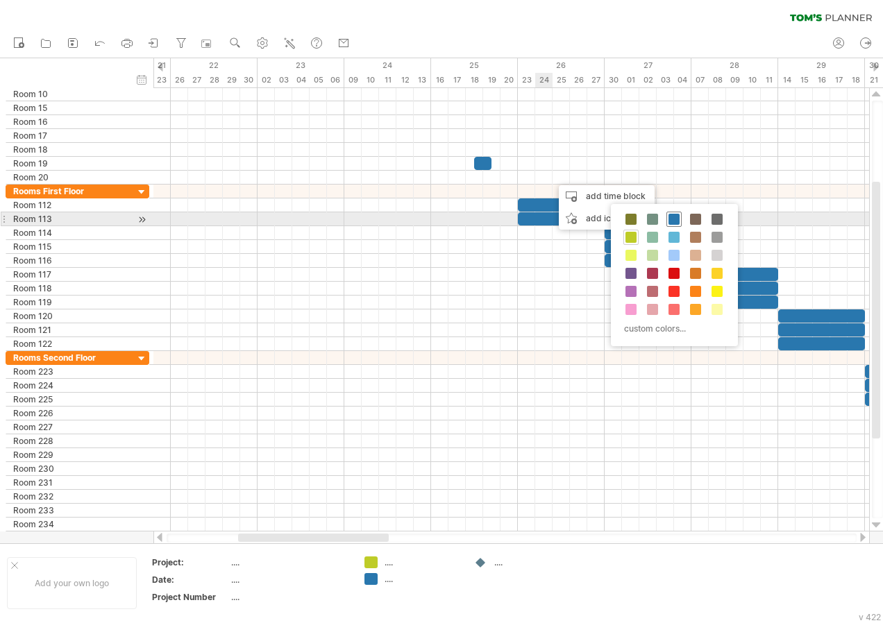
click at [673, 220] on span at bounding box center [673, 219] width 11 height 11
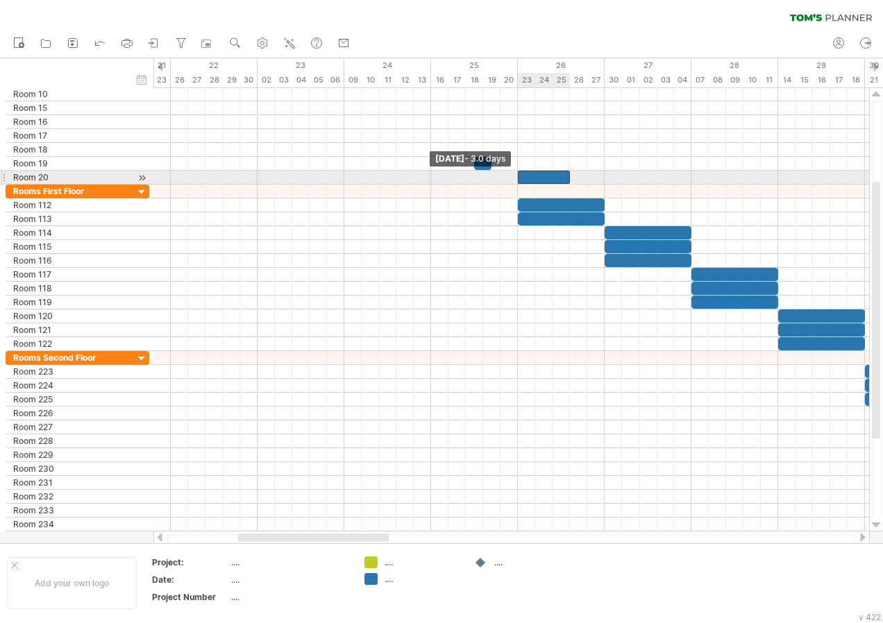
drag, startPoint x: 552, startPoint y: 174, endPoint x: 519, endPoint y: 175, distance: 33.3
click at [519, 175] on span at bounding box center [518, 177] width 6 height 13
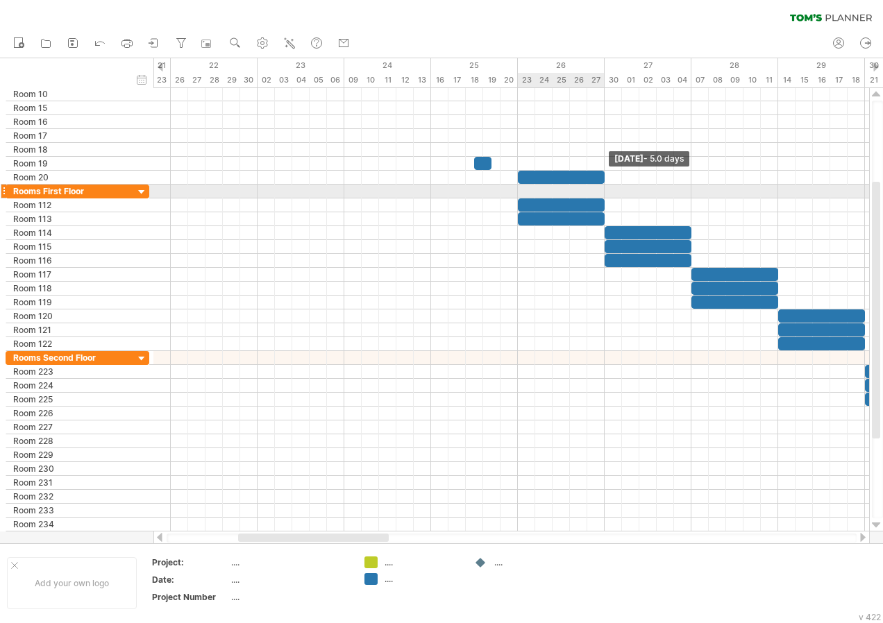
drag, startPoint x: 569, startPoint y: 177, endPoint x: 602, endPoint y: 188, distance: 34.5
click at [602, 188] on div "[DATE] - 5.0 days [DATE] - 3.0 days" at bounding box center [511, 310] width 716 height 444
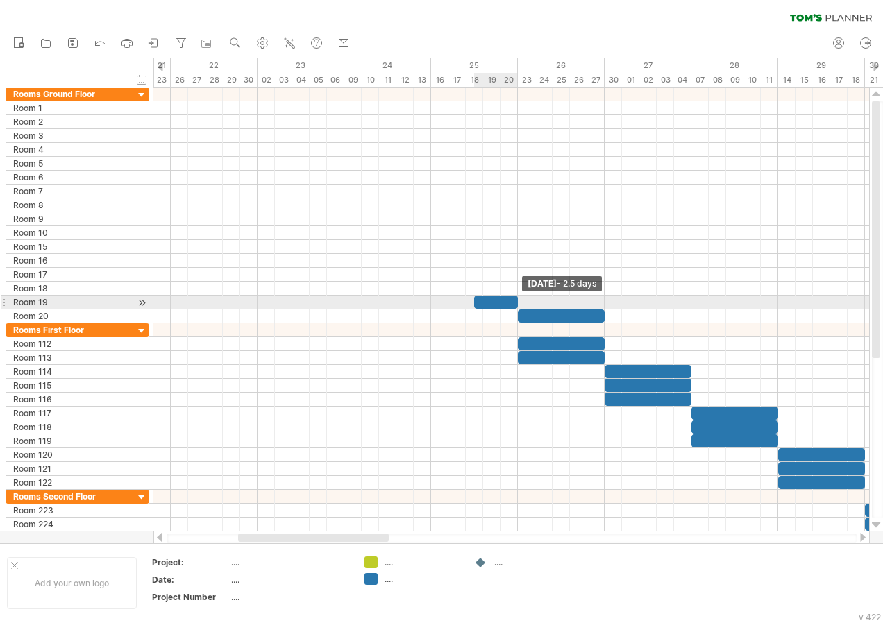
drag, startPoint x: 492, startPoint y: 298, endPoint x: 519, endPoint y: 306, distance: 28.3
click at [519, 306] on span at bounding box center [518, 302] width 6 height 13
drag, startPoint x: 471, startPoint y: 298, endPoint x: 431, endPoint y: 297, distance: 40.3
click at [431, 297] on span at bounding box center [431, 302] width 6 height 13
click at [513, 303] on div "add time block" at bounding box center [534, 306] width 96 height 22
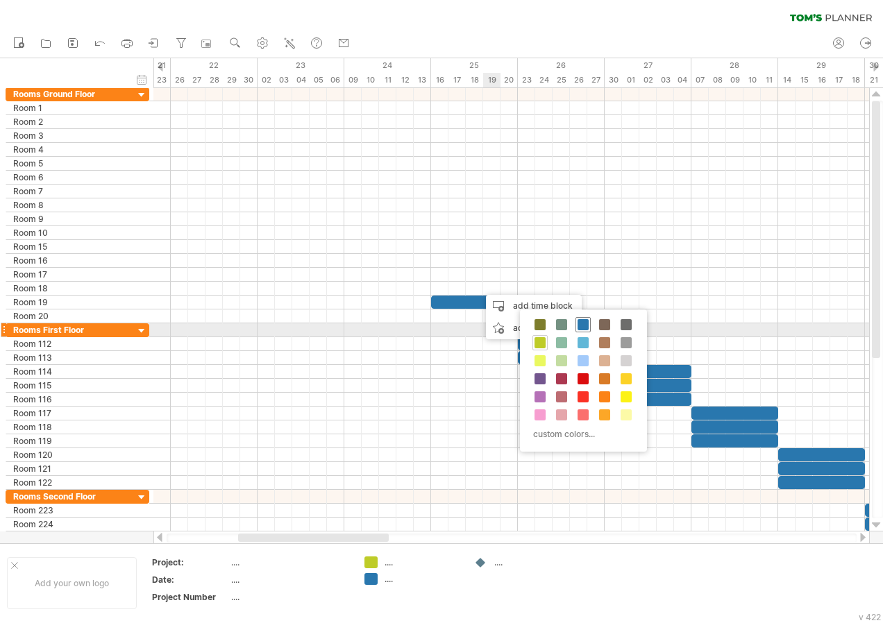
click at [582, 327] on span at bounding box center [582, 324] width 11 height 11
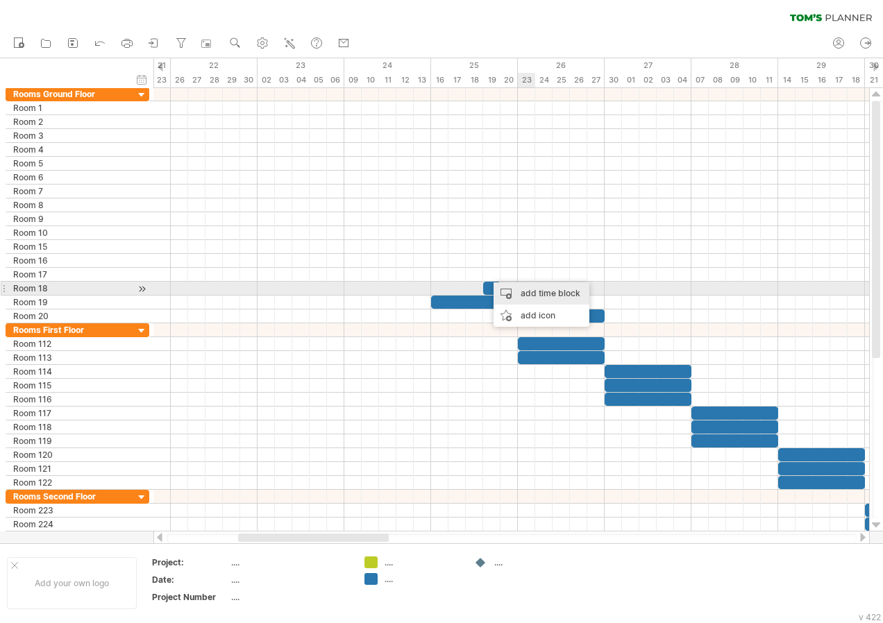
click at [527, 289] on div "add time block" at bounding box center [541, 293] width 96 height 22
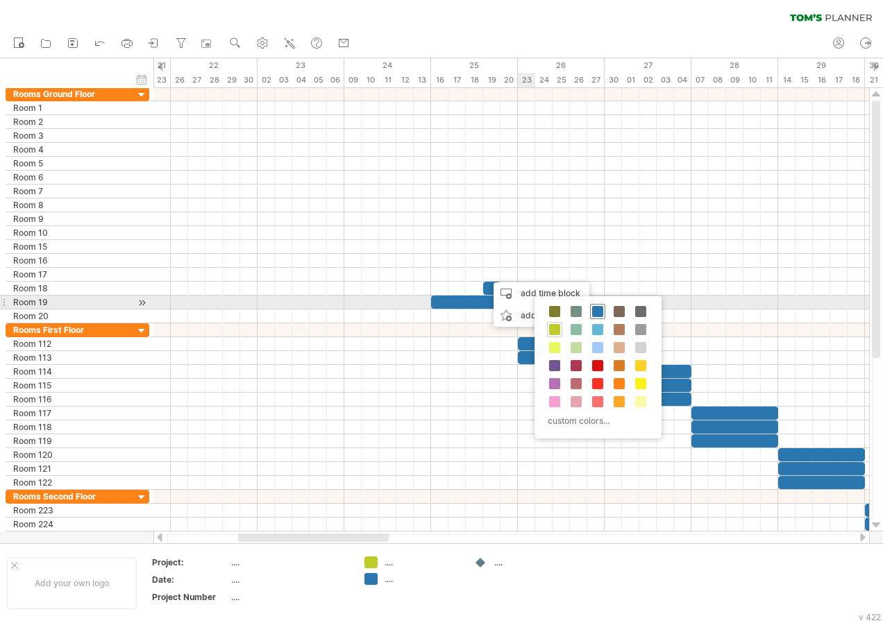
click at [597, 310] on span at bounding box center [597, 311] width 11 height 11
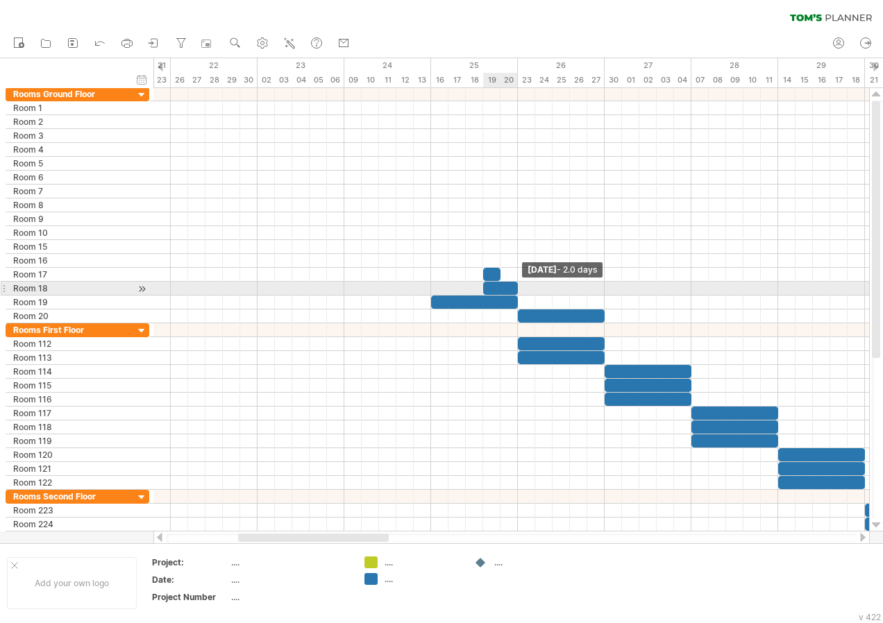
drag, startPoint x: 501, startPoint y: 288, endPoint x: 517, endPoint y: 290, distance: 16.1
click at [517, 290] on span at bounding box center [518, 288] width 6 height 13
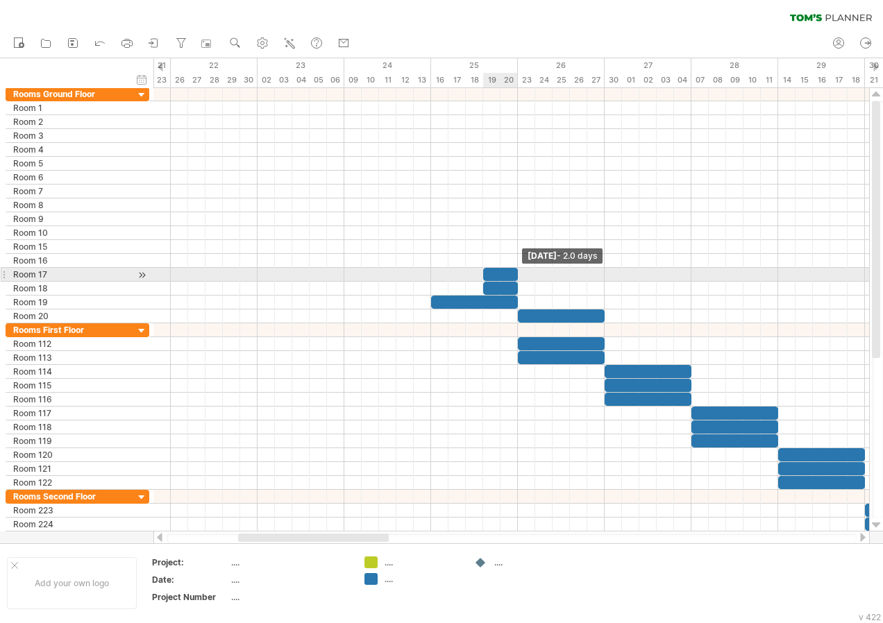
drag, startPoint x: 498, startPoint y: 272, endPoint x: 514, endPoint y: 276, distance: 17.0
click at [514, 276] on div at bounding box center [500, 274] width 35 height 13
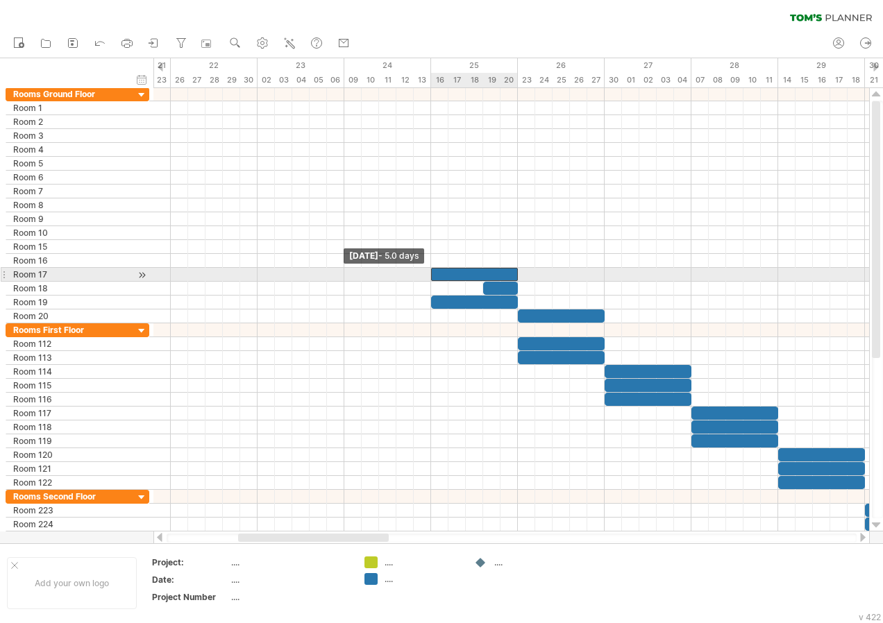
drag, startPoint x: 484, startPoint y: 274, endPoint x: 434, endPoint y: 270, distance: 50.1
click at [434, 270] on div at bounding box center [474, 274] width 87 height 13
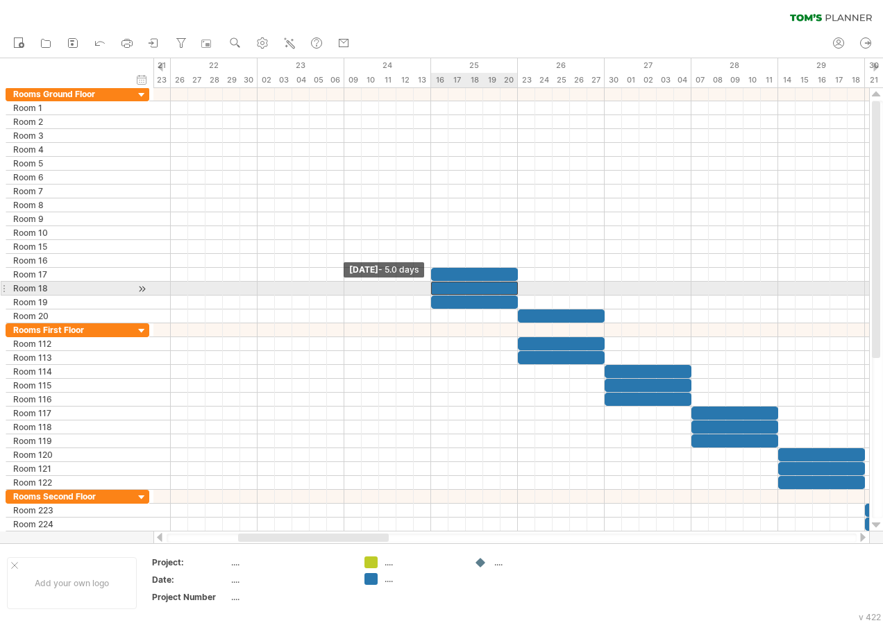
drag, startPoint x: 484, startPoint y: 285, endPoint x: 434, endPoint y: 282, distance: 50.7
click at [434, 282] on div at bounding box center [474, 288] width 87 height 13
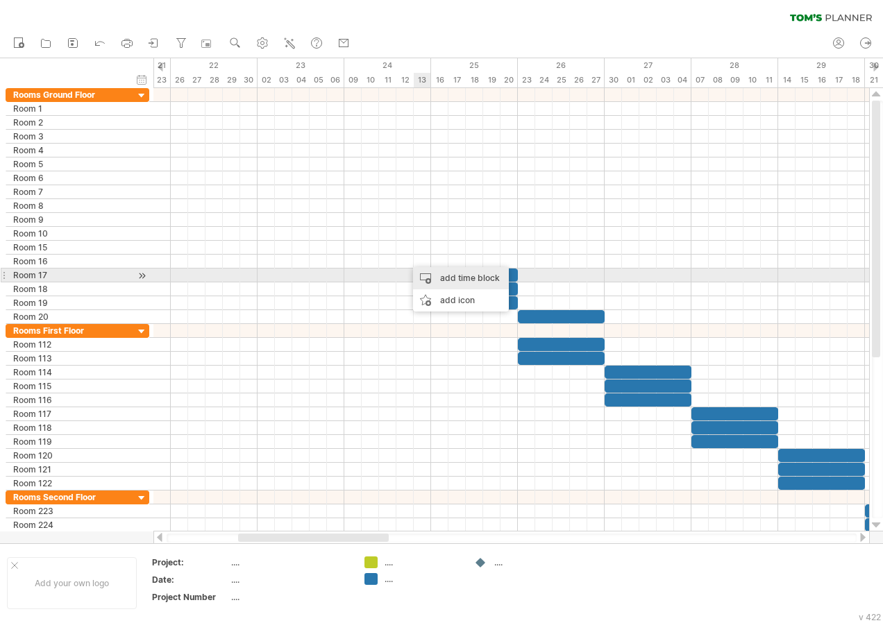
click at [428, 273] on div "add time block" at bounding box center [461, 278] width 96 height 22
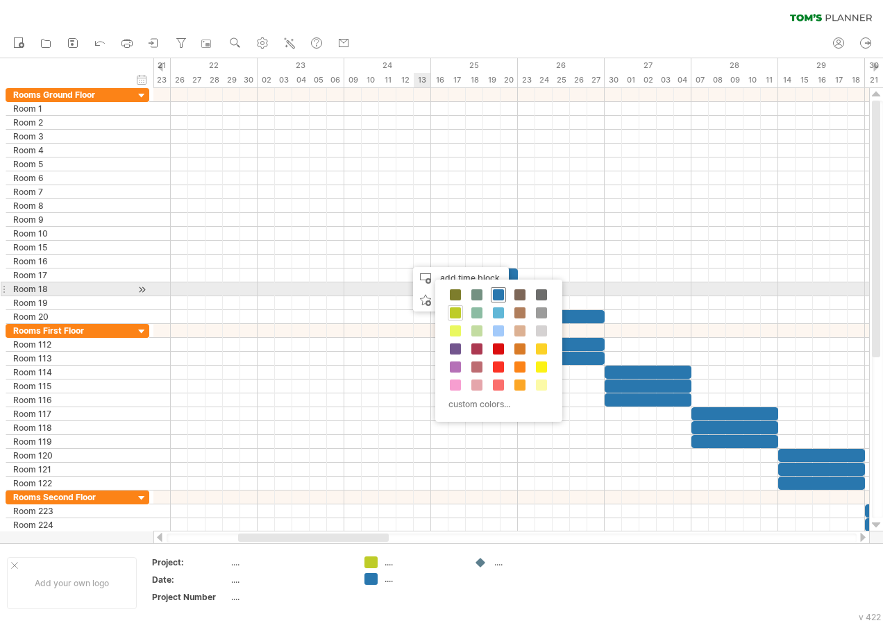
click at [499, 293] on span at bounding box center [498, 294] width 11 height 11
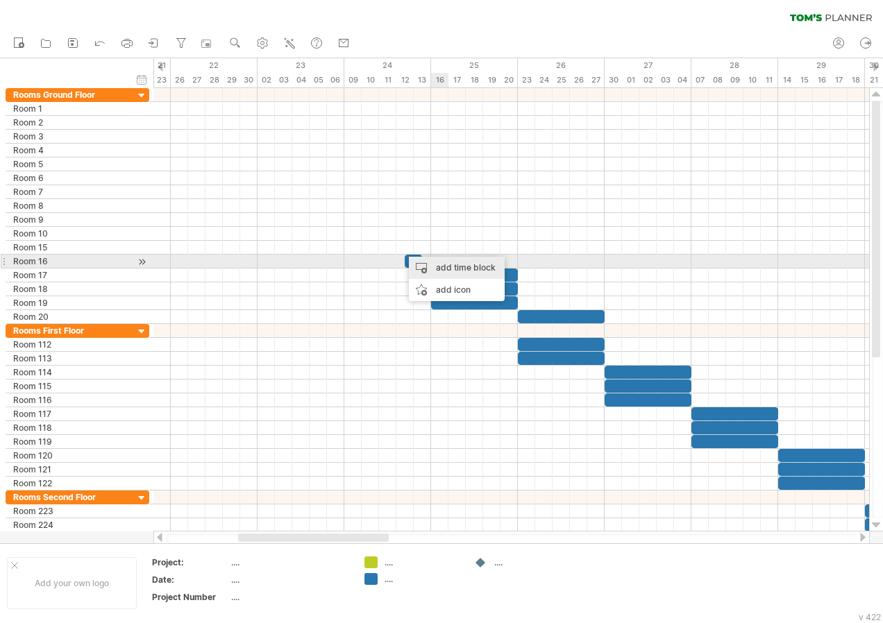
click at [445, 261] on div "add time block" at bounding box center [457, 268] width 96 height 22
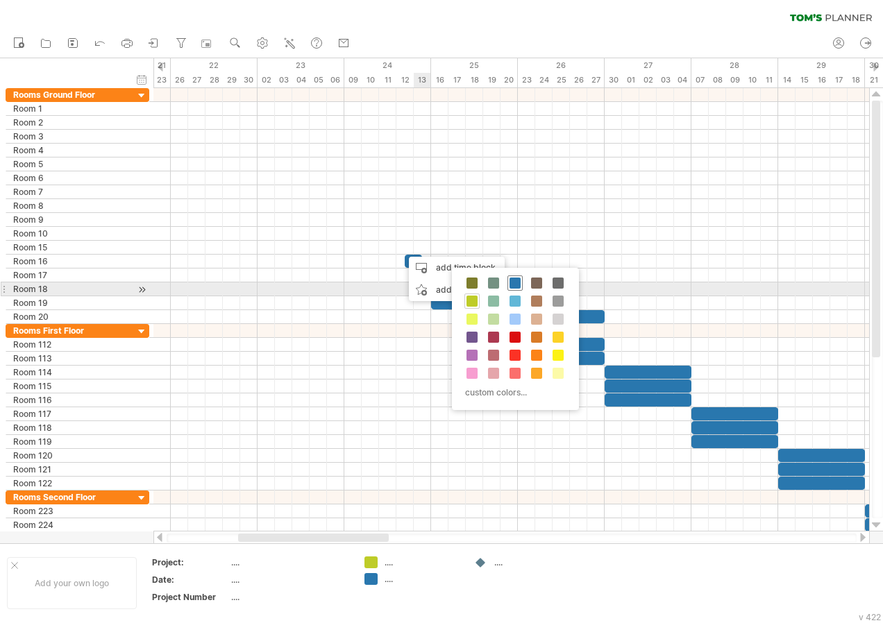
click at [511, 283] on span at bounding box center [514, 283] width 11 height 11
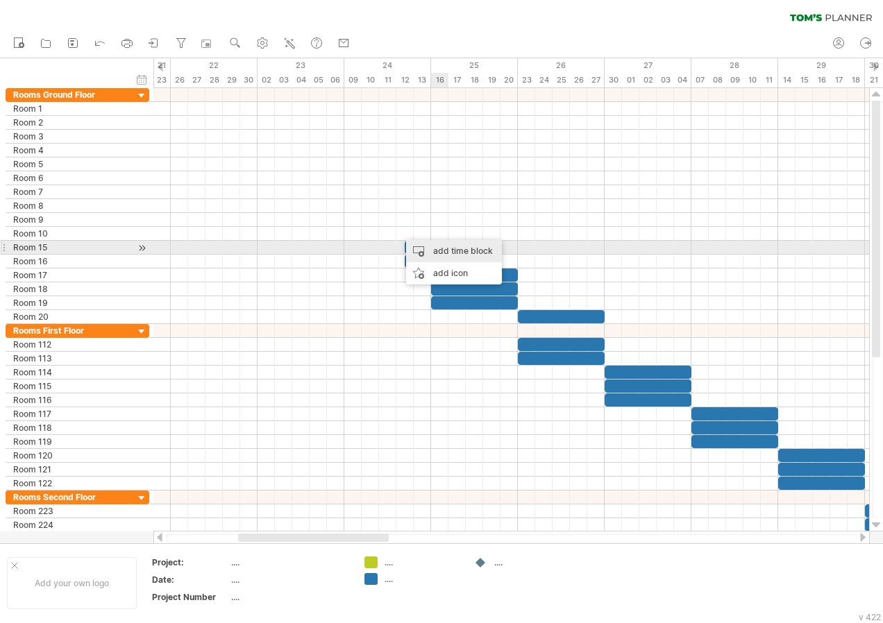
click at [450, 244] on div "add time block" at bounding box center [454, 251] width 96 height 22
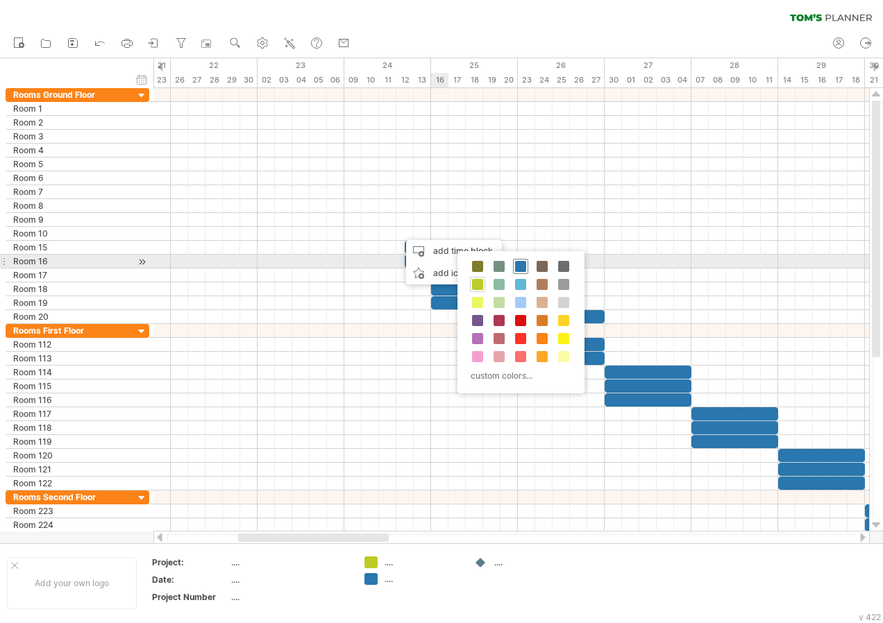
click at [517, 263] on span at bounding box center [520, 266] width 11 height 11
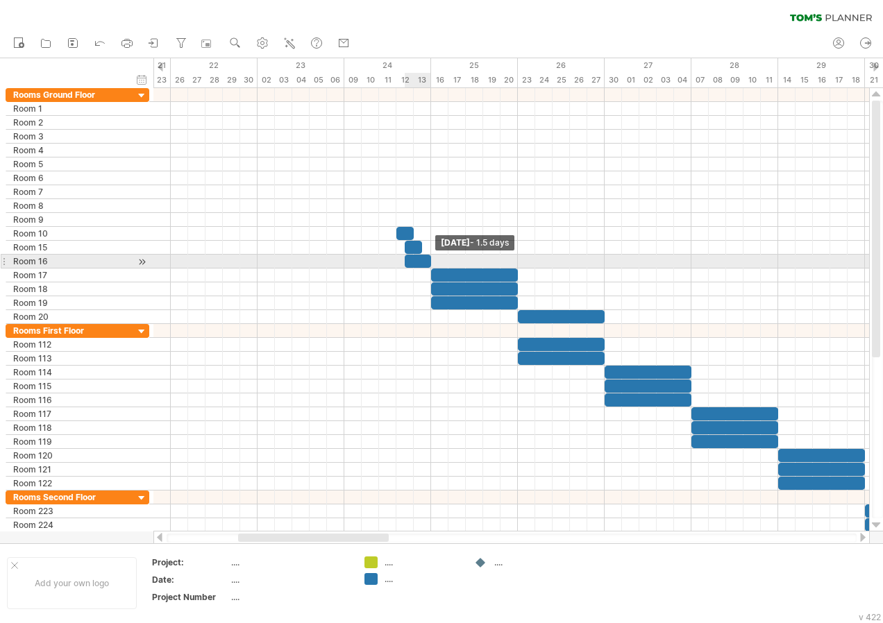
drag, startPoint x: 422, startPoint y: 262, endPoint x: 430, endPoint y: 264, distance: 8.1
click at [430, 264] on span at bounding box center [431, 261] width 6 height 13
drag, startPoint x: 403, startPoint y: 262, endPoint x: 346, endPoint y: 261, distance: 57.6
click at [346, 261] on span at bounding box center [344, 261] width 6 height 13
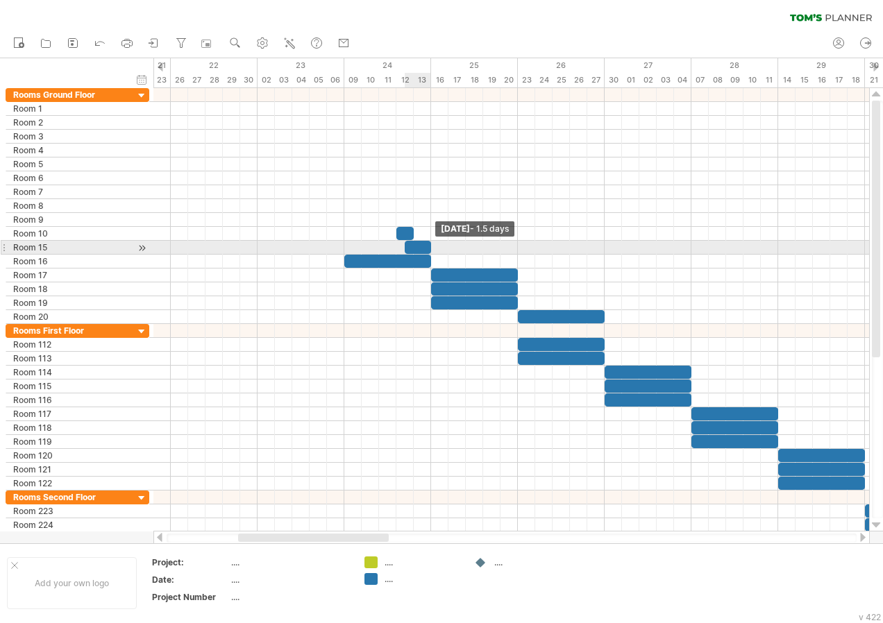
click at [432, 247] on span at bounding box center [431, 247] width 6 height 13
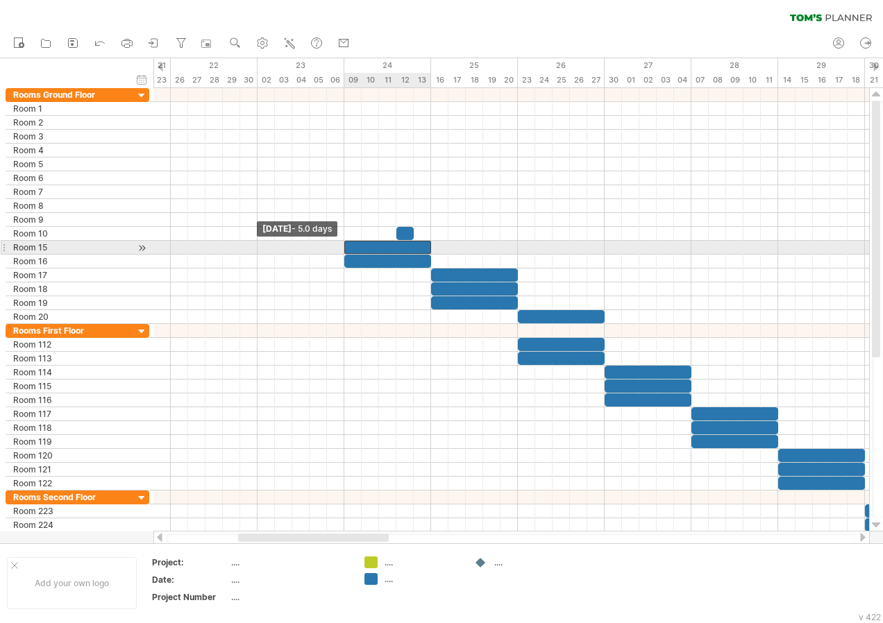
drag, startPoint x: 403, startPoint y: 249, endPoint x: 344, endPoint y: 252, distance: 59.8
click at [344, 252] on span at bounding box center [344, 247] width 6 height 13
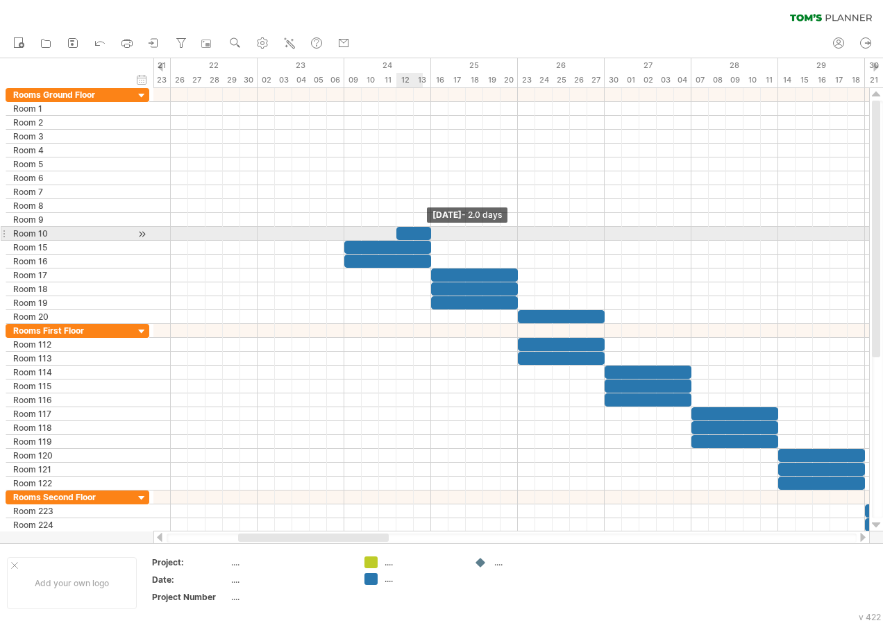
drag, startPoint x: 412, startPoint y: 234, endPoint x: 426, endPoint y: 237, distance: 14.3
click at [426, 237] on div at bounding box center [413, 233] width 35 height 13
drag, startPoint x: 396, startPoint y: 237, endPoint x: 347, endPoint y: 237, distance: 48.6
click at [347, 237] on div at bounding box center [387, 233] width 87 height 13
click at [364, 233] on div "add time block" at bounding box center [375, 238] width 96 height 22
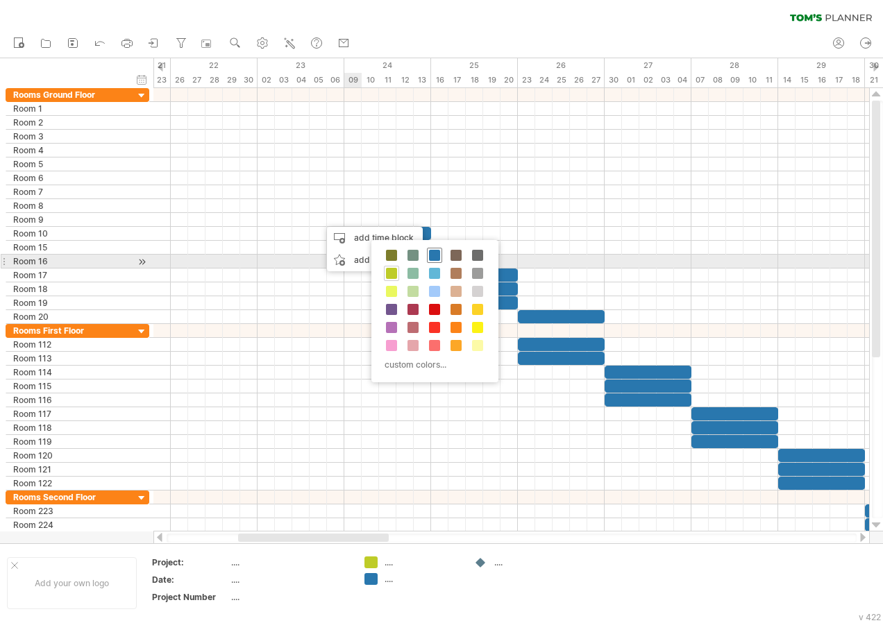
click at [434, 255] on span at bounding box center [434, 255] width 11 height 11
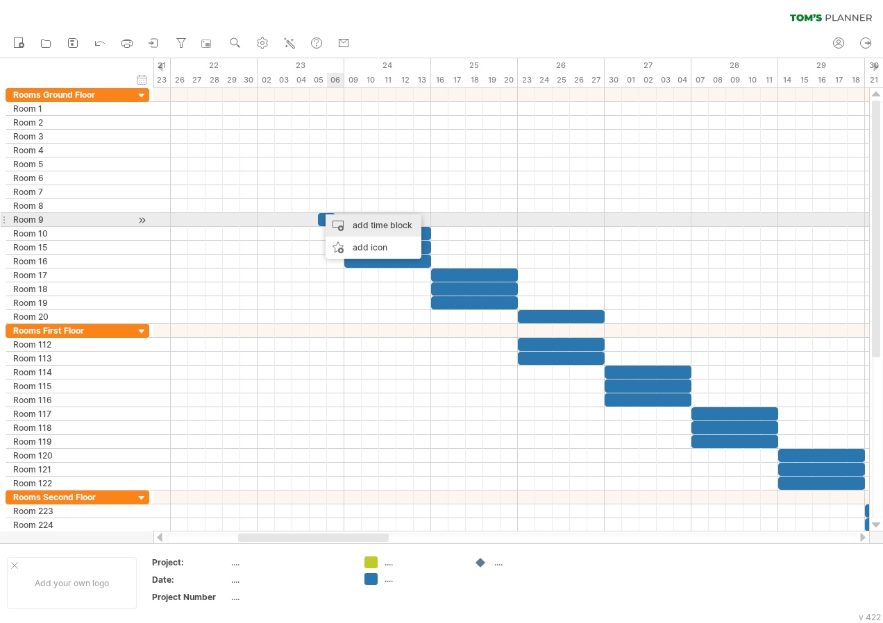
click at [366, 225] on div "add time block" at bounding box center [374, 225] width 96 height 22
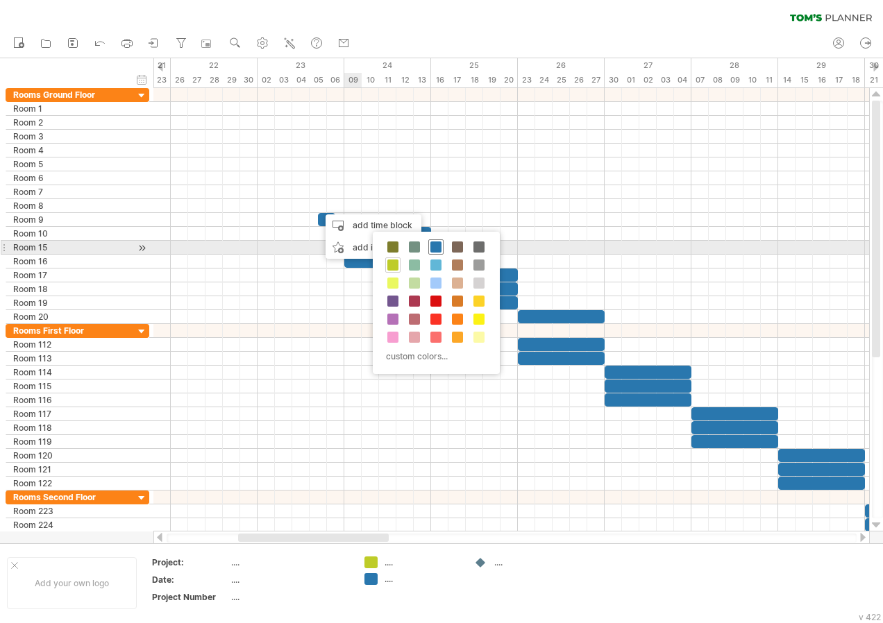
click at [433, 247] on span at bounding box center [435, 247] width 11 height 11
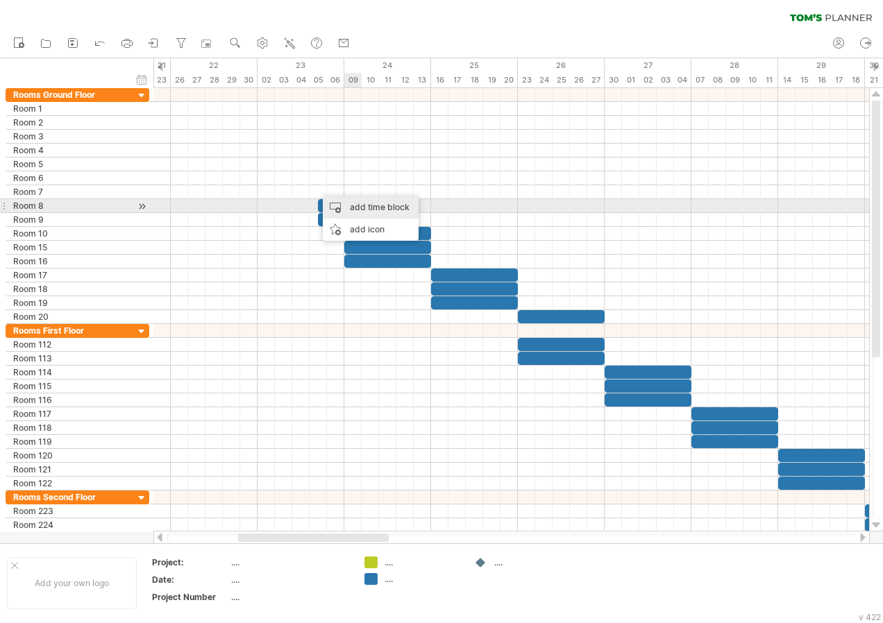
click at [357, 203] on div "add time block" at bounding box center [371, 207] width 96 height 22
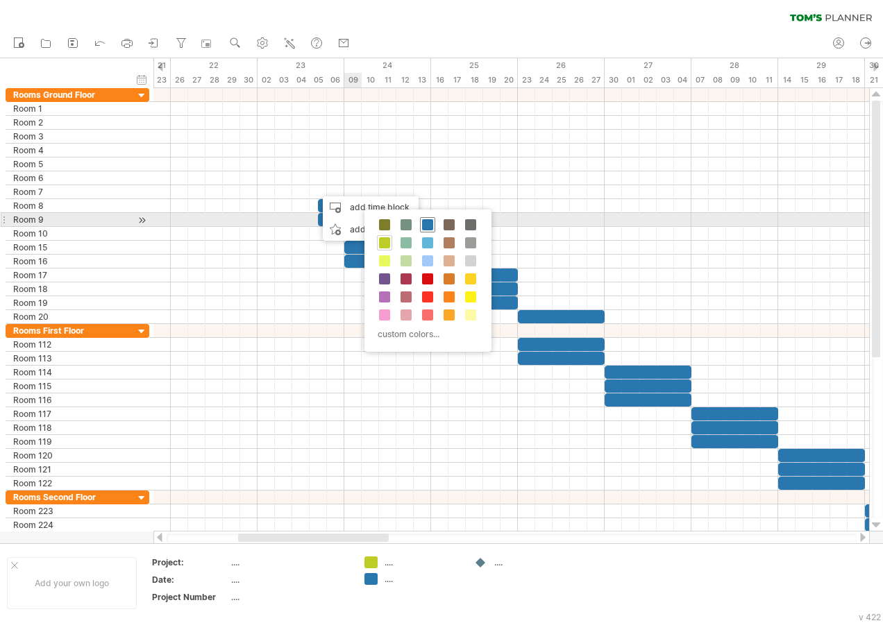
click at [432, 223] on span at bounding box center [427, 224] width 11 height 11
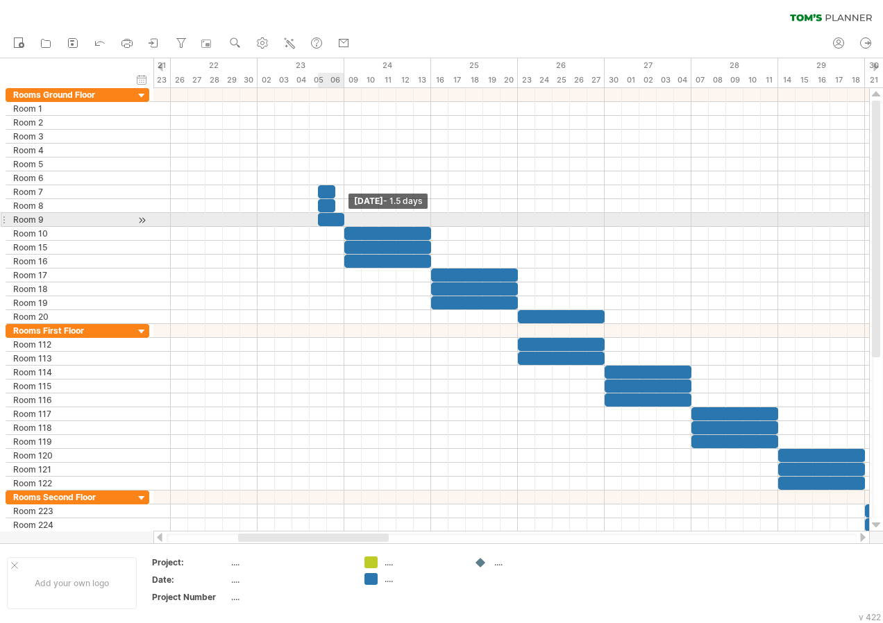
drag, startPoint x: 333, startPoint y: 222, endPoint x: 343, endPoint y: 224, distance: 9.9
click at [343, 224] on span at bounding box center [344, 219] width 6 height 13
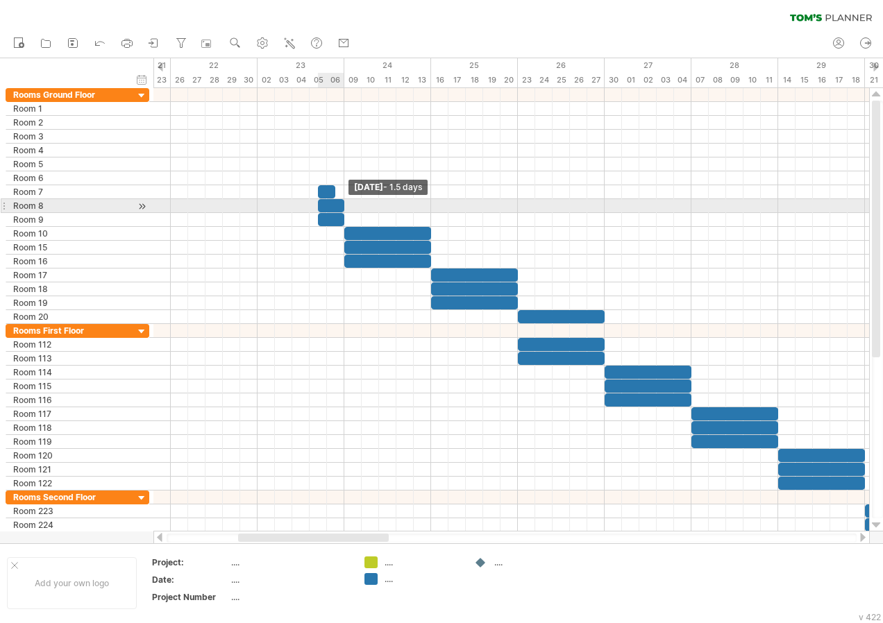
click at [341, 208] on span at bounding box center [344, 205] width 6 height 13
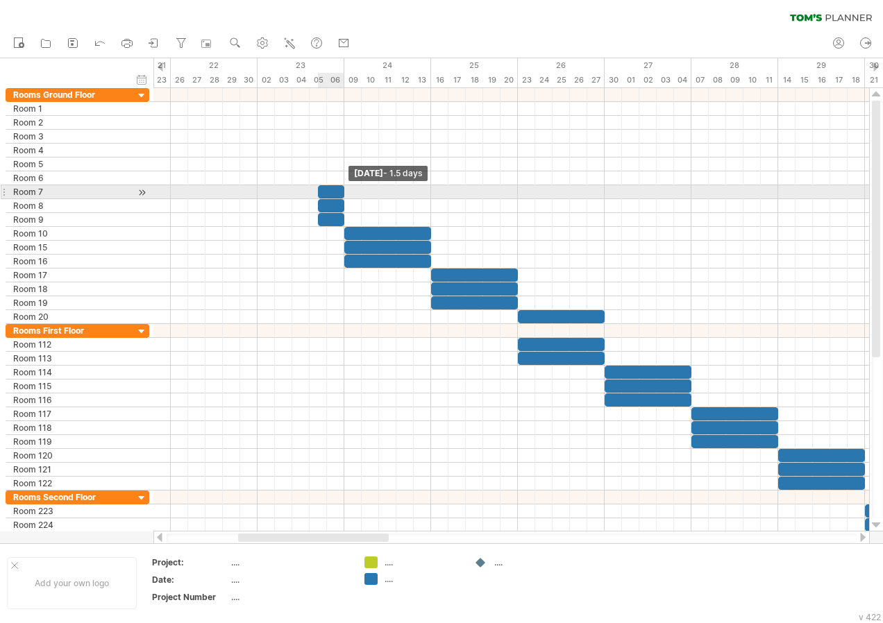
drag, startPoint x: 335, startPoint y: 192, endPoint x: 342, endPoint y: 194, distance: 7.2
click at [342, 194] on span at bounding box center [344, 191] width 6 height 13
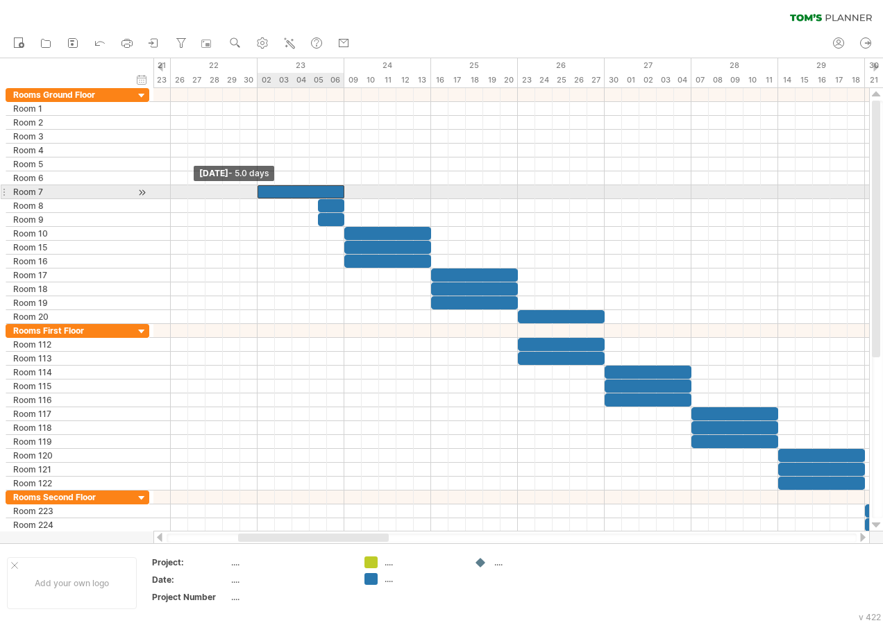
drag, startPoint x: 319, startPoint y: 190, endPoint x: 260, endPoint y: 194, distance: 58.4
click at [260, 194] on div at bounding box center [300, 191] width 87 height 13
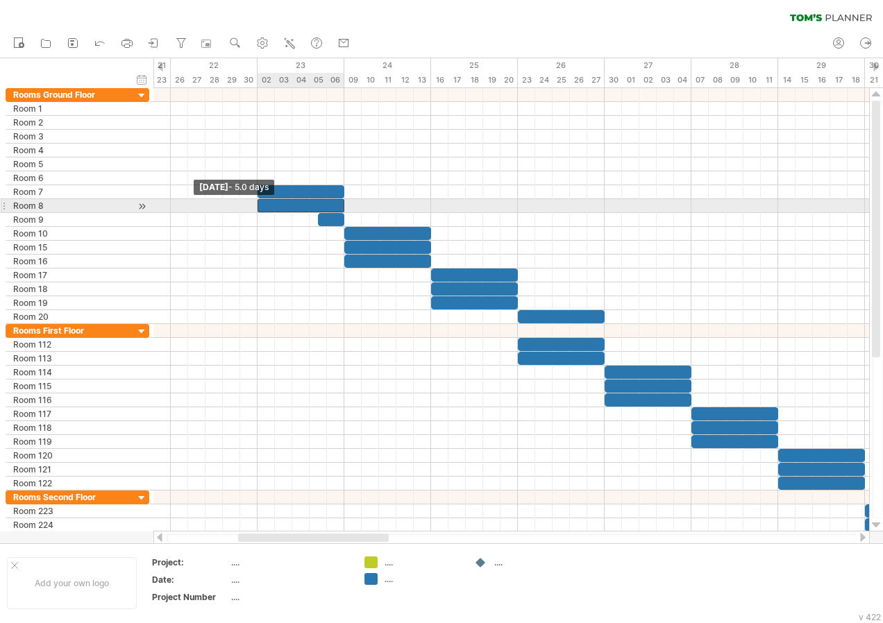
drag, startPoint x: 318, startPoint y: 208, endPoint x: 258, endPoint y: 205, distance: 59.8
click at [258, 205] on span at bounding box center [258, 205] width 6 height 13
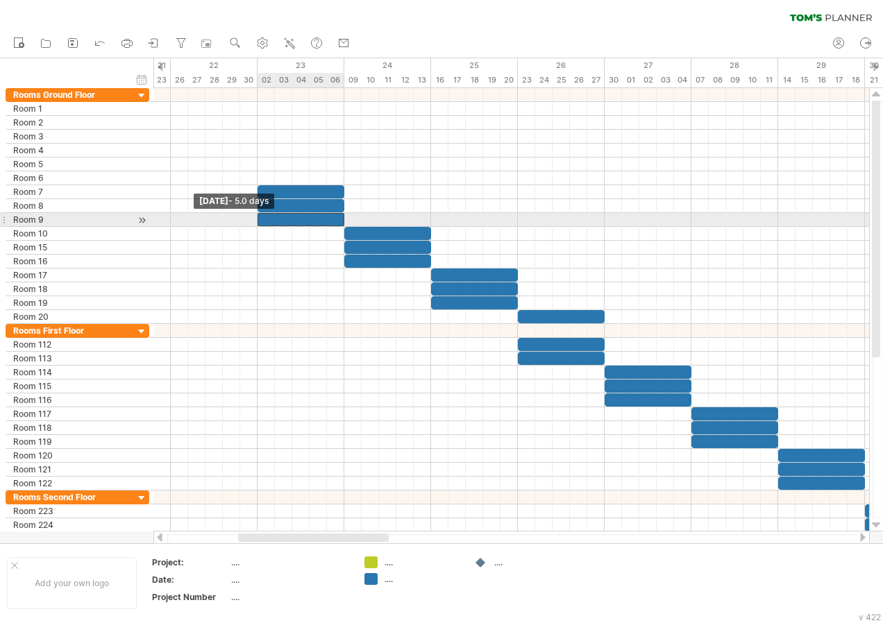
drag, startPoint x: 317, startPoint y: 221, endPoint x: 257, endPoint y: 218, distance: 59.8
click at [257, 218] on span at bounding box center [258, 219] width 6 height 13
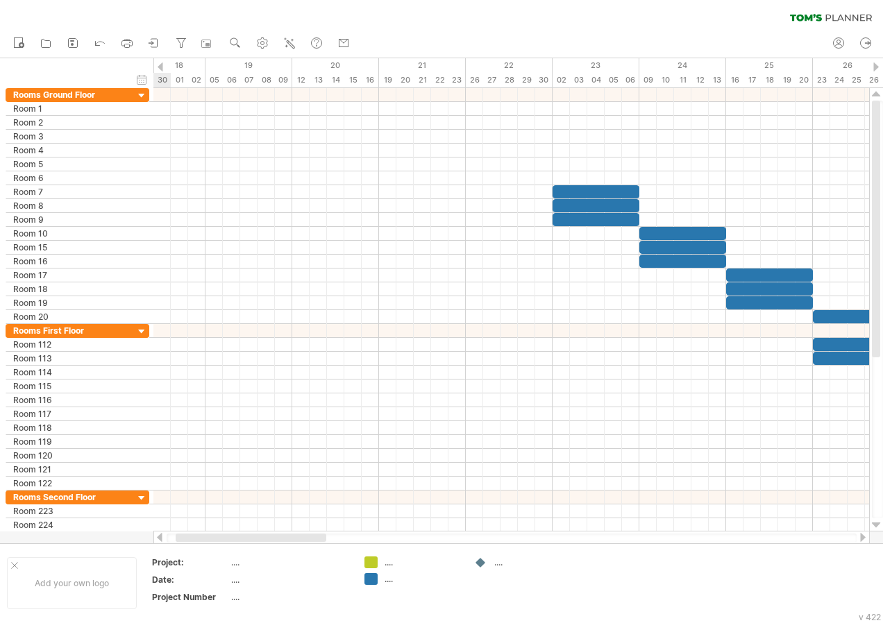
drag, startPoint x: 319, startPoint y: 536, endPoint x: 257, endPoint y: 535, distance: 62.5
click at [257, 535] on div at bounding box center [251, 538] width 151 height 8
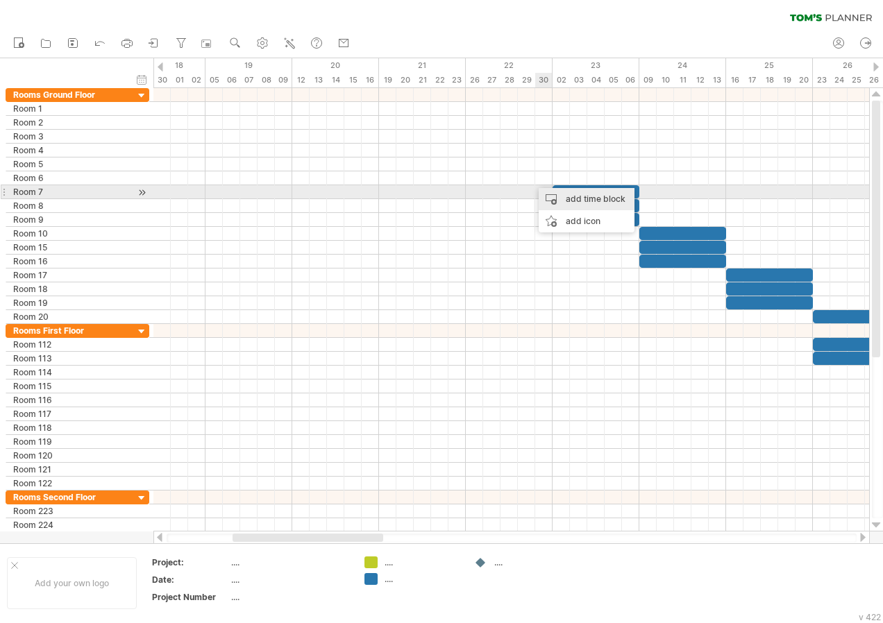
click at [553, 198] on div "add time block" at bounding box center [587, 199] width 96 height 22
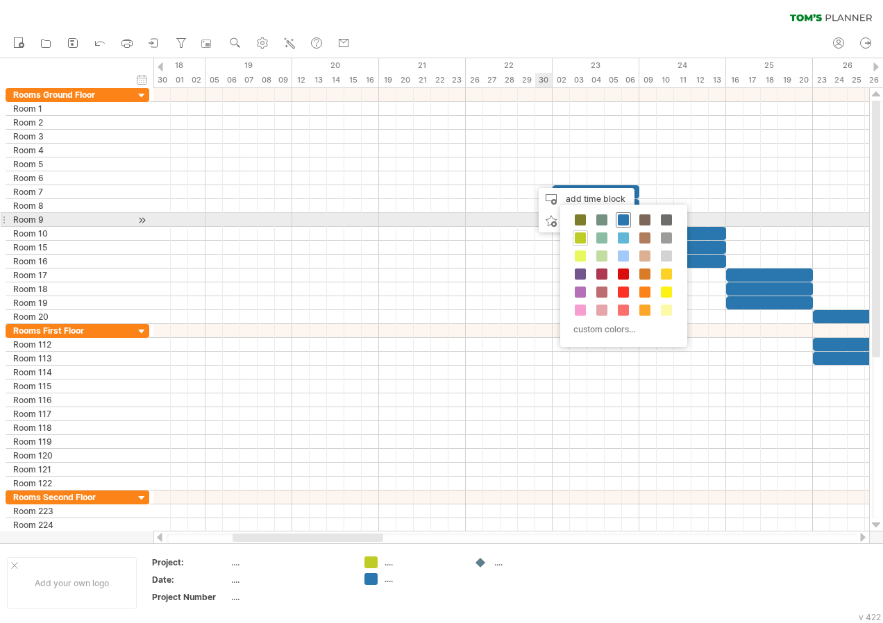
click at [629, 223] on div at bounding box center [623, 219] width 15 height 15
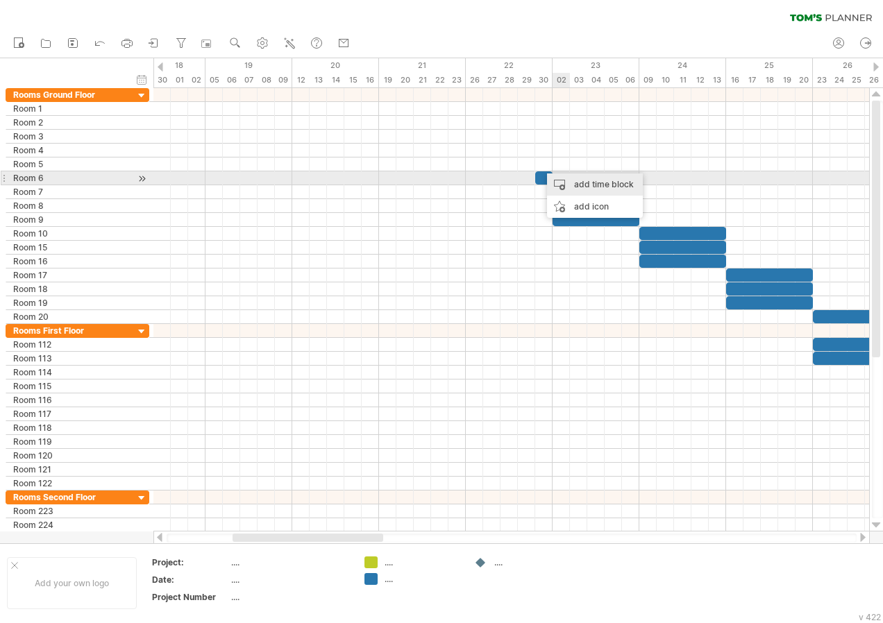
click at [568, 178] on div "add time block" at bounding box center [595, 185] width 96 height 22
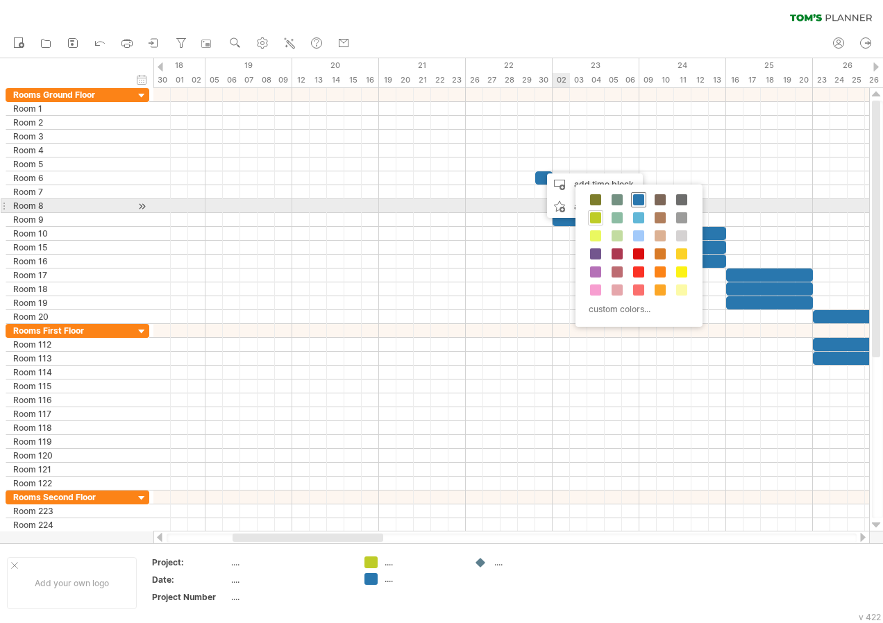
click at [634, 204] on span at bounding box center [638, 199] width 11 height 11
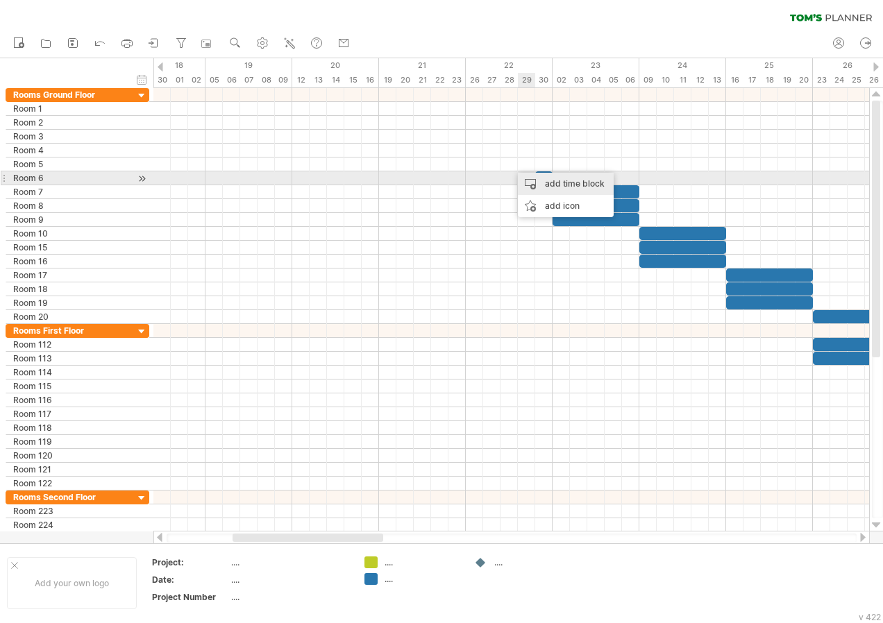
click at [584, 183] on div "add time block" at bounding box center [566, 184] width 96 height 22
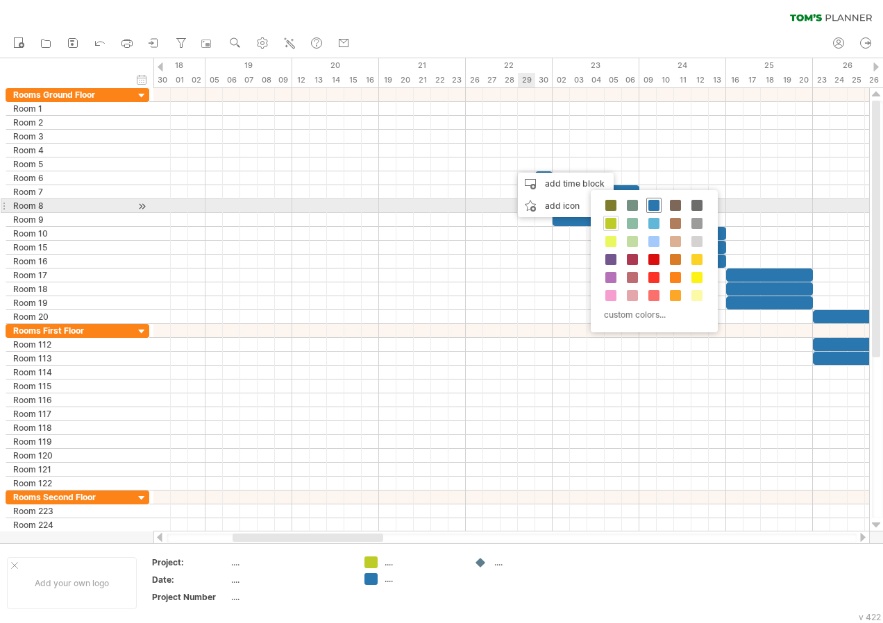
click at [659, 203] on div at bounding box center [653, 205] width 15 height 15
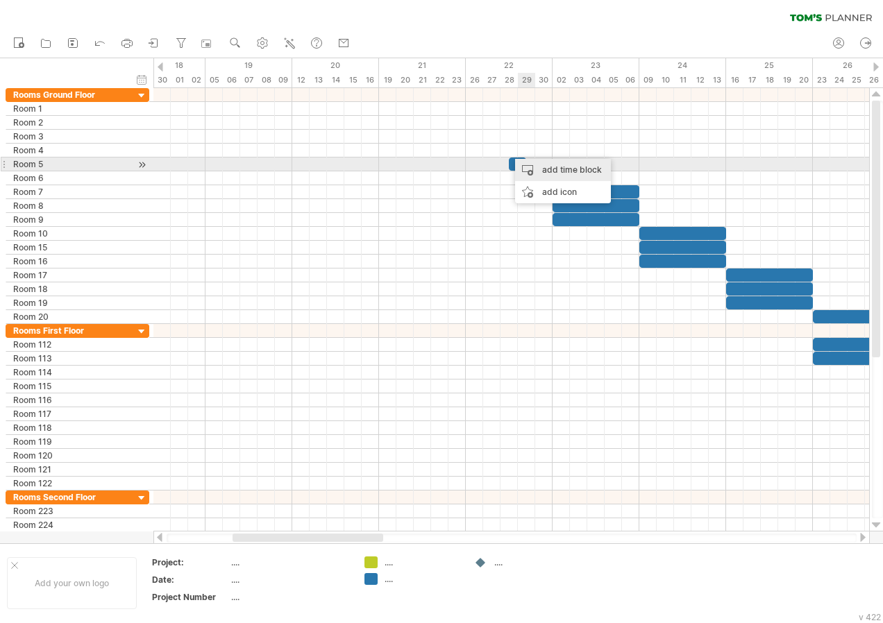
click at [539, 166] on div "add time block" at bounding box center [563, 170] width 96 height 22
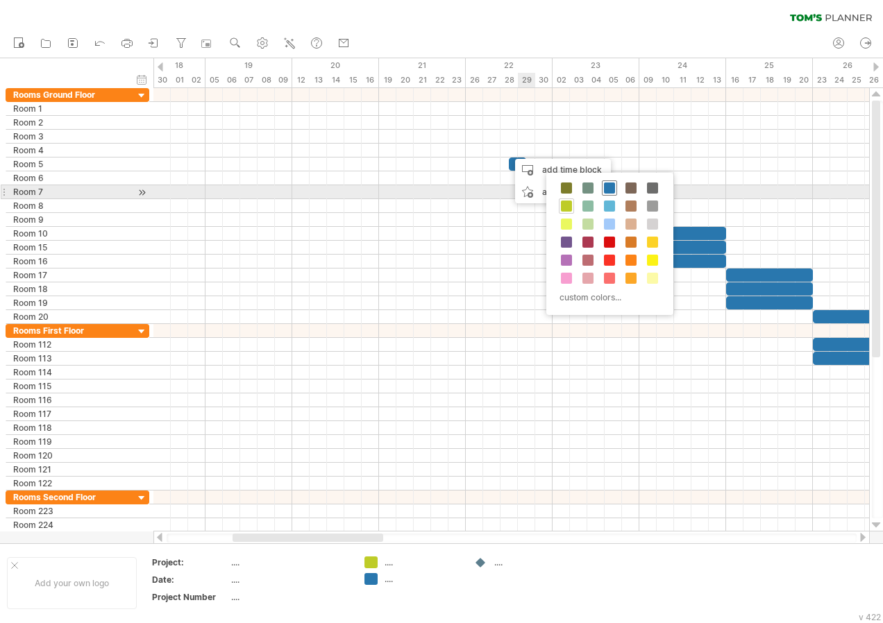
click at [604, 189] on span at bounding box center [609, 188] width 11 height 11
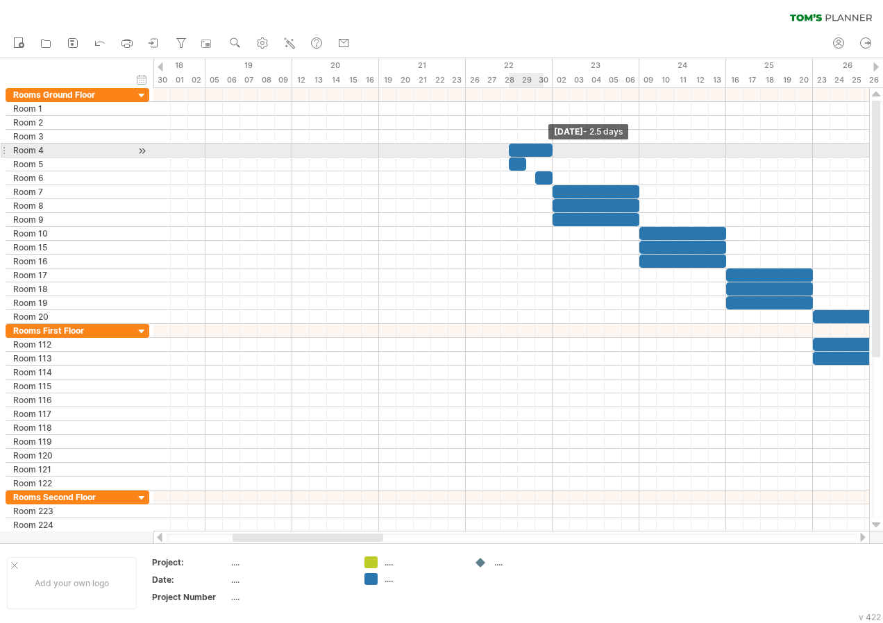
drag, startPoint x: 527, startPoint y: 153, endPoint x: 549, endPoint y: 155, distance: 22.4
click at [550, 155] on span at bounding box center [553, 150] width 6 height 13
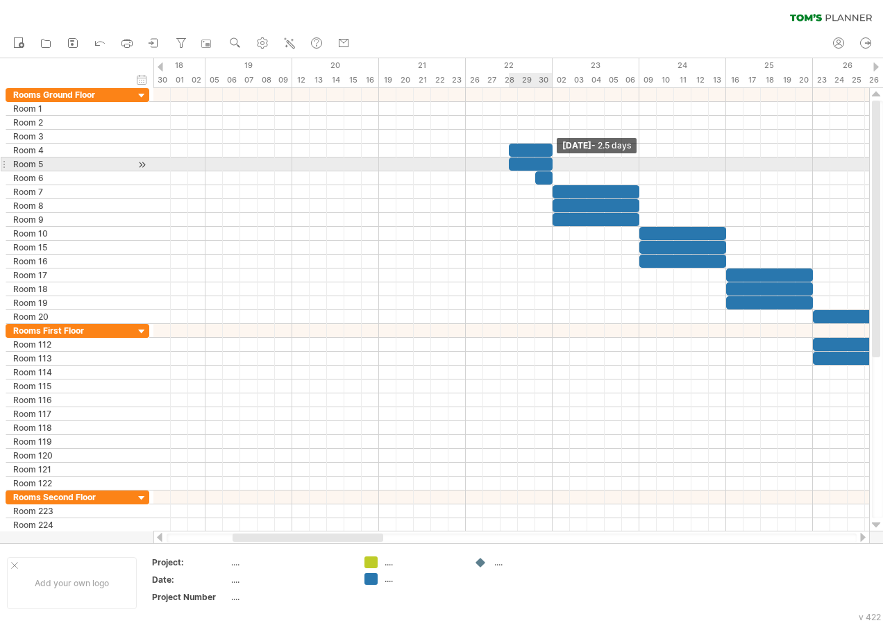
drag, startPoint x: 525, startPoint y: 164, endPoint x: 549, endPoint y: 171, distance: 25.3
click at [549, 171] on div "[DATE] - 2.5 days [DATE] - 5.0 days" at bounding box center [511, 310] width 716 height 444
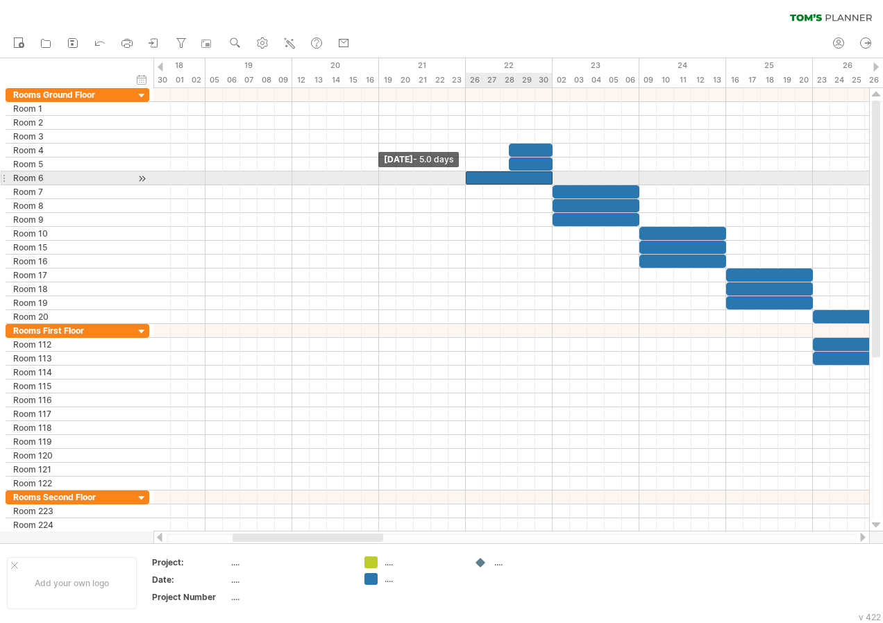
drag, startPoint x: 536, startPoint y: 178, endPoint x: 467, endPoint y: 178, distance: 68.7
click at [467, 178] on span at bounding box center [466, 177] width 6 height 13
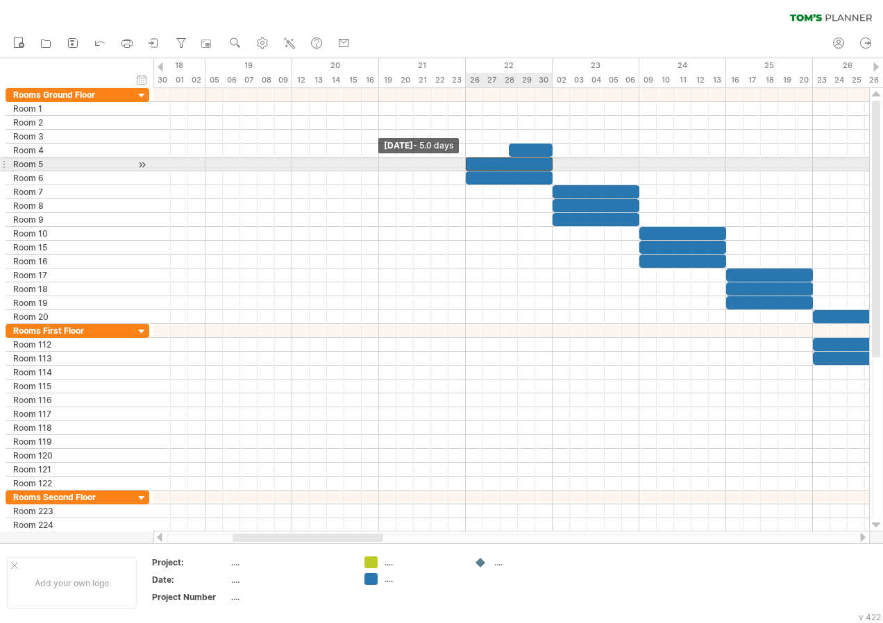
drag, startPoint x: 507, startPoint y: 168, endPoint x: 464, endPoint y: 167, distance: 43.7
click at [464, 167] on span at bounding box center [466, 164] width 6 height 13
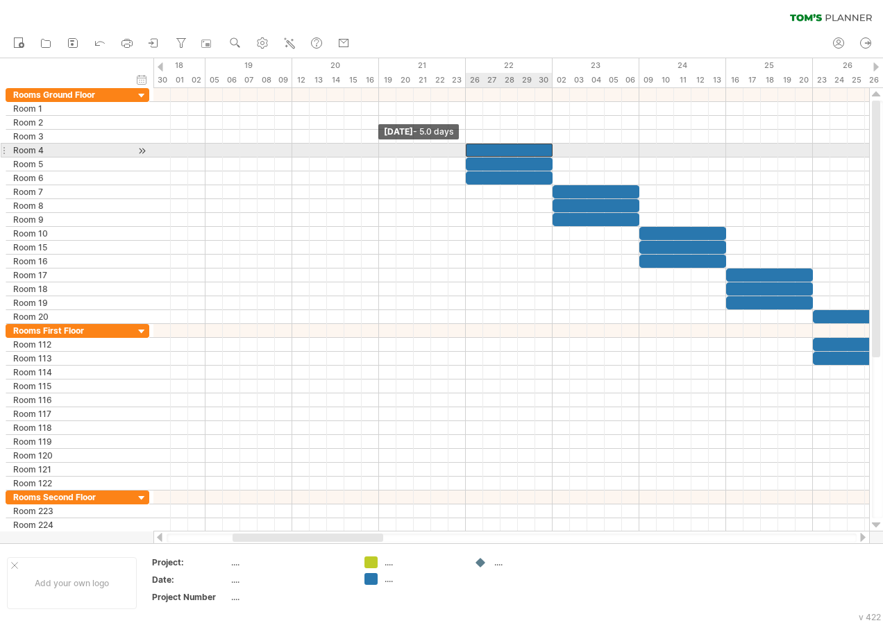
drag, startPoint x: 509, startPoint y: 147, endPoint x: 468, endPoint y: 151, distance: 41.2
click at [468, 151] on div at bounding box center [509, 150] width 87 height 13
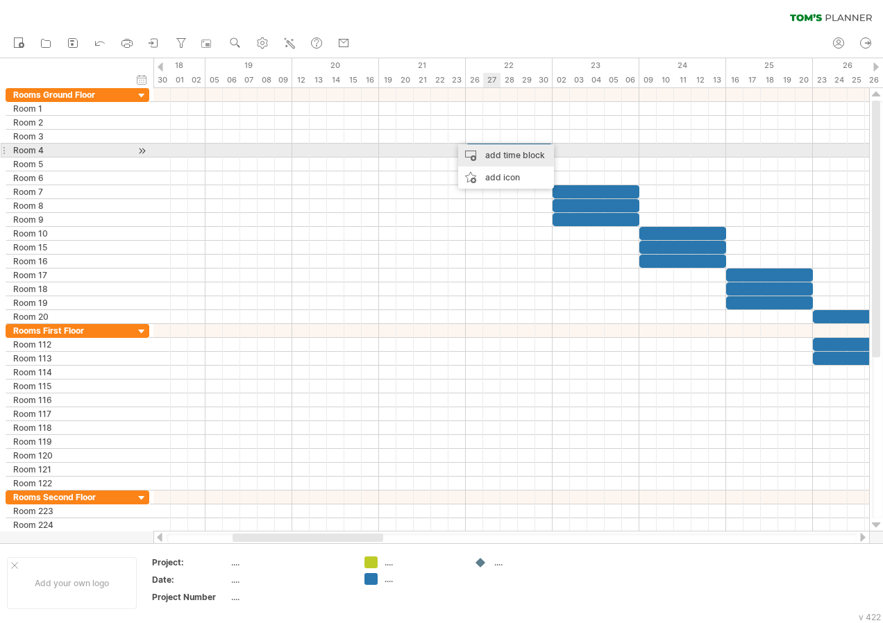
click at [493, 149] on div "add time block" at bounding box center [506, 155] width 96 height 22
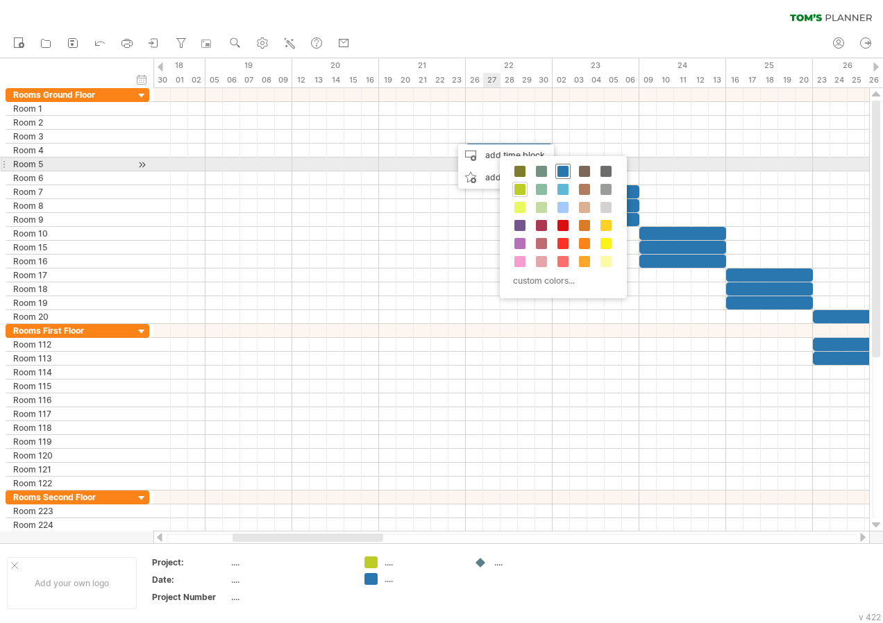
click at [563, 171] on span at bounding box center [562, 171] width 11 height 11
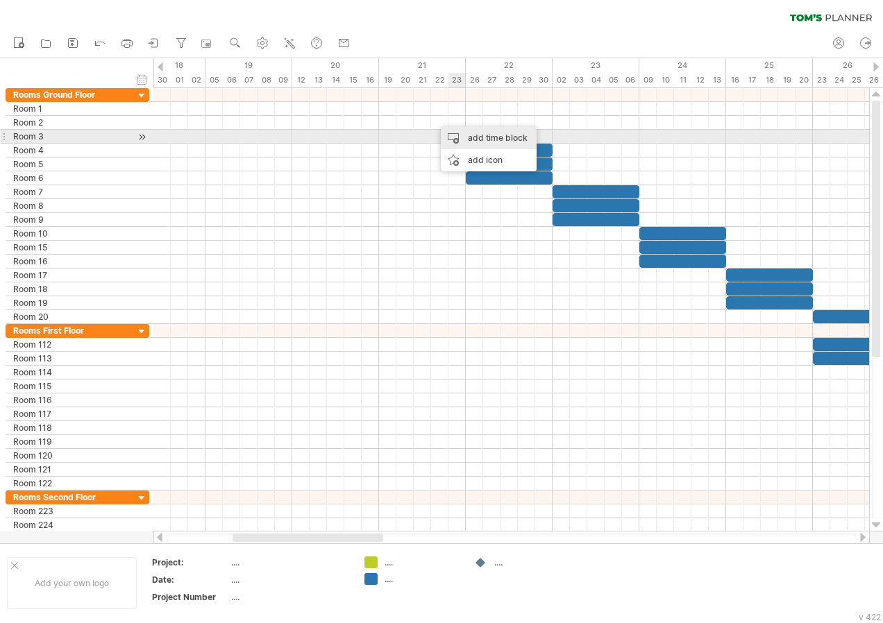
click at [468, 133] on div "add time block" at bounding box center [489, 138] width 96 height 22
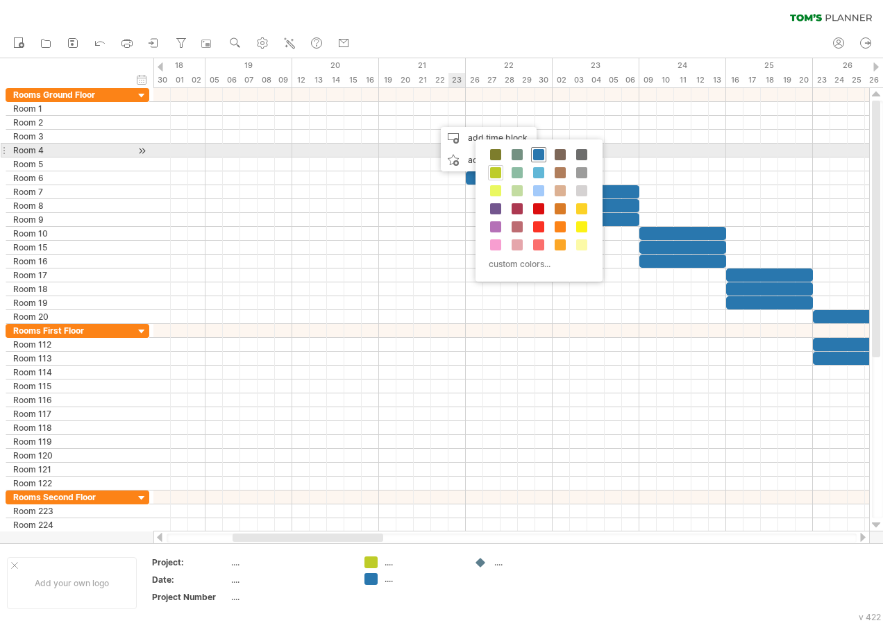
click at [541, 155] on span at bounding box center [538, 154] width 11 height 11
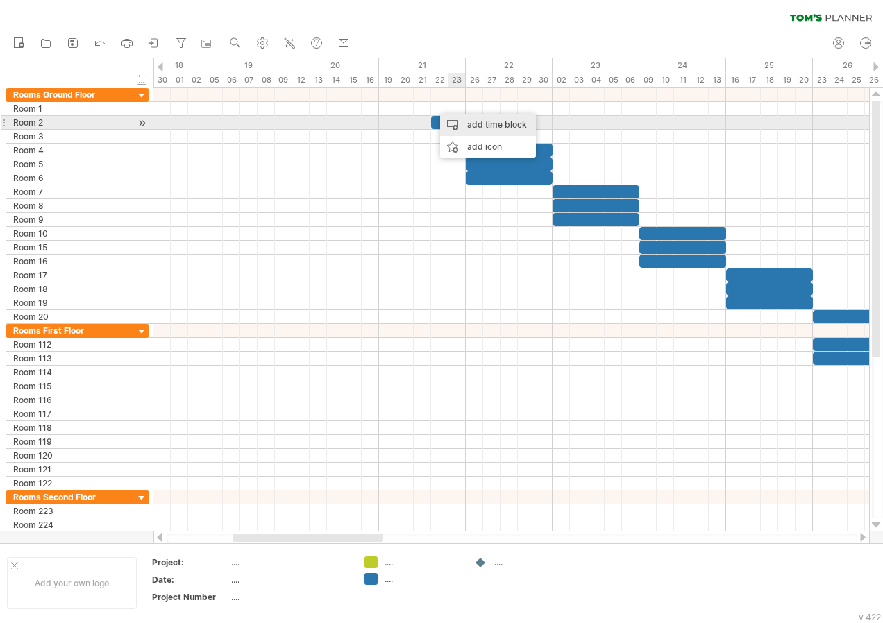
click at [489, 124] on div "add time block" at bounding box center [488, 125] width 96 height 22
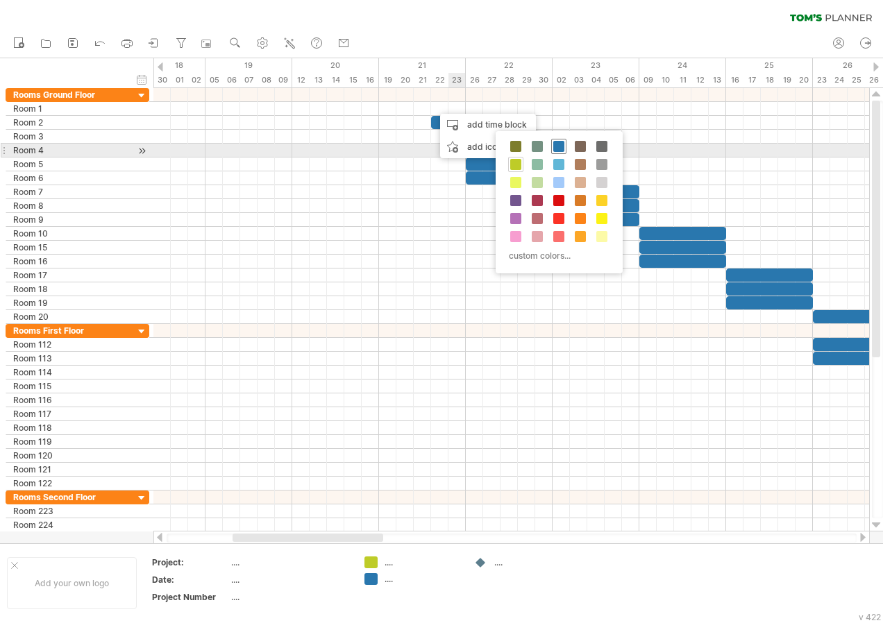
click at [559, 148] on span at bounding box center [558, 146] width 11 height 11
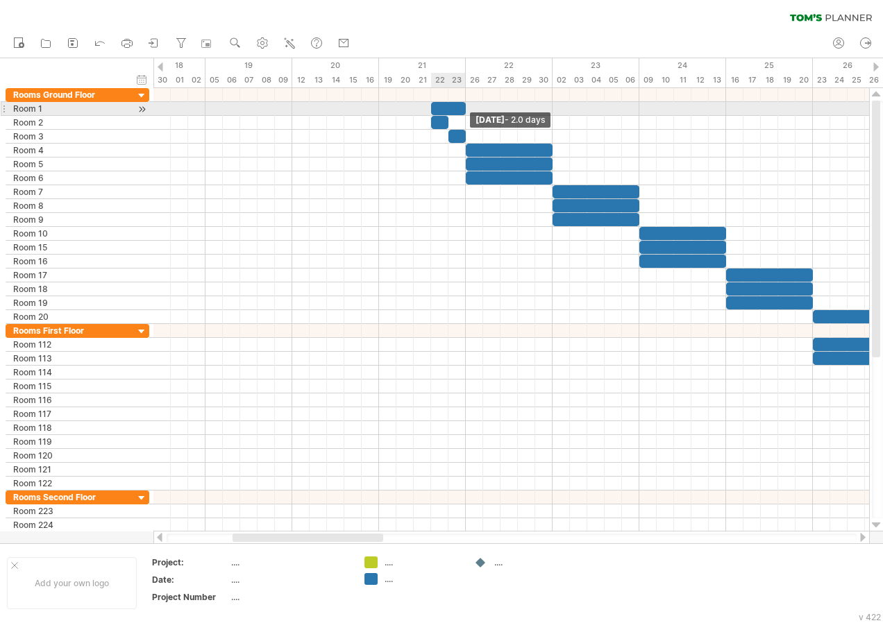
drag, startPoint x: 452, startPoint y: 110, endPoint x: 463, endPoint y: 115, distance: 12.1
click at [463, 115] on span at bounding box center [466, 108] width 6 height 13
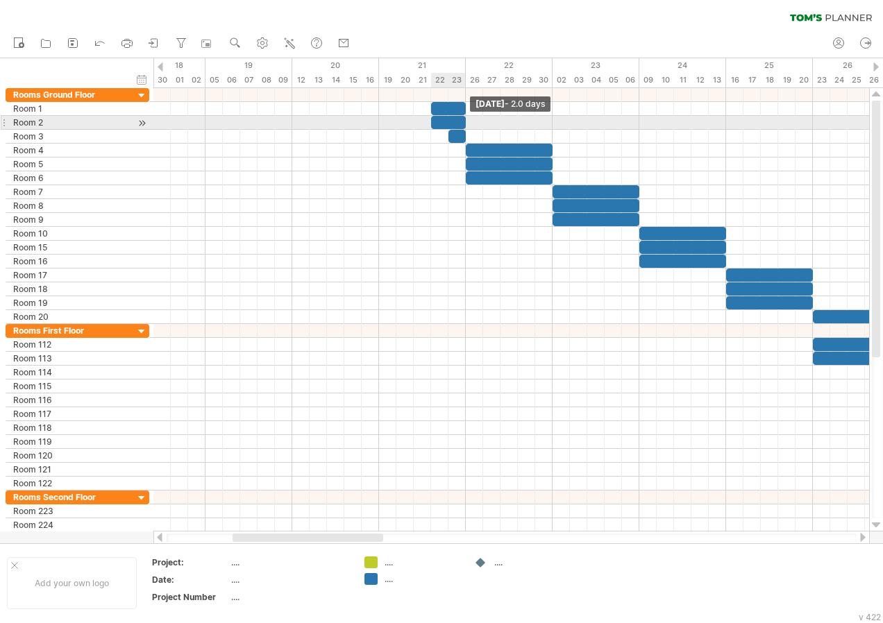
drag, startPoint x: 448, startPoint y: 120, endPoint x: 468, endPoint y: 126, distance: 20.9
click at [468, 126] on span at bounding box center [466, 122] width 6 height 13
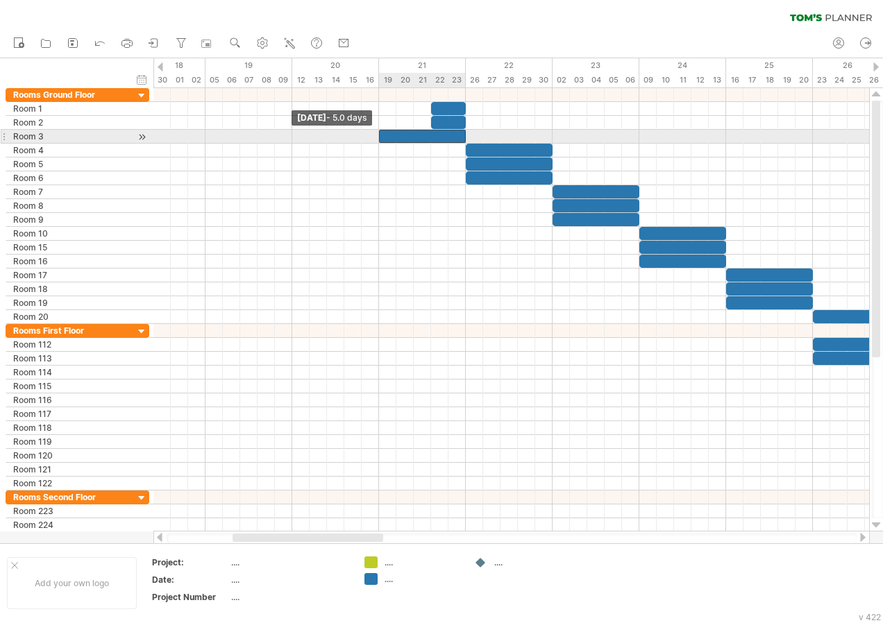
drag, startPoint x: 450, startPoint y: 136, endPoint x: 388, endPoint y: 146, distance: 62.5
click at [382, 142] on div at bounding box center [422, 136] width 87 height 13
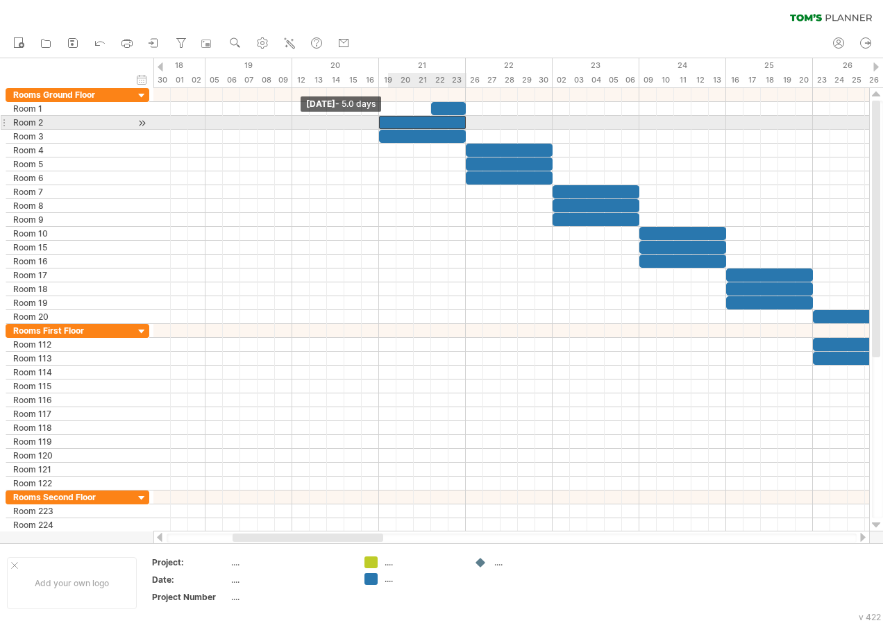
drag, startPoint x: 431, startPoint y: 126, endPoint x: 382, endPoint y: 126, distance: 48.6
click at [382, 126] on div at bounding box center [422, 122] width 87 height 13
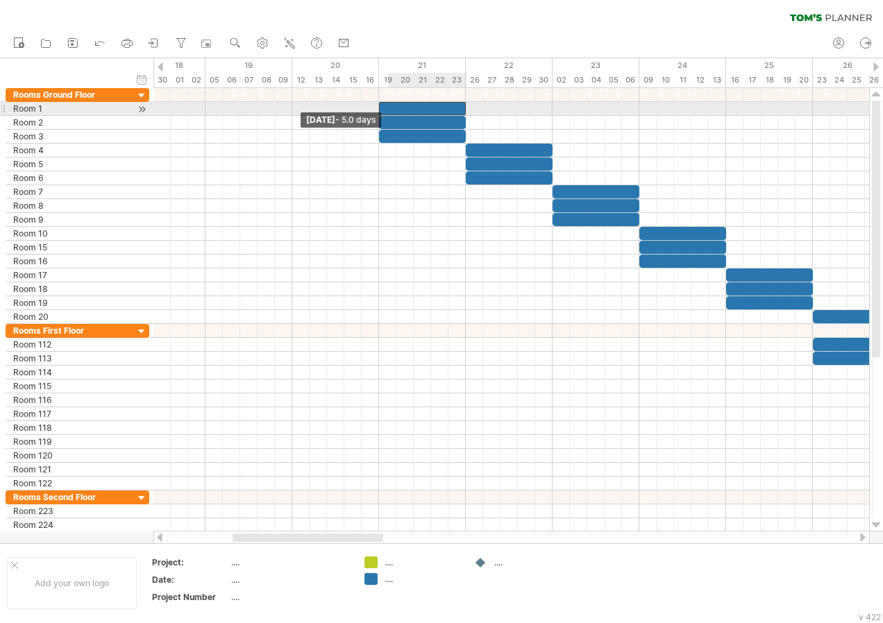
drag, startPoint x: 427, startPoint y: 110, endPoint x: 381, endPoint y: 111, distance: 45.8
click at [381, 111] on span at bounding box center [379, 108] width 6 height 13
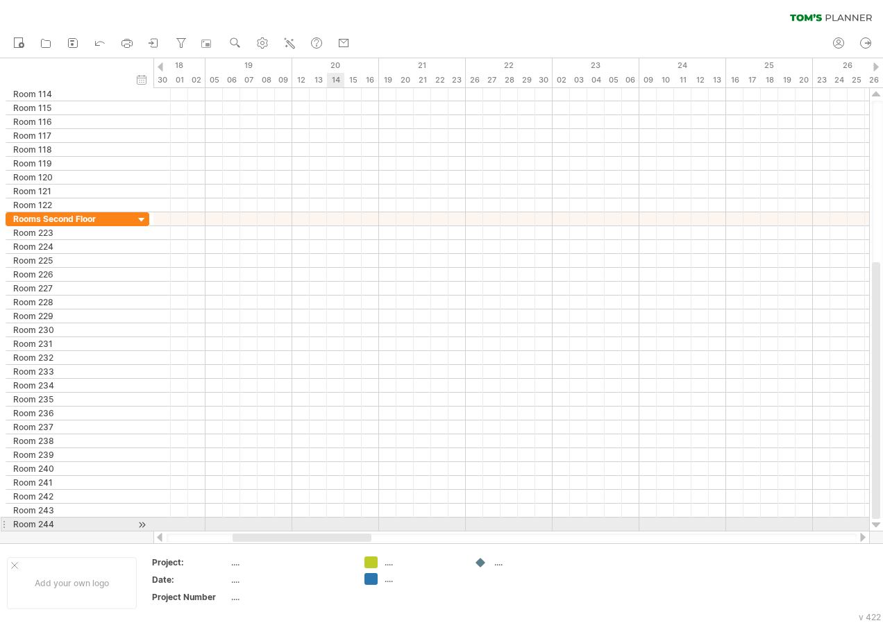
click at [329, 521] on div at bounding box center [511, 525] width 716 height 14
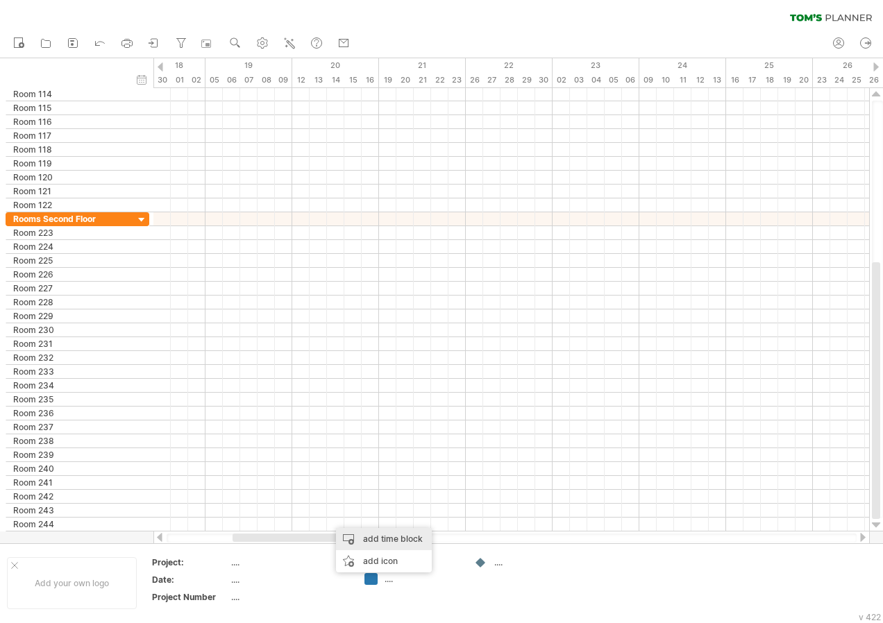
click at [365, 542] on div "add time block" at bounding box center [384, 539] width 96 height 22
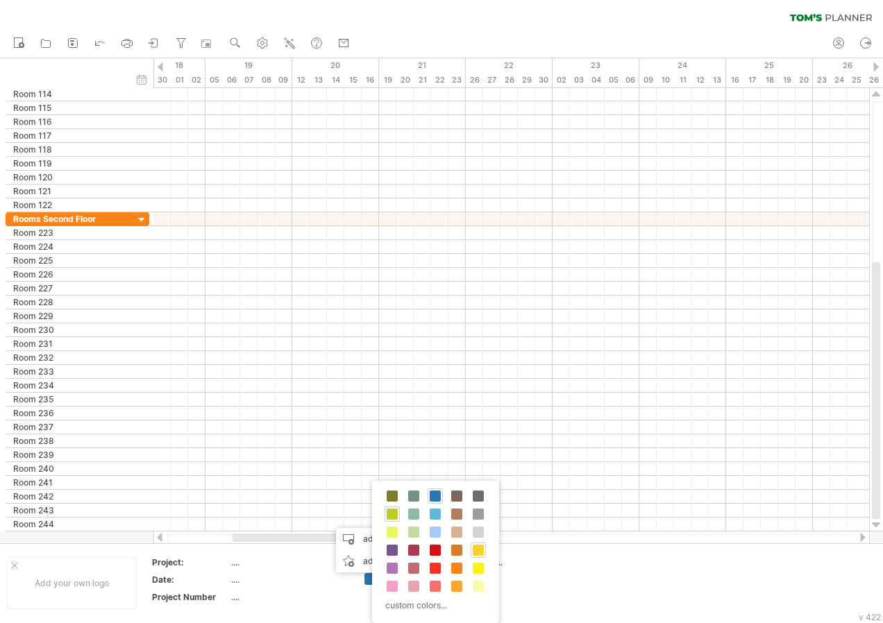
click at [475, 553] on span at bounding box center [478, 550] width 11 height 11
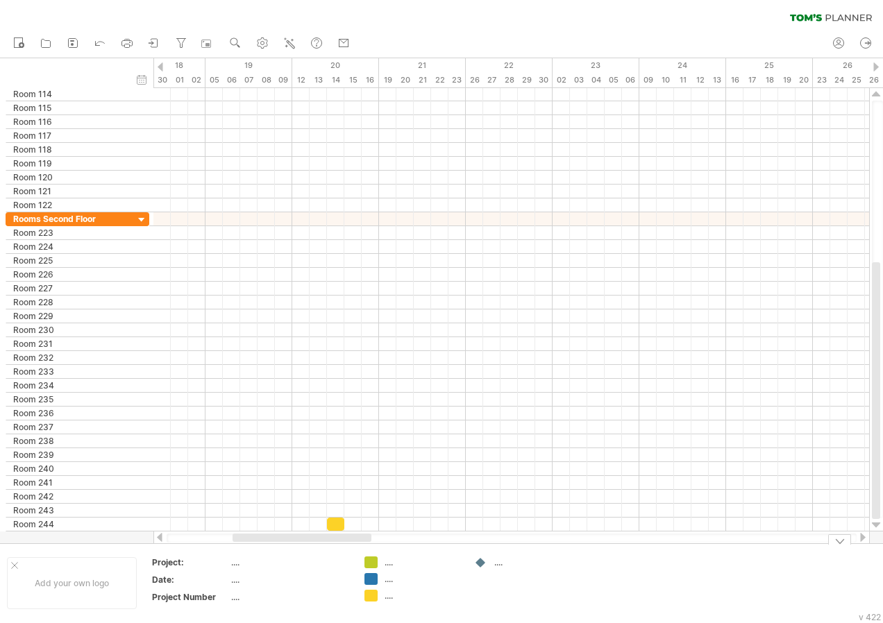
click at [366, 595] on div "Trying to reach [DOMAIN_NAME] Connected again... 0% clear filter new" at bounding box center [441, 311] width 883 height 623
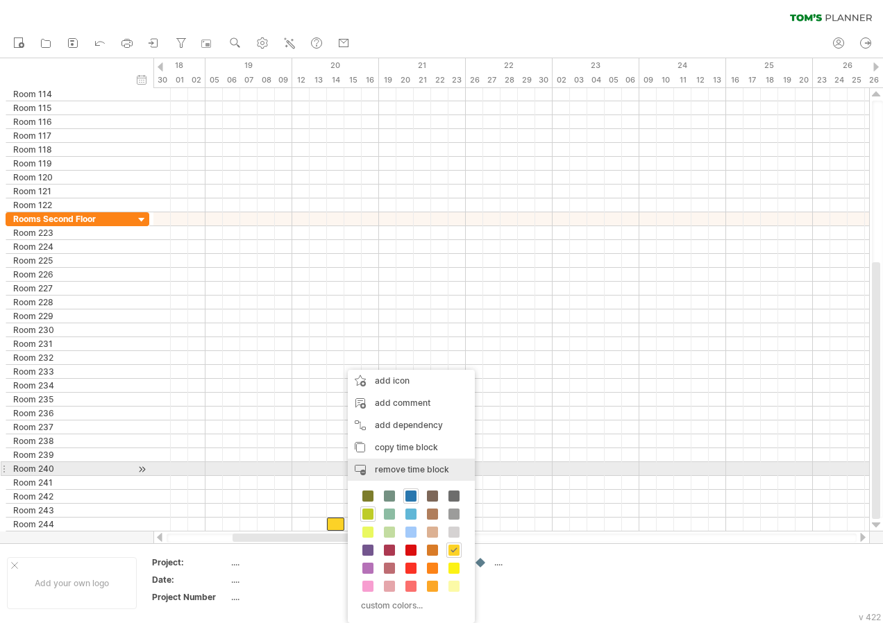
click at [412, 468] on span "remove time block" at bounding box center [412, 469] width 74 height 10
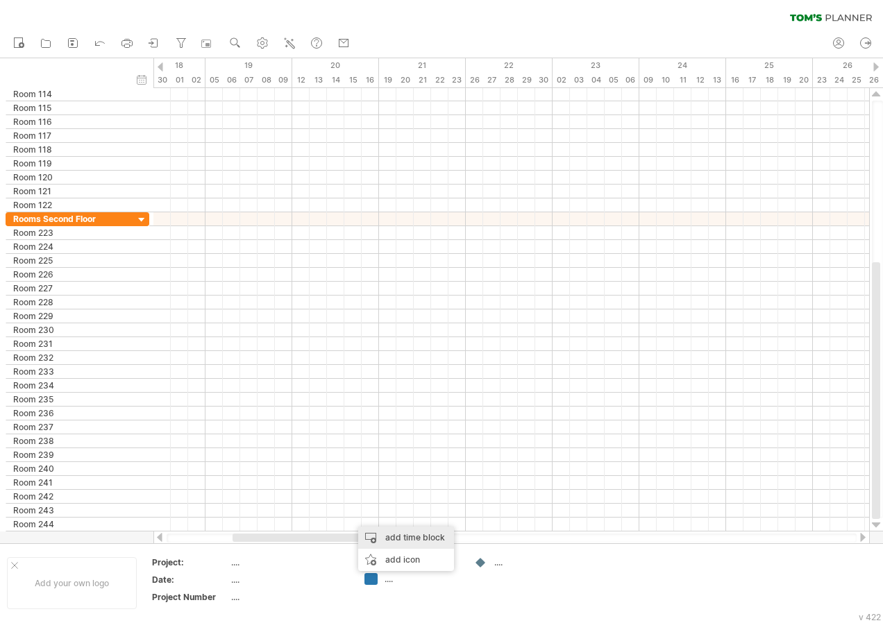
click at [380, 535] on div "add time block" at bounding box center [406, 538] width 96 height 22
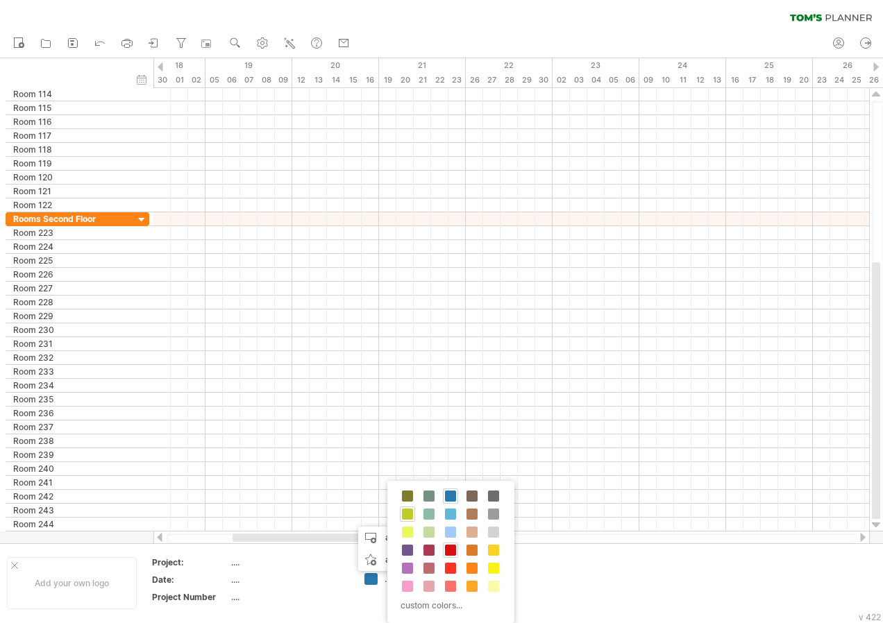
click at [450, 548] on span at bounding box center [450, 550] width 11 height 11
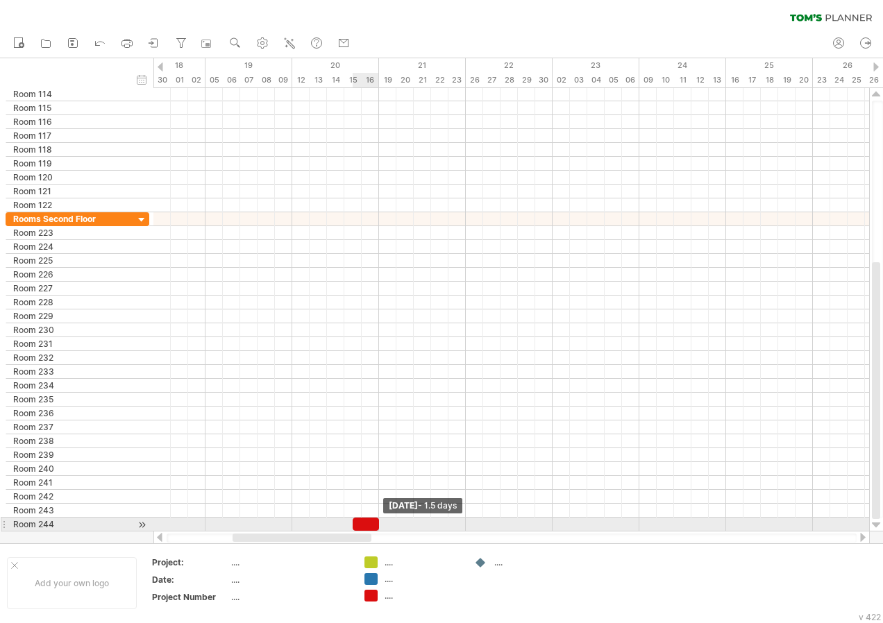
drag, startPoint x: 369, startPoint y: 523, endPoint x: 377, endPoint y: 525, distance: 8.1
click at [377, 525] on span at bounding box center [379, 524] width 6 height 13
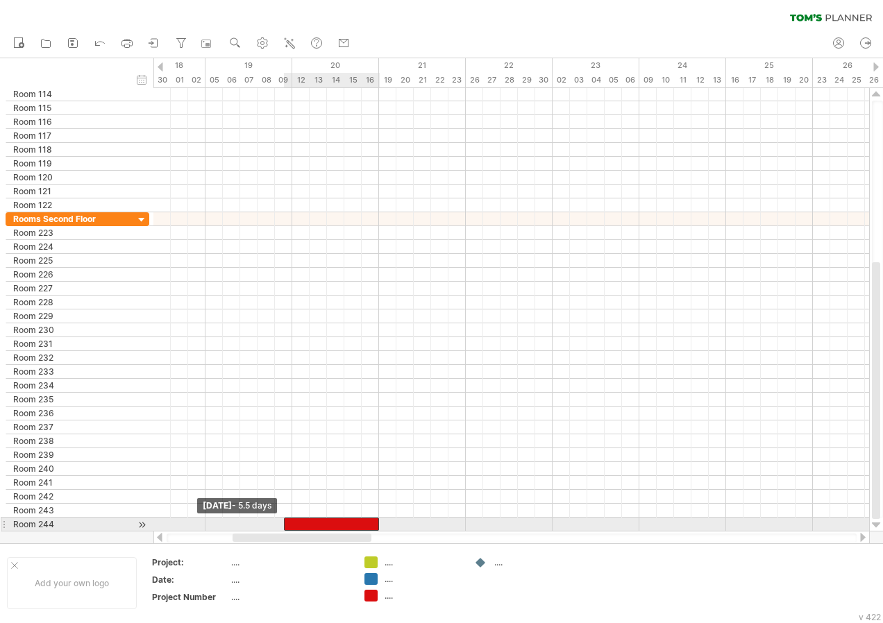
drag, startPoint x: 350, startPoint y: 519, endPoint x: 285, endPoint y: 519, distance: 65.9
click at [285, 519] on span at bounding box center [284, 524] width 6 height 13
drag, startPoint x: 285, startPoint y: 518, endPoint x: 292, endPoint y: 522, distance: 7.8
click at [292, 522] on span at bounding box center [292, 524] width 6 height 13
click at [407, 523] on div "add time block" at bounding box center [417, 527] width 96 height 22
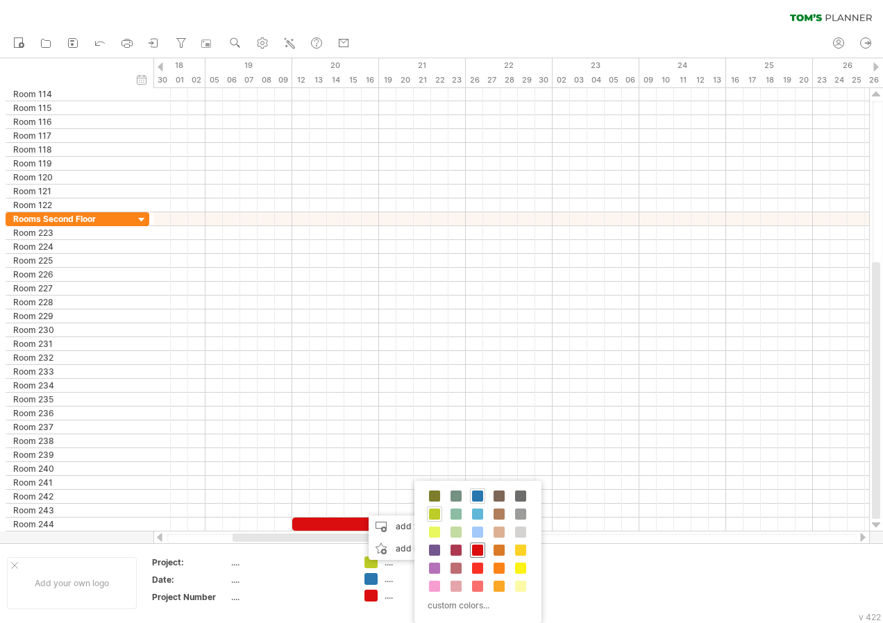
click at [481, 550] on span at bounding box center [477, 550] width 11 height 11
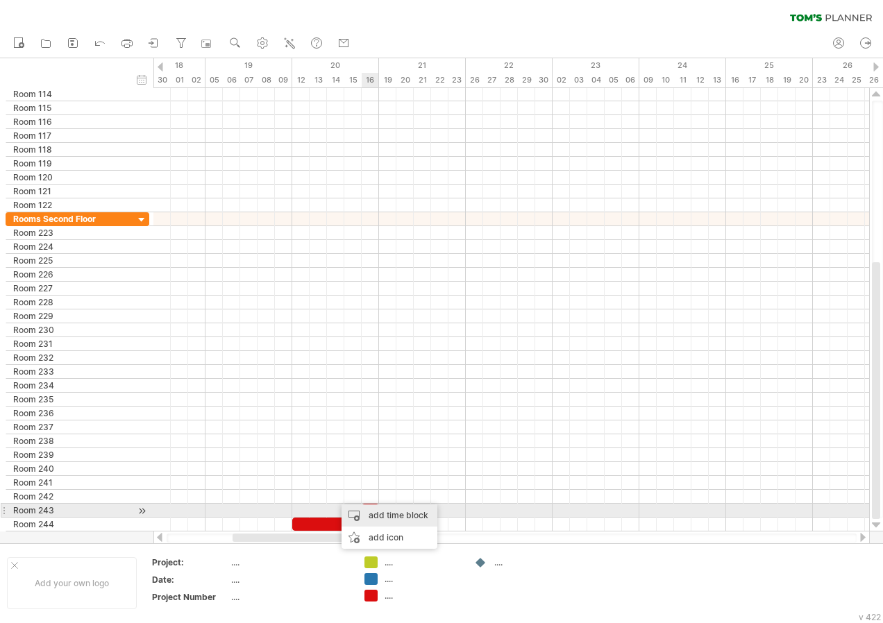
click at [395, 516] on div "add time block" at bounding box center [389, 516] width 96 height 22
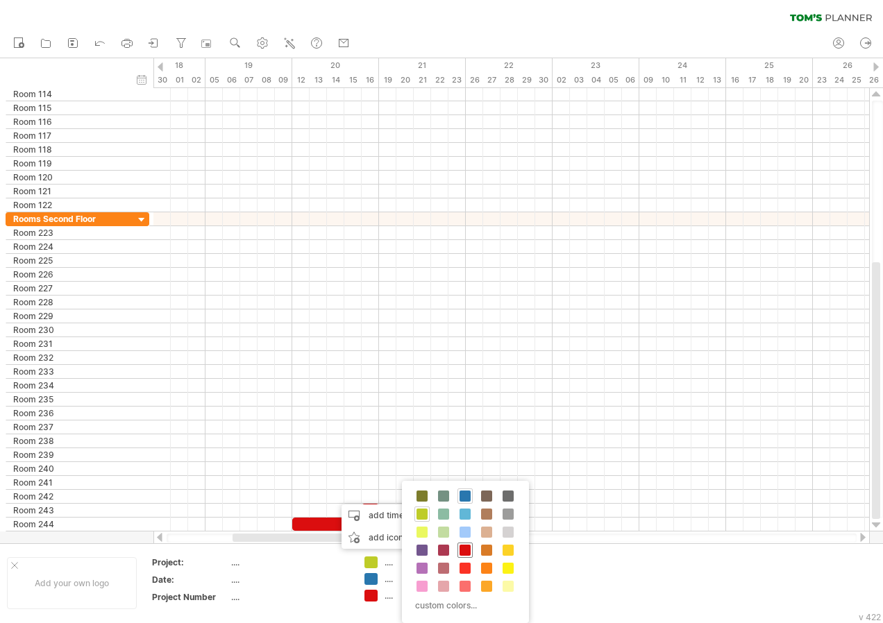
click at [465, 553] on span at bounding box center [464, 550] width 11 height 11
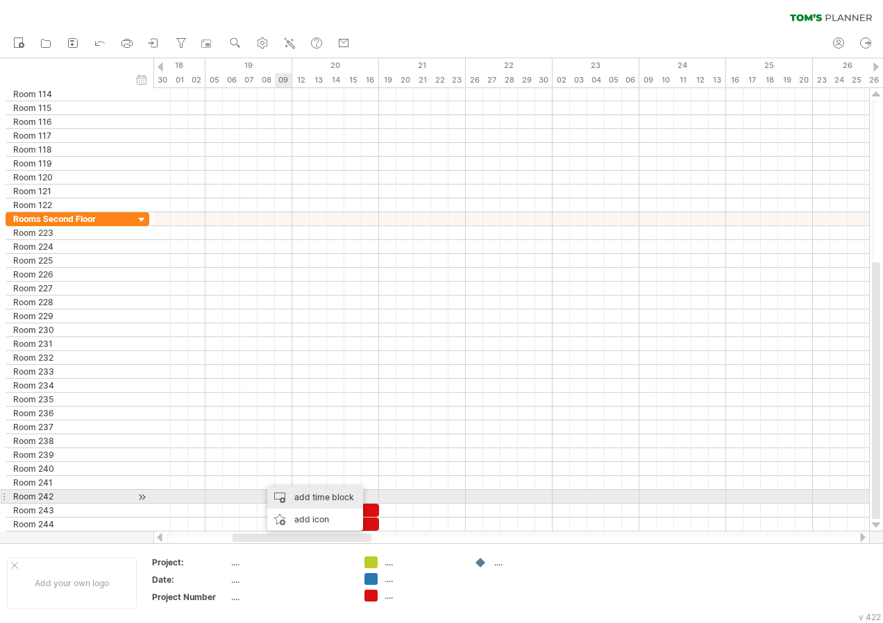
click at [301, 493] on div "add time block" at bounding box center [315, 498] width 96 height 22
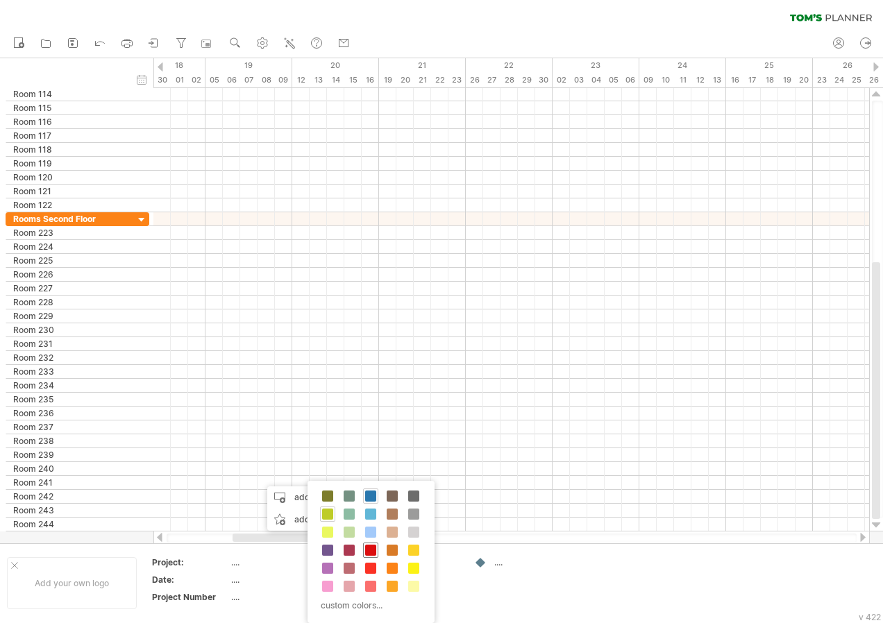
click at [375, 547] on span at bounding box center [370, 550] width 11 height 11
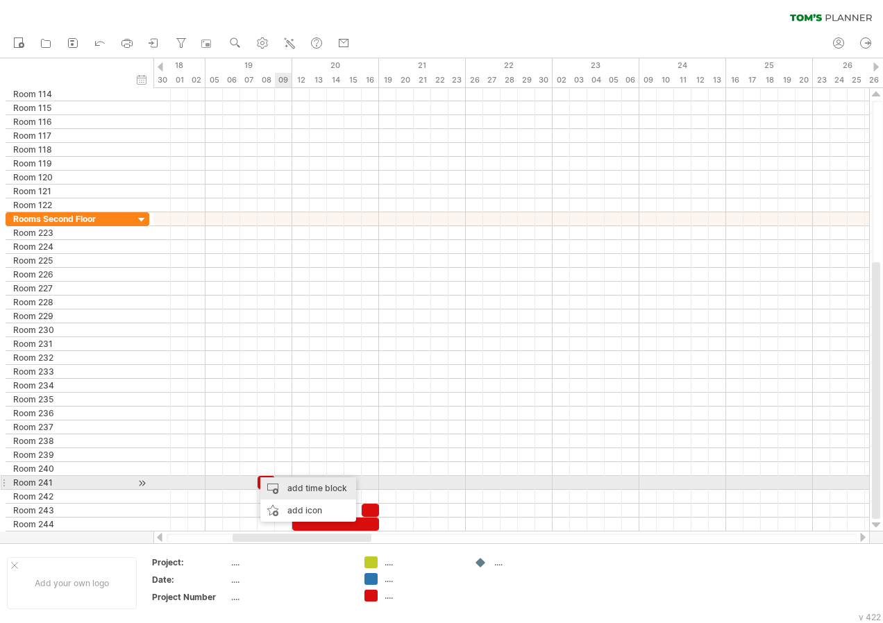
click at [303, 489] on div "add time block" at bounding box center [308, 489] width 96 height 22
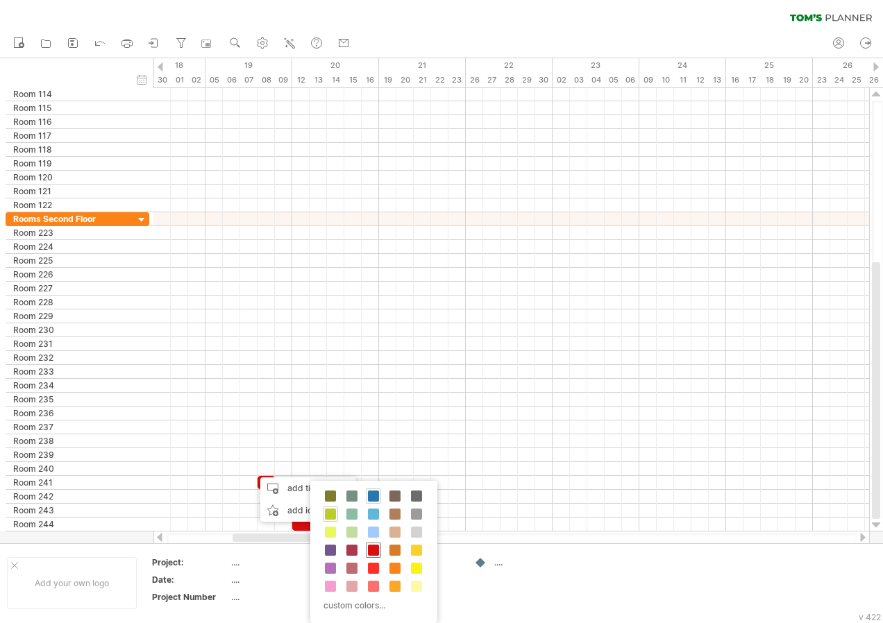
click at [373, 547] on span at bounding box center [373, 550] width 11 height 11
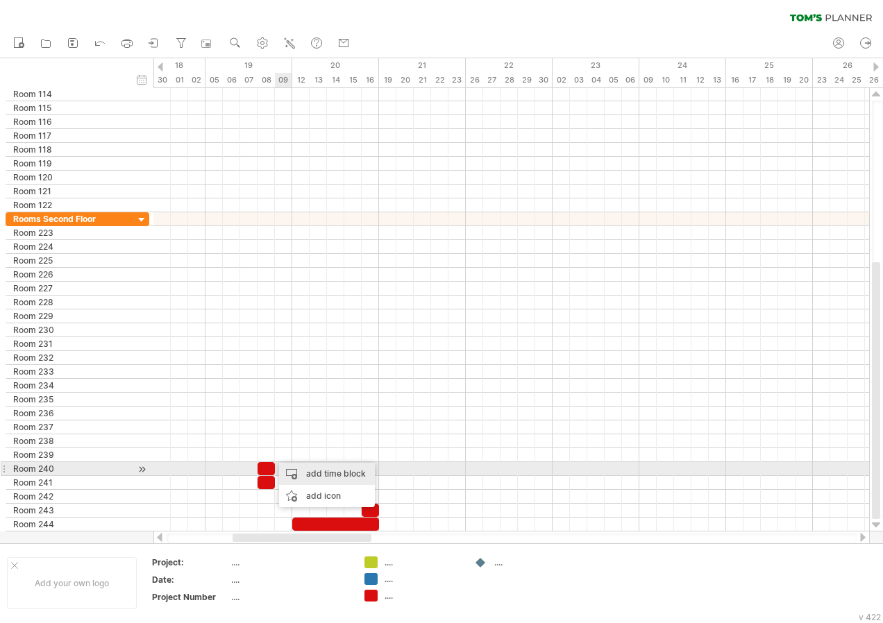
click at [311, 471] on div "add time block" at bounding box center [327, 474] width 96 height 22
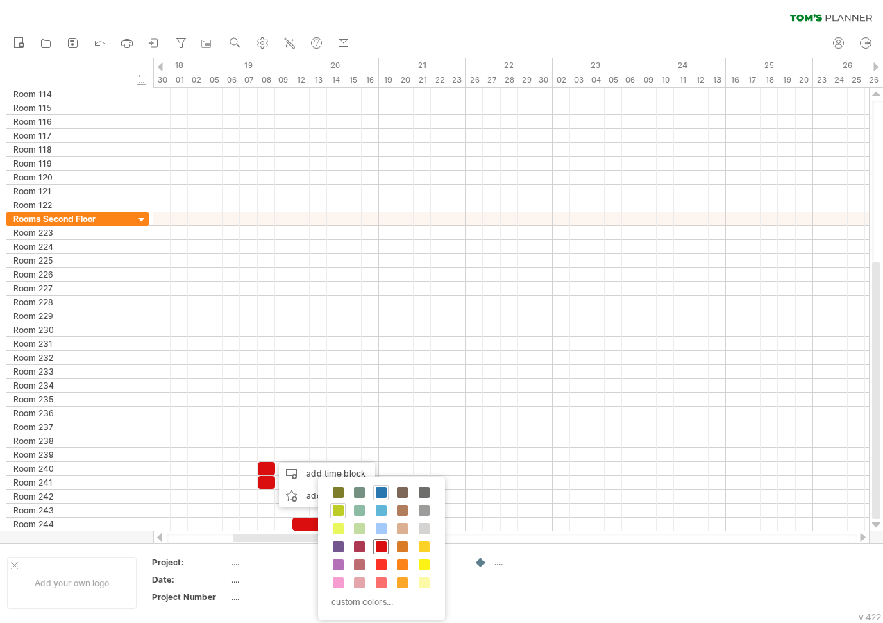
click at [381, 548] on span at bounding box center [380, 546] width 11 height 11
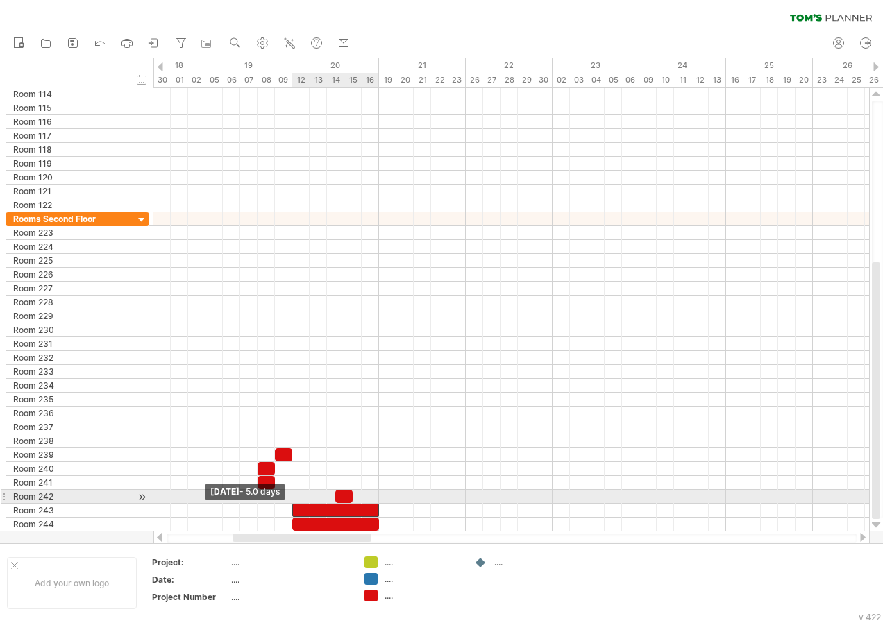
drag, startPoint x: 359, startPoint y: 512, endPoint x: 285, endPoint y: 503, distance: 74.0
click at [285, 503] on div "[DATE] - 1.5 days [DATE] - 5.0 days" at bounding box center [511, 310] width 716 height 444
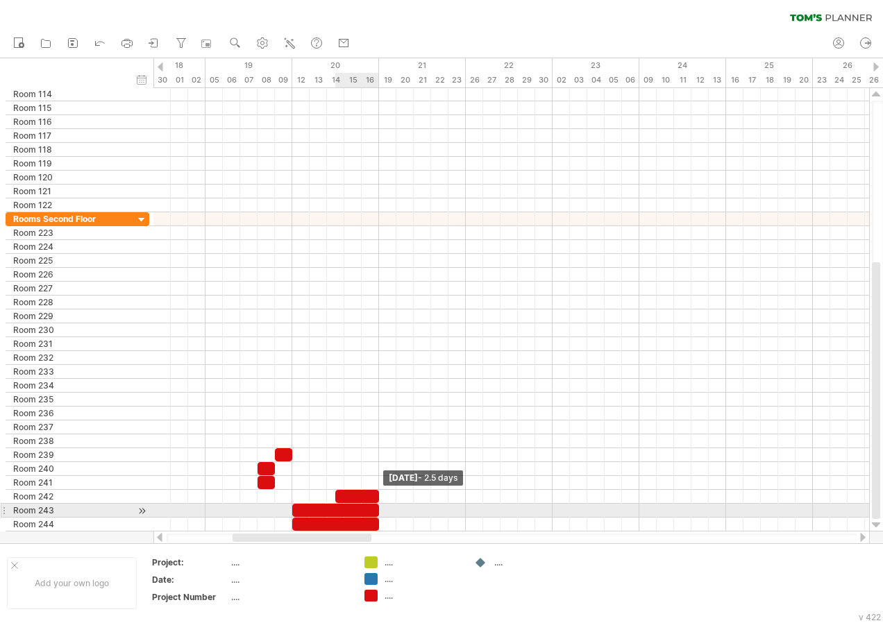
drag, startPoint x: 351, startPoint y: 493, endPoint x: 375, endPoint y: 505, distance: 26.4
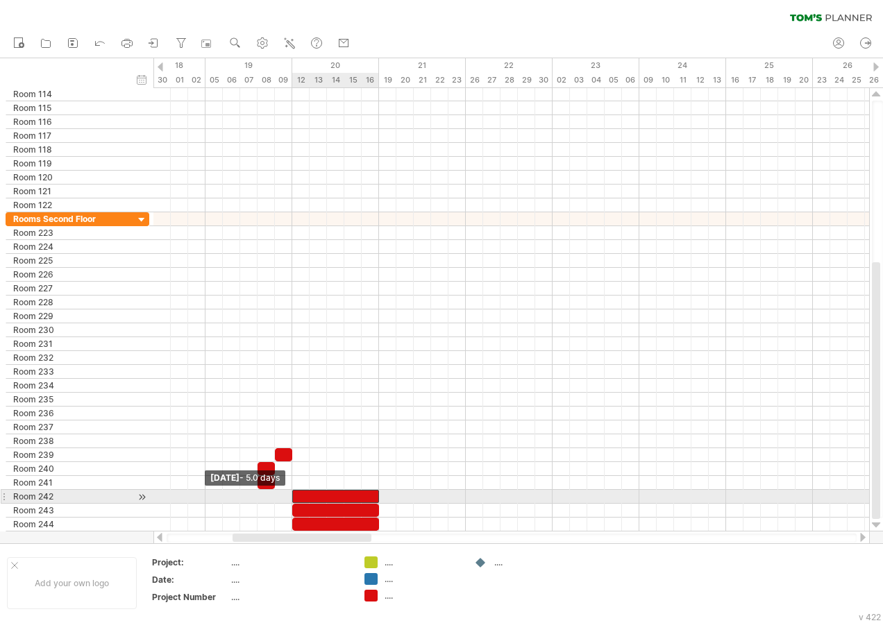
drag, startPoint x: 337, startPoint y: 497, endPoint x: 294, endPoint y: 491, distance: 44.2
click at [294, 491] on span at bounding box center [292, 496] width 6 height 13
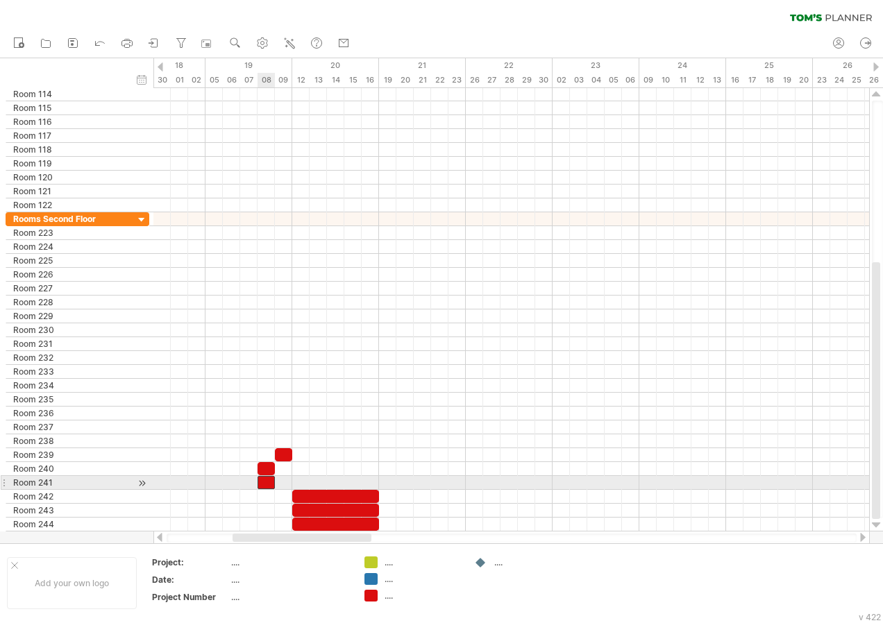
click at [271, 484] on div at bounding box center [265, 482] width 17 height 13
drag, startPoint x: 278, startPoint y: 482, endPoint x: 293, endPoint y: 488, distance: 16.2
click at [293, 488] on span at bounding box center [292, 482] width 6 height 13
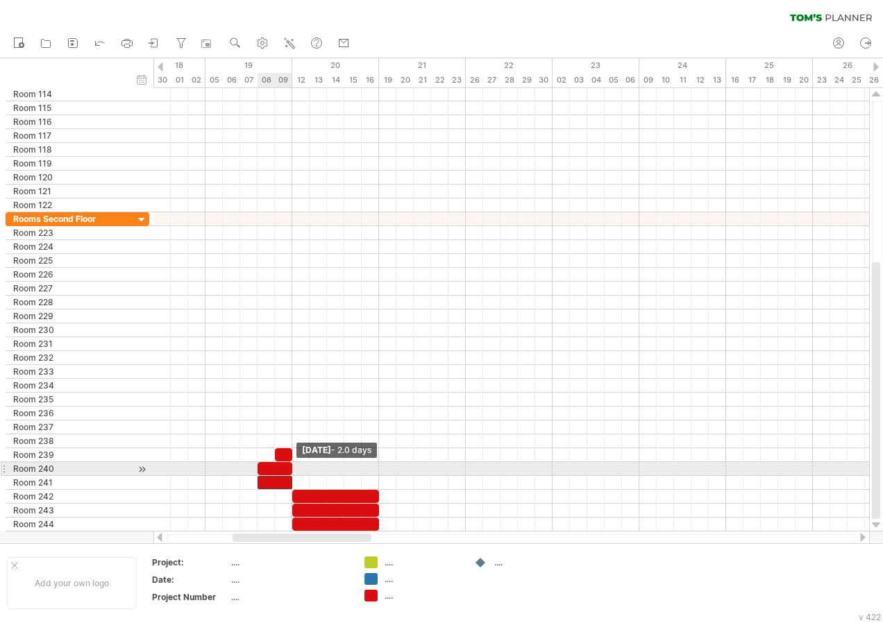
drag, startPoint x: 272, startPoint y: 469, endPoint x: 290, endPoint y: 476, distance: 19.3
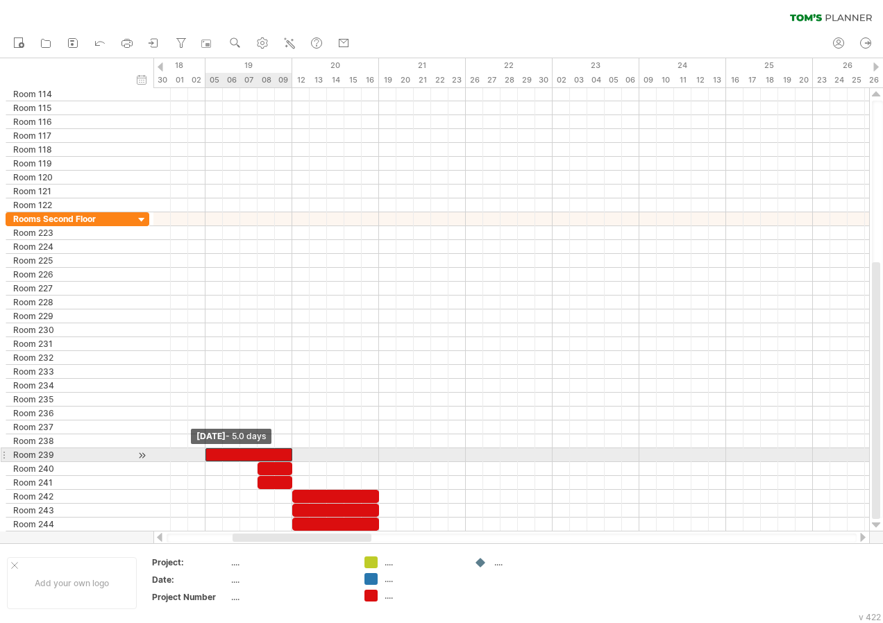
drag, startPoint x: 276, startPoint y: 455, endPoint x: 203, endPoint y: 453, distance: 73.6
click at [203, 453] on span at bounding box center [206, 454] width 6 height 13
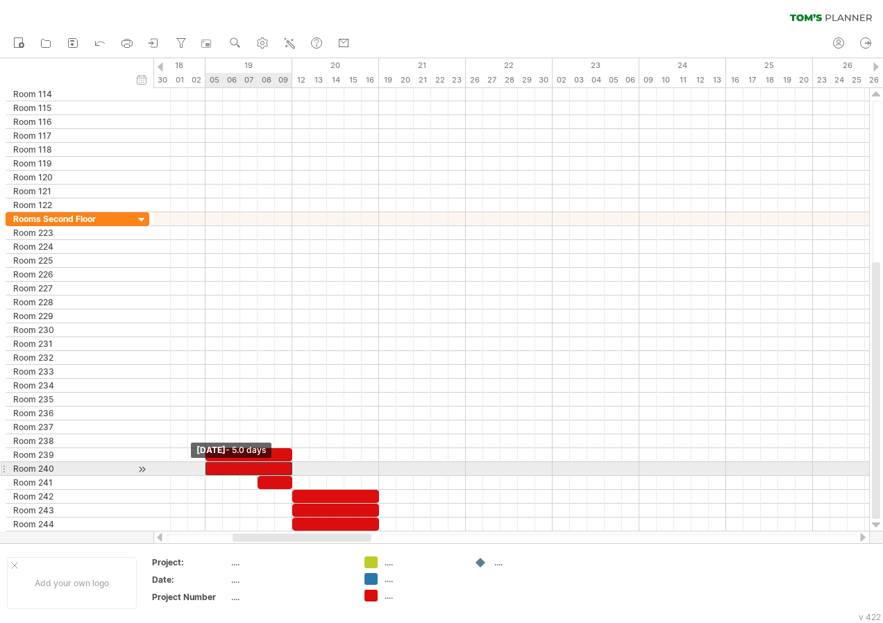
drag, startPoint x: 257, startPoint y: 471, endPoint x: 208, endPoint y: 466, distance: 49.5
click at [208, 466] on span at bounding box center [206, 468] width 6 height 13
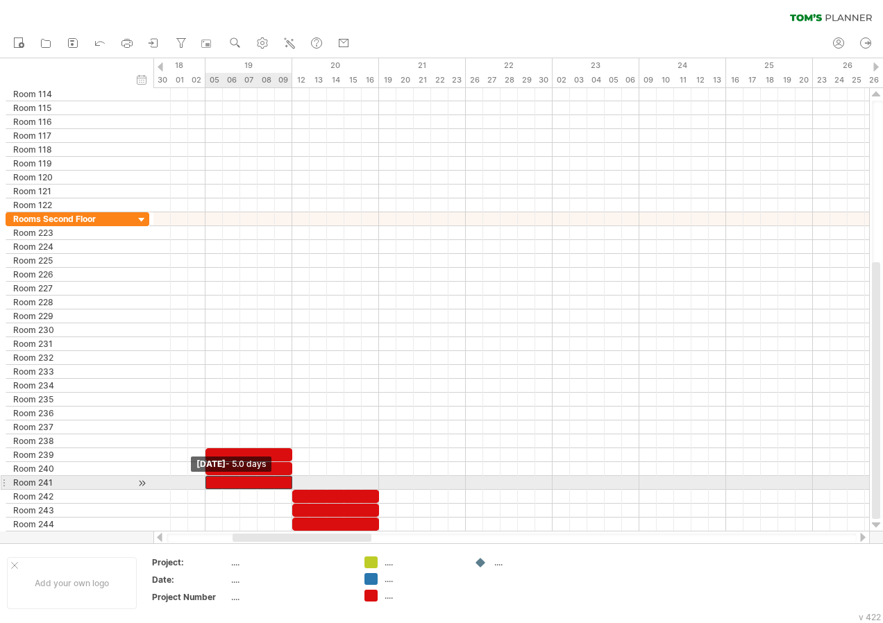
drag, startPoint x: 257, startPoint y: 487, endPoint x: 207, endPoint y: 477, distance: 50.9
click at [207, 477] on span at bounding box center [206, 482] width 6 height 13
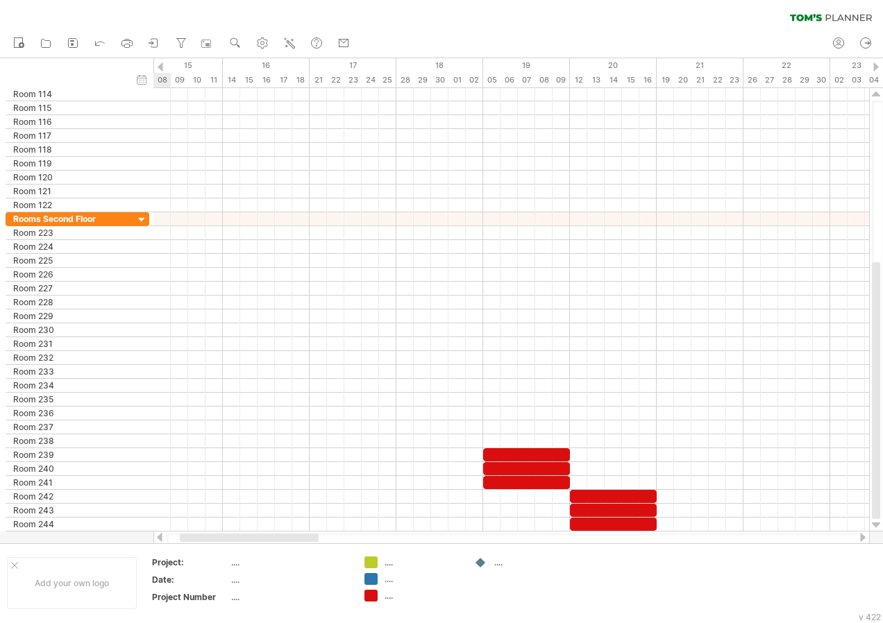
drag, startPoint x: 338, startPoint y: 535, endPoint x: 285, endPoint y: 535, distance: 52.7
click at [285, 535] on div at bounding box center [249, 538] width 139 height 8
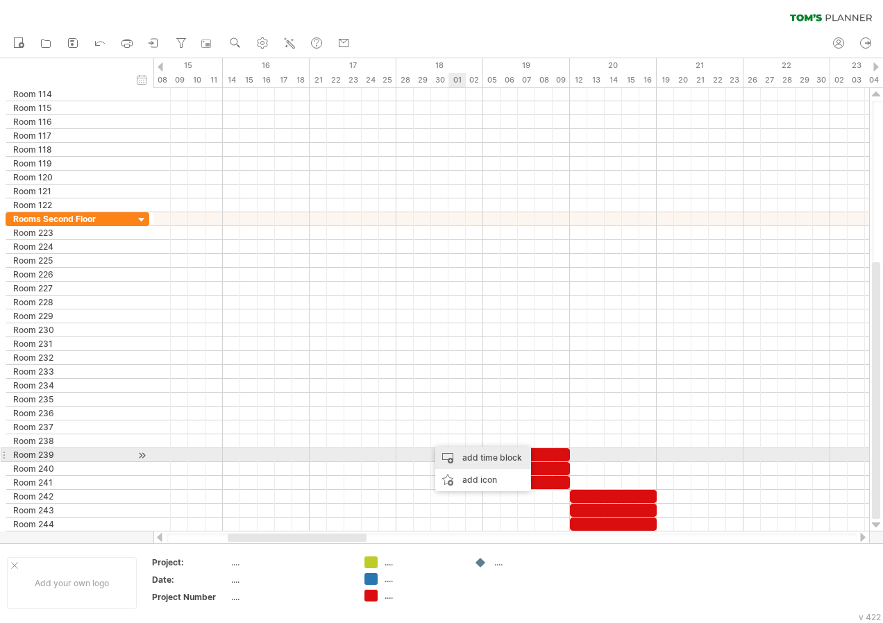
click at [466, 451] on div "add time block" at bounding box center [483, 458] width 96 height 22
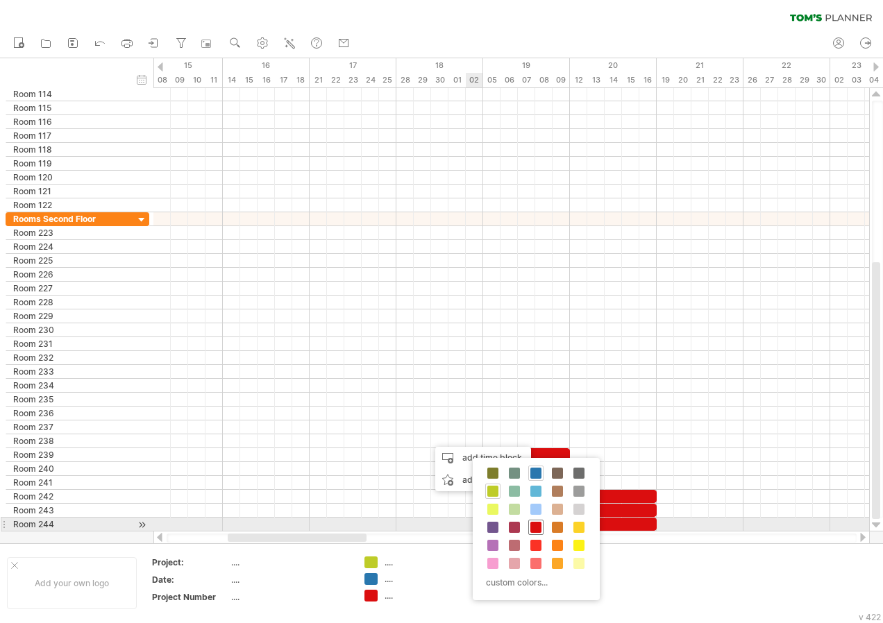
drag, startPoint x: 535, startPoint y: 525, endPoint x: 469, endPoint y: 458, distance: 93.7
click at [534, 525] on span at bounding box center [535, 527] width 11 height 11
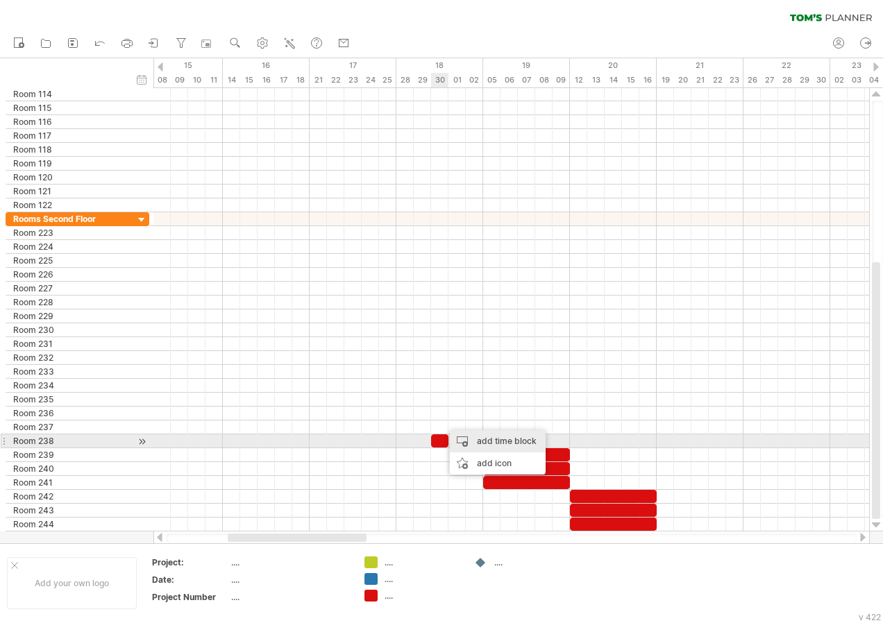
click at [478, 443] on div "add time block" at bounding box center [498, 441] width 96 height 22
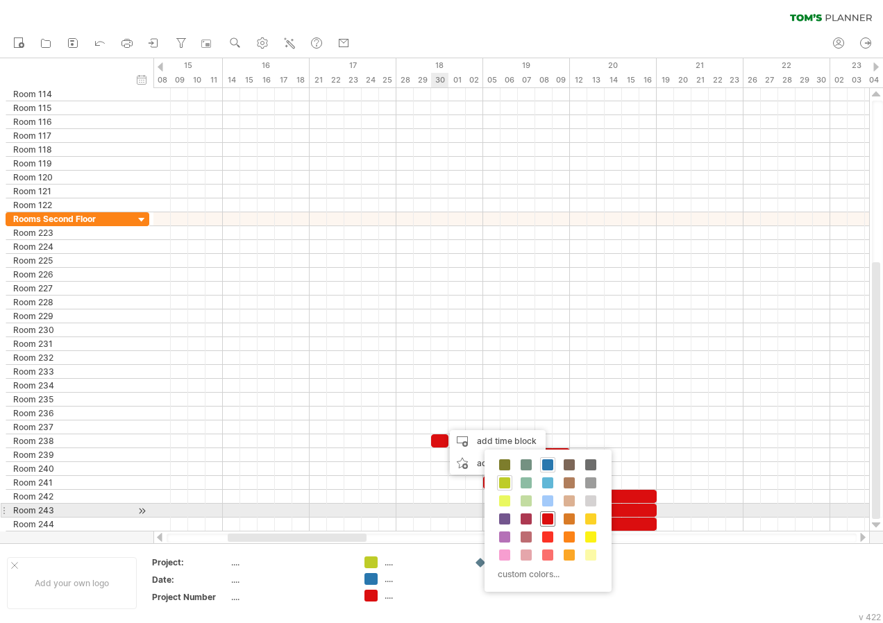
click at [550, 514] on span at bounding box center [547, 519] width 11 height 11
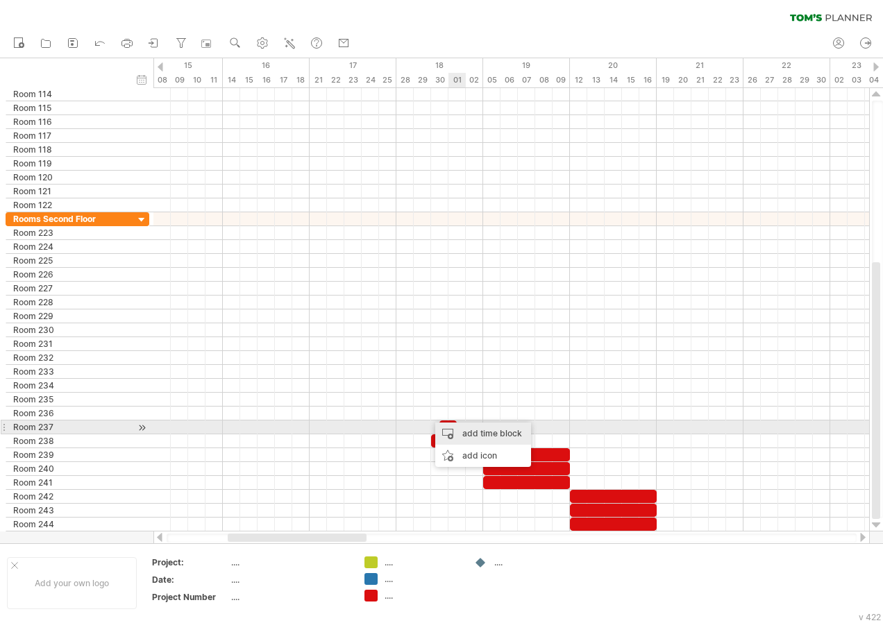
click at [459, 424] on div "add time block" at bounding box center [483, 434] width 96 height 22
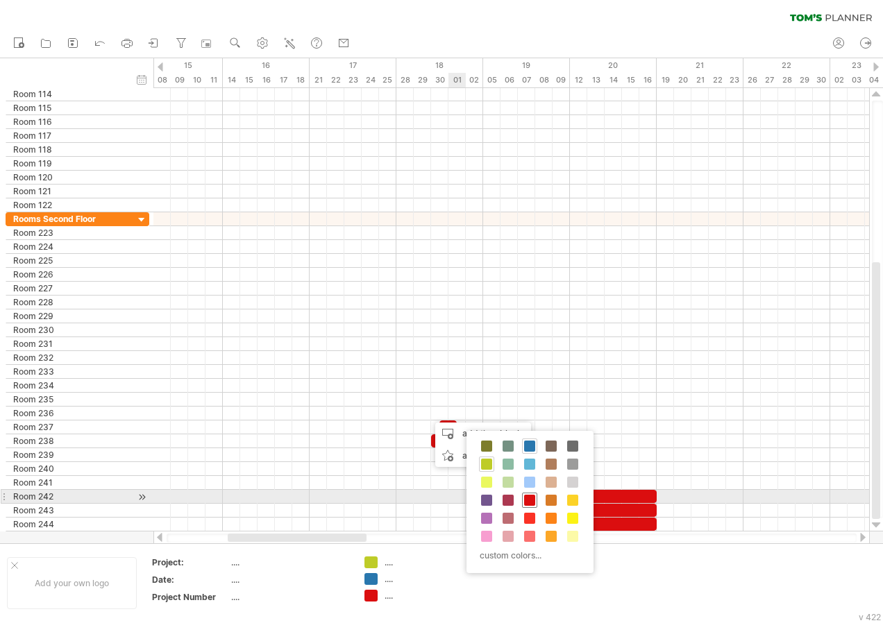
click at [534, 498] on span at bounding box center [529, 500] width 11 height 11
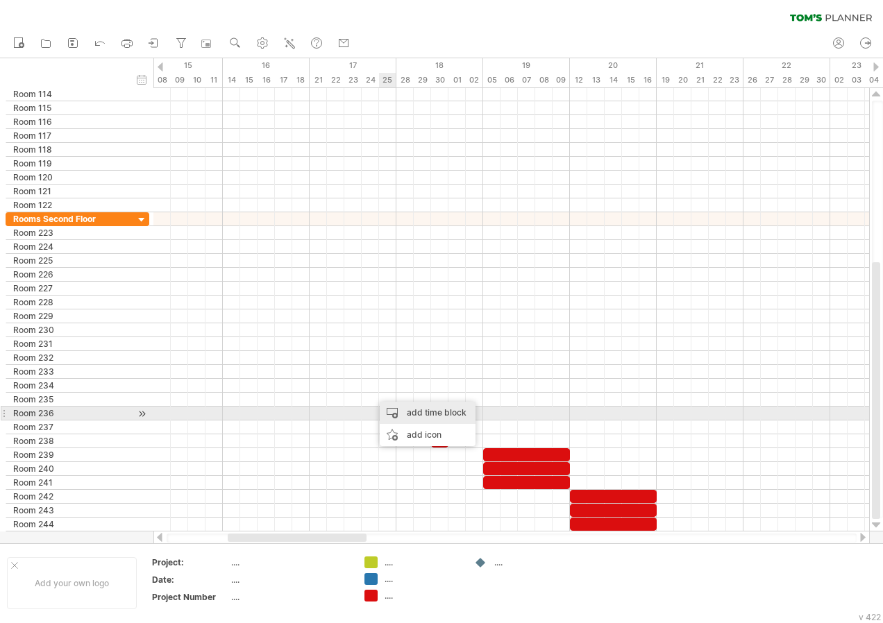
click at [401, 409] on div "add time block" at bounding box center [428, 413] width 96 height 22
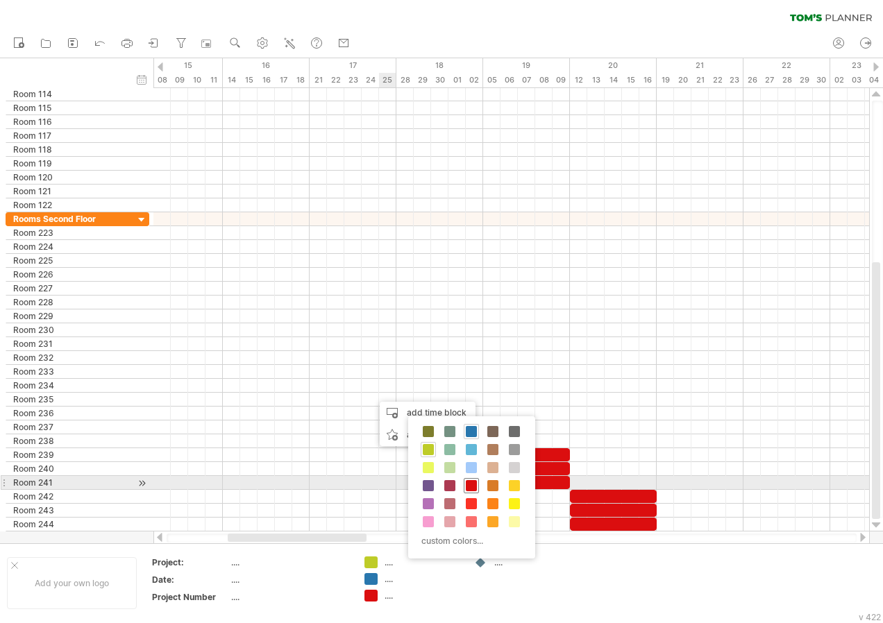
click at [473, 487] on span at bounding box center [471, 485] width 11 height 11
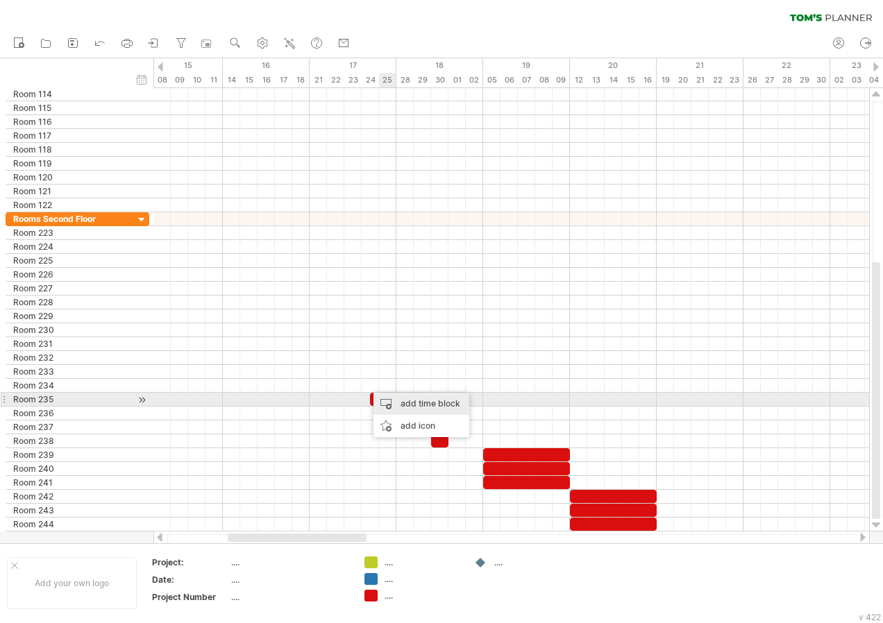
click at [400, 403] on div "add time block" at bounding box center [421, 404] width 96 height 22
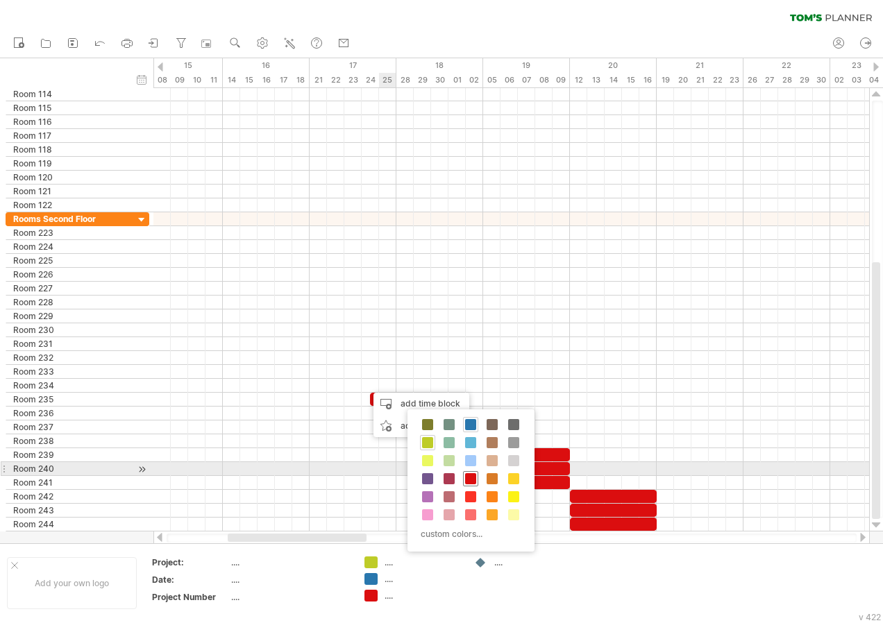
click at [475, 472] on div at bounding box center [470, 478] width 15 height 15
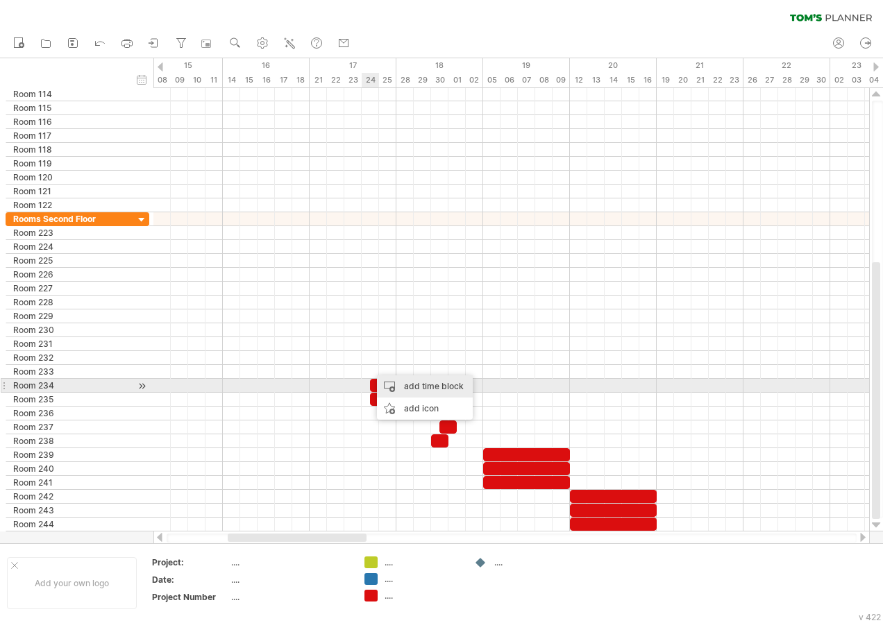
click at [429, 390] on div "add time block" at bounding box center [425, 386] width 96 height 22
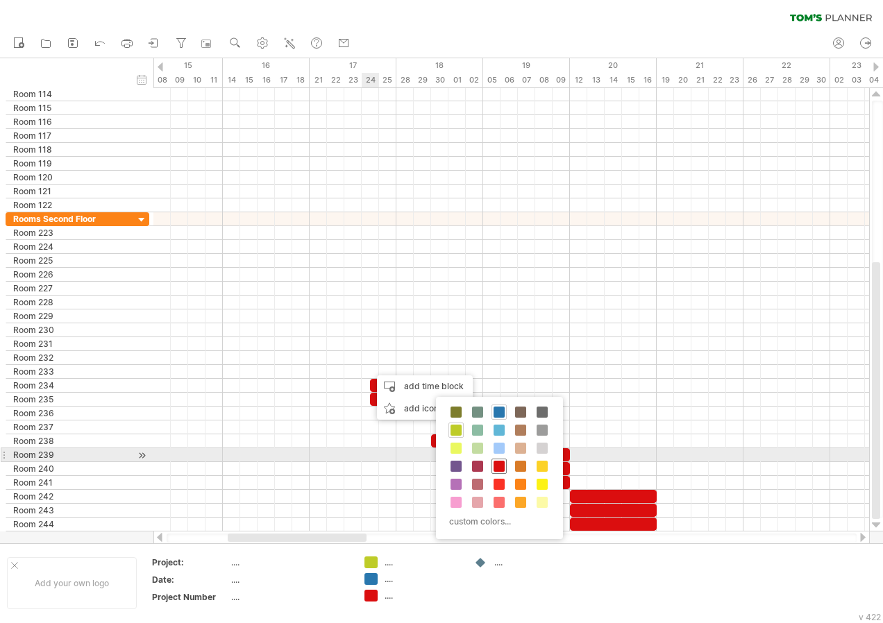
click at [502, 461] on span at bounding box center [498, 466] width 11 height 11
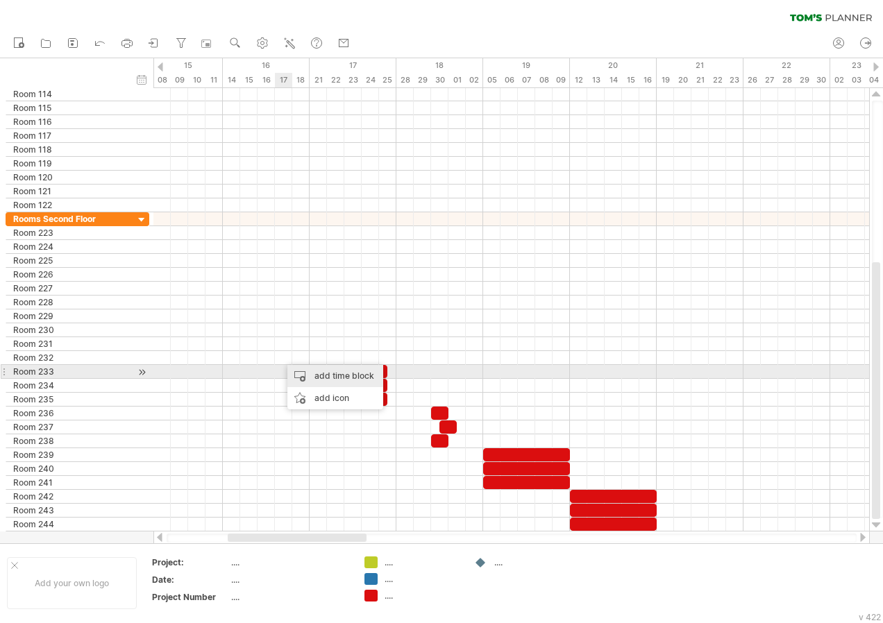
click at [301, 373] on div "add time block" at bounding box center [335, 376] width 96 height 22
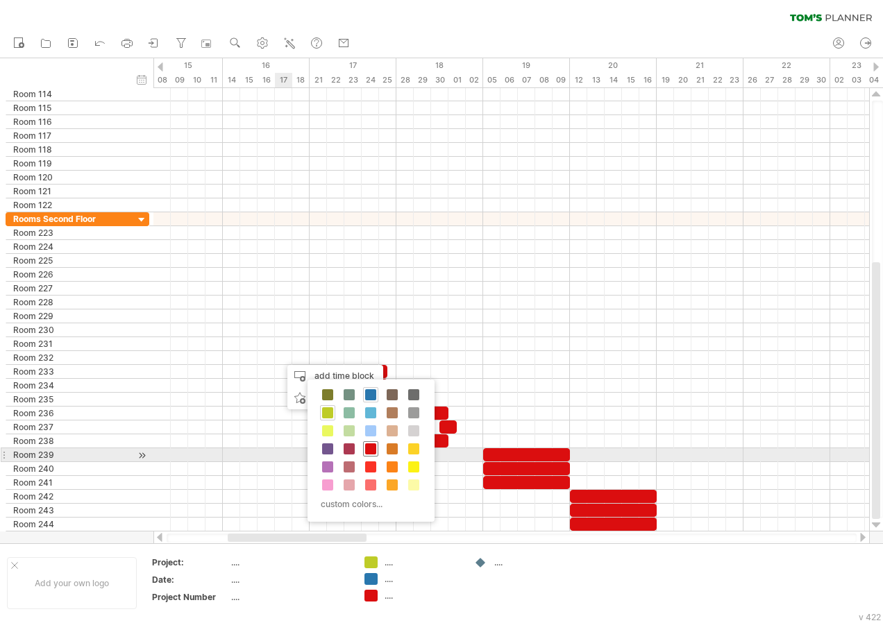
click at [373, 448] on span at bounding box center [370, 449] width 11 height 11
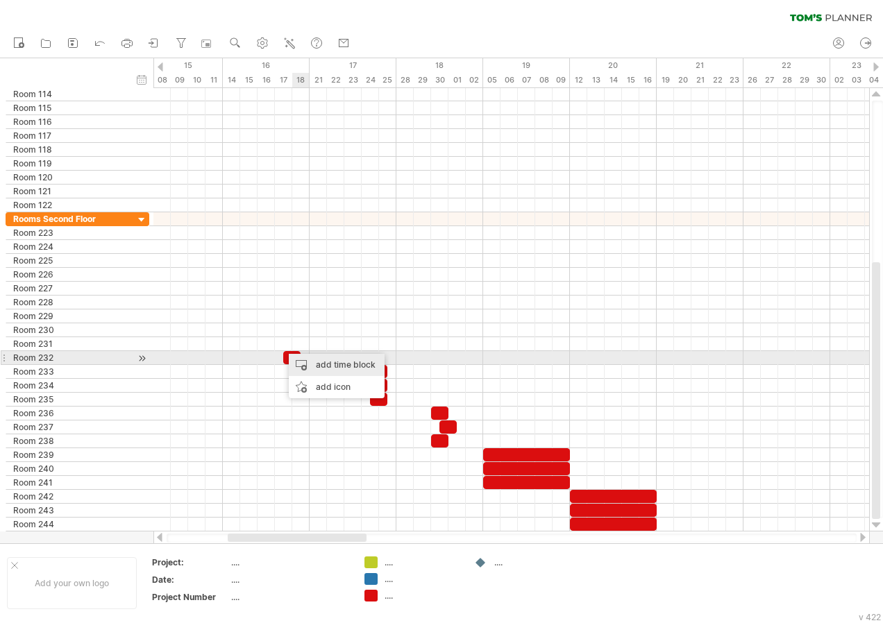
click at [321, 363] on div "add time block" at bounding box center [337, 365] width 96 height 22
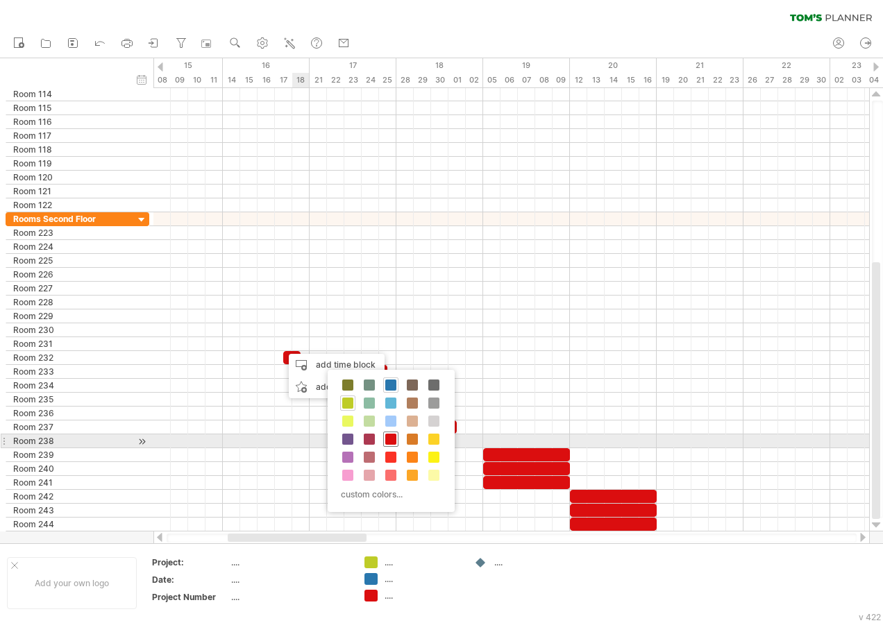
click at [397, 438] on div at bounding box center [390, 439] width 15 height 15
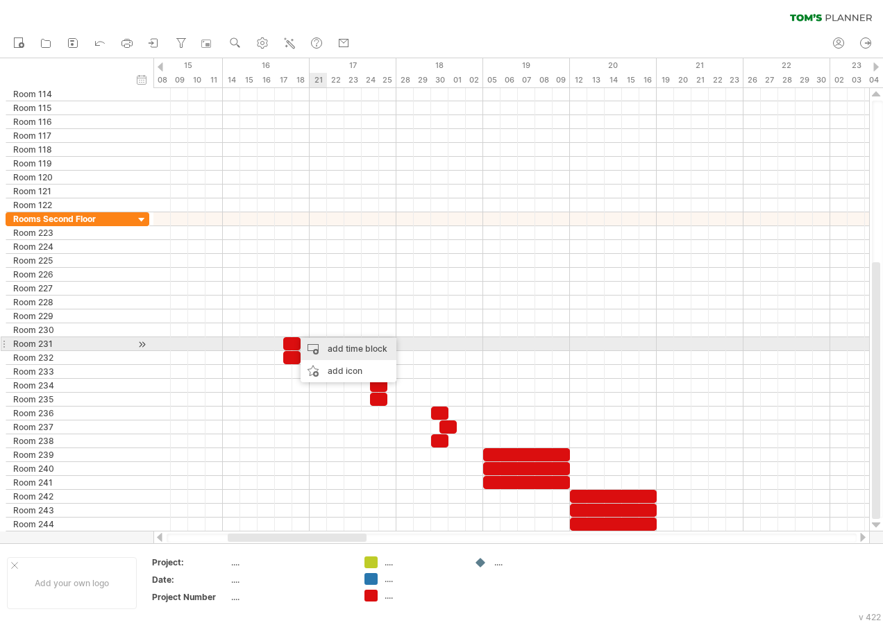
click at [319, 348] on div "add time block" at bounding box center [349, 349] width 96 height 22
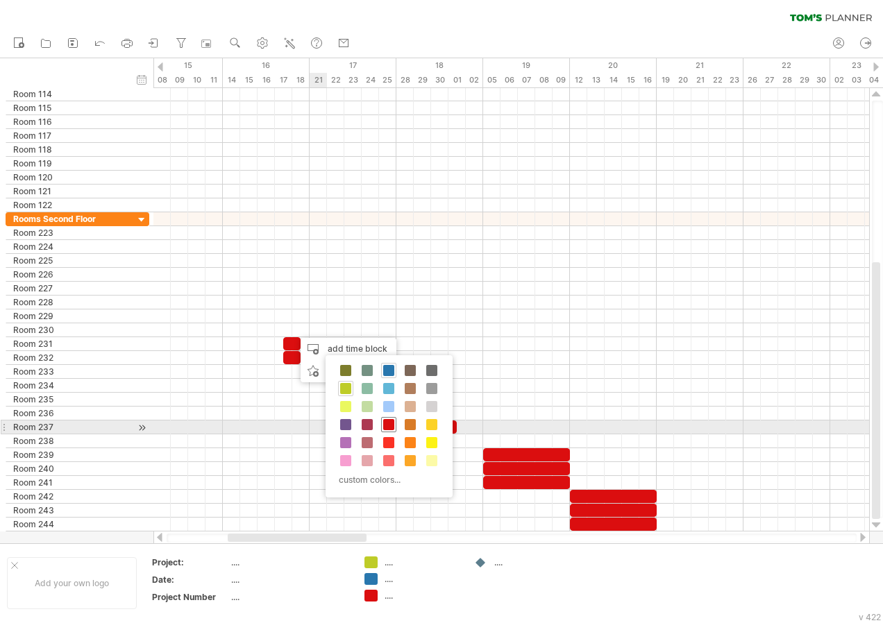
click at [386, 425] on span at bounding box center [388, 424] width 11 height 11
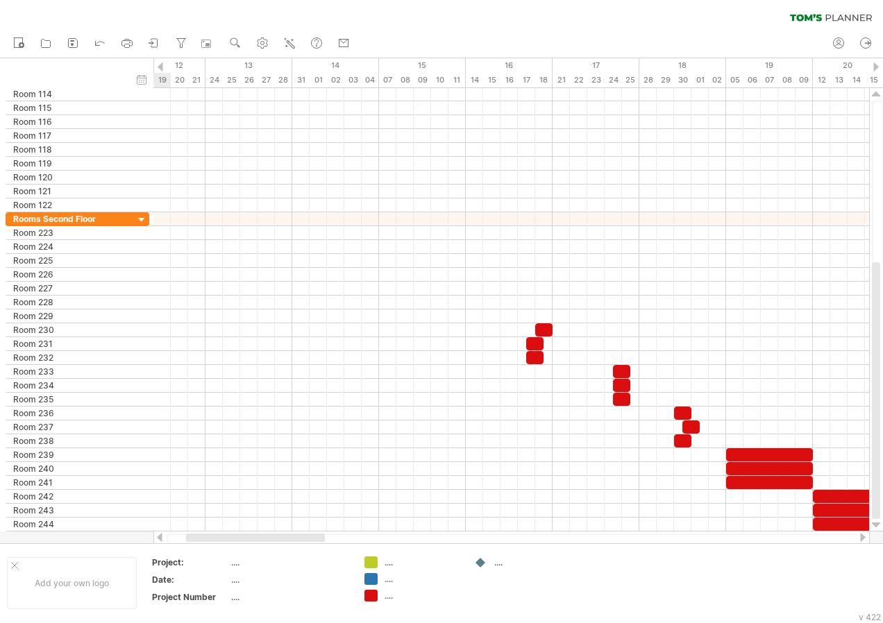
drag, startPoint x: 326, startPoint y: 539, endPoint x: 284, endPoint y: 539, distance: 42.3
click at [284, 539] on div at bounding box center [255, 538] width 139 height 8
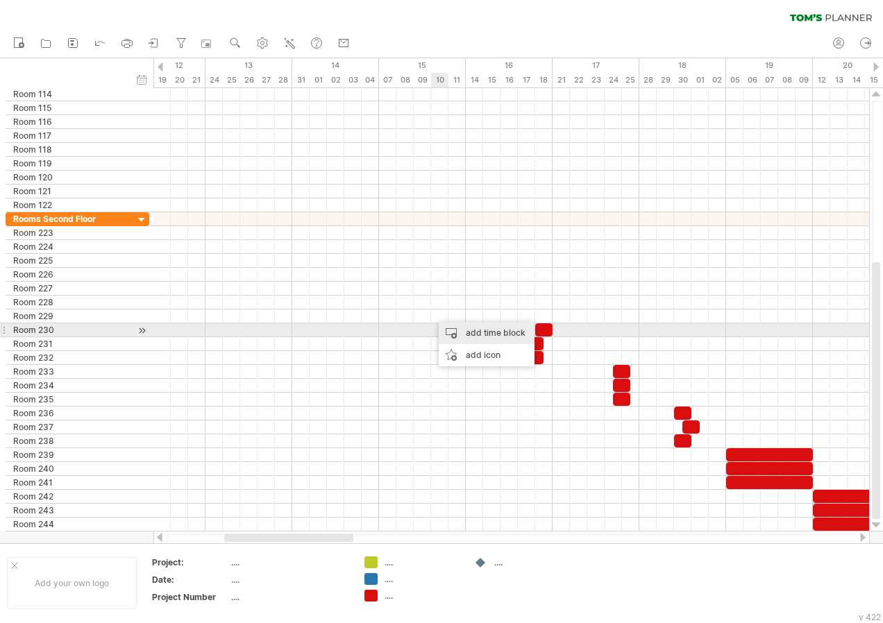
click at [454, 330] on div "add time block" at bounding box center [487, 333] width 96 height 22
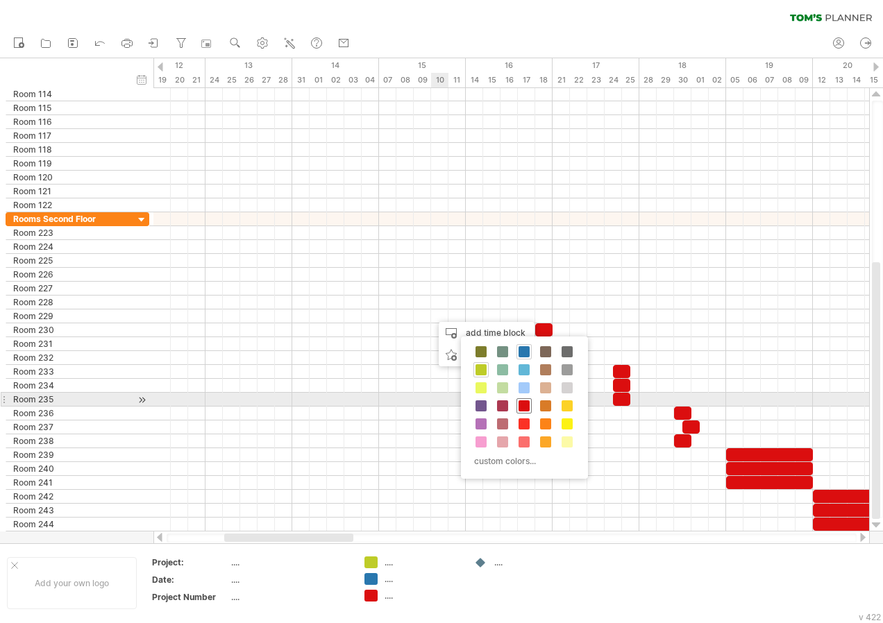
click at [524, 401] on span at bounding box center [523, 405] width 11 height 11
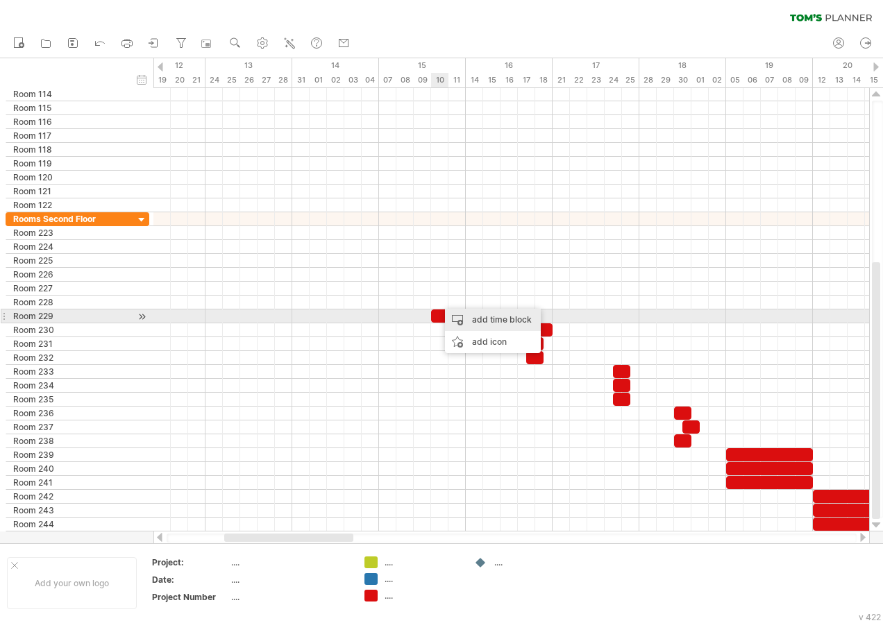
click at [478, 322] on div "add time block" at bounding box center [493, 320] width 96 height 22
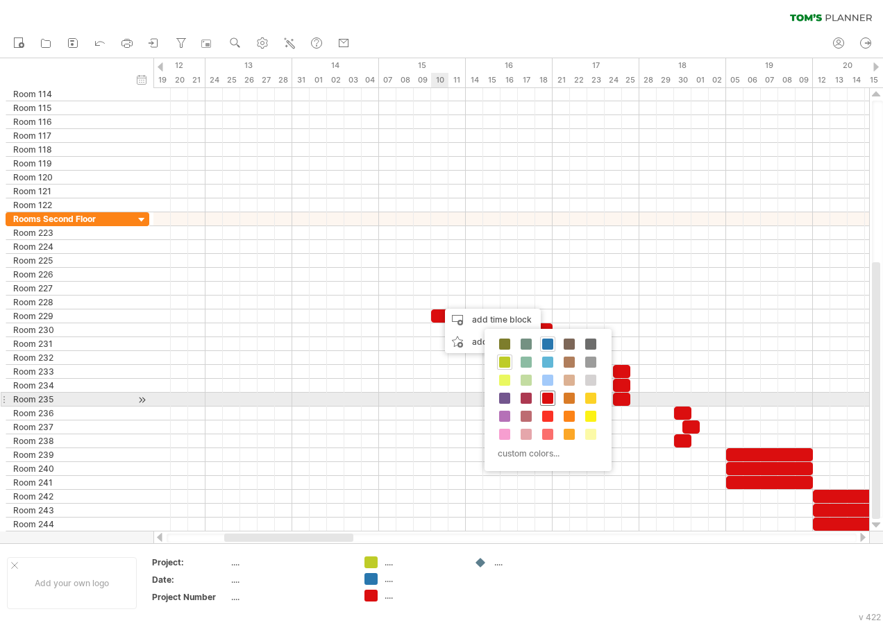
click at [548, 399] on span at bounding box center [547, 398] width 11 height 11
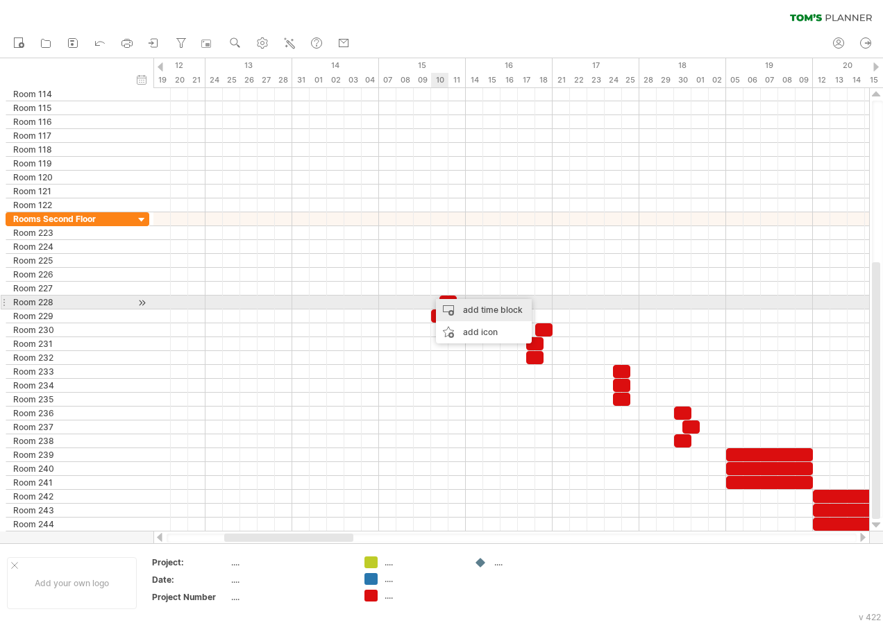
click at [462, 310] on div "add time block" at bounding box center [484, 310] width 96 height 22
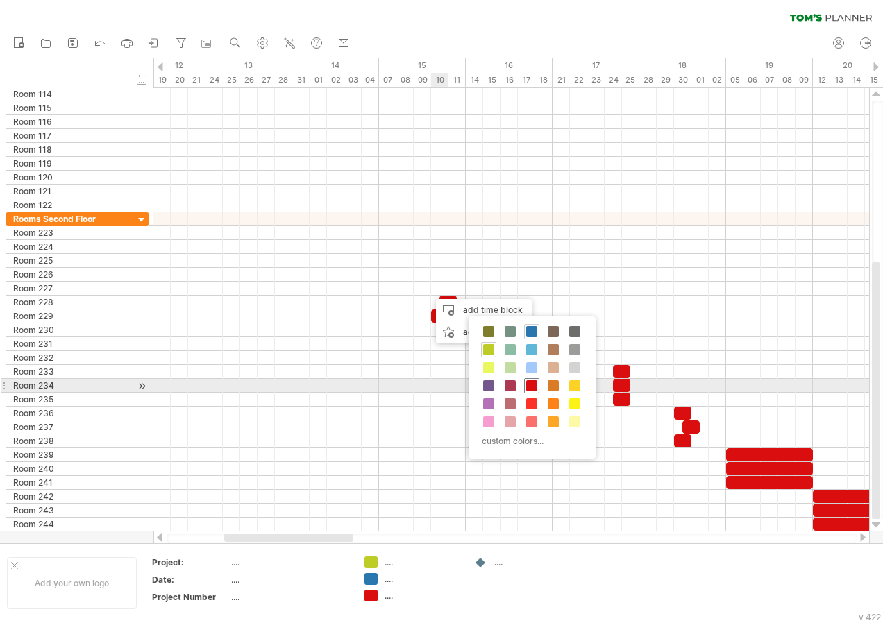
click at [530, 388] on span at bounding box center [531, 385] width 11 height 11
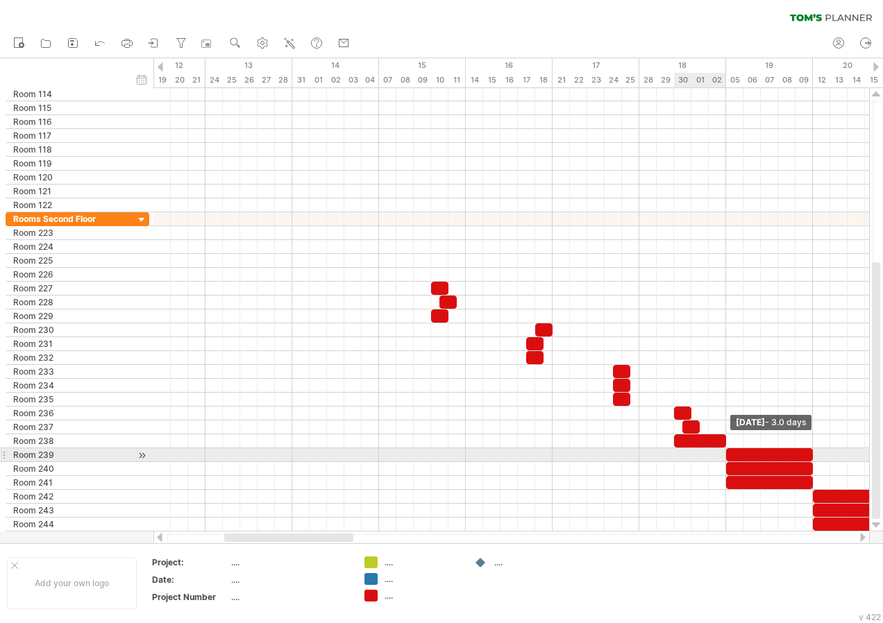
drag, startPoint x: 692, startPoint y: 443, endPoint x: 723, endPoint y: 454, distance: 33.1
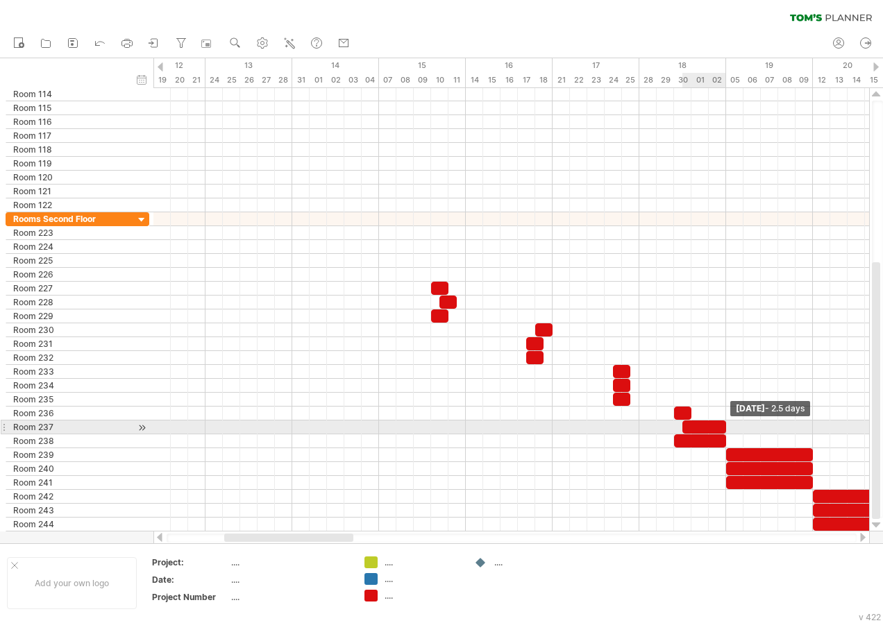
drag, startPoint x: 697, startPoint y: 430, endPoint x: 723, endPoint y: 434, distance: 26.7
drag, startPoint x: 693, startPoint y: 414, endPoint x: 727, endPoint y: 425, distance: 36.4
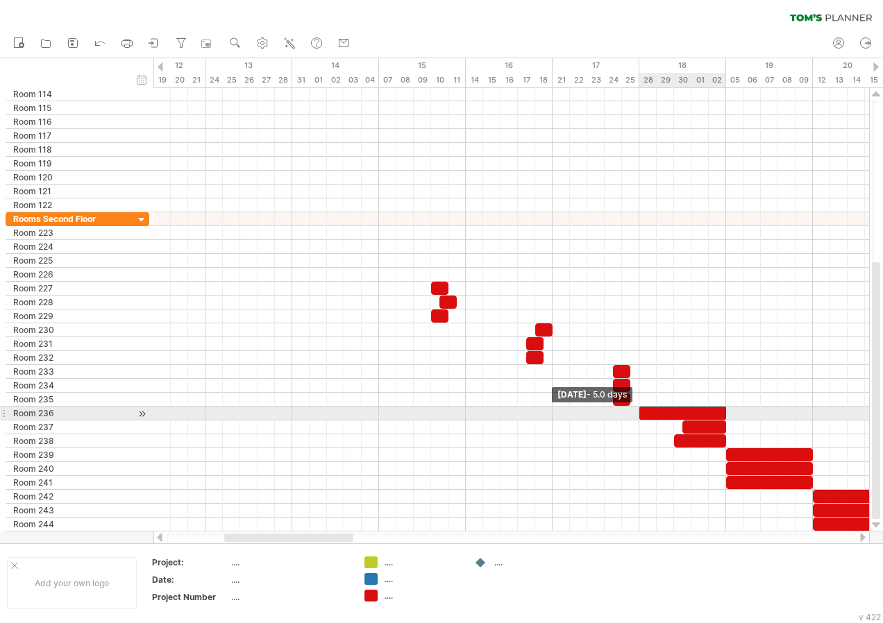
drag, startPoint x: 674, startPoint y: 416, endPoint x: 640, endPoint y: 416, distance: 34.0
click at [640, 416] on span at bounding box center [639, 413] width 6 height 13
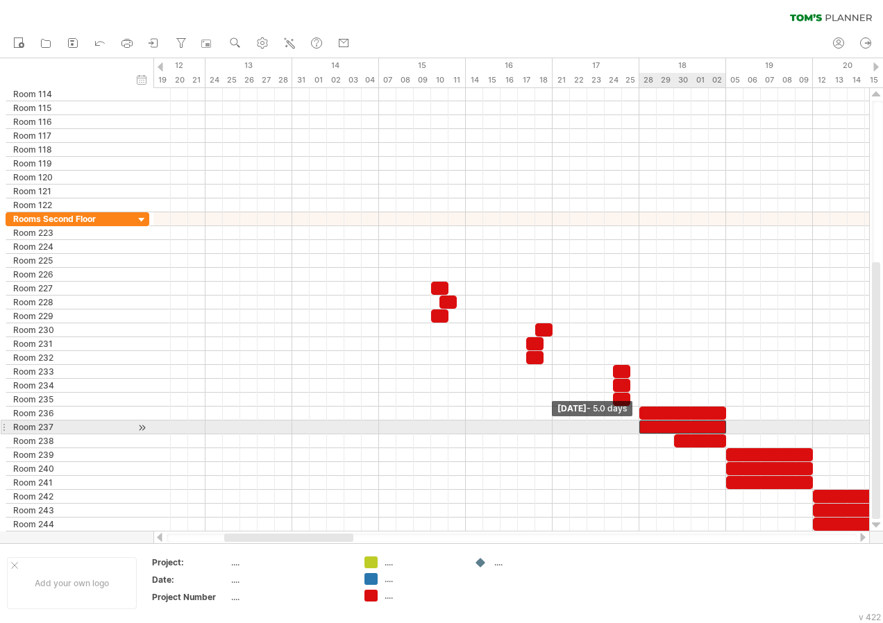
drag, startPoint x: 681, startPoint y: 429, endPoint x: 641, endPoint y: 429, distance: 39.6
click at [641, 429] on span at bounding box center [639, 427] width 6 height 13
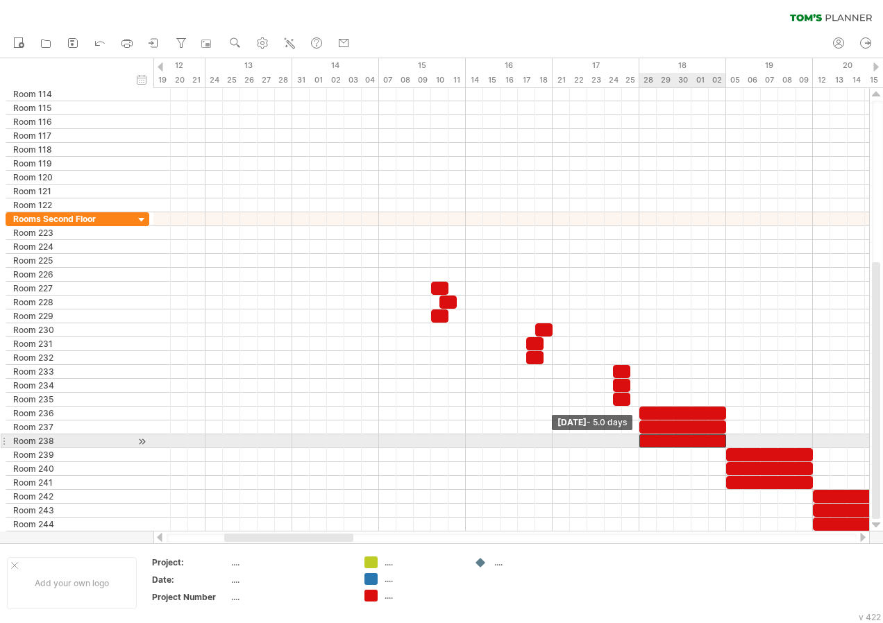
drag, startPoint x: 675, startPoint y: 441, endPoint x: 639, endPoint y: 441, distance: 36.1
click at [639, 441] on span at bounding box center [639, 440] width 6 height 13
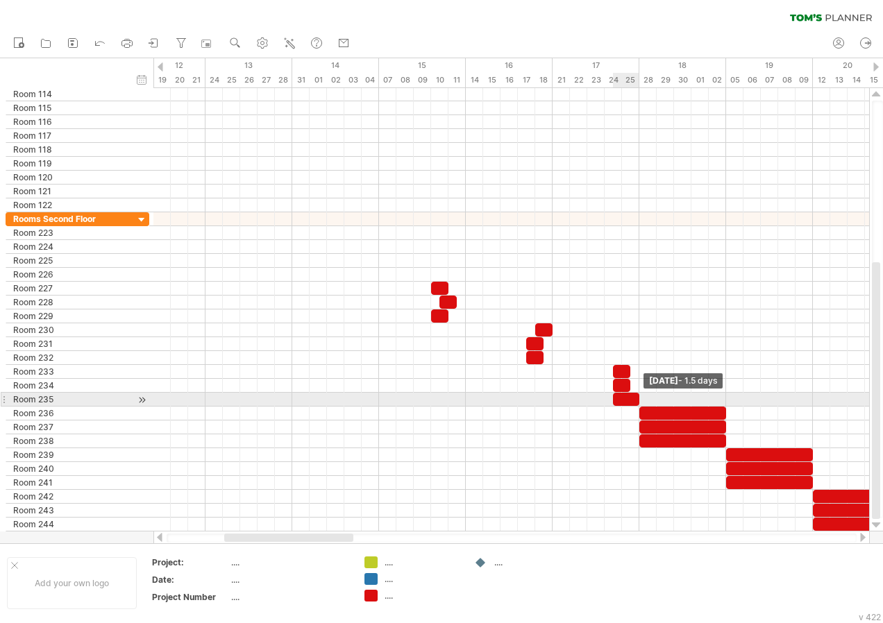
click at [635, 403] on div at bounding box center [626, 399] width 26 height 13
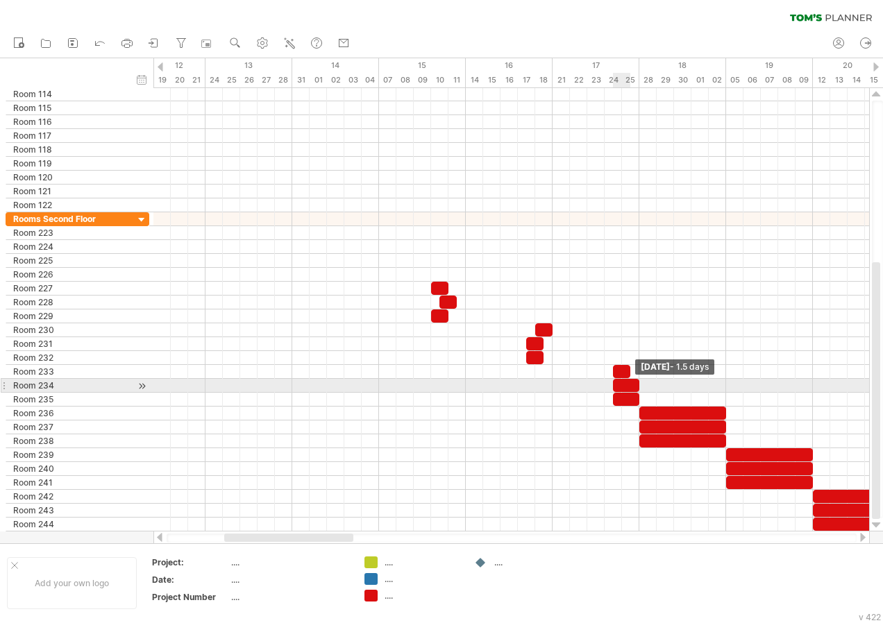
click at [636, 389] on span at bounding box center [639, 385] width 6 height 13
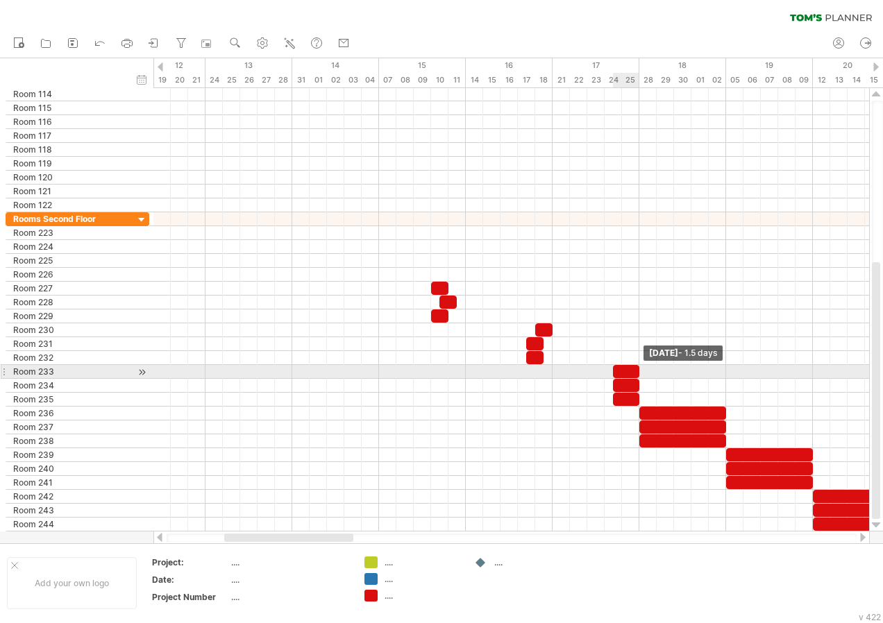
drag, startPoint x: 628, startPoint y: 375, endPoint x: 636, endPoint y: 377, distance: 7.8
click at [636, 377] on span at bounding box center [639, 371] width 6 height 13
drag, startPoint x: 610, startPoint y: 370, endPoint x: 553, endPoint y: 373, distance: 57.0
click at [553, 373] on span at bounding box center [553, 371] width 6 height 13
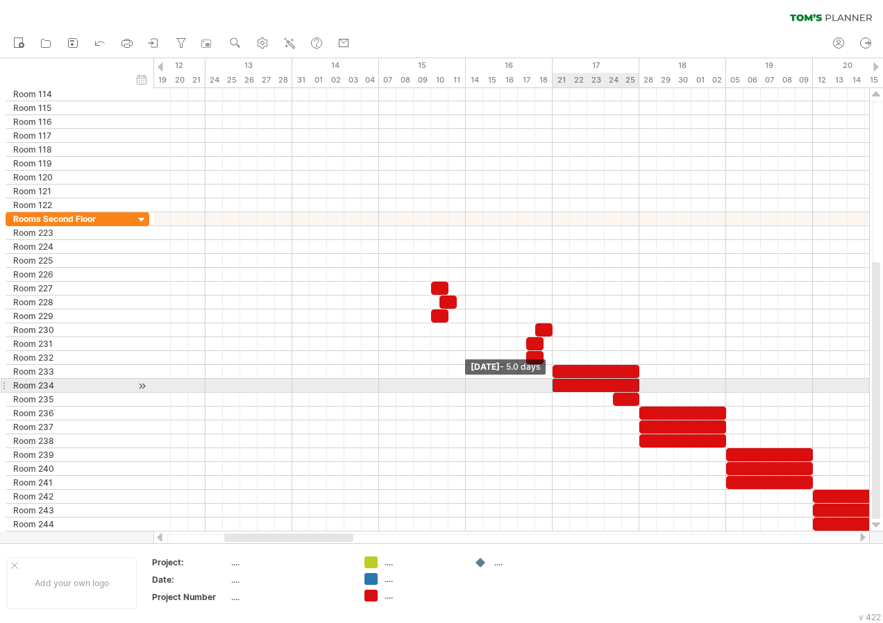
drag, startPoint x: 612, startPoint y: 383, endPoint x: 554, endPoint y: 381, distance: 58.3
click at [554, 381] on span at bounding box center [553, 385] width 6 height 13
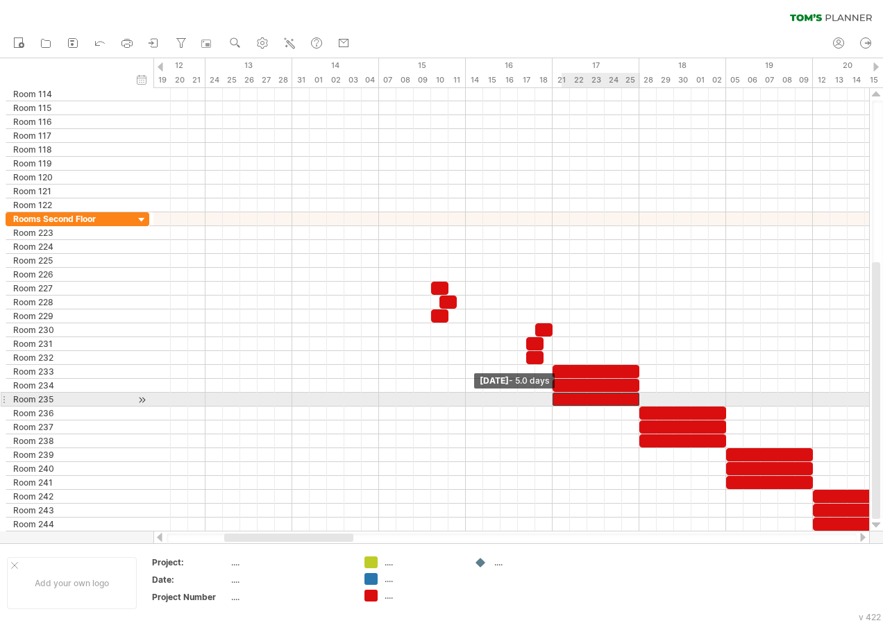
drag, startPoint x: 612, startPoint y: 398, endPoint x: 555, endPoint y: 398, distance: 57.6
click at [555, 398] on span at bounding box center [553, 399] width 6 height 13
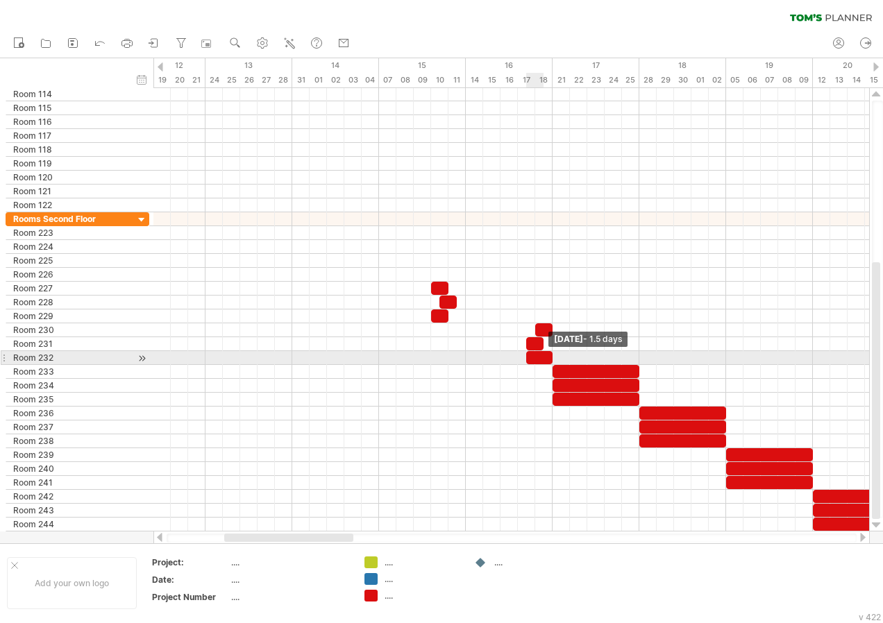
click at [548, 361] on div at bounding box center [539, 357] width 26 height 13
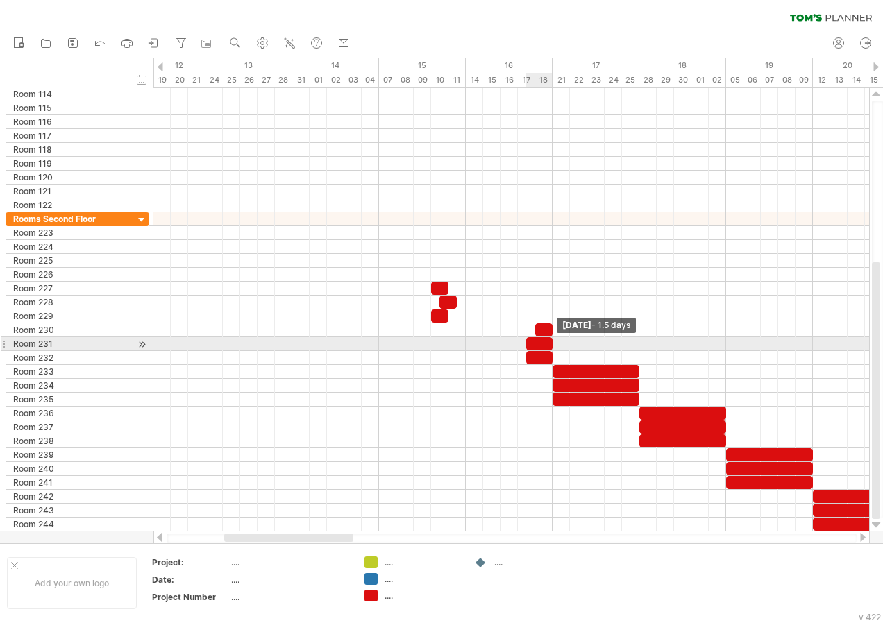
click at [550, 346] on span at bounding box center [553, 343] width 6 height 13
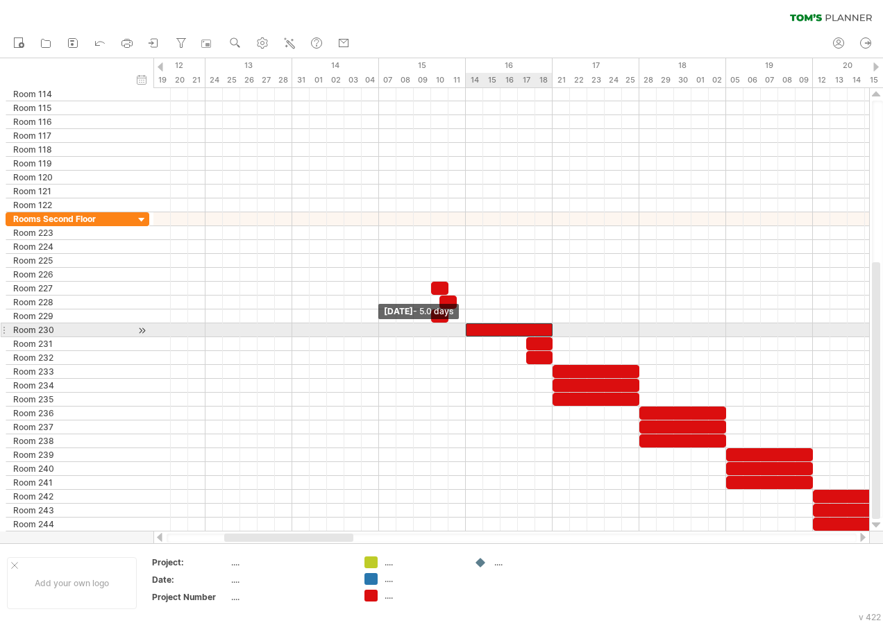
drag, startPoint x: 534, startPoint y: 333, endPoint x: 465, endPoint y: 328, distance: 69.6
click at [465, 328] on span at bounding box center [466, 329] width 6 height 13
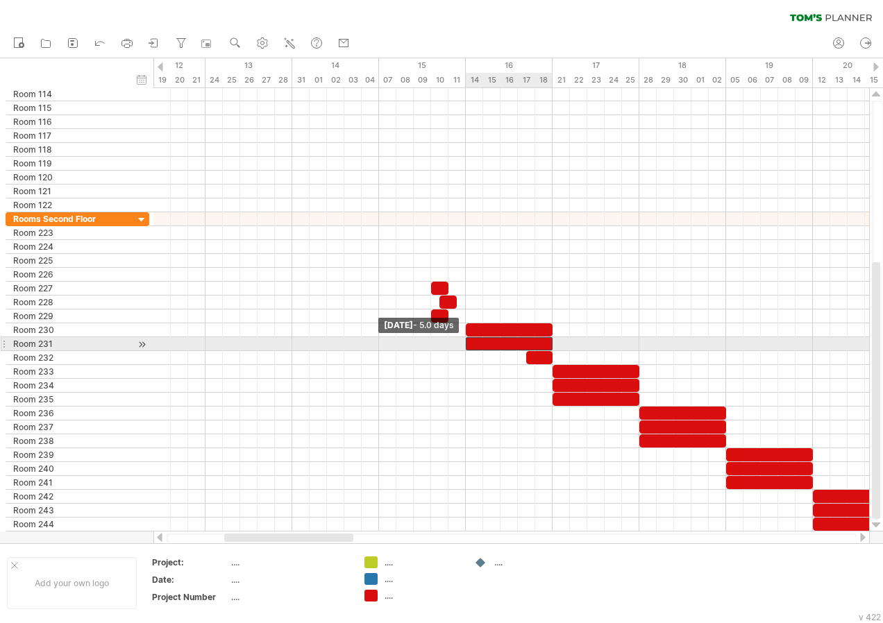
drag, startPoint x: 528, startPoint y: 348, endPoint x: 471, endPoint y: 348, distance: 57.6
click at [471, 348] on div at bounding box center [509, 343] width 87 height 13
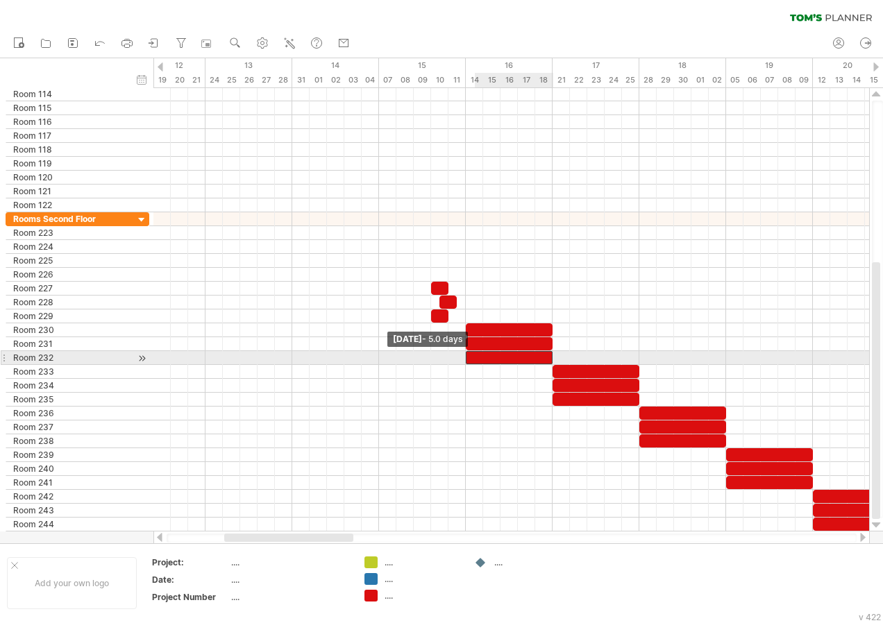
drag, startPoint x: 528, startPoint y: 360, endPoint x: 472, endPoint y: 359, distance: 56.2
click at [472, 359] on div at bounding box center [509, 357] width 87 height 13
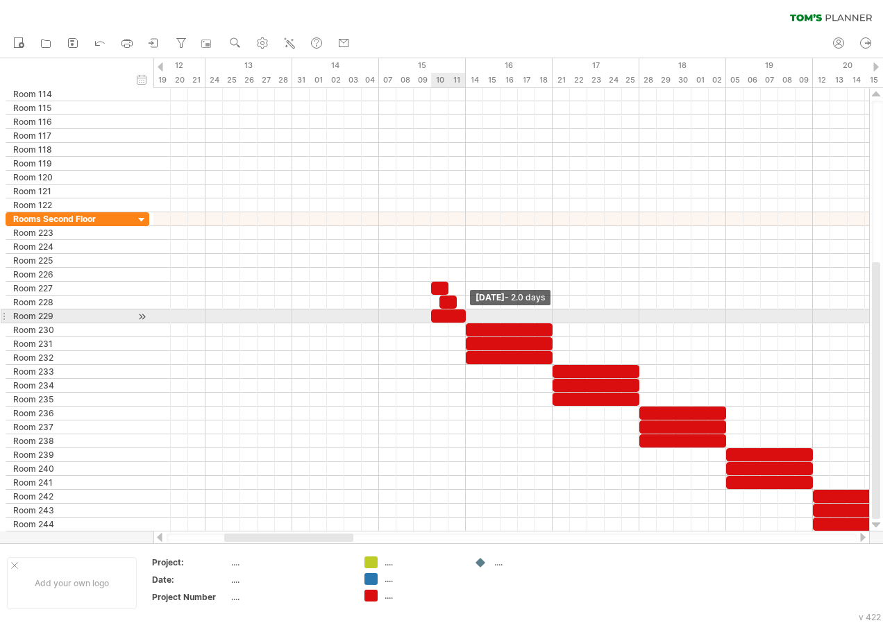
drag, startPoint x: 447, startPoint y: 315, endPoint x: 462, endPoint y: 317, distance: 15.4
click at [462, 317] on div at bounding box center [448, 316] width 35 height 13
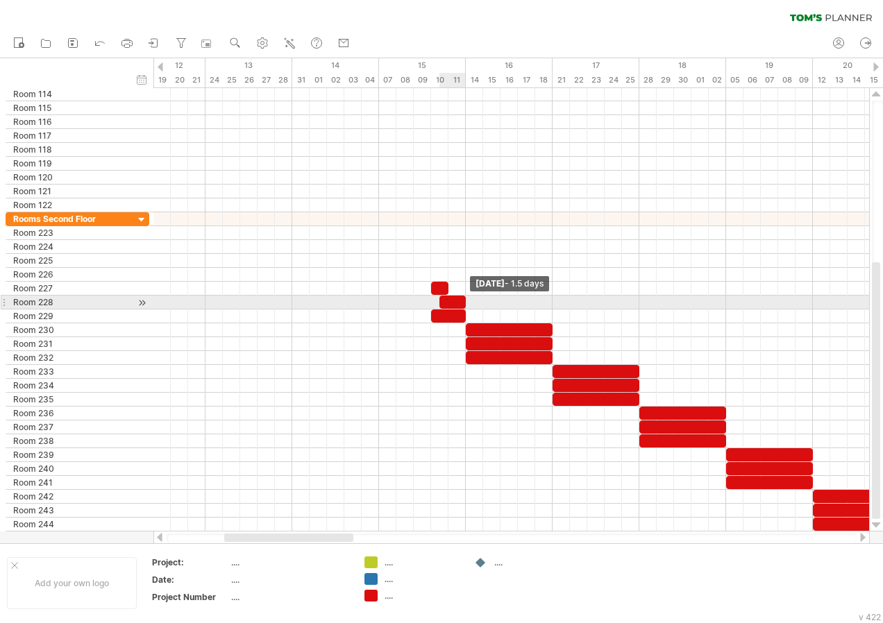
click at [464, 304] on span at bounding box center [466, 302] width 6 height 13
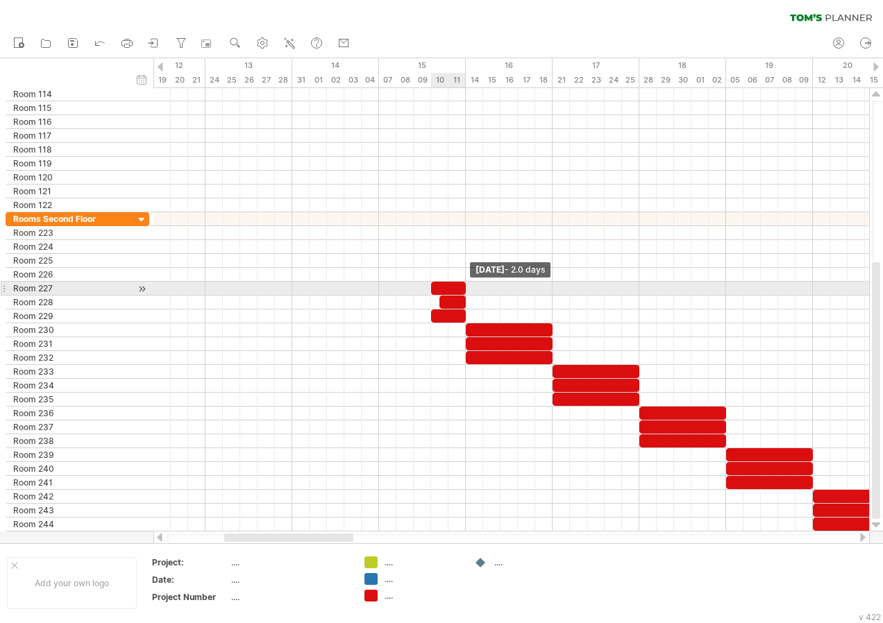
drag, startPoint x: 447, startPoint y: 290, endPoint x: 464, endPoint y: 294, distance: 17.7
click at [464, 294] on span at bounding box center [466, 288] width 6 height 13
drag, startPoint x: 432, startPoint y: 288, endPoint x: 382, endPoint y: 287, distance: 50.7
click at [382, 287] on div at bounding box center [422, 288] width 87 height 13
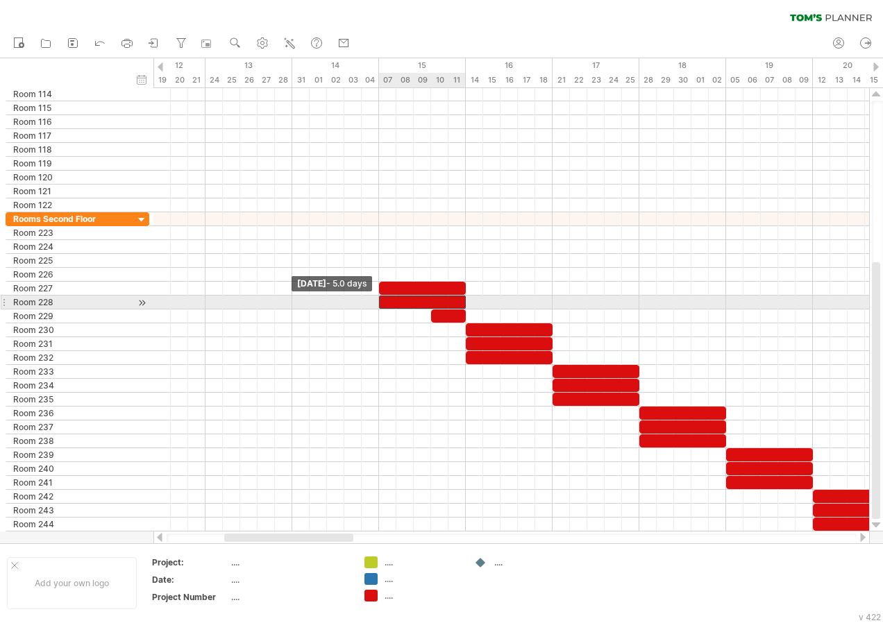
drag, startPoint x: 441, startPoint y: 302, endPoint x: 381, endPoint y: 300, distance: 60.4
click at [381, 300] on span at bounding box center [379, 302] width 6 height 13
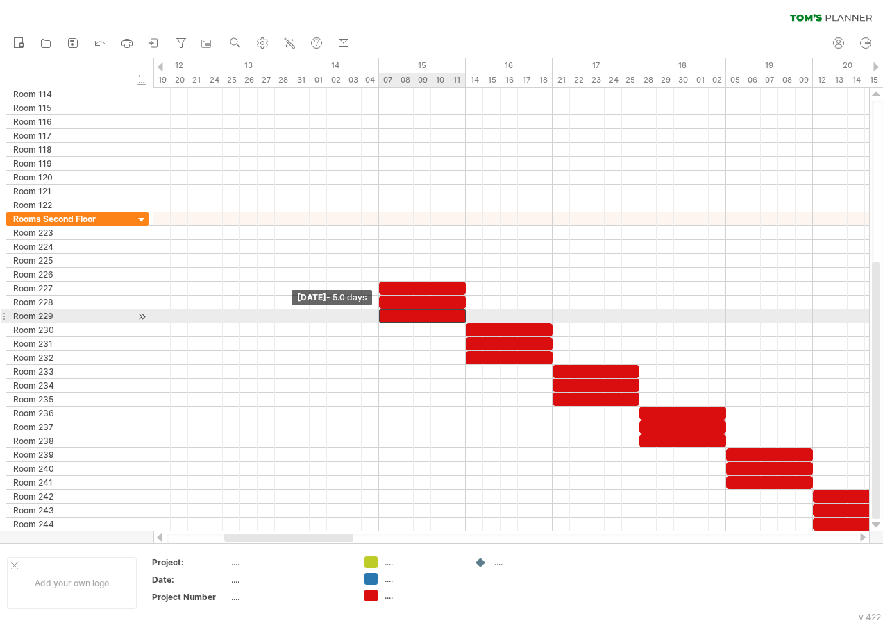
drag, startPoint x: 430, startPoint y: 316, endPoint x: 380, endPoint y: 313, distance: 50.0
click at [380, 313] on span at bounding box center [379, 316] width 6 height 13
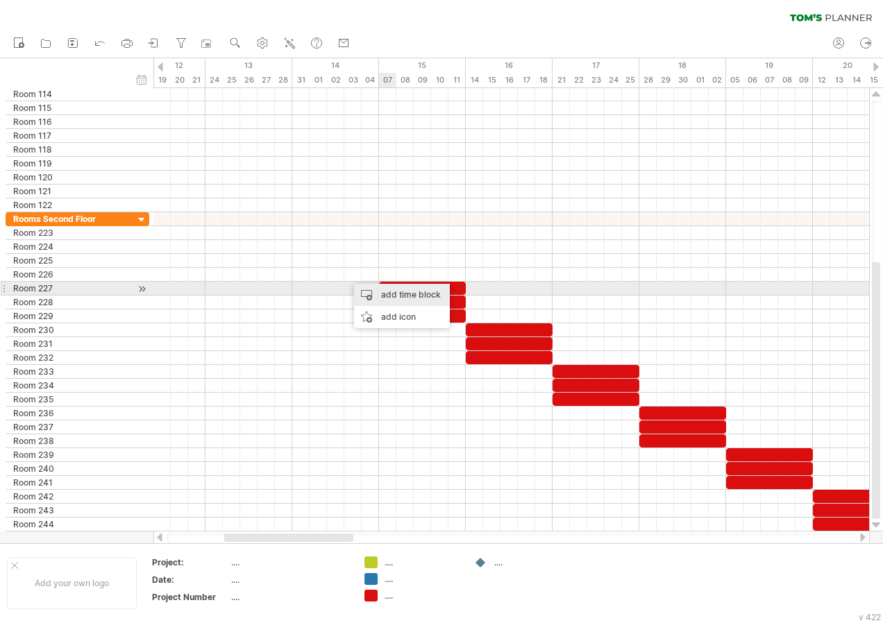
click at [387, 291] on div "add time block" at bounding box center [402, 295] width 96 height 22
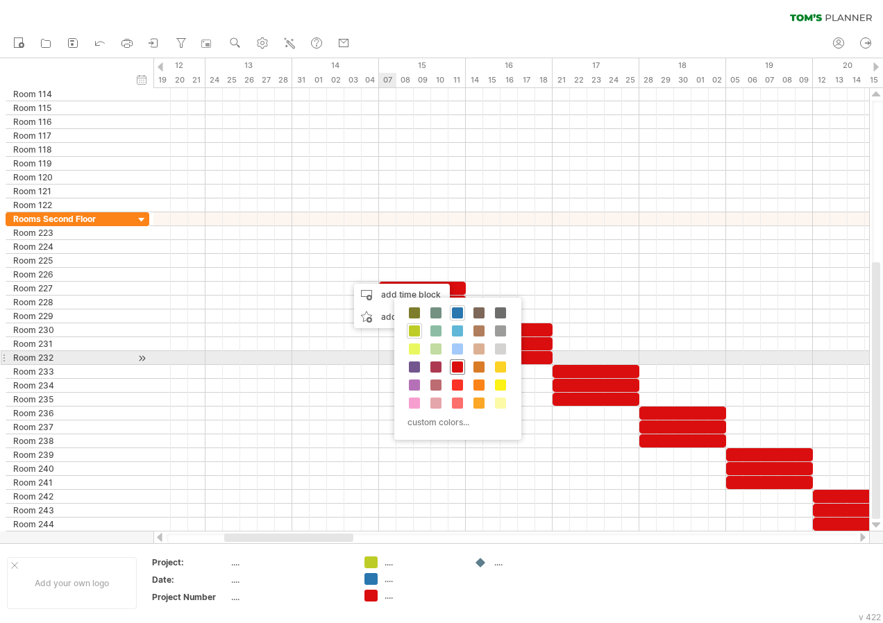
click at [461, 365] on span at bounding box center [457, 367] width 11 height 11
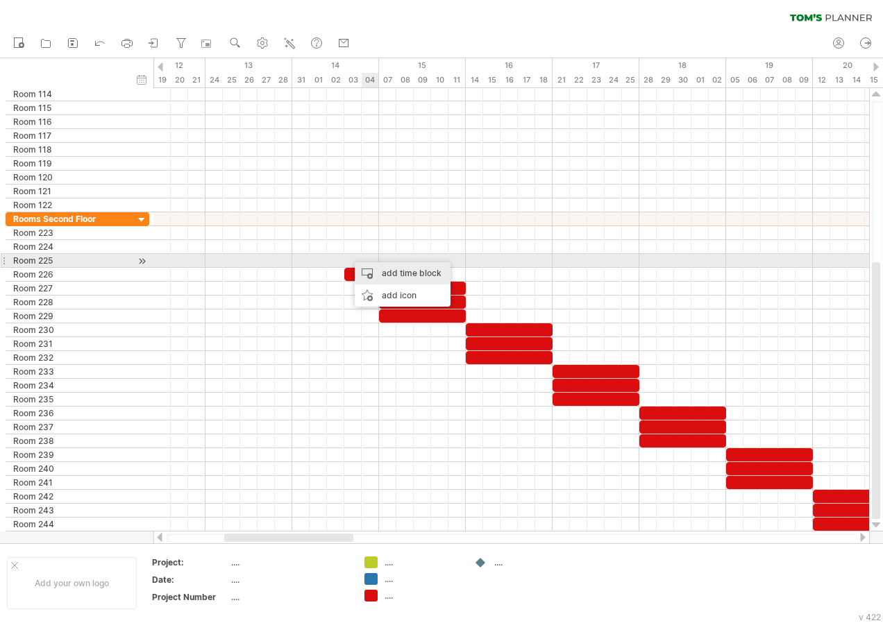
click at [385, 268] on div "add time block" at bounding box center [403, 273] width 96 height 22
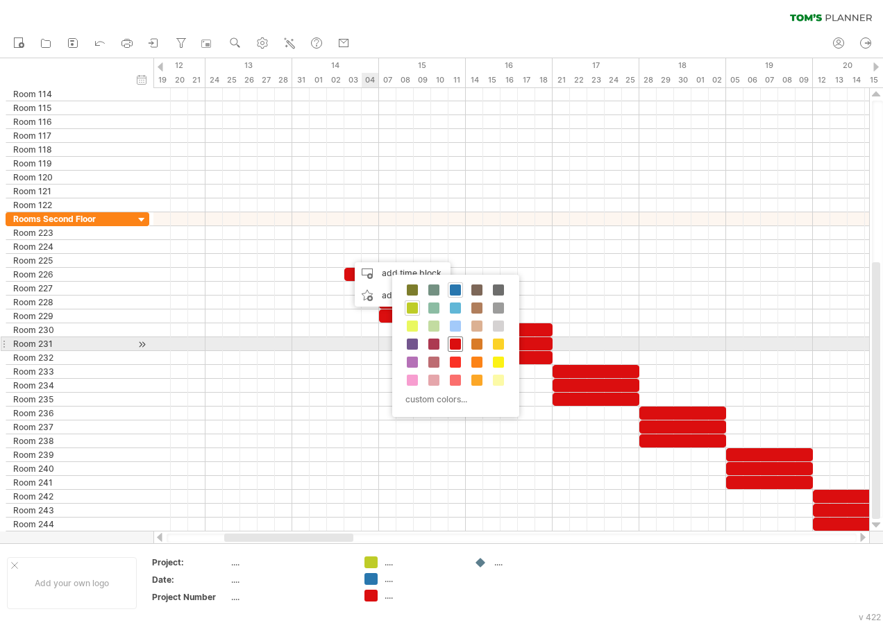
click at [453, 346] on span at bounding box center [455, 344] width 11 height 11
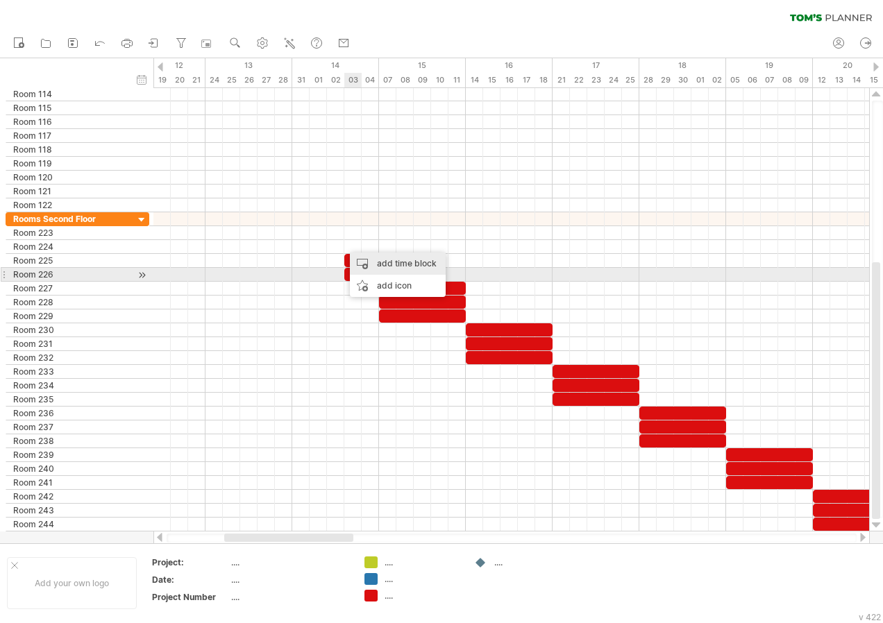
click at [391, 269] on div "add time block" at bounding box center [398, 264] width 96 height 22
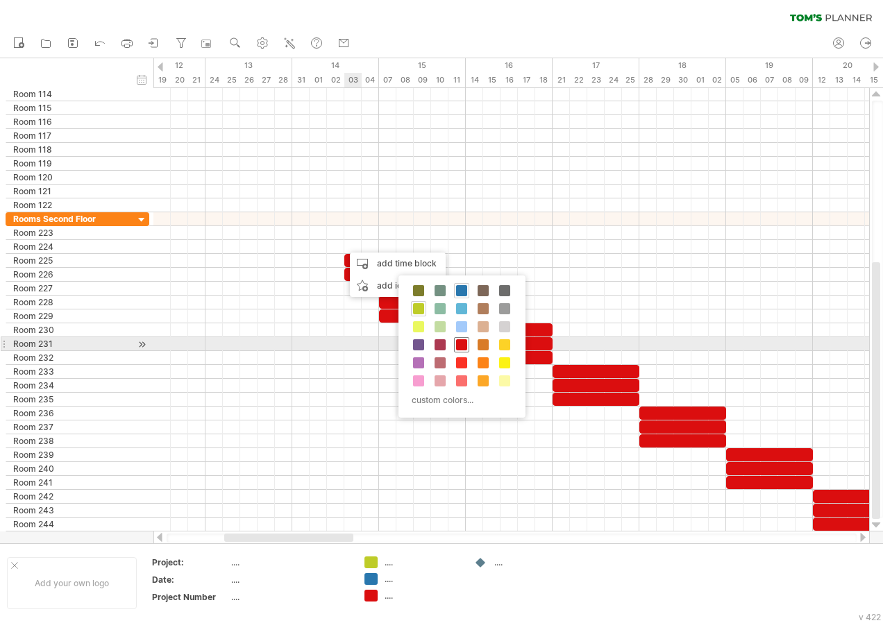
click at [462, 343] on span at bounding box center [461, 344] width 11 height 11
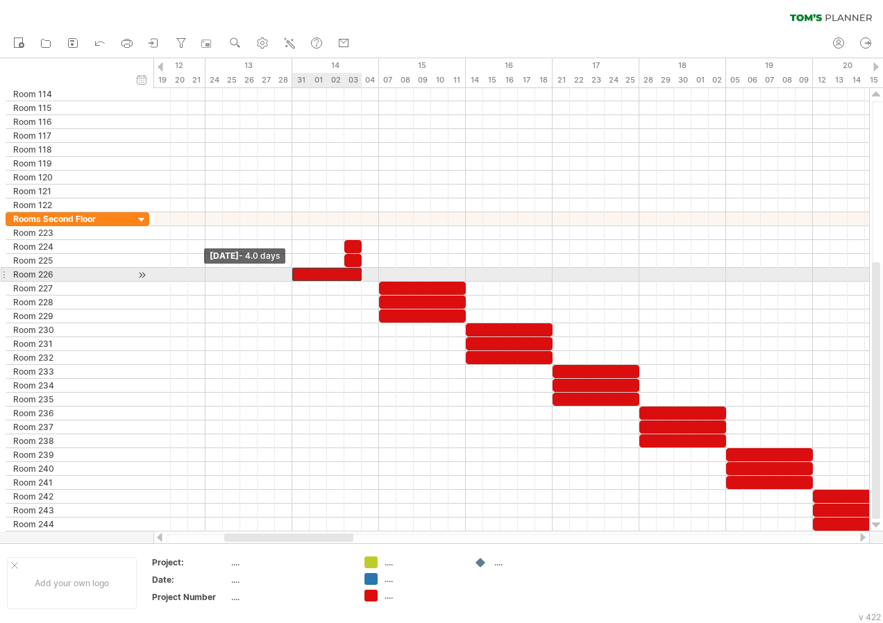
drag, startPoint x: 344, startPoint y: 271, endPoint x: 292, endPoint y: 273, distance: 52.8
click at [292, 273] on span at bounding box center [292, 274] width 6 height 13
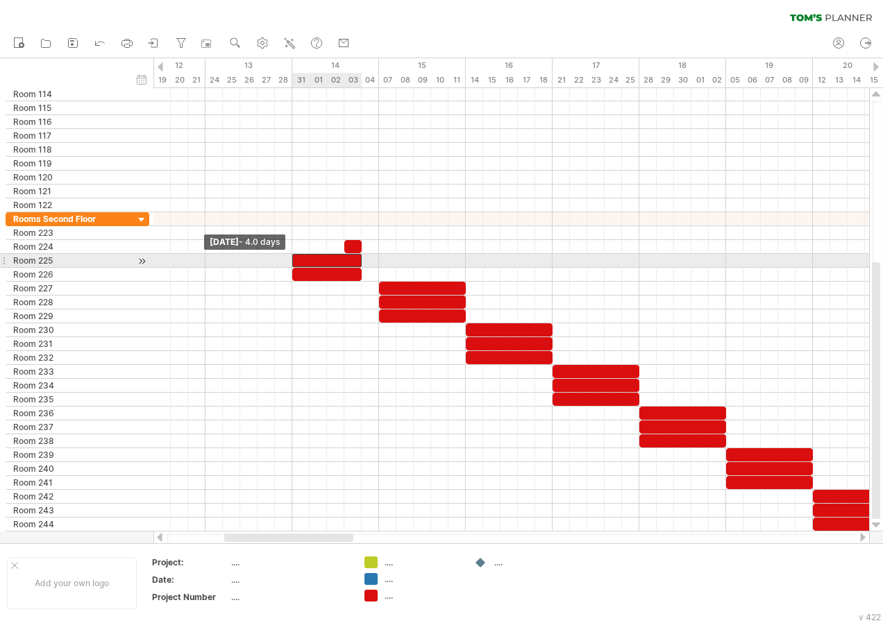
drag, startPoint x: 344, startPoint y: 262, endPoint x: 294, endPoint y: 260, distance: 50.7
click at [294, 260] on span at bounding box center [292, 260] width 6 height 13
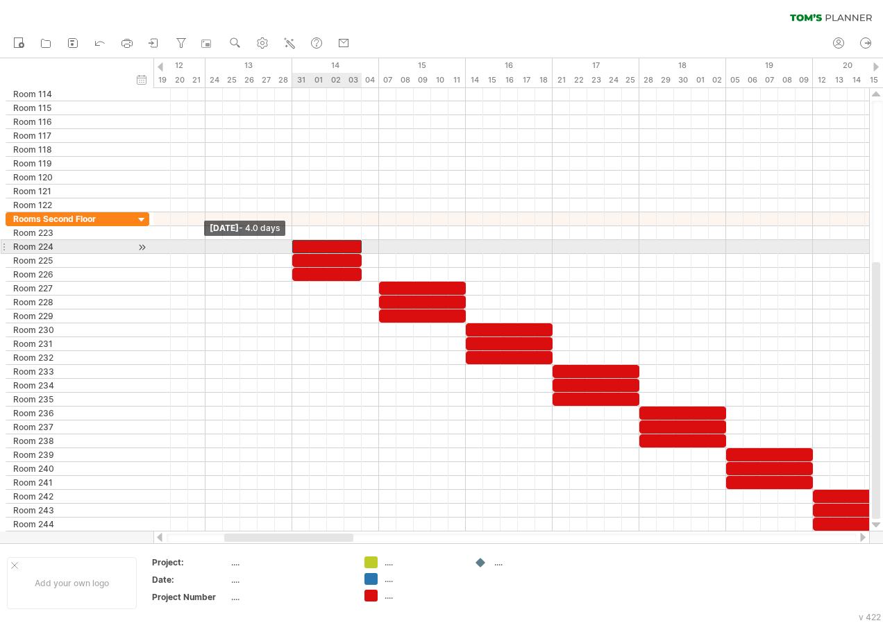
drag, startPoint x: 345, startPoint y: 251, endPoint x: 294, endPoint y: 253, distance: 51.4
click at [294, 253] on span at bounding box center [292, 246] width 6 height 13
drag, startPoint x: 360, startPoint y: 249, endPoint x: 378, endPoint y: 254, distance: 18.7
click at [378, 254] on div "[DATE] - 5.0 days [DATE] - 4.0 days" at bounding box center [511, 310] width 716 height 444
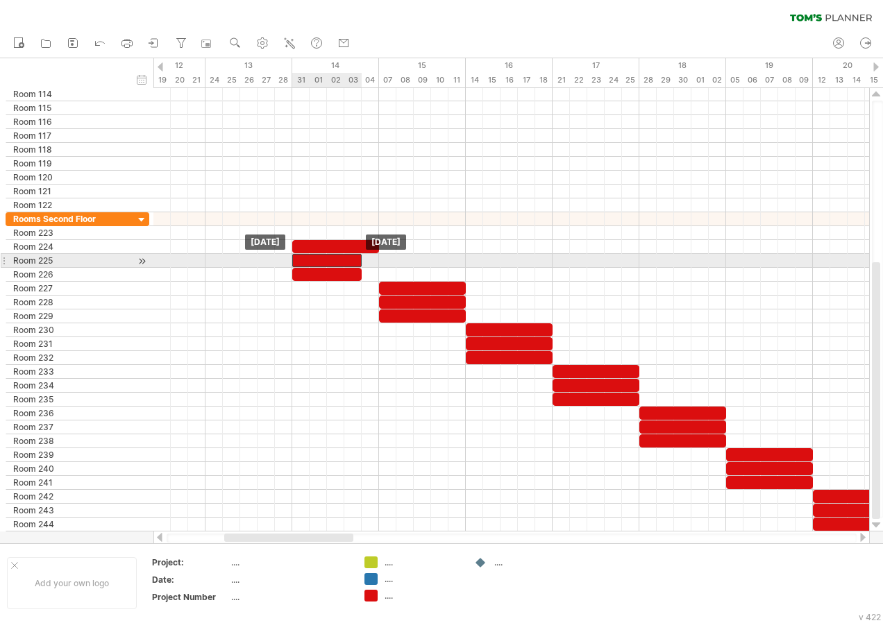
click at [360, 262] on div at bounding box center [326, 260] width 69 height 13
click at [362, 264] on span at bounding box center [362, 260] width 6 height 13
drag, startPoint x: 362, startPoint y: 264, endPoint x: 376, endPoint y: 267, distance: 15.0
click at [376, 267] on div "[DATE] - 5.0 days [DATE]" at bounding box center [511, 310] width 716 height 444
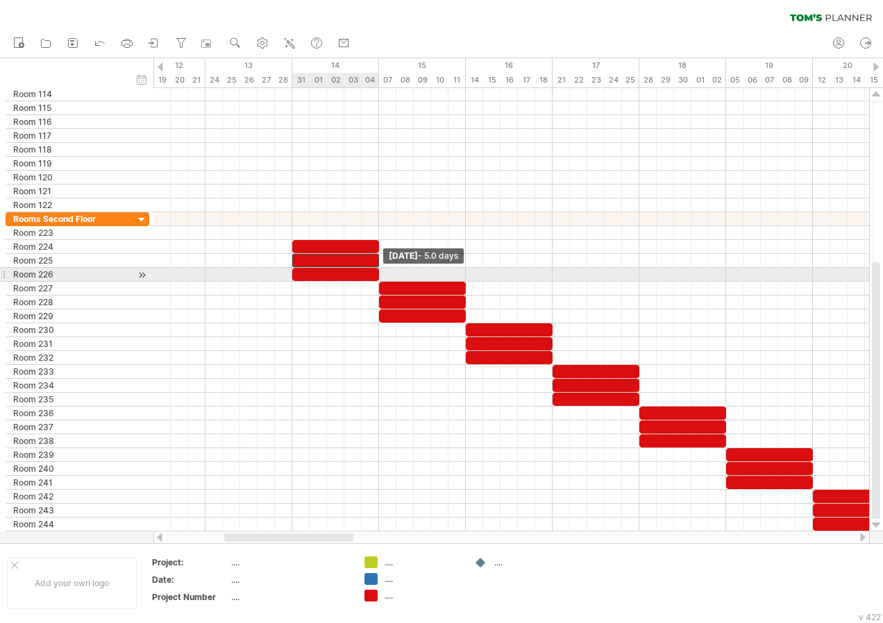
drag, startPoint x: 360, startPoint y: 276, endPoint x: 374, endPoint y: 278, distance: 14.0
click at [374, 278] on div at bounding box center [335, 274] width 87 height 13
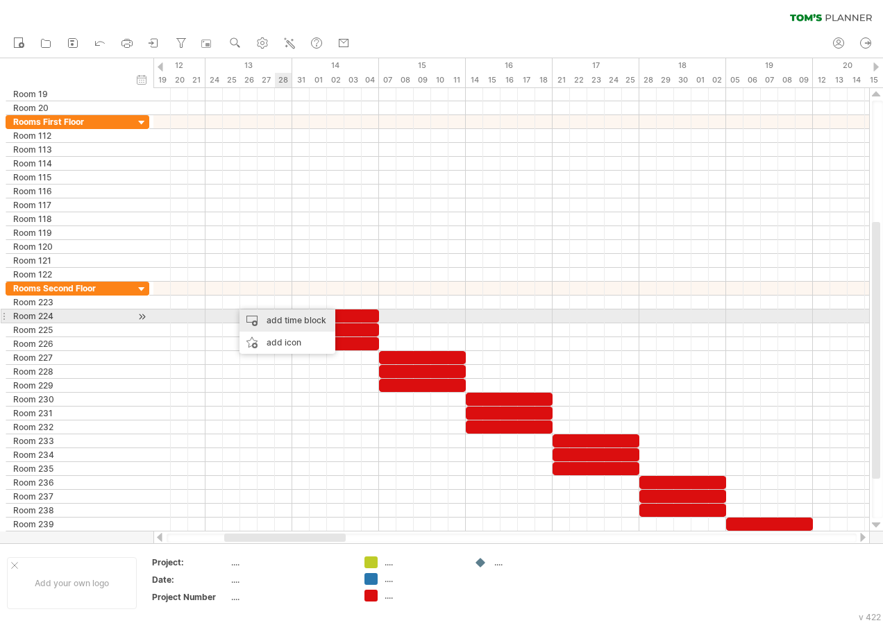
click at [318, 320] on div "add time block" at bounding box center [287, 321] width 96 height 22
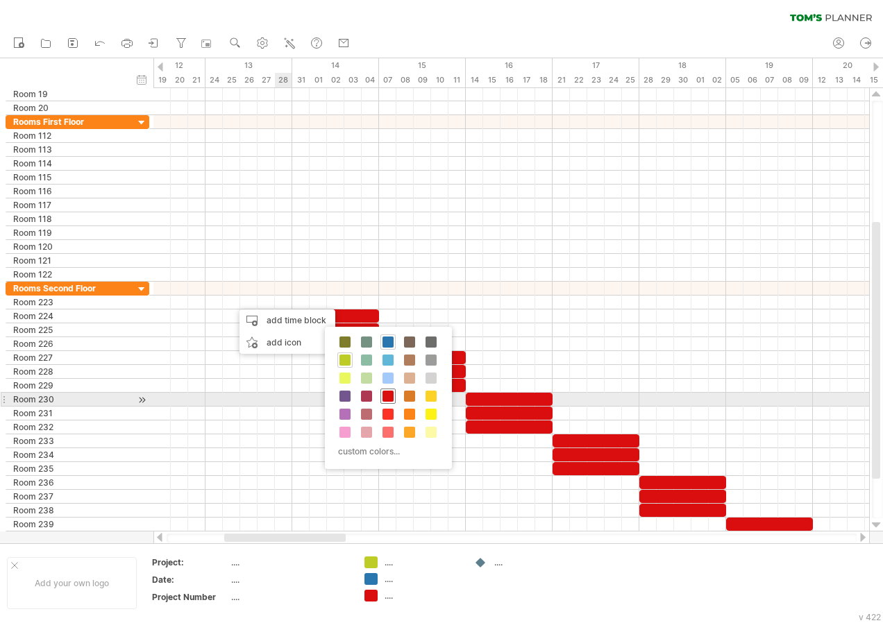
click at [391, 397] on span at bounding box center [387, 396] width 11 height 11
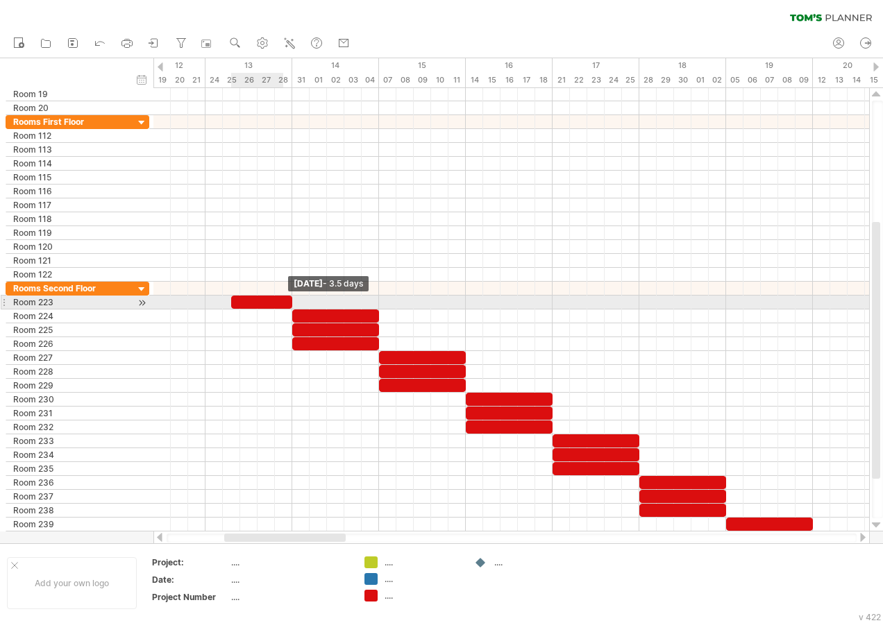
drag, startPoint x: 246, startPoint y: 298, endPoint x: 286, endPoint y: 308, distance: 40.7
click at [286, 308] on div at bounding box center [261, 302] width 61 height 13
drag, startPoint x: 231, startPoint y: 300, endPoint x: 205, endPoint y: 299, distance: 26.4
click at [205, 299] on span at bounding box center [206, 302] width 6 height 13
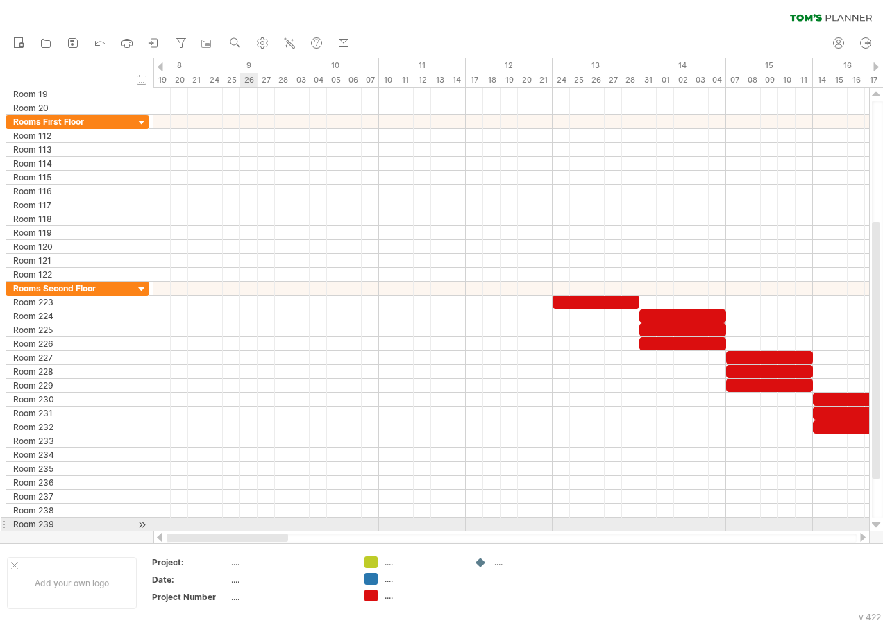
drag, startPoint x: 319, startPoint y: 537, endPoint x: 247, endPoint y: 529, distance: 72.7
click at [247, 529] on div "Trying to reach [DOMAIN_NAME] Connected again... 0% clear filter new" at bounding box center [441, 311] width 883 height 623
click at [247, 529] on div at bounding box center [511, 525] width 716 height 14
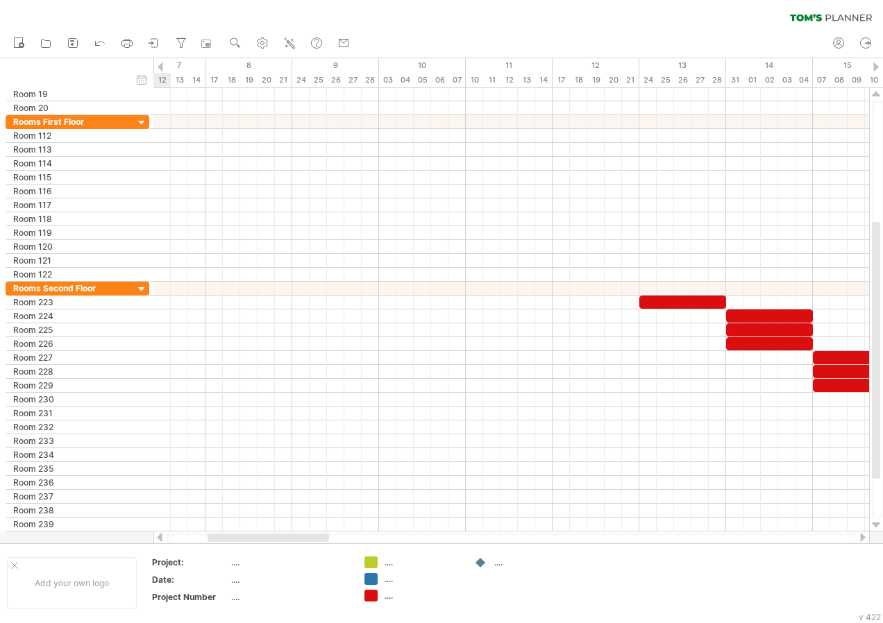
drag, startPoint x: 276, startPoint y: 539, endPoint x: 264, endPoint y: 536, distance: 13.0
click at [264, 536] on div at bounding box center [268, 538] width 121 height 8
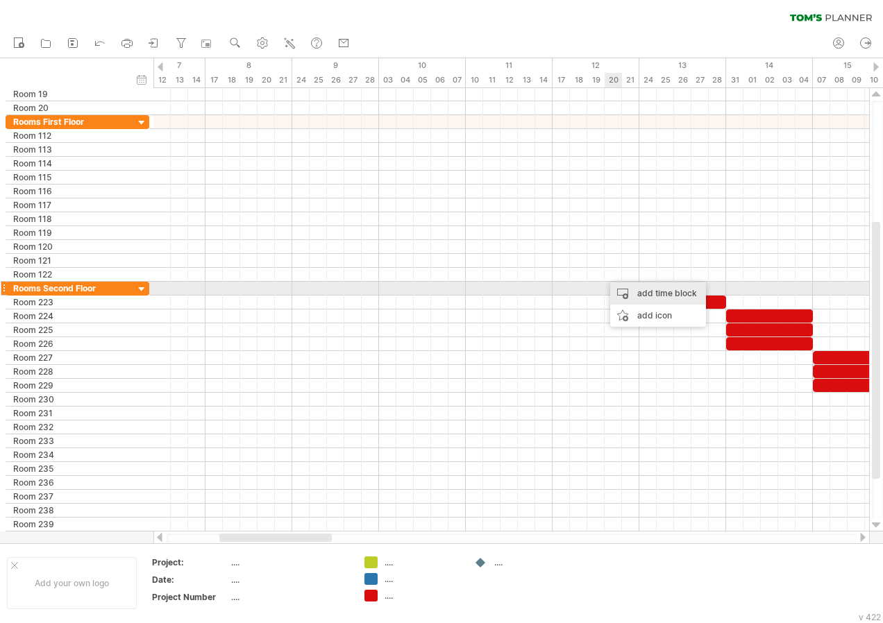
click at [630, 288] on div "add time block" at bounding box center [658, 293] width 96 height 22
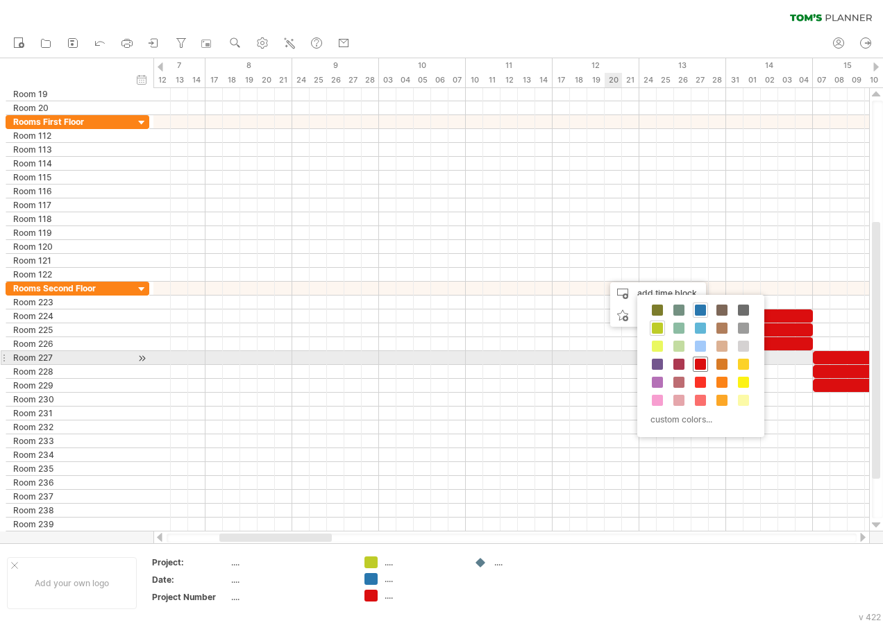
click at [697, 364] on span at bounding box center [700, 364] width 11 height 11
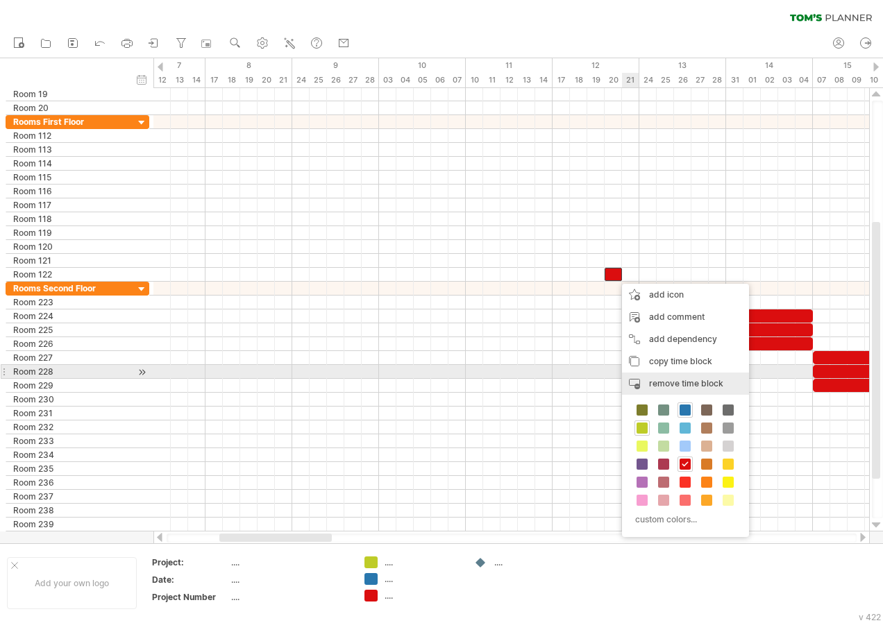
click at [666, 375] on div "remove time block remove selected items" at bounding box center [685, 384] width 127 height 22
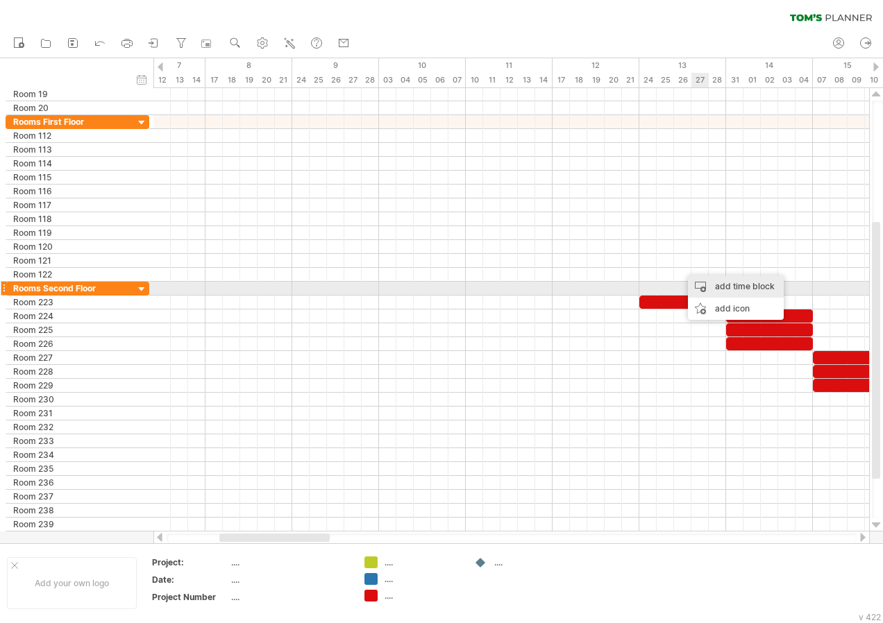
click at [723, 286] on div "add time block" at bounding box center [736, 287] width 96 height 22
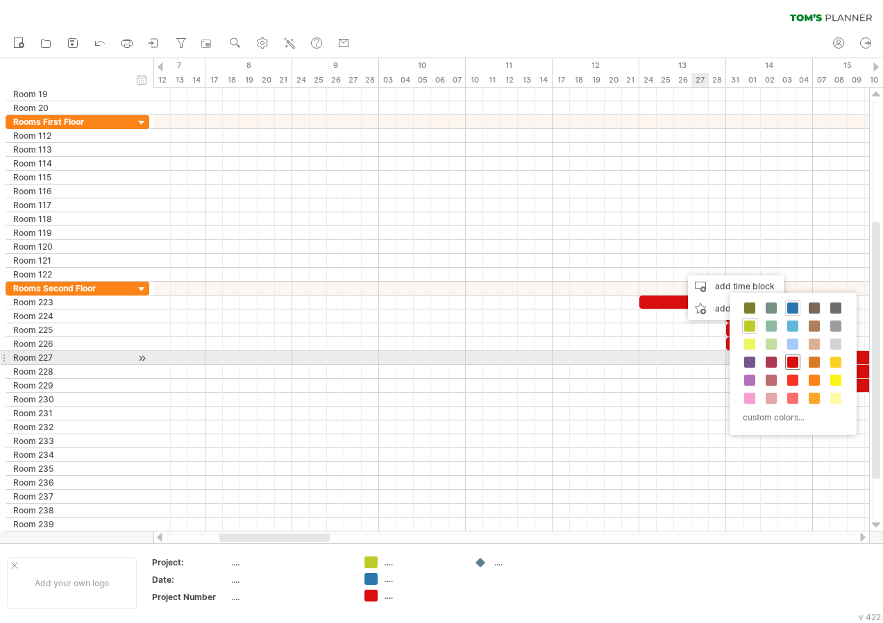
click at [787, 362] on span at bounding box center [792, 362] width 11 height 11
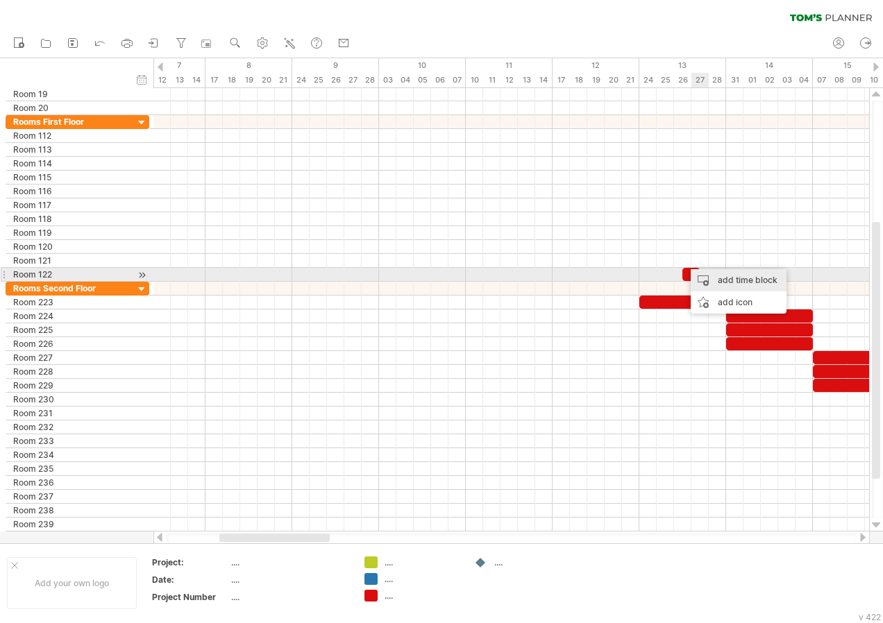
click at [708, 273] on div "add time block" at bounding box center [739, 280] width 96 height 22
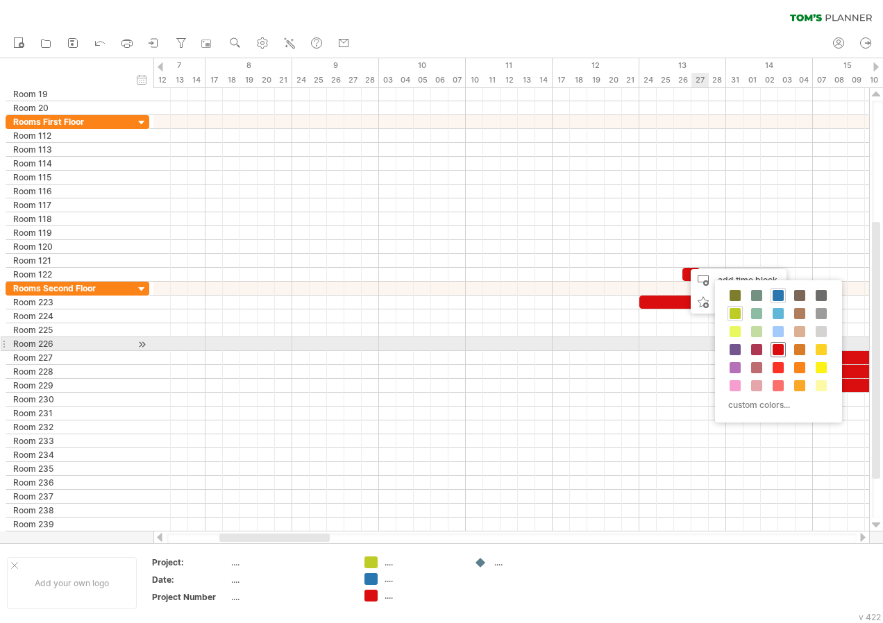
click at [775, 350] on span at bounding box center [777, 349] width 11 height 11
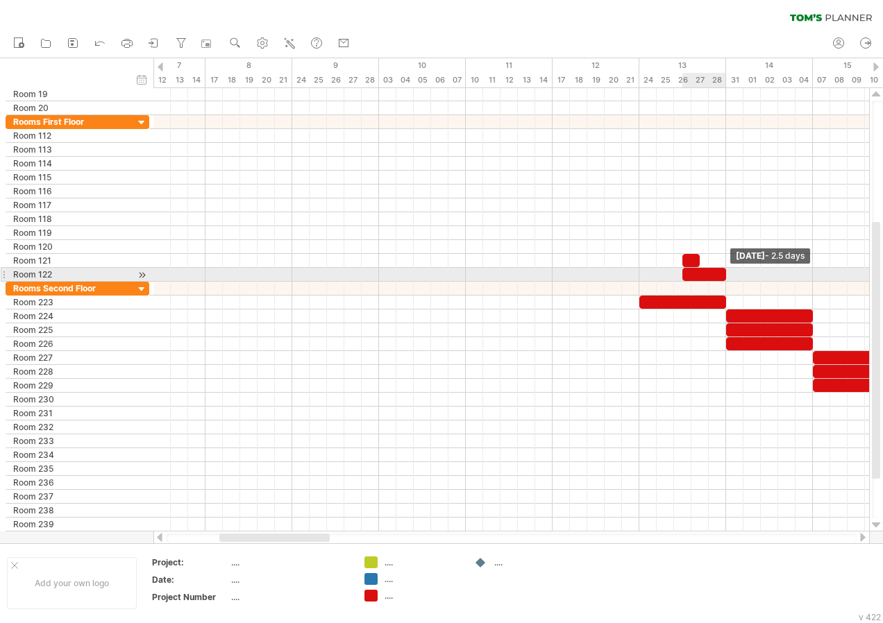
drag, startPoint x: 700, startPoint y: 276, endPoint x: 723, endPoint y: 278, distance: 22.9
click at [723, 278] on span at bounding box center [726, 274] width 6 height 13
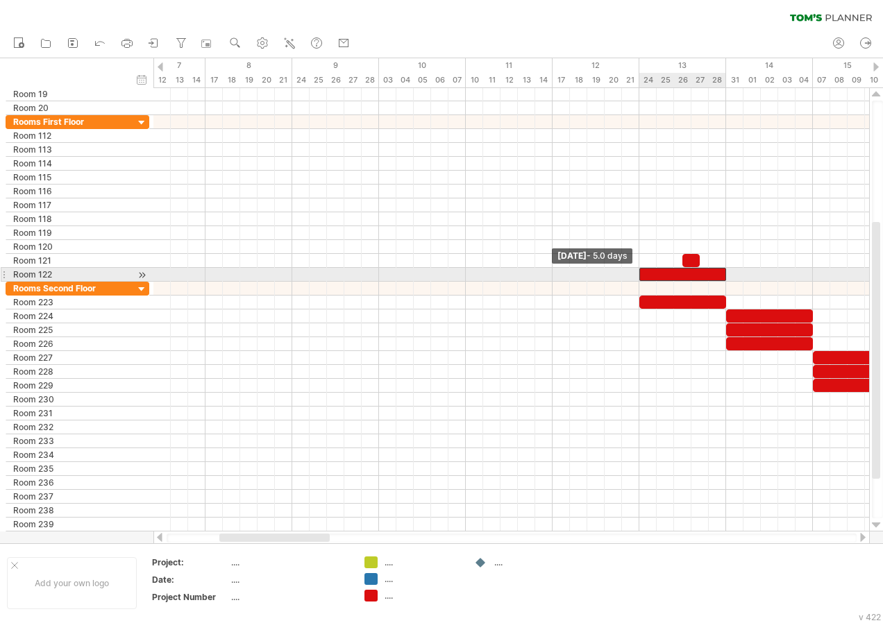
drag, startPoint x: 679, startPoint y: 277, endPoint x: 634, endPoint y: 277, distance: 45.1
click at [634, 277] on div "[DATE] - 2.5 days [DATE] - 5.0 days" at bounding box center [511, 310] width 716 height 444
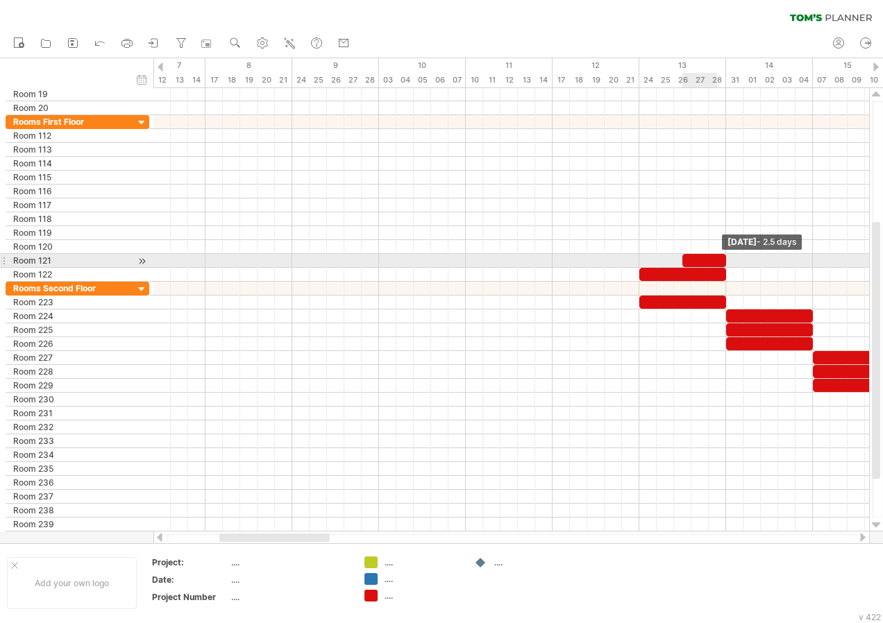
drag, startPoint x: 700, startPoint y: 257, endPoint x: 723, endPoint y: 264, distance: 23.9
click at [723, 264] on span at bounding box center [726, 260] width 6 height 13
drag, startPoint x: 681, startPoint y: 262, endPoint x: 643, endPoint y: 260, distance: 37.5
click at [643, 260] on div at bounding box center [682, 260] width 87 height 13
click at [648, 262] on div "add time block" at bounding box center [664, 264] width 96 height 22
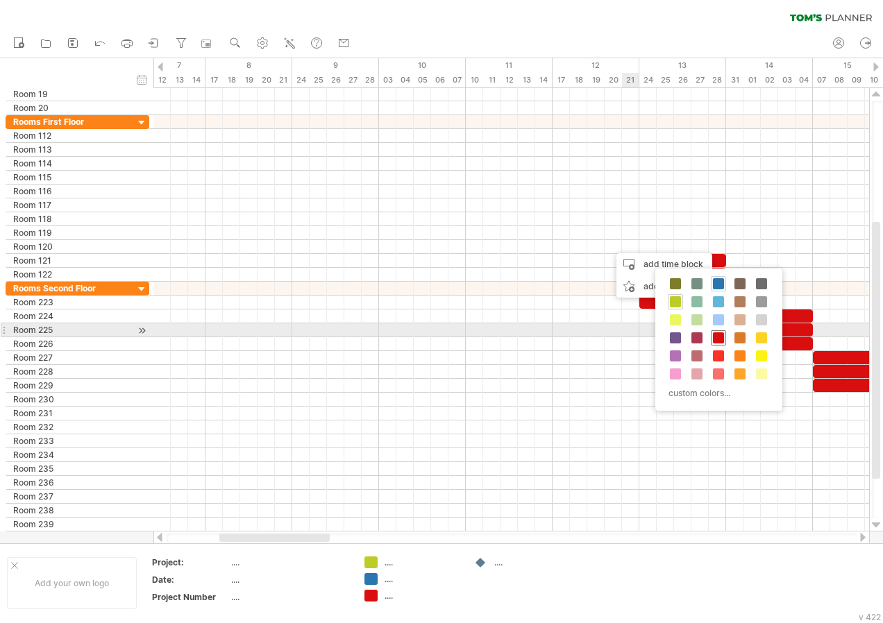
click at [720, 336] on span at bounding box center [718, 337] width 11 height 11
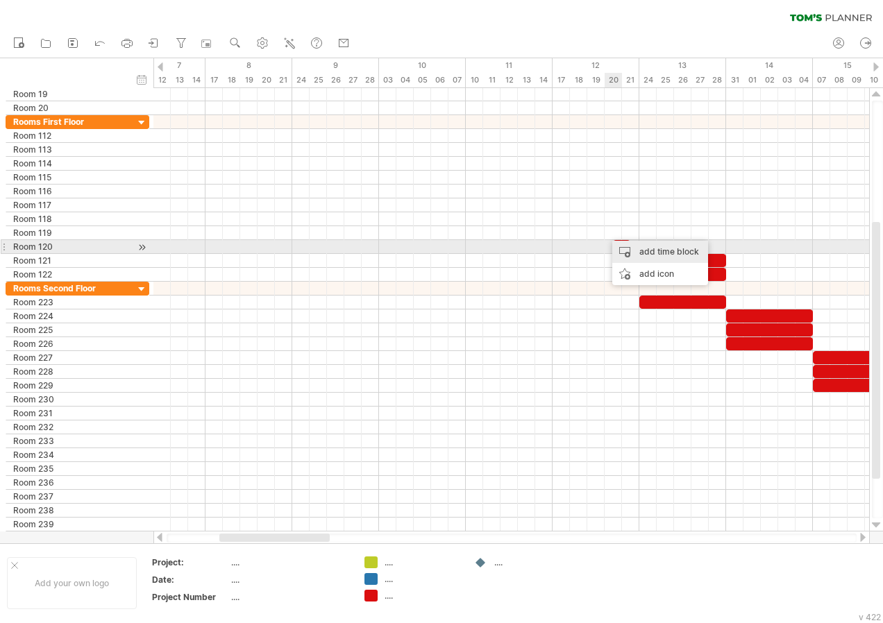
click at [642, 252] on div "add time block" at bounding box center [660, 252] width 96 height 22
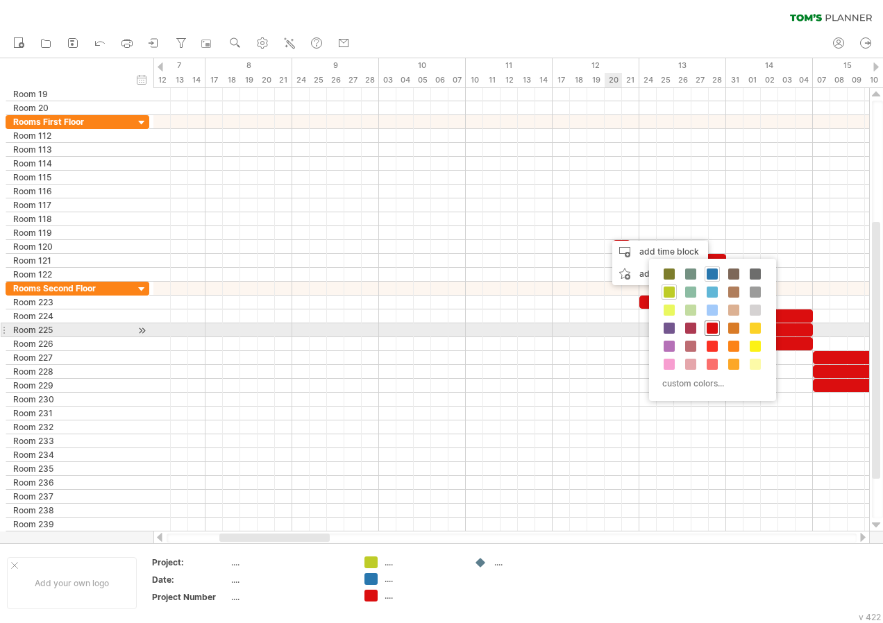
click at [710, 326] on span at bounding box center [712, 328] width 11 height 11
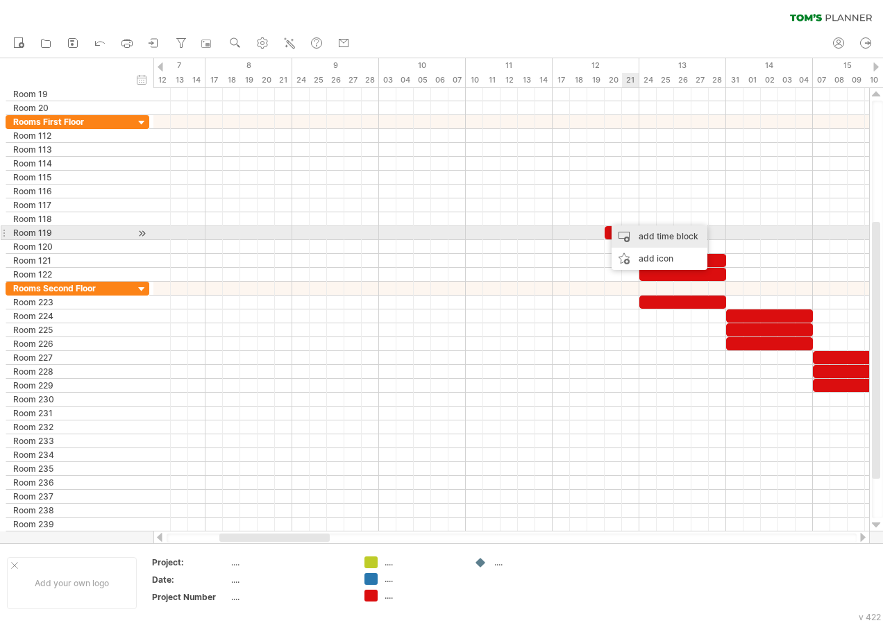
click at [659, 228] on div "add time block" at bounding box center [659, 237] width 96 height 22
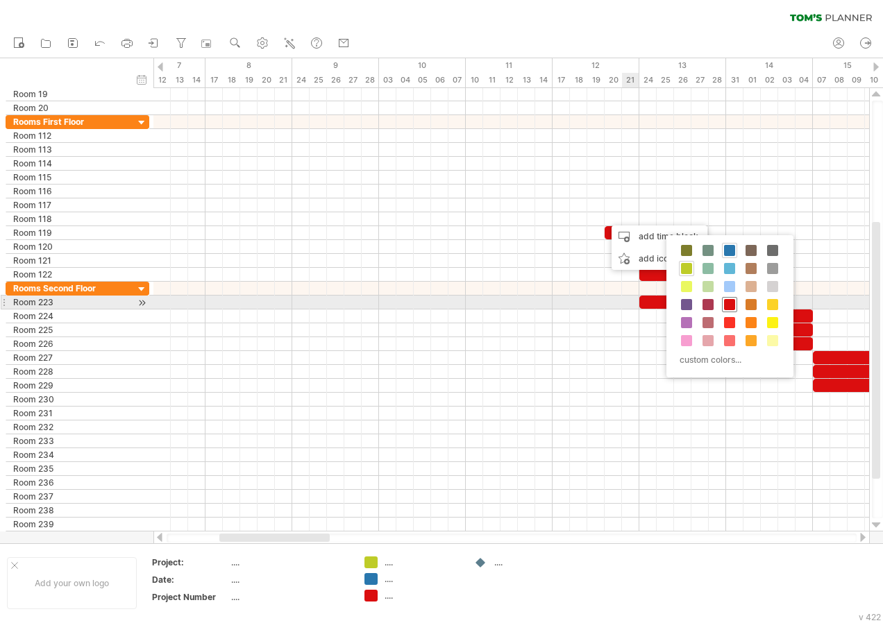
click at [731, 308] on span at bounding box center [729, 304] width 11 height 11
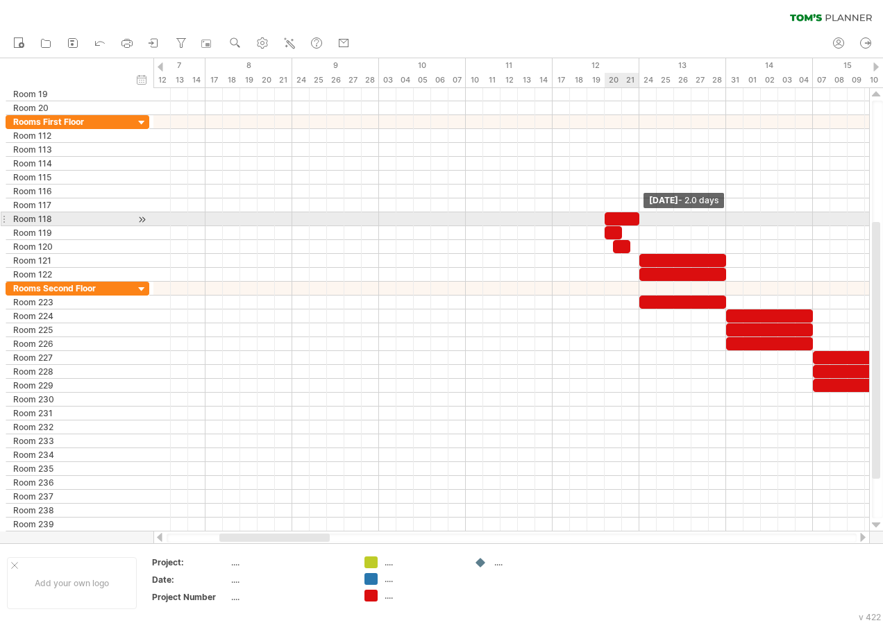
drag, startPoint x: 622, startPoint y: 220, endPoint x: 638, endPoint y: 223, distance: 16.2
click at [638, 223] on span at bounding box center [639, 218] width 6 height 13
drag, startPoint x: 606, startPoint y: 217, endPoint x: 555, endPoint y: 217, distance: 51.4
click at [555, 217] on span at bounding box center [553, 218] width 6 height 13
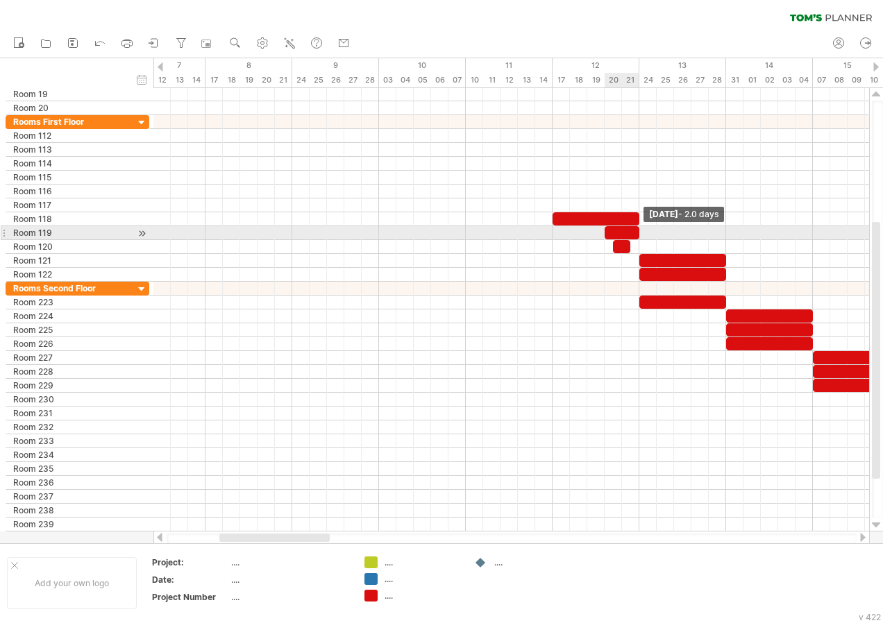
drag, startPoint x: 620, startPoint y: 235, endPoint x: 635, endPoint y: 237, distance: 14.7
click at [635, 237] on div at bounding box center [622, 232] width 35 height 13
drag, startPoint x: 607, startPoint y: 235, endPoint x: 551, endPoint y: 230, distance: 55.8
click at [551, 230] on span at bounding box center [553, 232] width 6 height 13
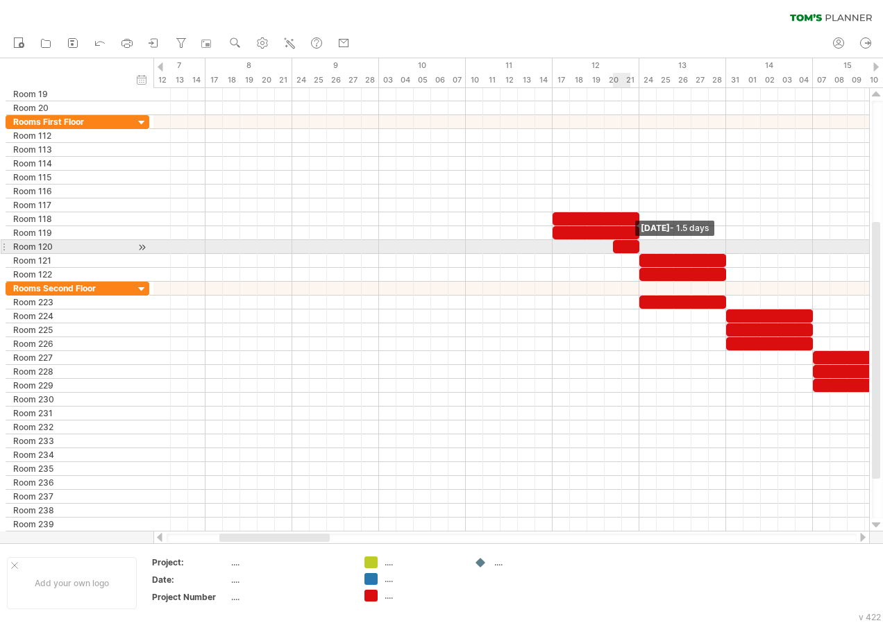
click at [635, 247] on div at bounding box center [626, 246] width 26 height 13
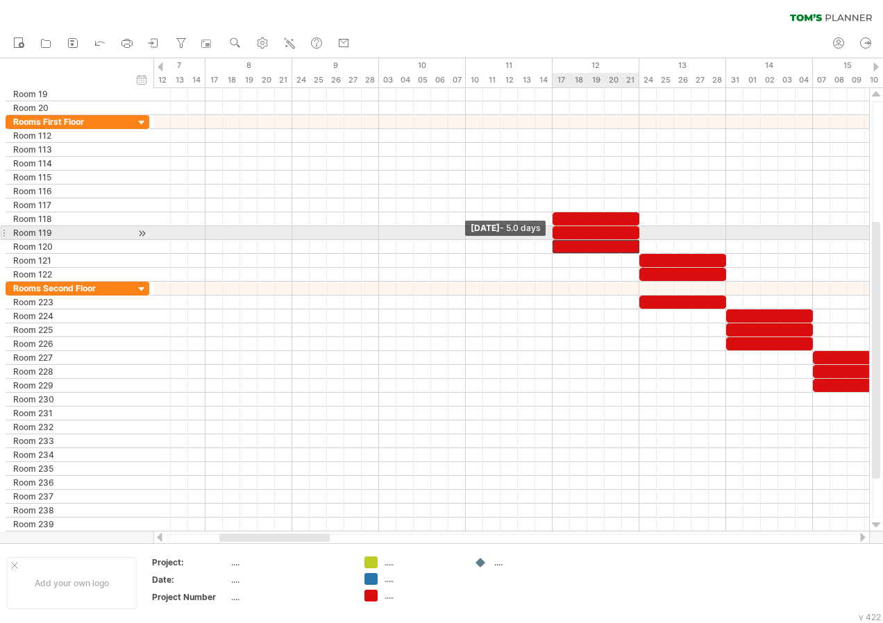
drag, startPoint x: 612, startPoint y: 247, endPoint x: 551, endPoint y: 237, distance: 61.8
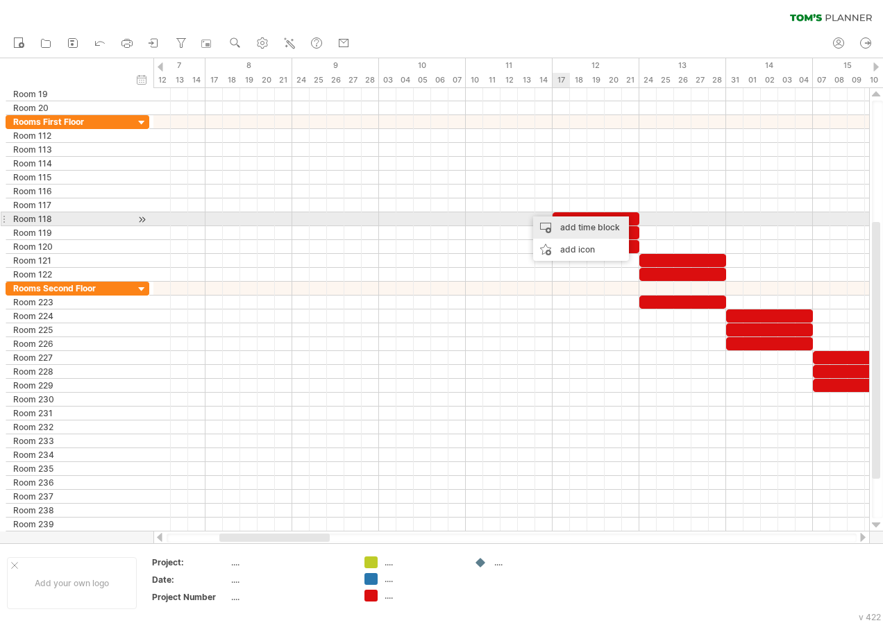
click at [575, 219] on div "add time block" at bounding box center [581, 228] width 96 height 22
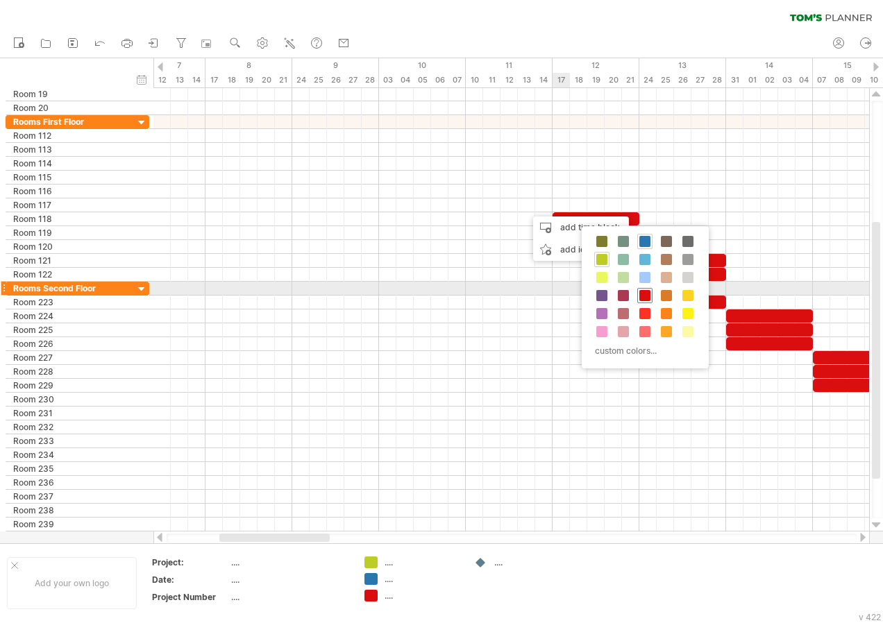
click at [648, 290] on span at bounding box center [644, 295] width 11 height 11
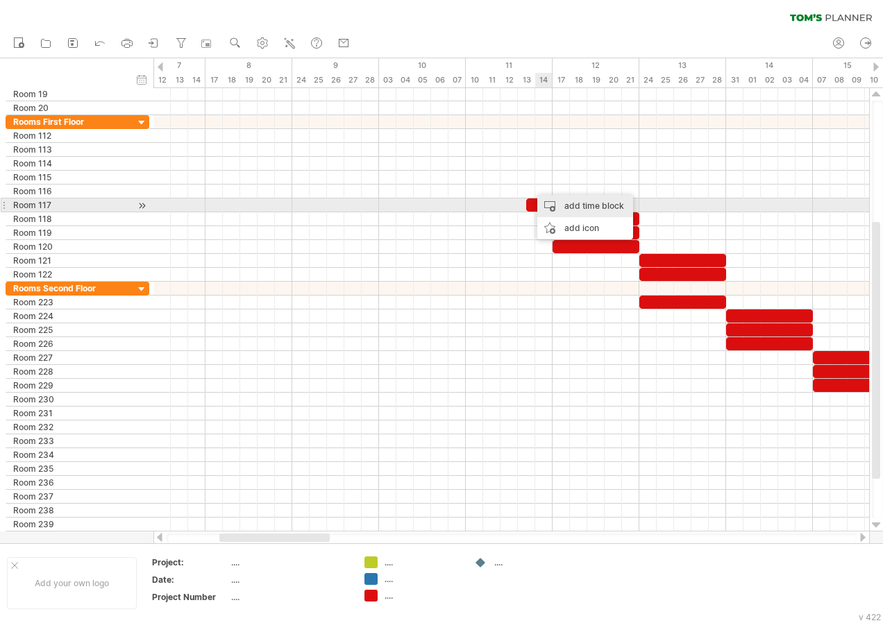
click at [582, 204] on div "add time block" at bounding box center [585, 206] width 96 height 22
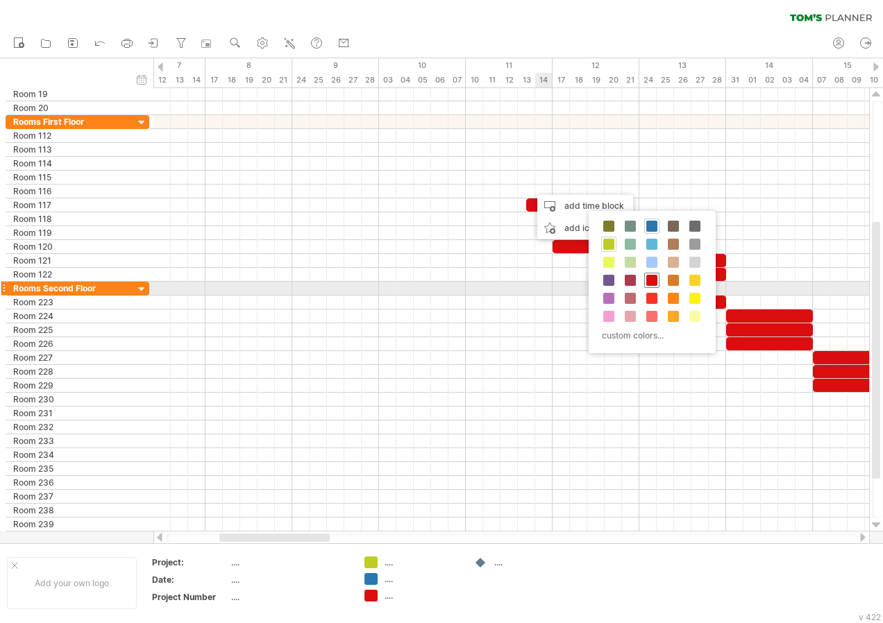
click at [653, 282] on span at bounding box center [651, 280] width 11 height 11
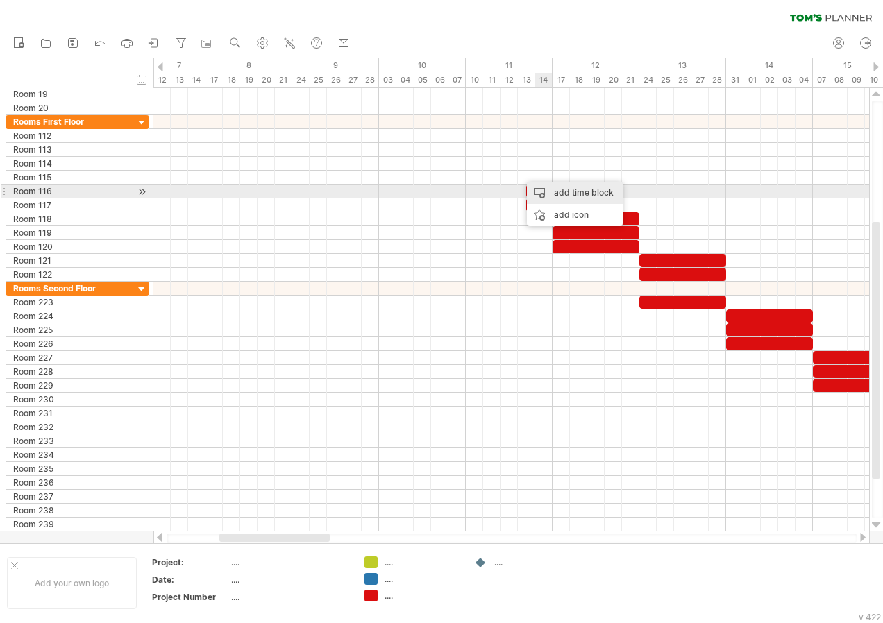
click at [586, 196] on div "add time block" at bounding box center [575, 193] width 96 height 22
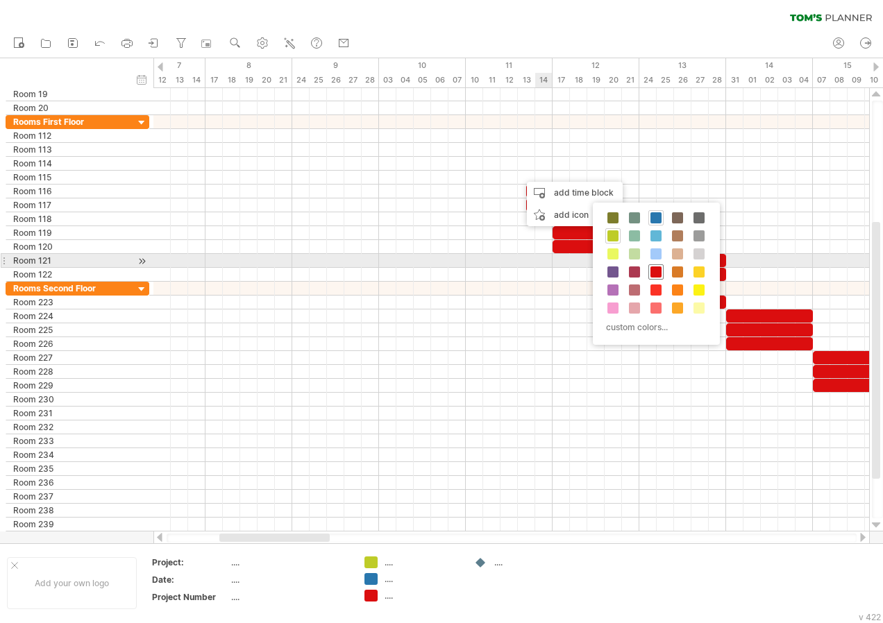
click at [654, 267] on span at bounding box center [655, 272] width 11 height 11
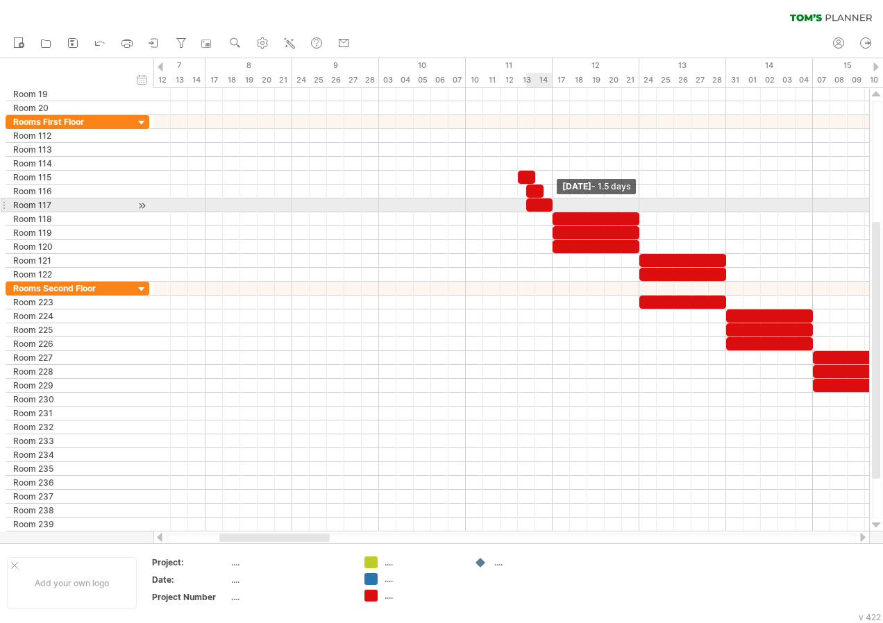
drag, startPoint x: 546, startPoint y: 208, endPoint x: 552, endPoint y: 210, distance: 7.5
click at [552, 210] on span at bounding box center [553, 205] width 6 height 13
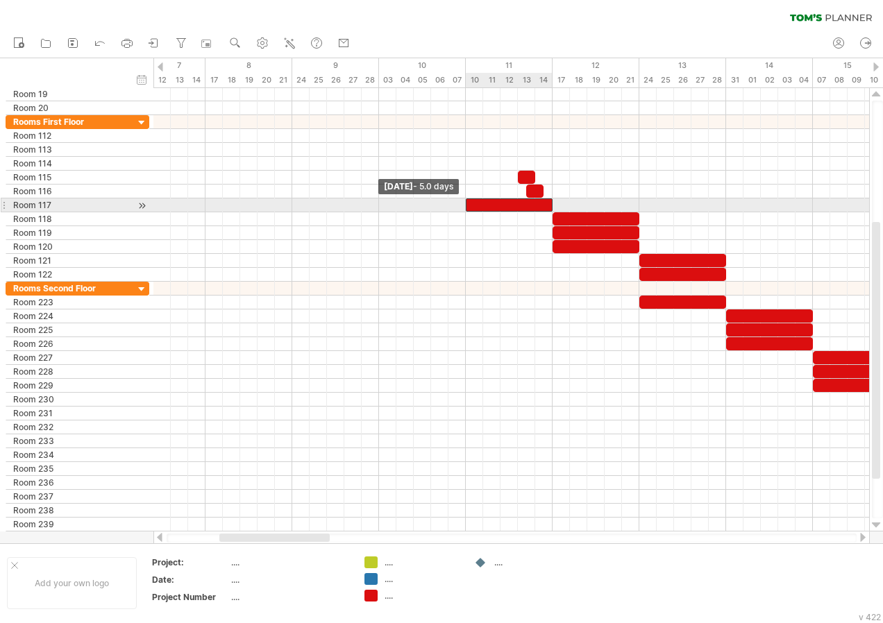
drag, startPoint x: 527, startPoint y: 203, endPoint x: 469, endPoint y: 205, distance: 58.3
click at [469, 205] on div at bounding box center [509, 205] width 87 height 13
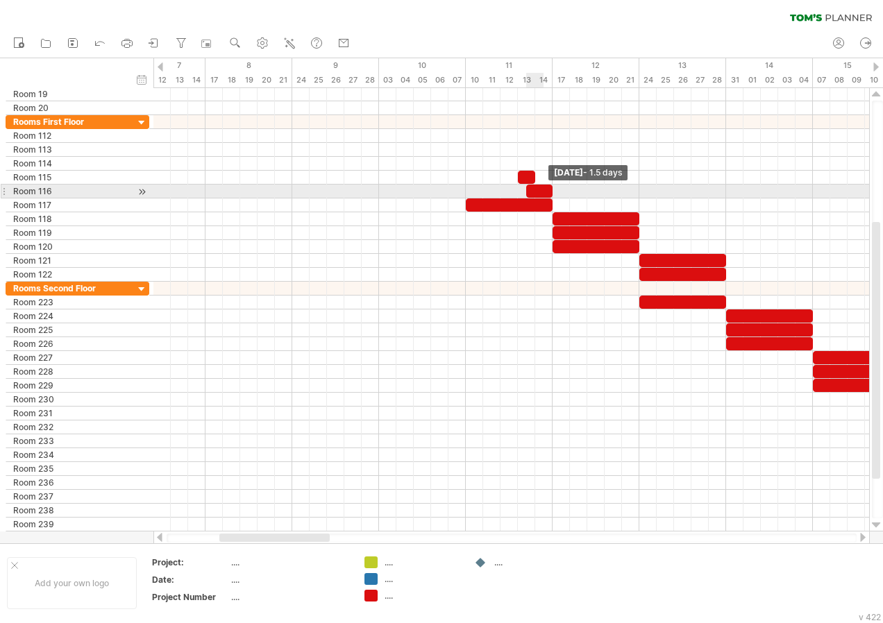
click at [548, 192] on div at bounding box center [539, 191] width 26 height 13
drag, startPoint x: 524, startPoint y: 194, endPoint x: 464, endPoint y: 191, distance: 59.8
click at [464, 191] on span at bounding box center [466, 191] width 6 height 13
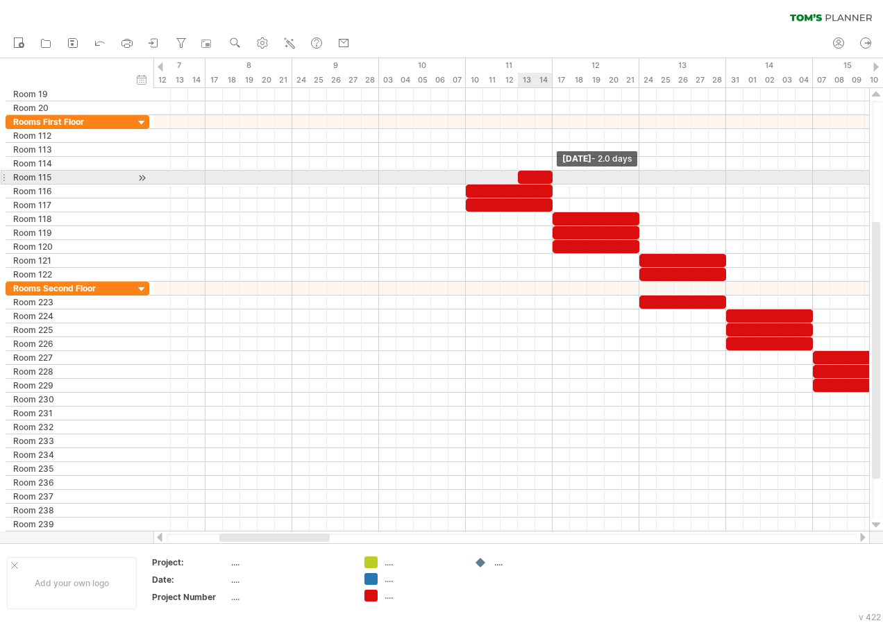
drag, startPoint x: 533, startPoint y: 176, endPoint x: 548, endPoint y: 181, distance: 16.0
click at [550, 181] on span at bounding box center [553, 177] width 6 height 13
drag, startPoint x: 518, startPoint y: 178, endPoint x: 469, endPoint y: 176, distance: 49.3
click at [469, 176] on div at bounding box center [509, 177] width 87 height 13
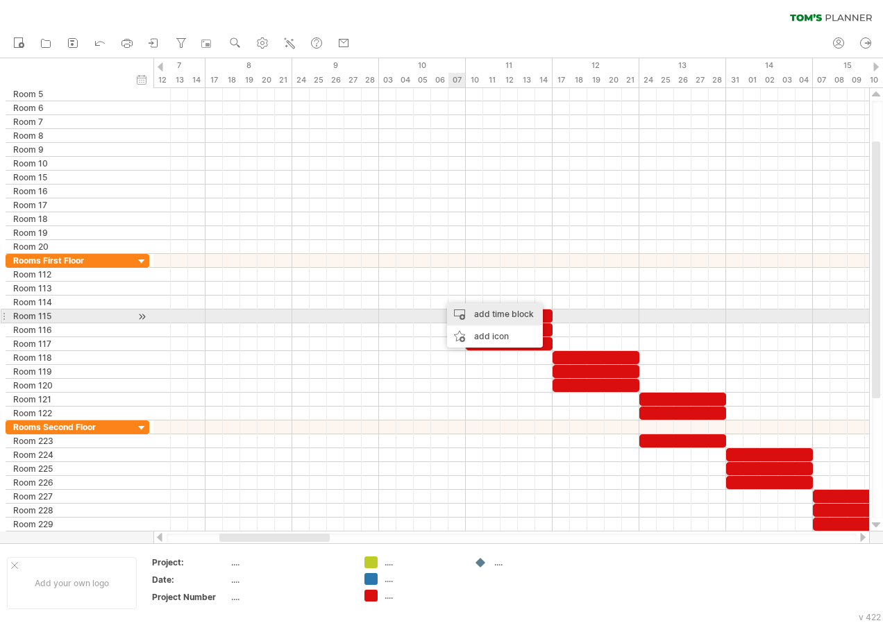
click at [473, 310] on div "add time block" at bounding box center [495, 314] width 96 height 22
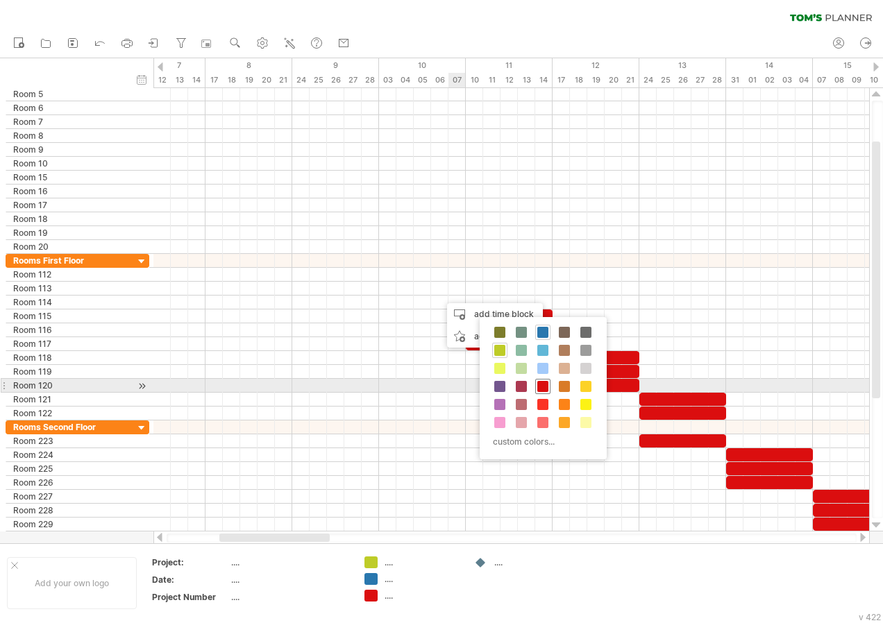
click at [546, 380] on div at bounding box center [542, 386] width 15 height 15
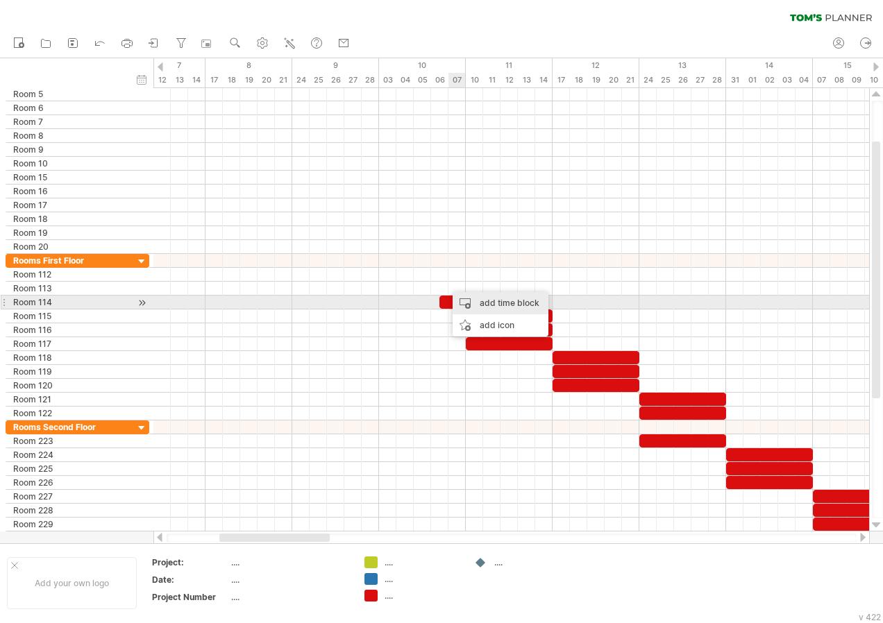
click at [485, 305] on div "add time block" at bounding box center [501, 303] width 96 height 22
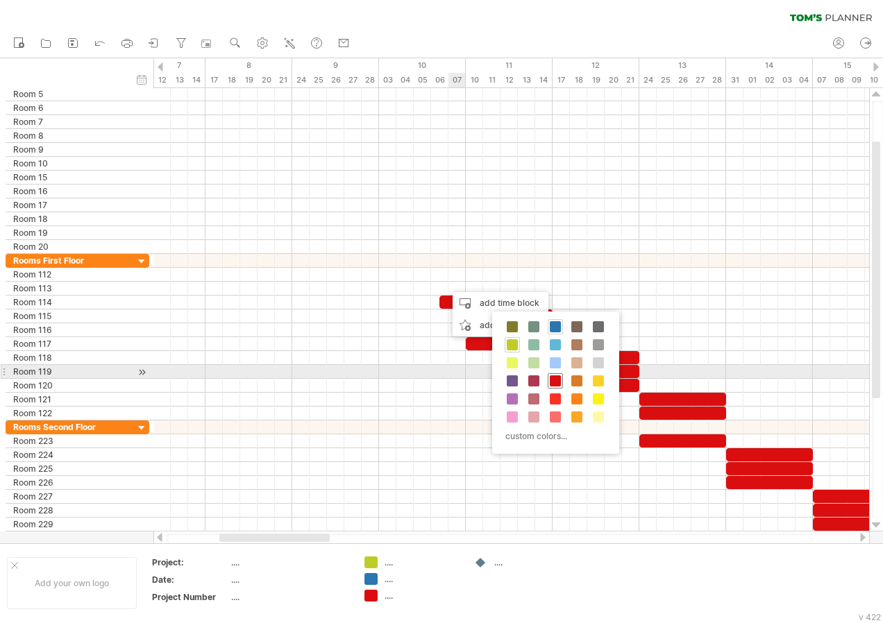
click at [557, 376] on span at bounding box center [555, 380] width 11 height 11
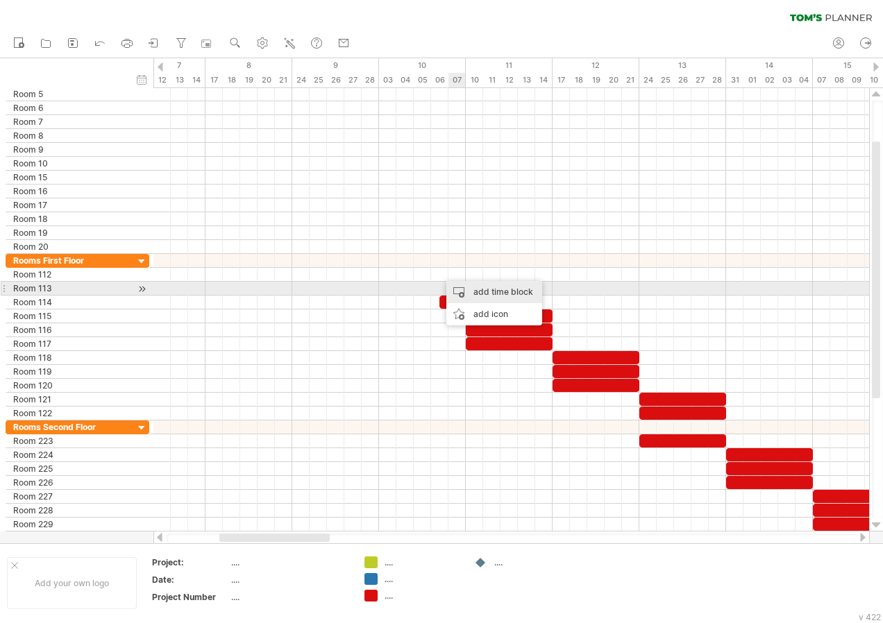
click at [475, 288] on div "add time block" at bounding box center [494, 292] width 96 height 22
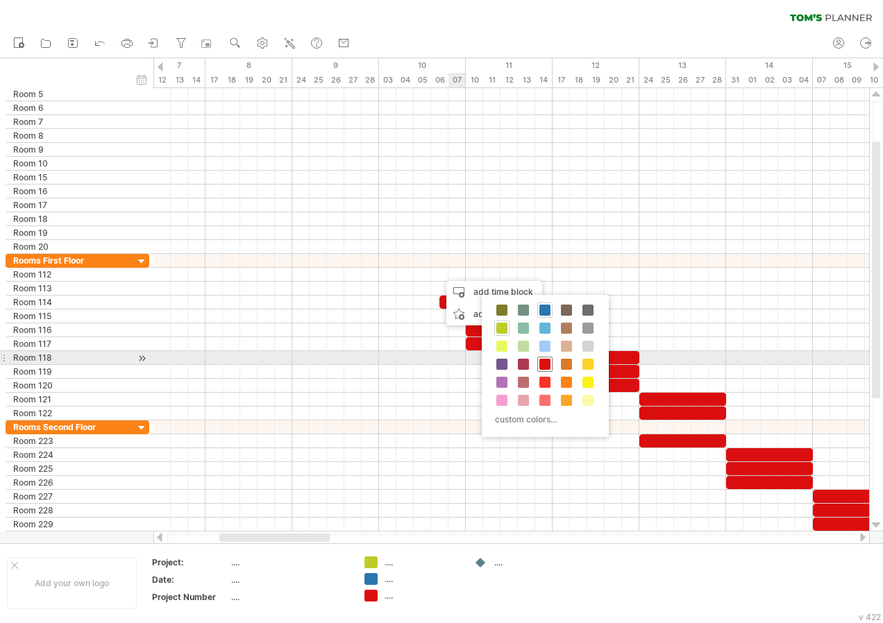
click at [545, 360] on span at bounding box center [544, 364] width 11 height 11
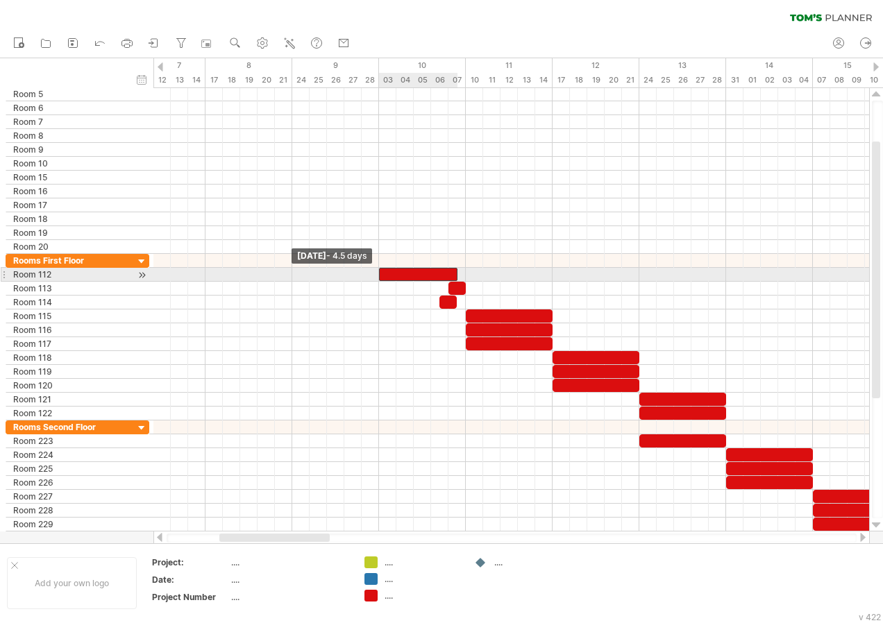
drag, startPoint x: 441, startPoint y: 275, endPoint x: 380, endPoint y: 272, distance: 61.1
click at [380, 272] on span at bounding box center [379, 274] width 6 height 13
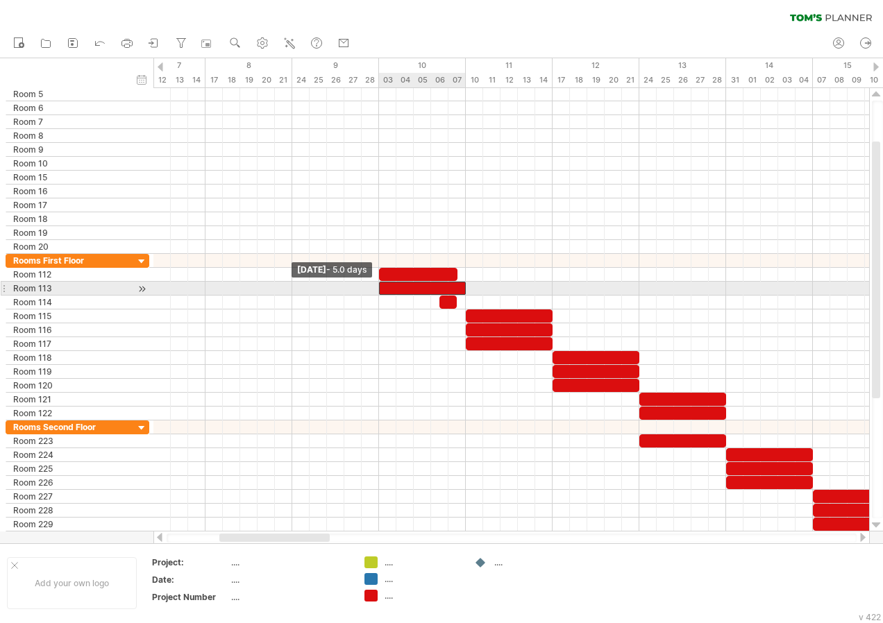
drag, startPoint x: 448, startPoint y: 292, endPoint x: 377, endPoint y: 291, distance: 70.8
click at [377, 291] on span at bounding box center [379, 288] width 6 height 13
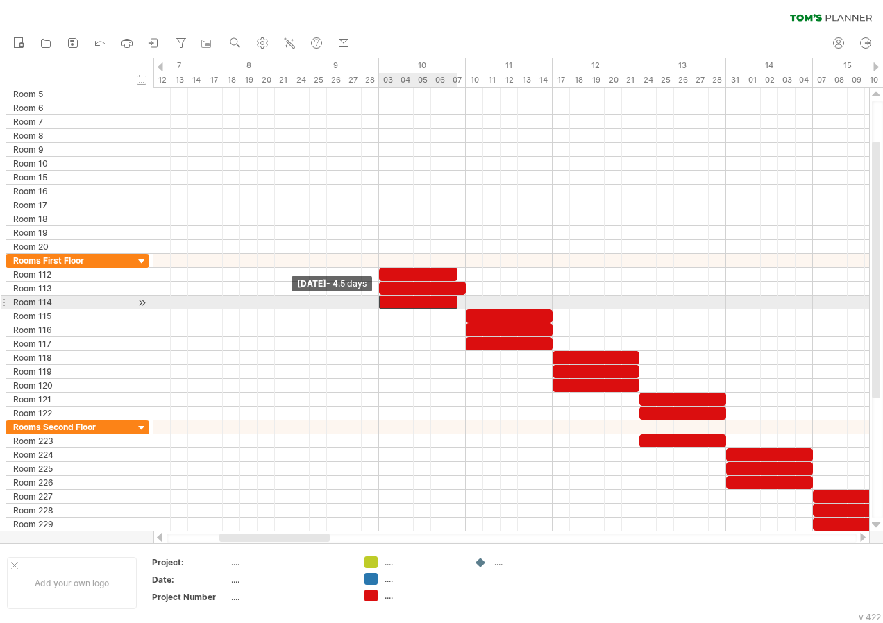
drag, startPoint x: 441, startPoint y: 300, endPoint x: 380, endPoint y: 296, distance: 60.5
click at [380, 296] on span at bounding box center [379, 302] width 6 height 13
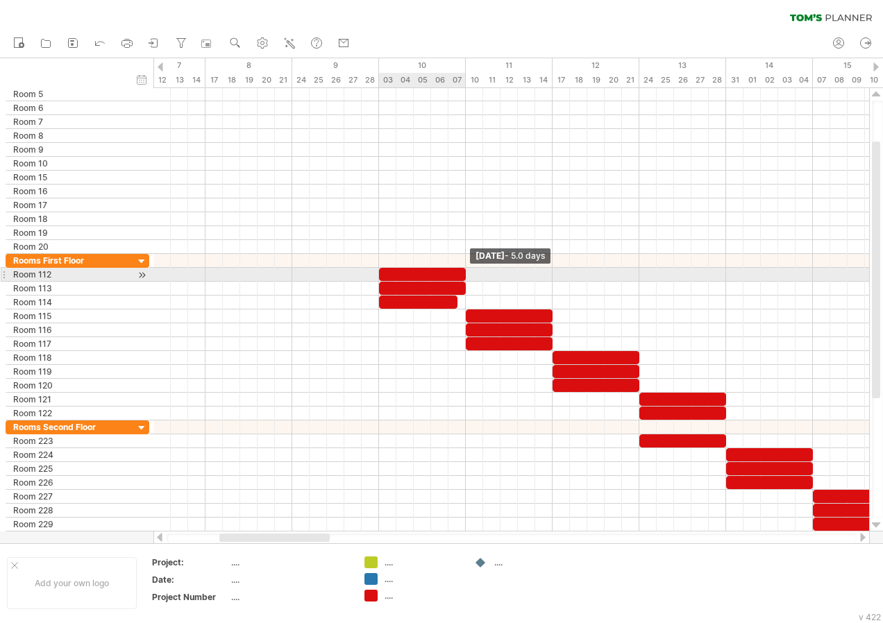
drag, startPoint x: 455, startPoint y: 273, endPoint x: 462, endPoint y: 274, distance: 7.0
click at [462, 274] on div at bounding box center [422, 274] width 87 height 13
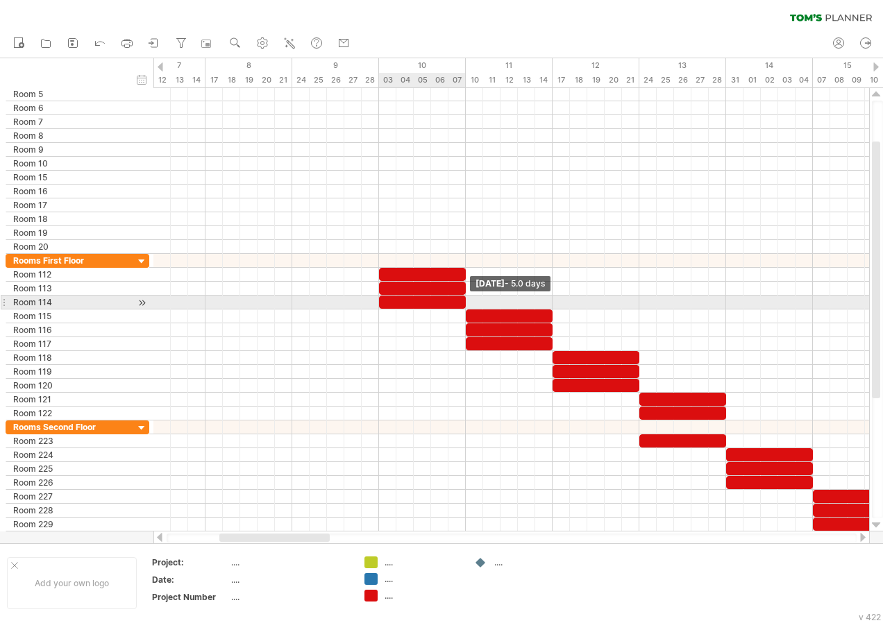
click at [464, 303] on span at bounding box center [466, 302] width 6 height 13
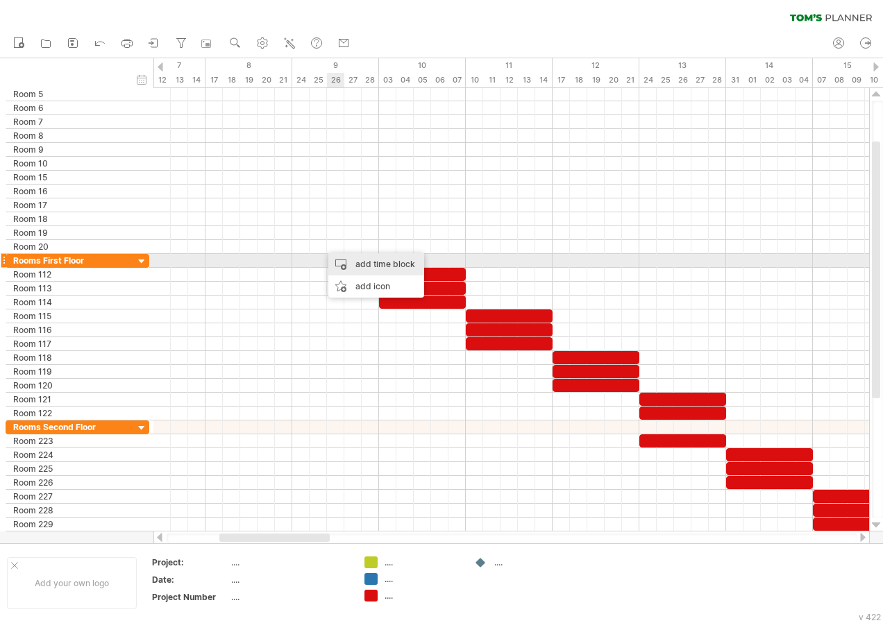
click at [359, 262] on div "add time block" at bounding box center [376, 264] width 96 height 22
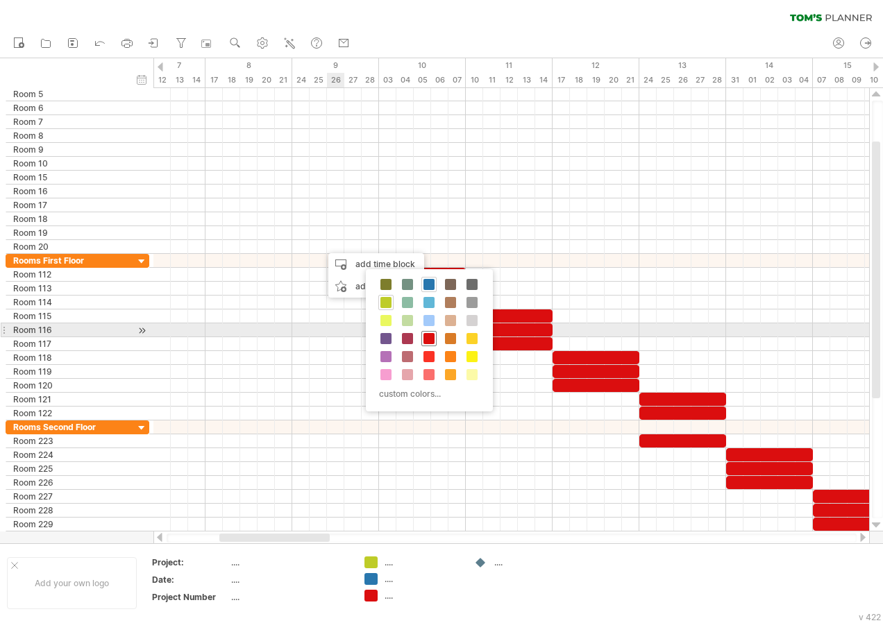
click at [427, 338] on span at bounding box center [428, 338] width 11 height 11
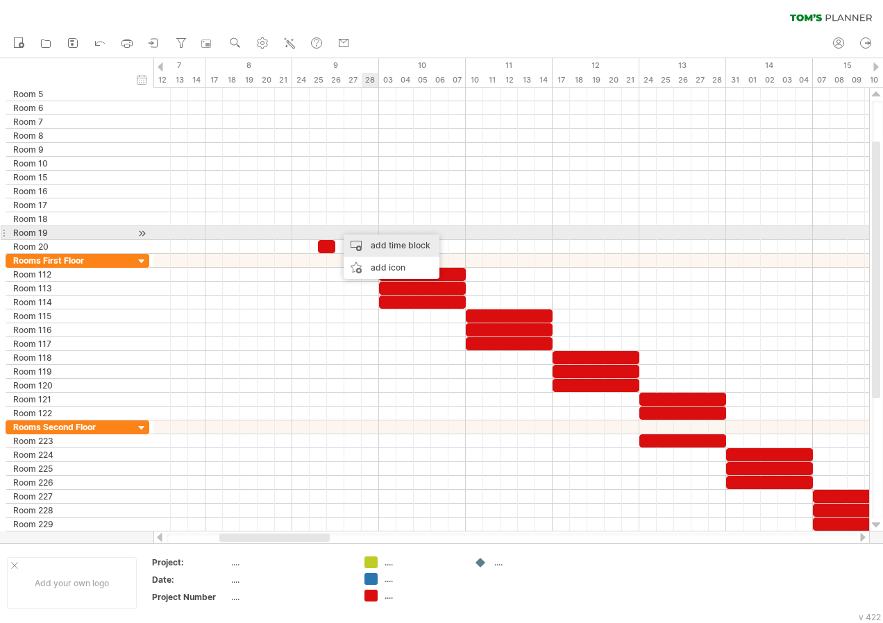
click at [376, 242] on div "add time block" at bounding box center [392, 246] width 96 height 22
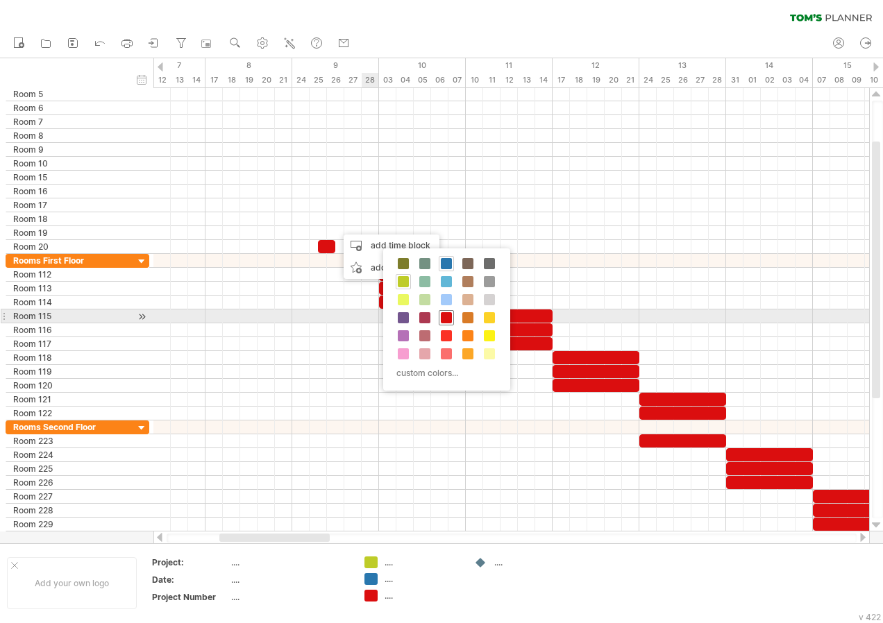
click at [451, 315] on span at bounding box center [446, 317] width 11 height 11
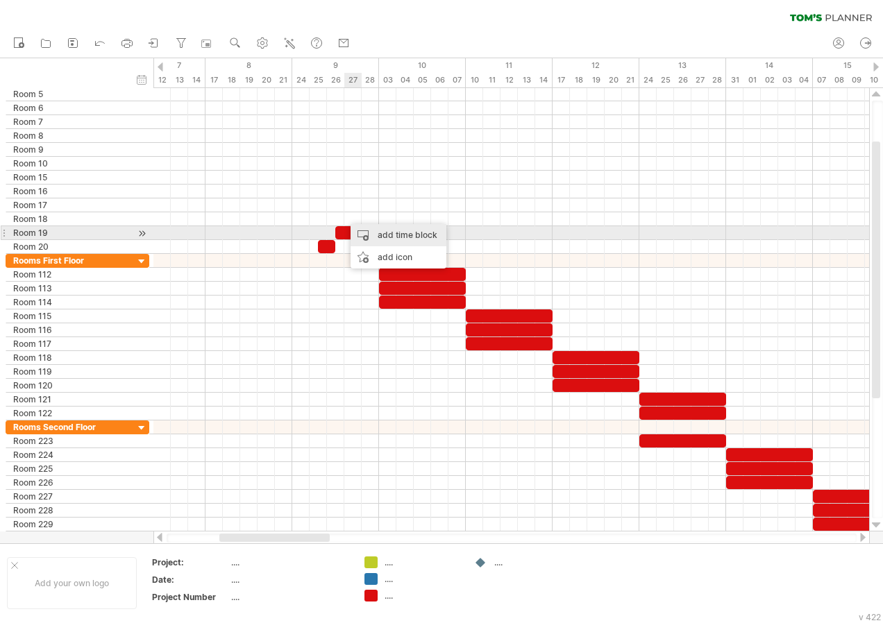
click at [375, 237] on div "add time block" at bounding box center [398, 235] width 96 height 22
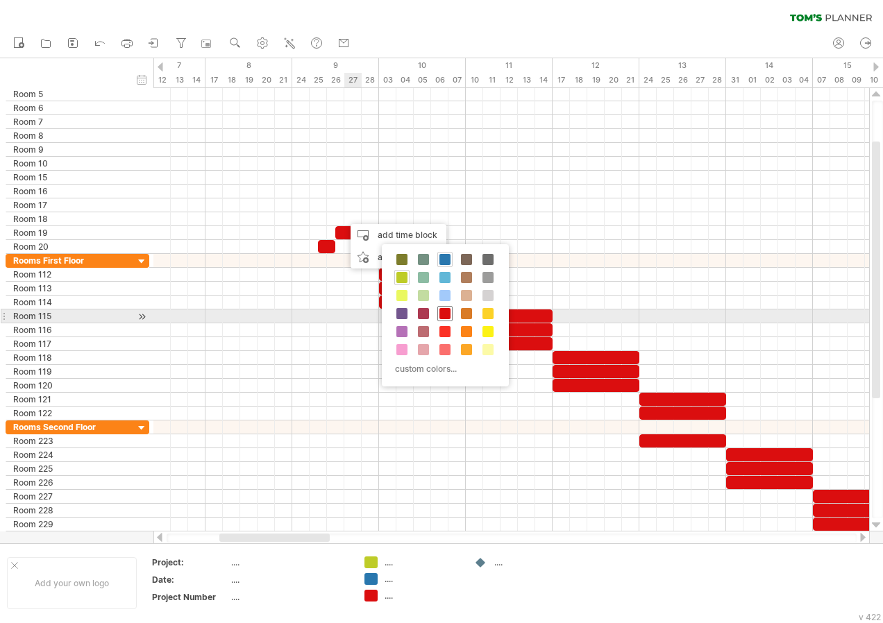
click at [444, 313] on span at bounding box center [444, 313] width 11 height 11
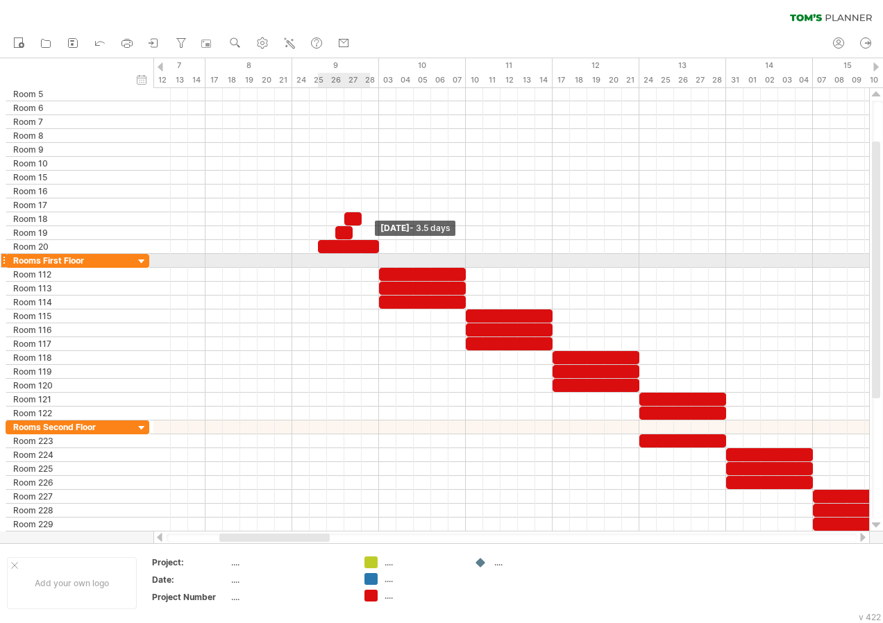
drag, startPoint x: 332, startPoint y: 246, endPoint x: 372, endPoint y: 257, distance: 41.1
click at [372, 257] on div "[DATE] - 3.5 days [DATE] - 4.5 days" at bounding box center [511, 310] width 716 height 444
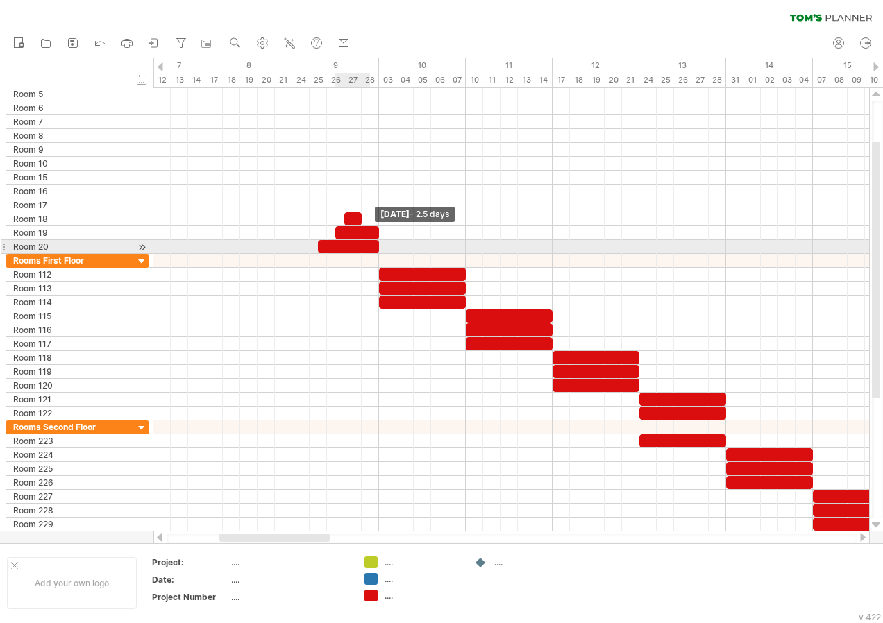
drag, startPoint x: 353, startPoint y: 235, endPoint x: 377, endPoint y: 244, distance: 25.7
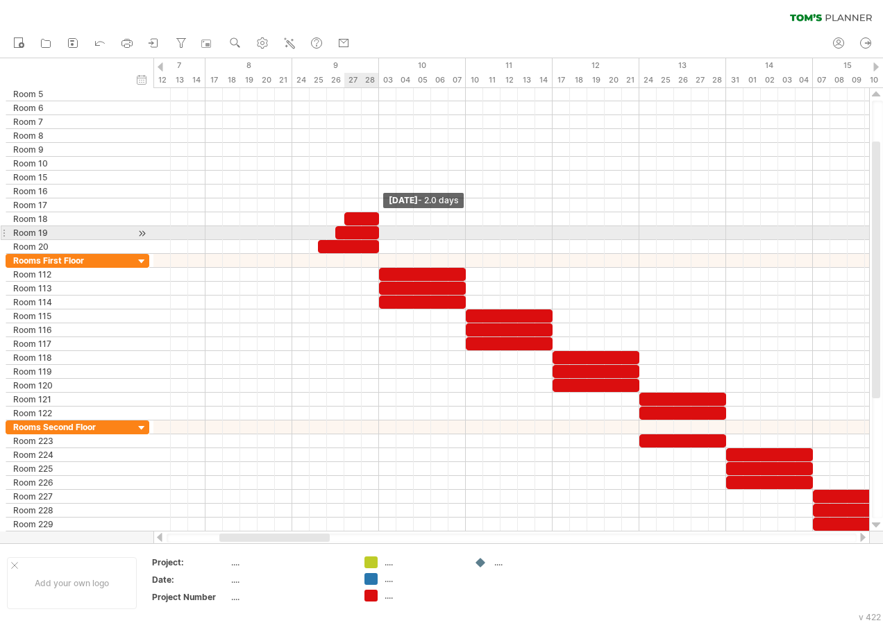
drag, startPoint x: 360, startPoint y: 223, endPoint x: 376, endPoint y: 228, distance: 16.5
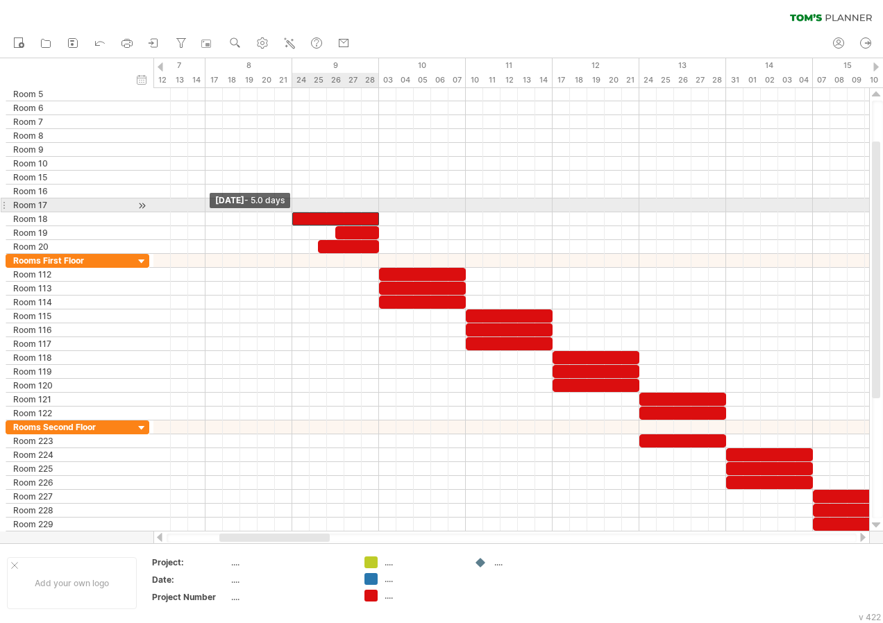
drag, startPoint x: 345, startPoint y: 219, endPoint x: 295, endPoint y: 212, distance: 50.5
click at [295, 212] on div "[DATE] - 2.0 days [DATE] - 5.0 days" at bounding box center [511, 310] width 716 height 444
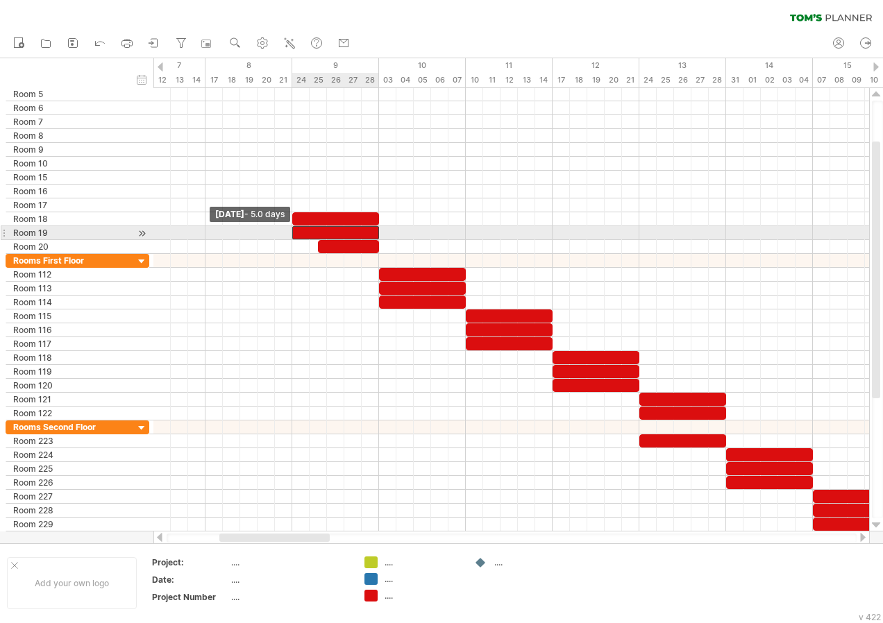
drag, startPoint x: 333, startPoint y: 233, endPoint x: 292, endPoint y: 232, distance: 41.0
click at [292, 232] on span at bounding box center [292, 232] width 6 height 13
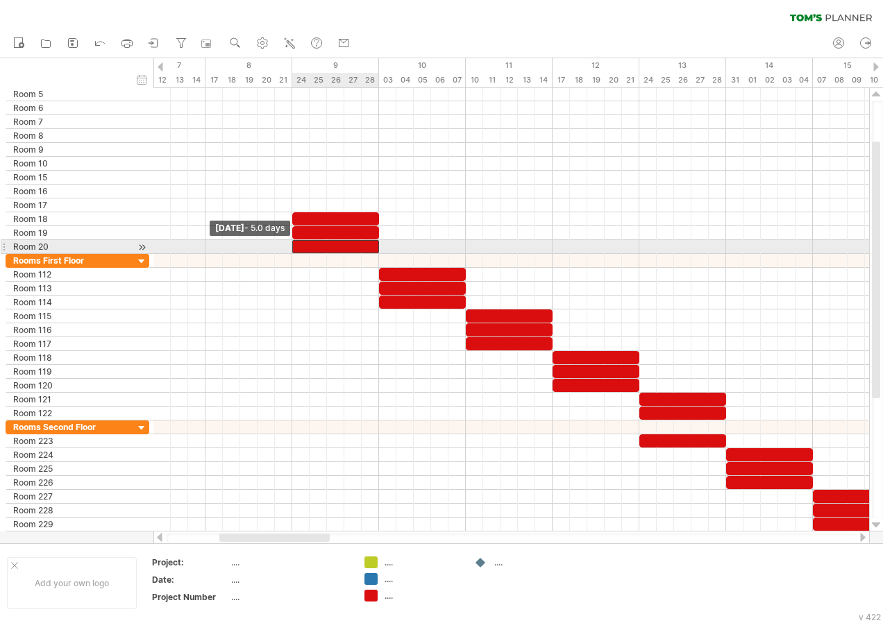
drag, startPoint x: 315, startPoint y: 248, endPoint x: 291, endPoint y: 244, distance: 24.6
click at [291, 244] on span at bounding box center [292, 246] width 6 height 13
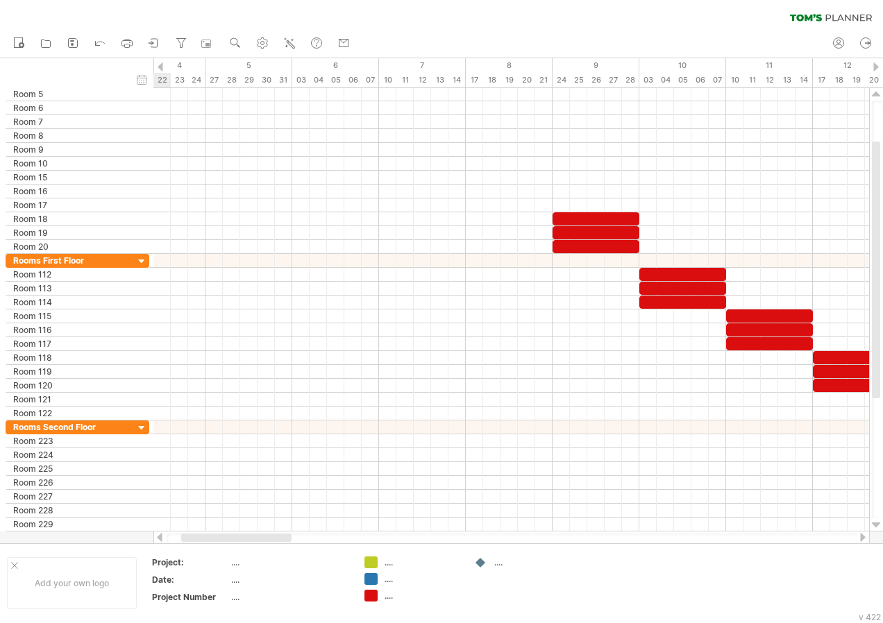
drag, startPoint x: 321, startPoint y: 538, endPoint x: 282, endPoint y: 537, distance: 38.2
click at [282, 537] on div at bounding box center [236, 538] width 110 height 8
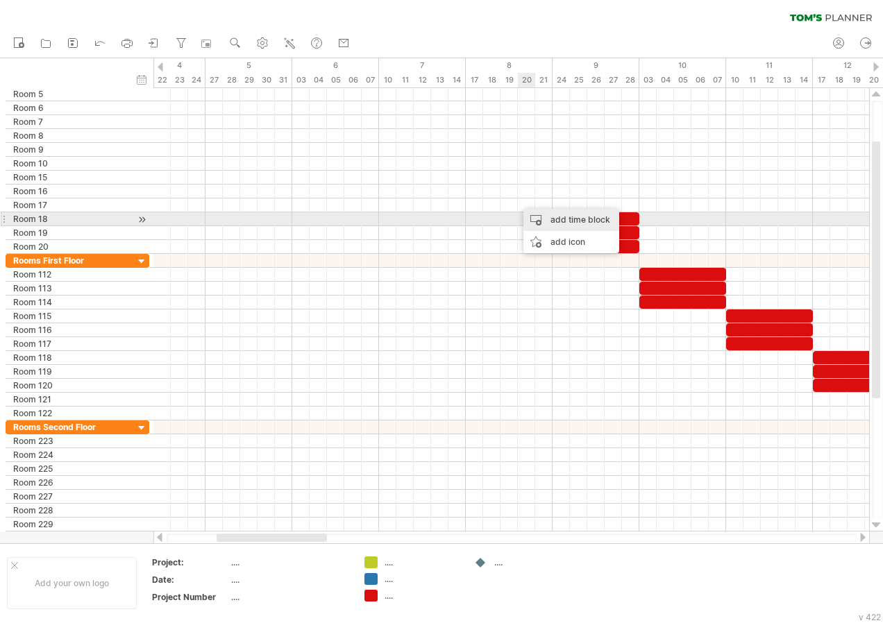
click at [555, 222] on div "add time block" at bounding box center [571, 220] width 96 height 22
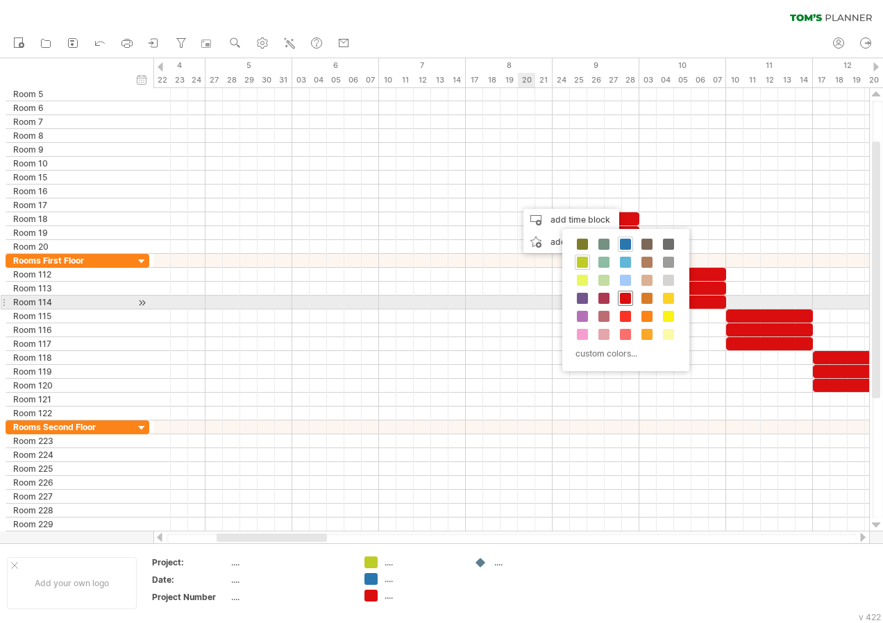
click at [629, 296] on span at bounding box center [625, 298] width 11 height 11
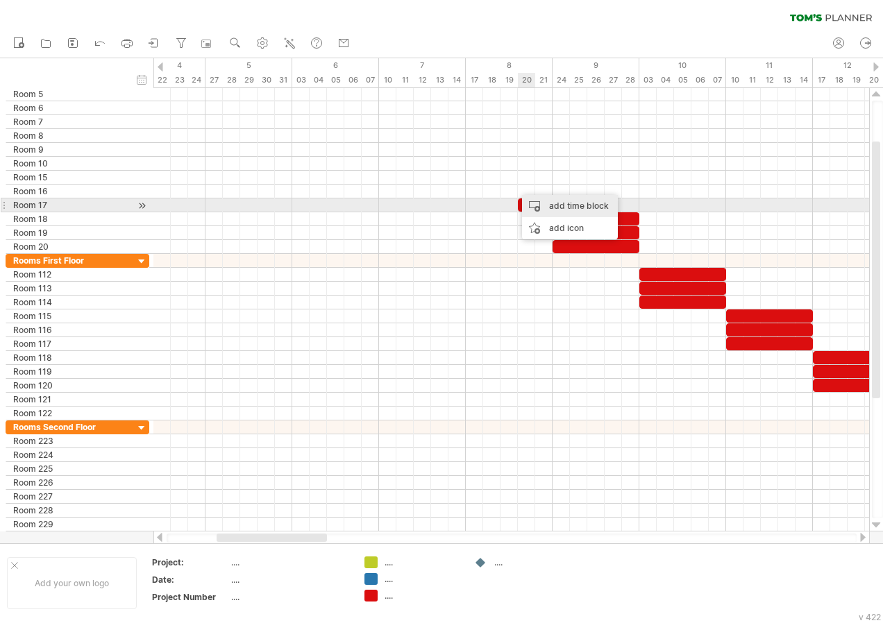
click at [557, 202] on div "add time block" at bounding box center [570, 206] width 96 height 22
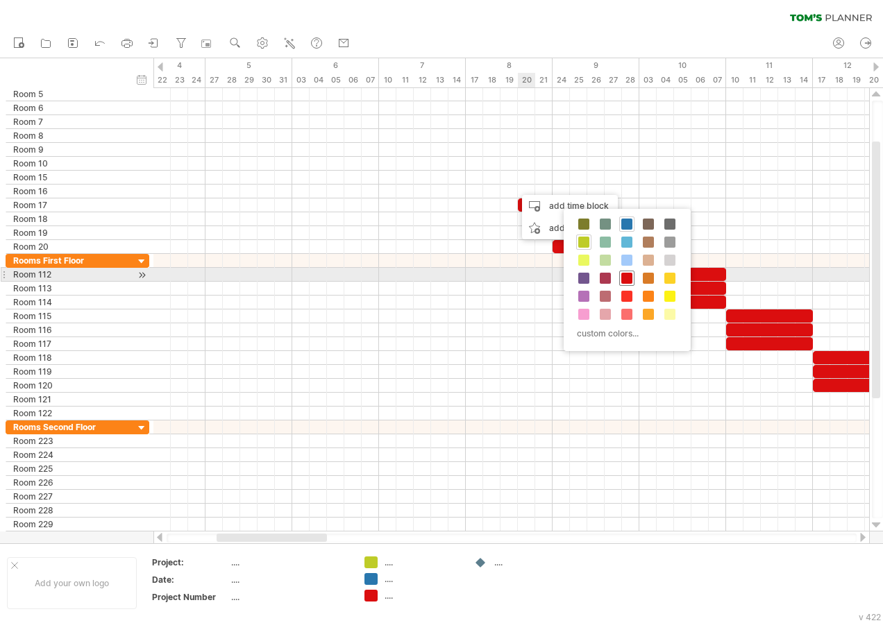
click at [626, 275] on span at bounding box center [626, 278] width 11 height 11
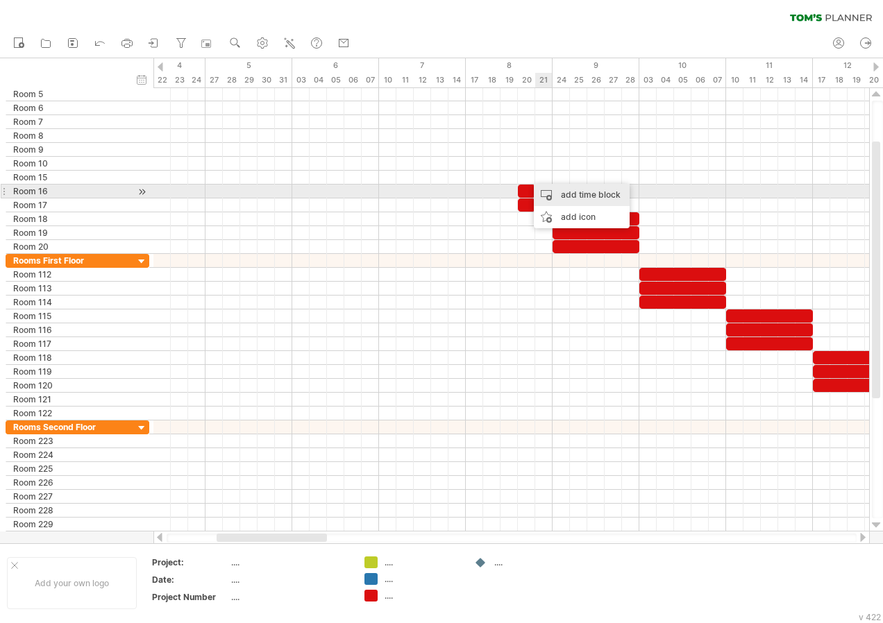
click at [567, 196] on div "add time block" at bounding box center [582, 195] width 96 height 22
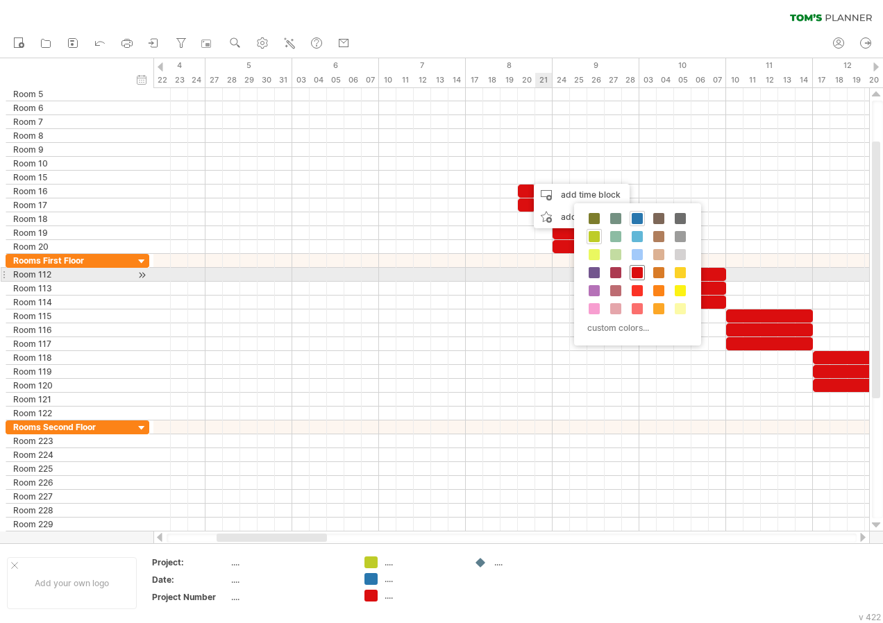
click at [636, 269] on span at bounding box center [637, 272] width 11 height 11
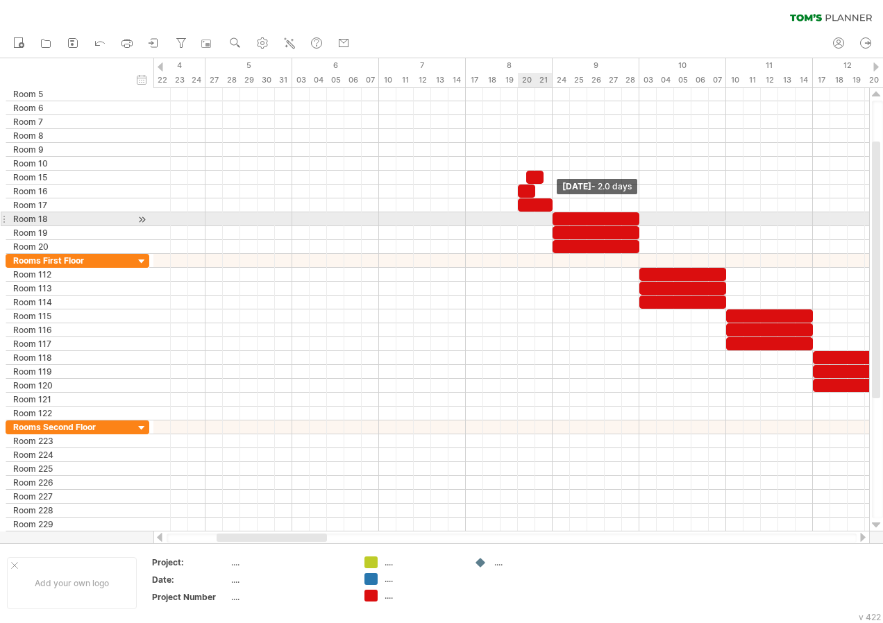
drag, startPoint x: 540, startPoint y: 212, endPoint x: 550, endPoint y: 214, distance: 10.1
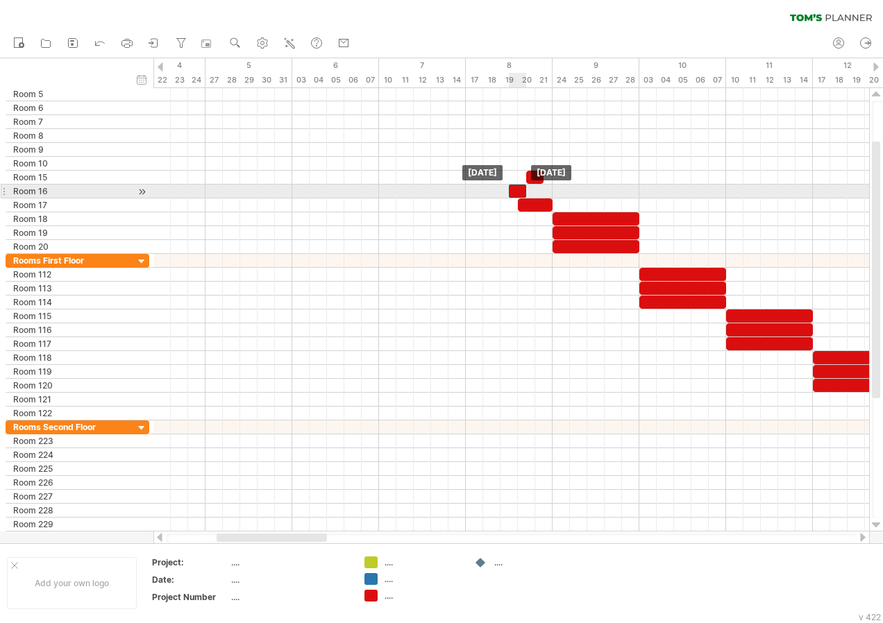
click at [525, 192] on div at bounding box center [517, 191] width 17 height 13
drag, startPoint x: 525, startPoint y: 192, endPoint x: 549, endPoint y: 197, distance: 24.1
click at [550, 197] on span at bounding box center [553, 191] width 6 height 13
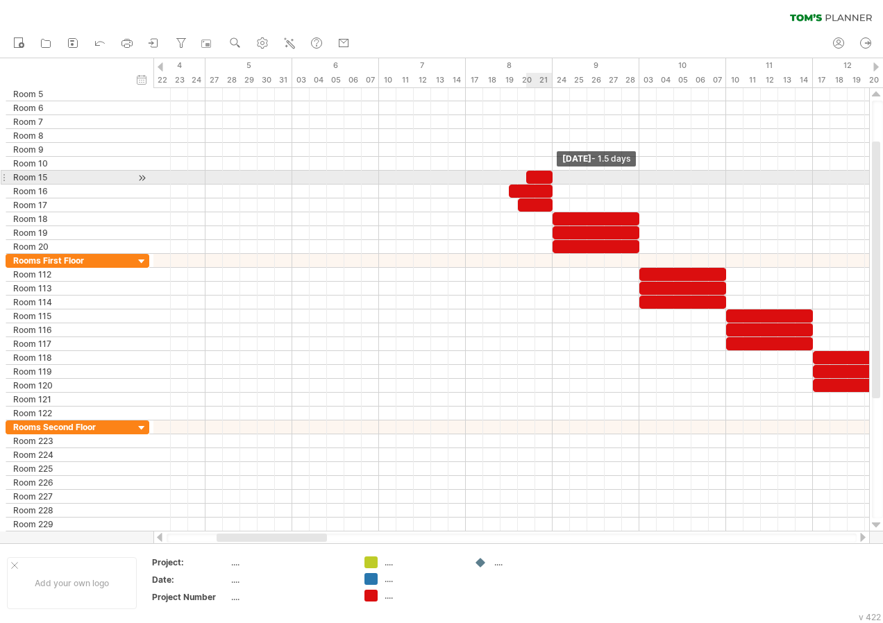
drag, startPoint x: 543, startPoint y: 178, endPoint x: 550, endPoint y: 178, distance: 7.0
click at [550, 178] on span at bounding box center [553, 177] width 6 height 13
drag, startPoint x: 525, startPoint y: 180, endPoint x: 468, endPoint y: 175, distance: 57.9
click at [466, 175] on span at bounding box center [466, 177] width 6 height 13
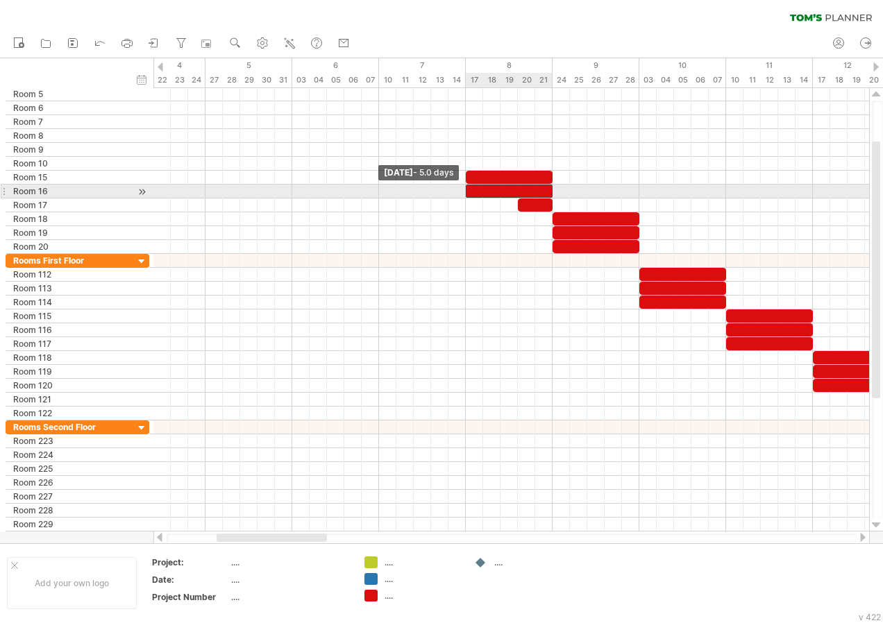
drag, startPoint x: 508, startPoint y: 192, endPoint x: 467, endPoint y: 192, distance: 41.0
click at [467, 192] on span at bounding box center [466, 191] width 6 height 13
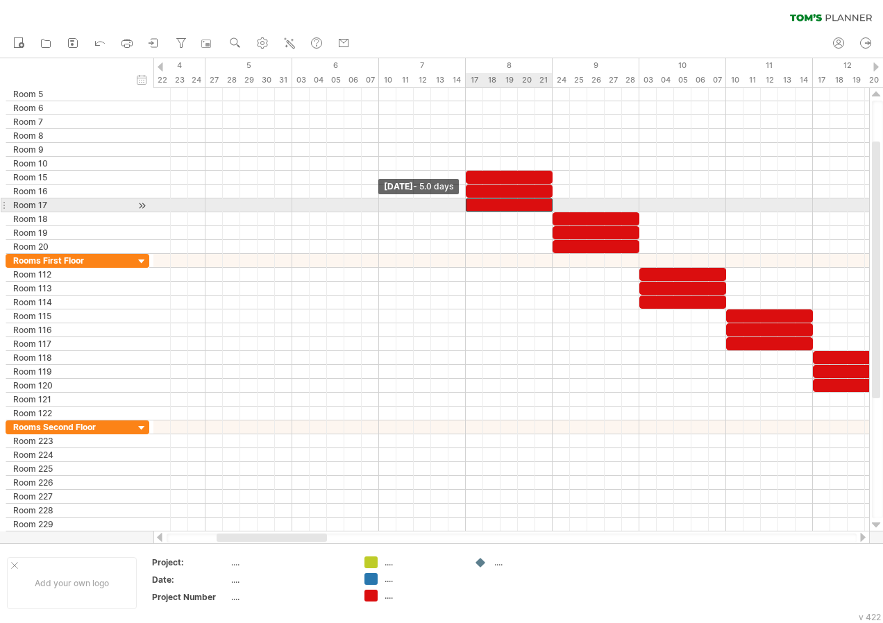
drag, startPoint x: 516, startPoint y: 208, endPoint x: 466, endPoint y: 207, distance: 49.3
click at [466, 207] on span at bounding box center [466, 205] width 6 height 13
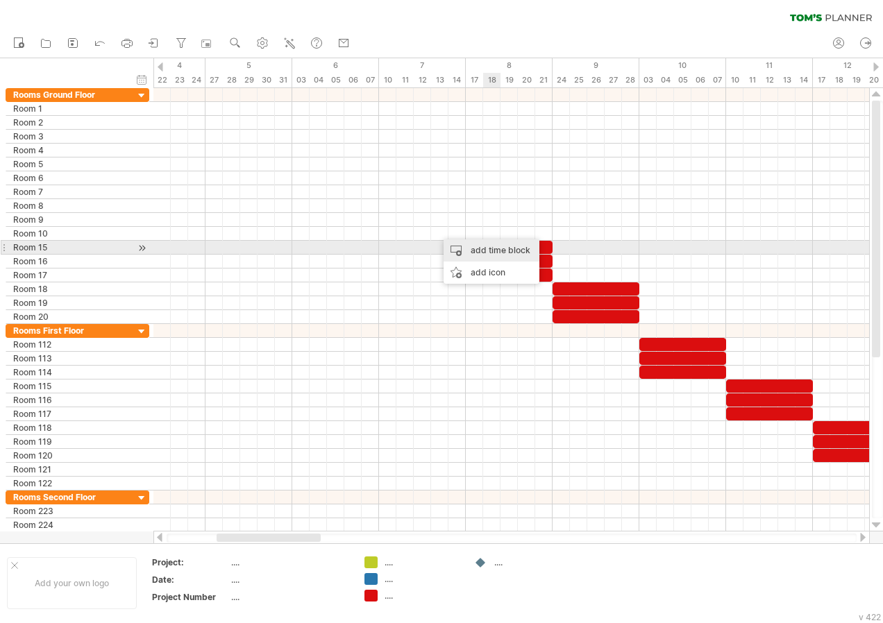
click at [489, 245] on div "add time block" at bounding box center [492, 250] width 96 height 22
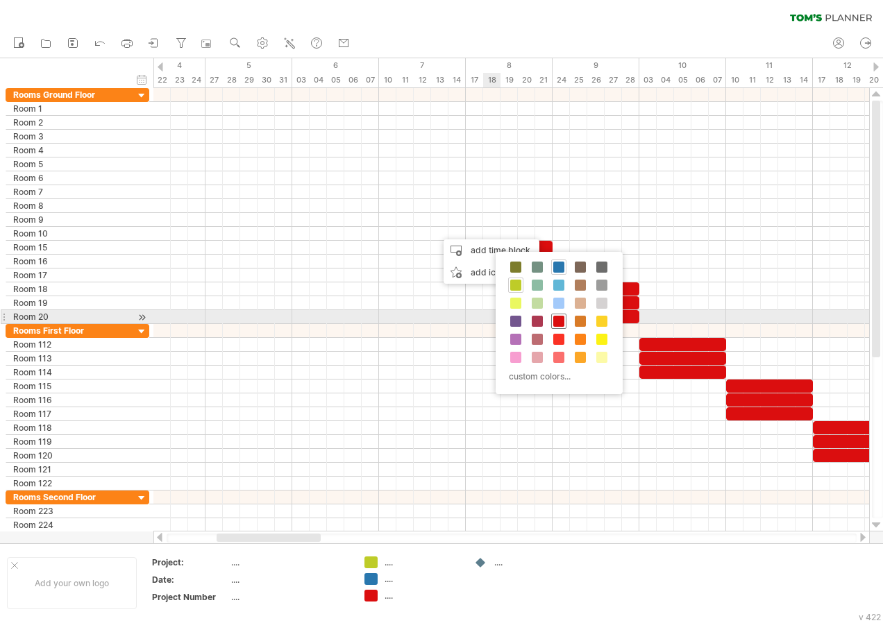
click at [565, 322] on div at bounding box center [558, 321] width 15 height 15
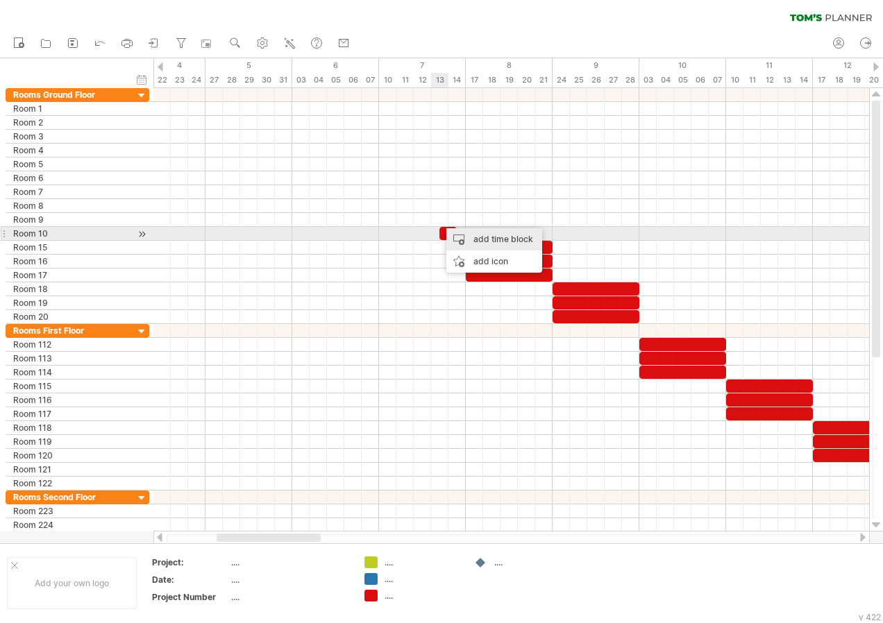
click at [479, 241] on div "add time block" at bounding box center [494, 239] width 96 height 22
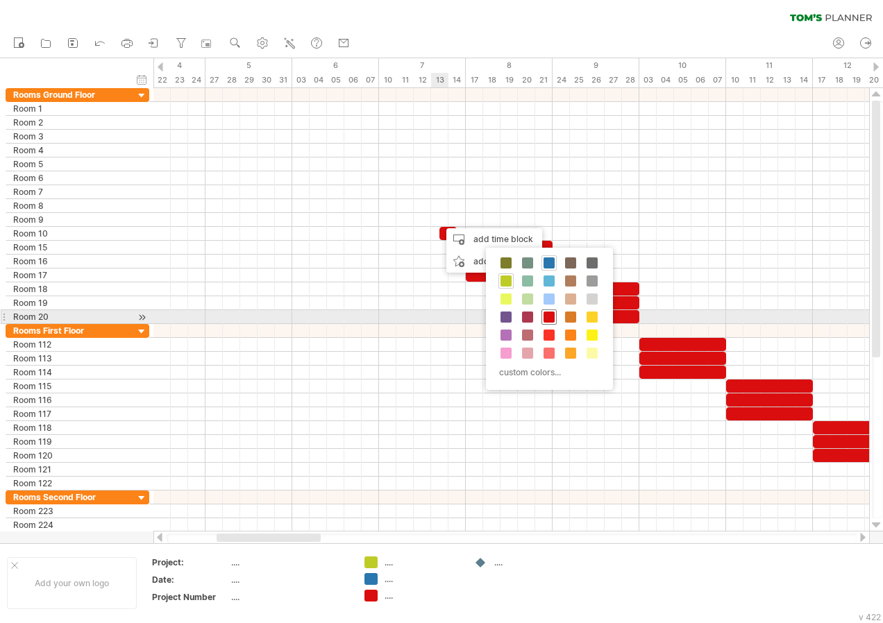
click at [552, 319] on span at bounding box center [548, 317] width 11 height 11
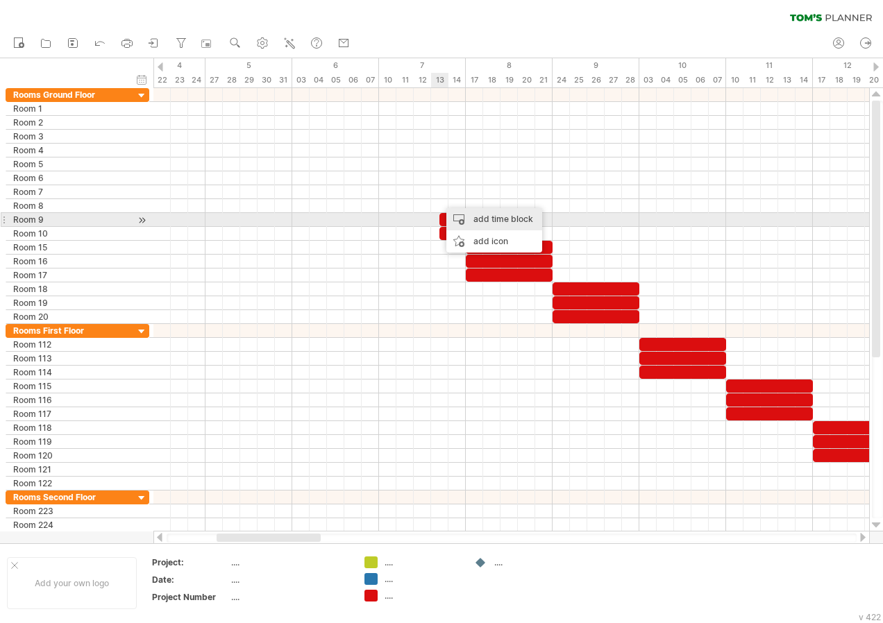
click at [482, 223] on div "add time block" at bounding box center [494, 219] width 96 height 22
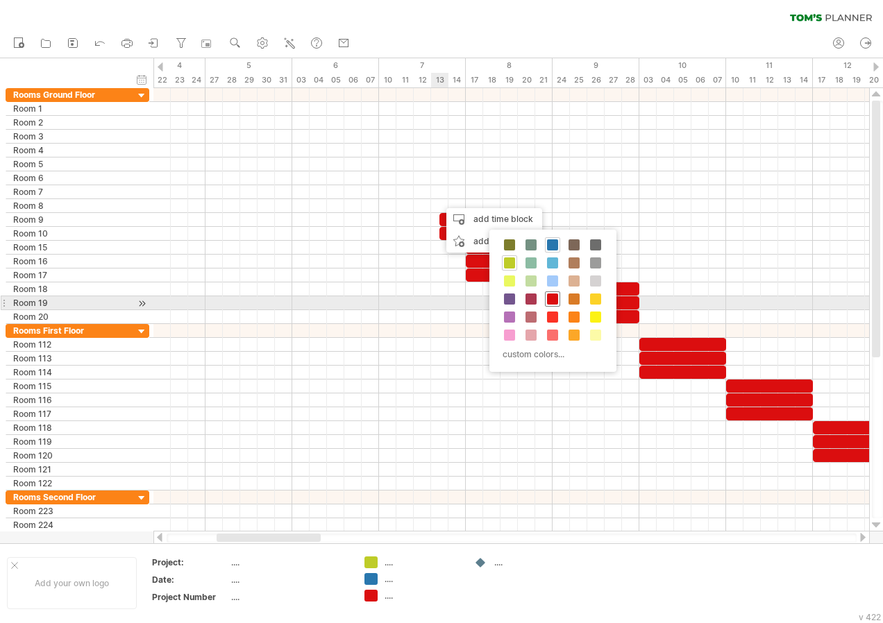
click at [552, 302] on span at bounding box center [552, 299] width 11 height 11
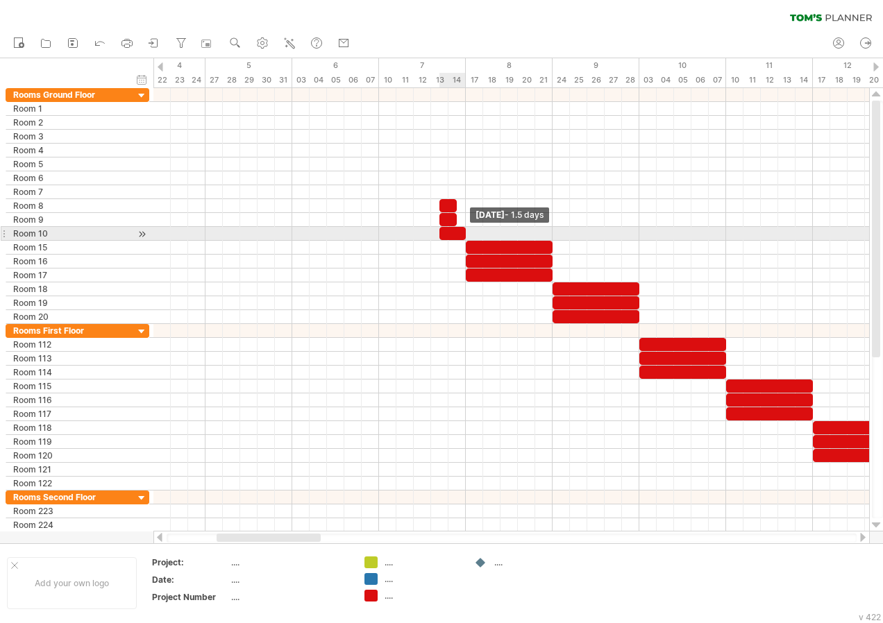
click at [463, 238] on span at bounding box center [466, 233] width 6 height 13
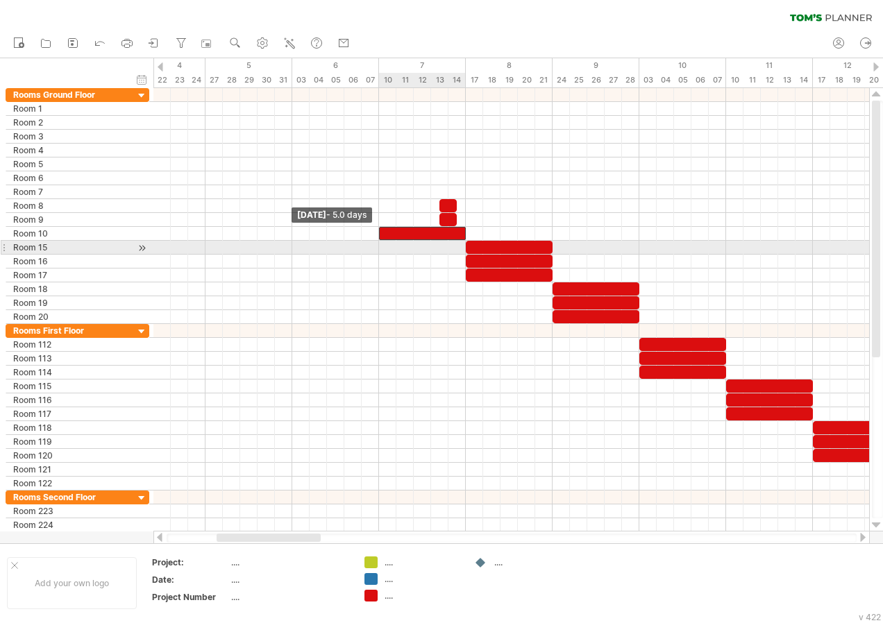
drag, startPoint x: 440, startPoint y: 235, endPoint x: 378, endPoint y: 242, distance: 62.8
click at [378, 242] on div "[DATE] - 1.5 days [DATE] - 5.0 days" at bounding box center [511, 310] width 716 height 444
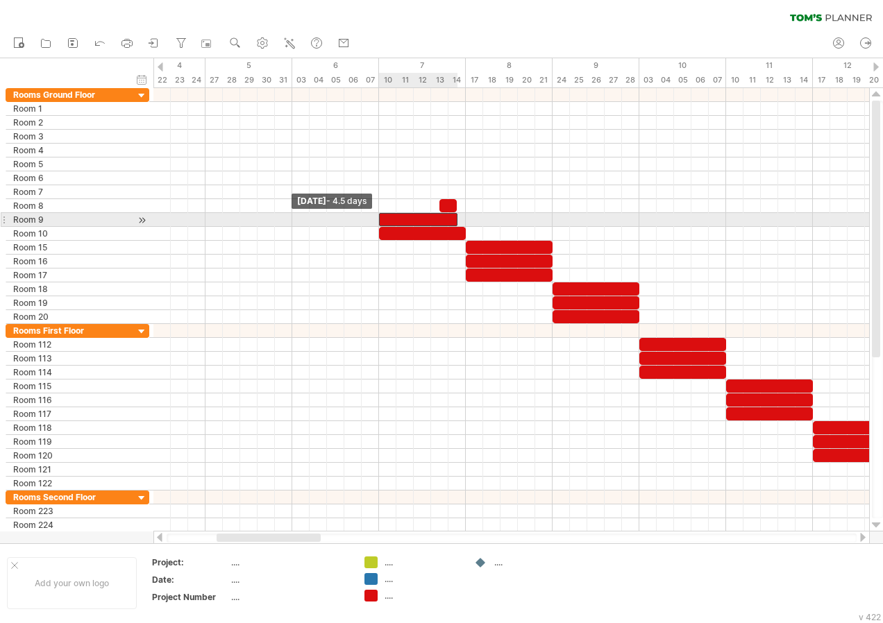
drag, startPoint x: 439, startPoint y: 219, endPoint x: 389, endPoint y: 229, distance: 50.4
click at [381, 226] on div "[DATE] - 1.5 days [DATE] - 4.5 days" at bounding box center [511, 310] width 716 height 444
drag, startPoint x: 457, startPoint y: 219, endPoint x: 464, endPoint y: 221, distance: 7.1
click at [464, 221] on span at bounding box center [466, 219] width 6 height 13
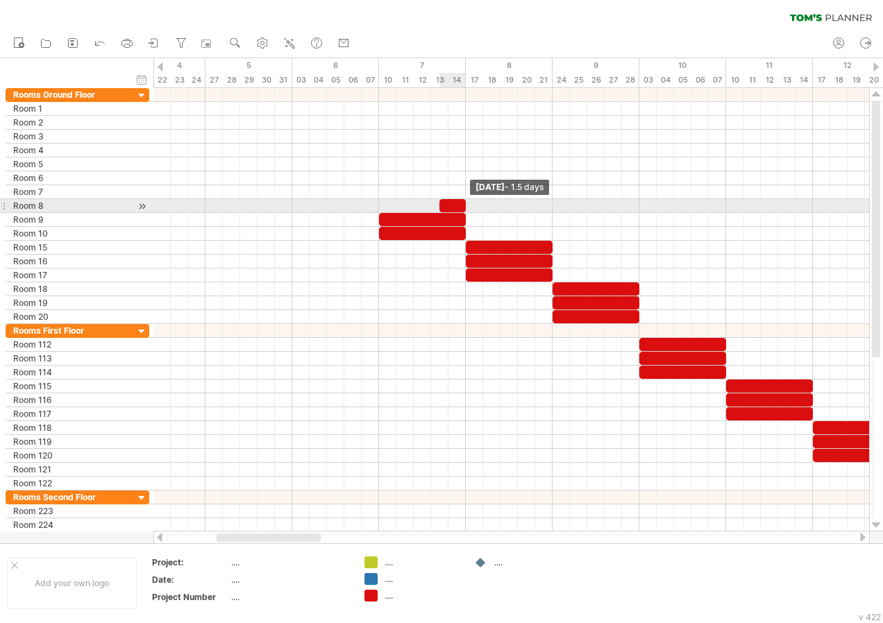
drag, startPoint x: 455, startPoint y: 207, endPoint x: 466, endPoint y: 211, distance: 11.9
click at [466, 211] on span at bounding box center [466, 205] width 6 height 13
drag, startPoint x: 439, startPoint y: 208, endPoint x: 382, endPoint y: 207, distance: 56.9
click at [382, 207] on div at bounding box center [422, 205] width 87 height 13
click at [385, 201] on div "add time block" at bounding box center [398, 205] width 96 height 22
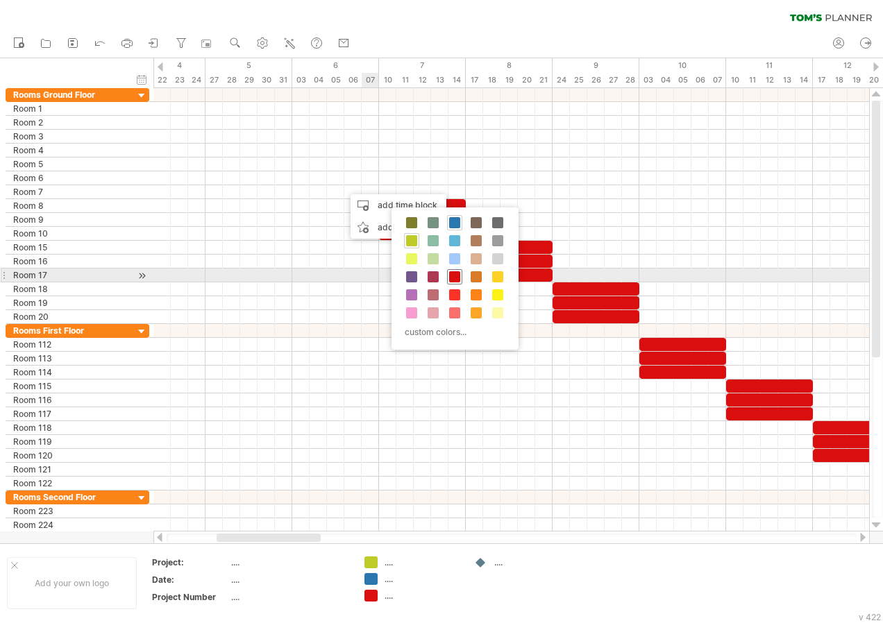
click at [455, 278] on span at bounding box center [454, 276] width 11 height 11
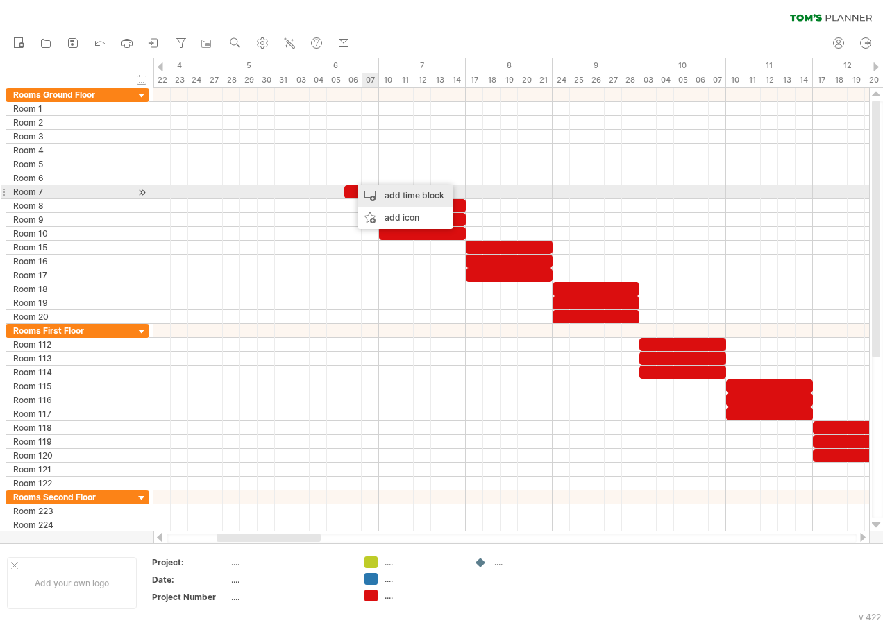
click at [378, 195] on div "add time block" at bounding box center [405, 196] width 96 height 22
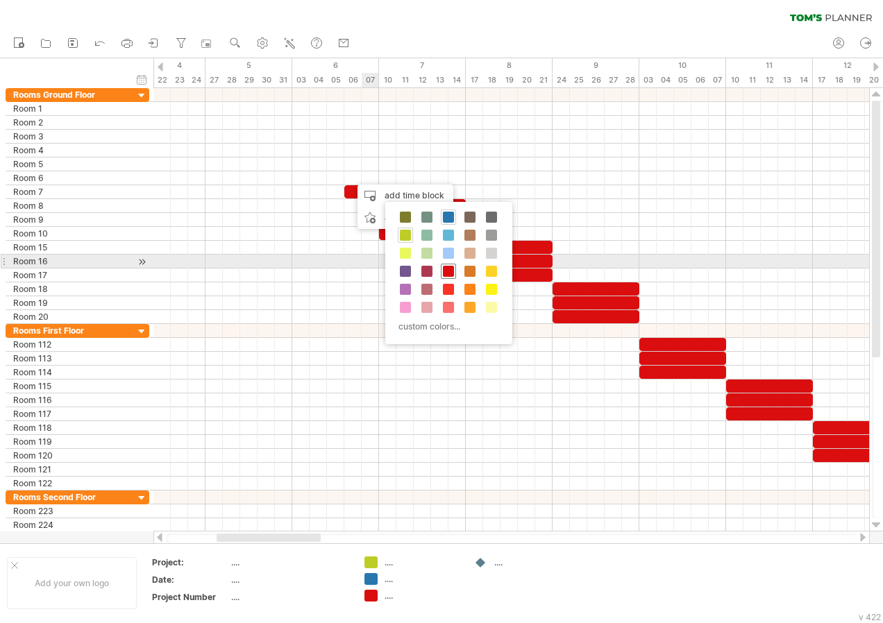
click at [445, 269] on span at bounding box center [448, 271] width 11 height 11
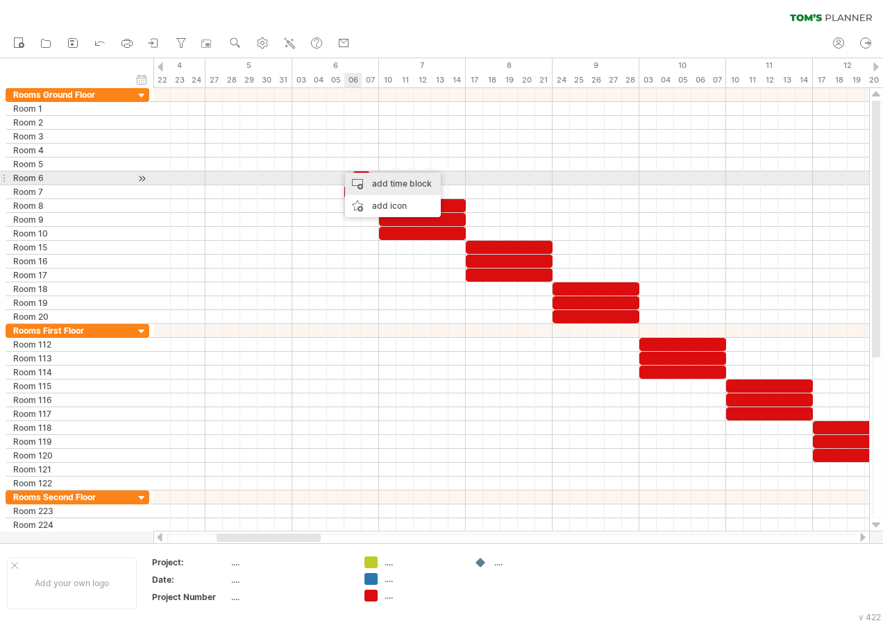
click at [380, 183] on div "add time block" at bounding box center [393, 184] width 96 height 22
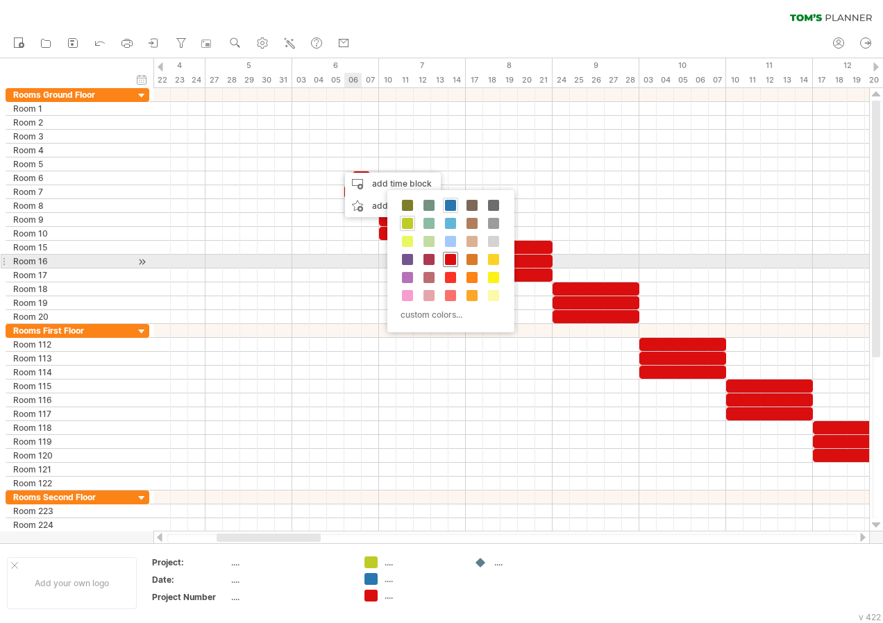
click at [447, 258] on span at bounding box center [450, 259] width 11 height 11
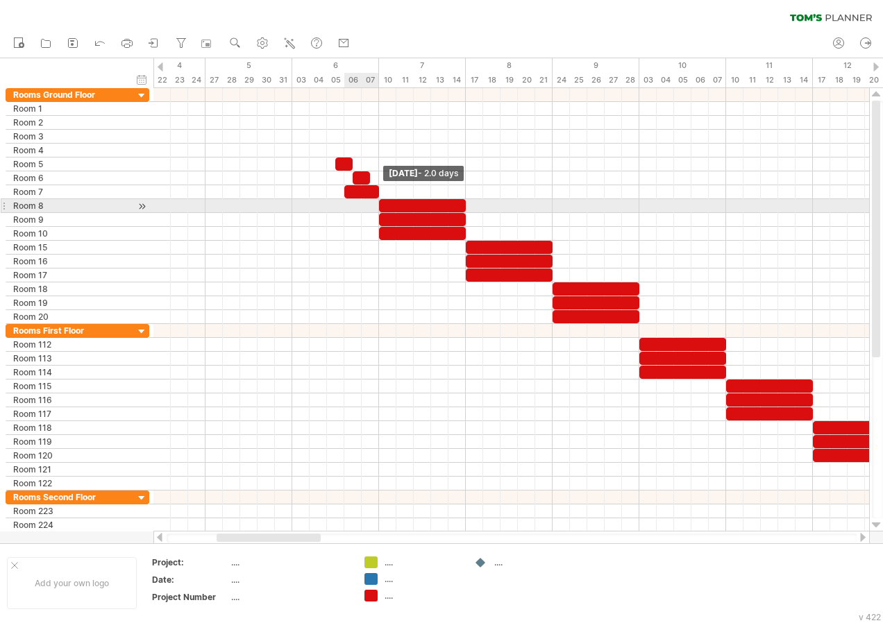
drag, startPoint x: 362, startPoint y: 194, endPoint x: 378, endPoint y: 201, distance: 17.4
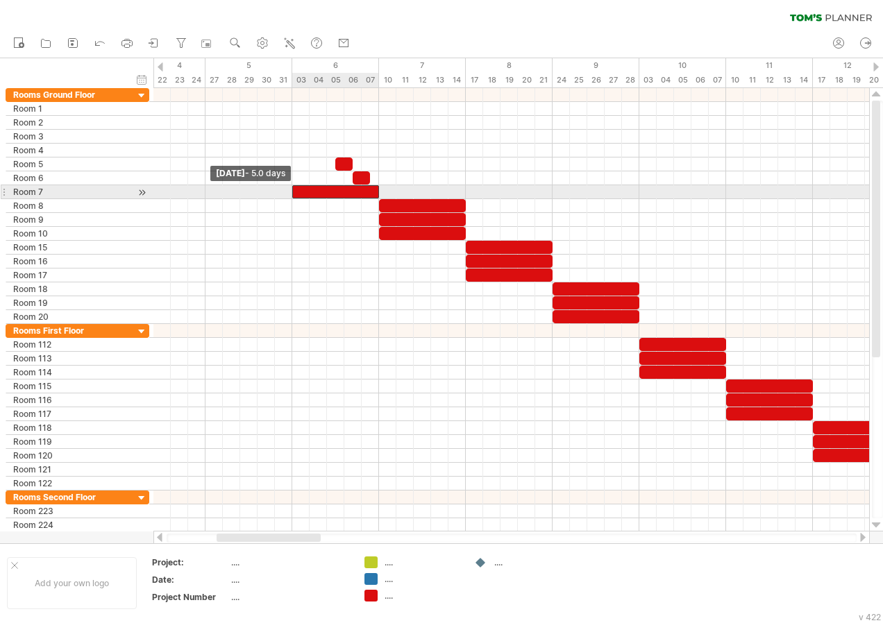
drag, startPoint x: 344, startPoint y: 194, endPoint x: 293, endPoint y: 193, distance: 50.7
click at [293, 193] on span at bounding box center [292, 191] width 6 height 13
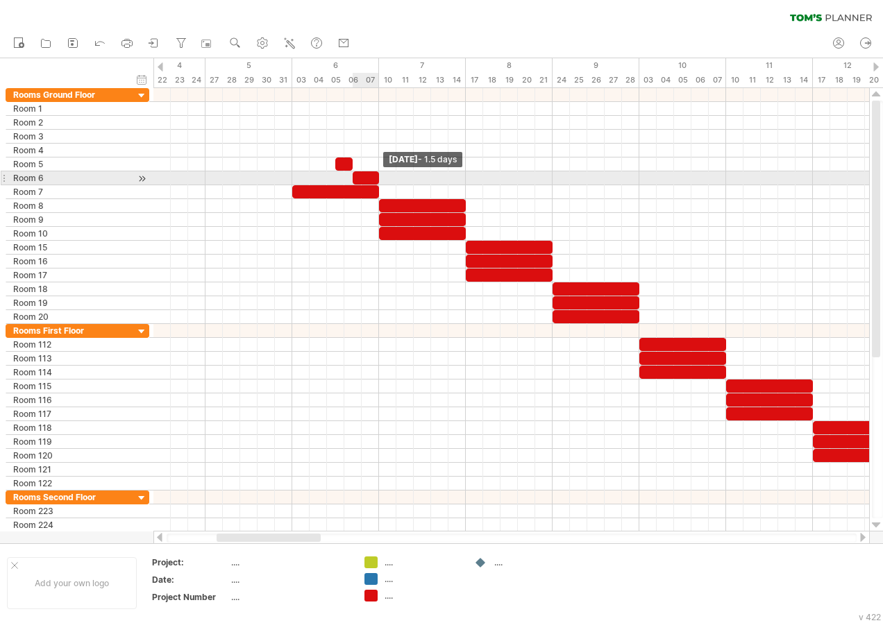
drag, startPoint x: 369, startPoint y: 178, endPoint x: 375, endPoint y: 178, distance: 7.0
click at [376, 178] on span at bounding box center [379, 177] width 6 height 13
drag, startPoint x: 354, startPoint y: 178, endPoint x: 296, endPoint y: 185, distance: 58.0
drag, startPoint x: 353, startPoint y: 167, endPoint x: 376, endPoint y: 172, distance: 24.1
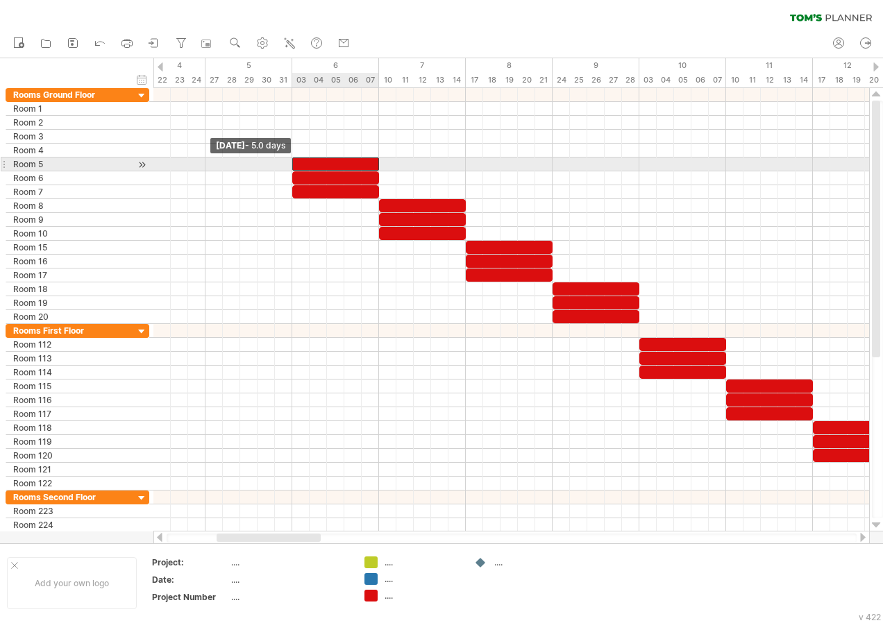
drag, startPoint x: 334, startPoint y: 164, endPoint x: 290, endPoint y: 167, distance: 43.8
click at [290, 167] on span at bounding box center [292, 164] width 6 height 13
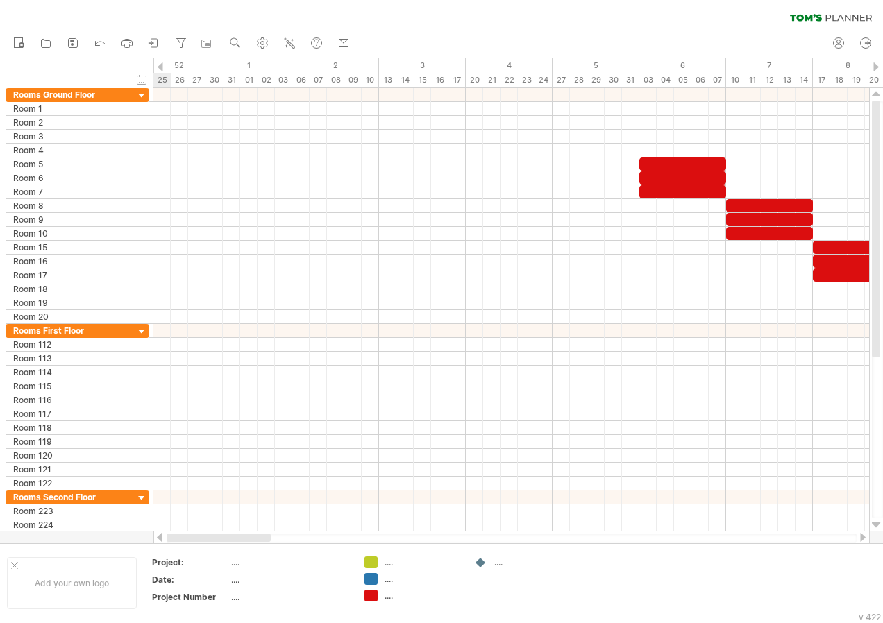
drag, startPoint x: 268, startPoint y: 539, endPoint x: 203, endPoint y: 534, distance: 64.7
click at [203, 534] on div at bounding box center [219, 538] width 104 height 8
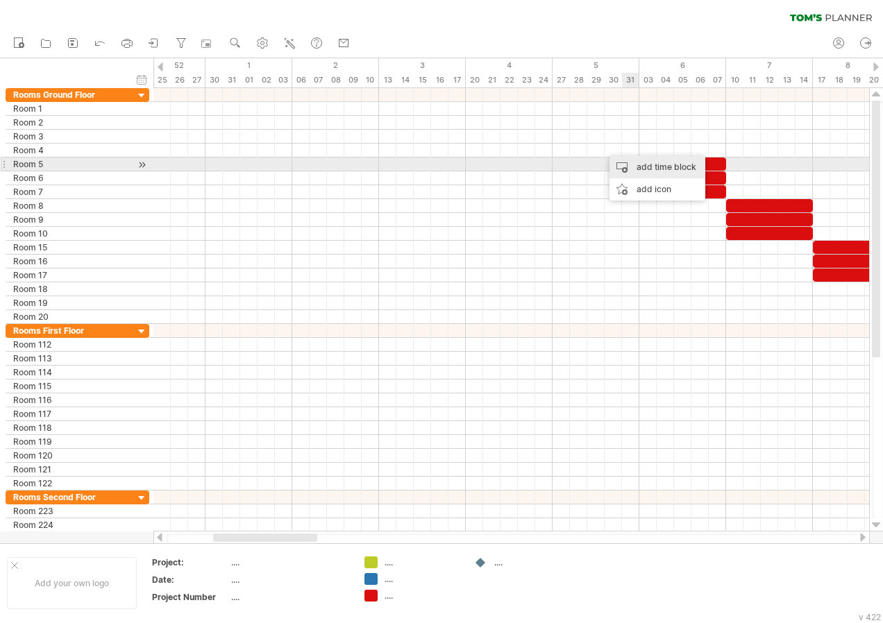
click at [637, 164] on div "add time block" at bounding box center [657, 167] width 96 height 22
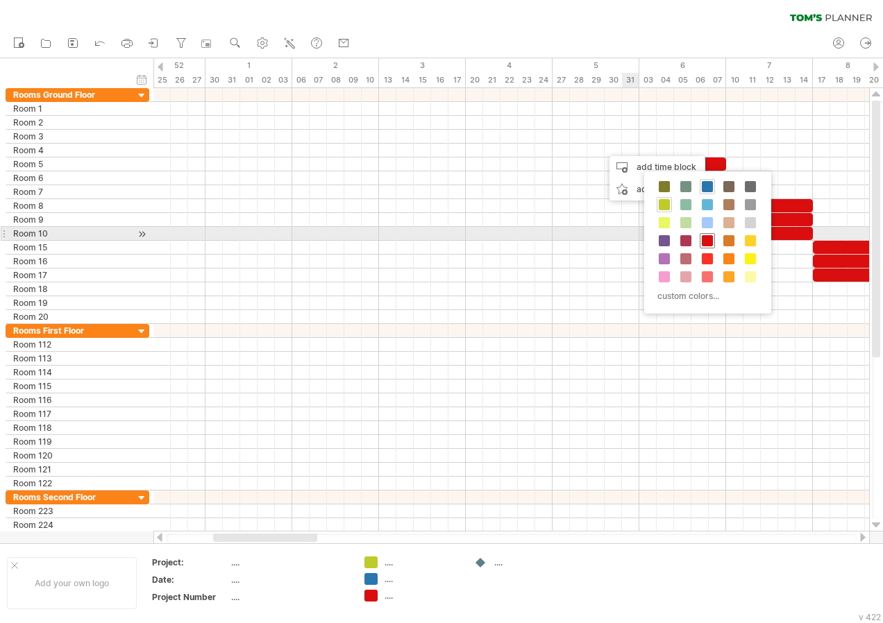
click at [703, 241] on span at bounding box center [707, 240] width 11 height 11
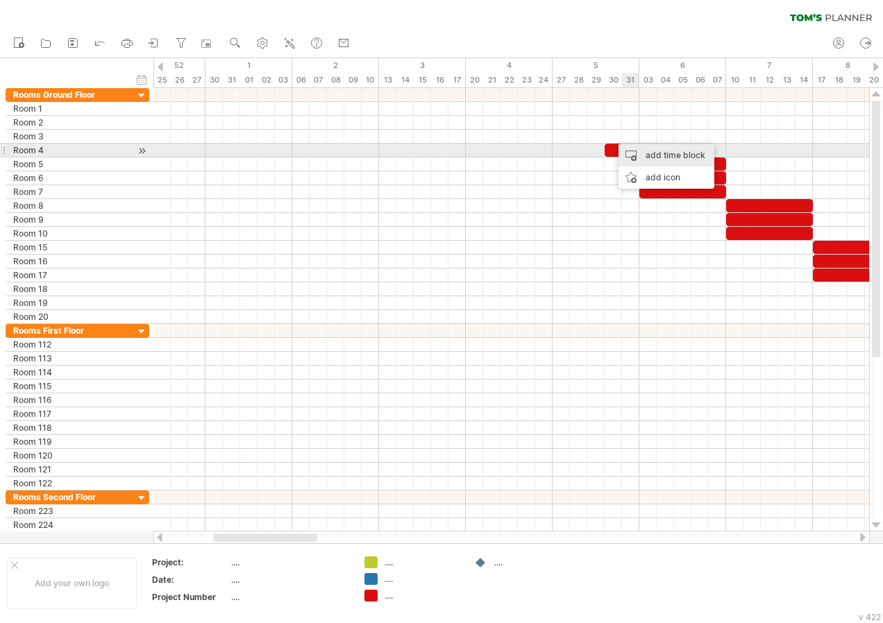
click at [655, 158] on div "add time block" at bounding box center [666, 155] width 96 height 22
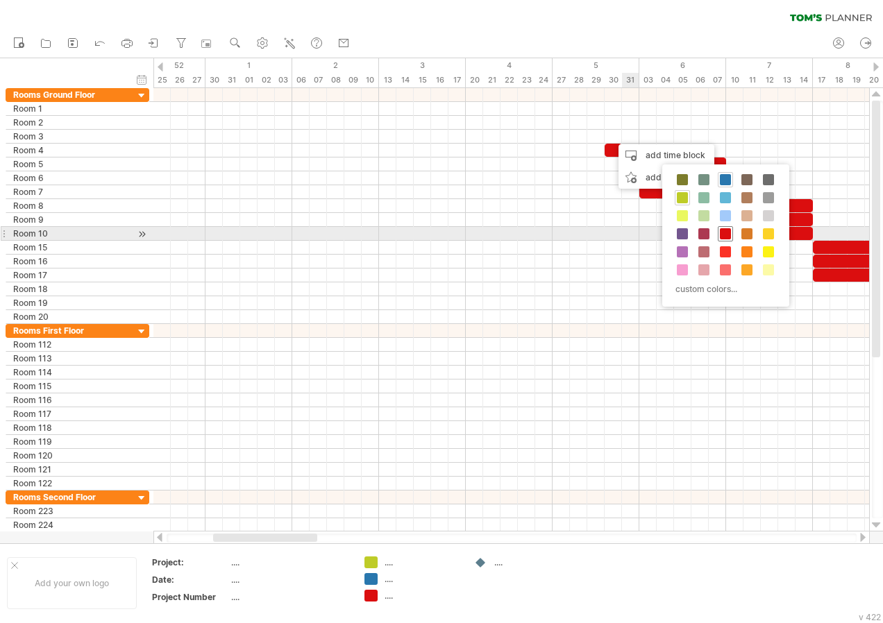
click at [726, 230] on span at bounding box center [725, 233] width 11 height 11
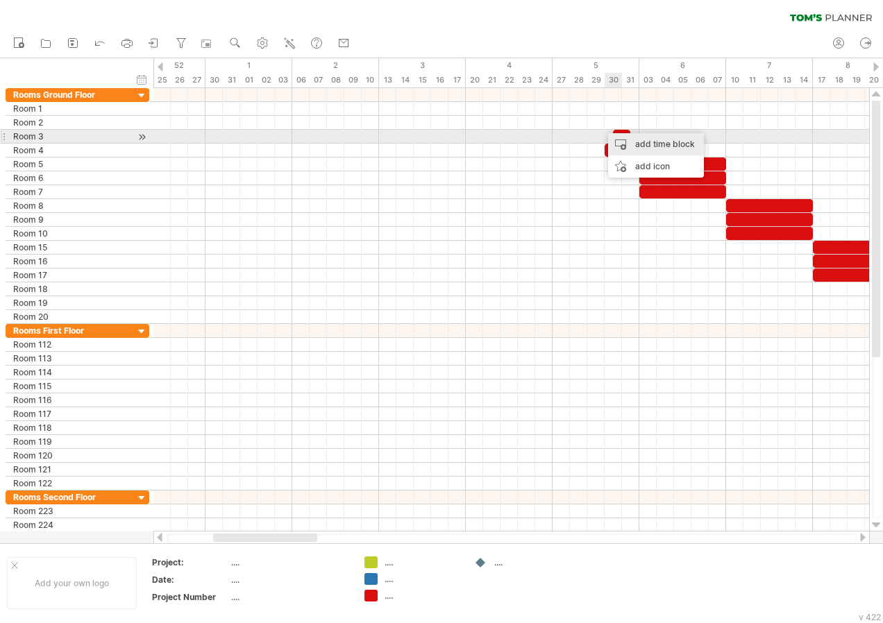
click at [639, 144] on div "add time block" at bounding box center [656, 144] width 96 height 22
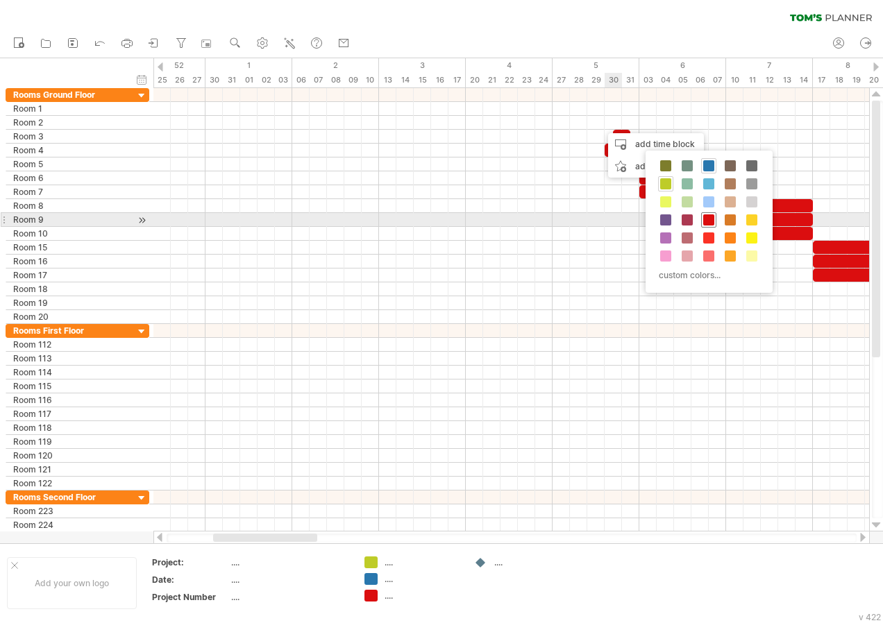
click at [707, 219] on span at bounding box center [708, 219] width 11 height 11
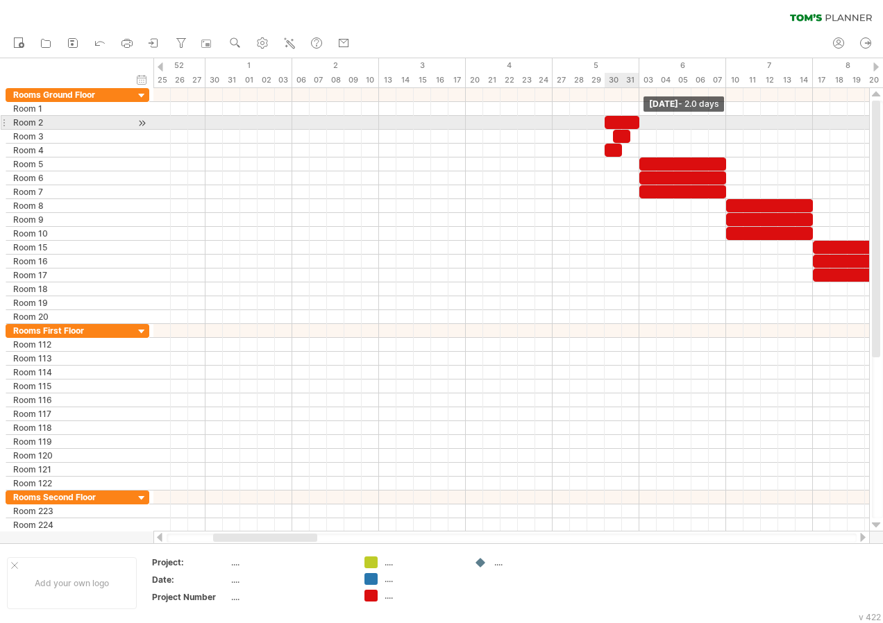
drag, startPoint x: 620, startPoint y: 118, endPoint x: 636, endPoint y: 125, distance: 16.8
click at [636, 125] on div at bounding box center [622, 122] width 35 height 13
drag, startPoint x: 607, startPoint y: 124, endPoint x: 556, endPoint y: 124, distance: 50.7
click at [556, 124] on div at bounding box center [595, 122] width 87 height 13
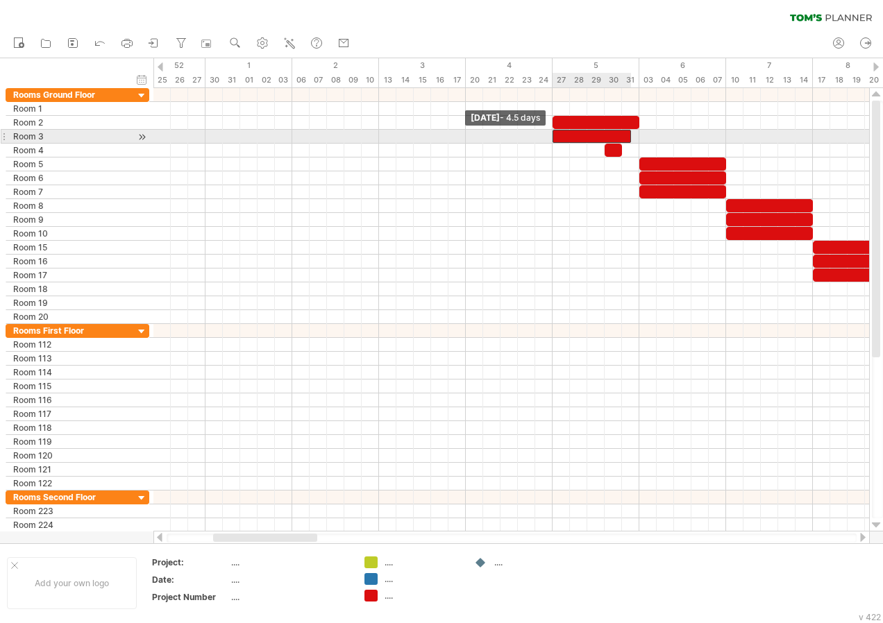
drag, startPoint x: 615, startPoint y: 135, endPoint x: 554, endPoint y: 135, distance: 61.1
click at [554, 135] on span at bounding box center [553, 136] width 6 height 13
click at [636, 139] on div at bounding box center [595, 136] width 87 height 13
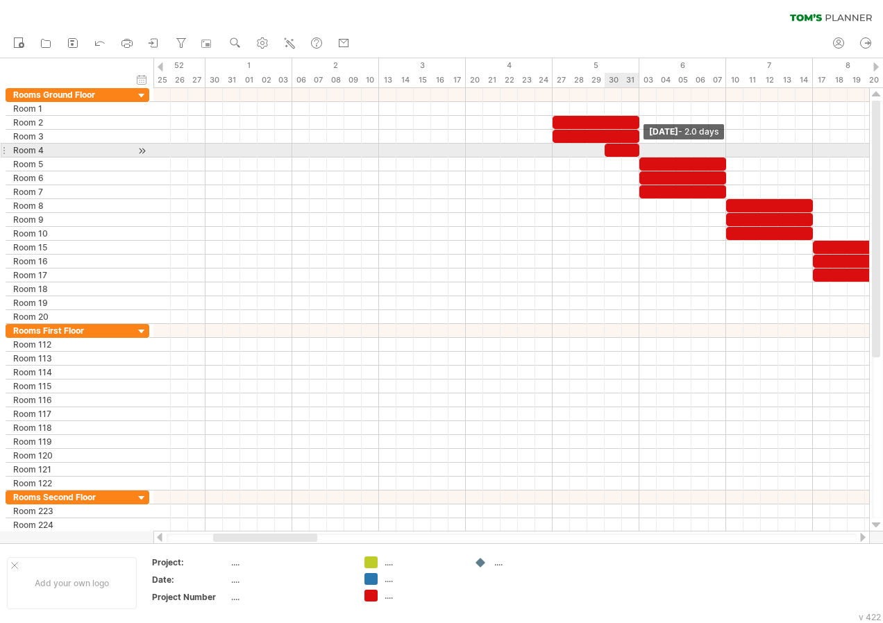
drag, startPoint x: 622, startPoint y: 148, endPoint x: 636, endPoint y: 153, distance: 14.7
click at [636, 153] on div at bounding box center [622, 150] width 35 height 13
drag, startPoint x: 604, startPoint y: 151, endPoint x: 555, endPoint y: 149, distance: 49.3
click at [555, 149] on span at bounding box center [553, 150] width 6 height 13
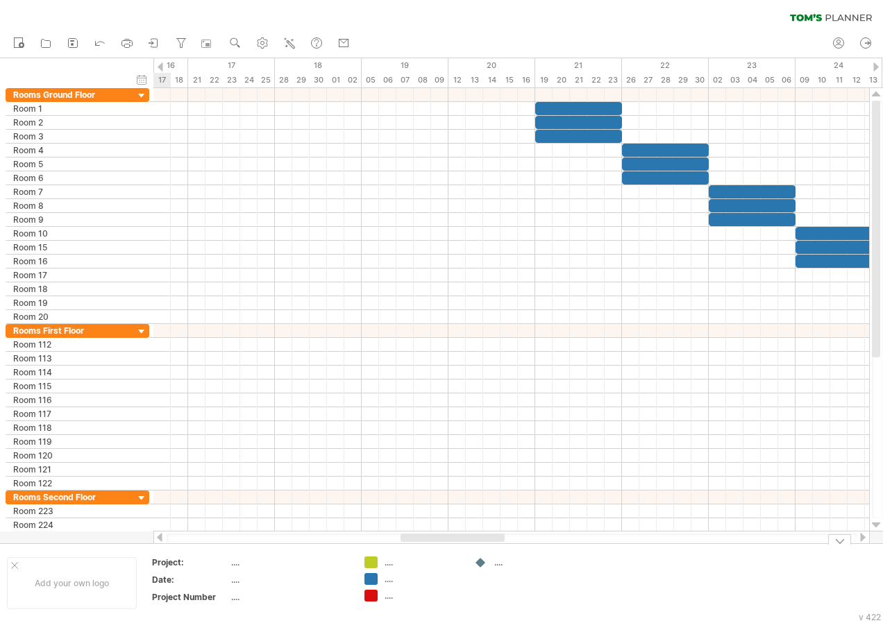
drag, startPoint x: 269, startPoint y: 536, endPoint x: 456, endPoint y: 552, distance: 188.1
click at [456, 552] on div "Trying to reach [DOMAIN_NAME] Connected again... 0% clear filter new" at bounding box center [441, 311] width 883 height 623
drag, startPoint x: 456, startPoint y: 552, endPoint x: 429, endPoint y: 552, distance: 27.1
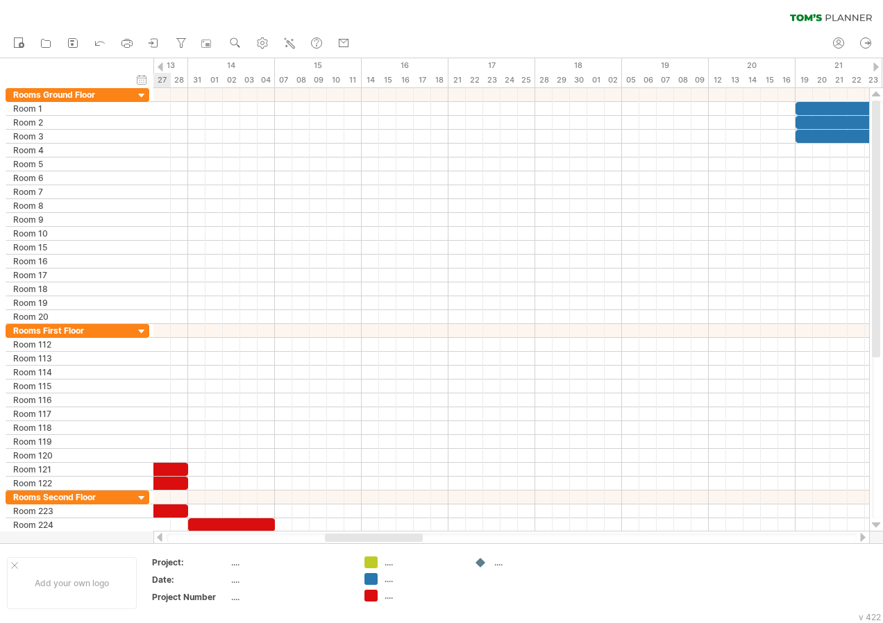
drag, startPoint x: 430, startPoint y: 534, endPoint x: 391, endPoint y: 535, distance: 38.9
click at [391, 535] on div at bounding box center [374, 538] width 98 height 8
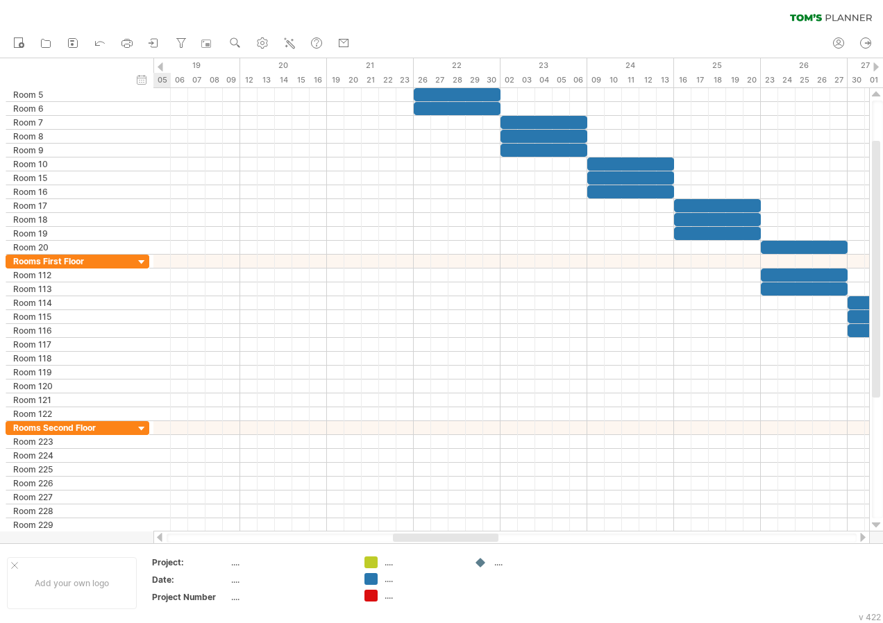
drag, startPoint x: 412, startPoint y: 536, endPoint x: 480, endPoint y: 539, distance: 68.1
click at [480, 539] on div at bounding box center [445, 538] width 105 height 8
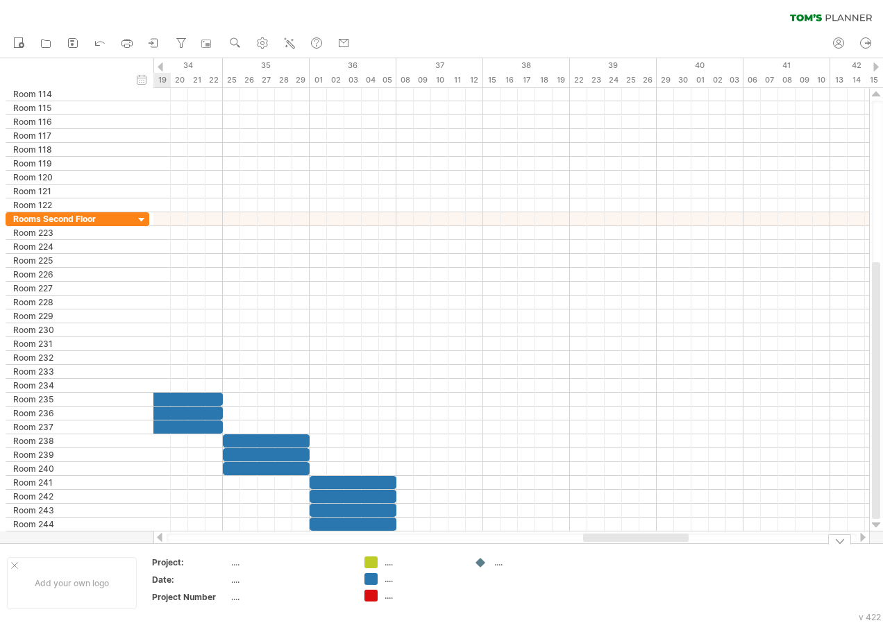
drag, startPoint x: 439, startPoint y: 537, endPoint x: 629, endPoint y: 554, distance: 190.9
click at [629, 554] on div "Trying to reach [DOMAIN_NAME] Connected again... 0% clear filter new" at bounding box center [441, 311] width 883 height 623
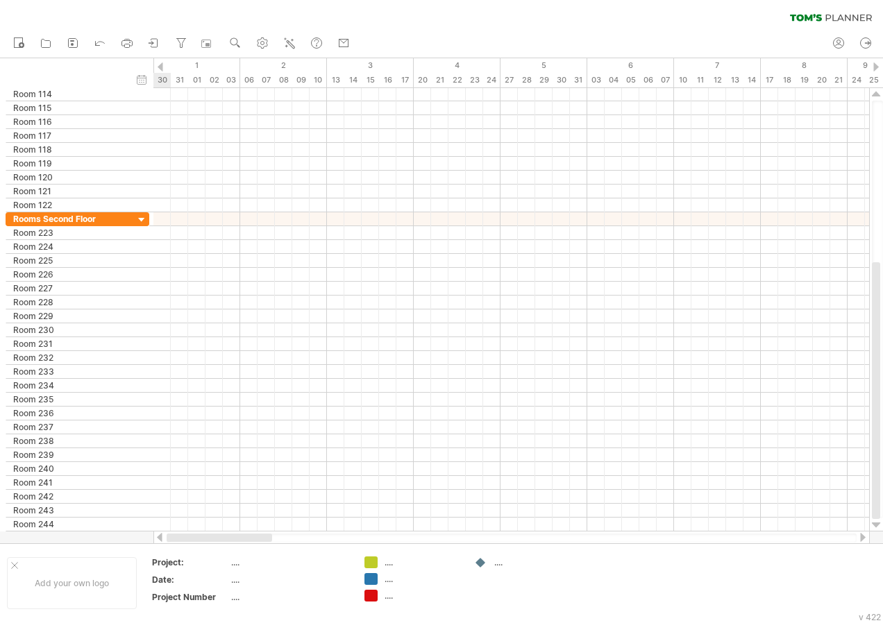
drag, startPoint x: 622, startPoint y: 536, endPoint x: 172, endPoint y: 538, distance: 449.8
click at [172, 538] on div at bounding box center [219, 538] width 105 height 8
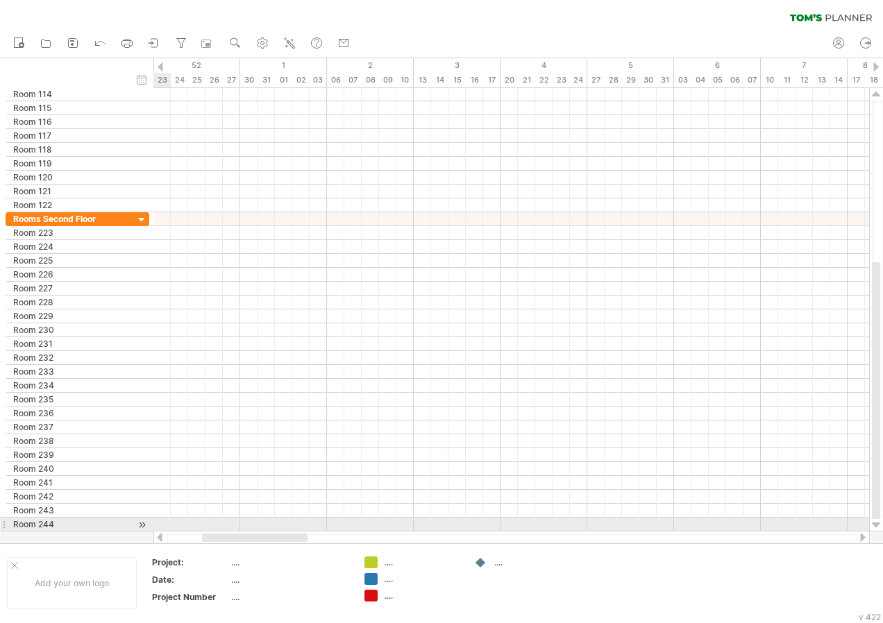
drag, startPoint x: 257, startPoint y: 536, endPoint x: 245, endPoint y: 531, distance: 12.8
click at [245, 531] on div at bounding box center [511, 538] width 716 height 14
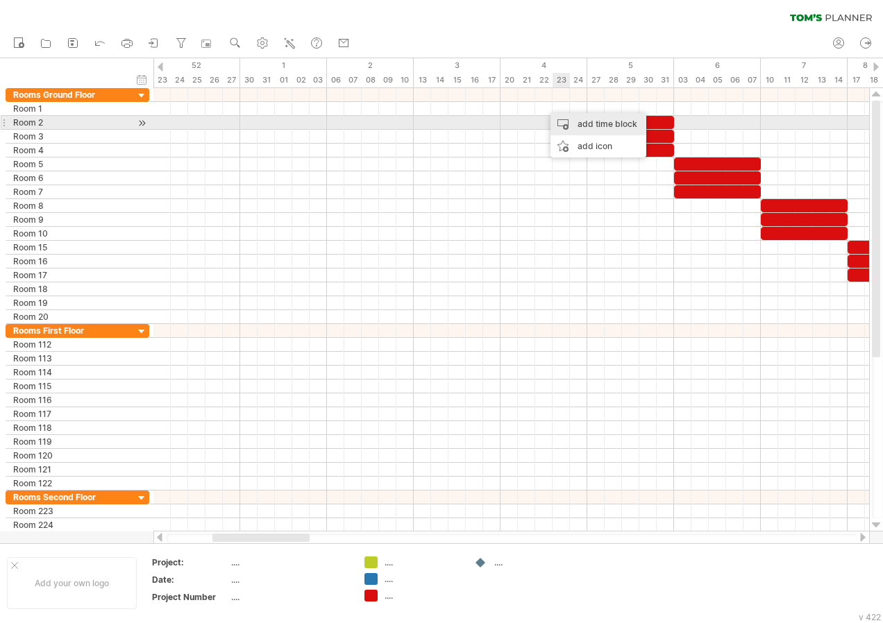
click at [614, 124] on div "add time block" at bounding box center [598, 124] width 96 height 22
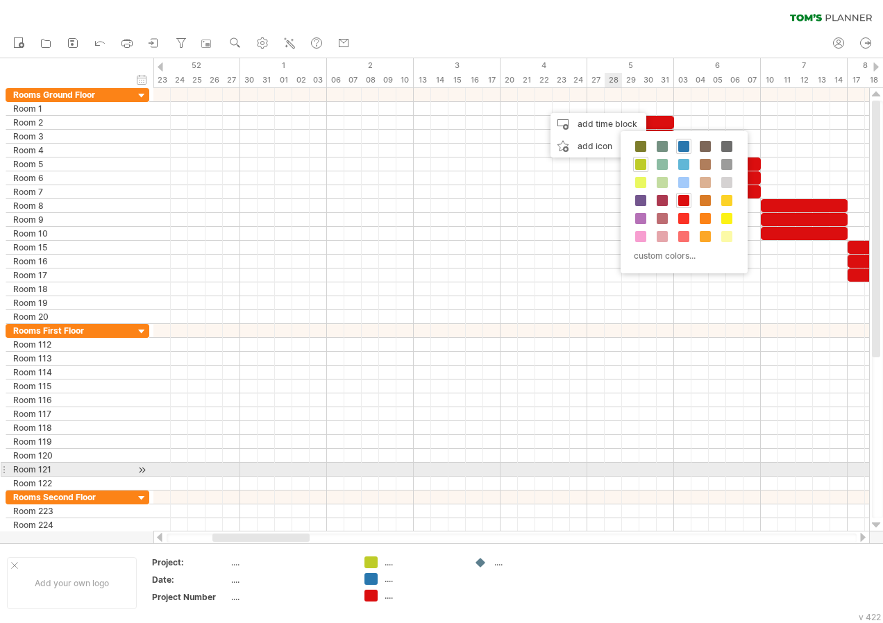
click at [607, 470] on div at bounding box center [511, 470] width 716 height 14
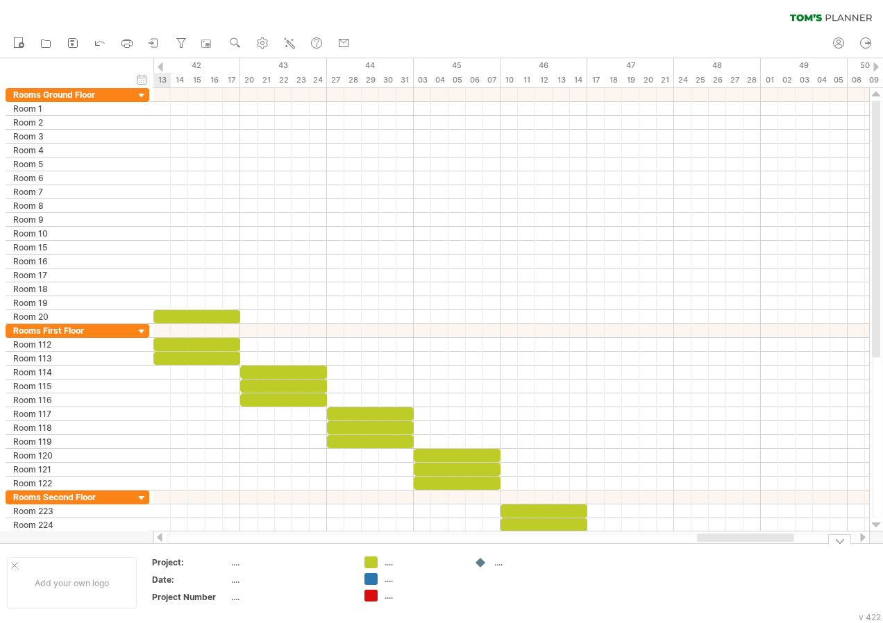
drag, startPoint x: 301, startPoint y: 537, endPoint x: 785, endPoint y: 549, distance: 484.6
click at [785, 549] on div "Trying to reach [DOMAIN_NAME] Connected again... 0% clear filter new" at bounding box center [441, 311] width 883 height 623
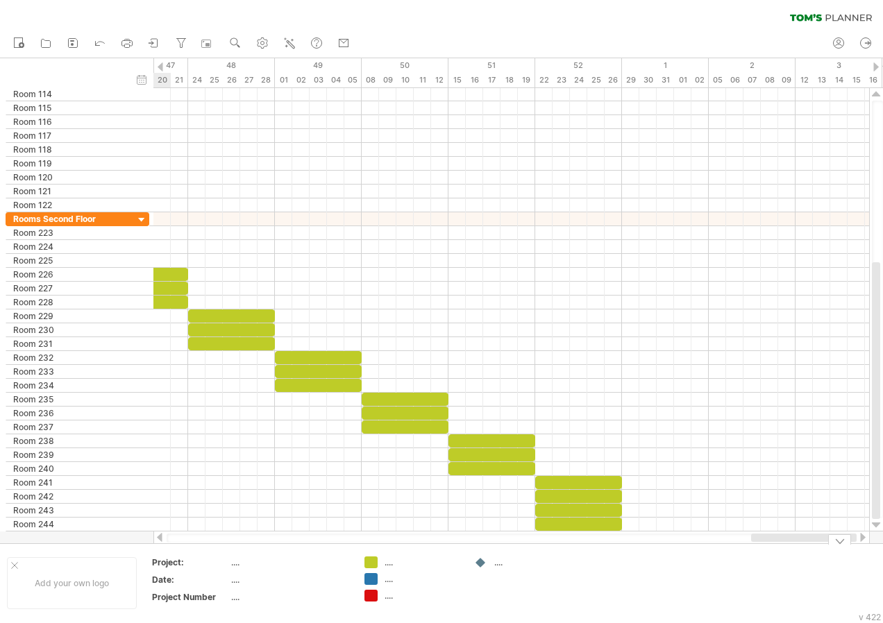
drag, startPoint x: 754, startPoint y: 537, endPoint x: 865, endPoint y: 544, distance: 110.6
click at [865, 544] on div "Trying to reach [DOMAIN_NAME] Connected again... 0% clear filter new" at bounding box center [441, 311] width 883 height 623
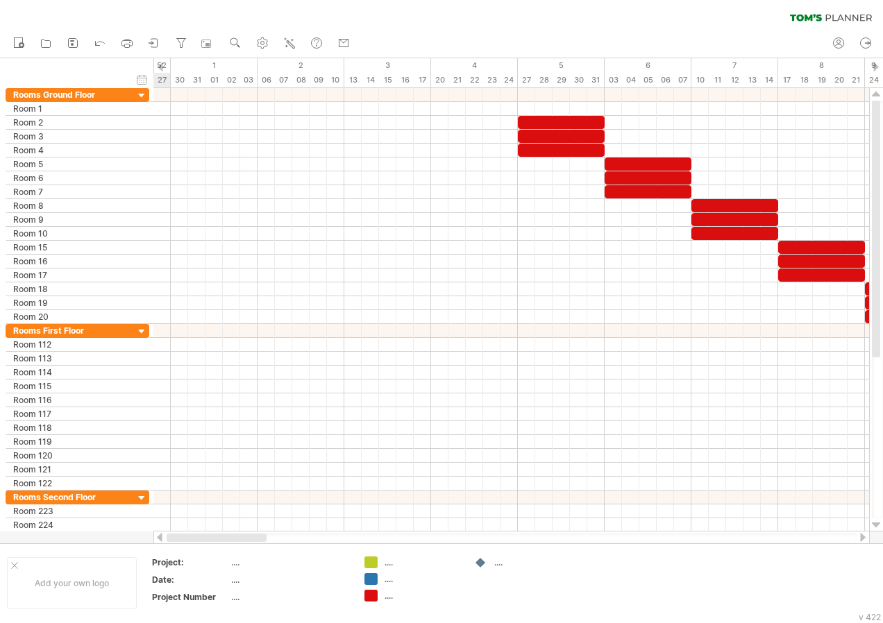
drag, startPoint x: 736, startPoint y: 537, endPoint x: 172, endPoint y: 542, distance: 563.6
click at [172, 542] on div at bounding box center [512, 538] width 690 height 9
drag, startPoint x: 434, startPoint y: 96, endPoint x: 454, endPoint y: 101, distance: 19.9
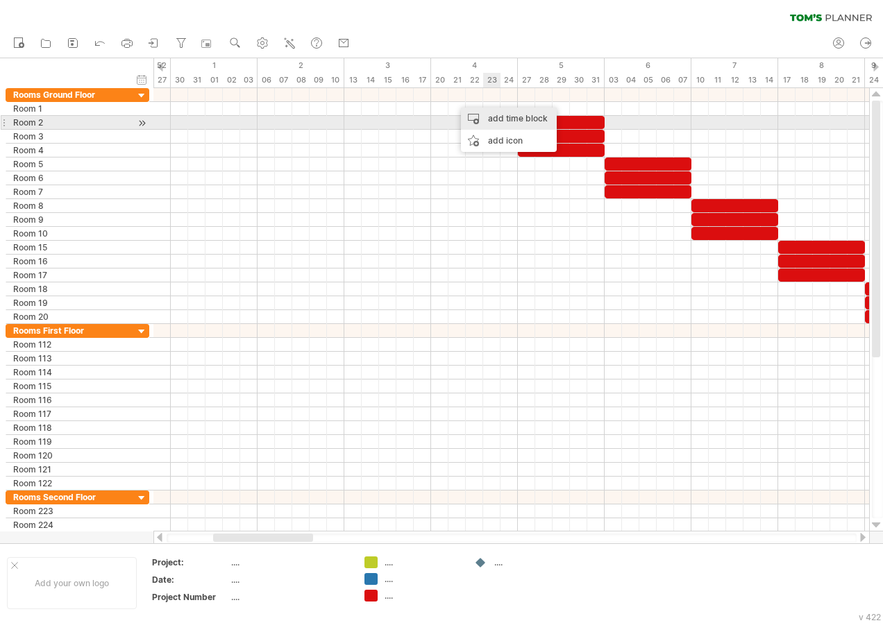
click at [517, 122] on div "add time block" at bounding box center [509, 119] width 96 height 22
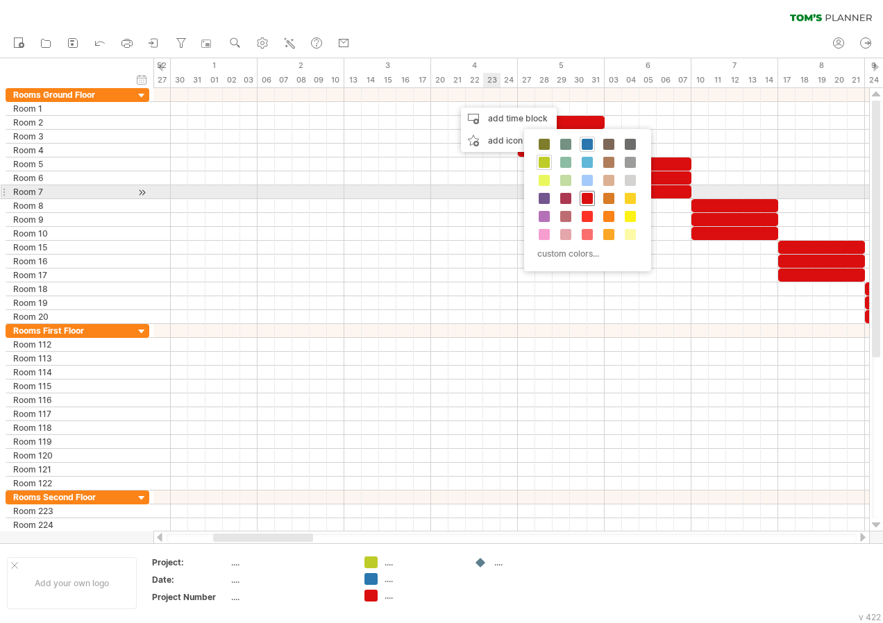
click at [591, 195] on span at bounding box center [587, 198] width 11 height 11
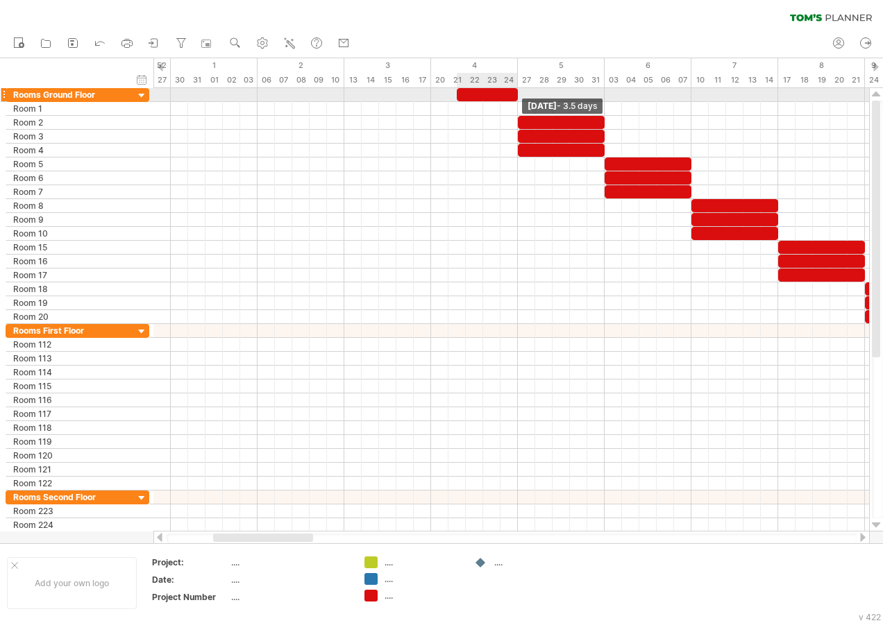
drag, startPoint x: 475, startPoint y: 92, endPoint x: 516, endPoint y: 101, distance: 42.1
click at [516, 101] on div "[DATE] - 3.5 days [DATE] - 5.0 days" at bounding box center [511, 310] width 716 height 444
drag, startPoint x: 459, startPoint y: 95, endPoint x: 433, endPoint y: 100, distance: 26.1
click at [433, 100] on span at bounding box center [431, 94] width 6 height 13
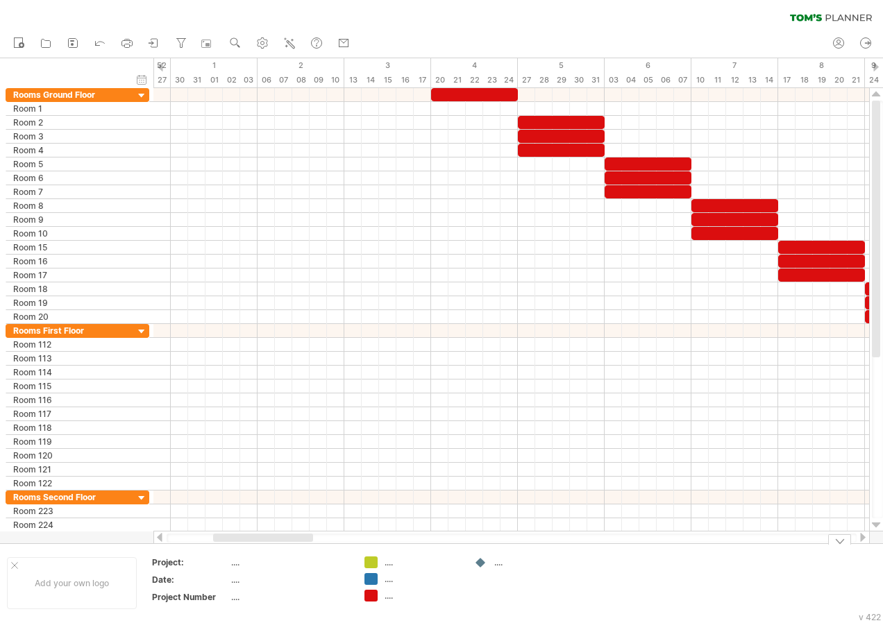
click at [389, 564] on div "...." at bounding box center [423, 563] width 76 height 12
type input "**********"
click at [393, 581] on div "...." at bounding box center [423, 579] width 76 height 12
type input "**********"
click at [391, 600] on div "...." at bounding box center [423, 596] width 76 height 12
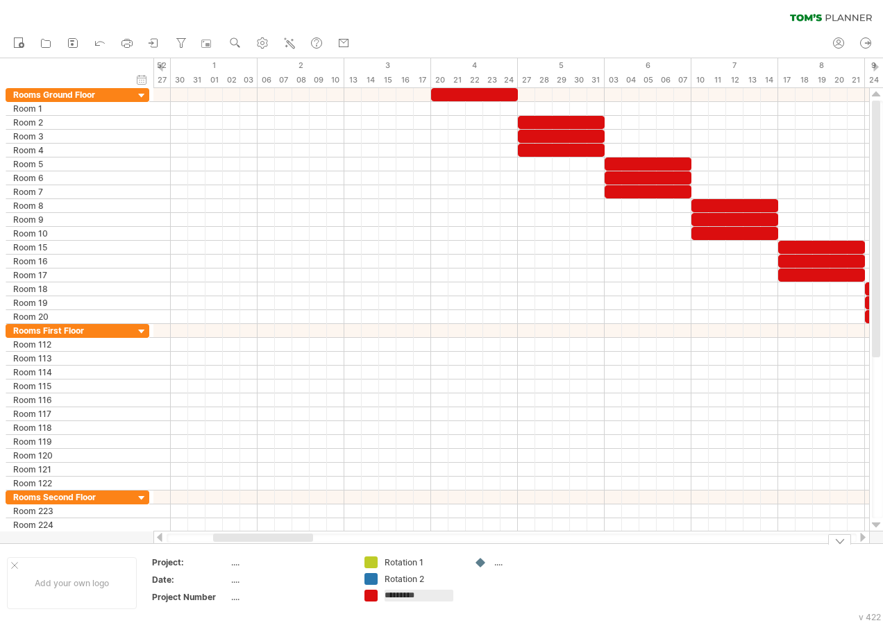
type input "**********"
click at [238, 564] on div "...." at bounding box center [289, 563] width 117 height 12
type input "**********"
click at [238, 579] on div "...." at bounding box center [289, 580] width 117 height 12
type input "**********"
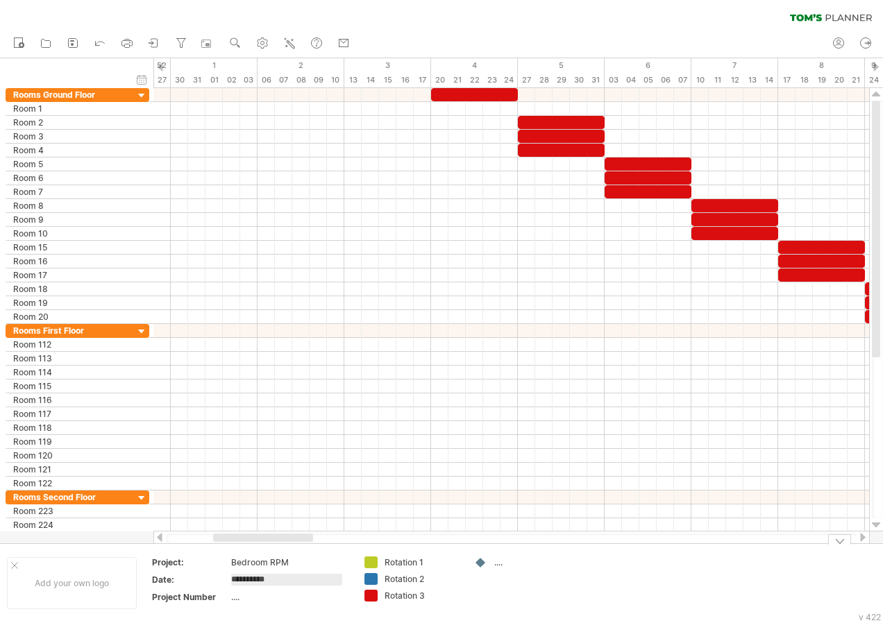
click at [482, 562] on div at bounding box center [481, 563] width 14 height 13
click at [548, 572] on span "remove icon" at bounding box center [540, 567] width 49 height 10
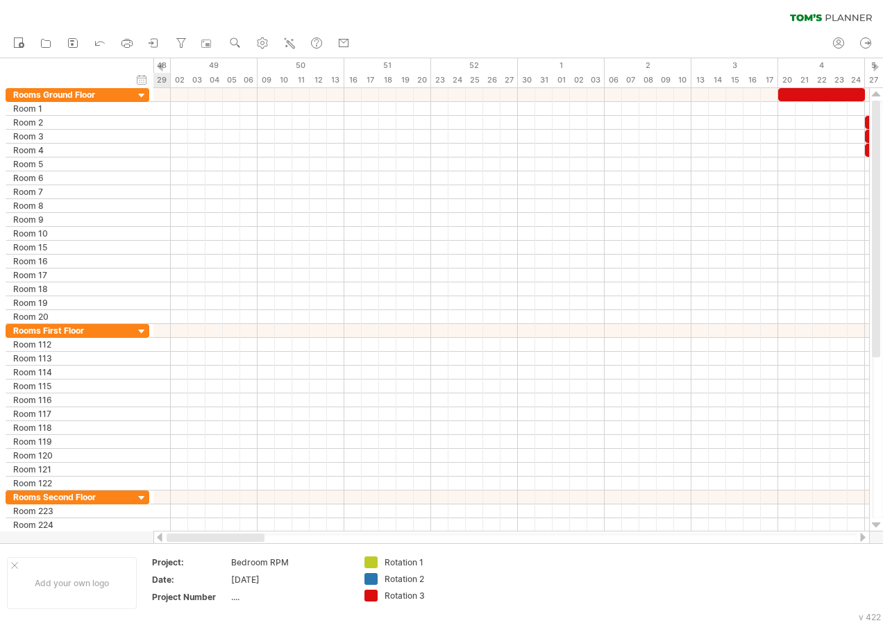
drag, startPoint x: 304, startPoint y: 539, endPoint x: 230, endPoint y: 538, distance: 74.3
click at [230, 538] on div at bounding box center [216, 538] width 98 height 8
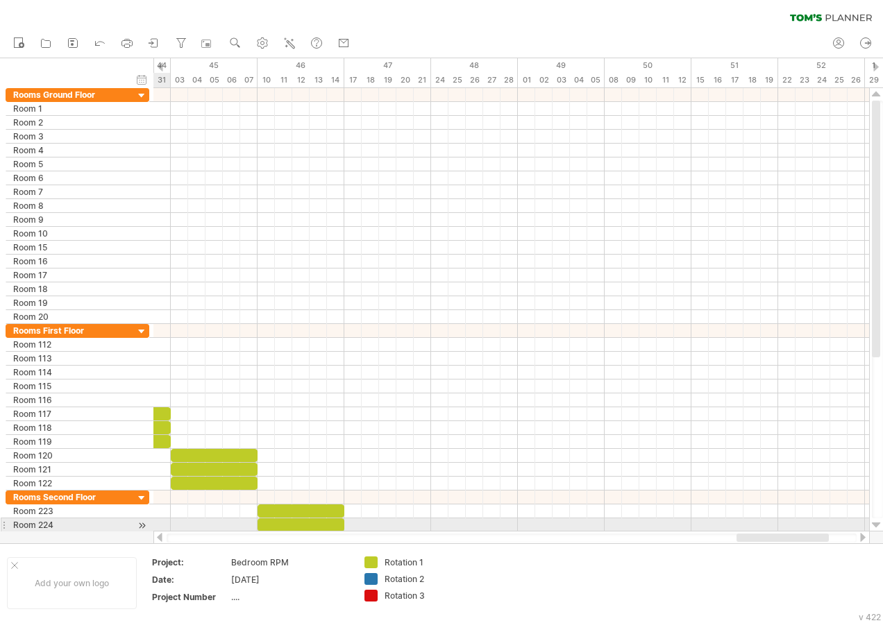
drag, startPoint x: 286, startPoint y: 539, endPoint x: 816, endPoint y: 530, distance: 529.6
click at [813, 531] on div at bounding box center [511, 538] width 716 height 14
click at [816, 530] on div at bounding box center [511, 525] width 716 height 14
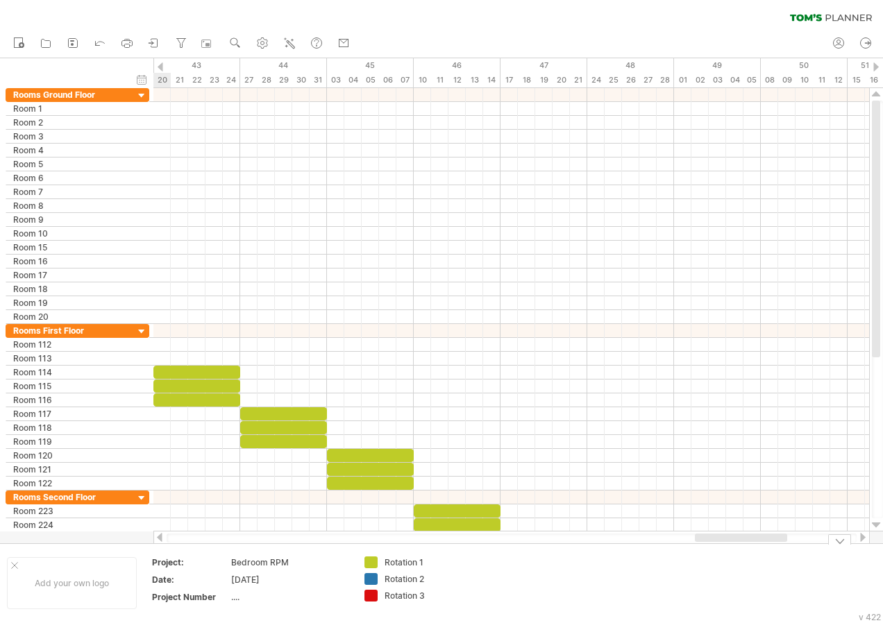
drag, startPoint x: 782, startPoint y: 539, endPoint x: 760, endPoint y: 543, distance: 22.7
click at [760, 543] on div "Trying to reach [DOMAIN_NAME] Connected again... 0% clear filter new" at bounding box center [441, 311] width 883 height 623
click at [153, 46] on icon at bounding box center [154, 43] width 14 height 14
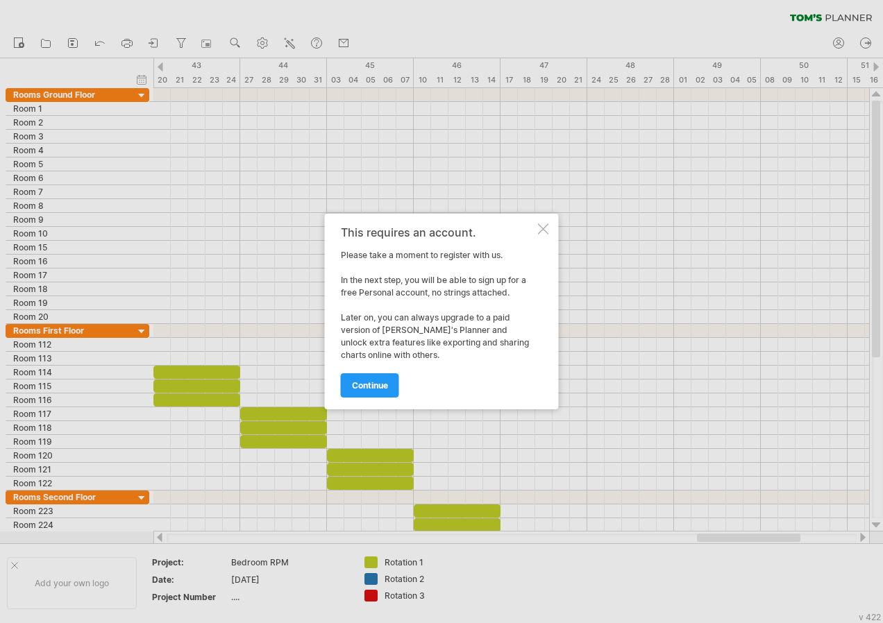
click at [545, 228] on div at bounding box center [543, 228] width 11 height 11
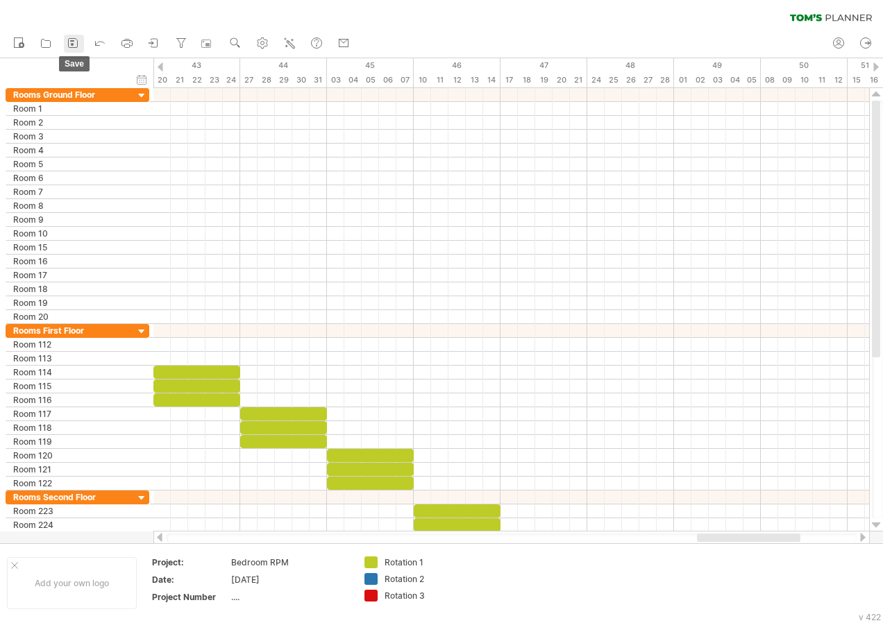
click at [77, 45] on icon at bounding box center [73, 43] width 14 height 14
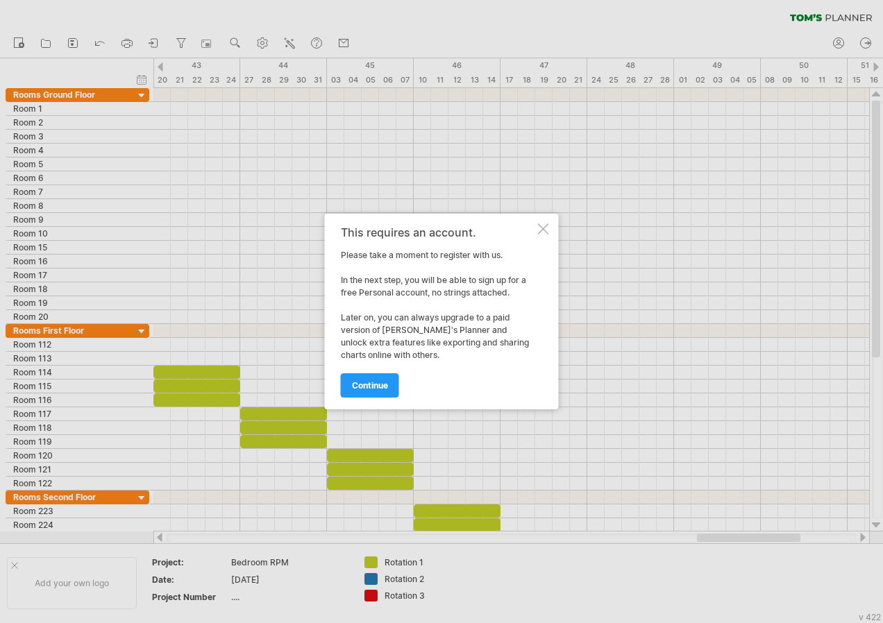
click at [548, 227] on div at bounding box center [543, 228] width 11 height 11
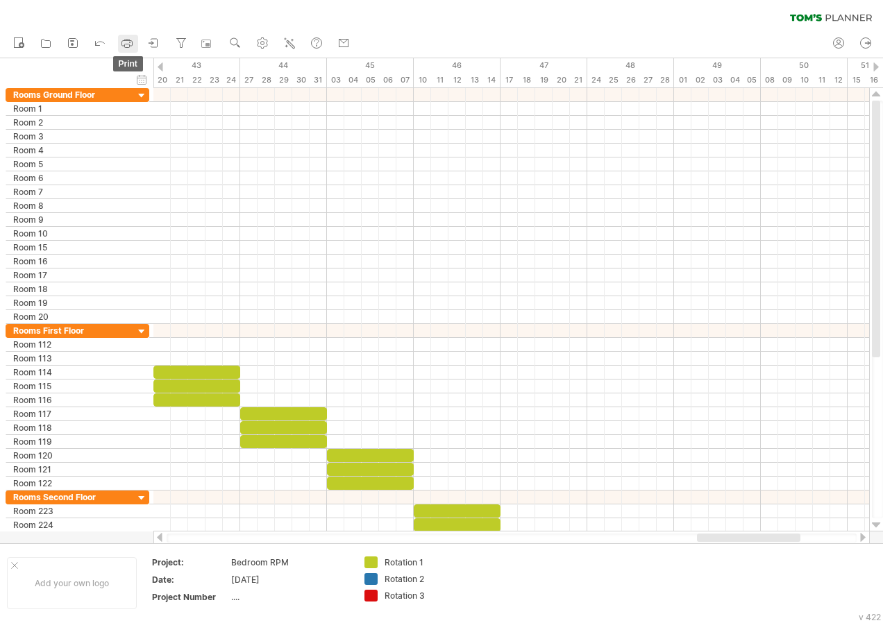
click at [128, 42] on icon at bounding box center [127, 43] width 14 height 14
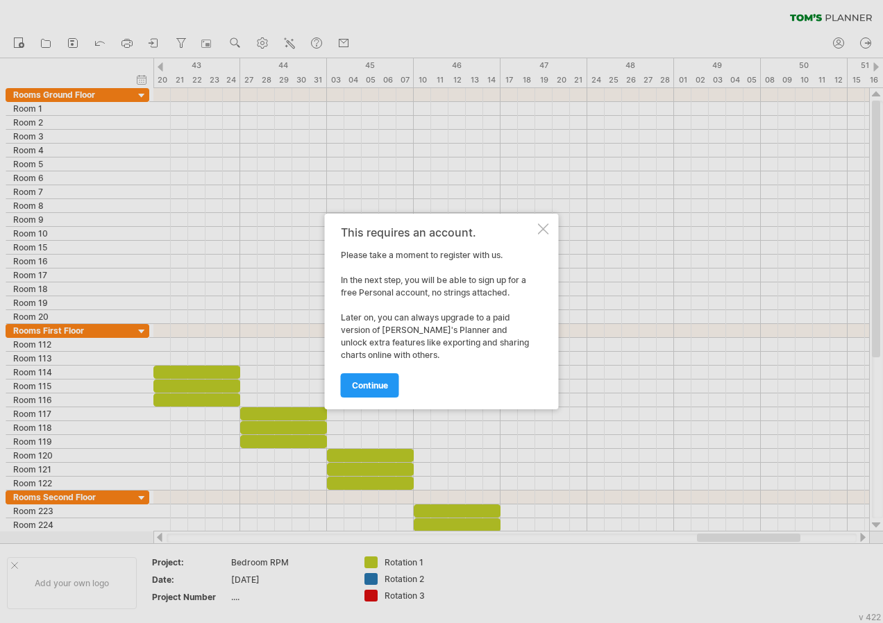
click at [543, 230] on div at bounding box center [543, 228] width 11 height 11
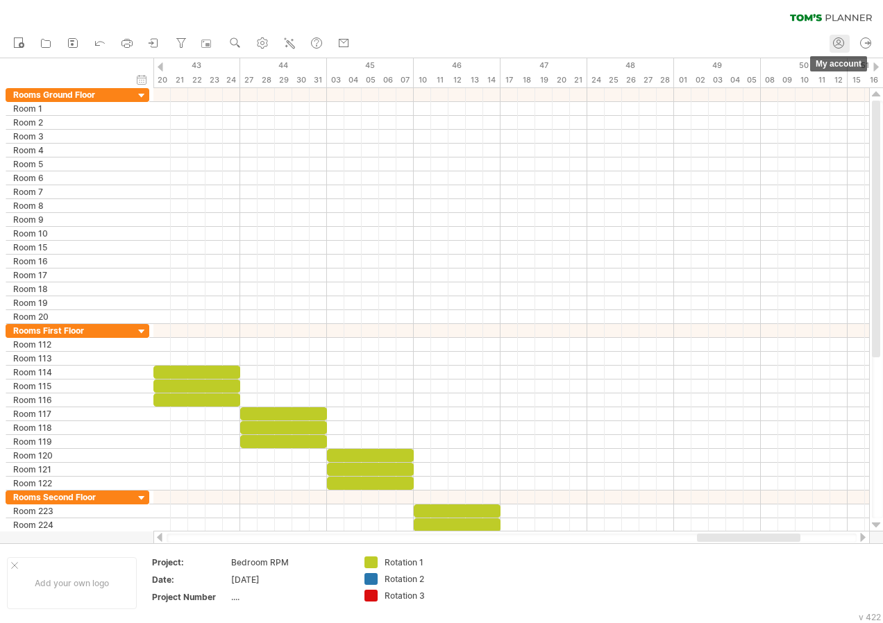
click at [839, 43] on circle at bounding box center [838, 41] width 3 height 3
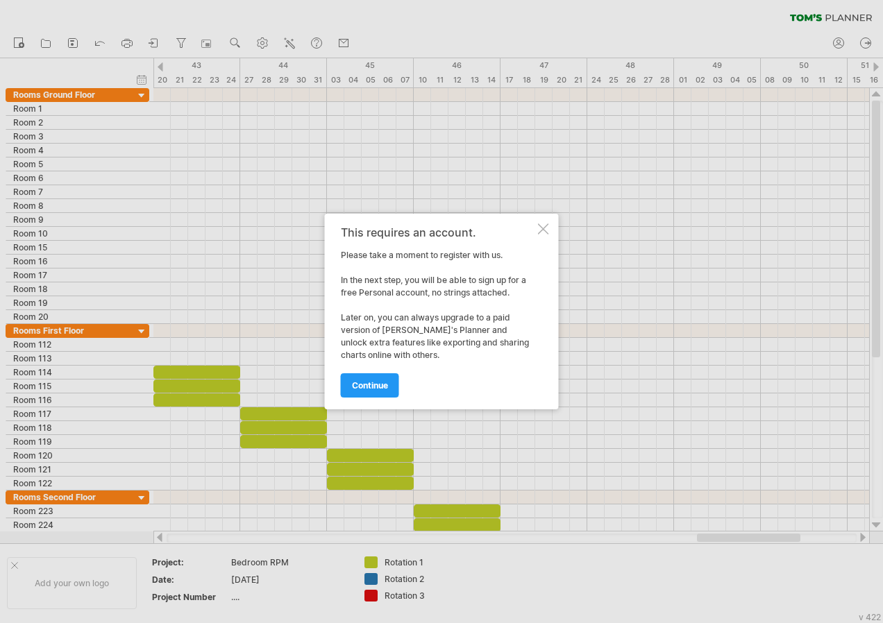
click at [547, 225] on div at bounding box center [543, 228] width 11 height 11
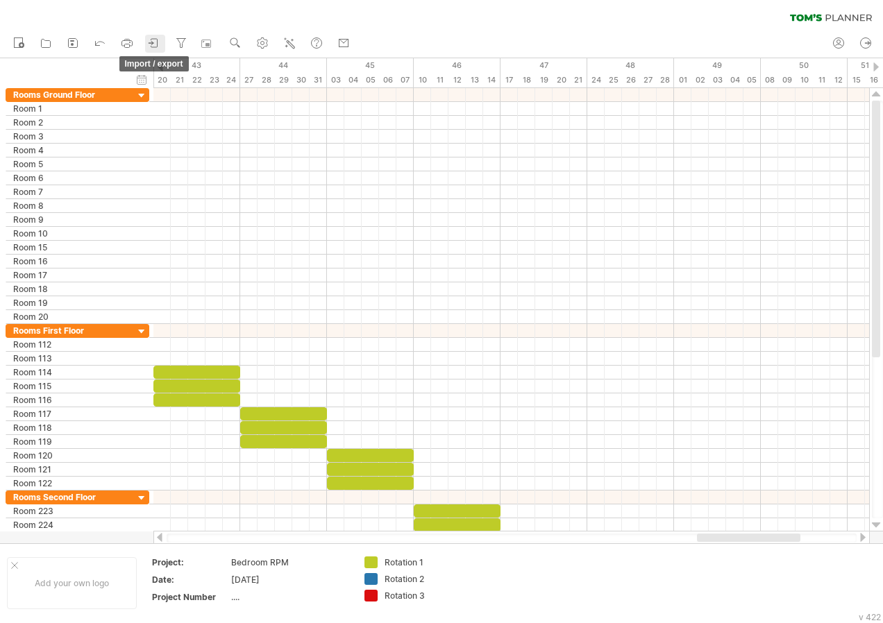
click at [149, 43] on icon at bounding box center [151, 42] width 4 height 3
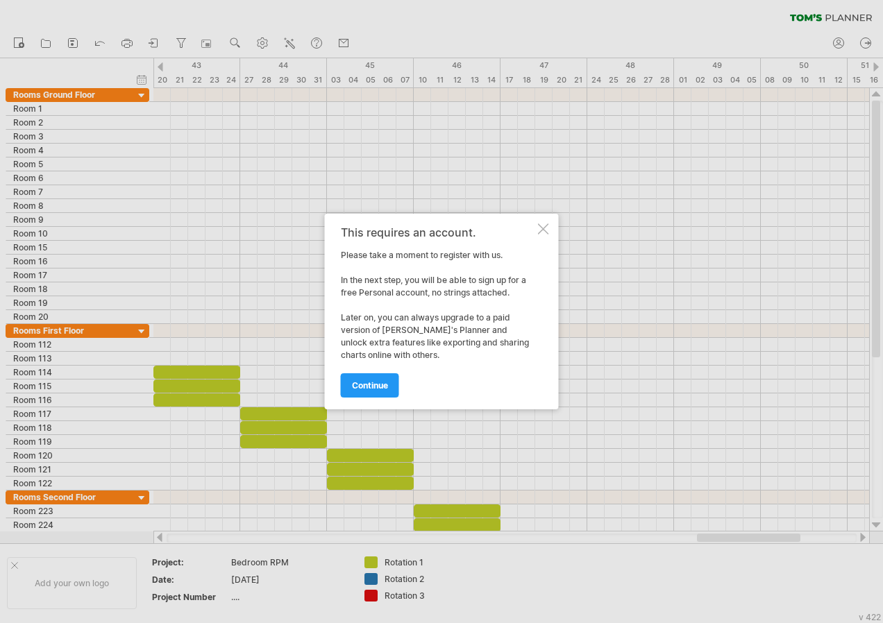
click at [130, 47] on div at bounding box center [441, 311] width 883 height 623
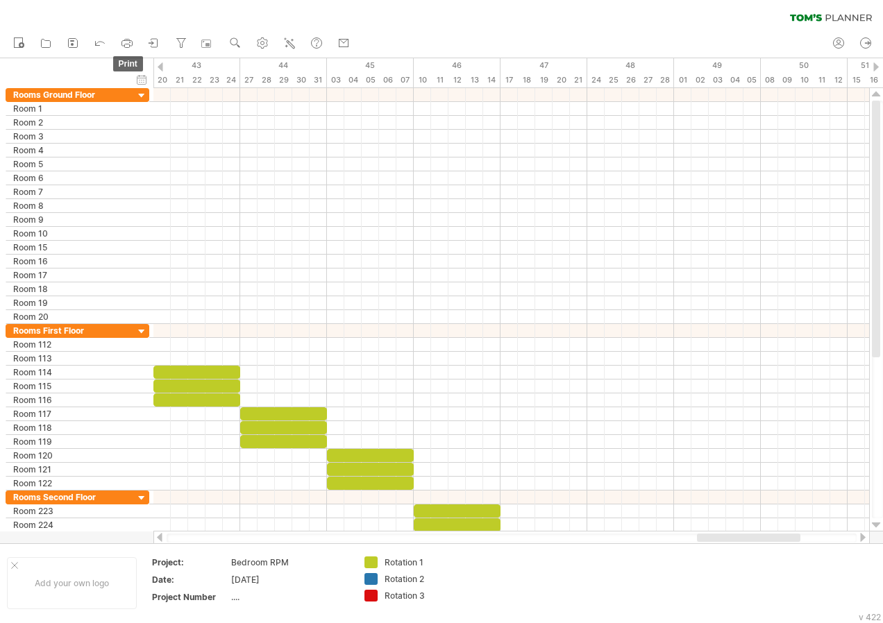
click at [130, 47] on rect at bounding box center [127, 45] width 5 height 3
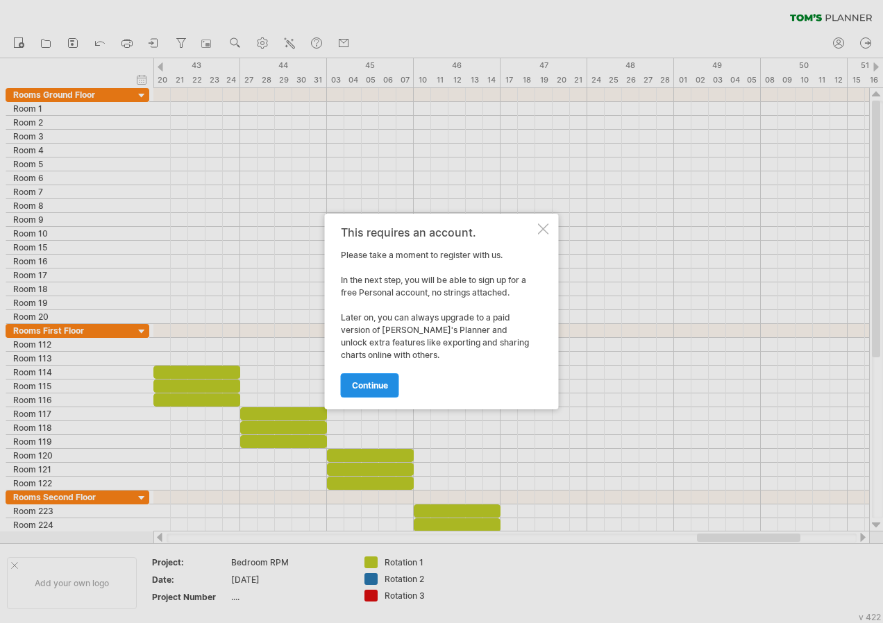
click at [368, 375] on link "continue" at bounding box center [370, 385] width 58 height 24
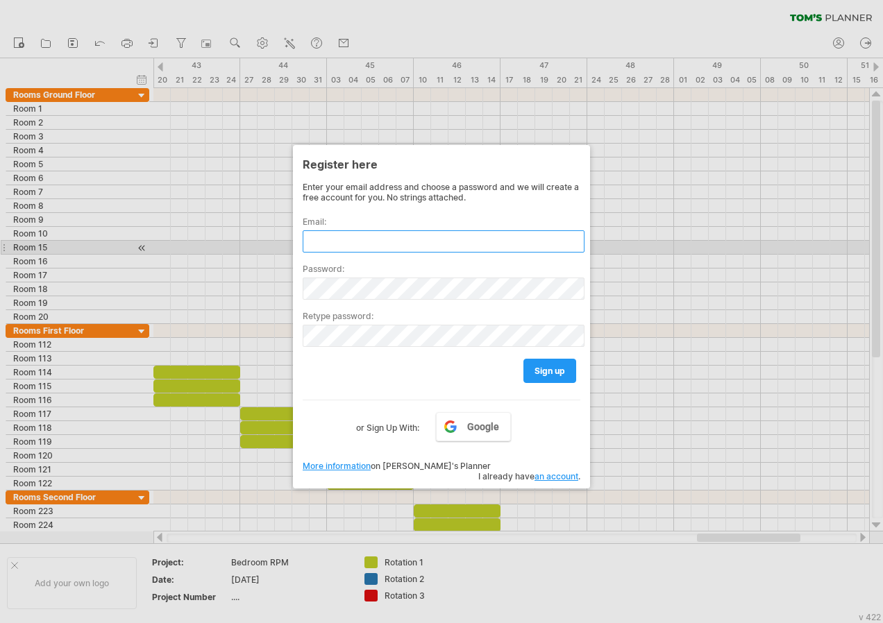
click at [400, 247] on input "text" at bounding box center [444, 241] width 282 height 22
type input "**********"
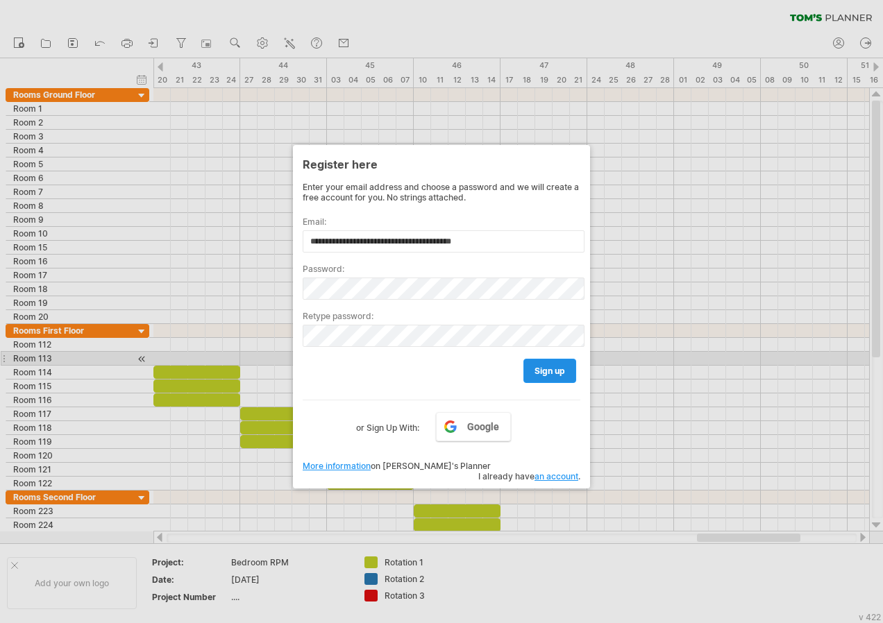
click at [543, 364] on link "sign up" at bounding box center [549, 371] width 53 height 24
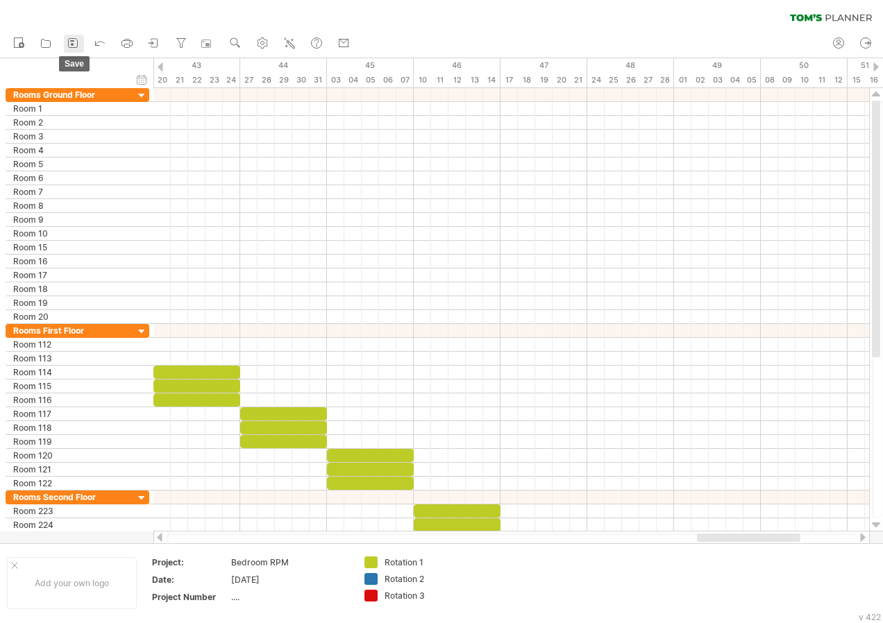
click at [74, 39] on icon at bounding box center [73, 43] width 9 height 9
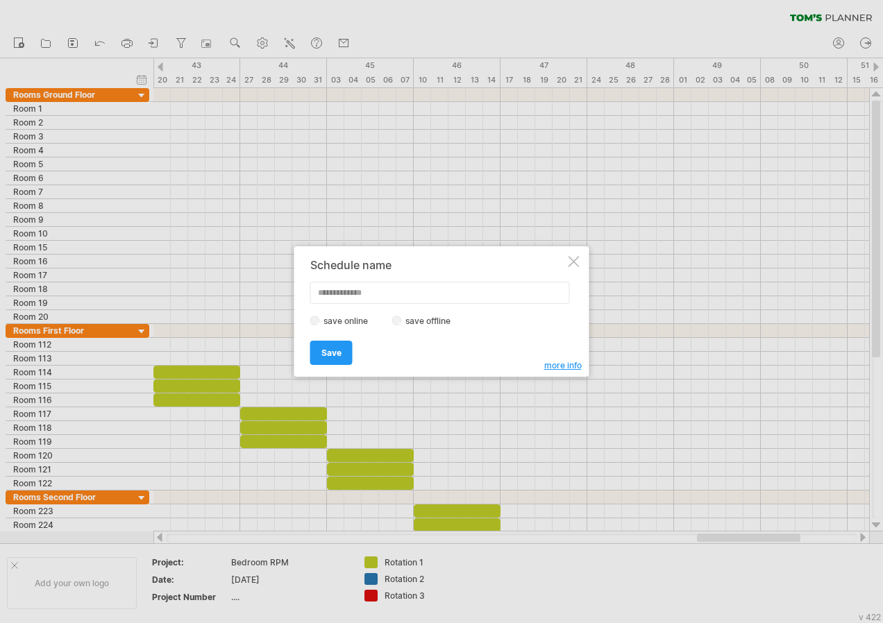
click at [426, 321] on label "save offline" at bounding box center [432, 321] width 60 height 10
click at [346, 287] on input "text" at bounding box center [440, 293] width 260 height 22
type input "**********"
click at [567, 366] on span "more info" at bounding box center [562, 365] width 37 height 10
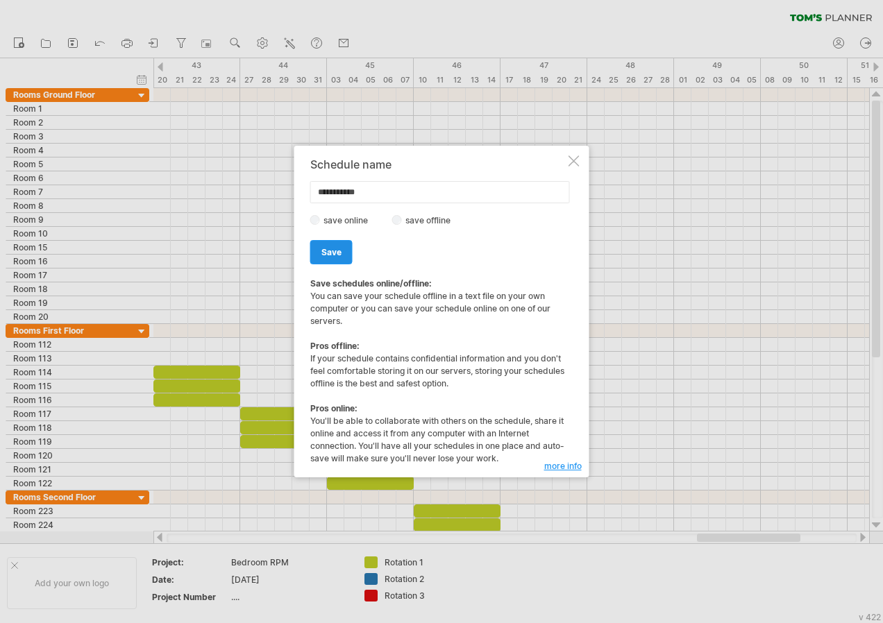
click at [346, 247] on link "Save" at bounding box center [331, 252] width 42 height 24
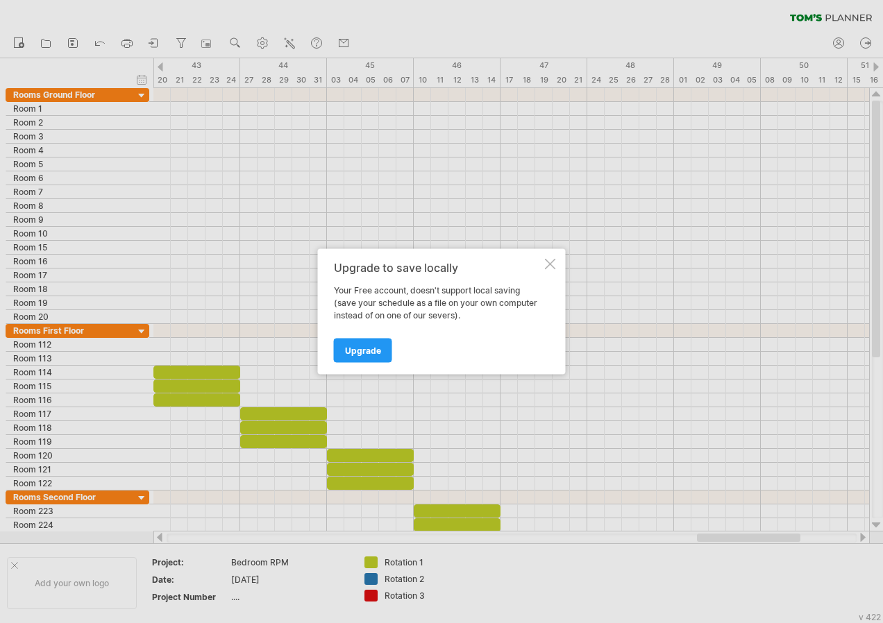
click at [547, 264] on div at bounding box center [550, 264] width 11 height 11
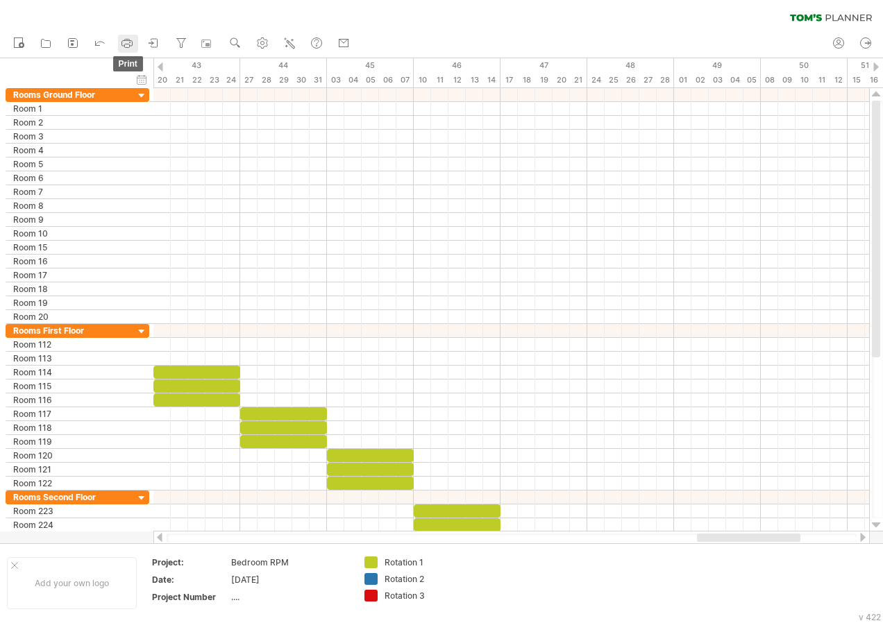
click at [132, 43] on icon at bounding box center [127, 43] width 14 height 14
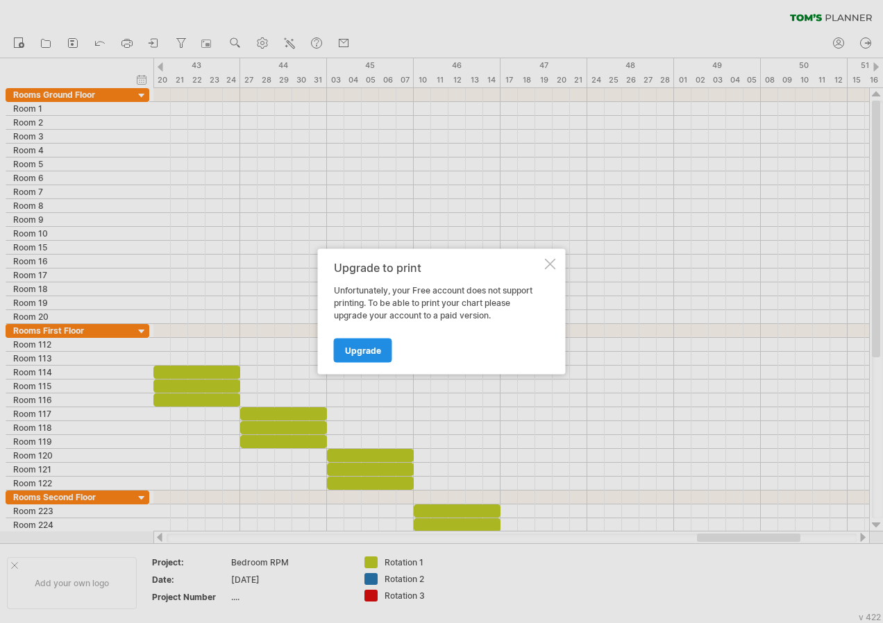
click at [364, 349] on span "Upgrade" at bounding box center [363, 351] width 36 height 10
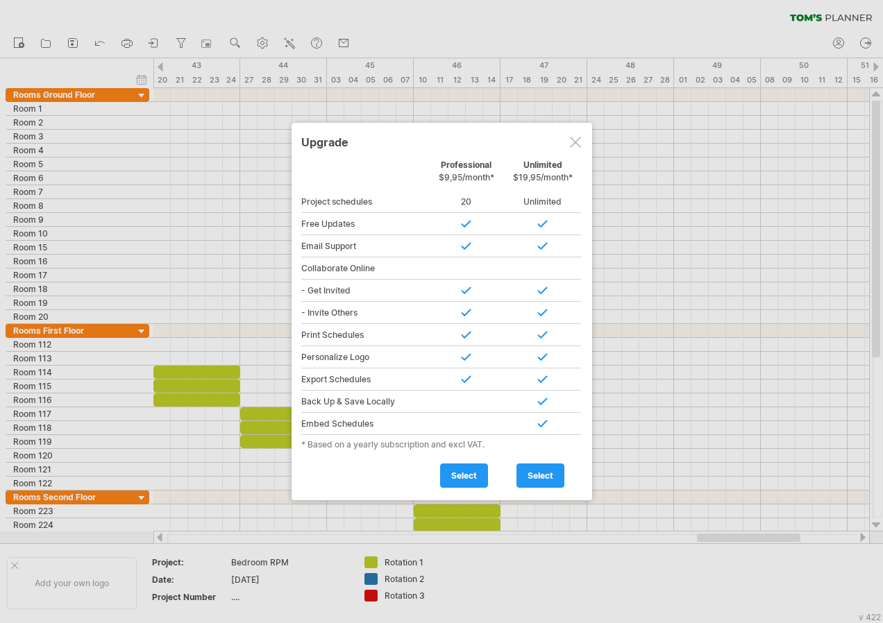
click at [577, 144] on div at bounding box center [575, 142] width 11 height 11
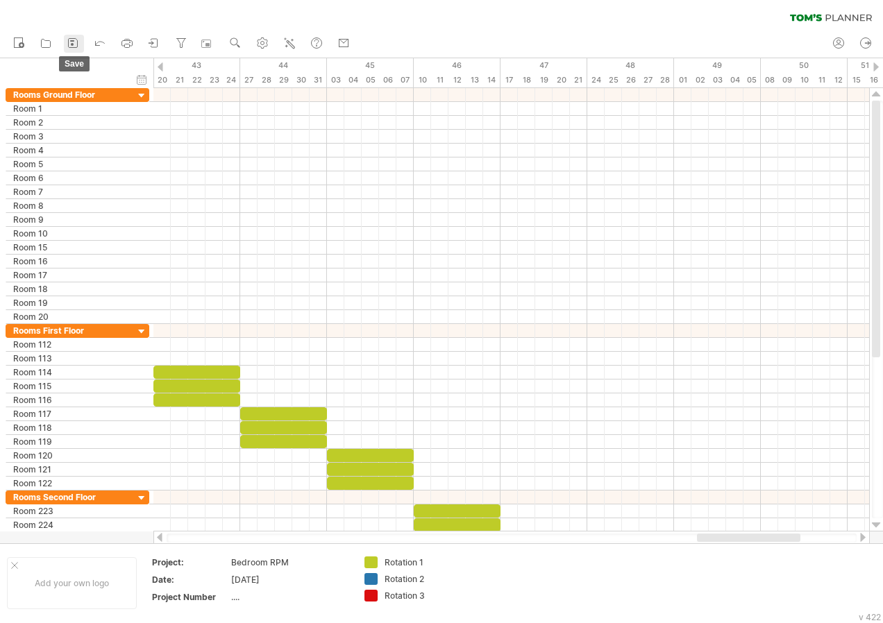
click at [78, 45] on icon at bounding box center [73, 43] width 9 height 9
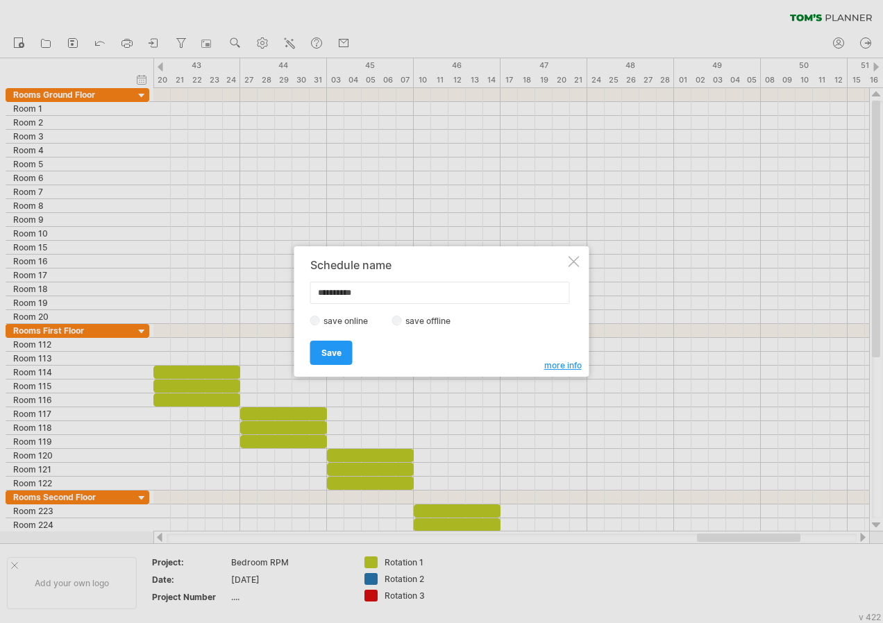
type input "**********"
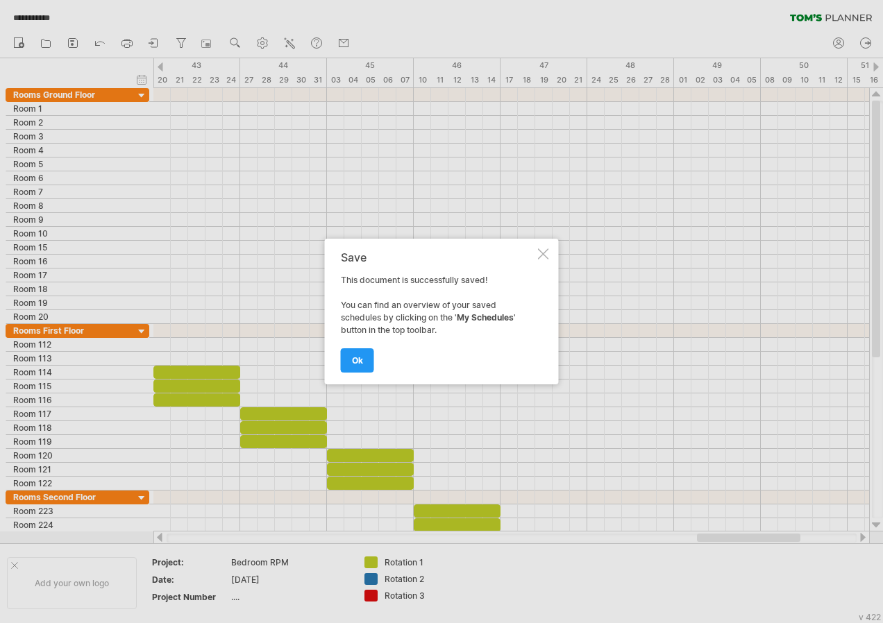
click at [543, 252] on div at bounding box center [543, 253] width 11 height 11
